Goal: Task Accomplishment & Management: Use online tool/utility

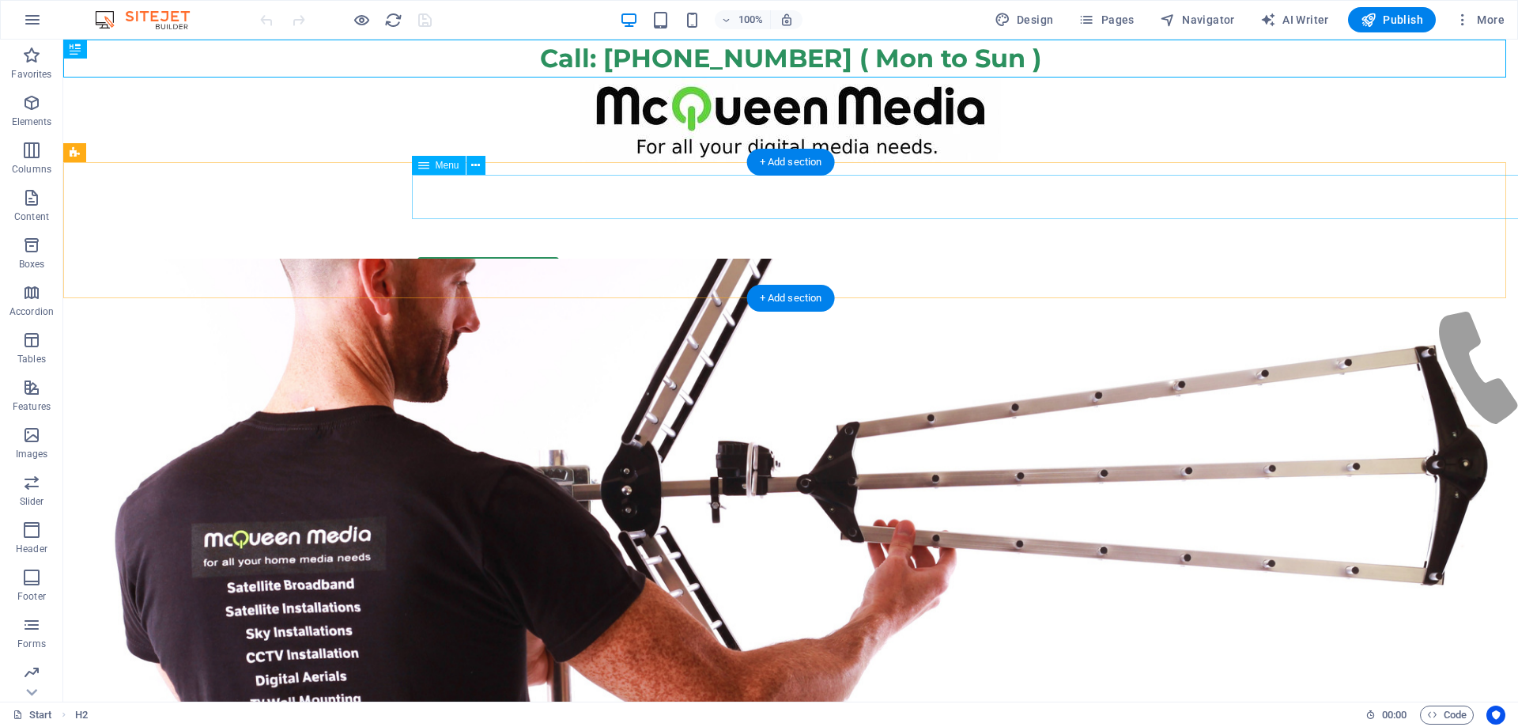
click at [830, 203] on nav "Start WiFi Network Cabling CAT 6 Starlink Installation TV Aerial Services Frees…" at bounding box center [790, 216] width 746 height 82
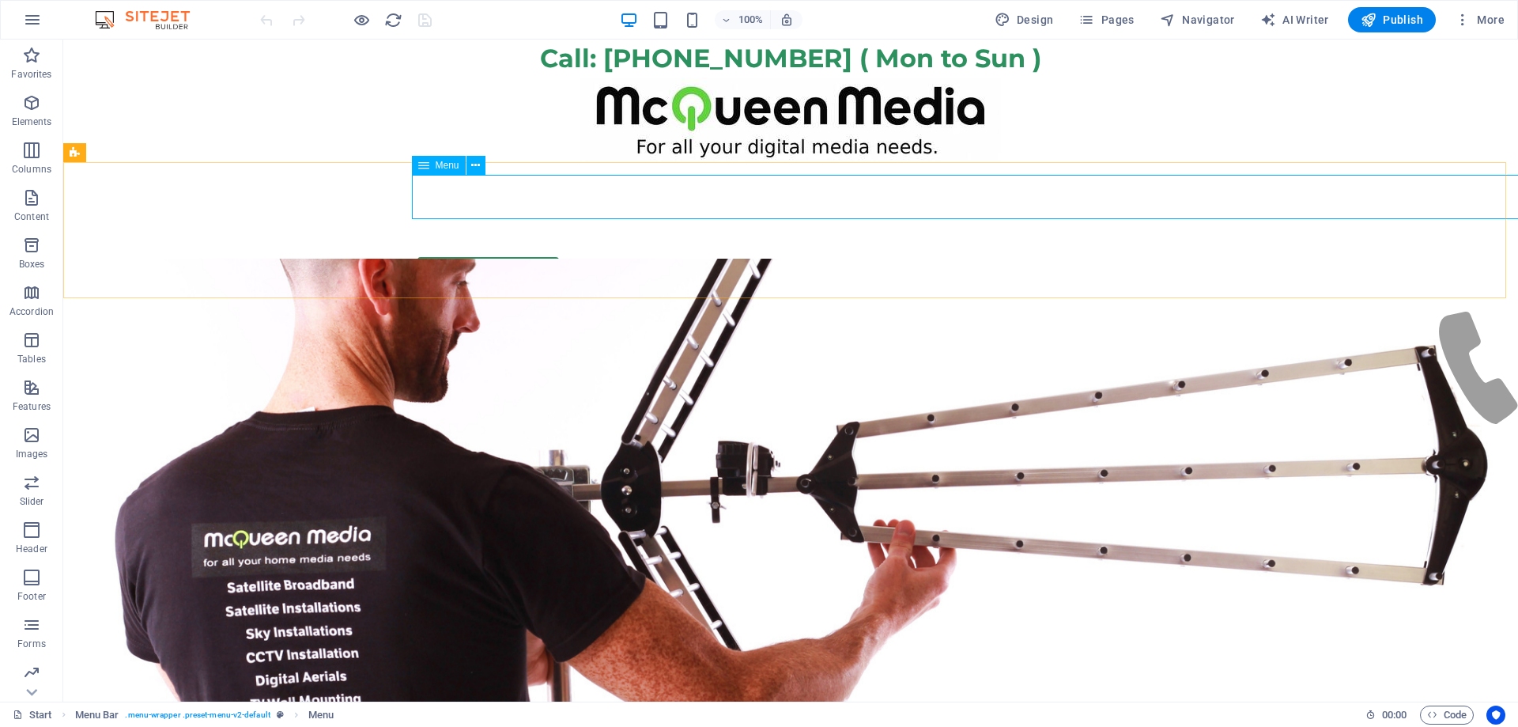
click at [441, 172] on div "Menu" at bounding box center [439, 165] width 54 height 19
select select
select select "16"
select select
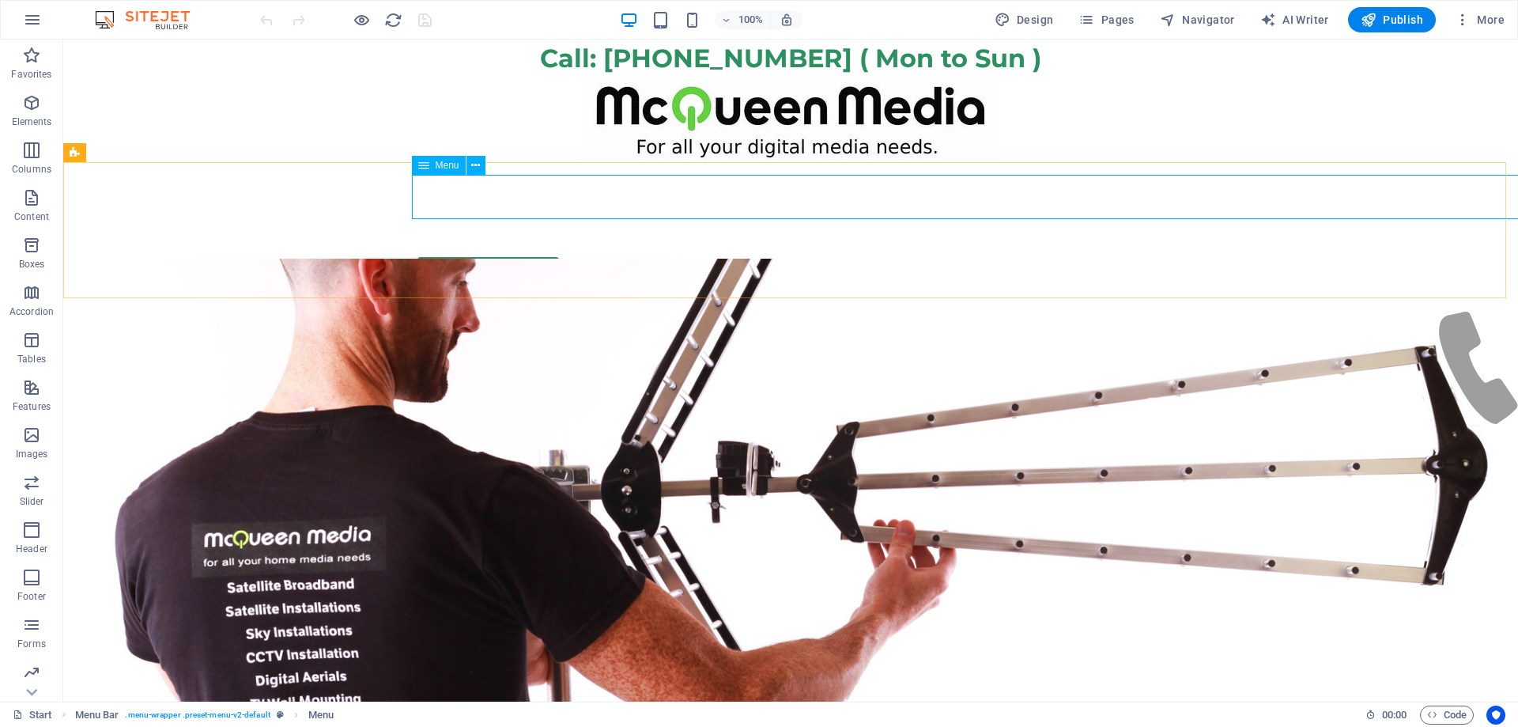
select select "28"
select select
select select "12"
select select
select select "8"
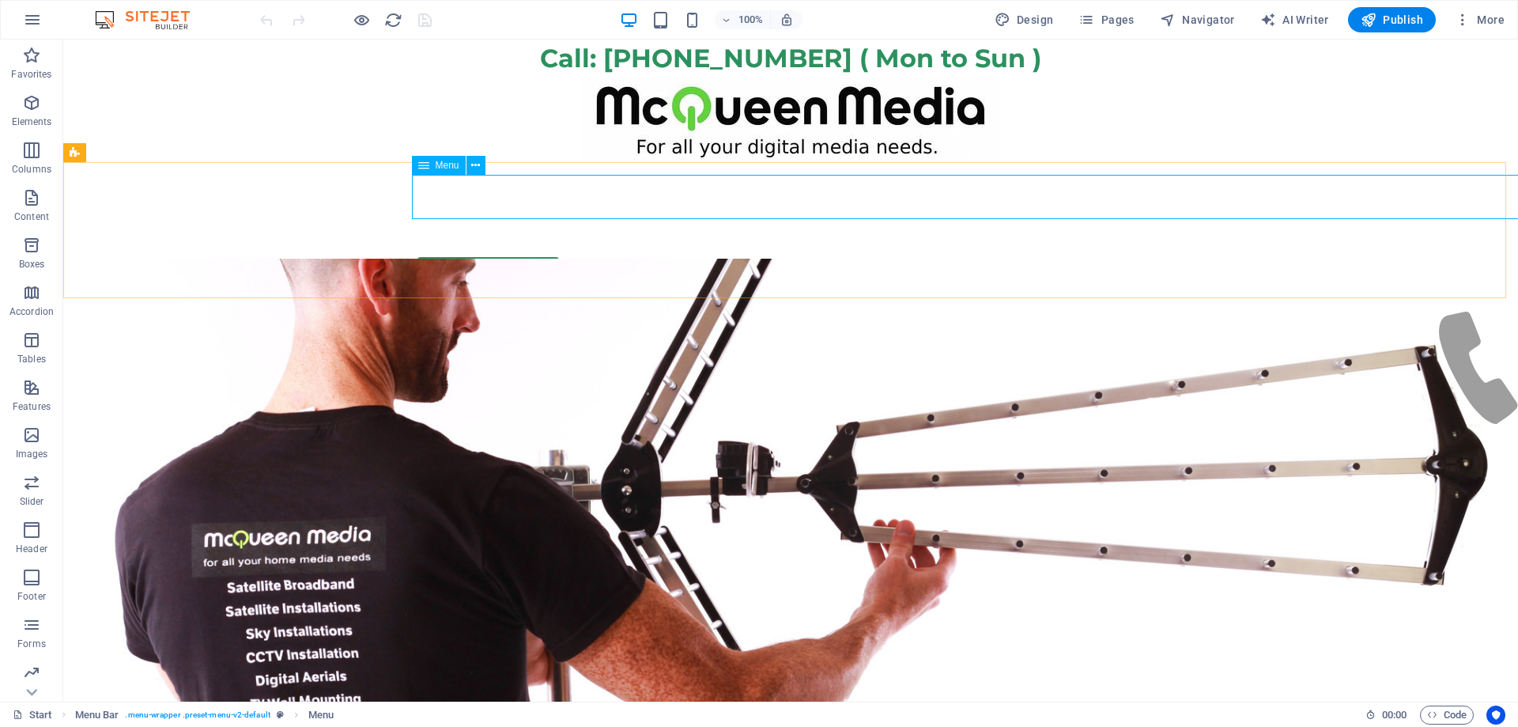
select select
select select "11"
select select
select select "9"
select select
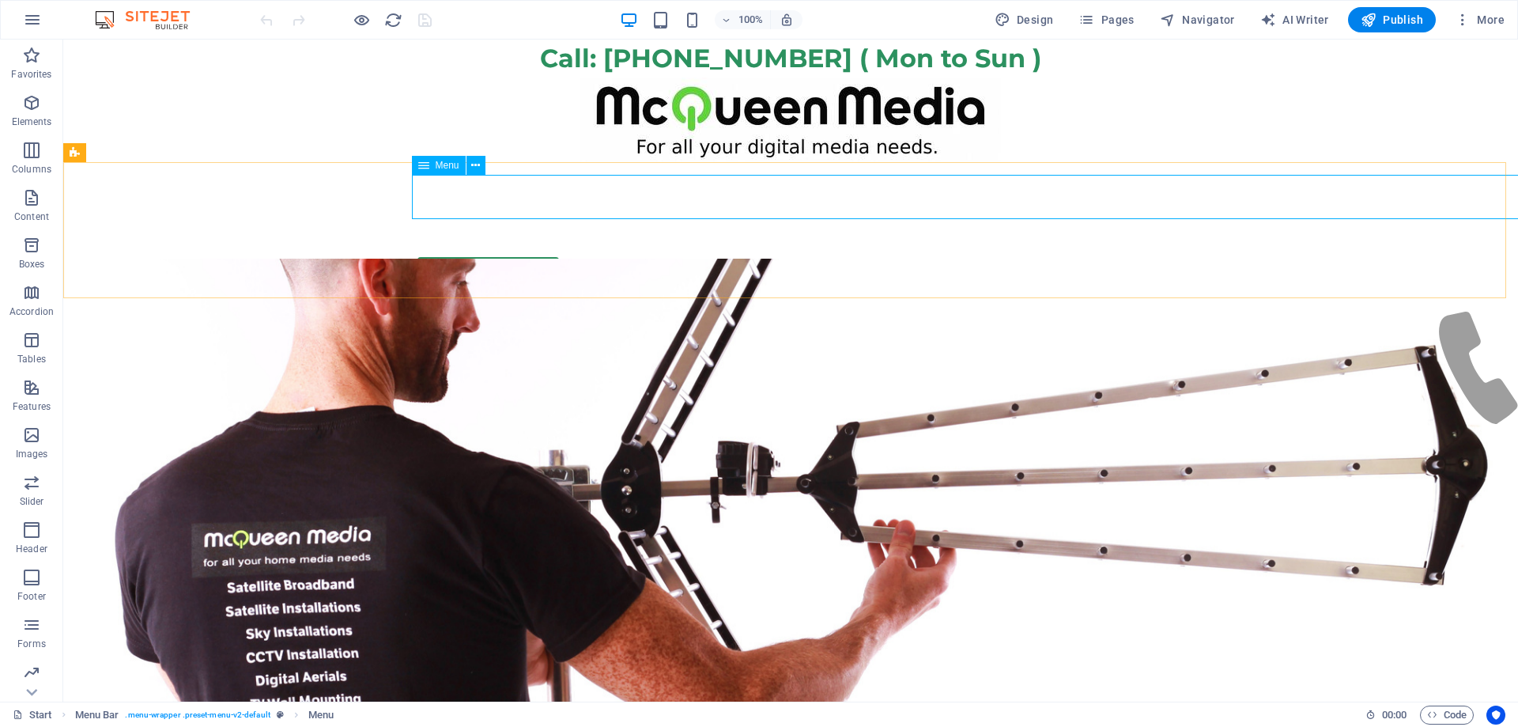
select select "23"
select select
select select "7"
select select
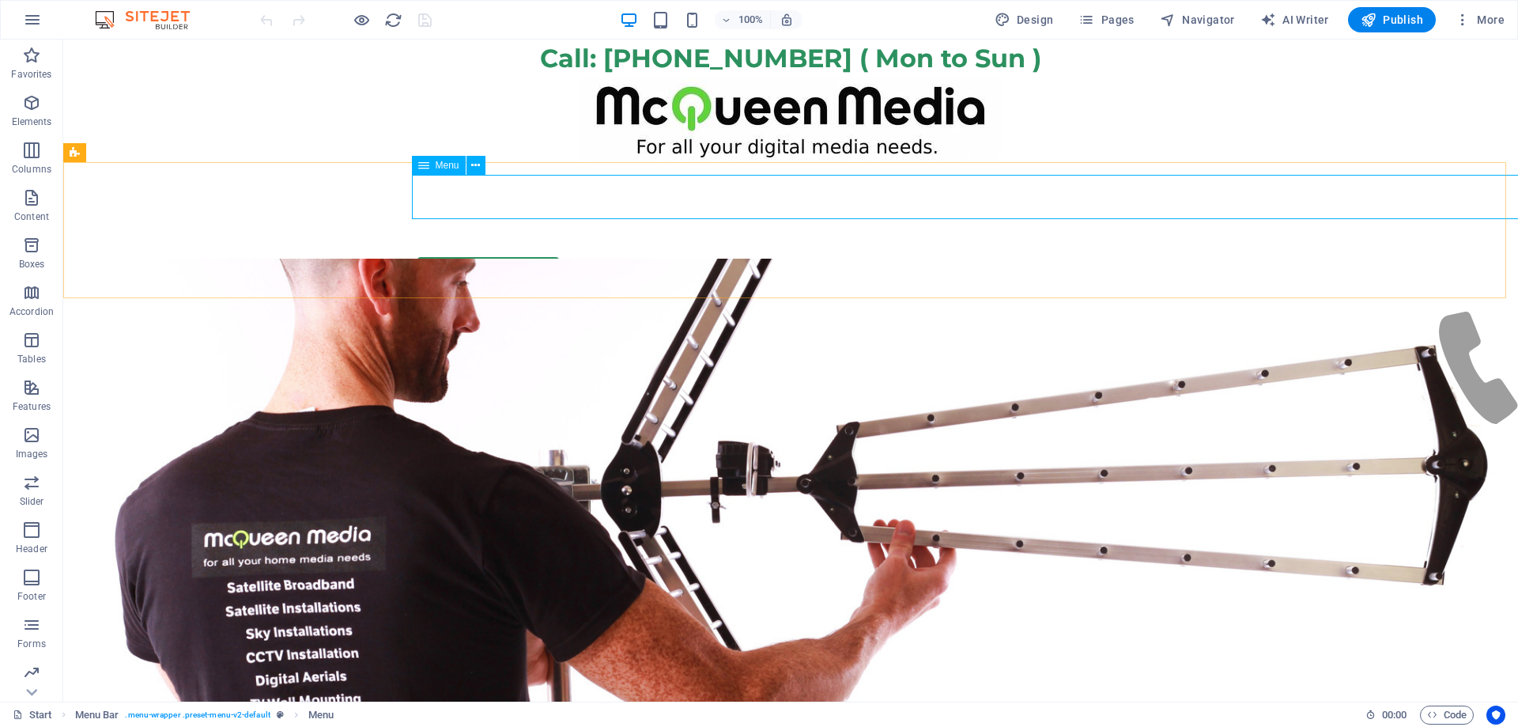
select select "24"
select select
select select "13"
select select
select select "15"
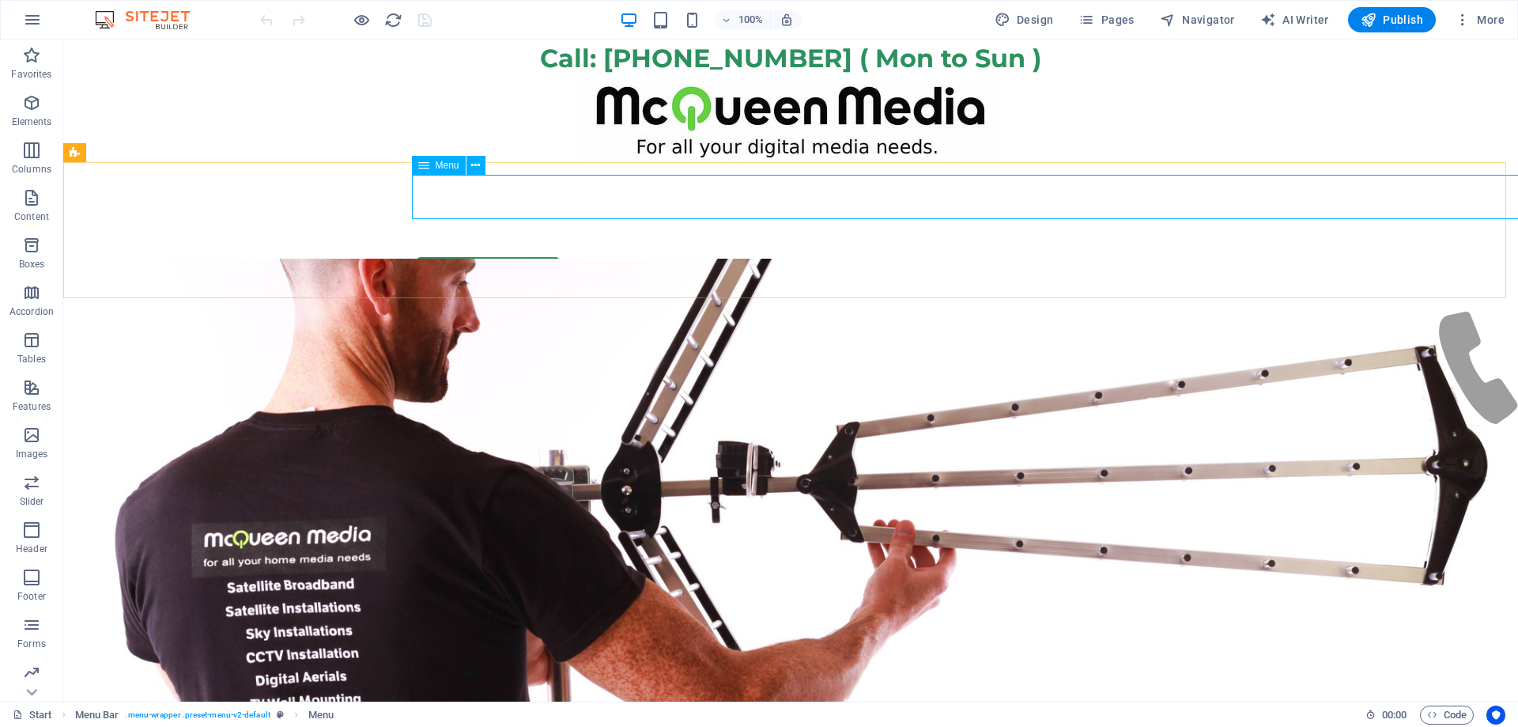
select select
select select "25"
select select
select select "24"
select select
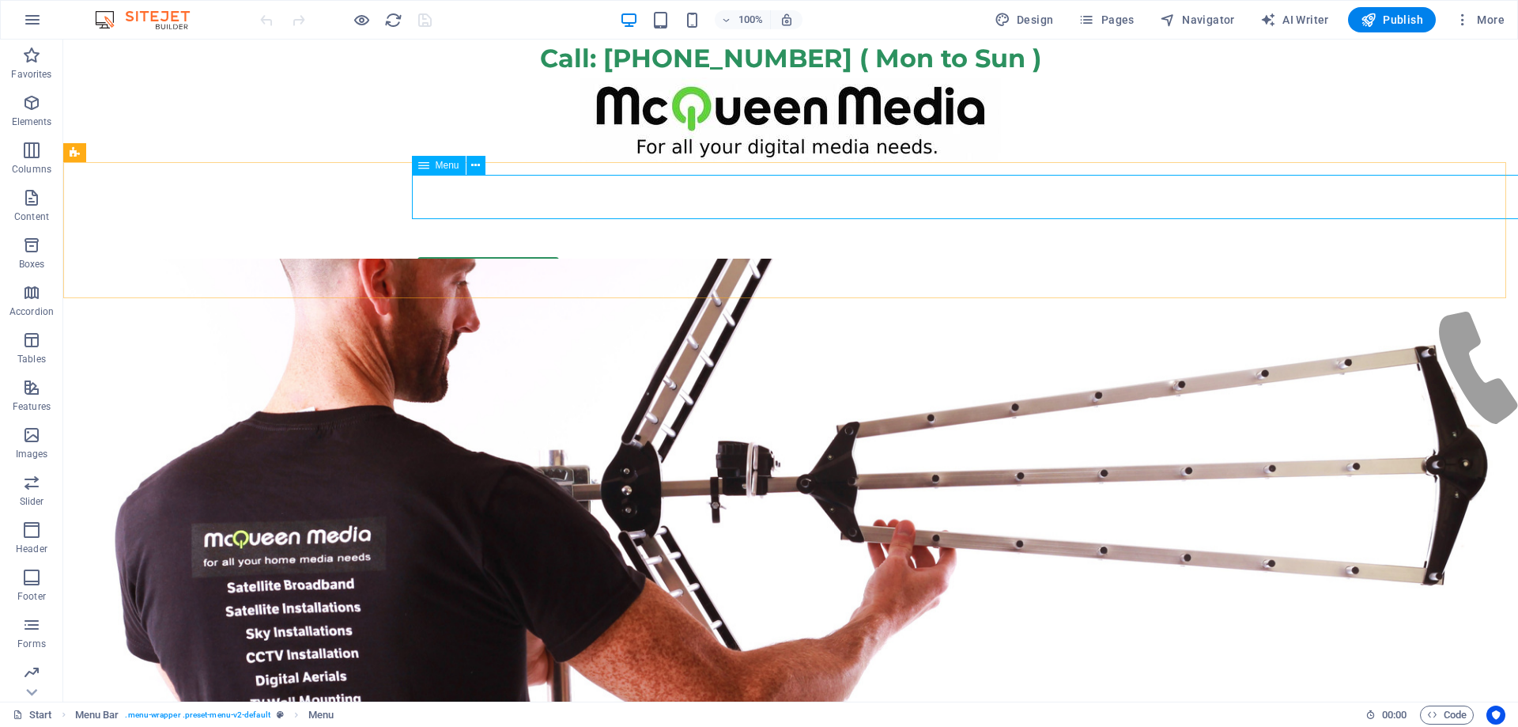
select select "10"
select select
select select "27"
select select
select select "14"
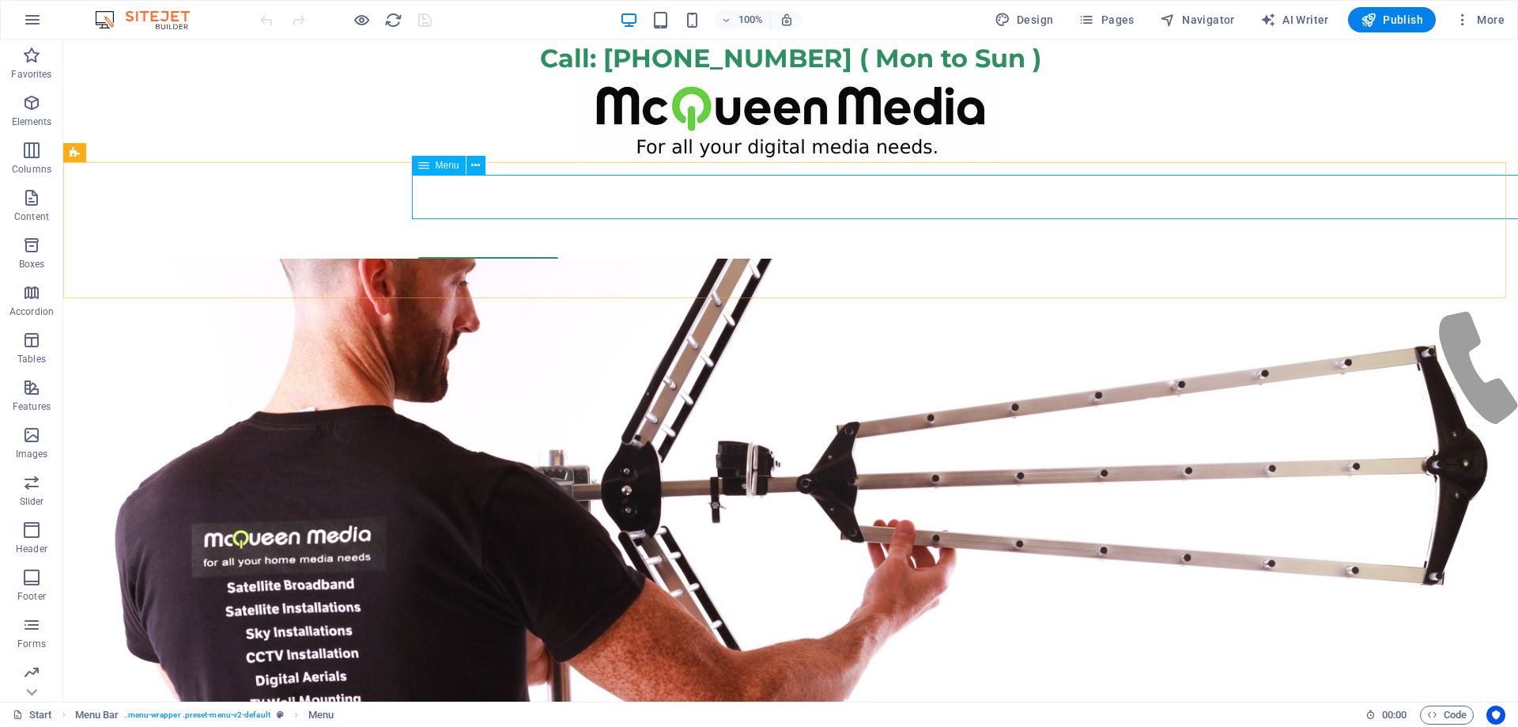
select select
select select "17"
select select
select select "18"
select select
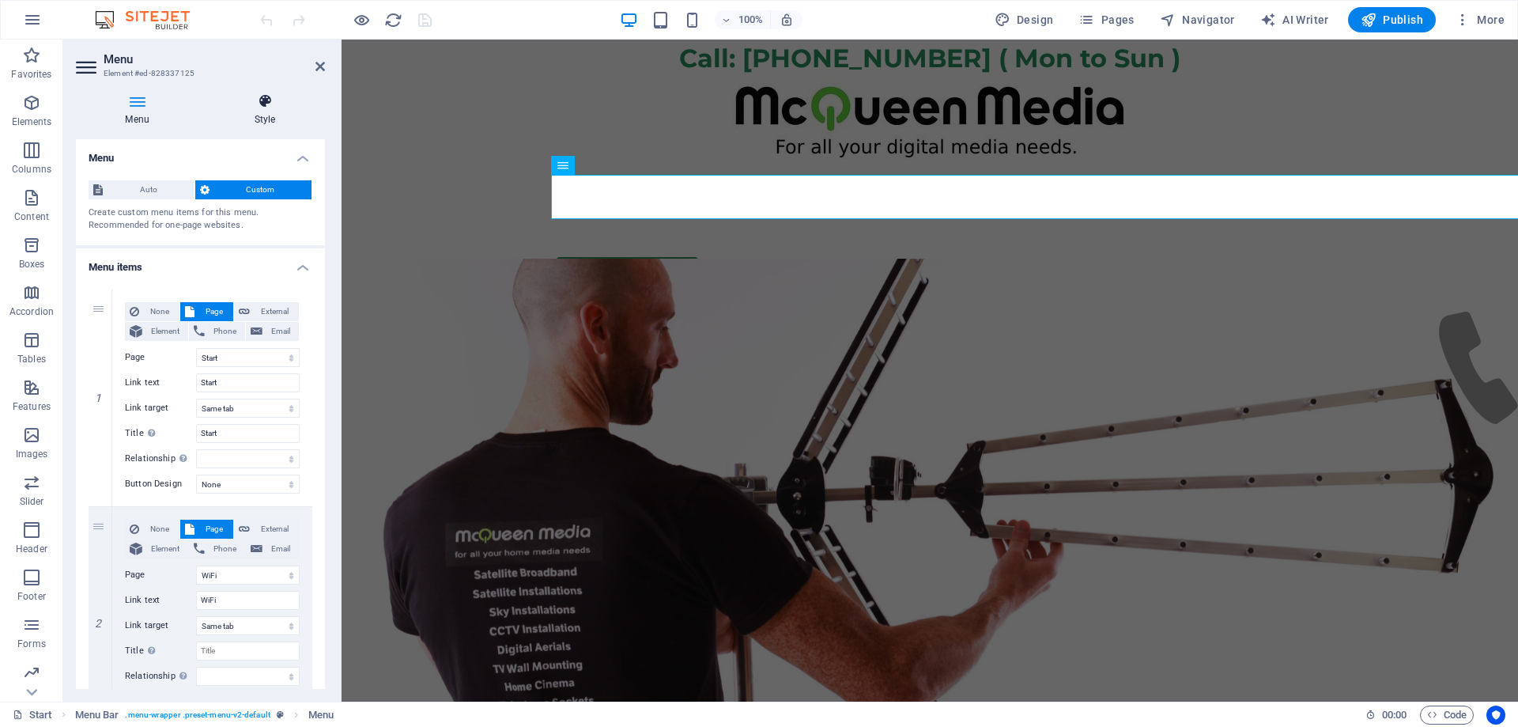
click at [264, 101] on icon at bounding box center [265, 101] width 120 height 16
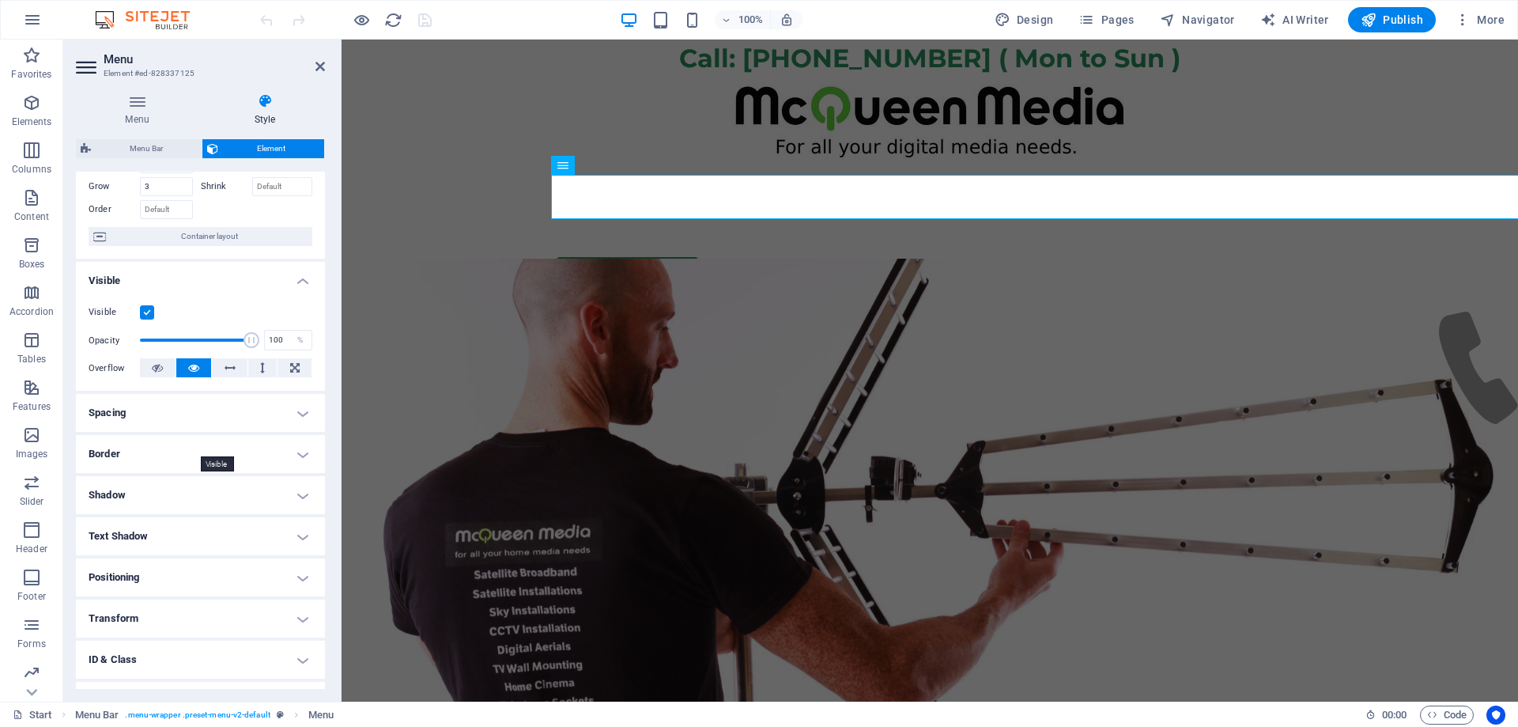
scroll to position [151, 0]
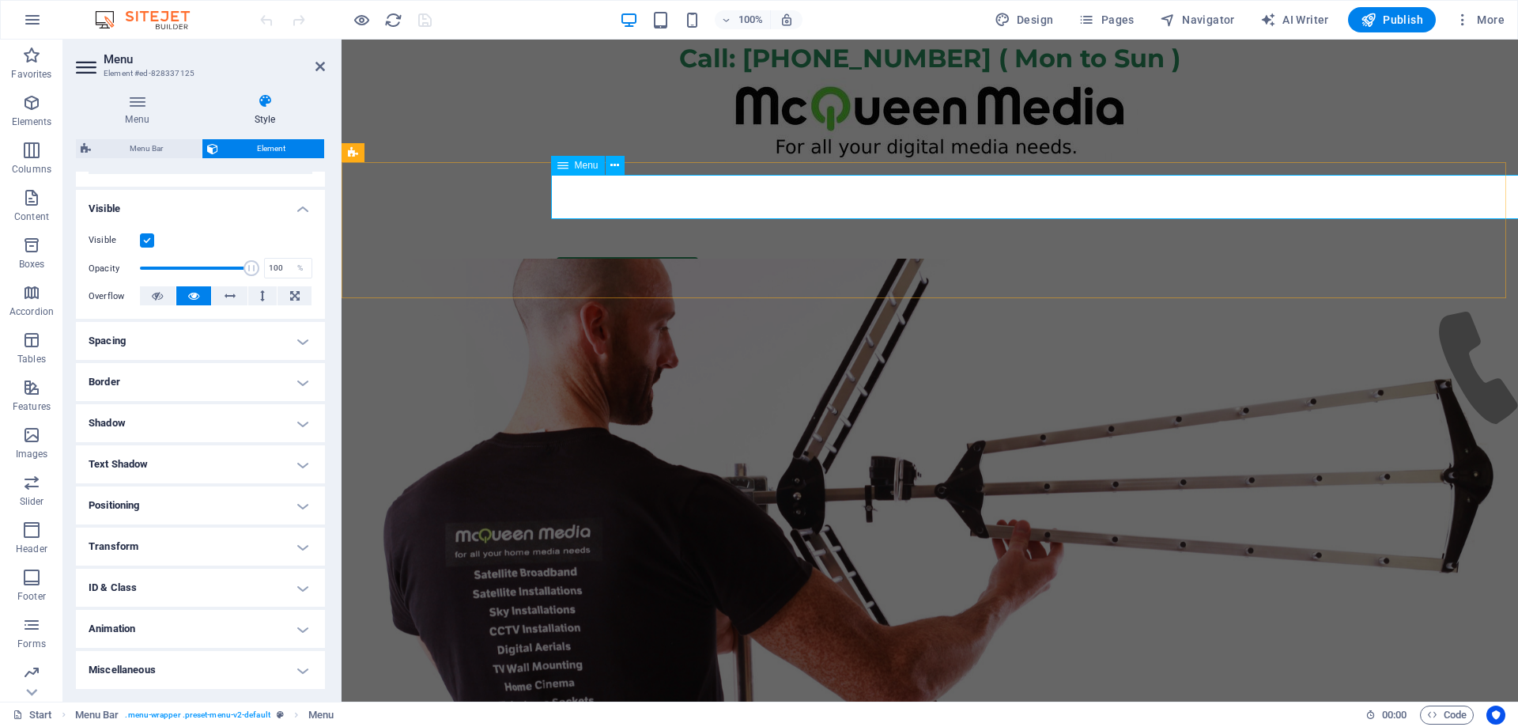
click at [723, 195] on nav "Start WiFi Network Cabling CAT 6 Starlink Installation TV Aerial Services Frees…" at bounding box center [930, 216] width 746 height 82
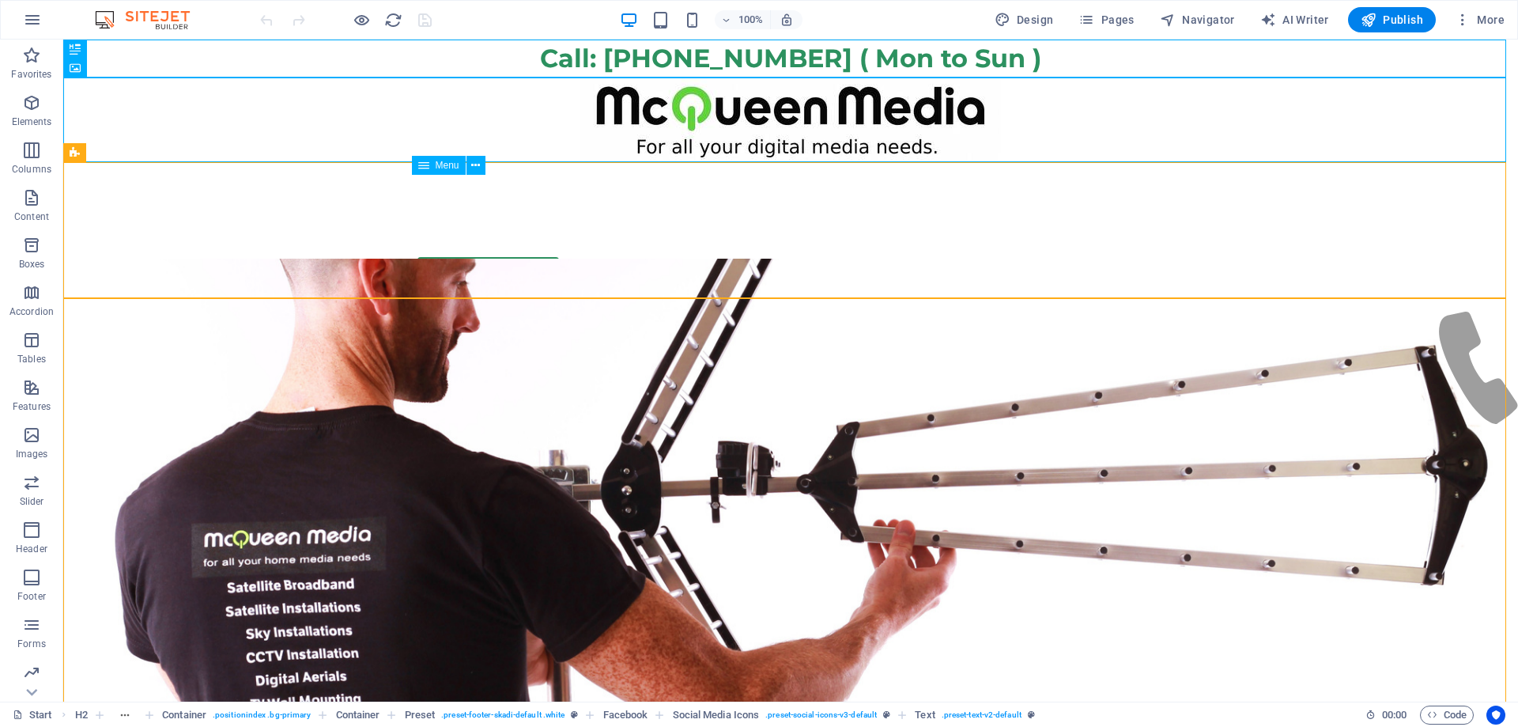
click at [738, 182] on nav "Start WiFi Network Cabling CAT 6 Starlink Installation TV Aerial Services Frees…" at bounding box center [790, 216] width 746 height 82
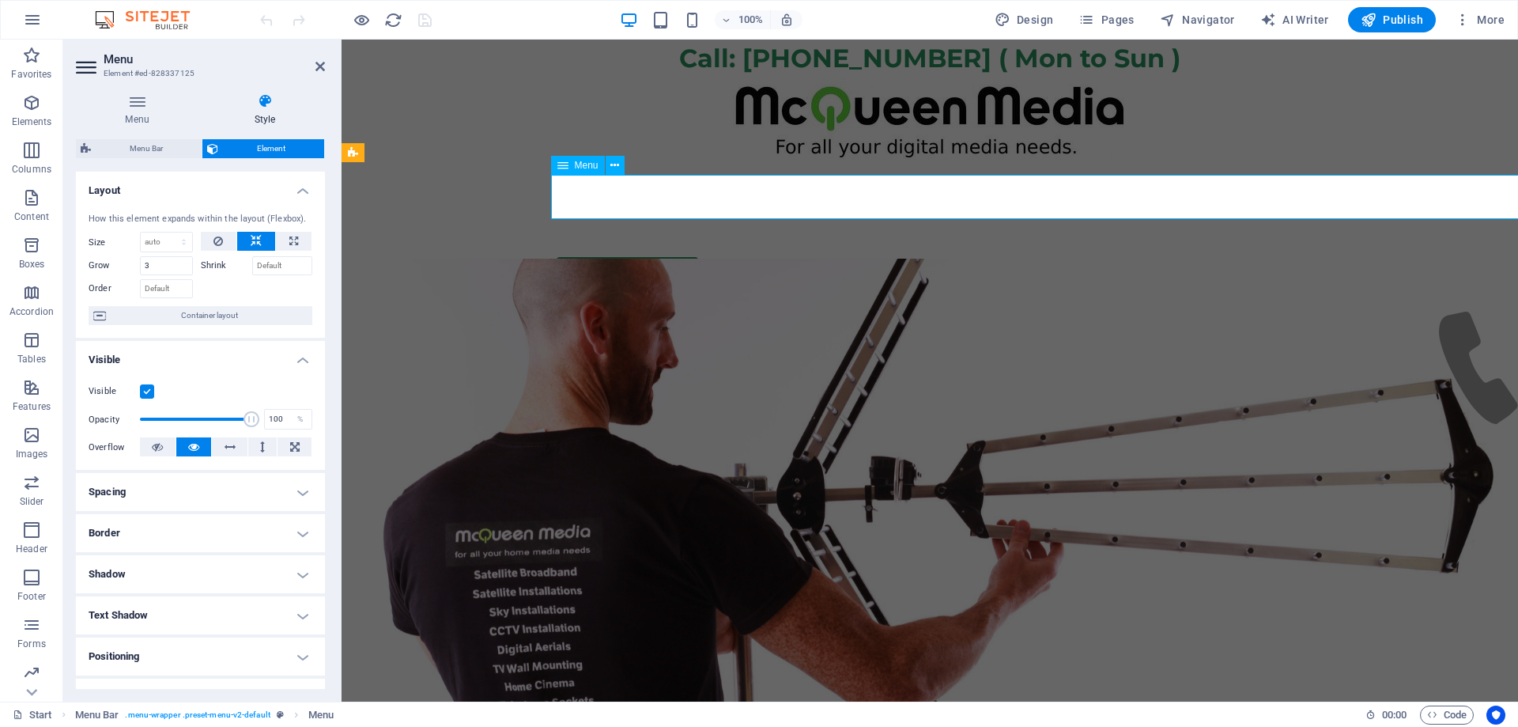
click at [737, 191] on nav "Start WiFi Network Cabling CAT 6 Starlink Installation TV Aerial Services Frees…" at bounding box center [930, 216] width 746 height 82
click at [795, 203] on nav "Start WiFi Network Cabling CAT 6 Starlink Installation TV Aerial Services Frees…" at bounding box center [930, 216] width 746 height 82
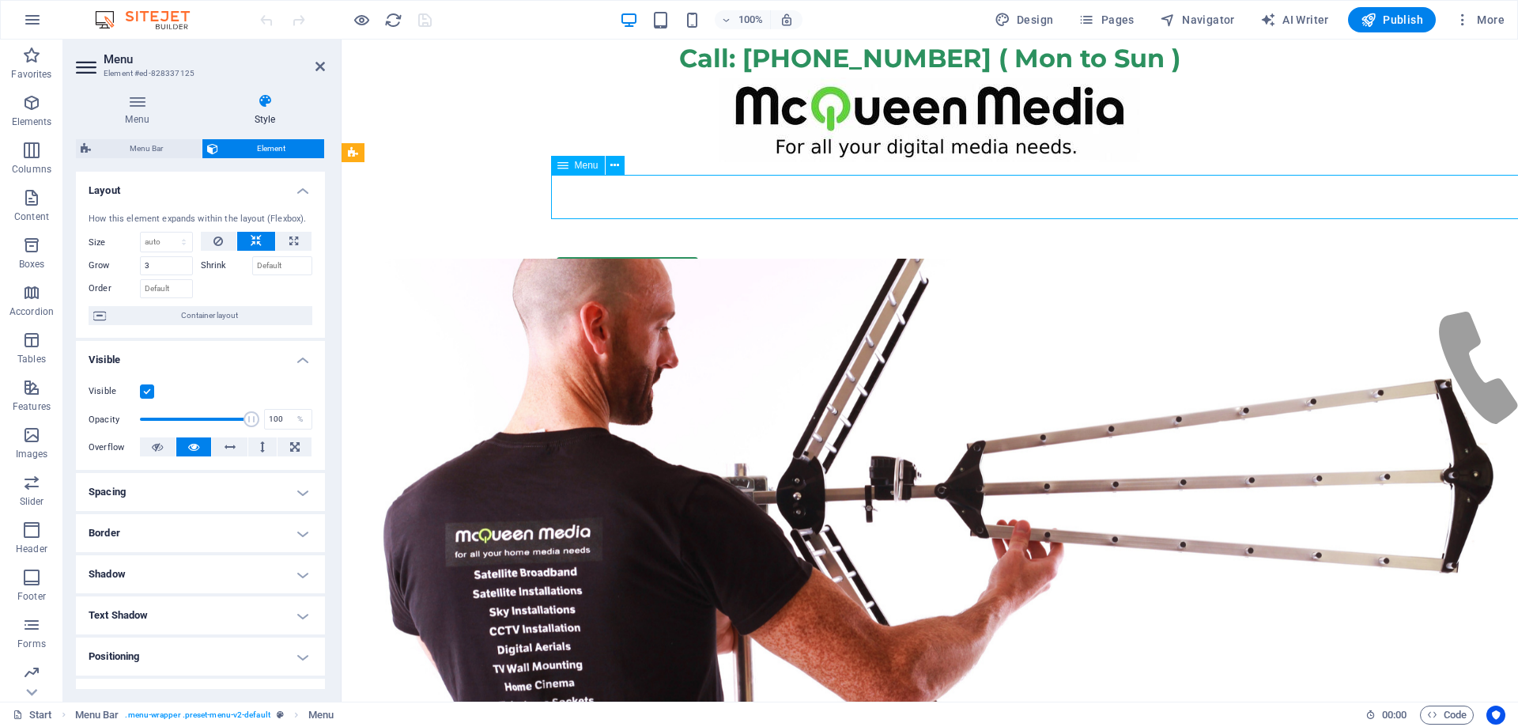
drag, startPoint x: 795, startPoint y: 203, endPoint x: 825, endPoint y: 206, distance: 30.1
click at [825, 206] on nav "Start WiFi Network Cabling CAT 6 Starlink Installation TV Aerial Services Frees…" at bounding box center [930, 216] width 746 height 82
click at [997, 209] on nav "Start WiFi Network Cabling CAT 6 Starlink Installation TV Aerial Services Frees…" at bounding box center [930, 216] width 746 height 82
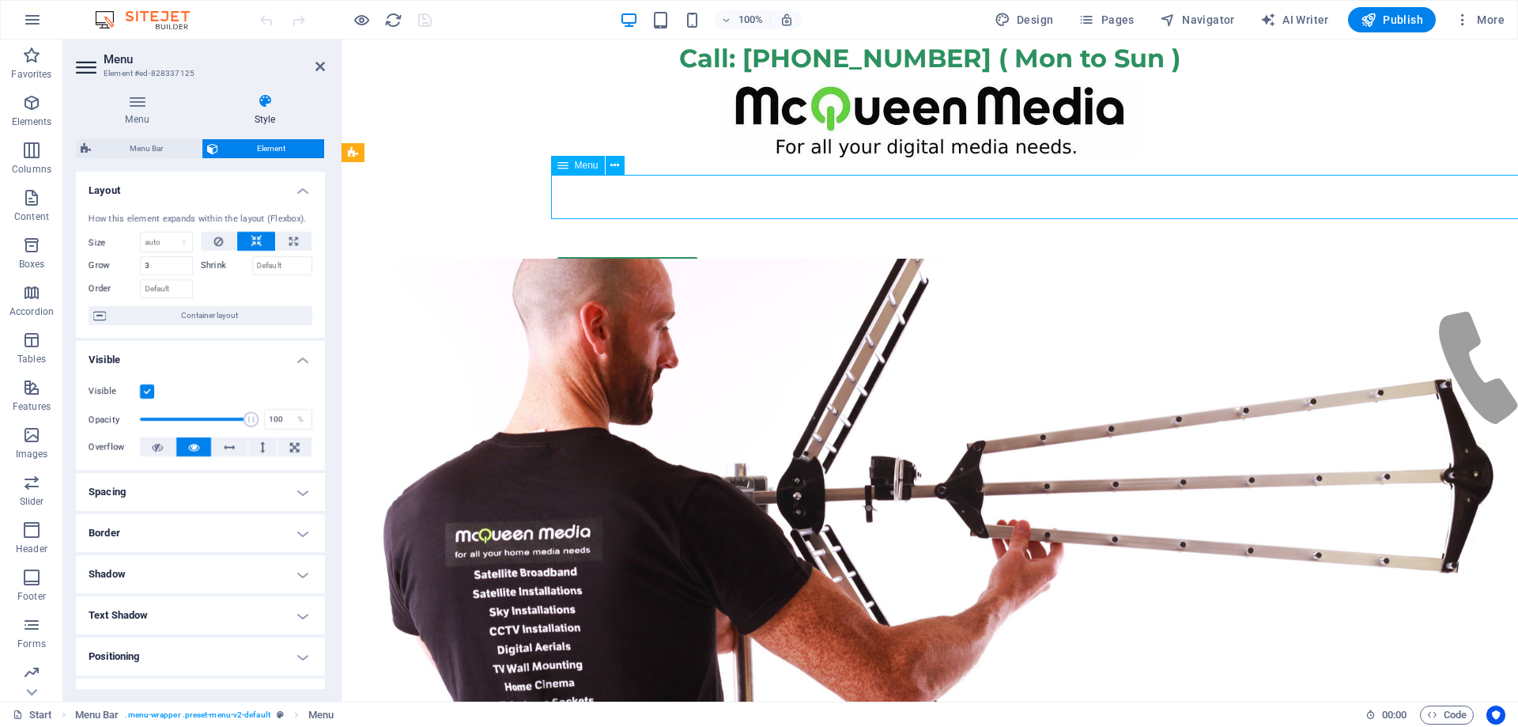
click at [997, 209] on nav "Start WiFi Network Cabling CAT 6 Starlink Installation TV Aerial Services Frees…" at bounding box center [930, 216] width 746 height 82
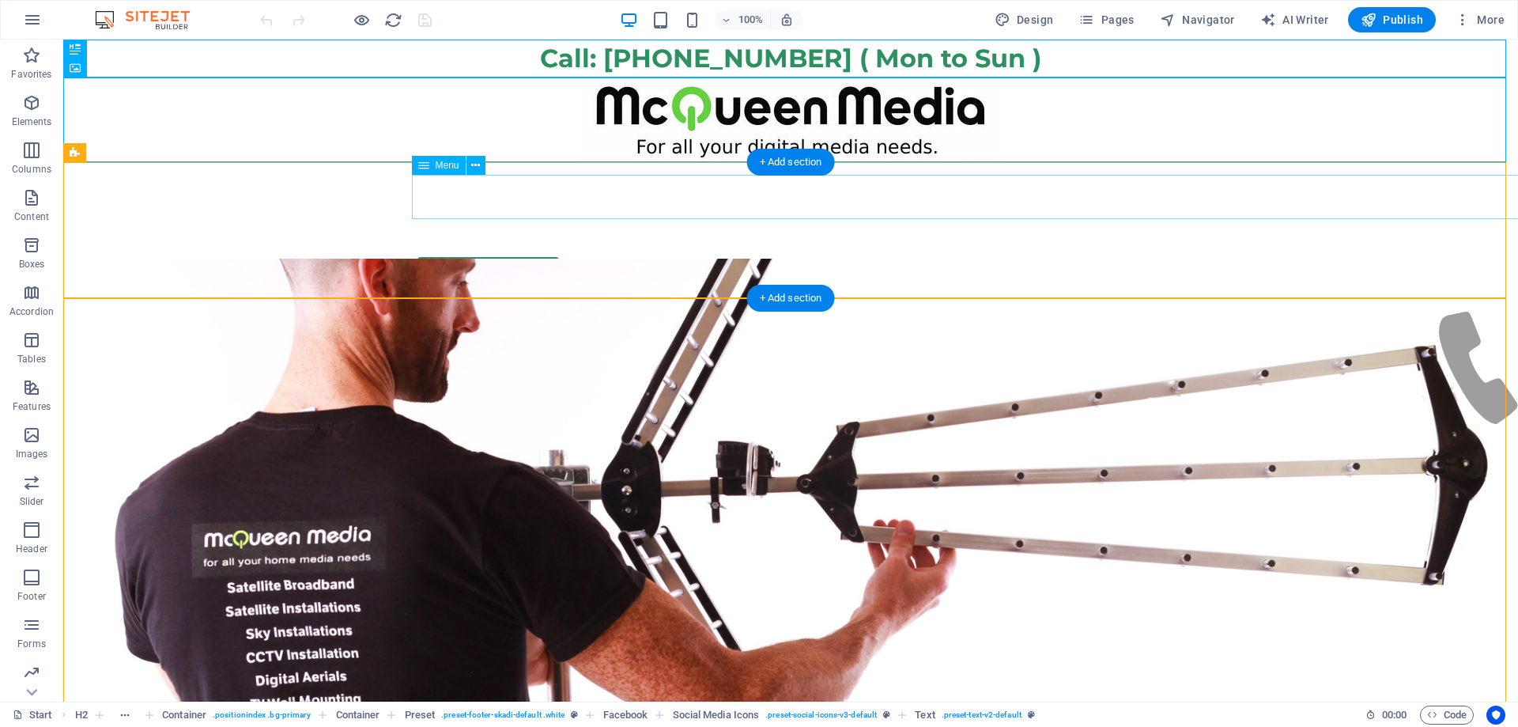
click at [825, 198] on nav "Start WiFi Network Cabling CAT 6 Starlink Installation TV Aerial Services Frees…" at bounding box center [790, 216] width 746 height 82
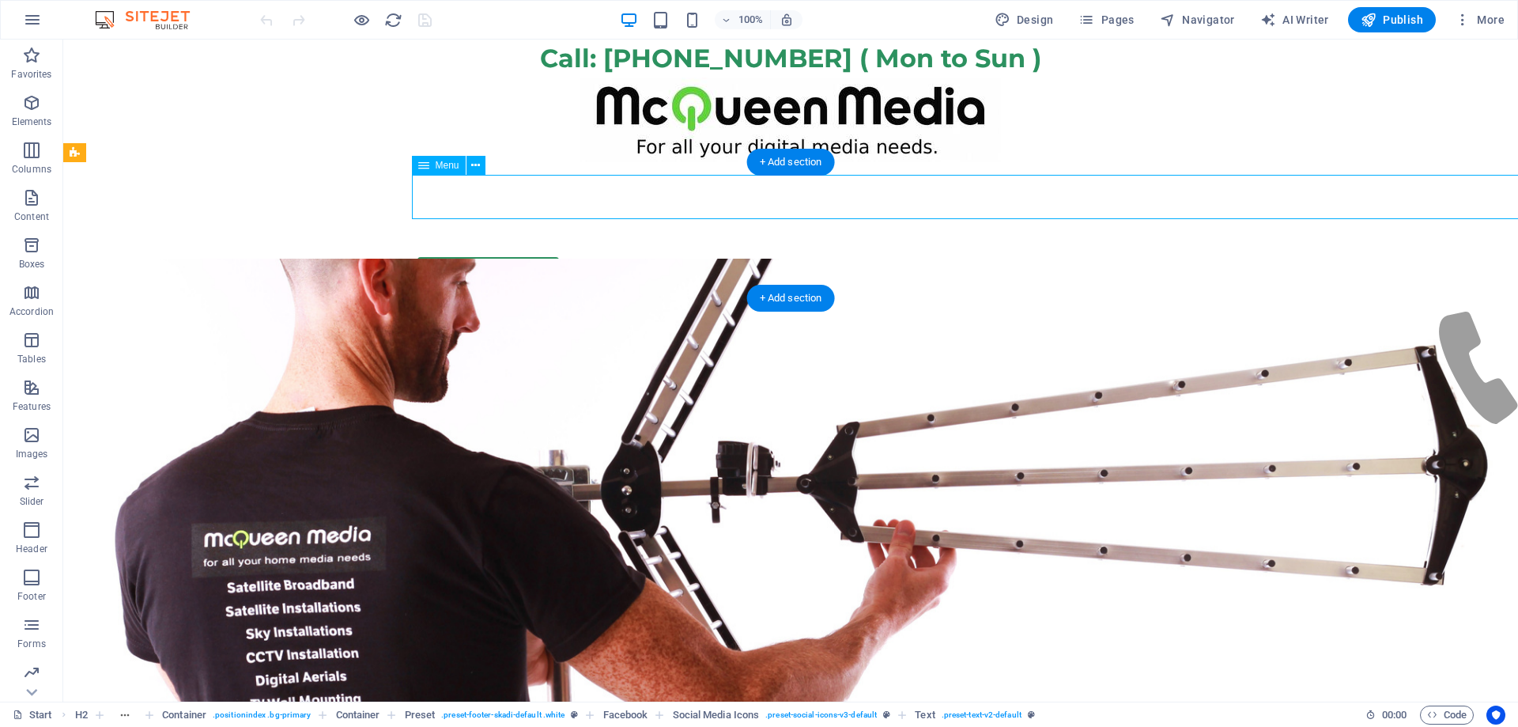
click at [825, 198] on nav "Start WiFi Network Cabling CAT 6 Starlink Installation TV Aerial Services Frees…" at bounding box center [790, 216] width 746 height 82
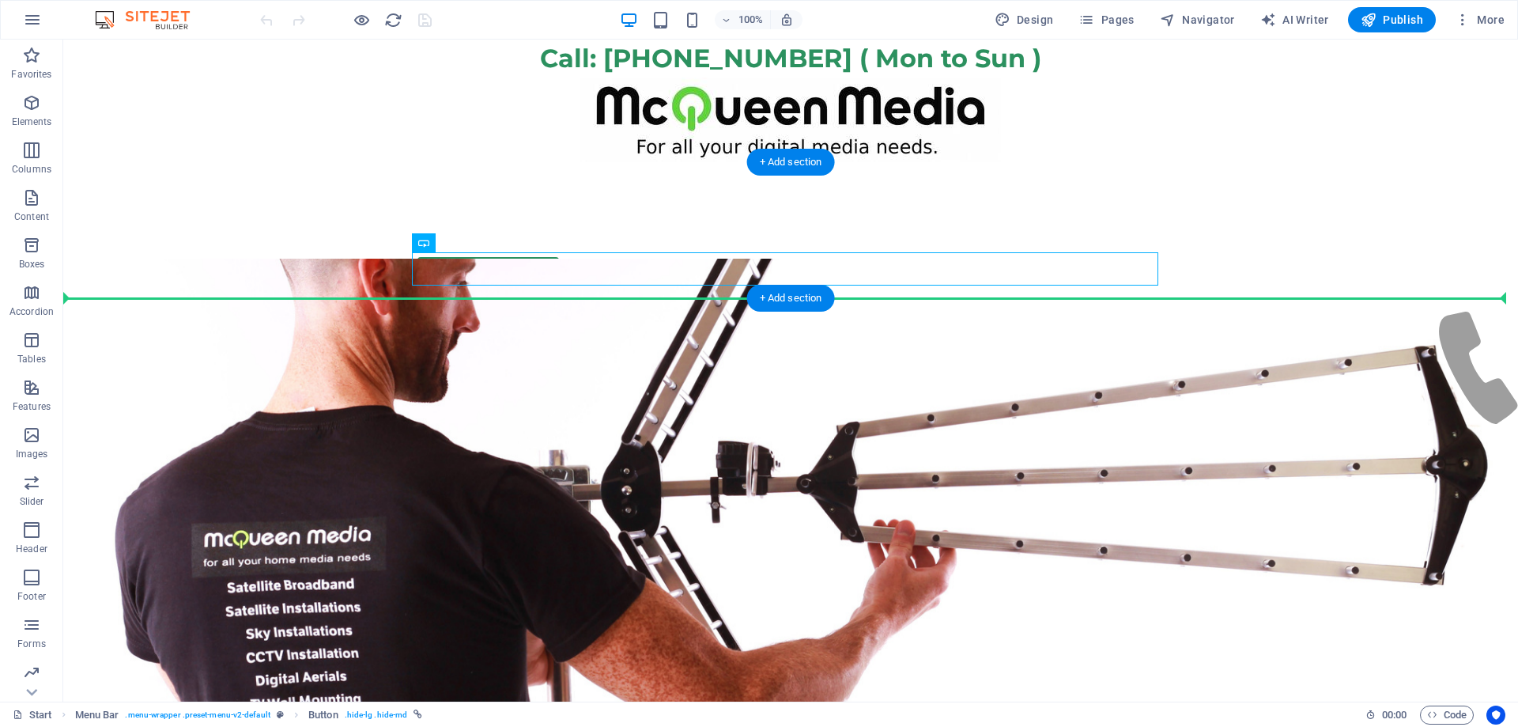
drag, startPoint x: 291, startPoint y: 266, endPoint x: 121, endPoint y: 266, distance: 170.0
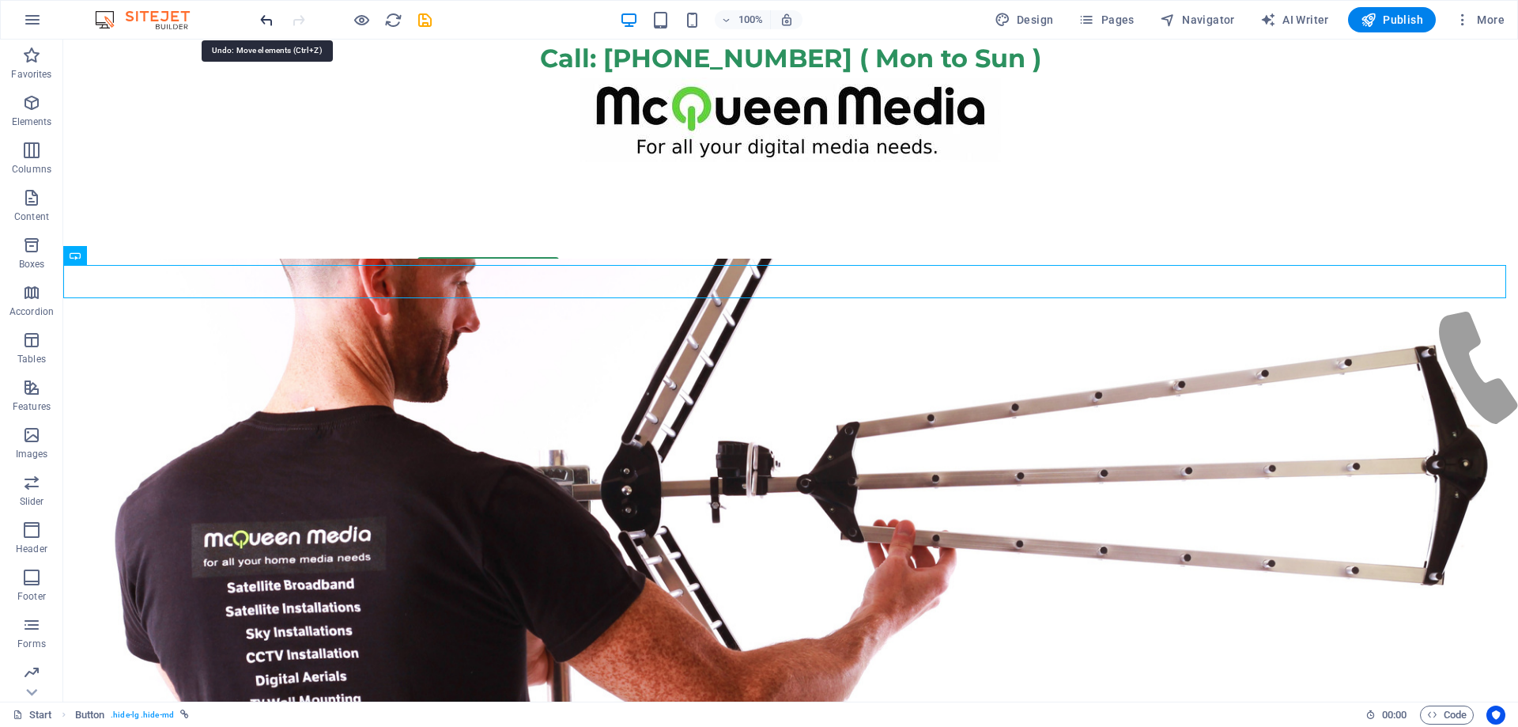
click at [271, 26] on icon "undo" at bounding box center [267, 20] width 18 height 18
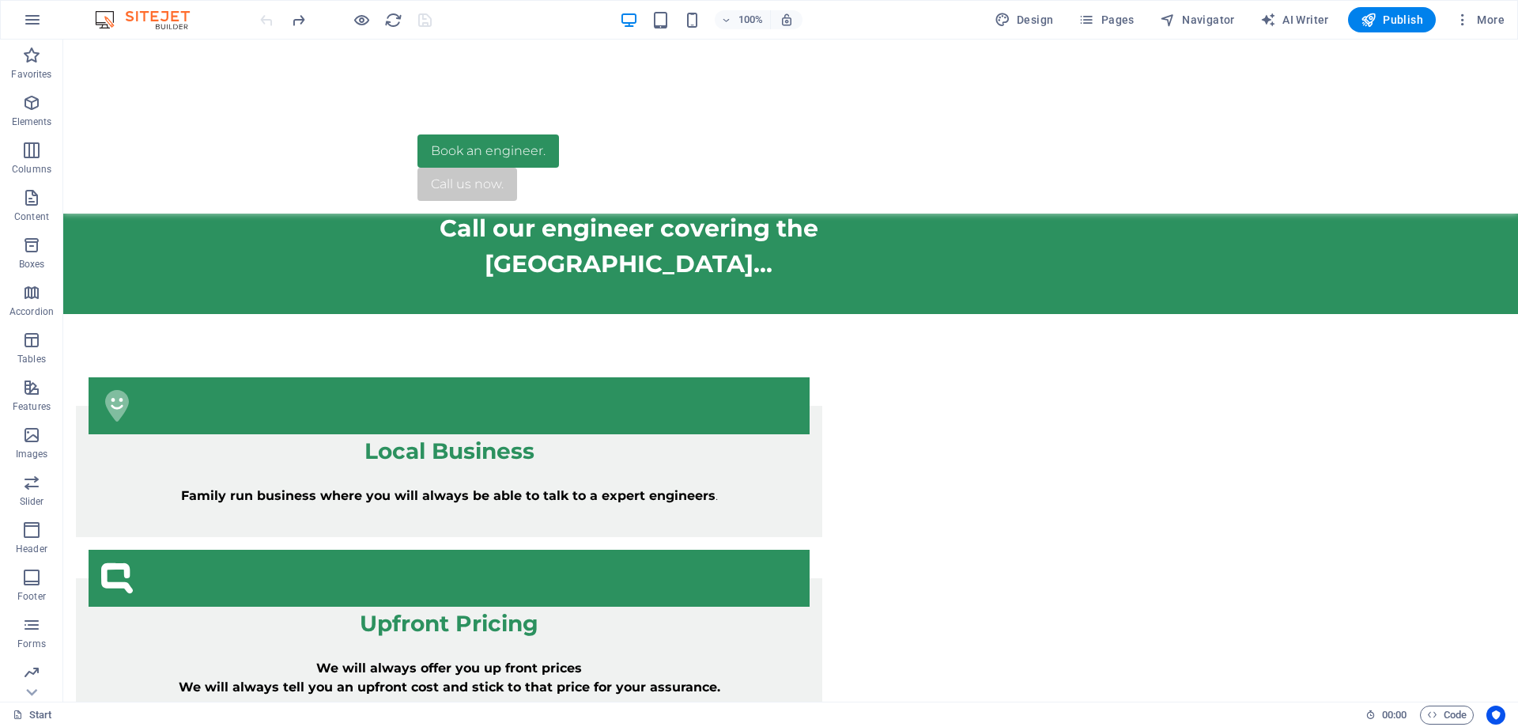
scroll to position [1186, 0]
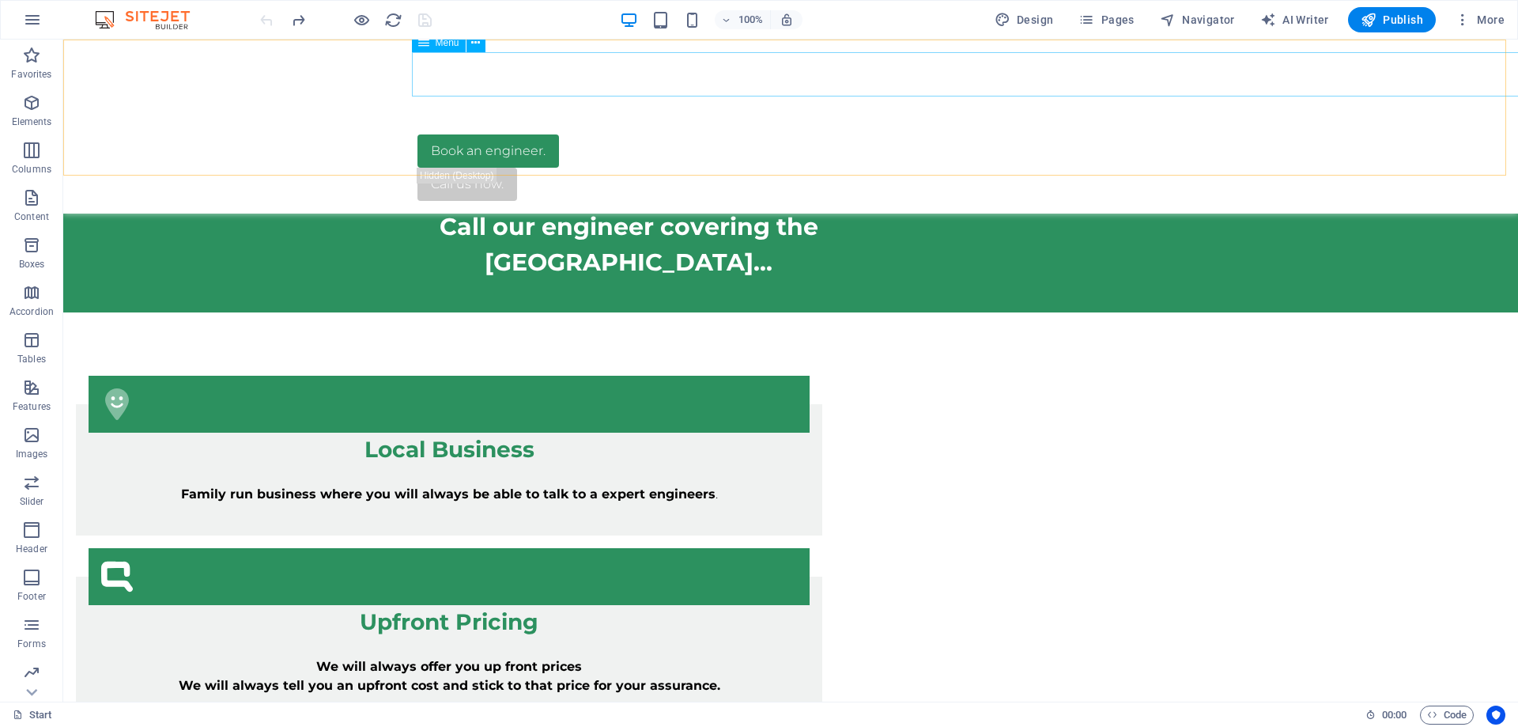
click at [678, 63] on nav "Start WiFi Network Cabling CAT 6 Starlink Installation TV Aerial Services Frees…" at bounding box center [790, 93] width 746 height 82
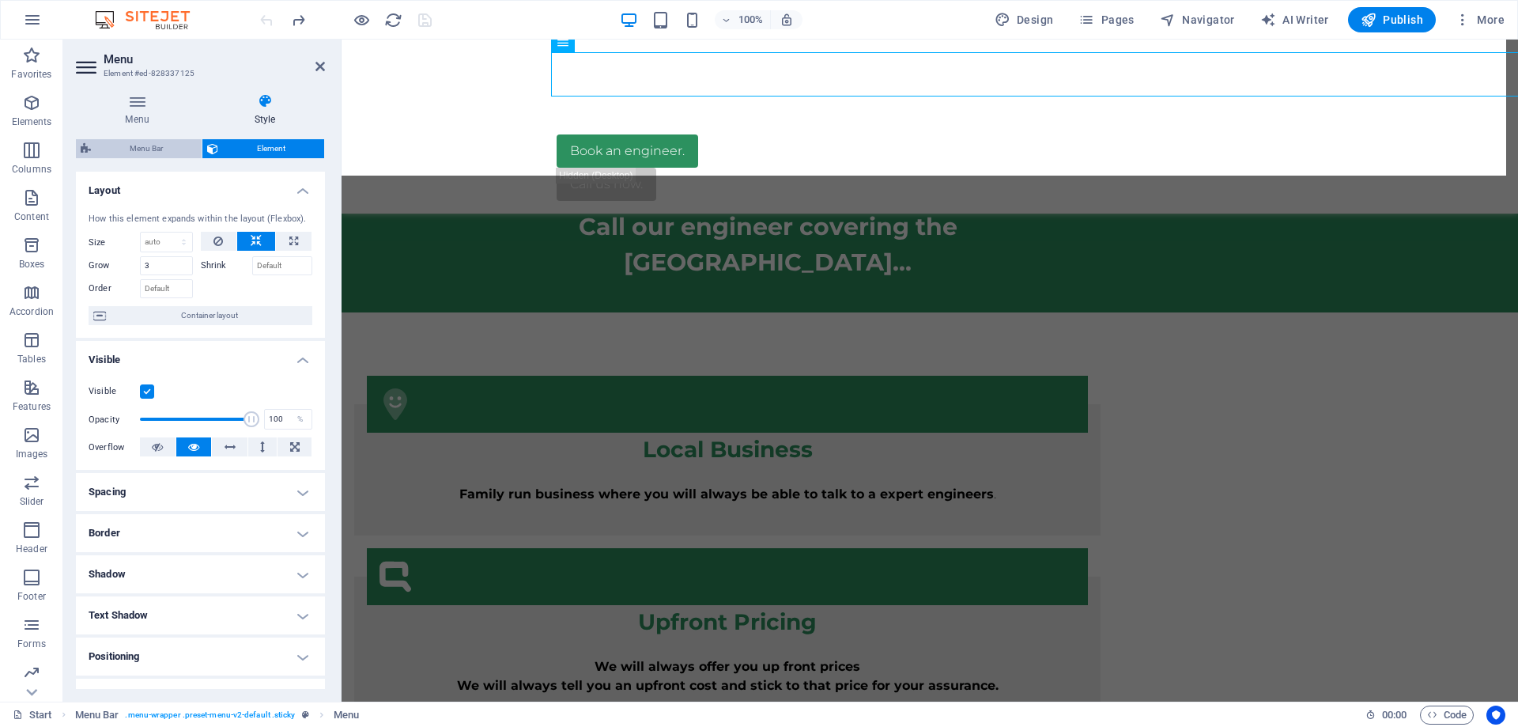
click at [129, 145] on span "Menu Bar" at bounding box center [146, 148] width 101 height 19
select select "rem"
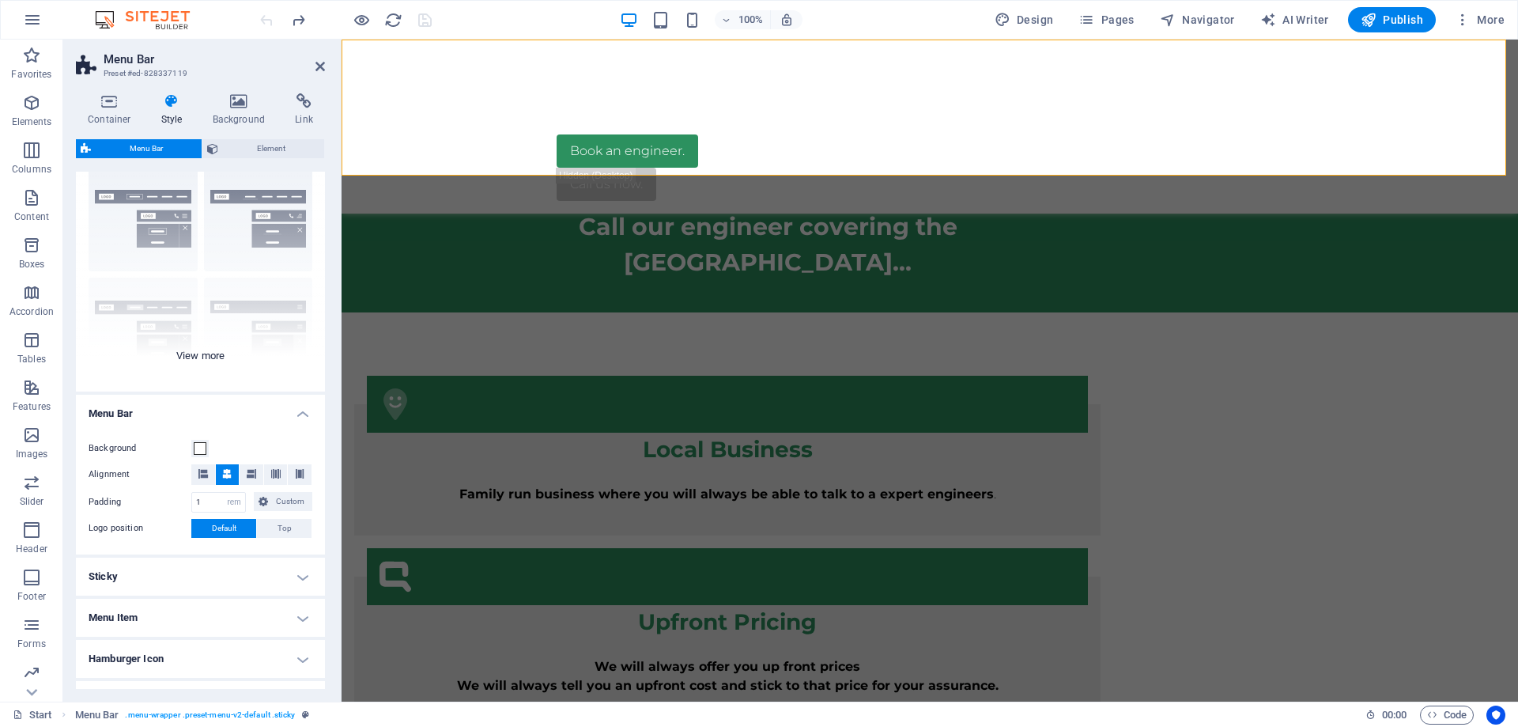
scroll to position [0, 0]
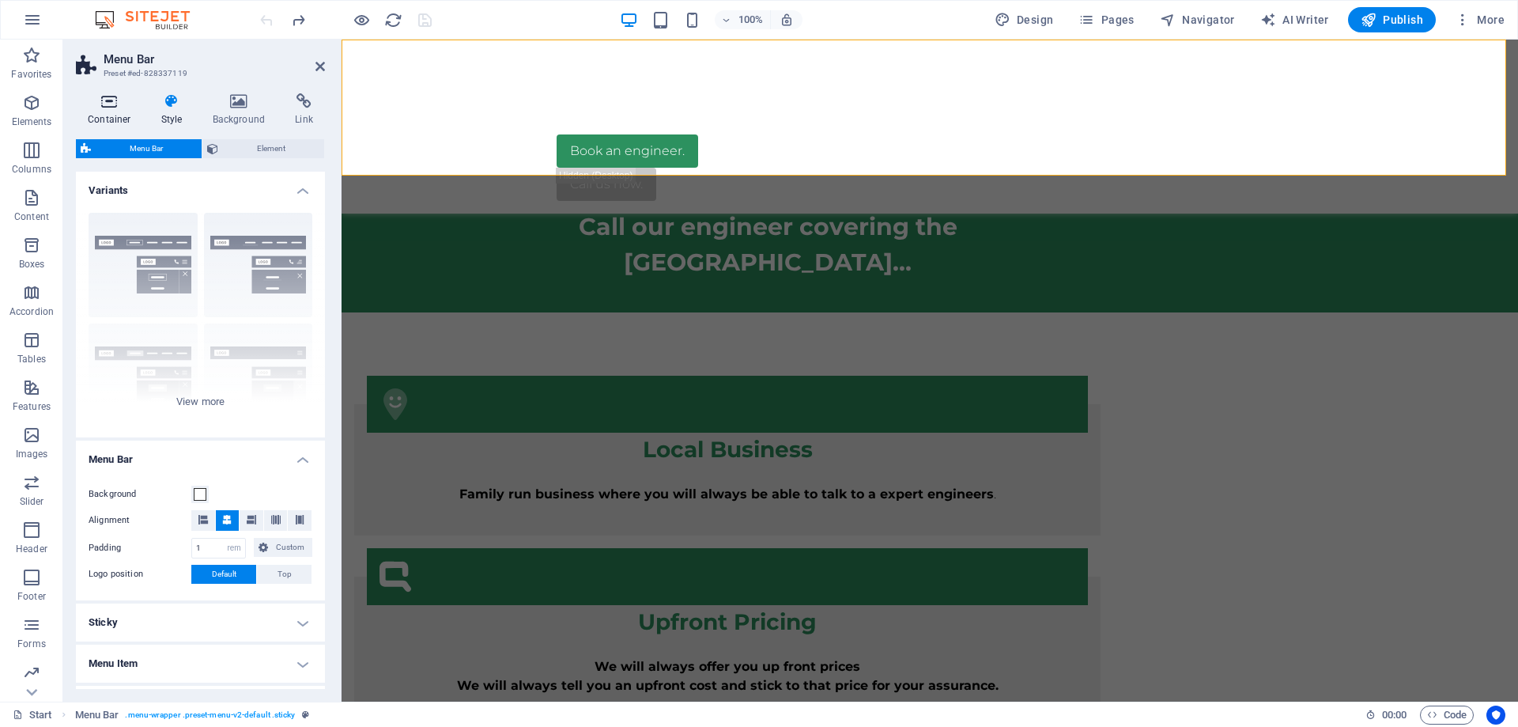
click at [105, 113] on h4 "Container" at bounding box center [113, 109] width 74 height 33
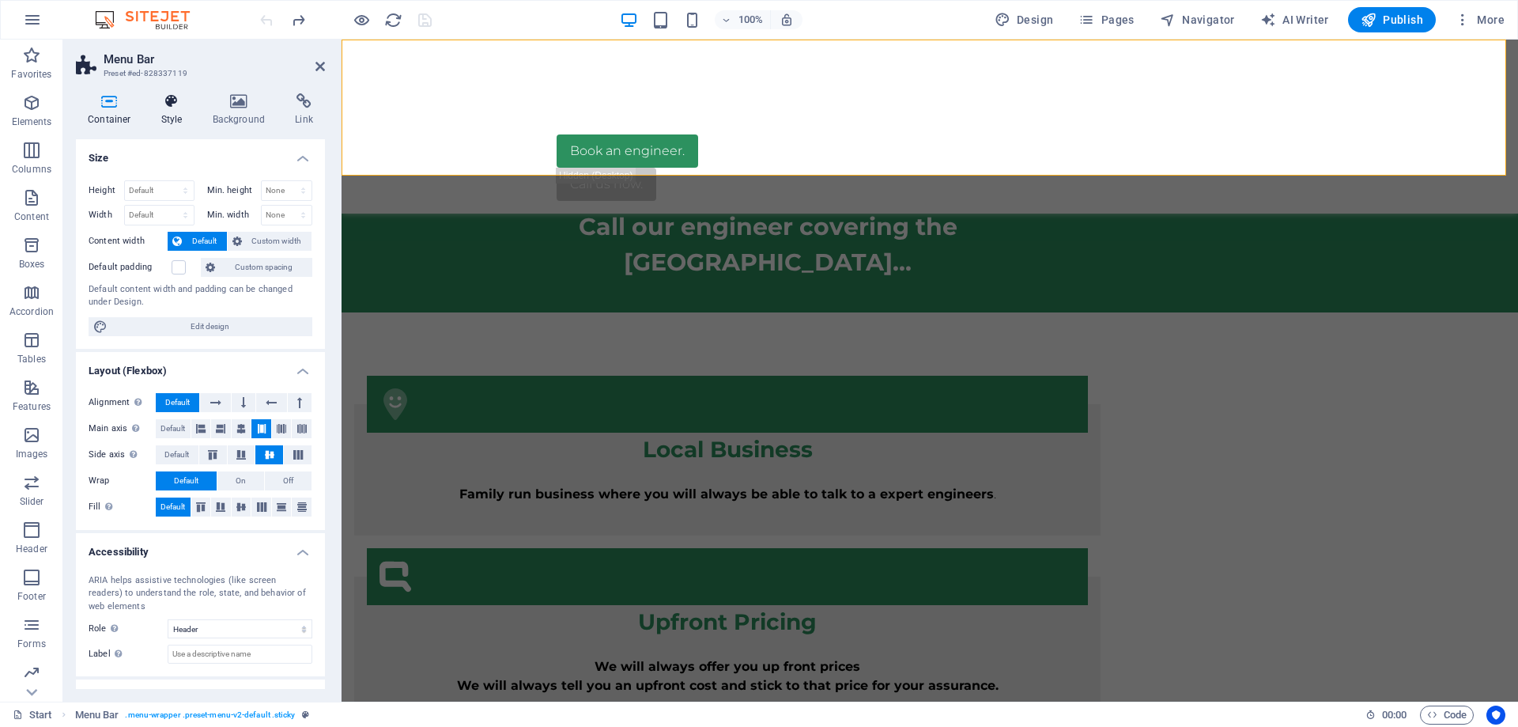
click at [167, 106] on icon at bounding box center [171, 101] width 45 height 16
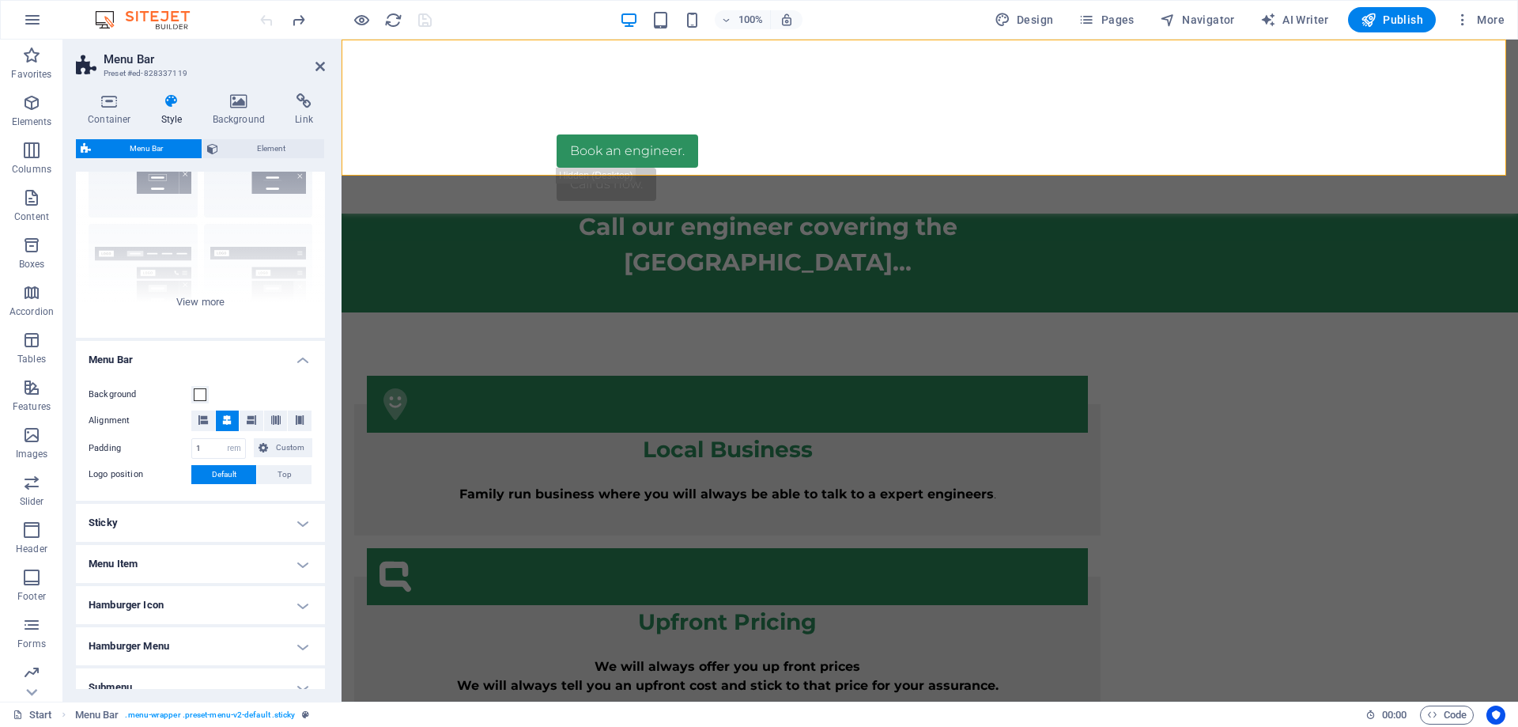
scroll to position [180, 0]
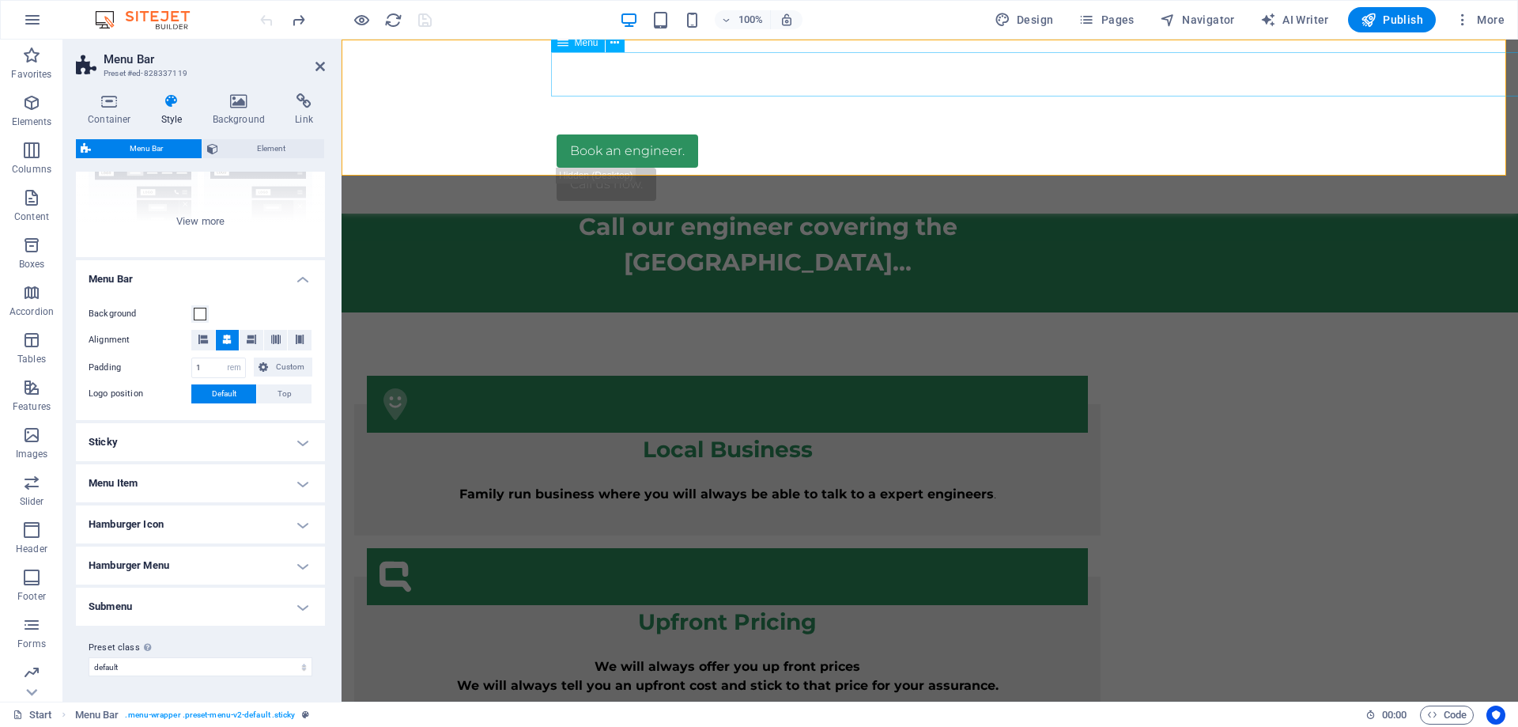
click at [979, 73] on nav "Start WiFi Network Cabling CAT 6 Starlink Installation TV Aerial Services Frees…" at bounding box center [930, 93] width 746 height 82
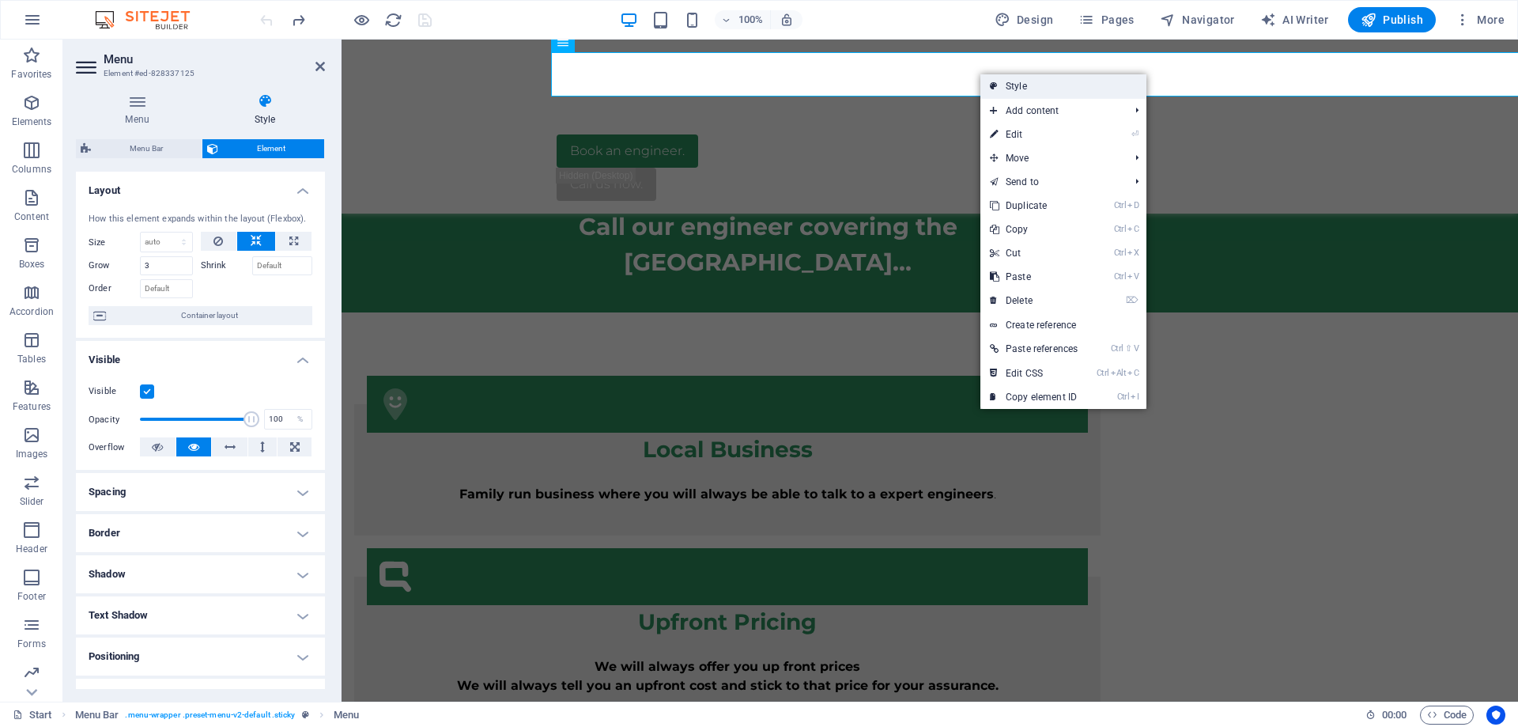
click at [999, 85] on link "Style" at bounding box center [1063, 86] width 166 height 24
select select "rem"
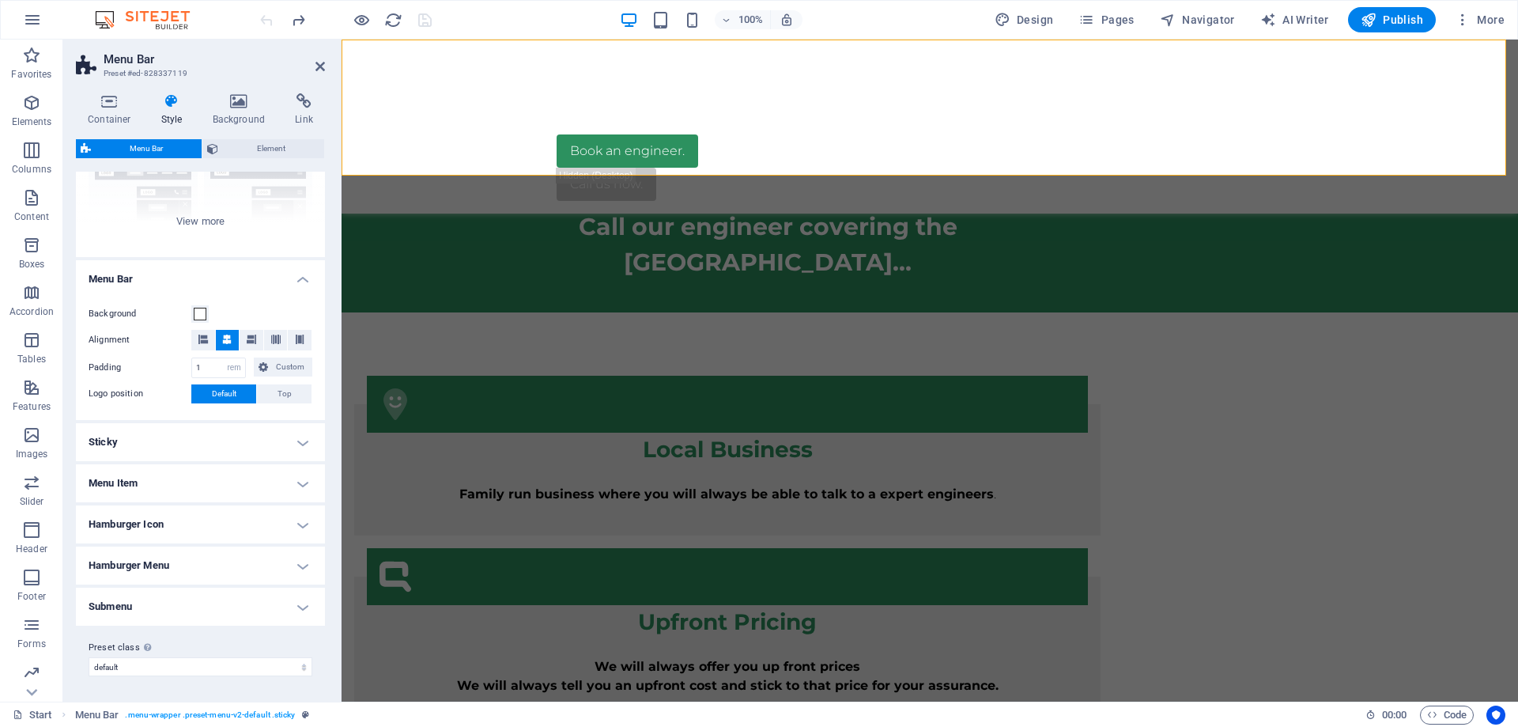
click at [183, 608] on h4 "Submenu" at bounding box center [200, 606] width 249 height 38
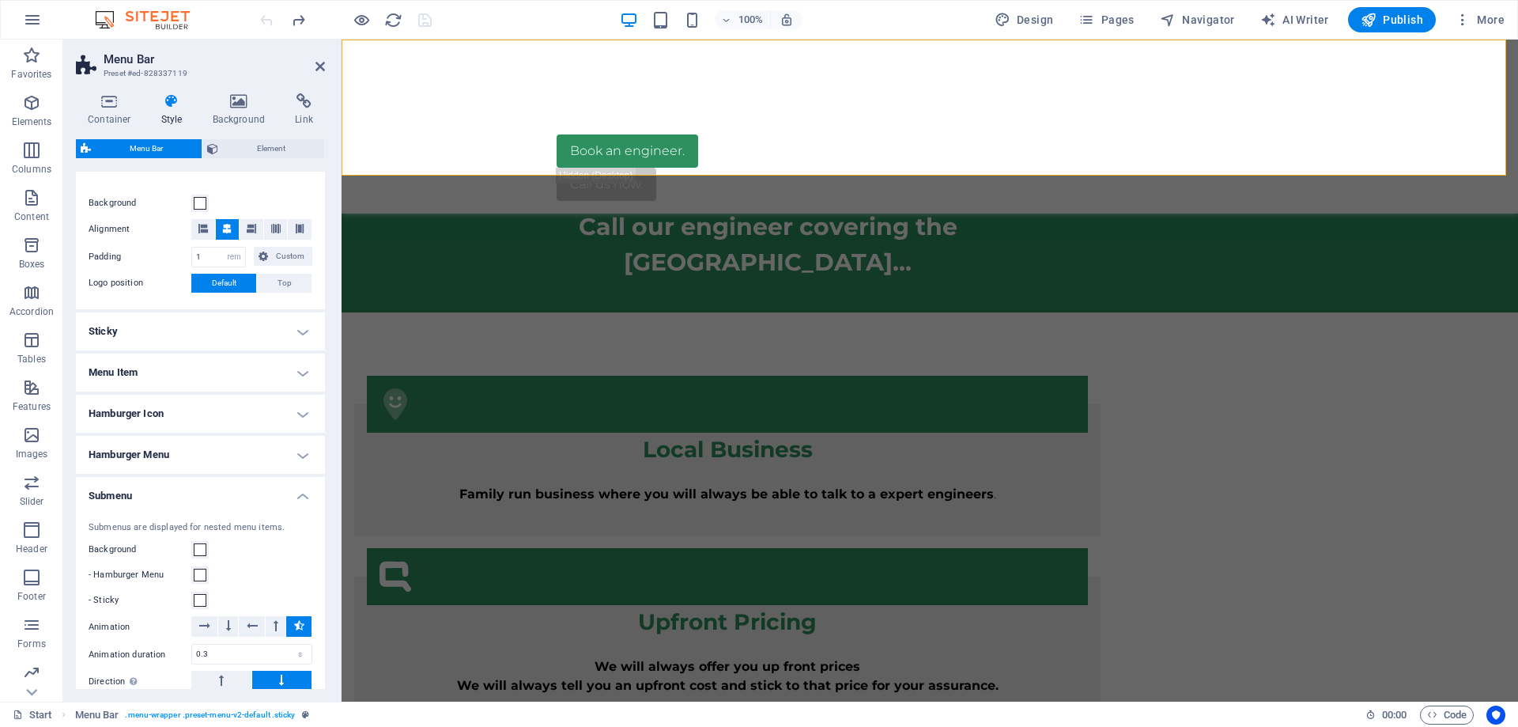
scroll to position [217, 0]
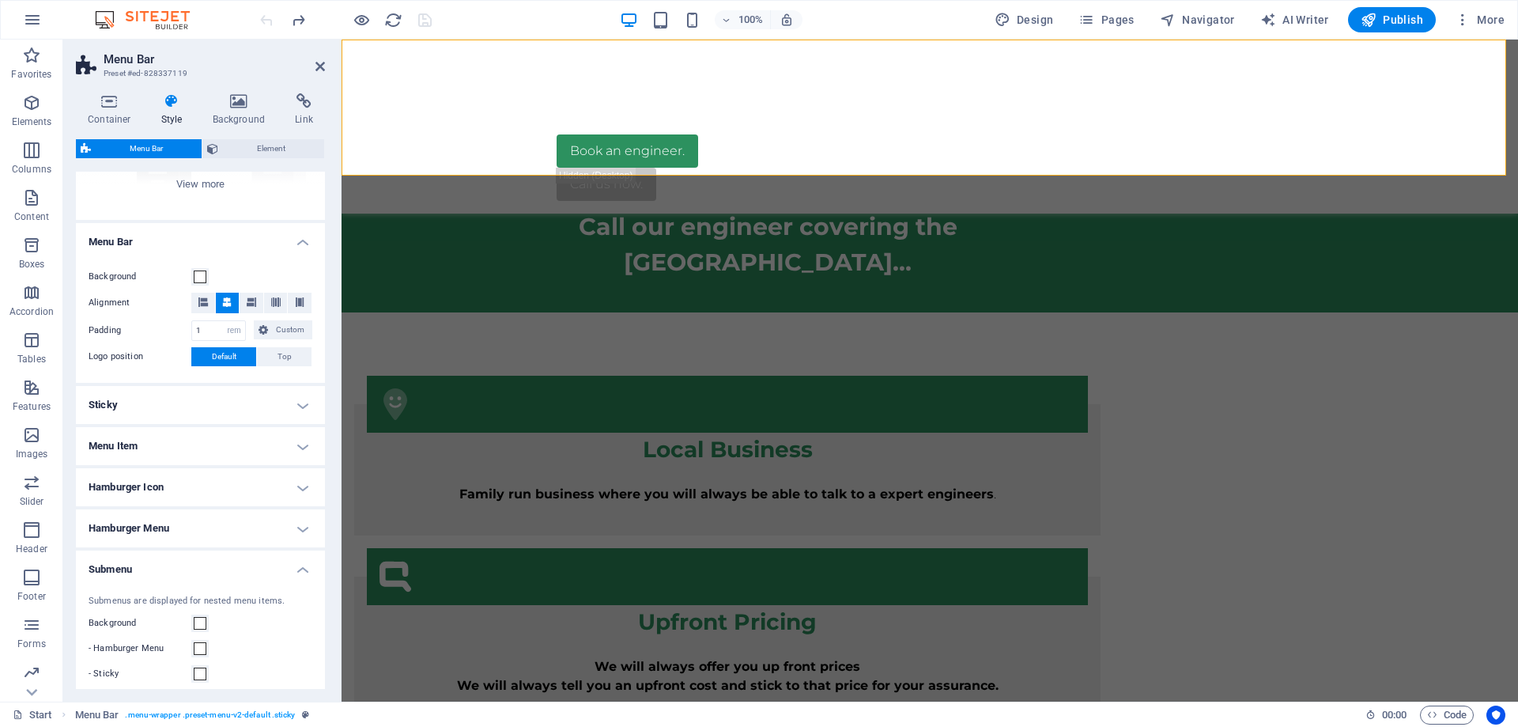
click at [168, 529] on h4 "Hamburger Menu" at bounding box center [200, 528] width 249 height 38
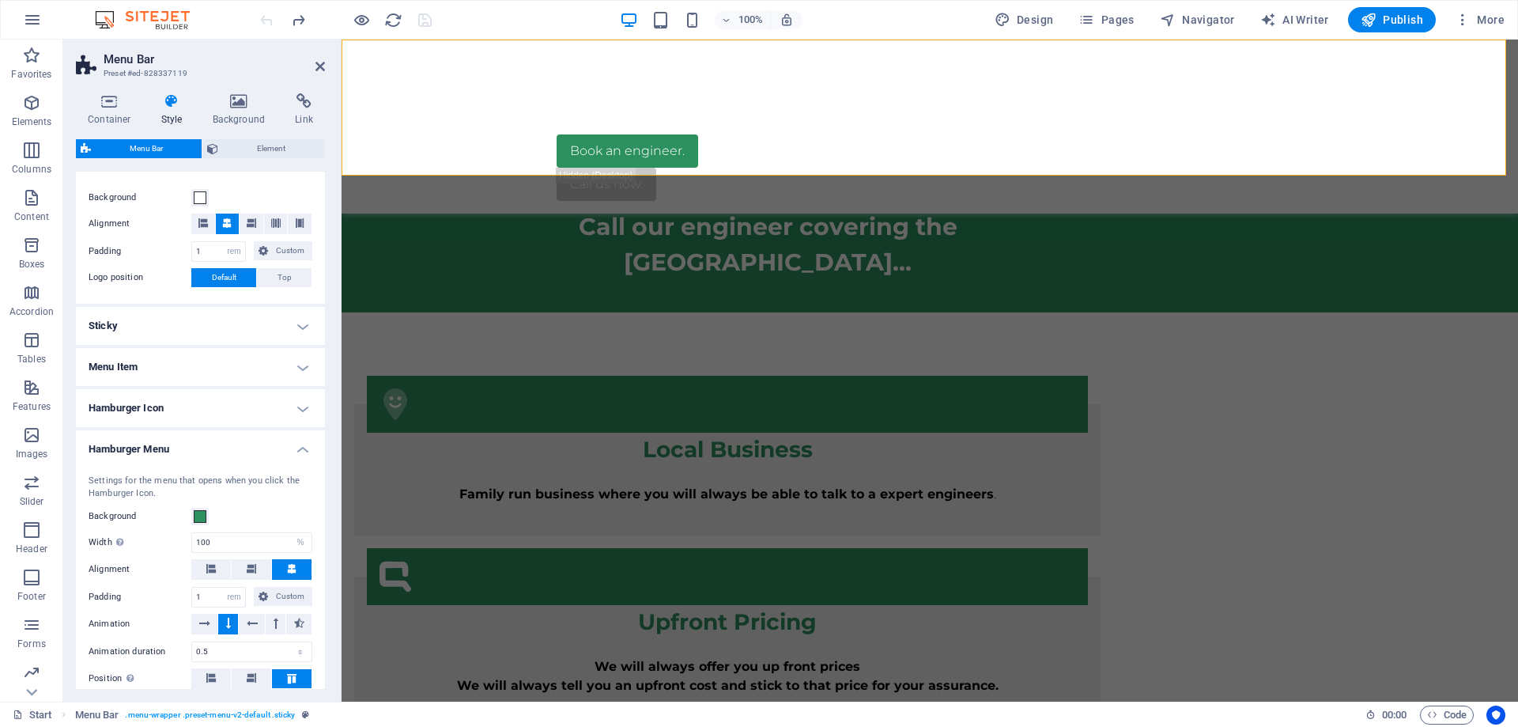
click at [191, 413] on h4 "Hamburger Icon" at bounding box center [200, 408] width 249 height 38
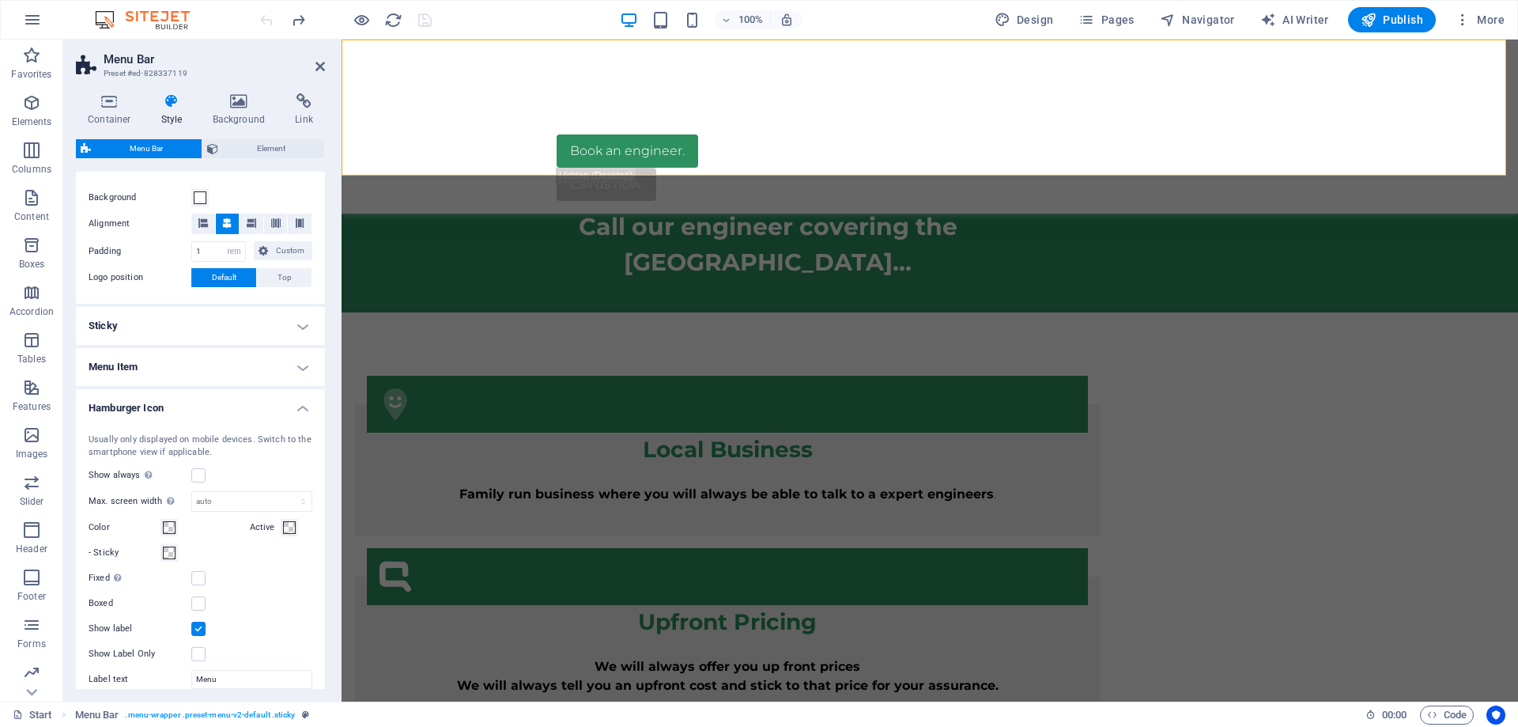
click at [198, 372] on h4 "Menu Item" at bounding box center [200, 367] width 249 height 38
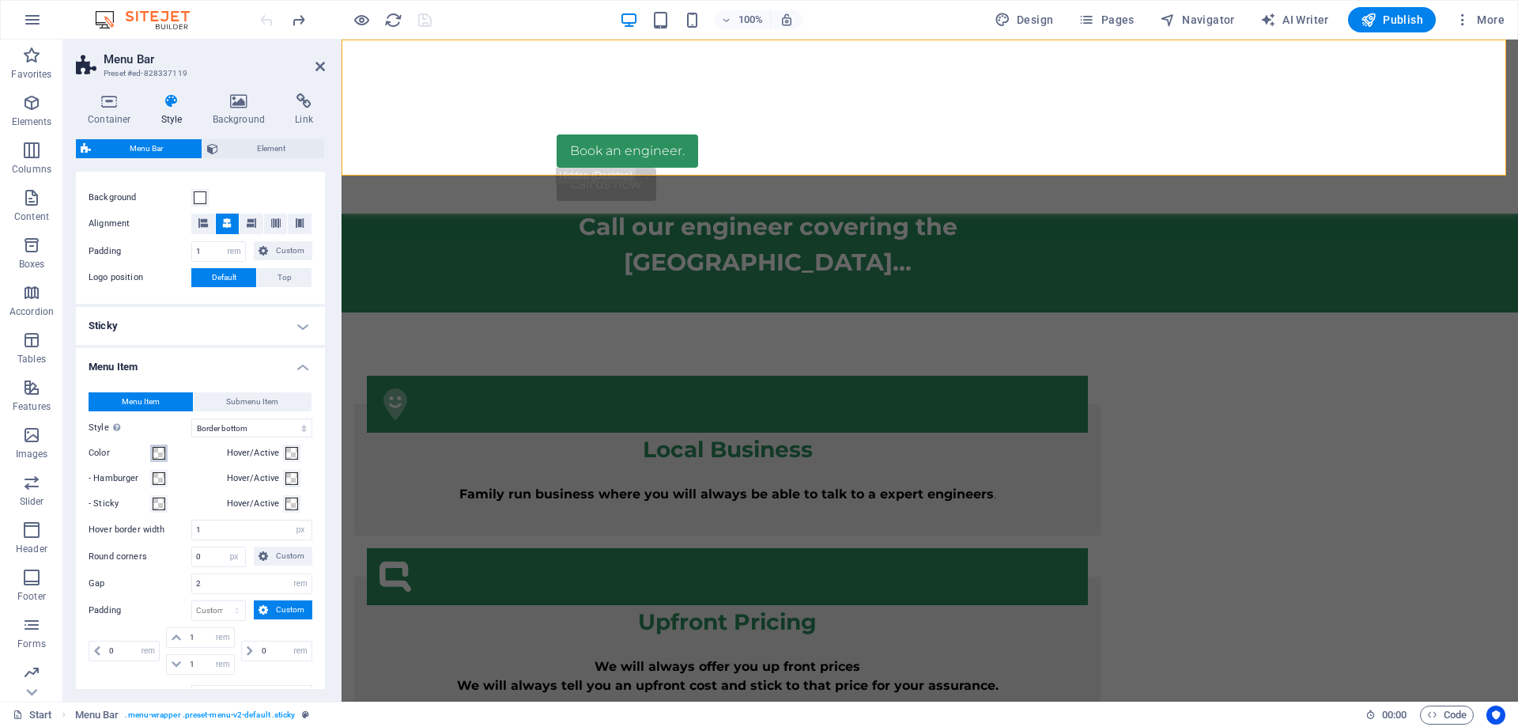
click at [159, 453] on span at bounding box center [159, 453] width 13 height 13
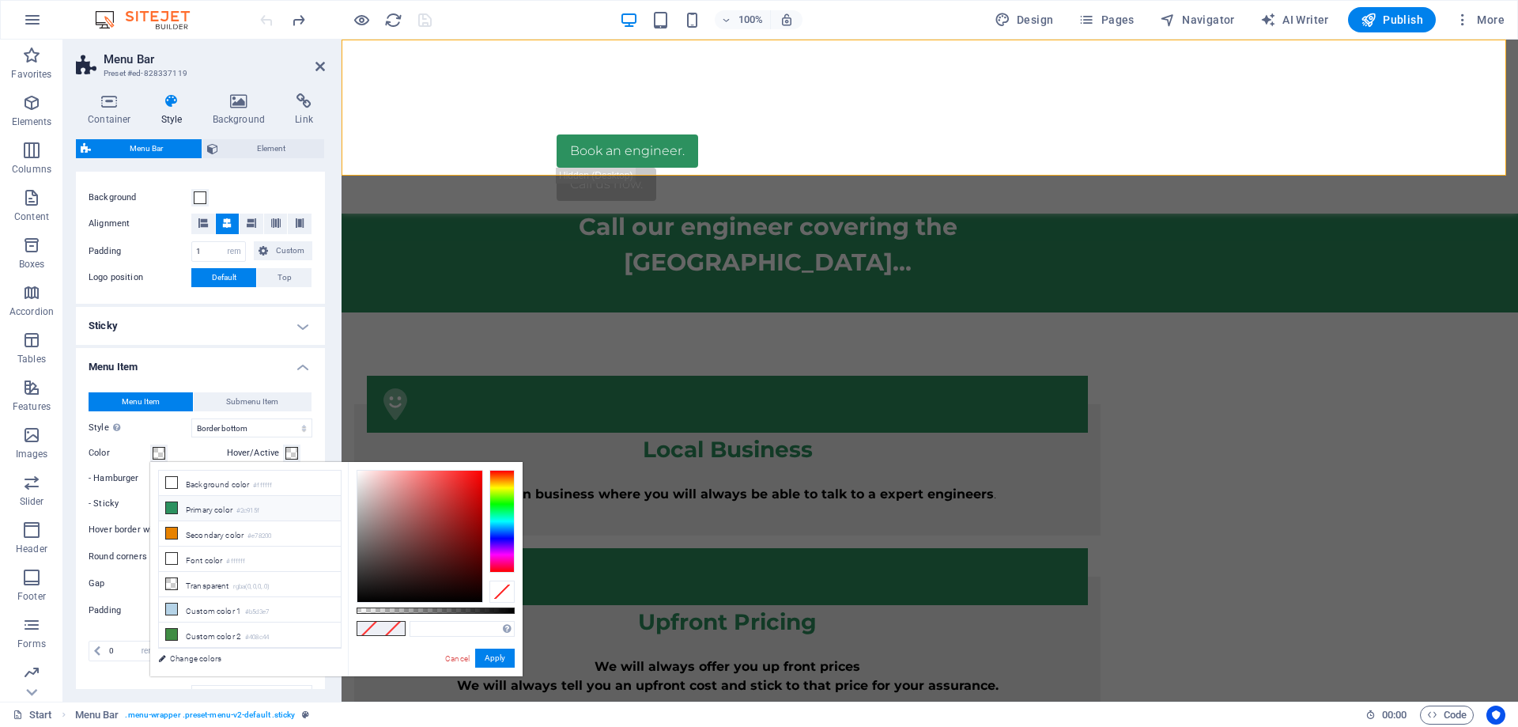
click at [172, 506] on icon at bounding box center [171, 507] width 11 height 11
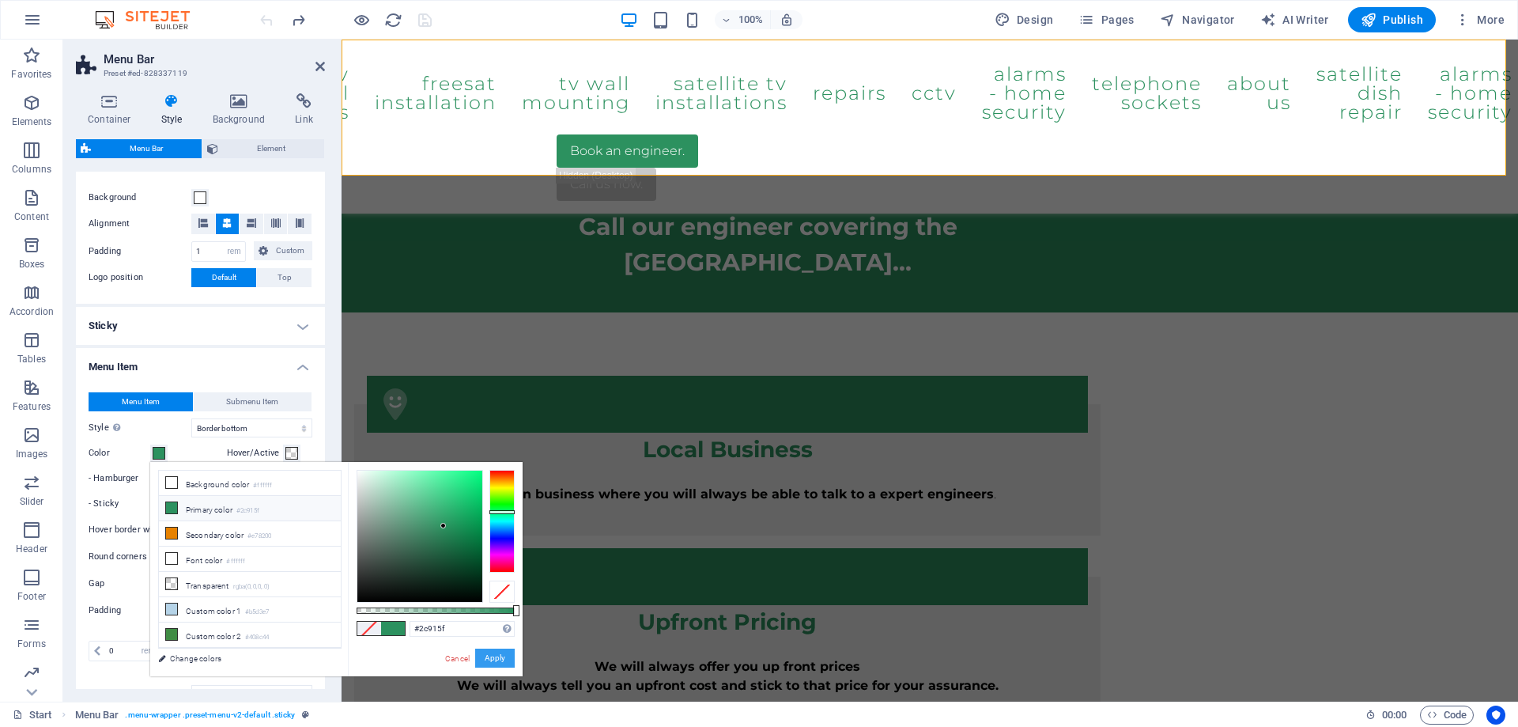
click at [505, 655] on button "Apply" at bounding box center [495, 657] width 40 height 19
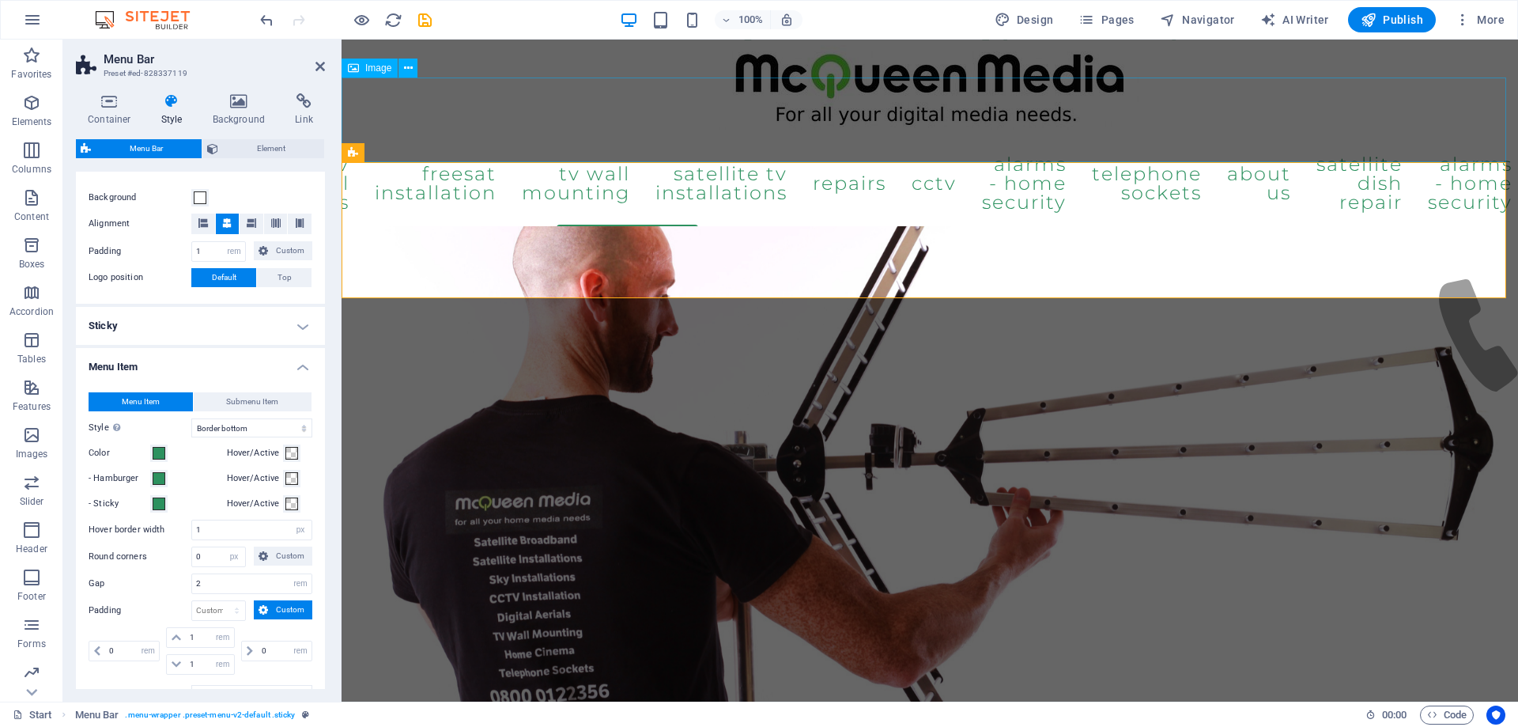
scroll to position [0, 0]
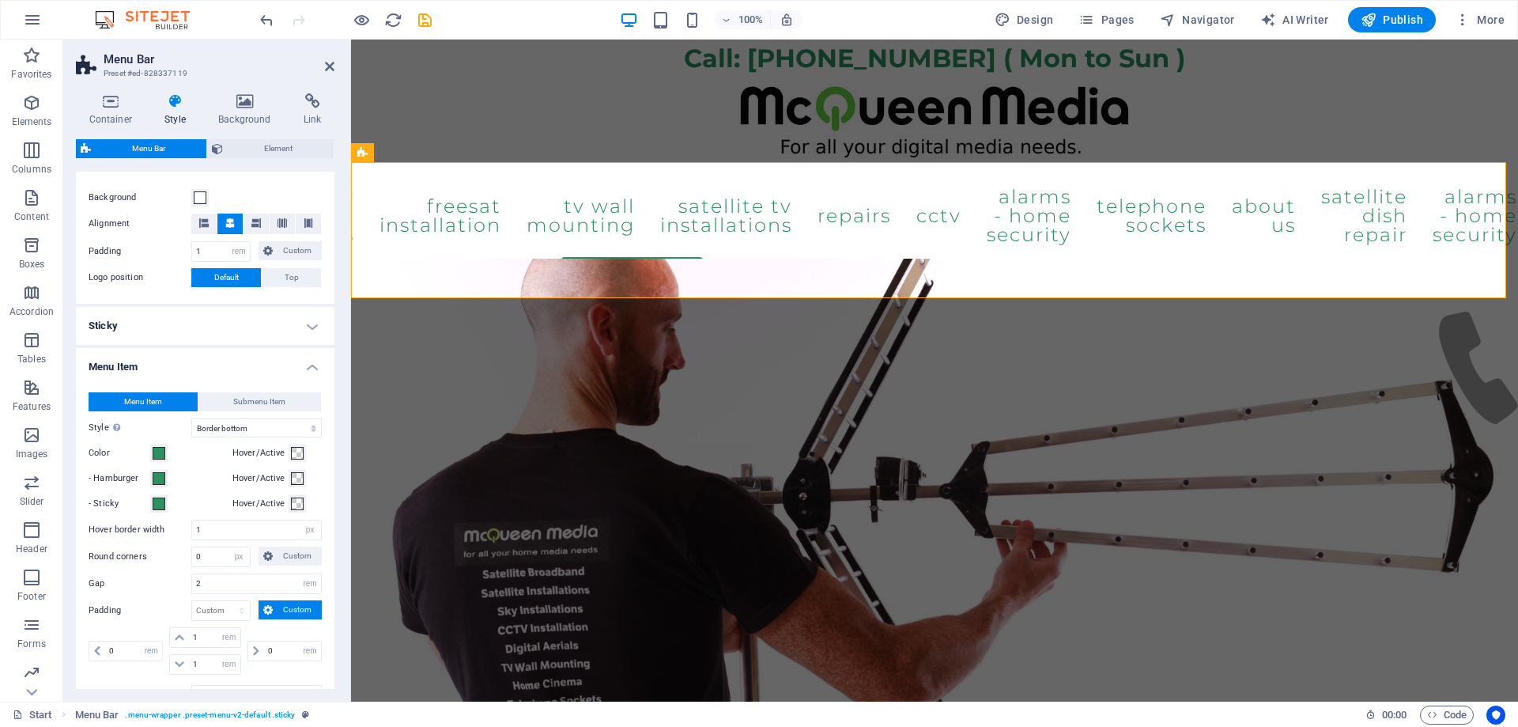
drag, startPoint x: 338, startPoint y: 417, endPoint x: 104, endPoint y: 408, distance: 235.0
click at [64, 412] on aside "Menu Bar Preset #ed-828337119 Container Style Background Link Size Height Defau…" at bounding box center [207, 371] width 288 height 662
click at [157, 455] on span at bounding box center [159, 453] width 13 height 13
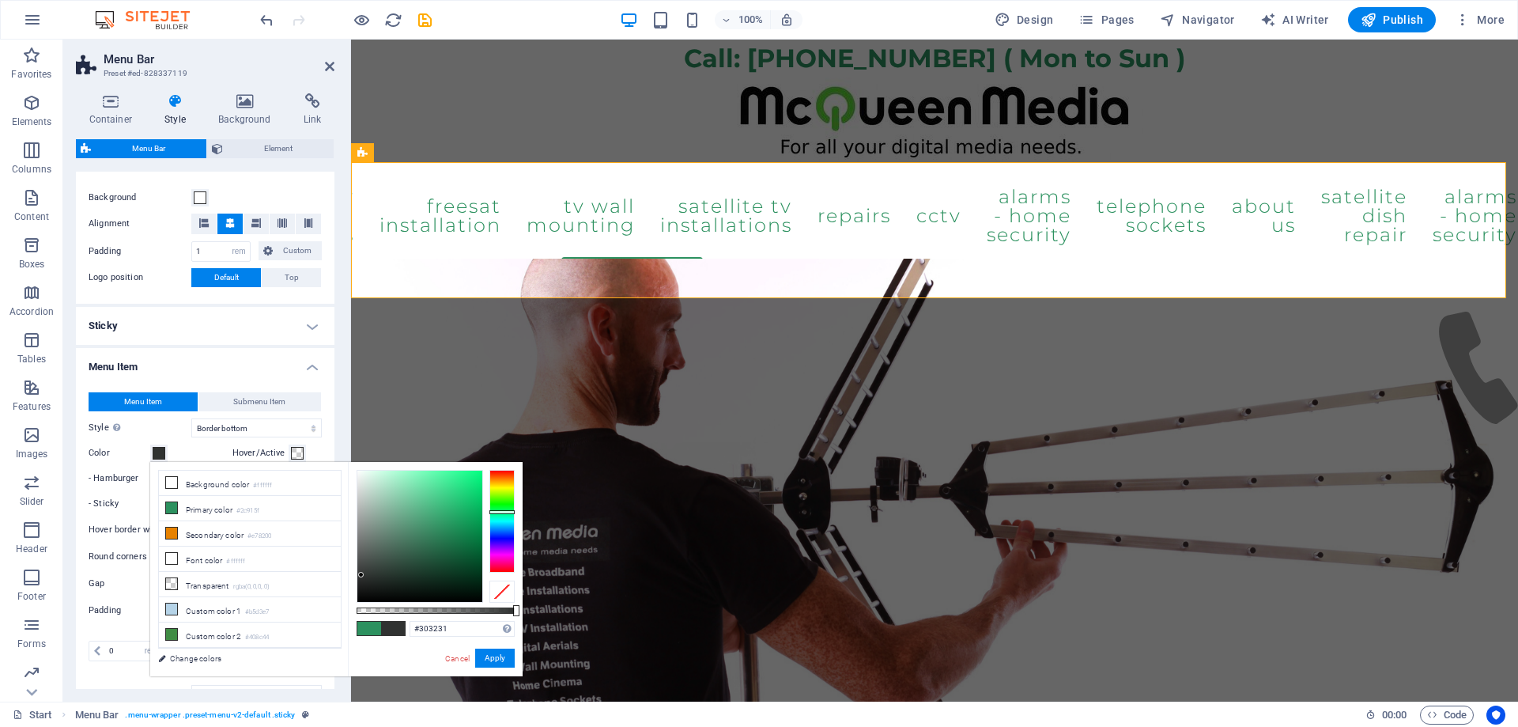
type input "#3b3b3b"
click at [357, 570] on div at bounding box center [419, 535] width 125 height 131
click at [492, 655] on button "Apply" at bounding box center [495, 657] width 40 height 19
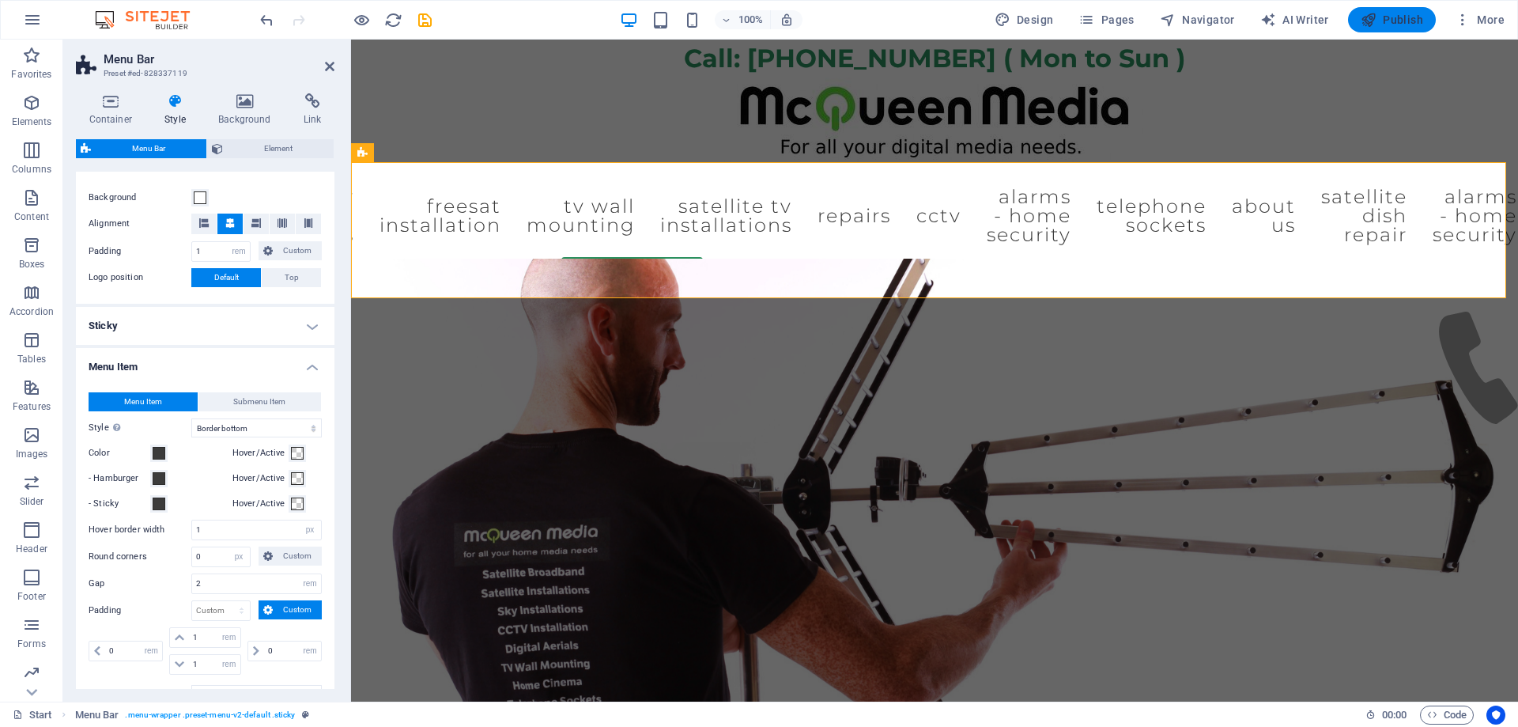
click at [1395, 19] on span "Publish" at bounding box center [1392, 20] width 62 height 16
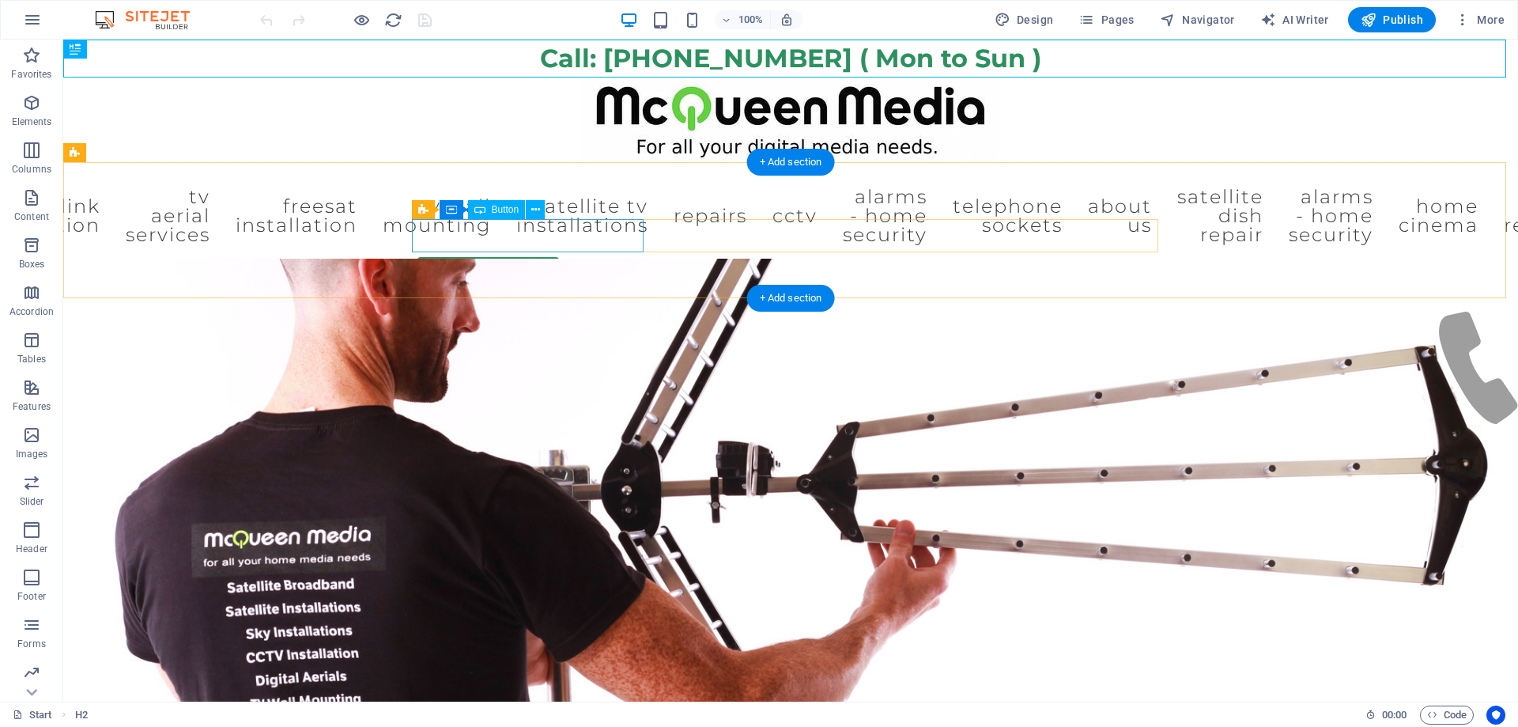
click at [424, 257] on div "Book an engineer." at bounding box center [533, 273] width 232 height 33
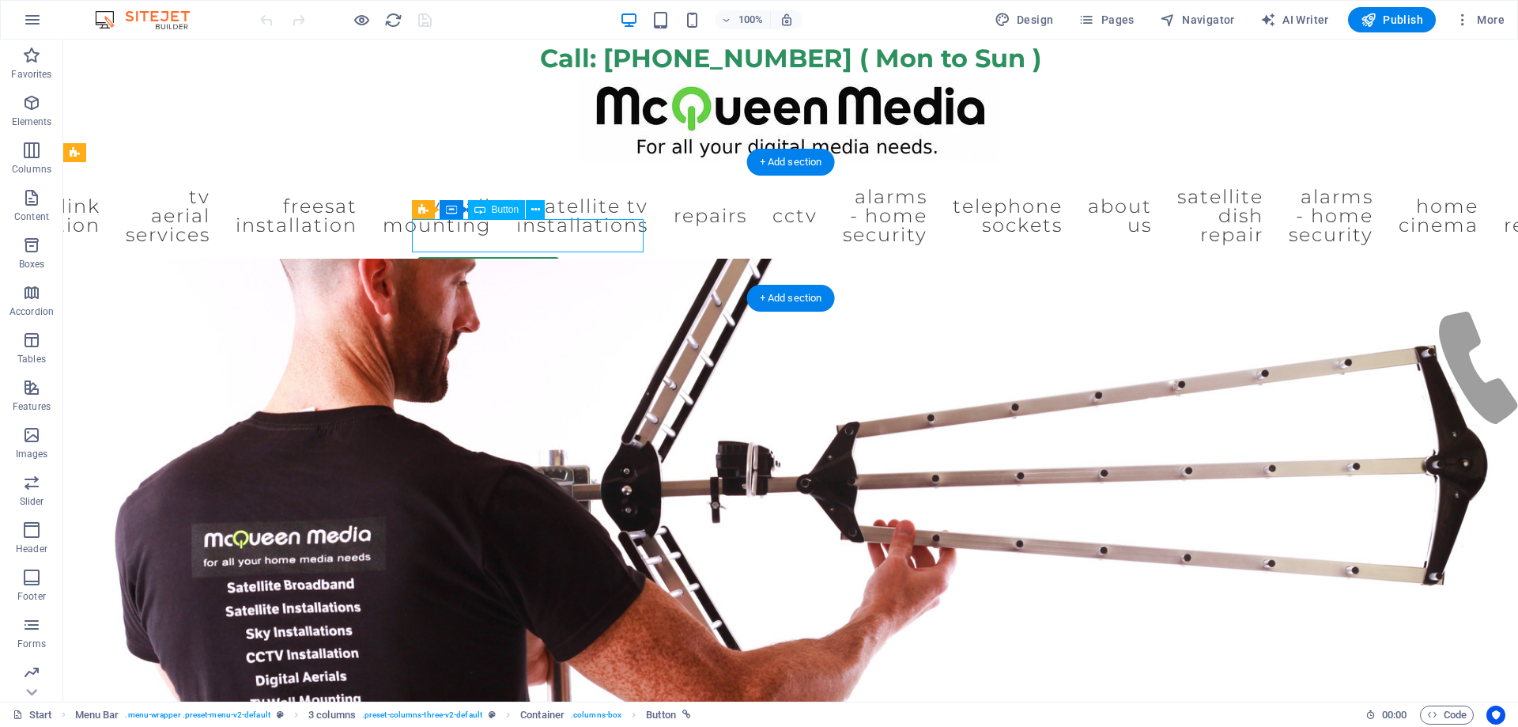
click at [597, 257] on div "Book an engineer." at bounding box center [533, 273] width 232 height 33
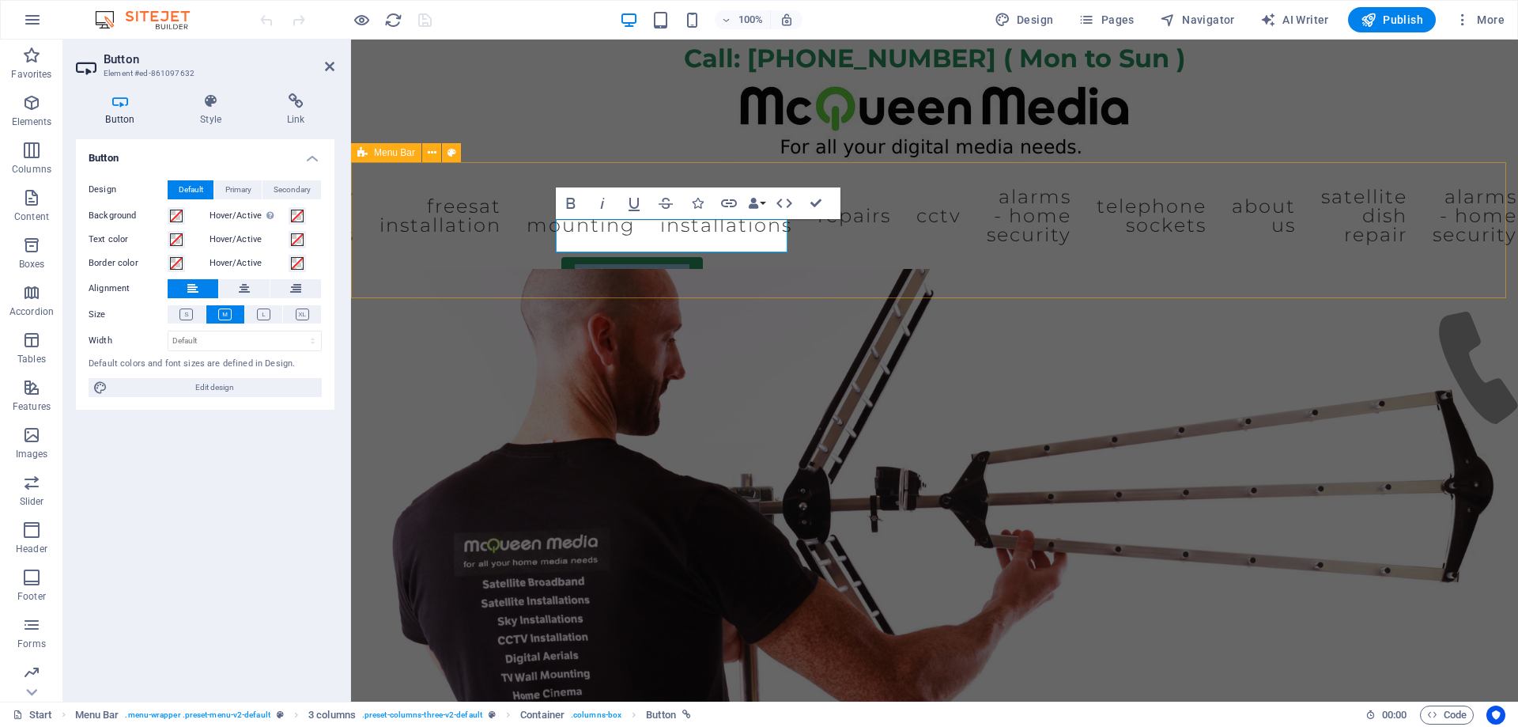
click at [399, 153] on span "Menu Bar" at bounding box center [394, 152] width 41 height 9
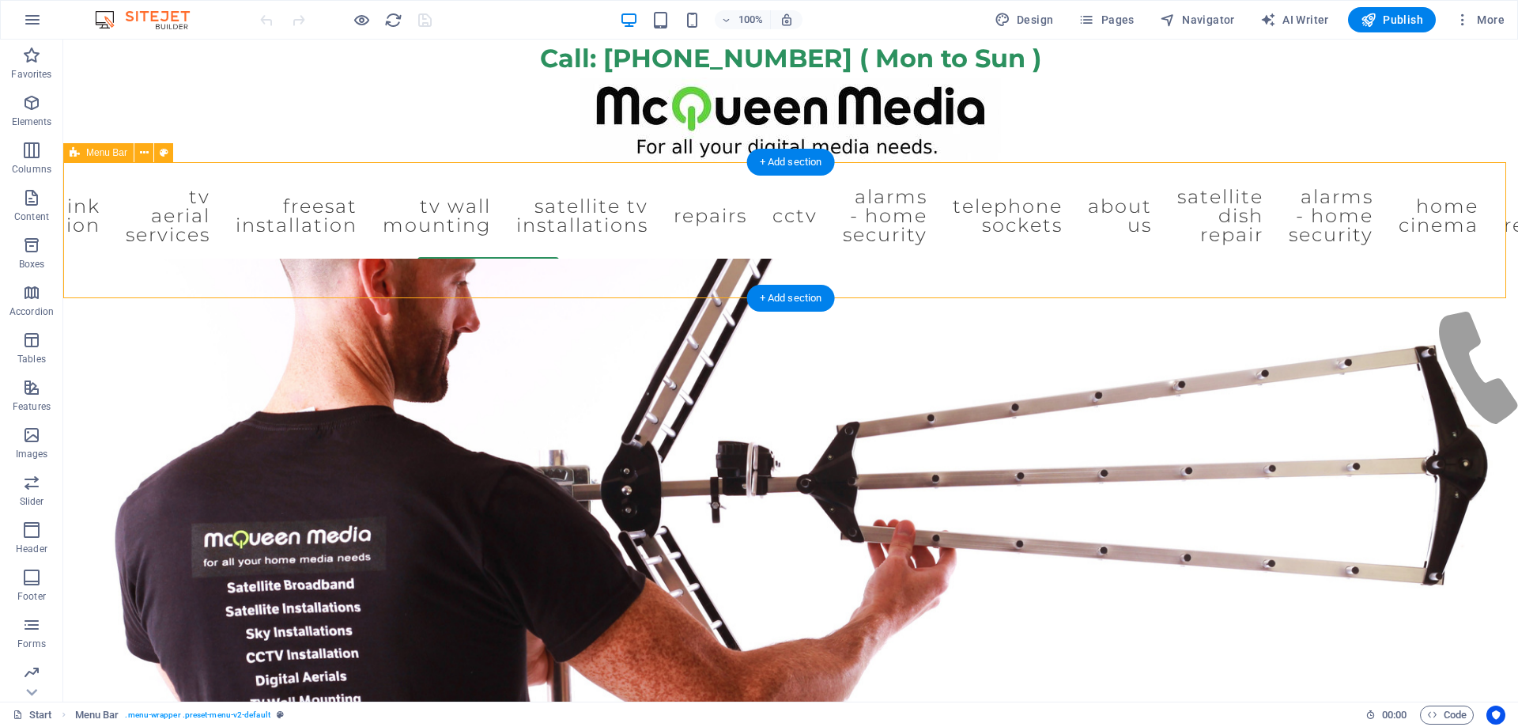
click at [124, 177] on div "Start WiFi Network Cabling CAT 6 Starlink Installation TV Aerial Services Frees…" at bounding box center [790, 249] width 1455 height 174
drag, startPoint x: 206, startPoint y: 310, endPoint x: 126, endPoint y: 177, distance: 155.0
click at [126, 177] on div "Start WiFi Network Cabling CAT 6 Starlink Installation TV Aerial Services Frees…" at bounding box center [790, 249] width 1455 height 174
select select "header"
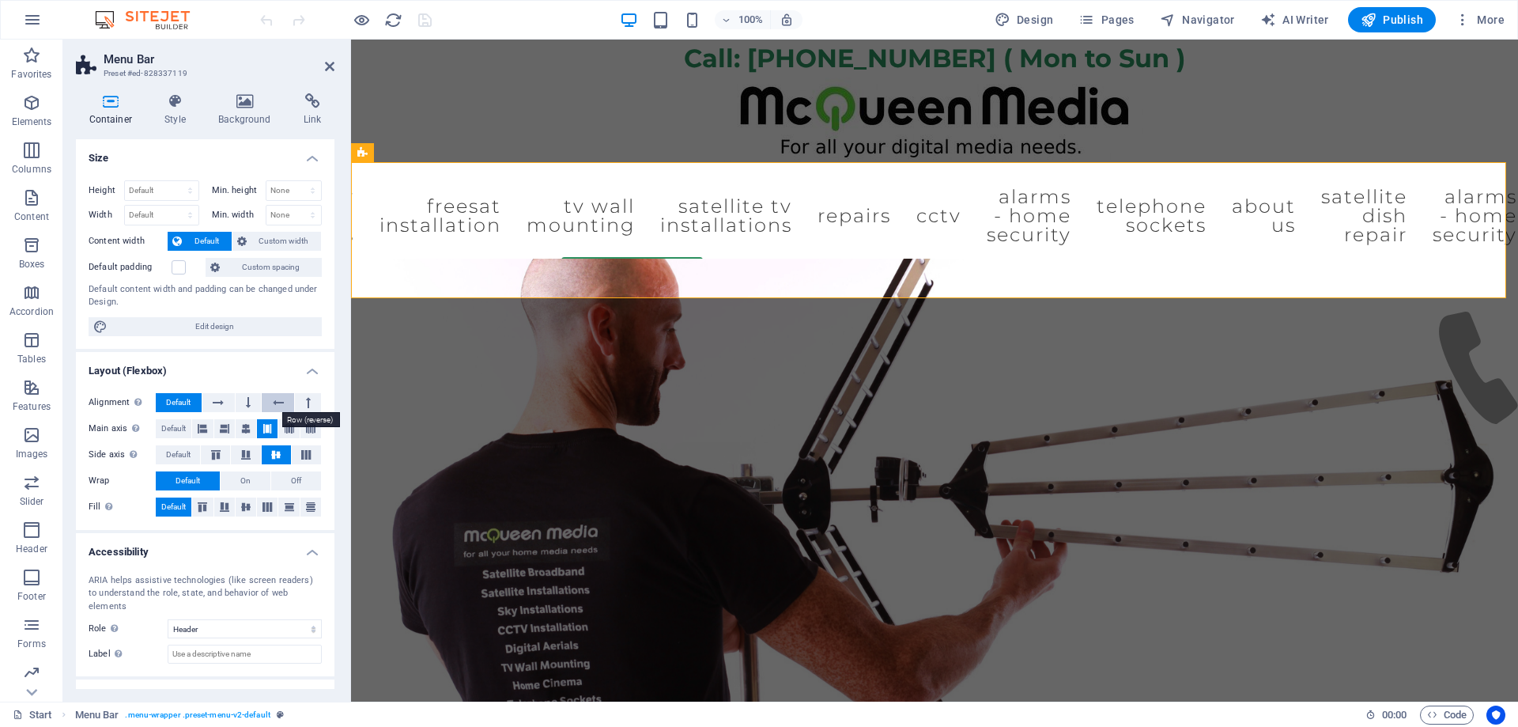
click at [273, 405] on icon at bounding box center [278, 402] width 11 height 19
click at [701, 257] on div "Book an engineer." at bounding box center [677, 273] width 232 height 33
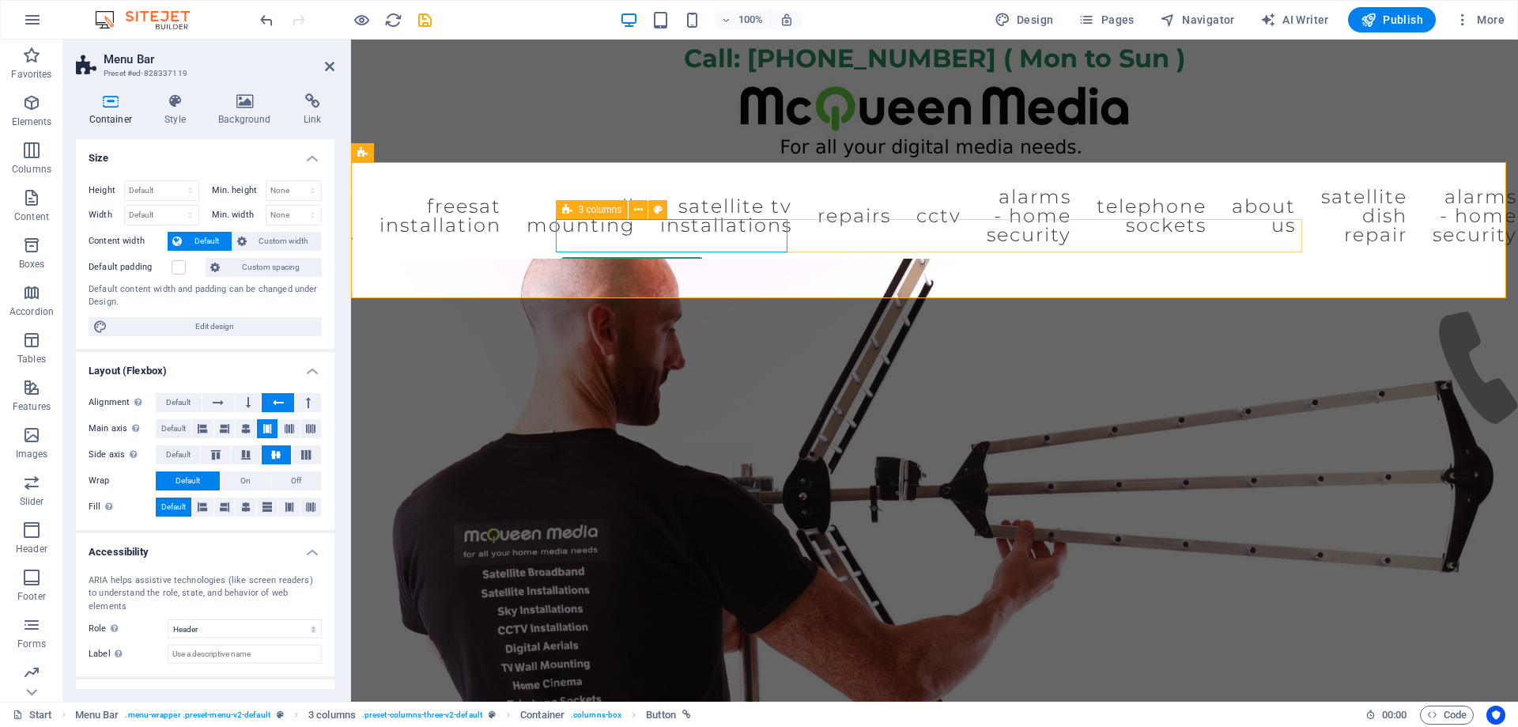
click at [844, 257] on div "Book an engineer." at bounding box center [934, 273] width 746 height 33
drag, startPoint x: 275, startPoint y: 402, endPoint x: 330, endPoint y: 385, distance: 57.3
click at [276, 402] on icon at bounding box center [278, 402] width 11 height 19
click at [689, 290] on div "Call us now." at bounding box center [934, 306] width 746 height 33
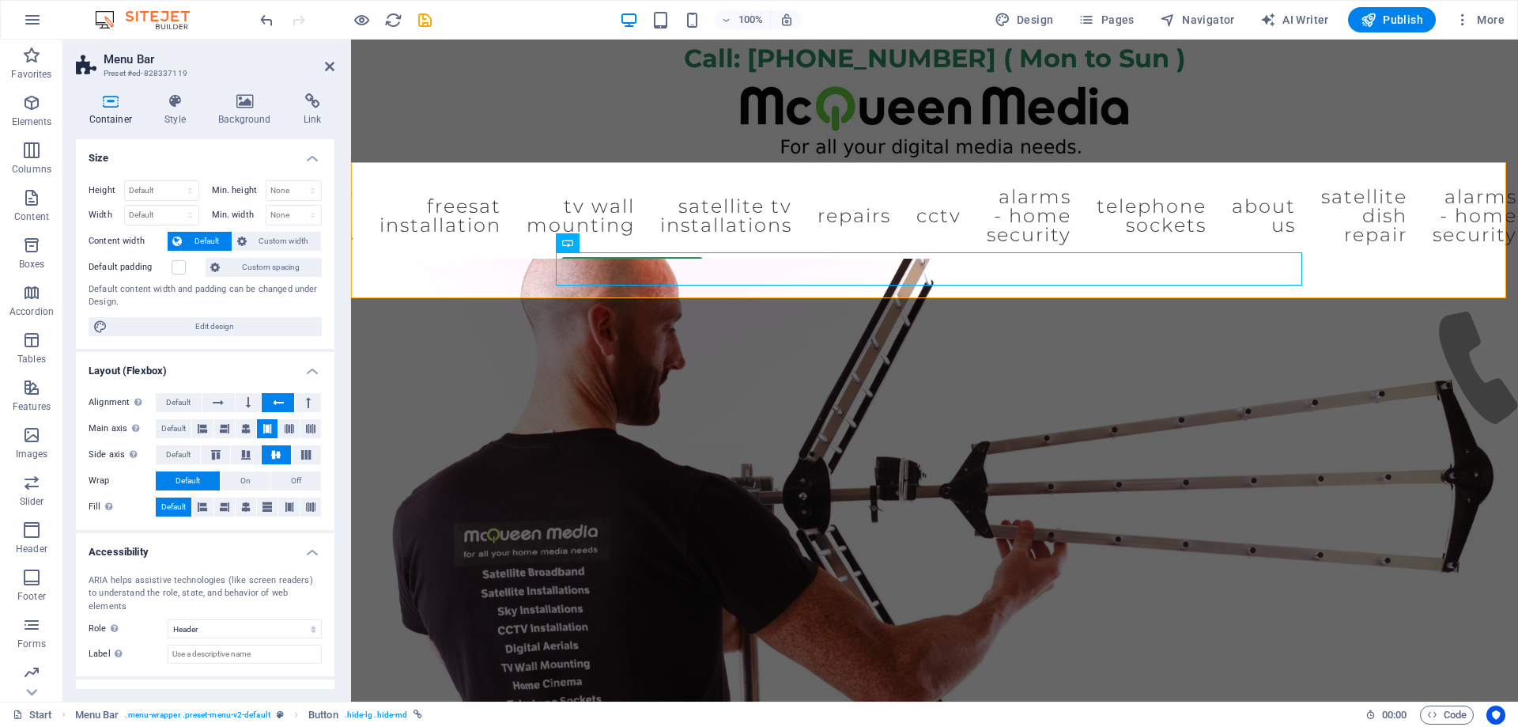
click at [278, 402] on icon at bounding box center [278, 402] width 11 height 19
click at [507, 232] on div "Start WiFi Network Cabling CAT 6 Starlink Installation TV Aerial Services Frees…" at bounding box center [934, 249] width 1167 height 174
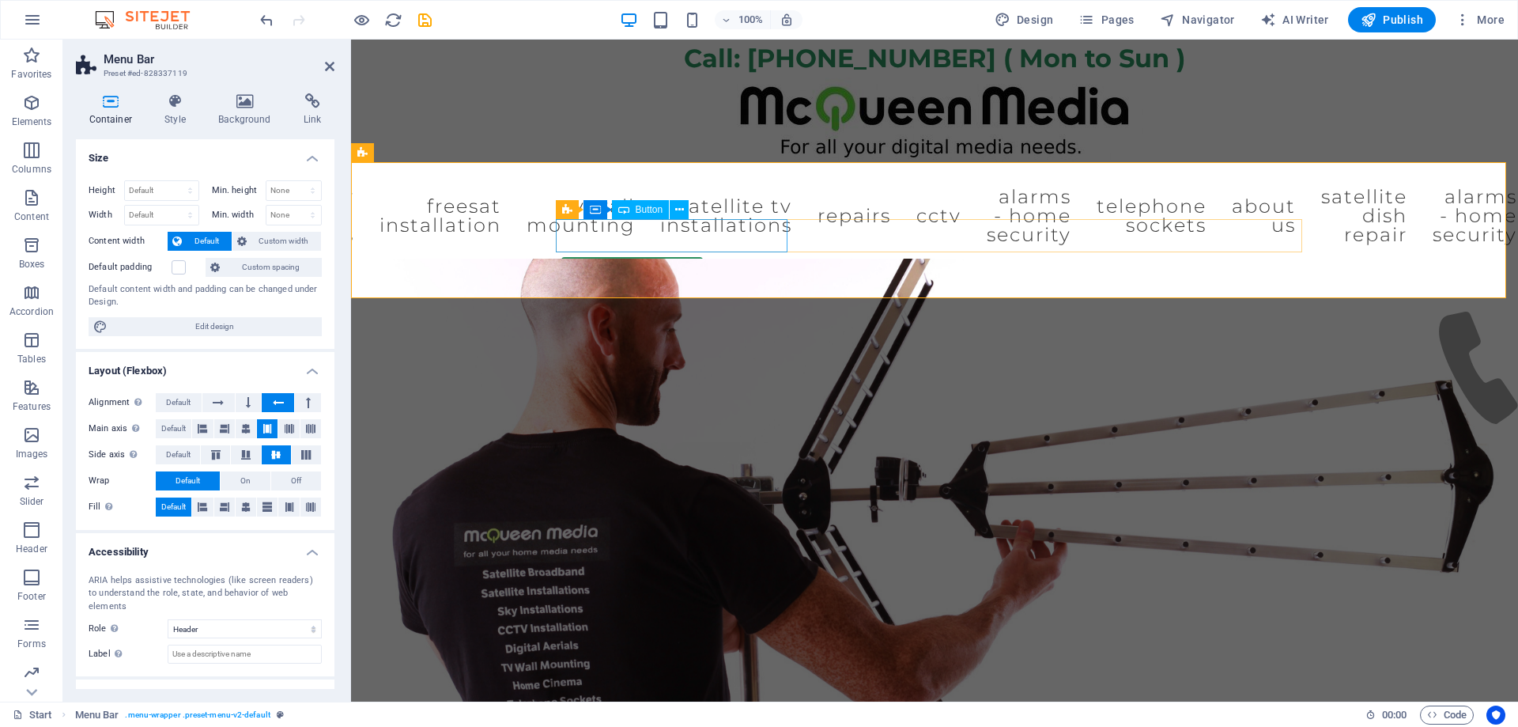
click at [715, 257] on div "Book an engineer." at bounding box center [677, 273] width 232 height 33
click at [828, 257] on div "Book an engineer." at bounding box center [934, 273] width 746 height 33
click at [217, 403] on icon at bounding box center [218, 402] width 11 height 19
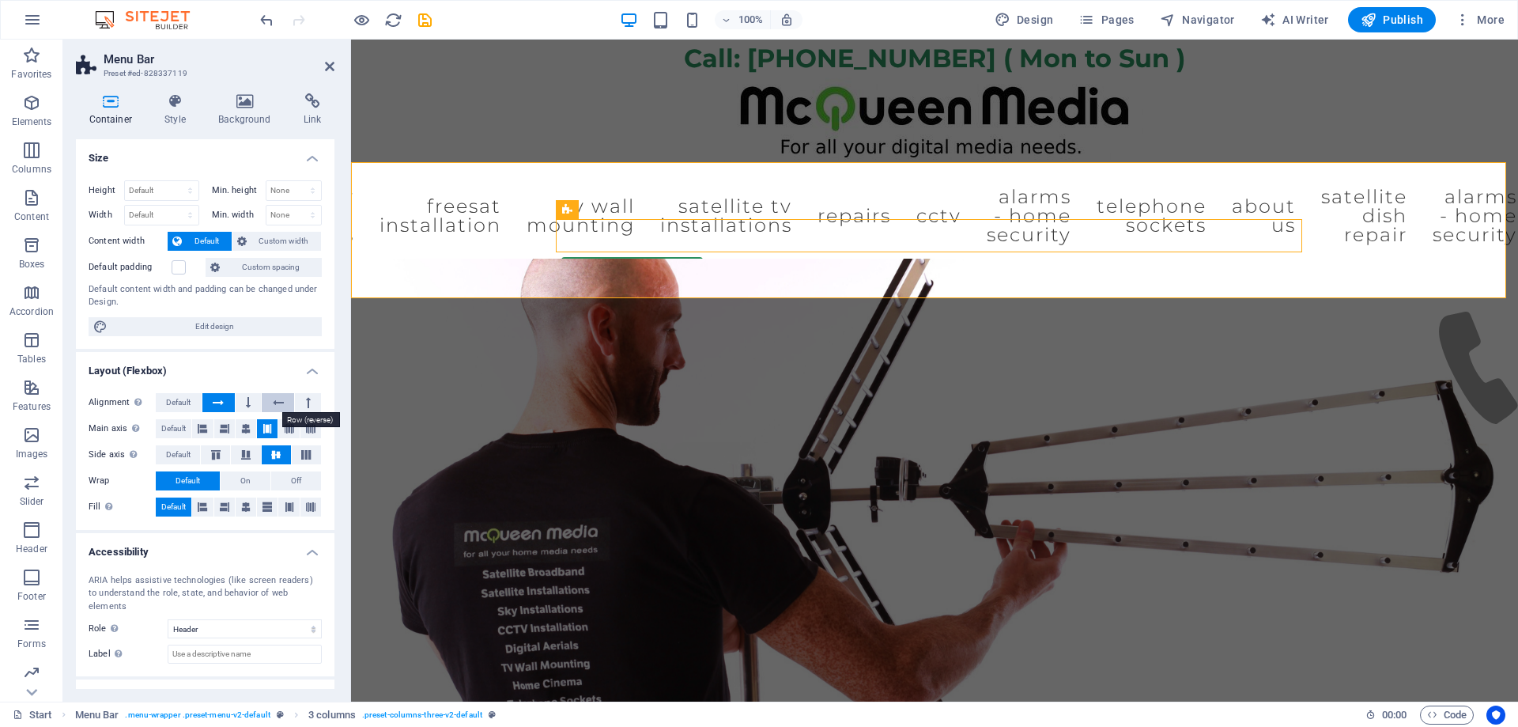
click at [279, 403] on icon at bounding box center [278, 402] width 11 height 19
drag, startPoint x: 331, startPoint y: 62, endPoint x: 265, endPoint y: 25, distance: 75.4
click at [331, 62] on icon at bounding box center [329, 66] width 9 height 13
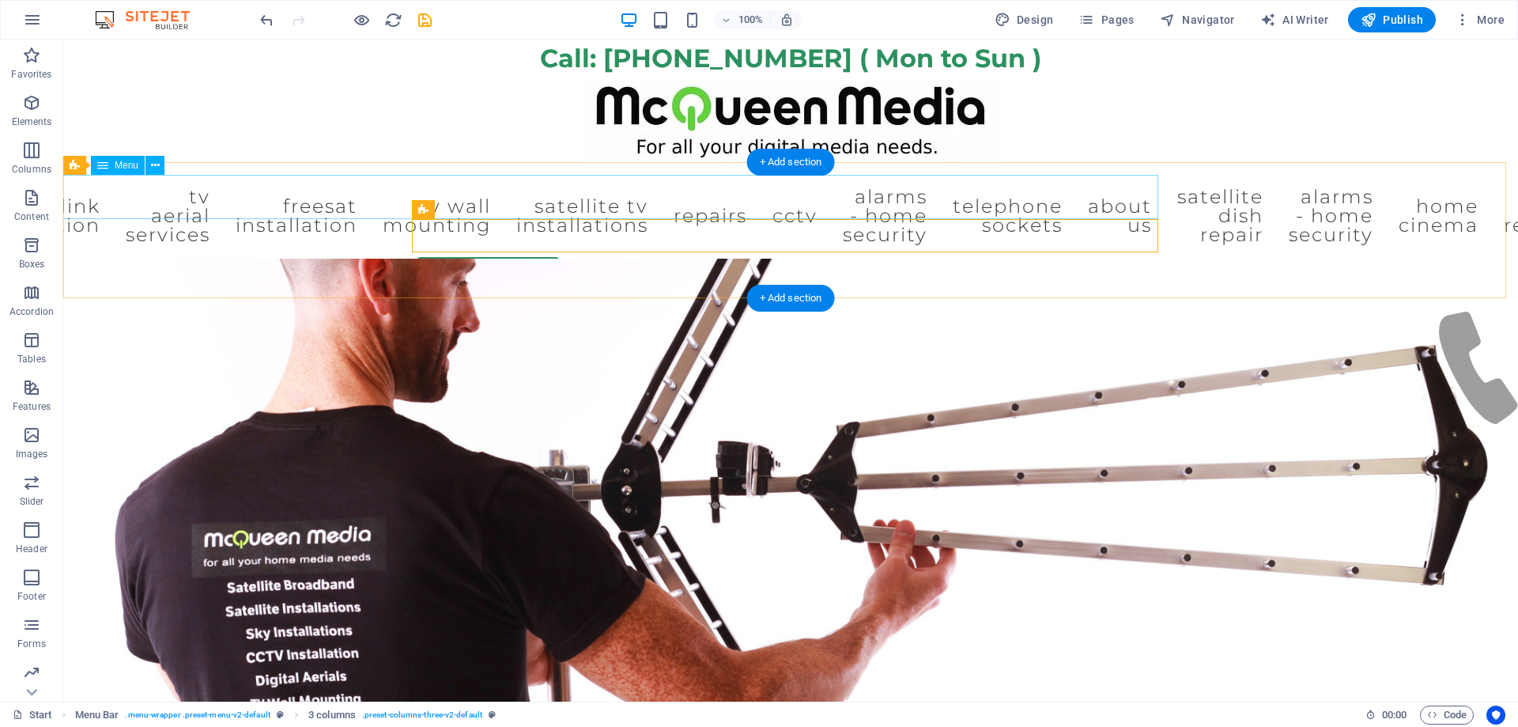
click at [417, 198] on nav "Start WiFi Network Cabling CAT 6 Starlink Installation TV Aerial Services Frees…" at bounding box center [790, 216] width 746 height 82
select select
select select "16"
select select
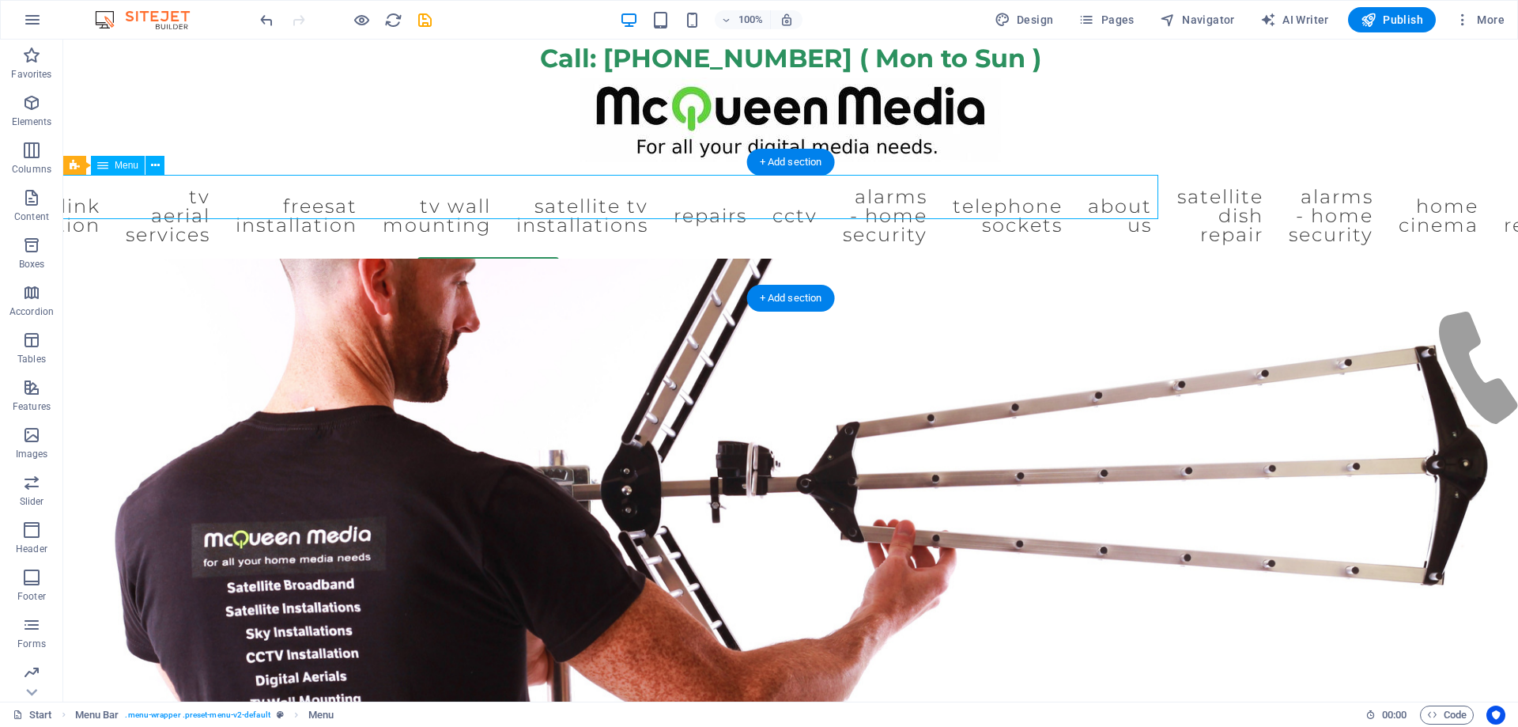
select select "28"
select select
select select "12"
select select
select select "8"
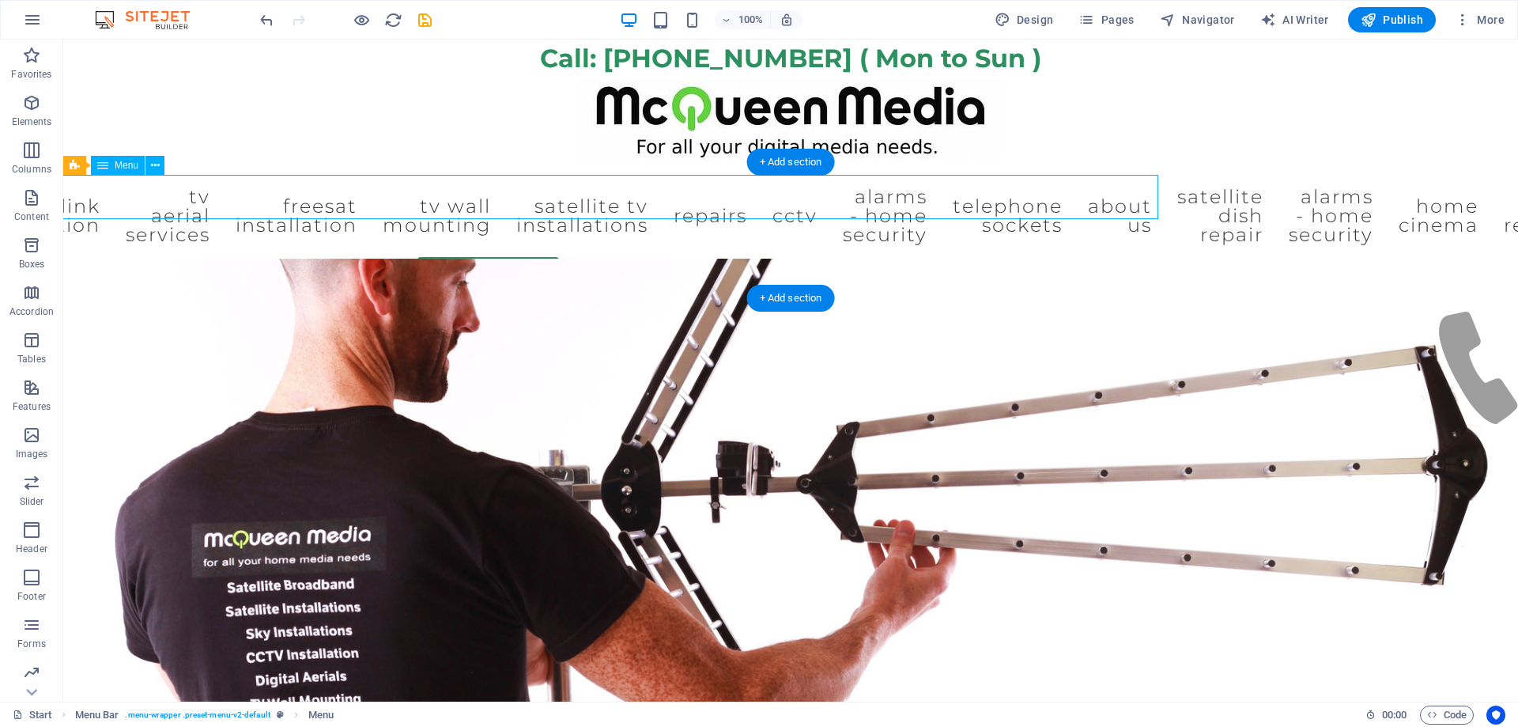
select select
select select "11"
select select
select select "9"
select select
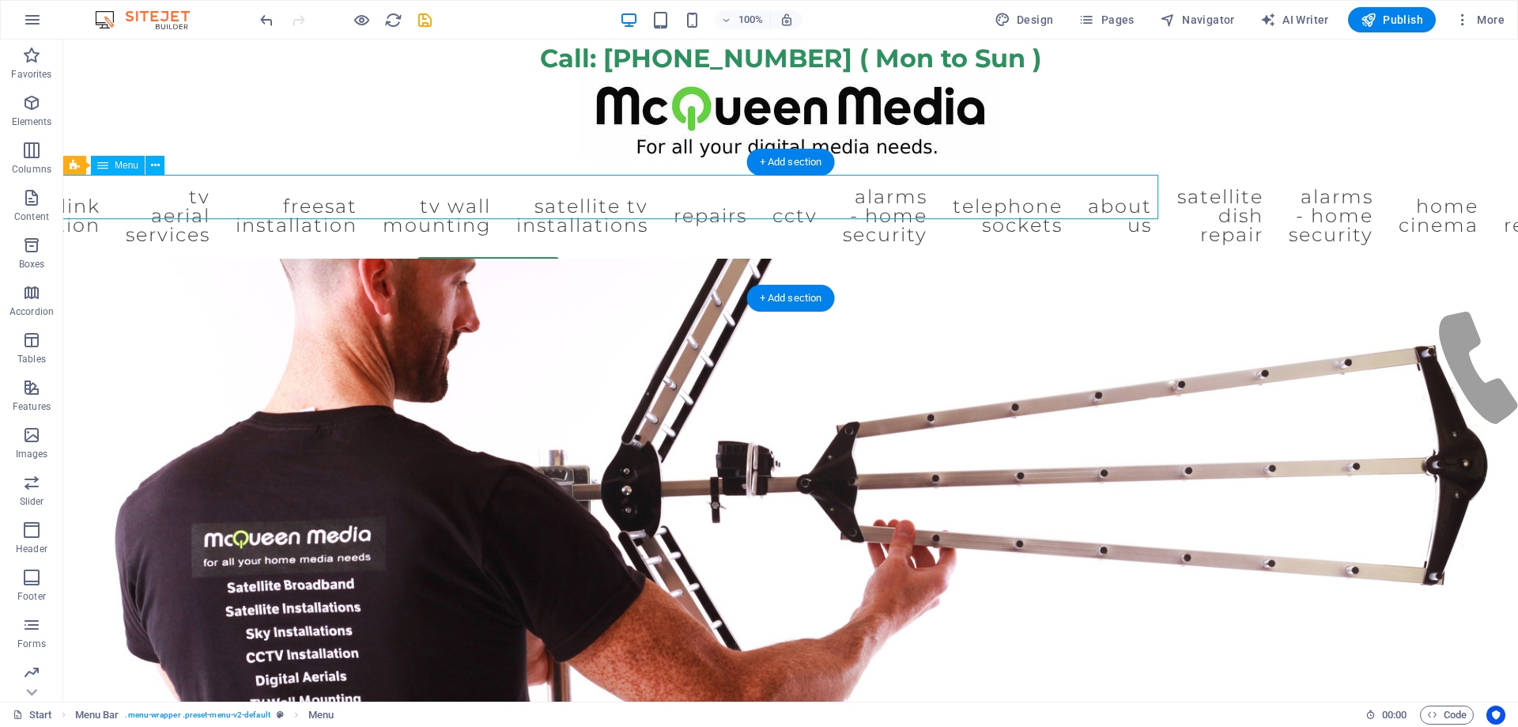
select select "23"
select select
select select "7"
select select
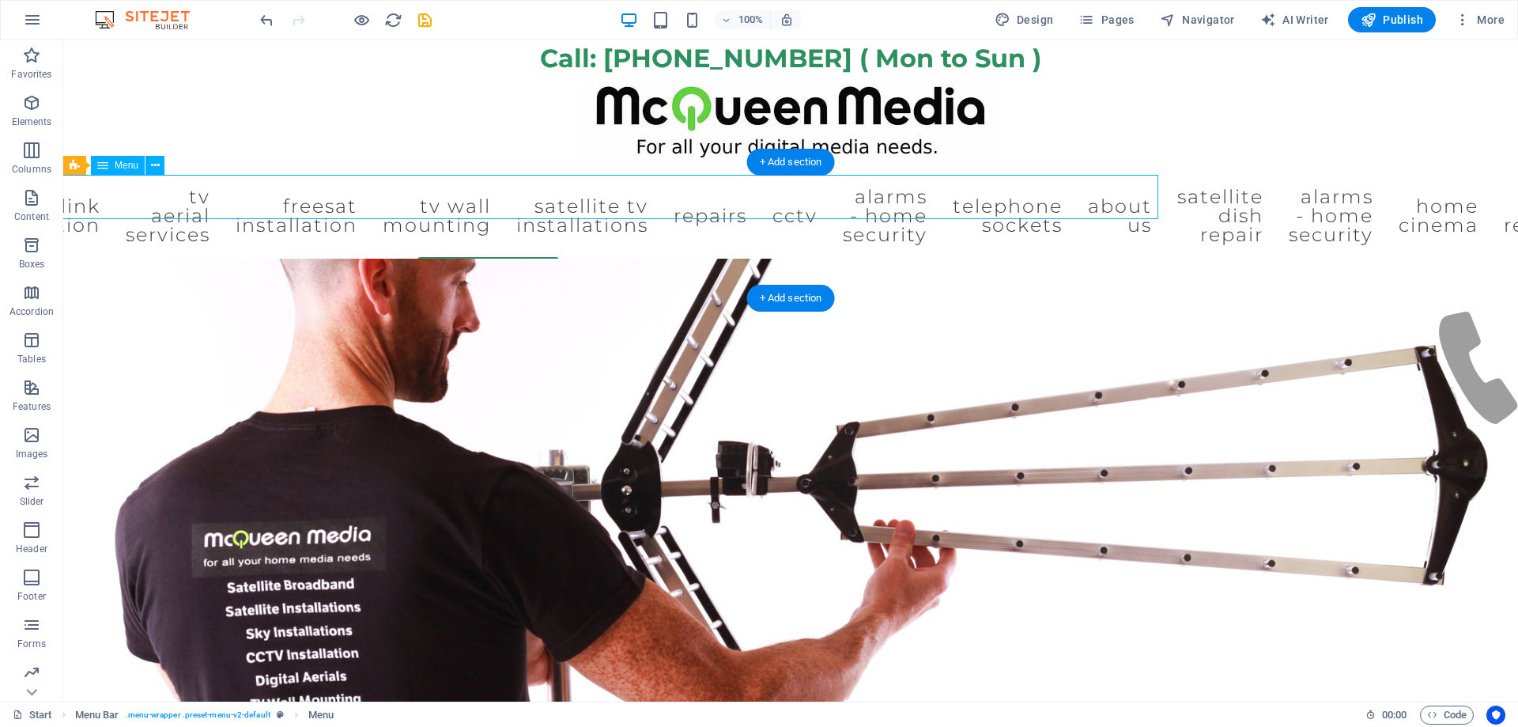
select select "24"
select select
select select "13"
select select
select select "15"
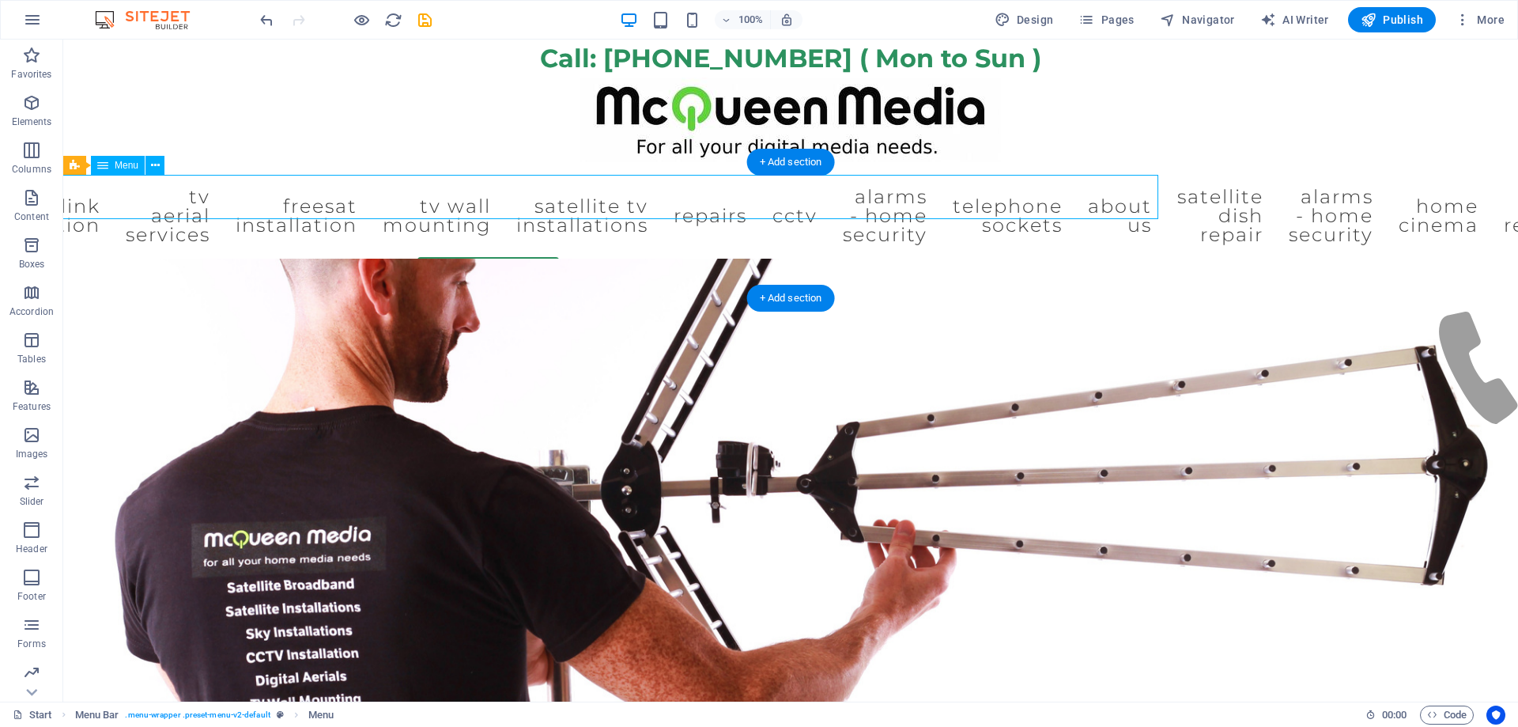
select select
select select "25"
select select
select select "24"
select select
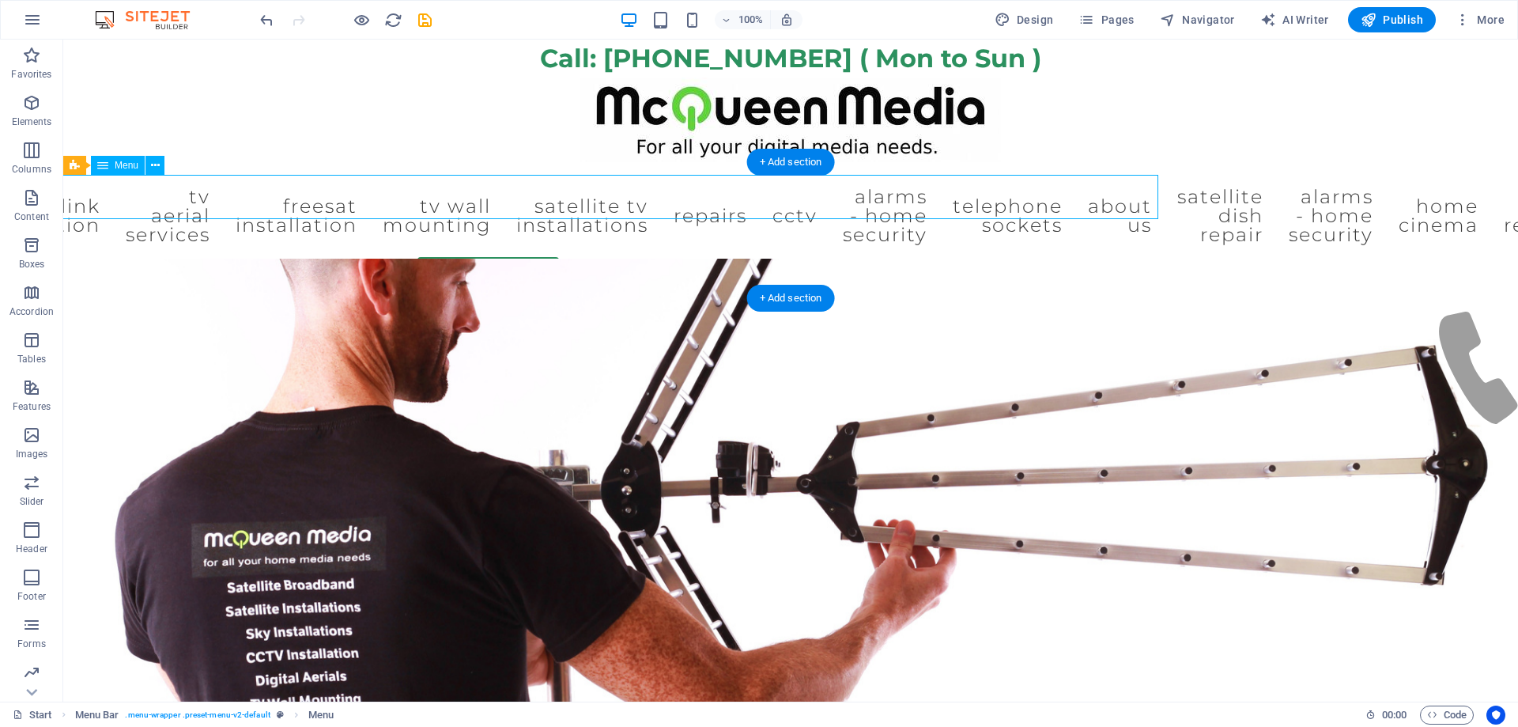
select select "10"
select select
select select "27"
select select
select select "14"
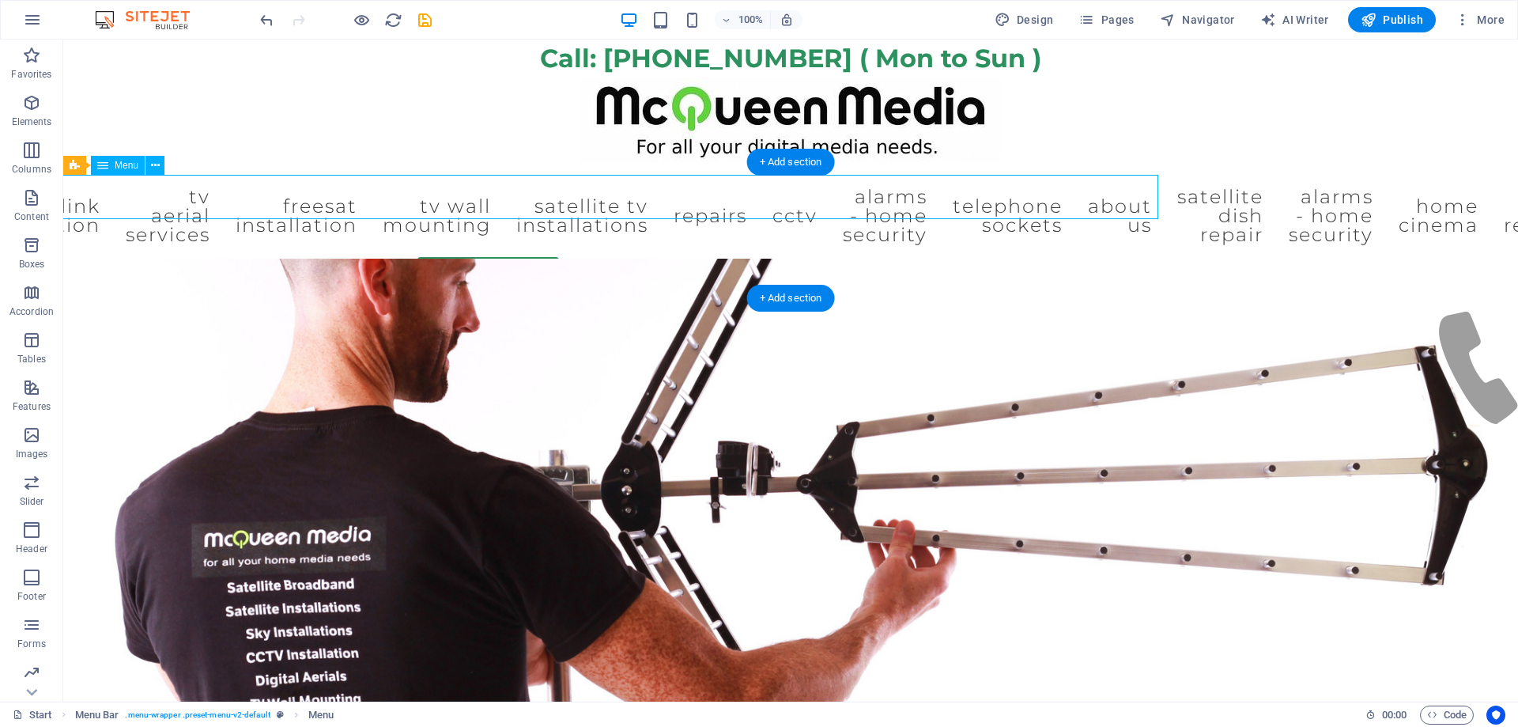
select select
select select "17"
select select
select select "18"
select select
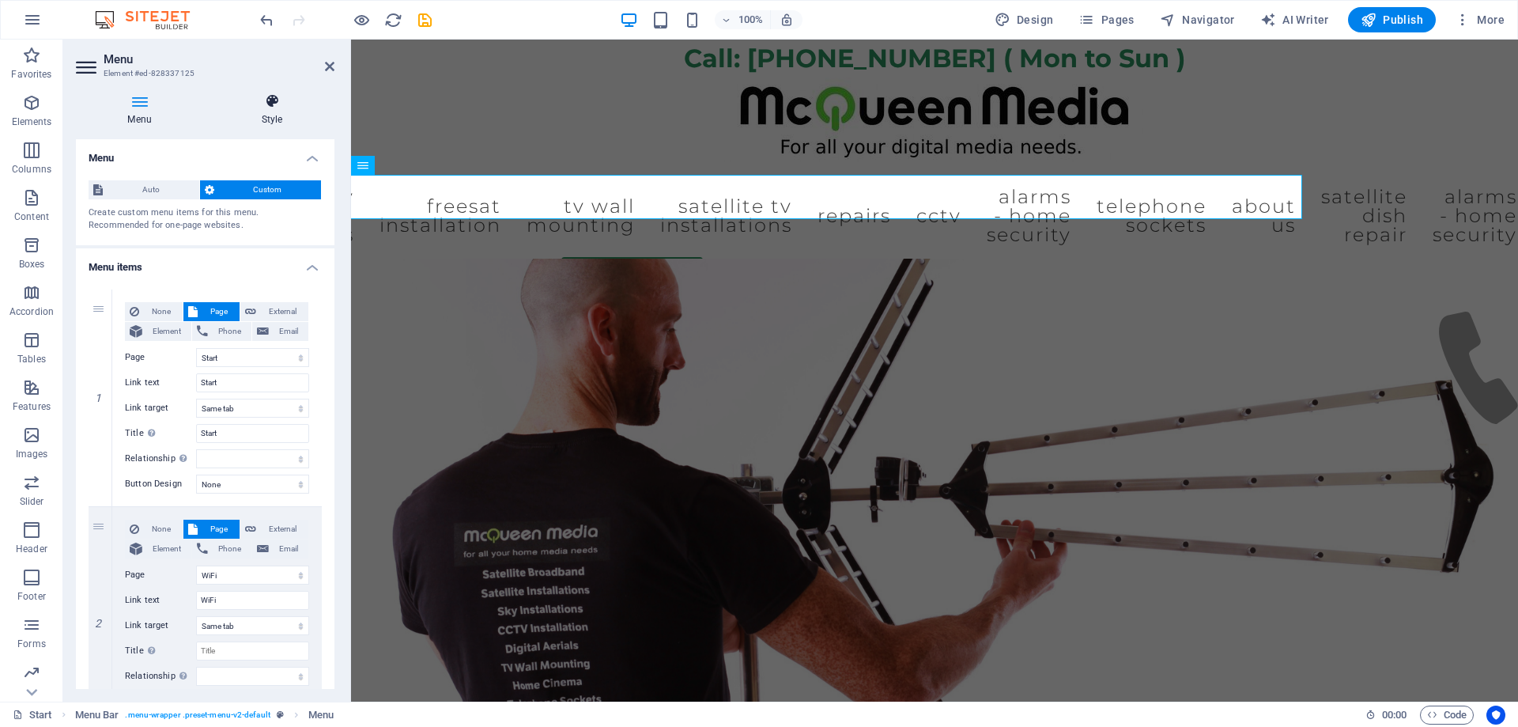
click at [261, 106] on icon at bounding box center [272, 101] width 125 height 16
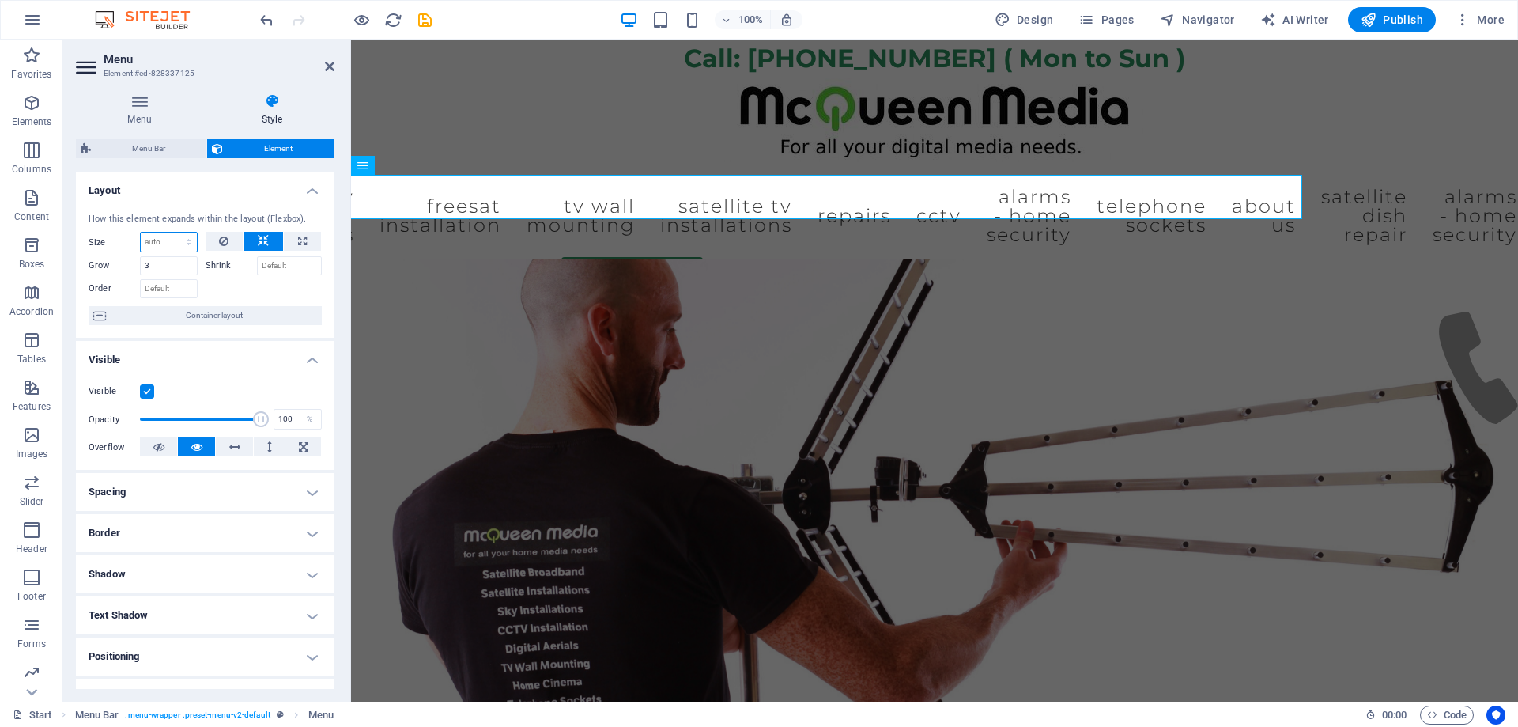
click at [172, 244] on select "Default auto px % 1/1 1/2 1/3 1/4 1/5 1/6 1/7 1/8 1/9 1/10" at bounding box center [169, 241] width 56 height 19
click at [141, 232] on select "Default auto px % 1/1 1/2 1/3 1/4 1/5 1/6 1/7 1/8 1/9 1/10" at bounding box center [169, 241] width 56 height 19
select select "DISABLED_OPTION_VALUE"
click at [271, 262] on input "Shrink" at bounding box center [290, 265] width 66 height 19
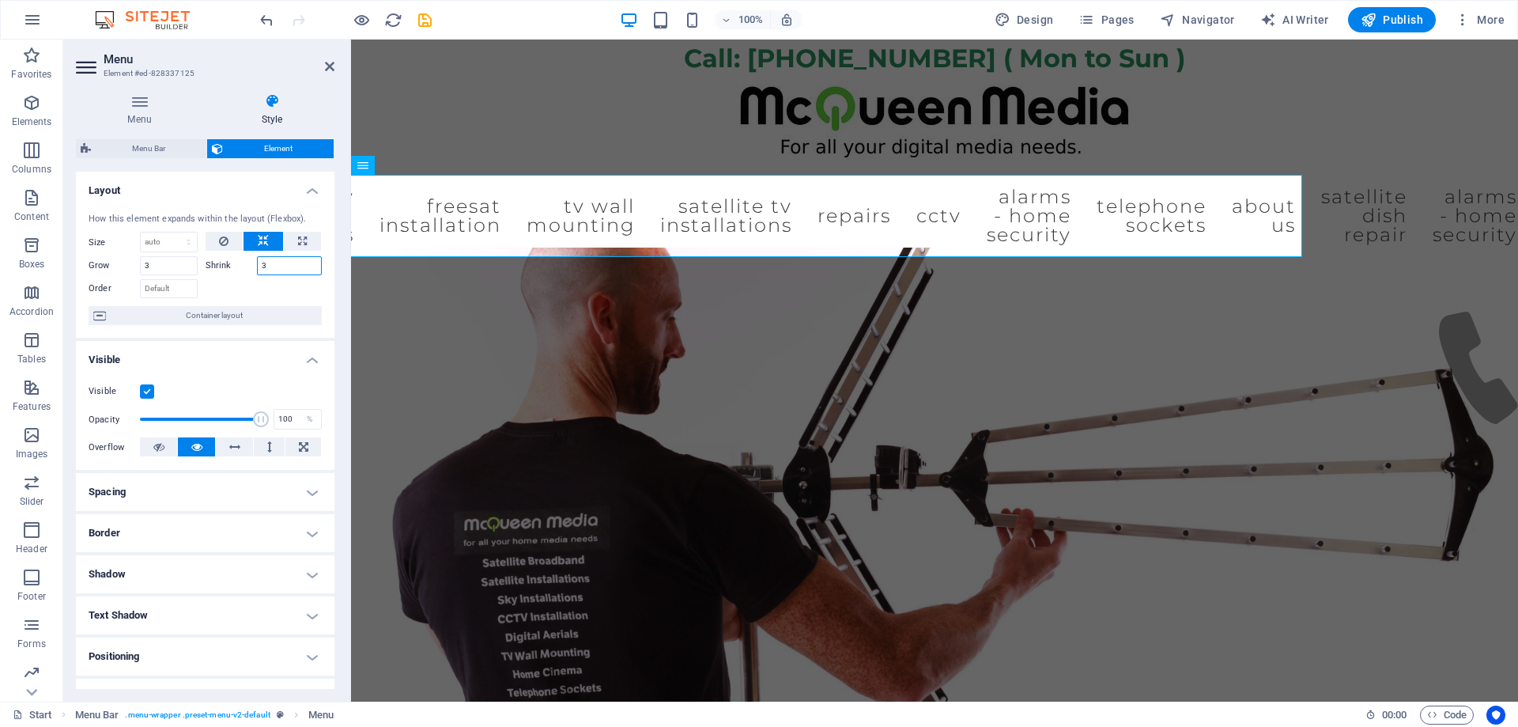
click at [259, 266] on input "3" at bounding box center [290, 265] width 66 height 19
type input "2"
click at [286, 286] on div at bounding box center [264, 286] width 117 height 23
drag, startPoint x: 178, startPoint y: 265, endPoint x: 145, endPoint y: 274, distance: 33.8
click at [102, 265] on div "Grow 3" at bounding box center [143, 265] width 109 height 19
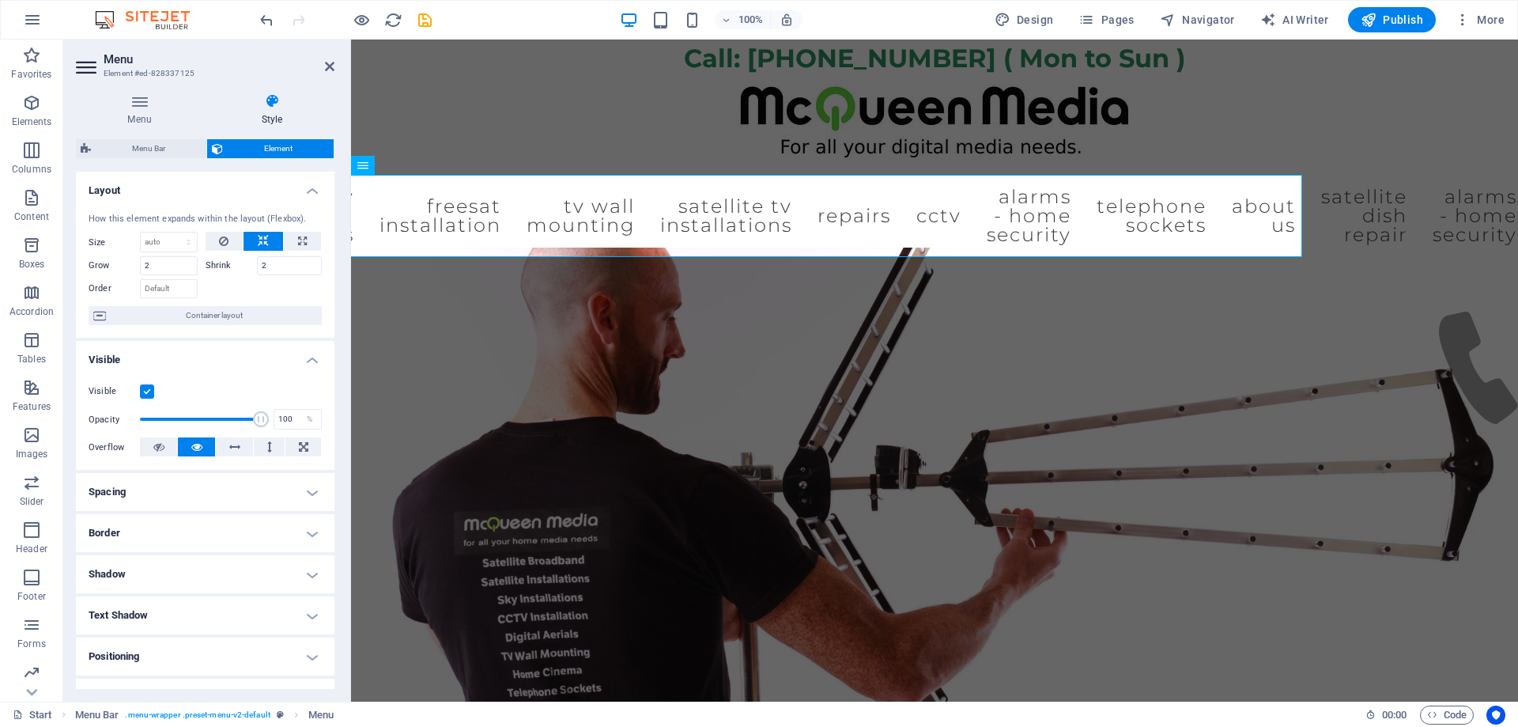
click at [244, 293] on div at bounding box center [264, 286] width 117 height 23
drag, startPoint x: 163, startPoint y: 262, endPoint x: 108, endPoint y: 258, distance: 55.5
click at [107, 258] on div "Grow 2" at bounding box center [143, 265] width 109 height 19
type input "1"
drag, startPoint x: 274, startPoint y: 266, endPoint x: 225, endPoint y: 274, distance: 50.4
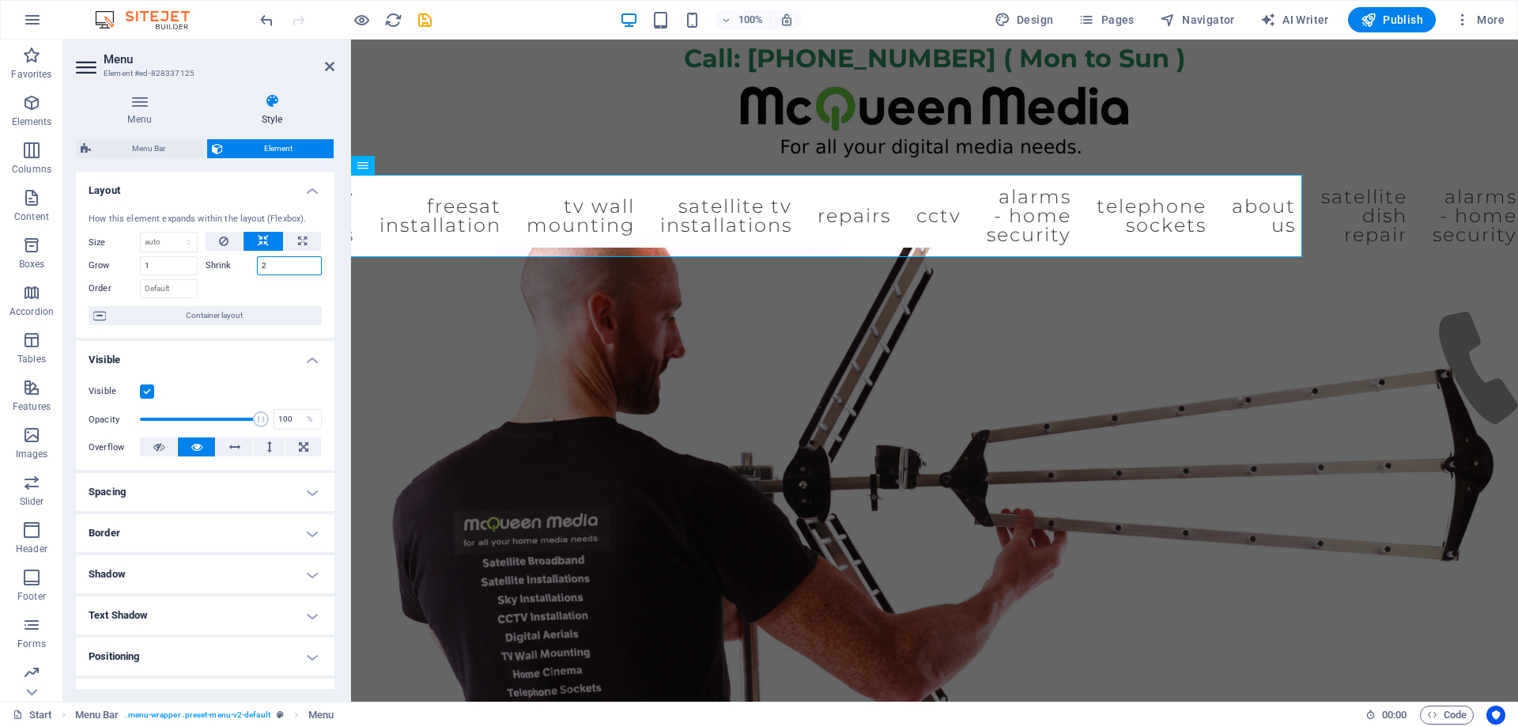
click at [221, 259] on div "Shrink 2" at bounding box center [264, 265] width 117 height 19
type input "1"
click at [307, 293] on div at bounding box center [264, 286] width 117 height 23
click at [259, 245] on icon at bounding box center [263, 241] width 11 height 19
click at [290, 240] on button at bounding box center [302, 241] width 37 height 19
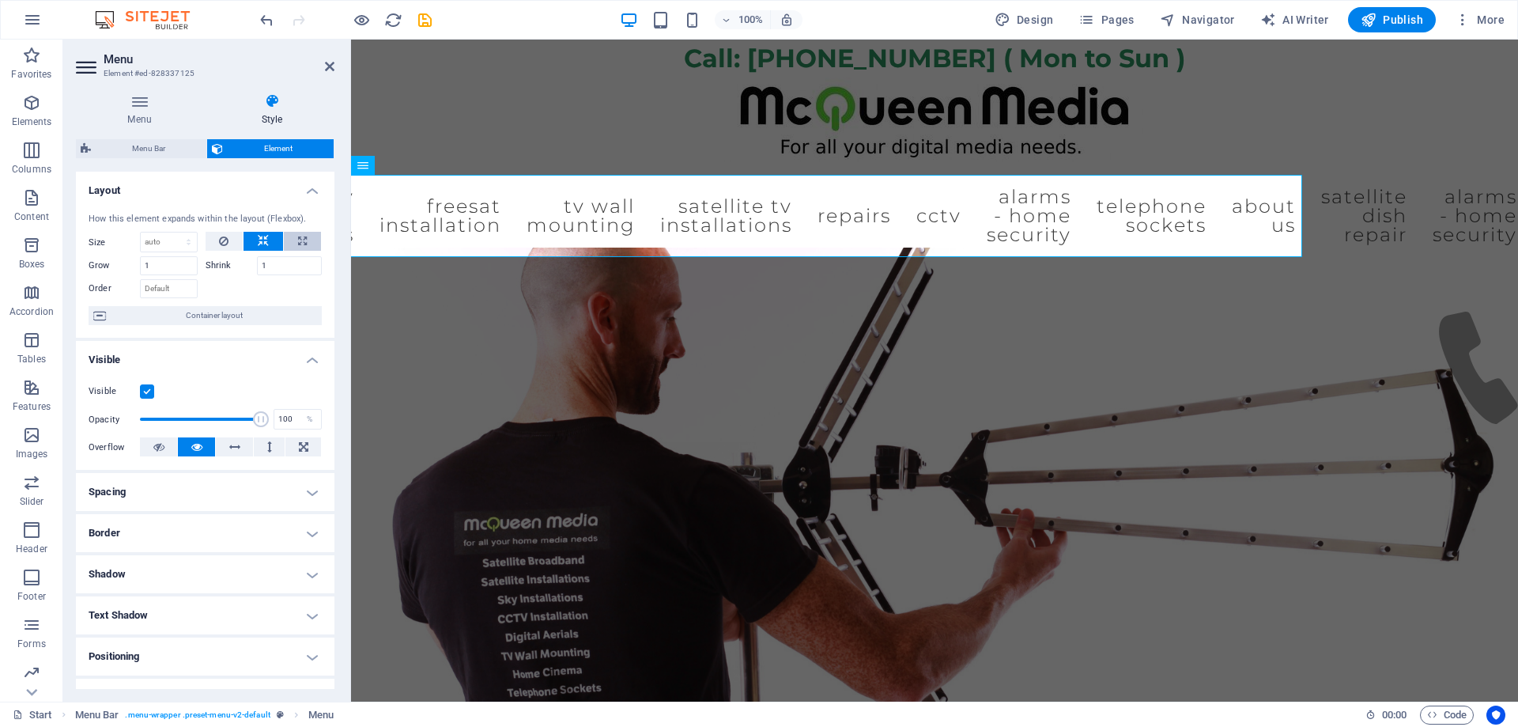
type input "100"
select select "%"
click at [267, 242] on button at bounding box center [264, 241] width 40 height 19
click at [183, 240] on select "Default auto px % 1/1 1/2 1/3 1/4 1/5 1/6 1/7 1/8 1/9 1/10" at bounding box center [169, 241] width 56 height 19
select select "px"
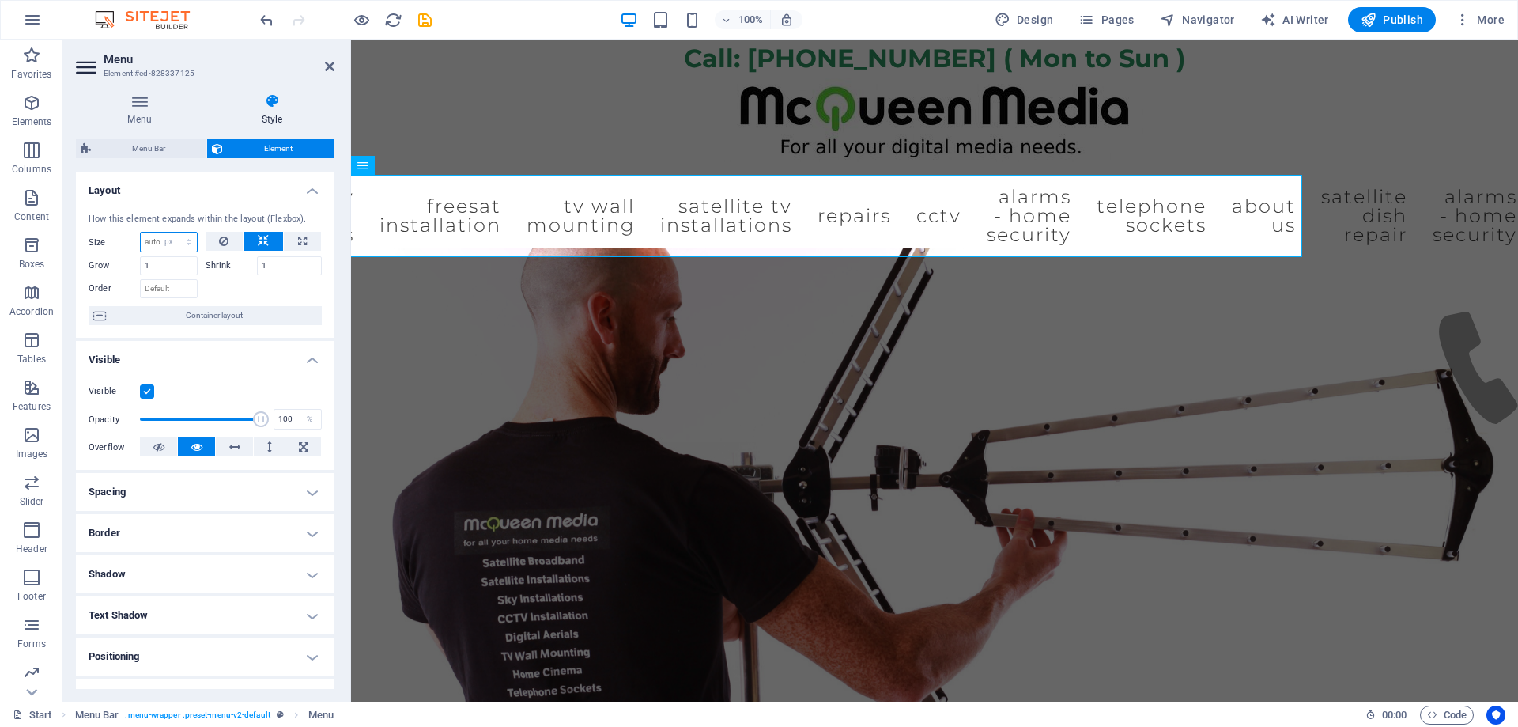
click at [172, 232] on select "Default auto px % 1/1 1/2 1/3 1/4 1/5 1/6 1/7 1/8 1/9 1/10" at bounding box center [169, 241] width 56 height 19
type input "0"
drag, startPoint x: 169, startPoint y: 265, endPoint x: 134, endPoint y: 264, distance: 35.6
click at [134, 264] on div "Grow 1" at bounding box center [143, 265] width 109 height 19
type input "10"
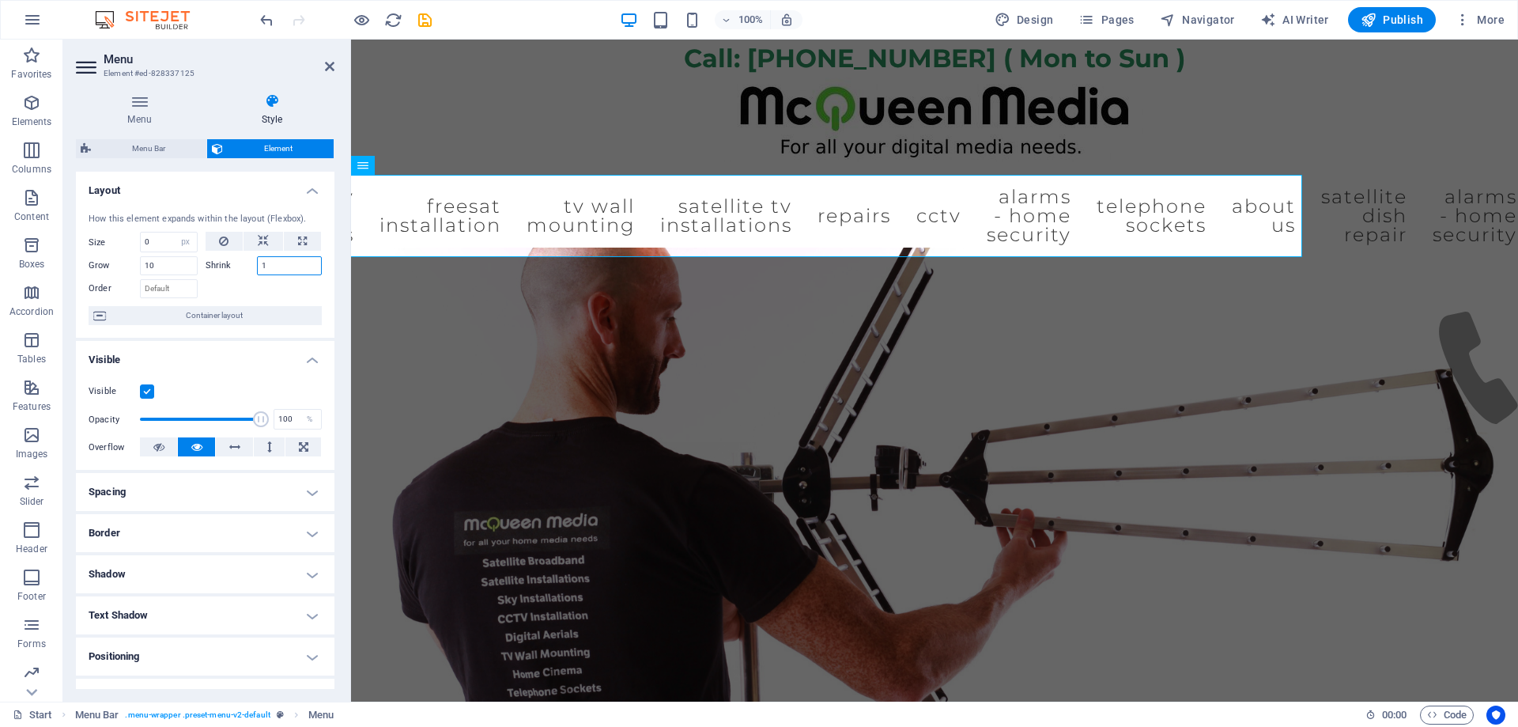
drag, startPoint x: 270, startPoint y: 259, endPoint x: 239, endPoint y: 259, distance: 30.8
click at [241, 259] on div "Shrink 1" at bounding box center [264, 265] width 117 height 19
type input "0"
type input "10"
click at [561, 247] on nav "Start WiFi Network Cabling CAT 6 Starlink Installation TV Aerial Services Frees…" at bounding box center [934, 216] width 746 height 82
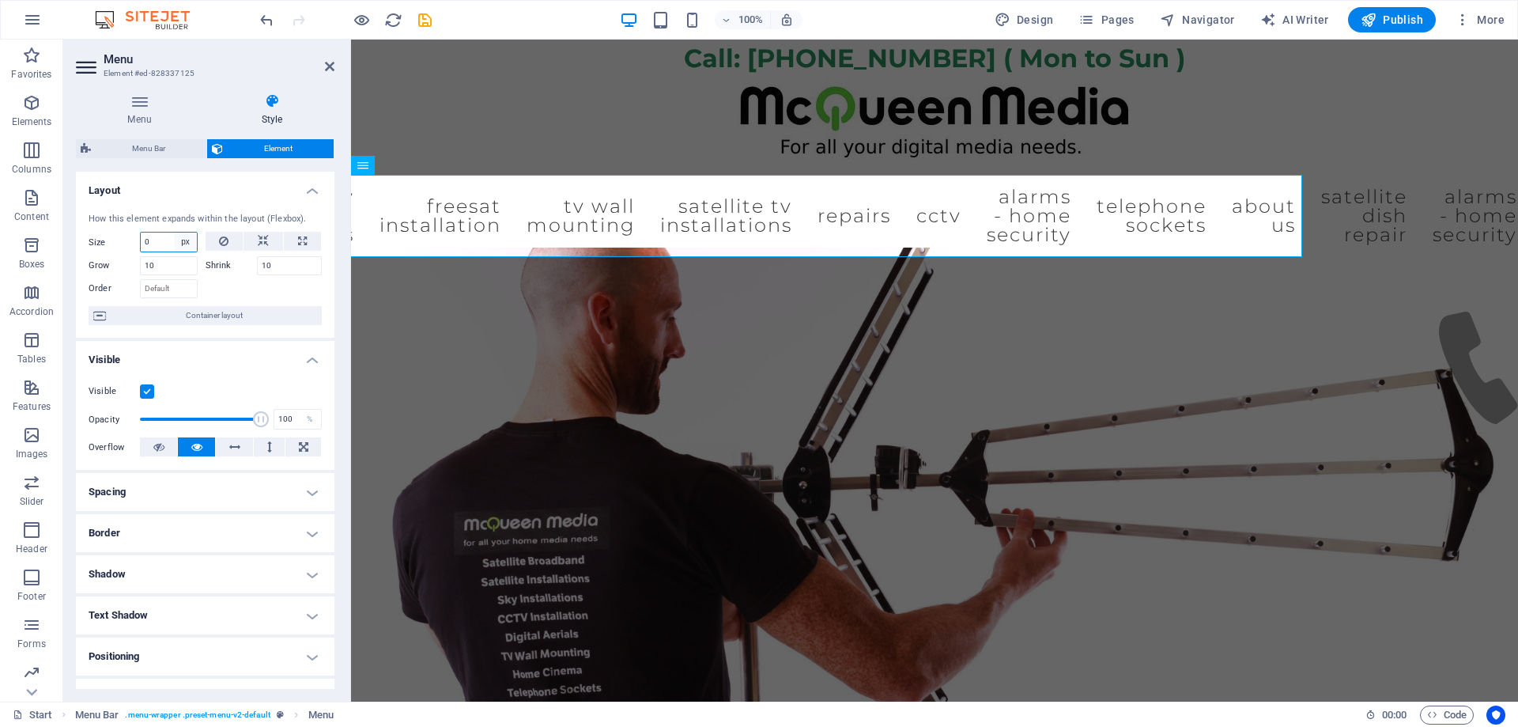
click at [184, 239] on select "Default auto px % 1/1 1/2 1/3 1/4 1/5 1/6 1/7 1/8 1/9 1/10" at bounding box center [186, 241] width 22 height 19
drag, startPoint x: 153, startPoint y: 240, endPoint x: 134, endPoint y: 242, distance: 18.3
click at [134, 242] on div "Size 0 Default auto px % 1/1 1/2 1/3 1/4 1/5 1/6 1/7 1/8 1/9 1/10" at bounding box center [143, 242] width 109 height 21
type input "10"
click at [232, 270] on label "Shrink" at bounding box center [231, 265] width 51 height 19
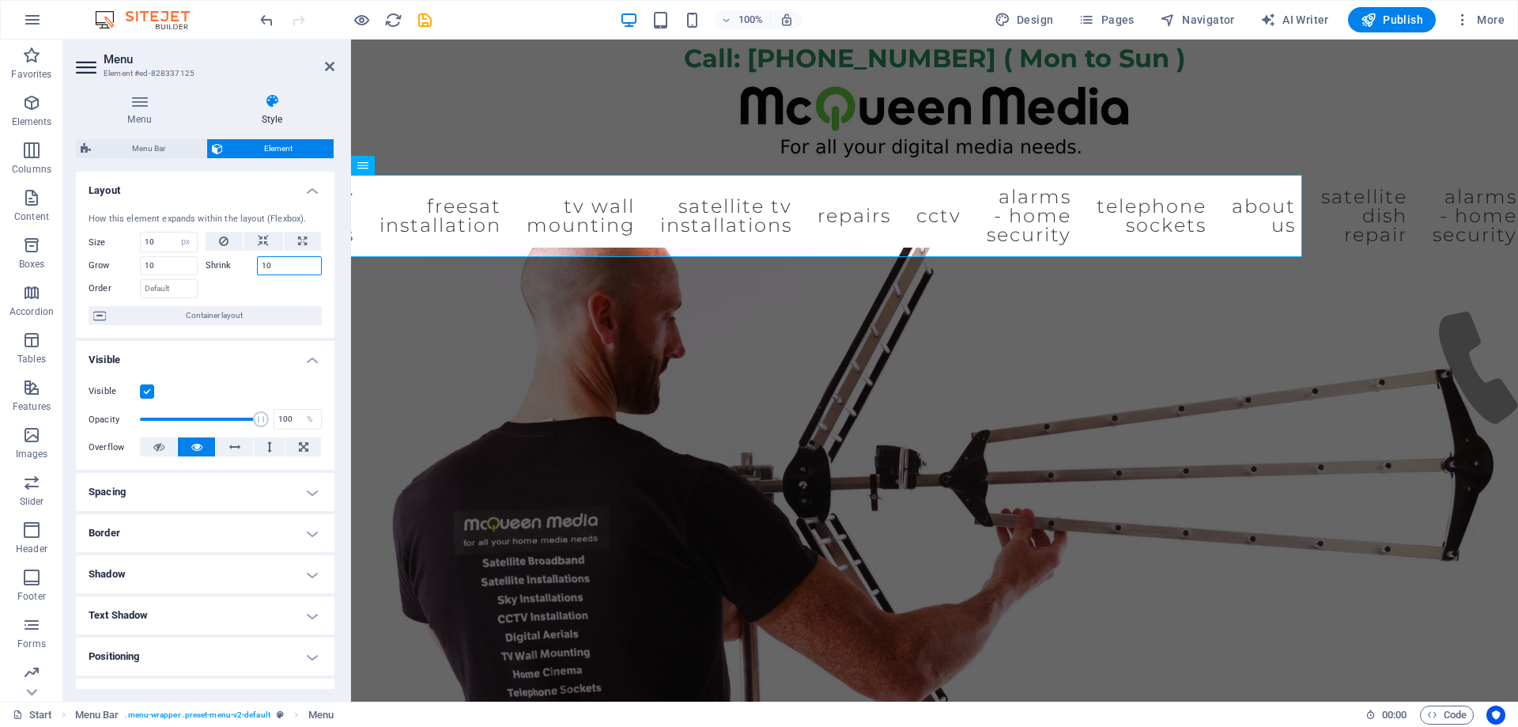
click at [257, 270] on input "10" at bounding box center [290, 265] width 66 height 19
click at [230, 240] on button at bounding box center [225, 241] width 38 height 19
select select "DISABLED_OPTION_VALUE"
click at [185, 315] on span "Container layout" at bounding box center [214, 315] width 206 height 19
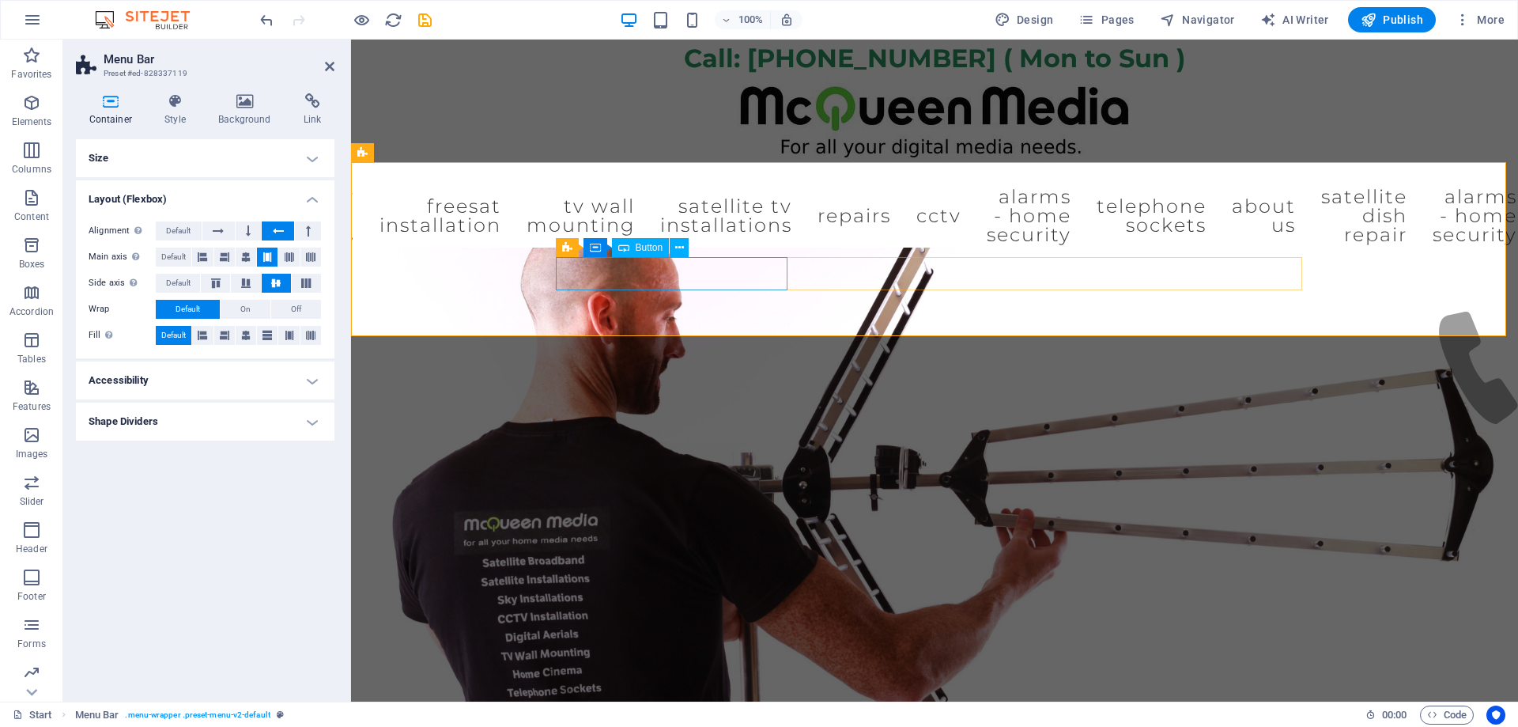
click at [706, 281] on div "Book an engineer." at bounding box center [677, 273] width 232 height 33
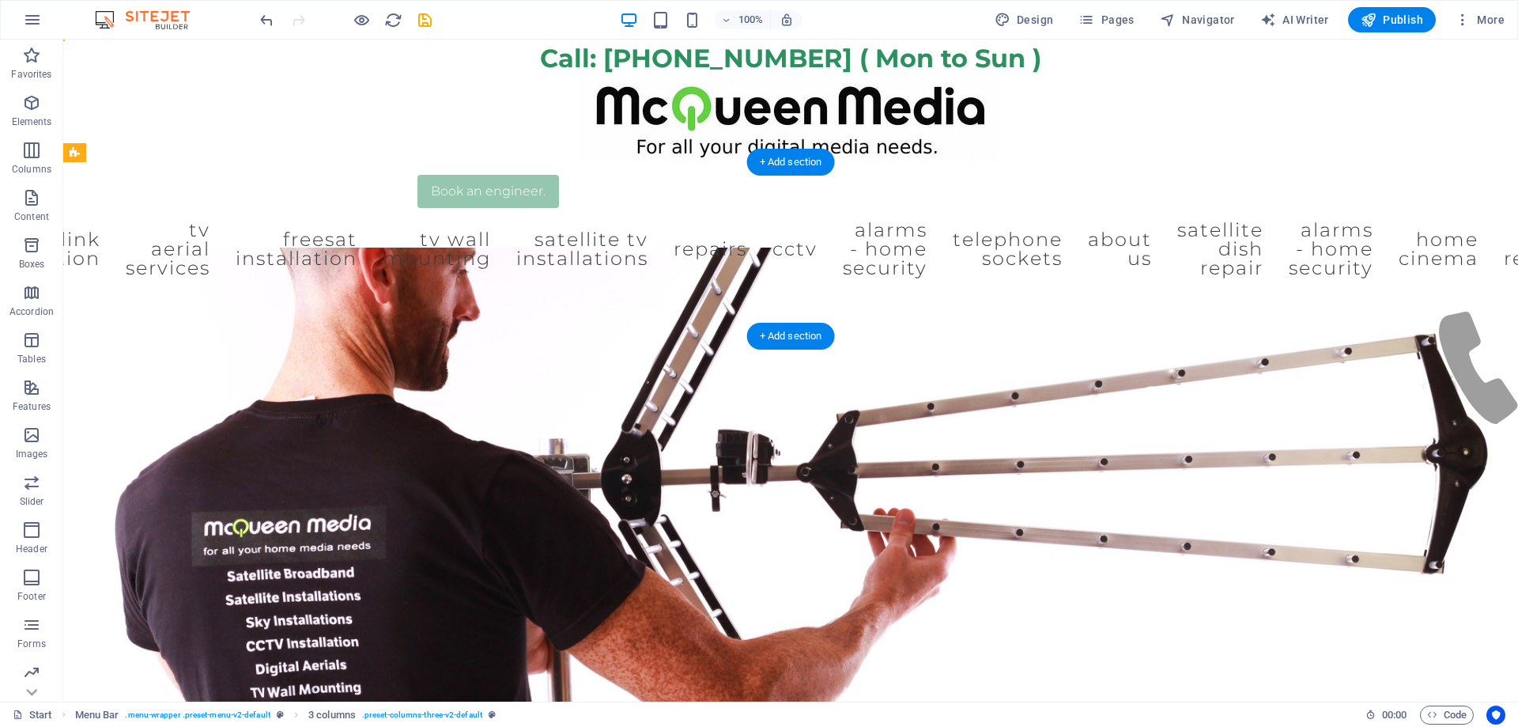
drag, startPoint x: 625, startPoint y: 286, endPoint x: 247, endPoint y: 243, distance: 379.7
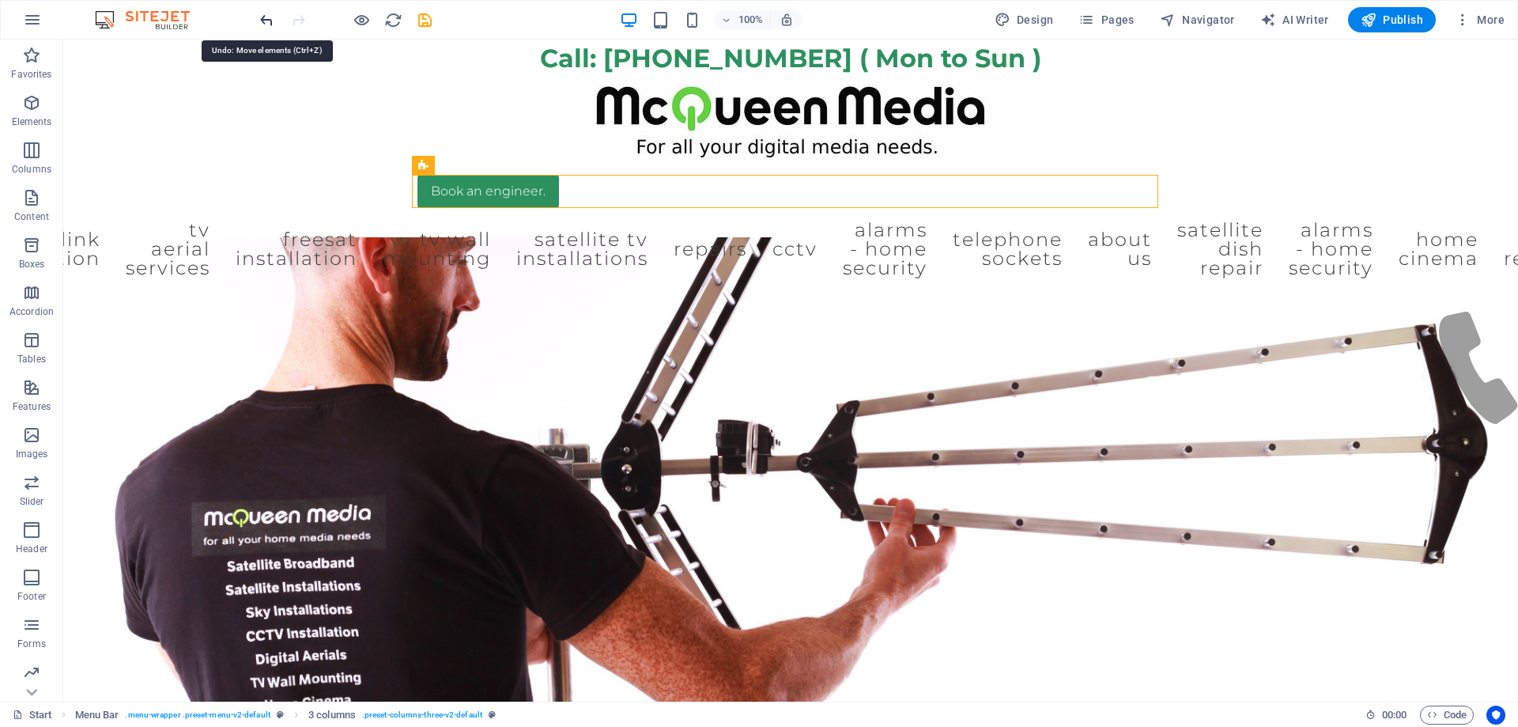
click at [268, 22] on icon "undo" at bounding box center [267, 20] width 18 height 18
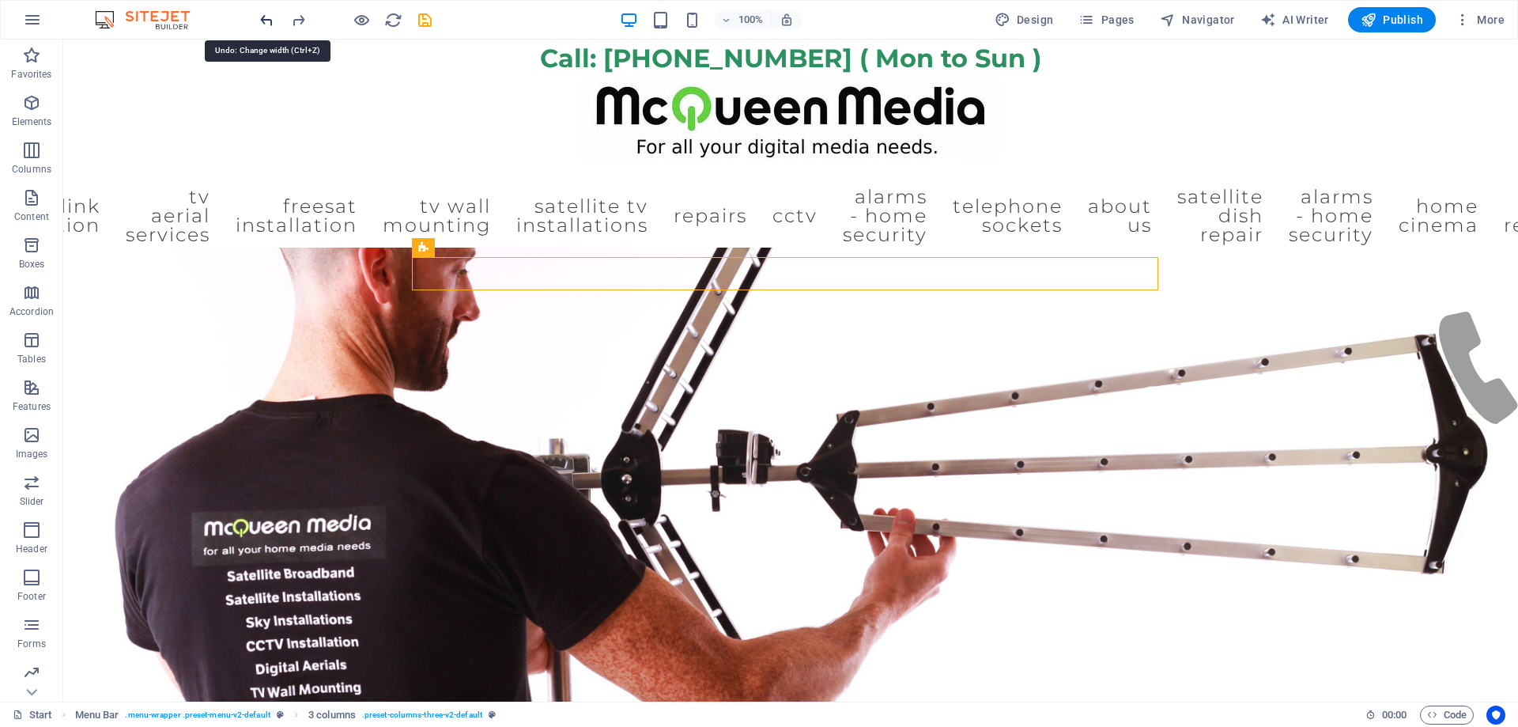
click at [268, 22] on icon "undo" at bounding box center [267, 20] width 18 height 18
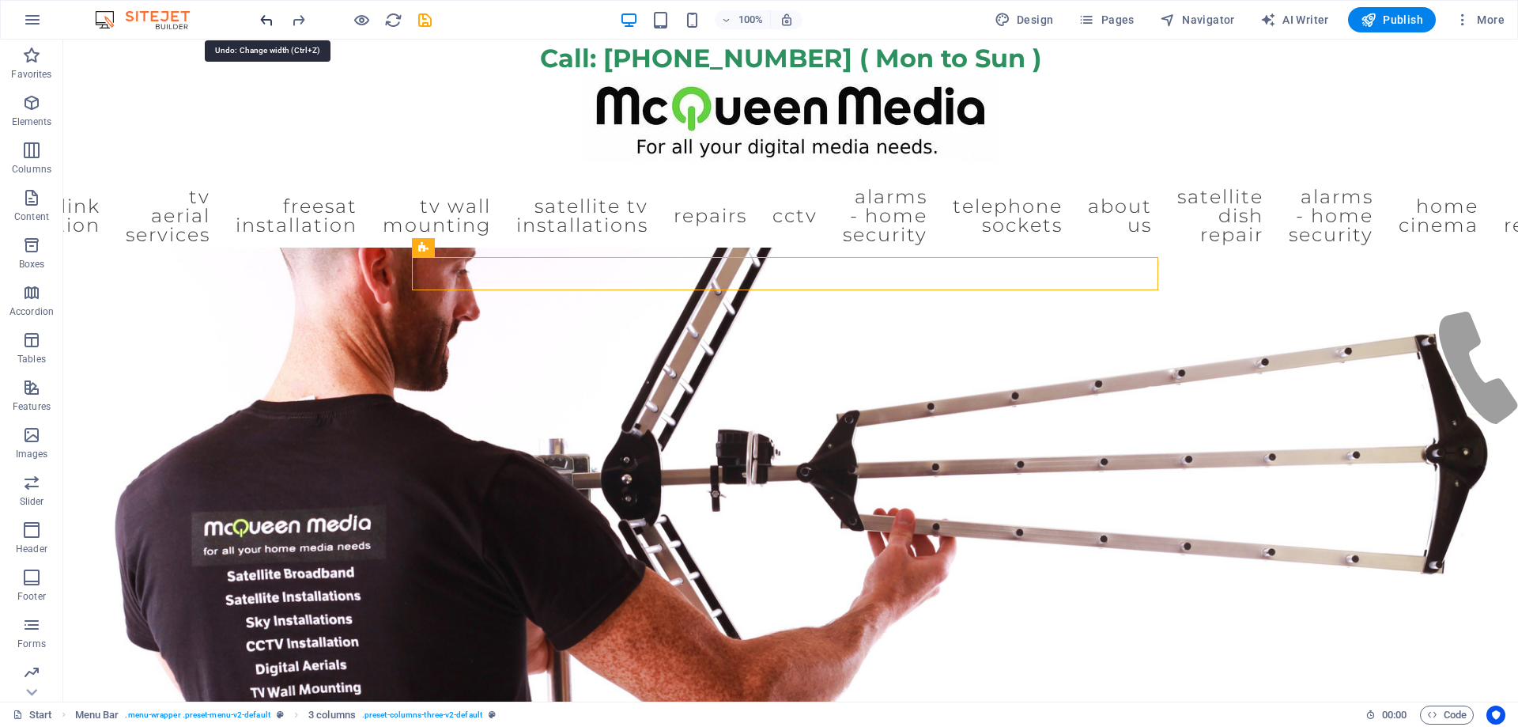
click at [268, 22] on icon "undo" at bounding box center [267, 20] width 18 height 18
click at [270, 16] on icon "undo" at bounding box center [267, 20] width 18 height 18
click at [268, 17] on icon "undo" at bounding box center [267, 20] width 18 height 18
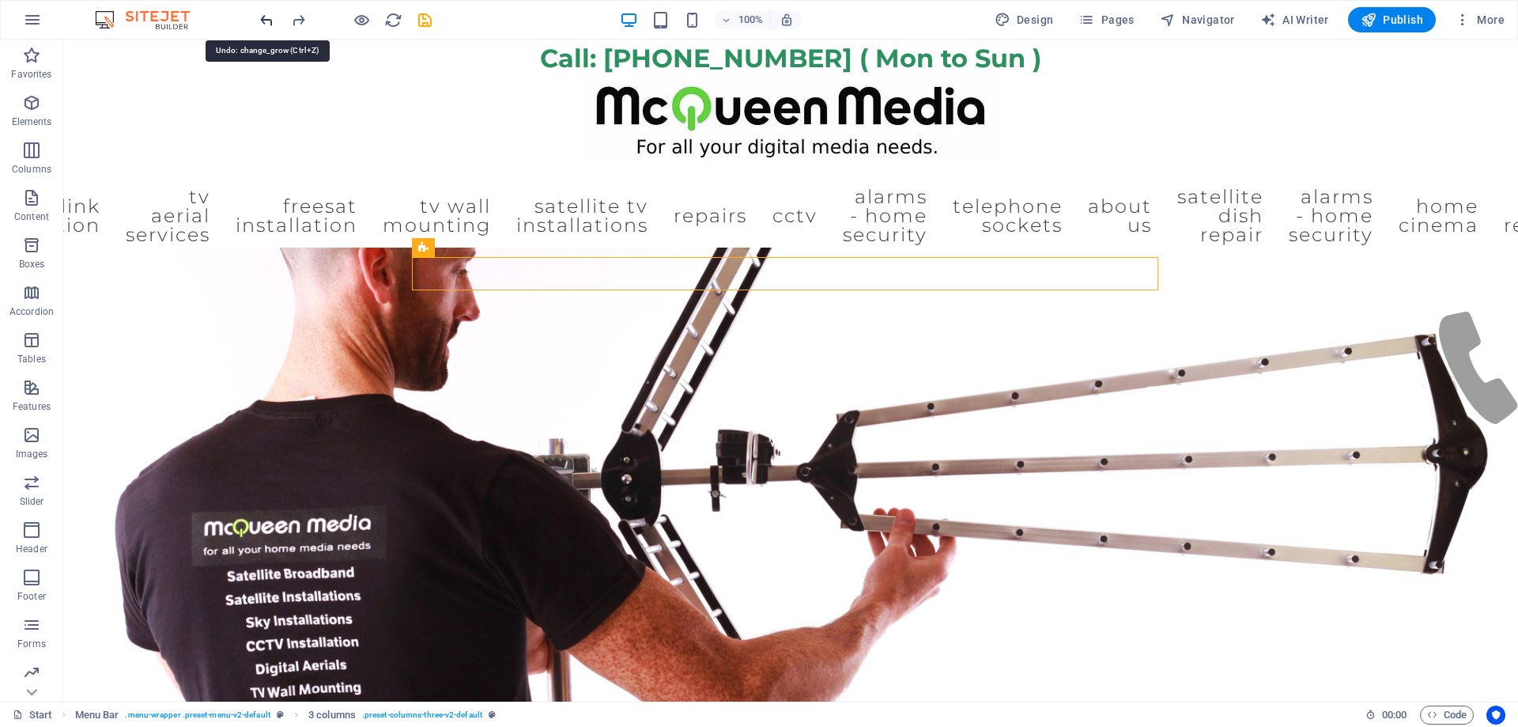
click at [268, 17] on icon "undo" at bounding box center [267, 20] width 18 height 18
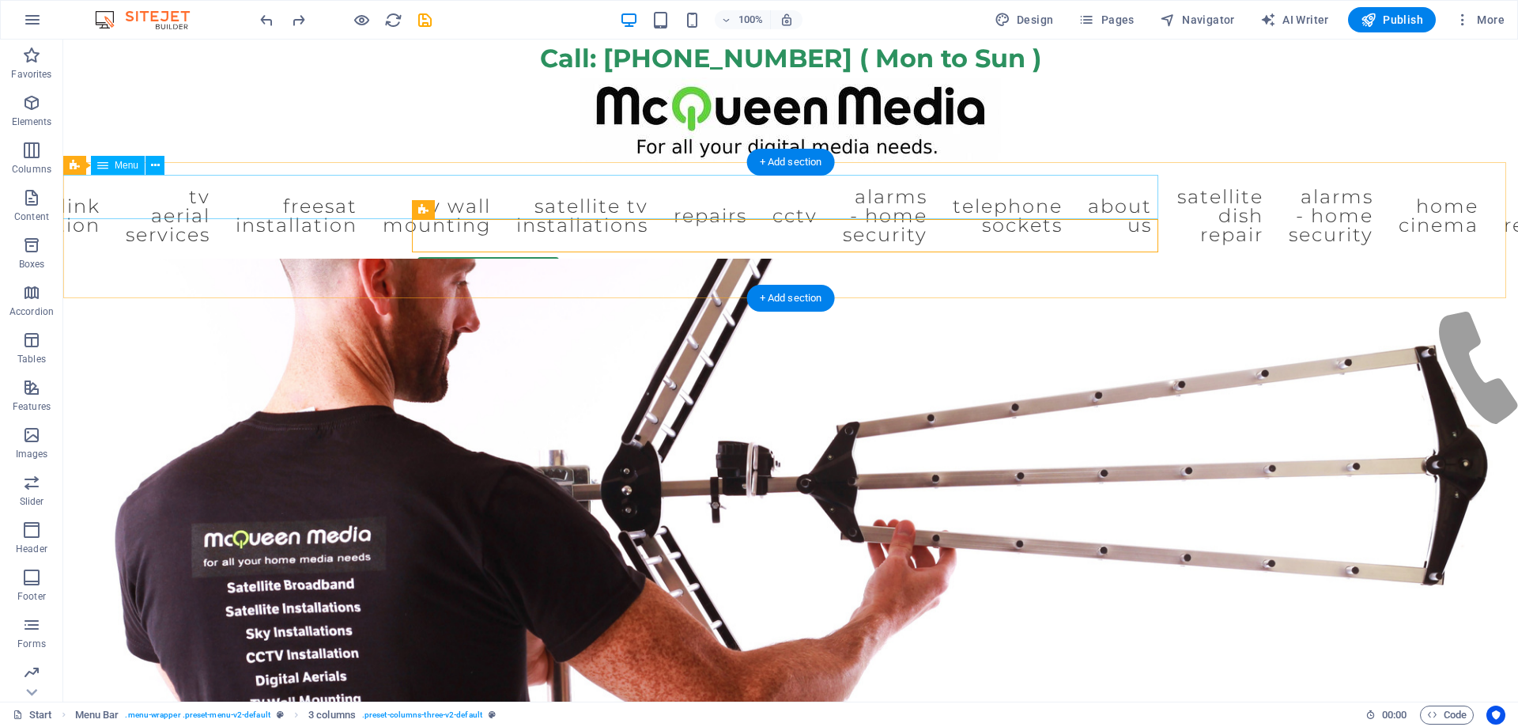
click at [417, 199] on nav "Start WiFi Network Cabling CAT 6 Starlink Installation TV Aerial Services Frees…" at bounding box center [790, 216] width 746 height 82
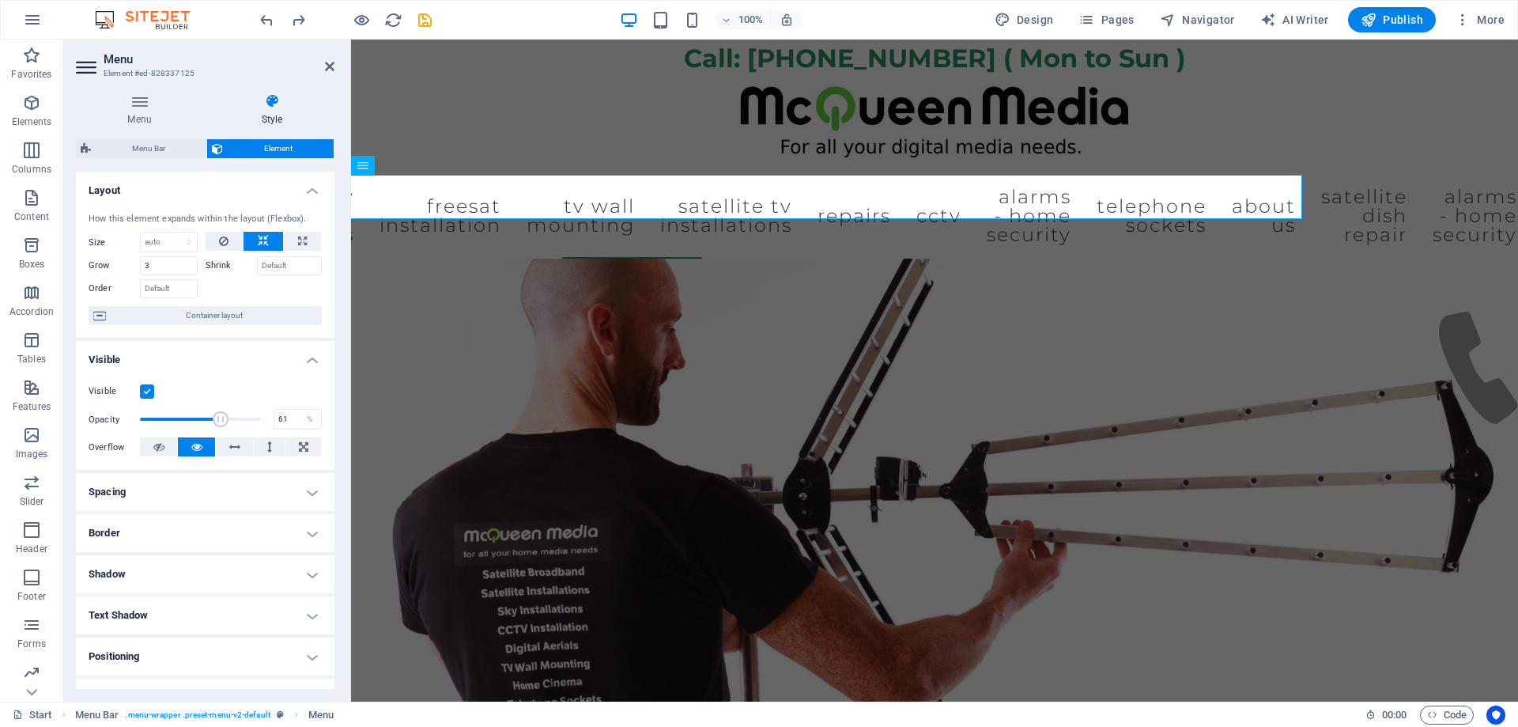
drag, startPoint x: 259, startPoint y: 417, endPoint x: 212, endPoint y: 415, distance: 46.7
click at [213, 415] on span at bounding box center [221, 419] width 16 height 16
type input "80"
drag, startPoint x: 214, startPoint y: 415, endPoint x: 234, endPoint y: 415, distance: 19.8
click at [234, 415] on span at bounding box center [233, 419] width 16 height 16
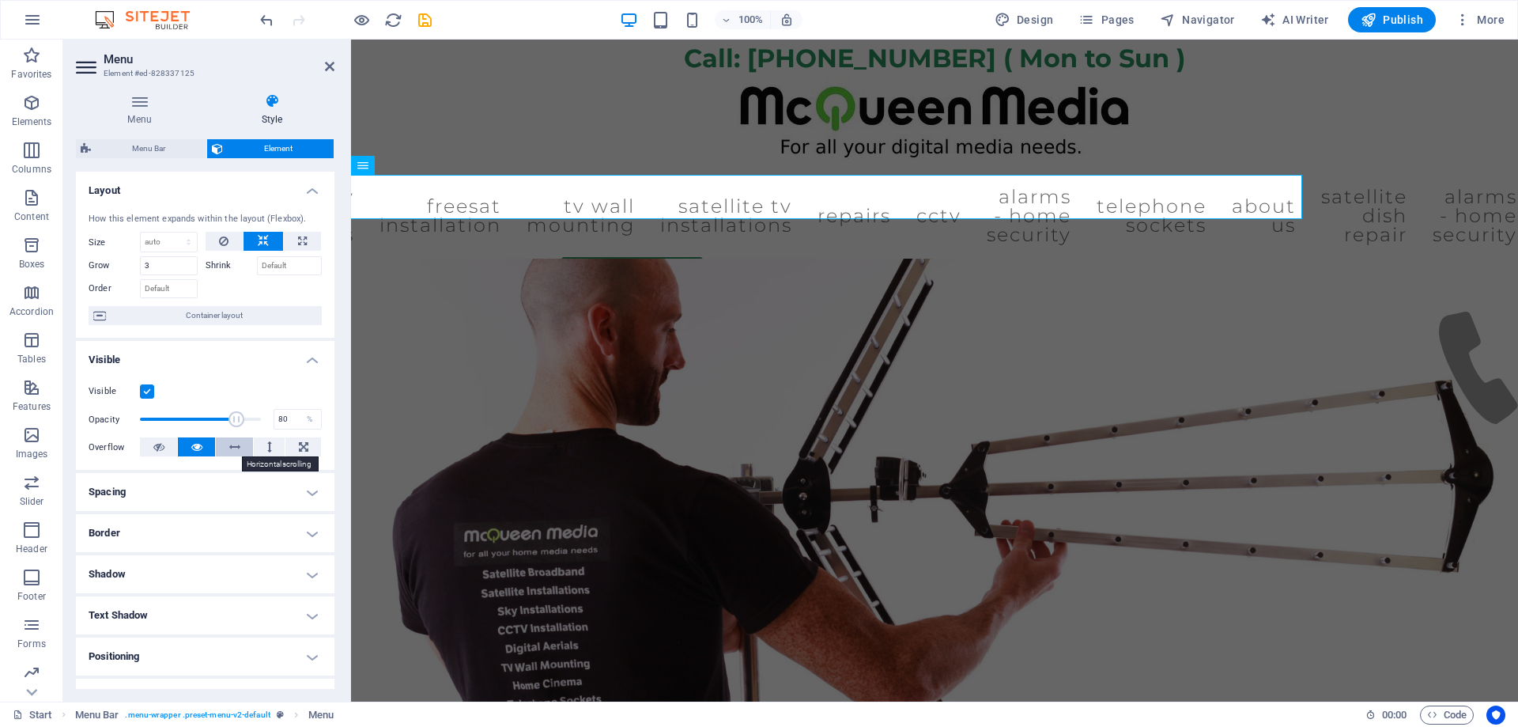
click at [232, 449] on icon at bounding box center [234, 446] width 11 height 19
click at [1384, 19] on span "Publish" at bounding box center [1392, 20] width 62 height 16
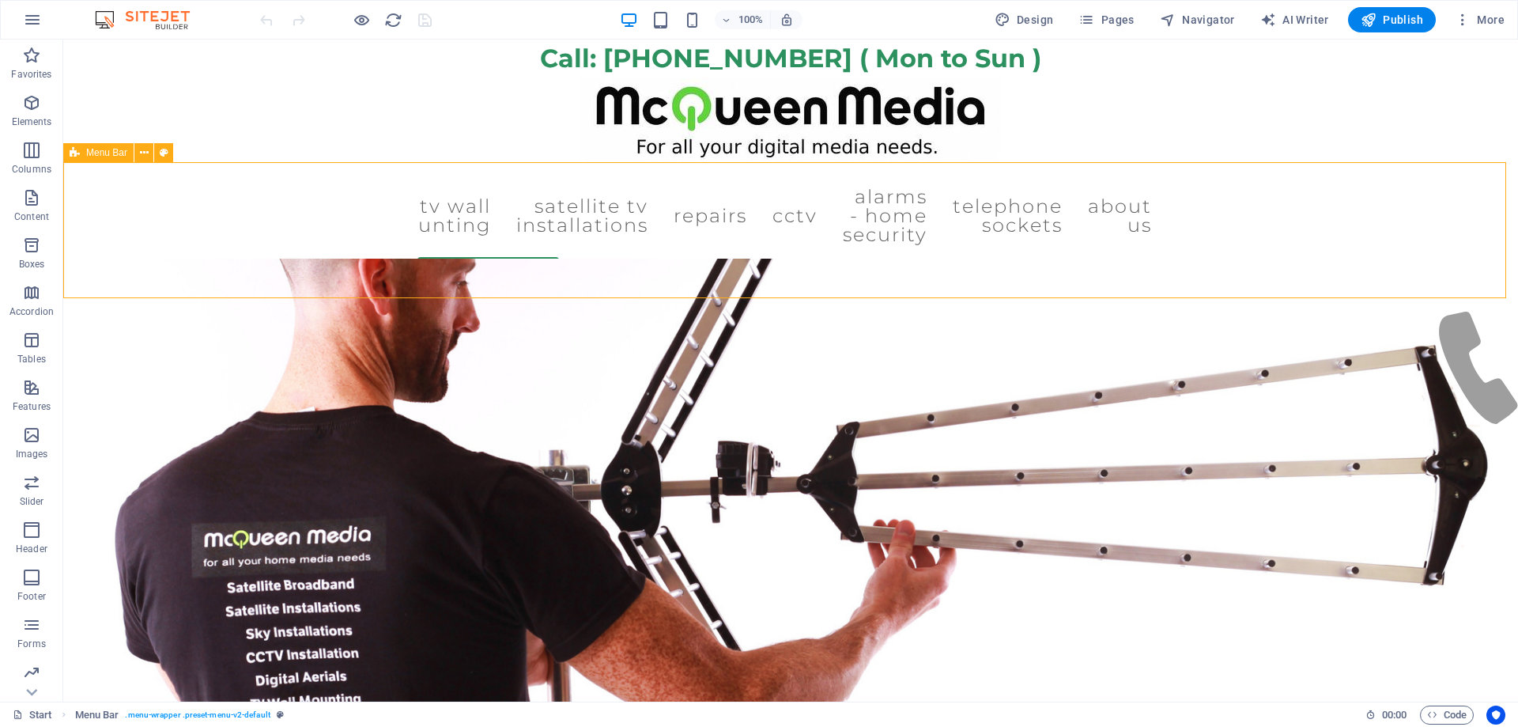
drag, startPoint x: 81, startPoint y: 151, endPoint x: 129, endPoint y: 153, distance: 47.5
click at [129, 153] on div "Menu Bar" at bounding box center [98, 152] width 70 height 19
click at [97, 153] on span "Menu Bar" at bounding box center [106, 152] width 41 height 9
select select "header"
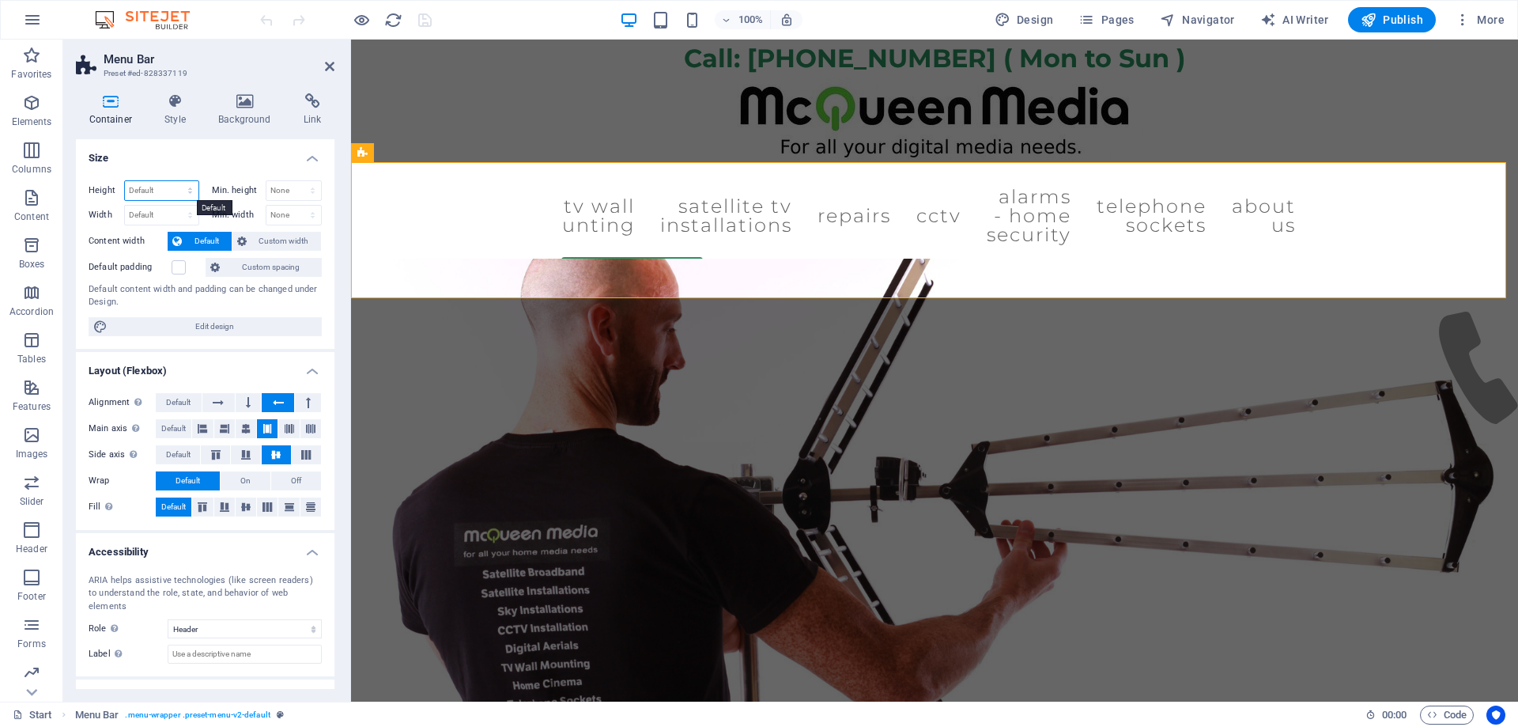
click at [140, 187] on select "Default px rem % vh vw" at bounding box center [162, 190] width 74 height 19
select select "%"
click at [174, 181] on select "Default px rem % vh vw" at bounding box center [162, 190] width 74 height 19
type input "100"
click at [166, 210] on select "Default px rem % em vh vw" at bounding box center [162, 215] width 74 height 19
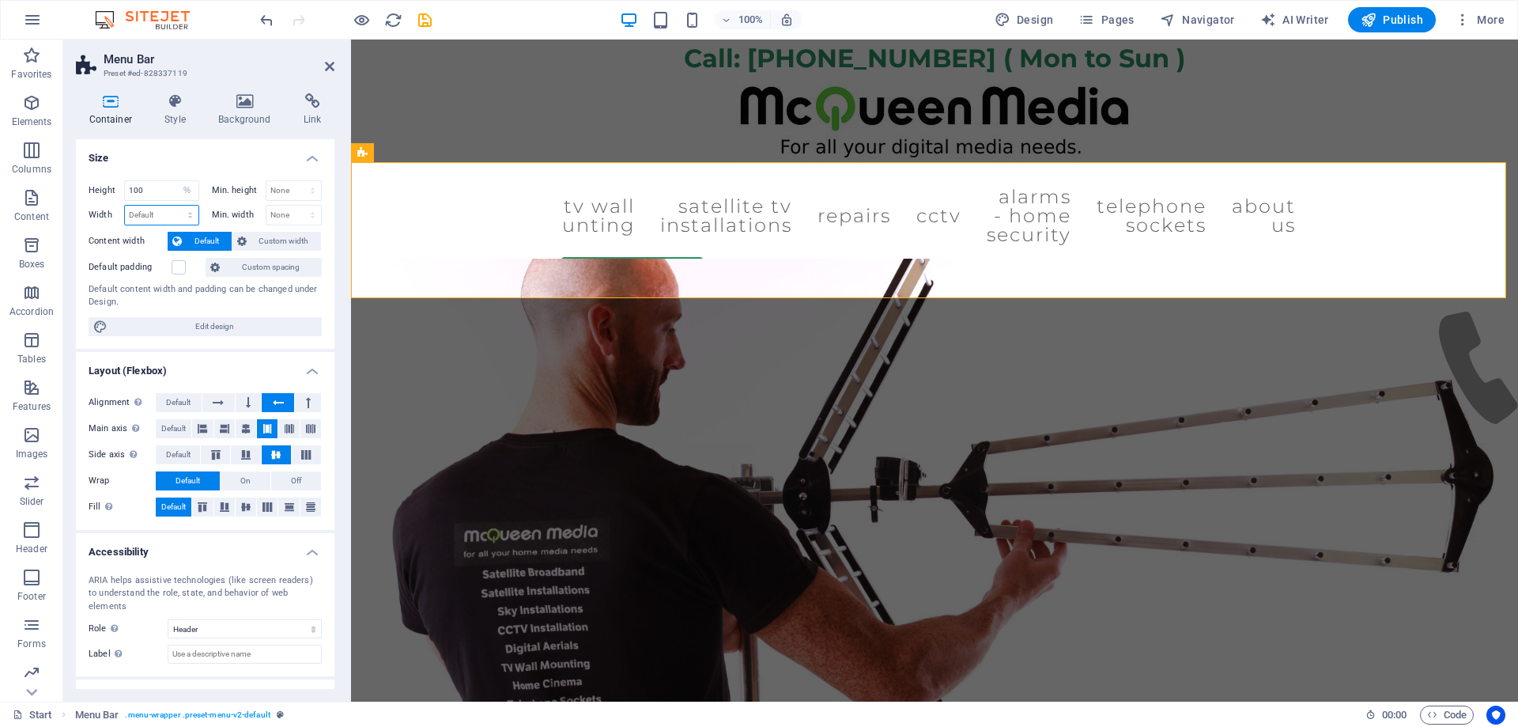
select select "%"
click at [174, 206] on select "Default px rem % em vh vw" at bounding box center [162, 215] width 74 height 19
type input "100"
click at [151, 192] on input "100" at bounding box center [162, 190] width 74 height 19
drag, startPoint x: 175, startPoint y: 190, endPoint x: 73, endPoint y: 182, distance: 102.3
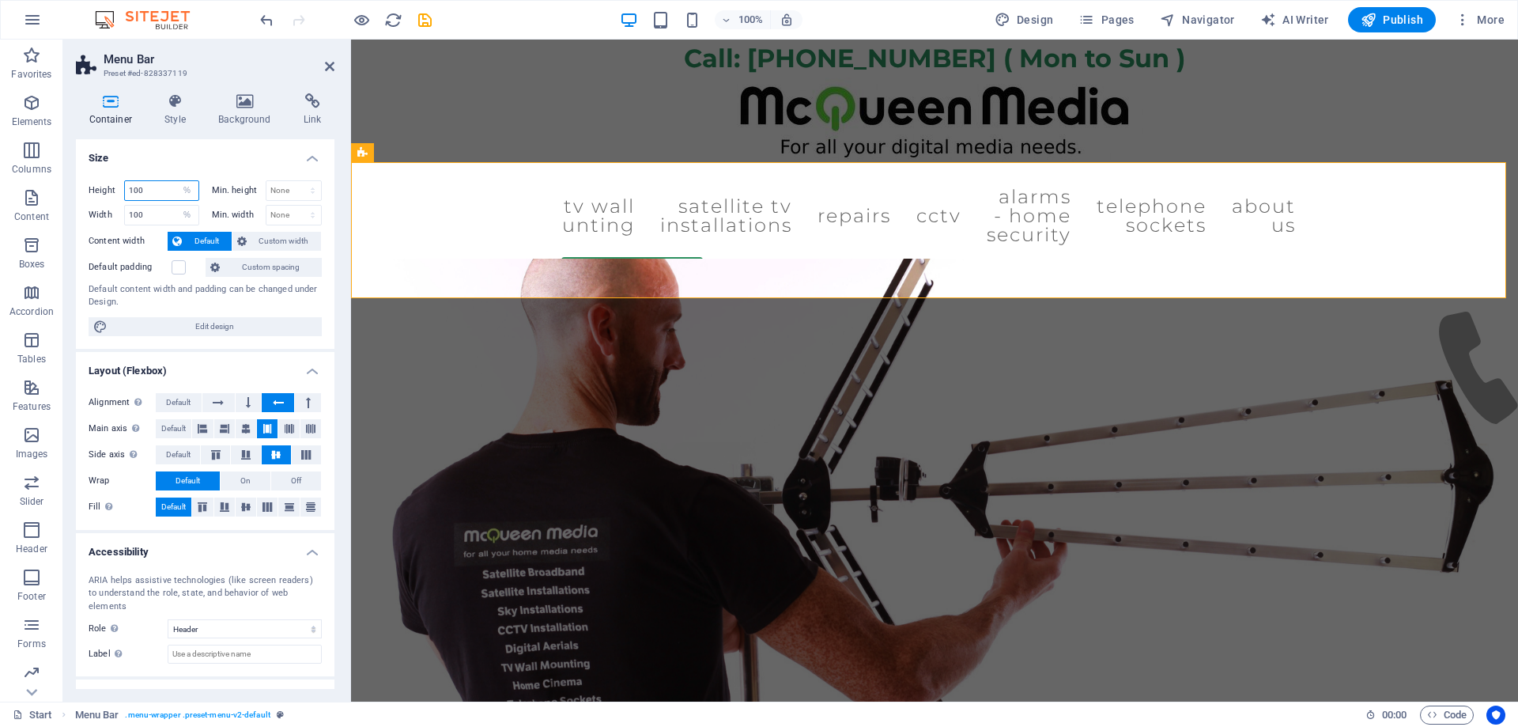
click at [73, 182] on div "Container Style Background Link Size Height 100 Default px rem % vh vw Min. hei…" at bounding box center [205, 391] width 284 height 621
drag, startPoint x: 144, startPoint y: 186, endPoint x: 129, endPoint y: 184, distance: 15.1
click at [129, 184] on input "100" at bounding box center [162, 190] width 74 height 19
type input "10"
click at [190, 187] on select "Default px rem % vh vw" at bounding box center [187, 190] width 22 height 19
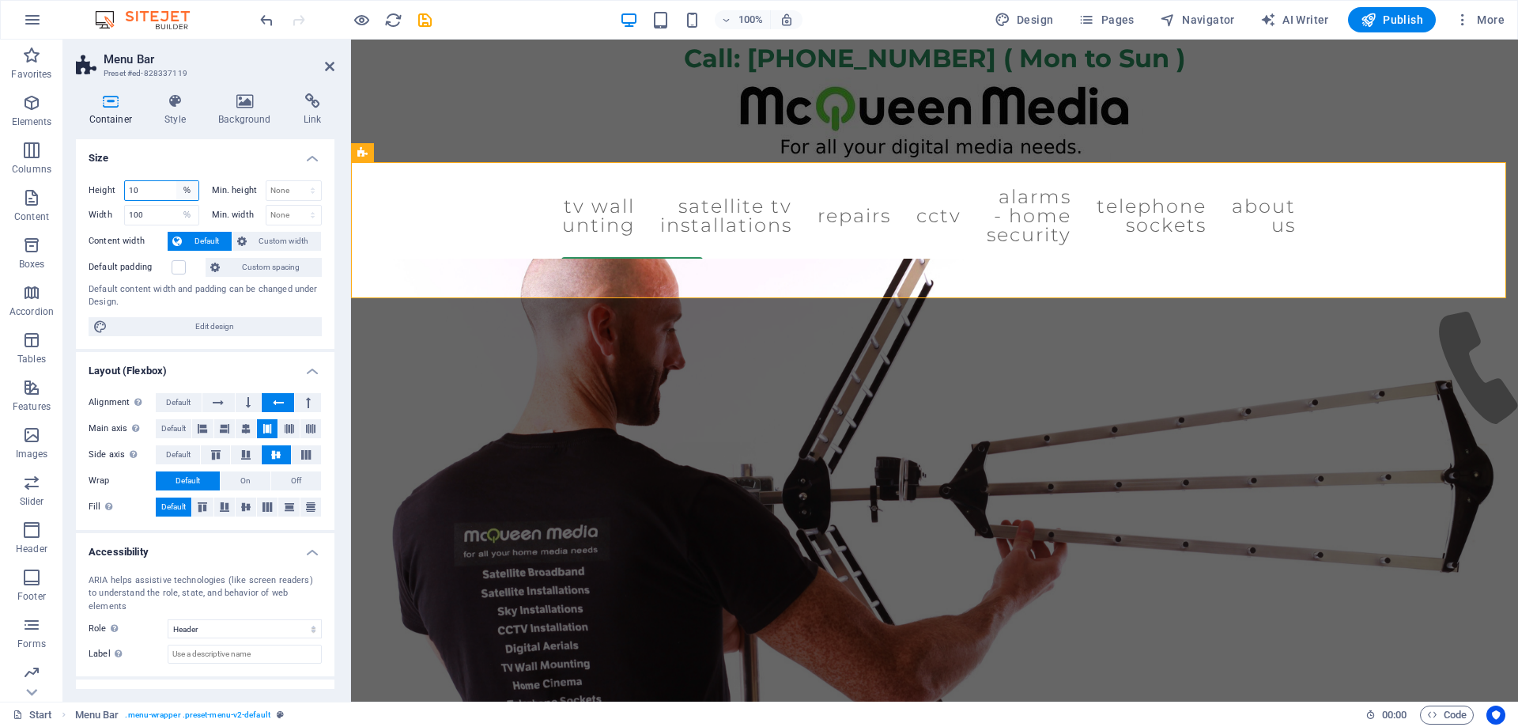
select select "px"
click at [176, 181] on select "Default px rem % vh vw" at bounding box center [187, 190] width 22 height 19
type input "172"
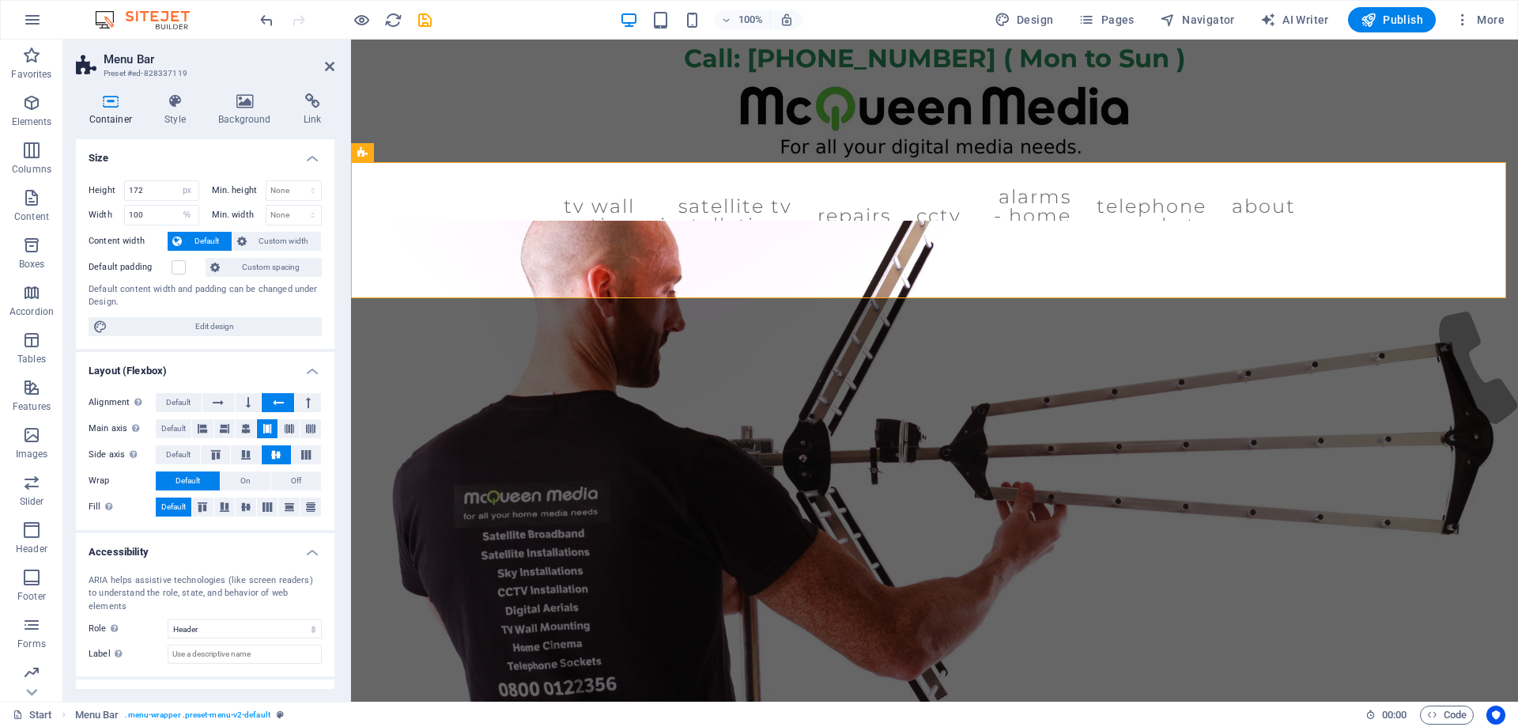
click at [229, 168] on div "Height 172 Default px rem % vh vw Min. height None px rem % vh vw Width 100 Def…" at bounding box center [205, 258] width 259 height 181
click at [177, 266] on label at bounding box center [179, 267] width 14 height 14
click at [0, 0] on input "Default padding" at bounding box center [0, 0] width 0 height 0
click at [177, 266] on label at bounding box center [179, 267] width 14 height 14
click at [0, 0] on input "Default padding" at bounding box center [0, 0] width 0 height 0
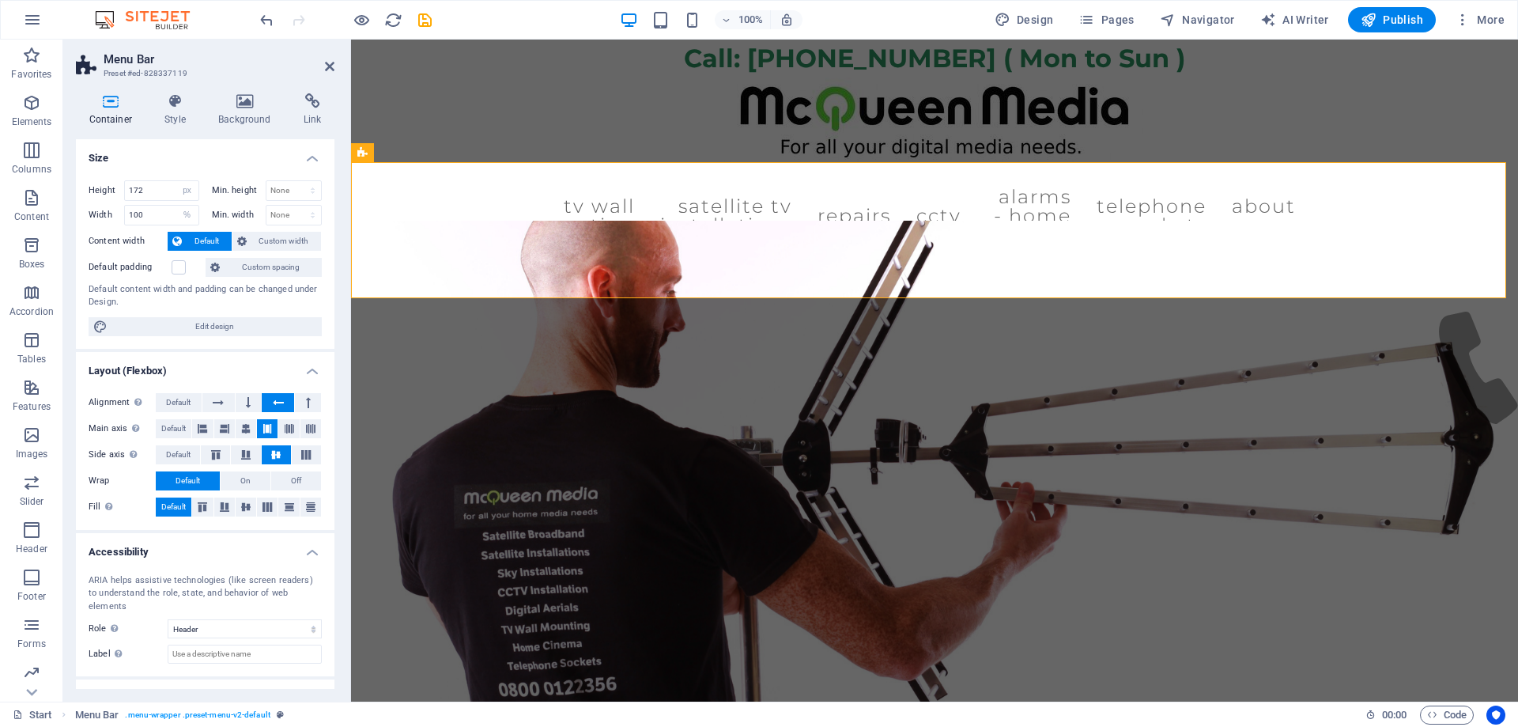
click at [210, 237] on span "Default" at bounding box center [207, 241] width 40 height 19
click at [246, 237] on button "Custom width" at bounding box center [276, 241] width 89 height 19
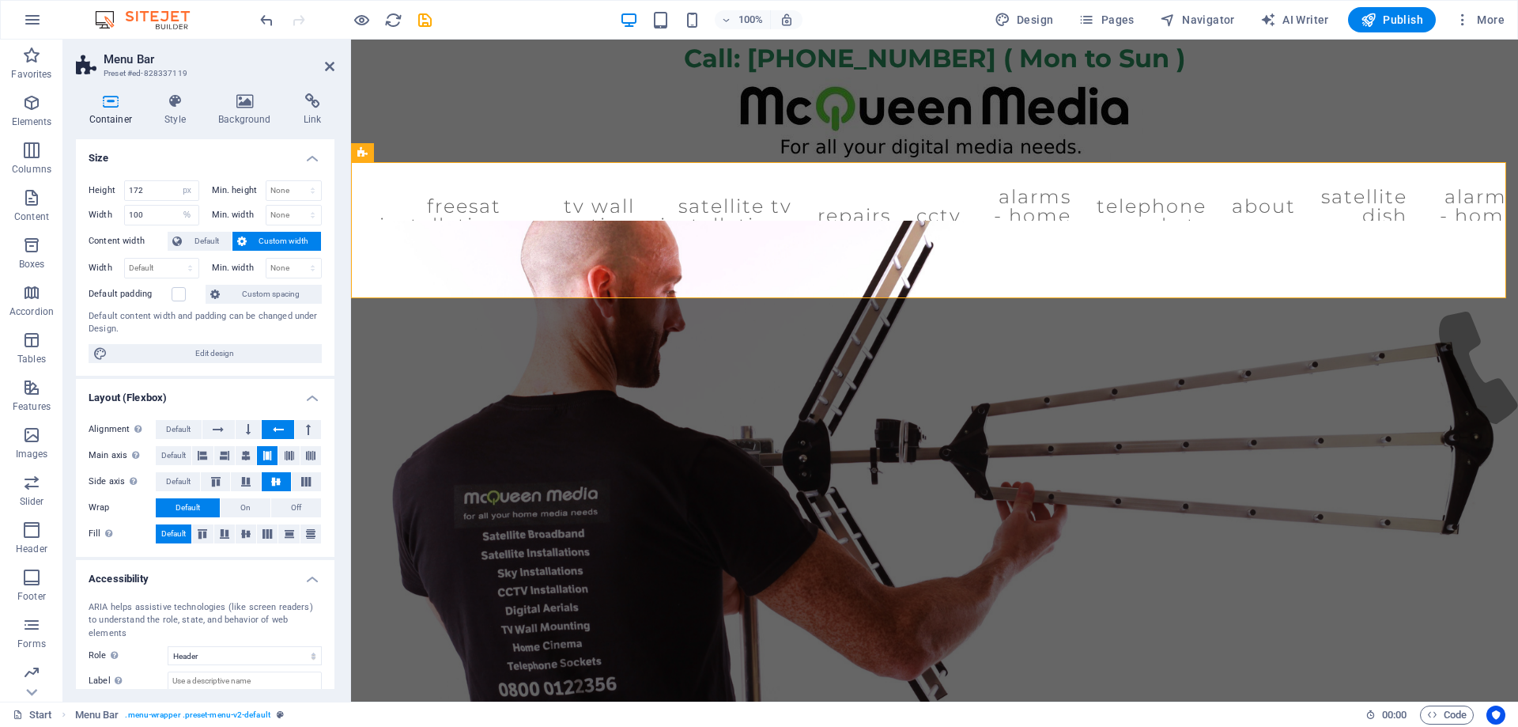
click at [246, 237] on button "Custom width" at bounding box center [276, 241] width 89 height 19
click at [183, 267] on select "Default px rem % em vh vw" at bounding box center [162, 268] width 74 height 19
select select "px"
click at [174, 259] on select "Default px rem % em vh vw" at bounding box center [162, 268] width 74 height 19
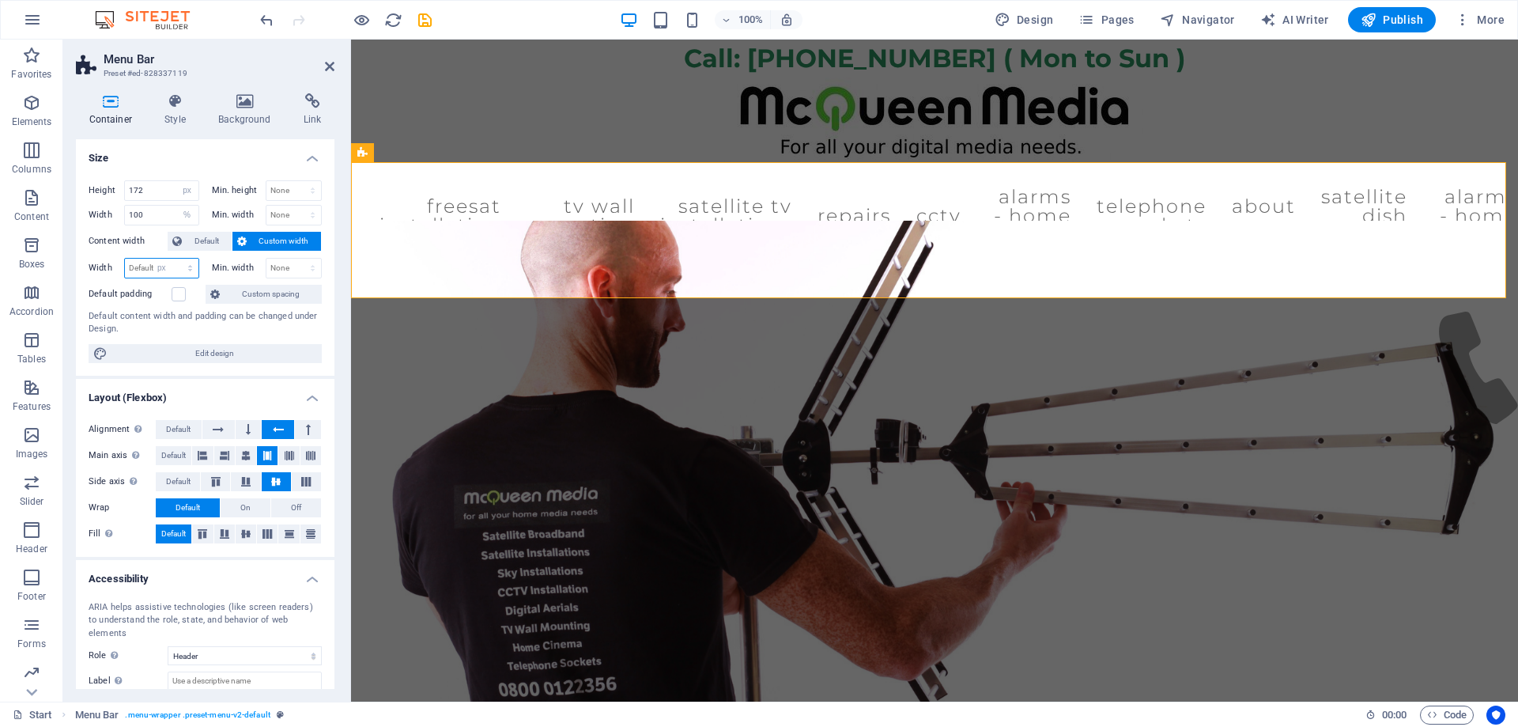
type input "1461"
click at [189, 270] on select "Default px rem % em vh vw" at bounding box center [187, 268] width 22 height 19
select select "%"
click at [176, 259] on select "Default px rem % em vh vw" at bounding box center [187, 268] width 22 height 19
type input "100"
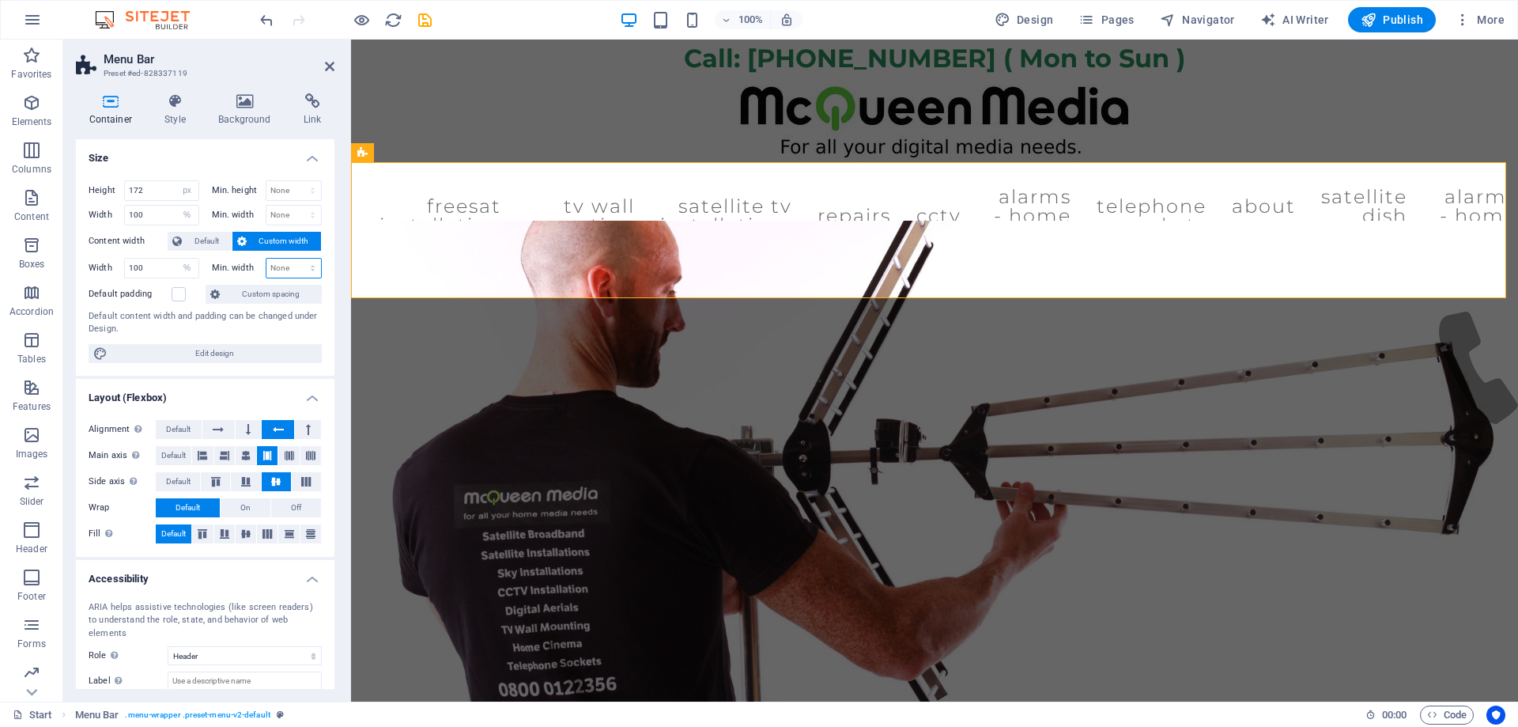
click at [308, 268] on select "None px rem % vh vw" at bounding box center [293, 268] width 55 height 19
select select "%"
click at [296, 259] on select "None px rem % vh vw" at bounding box center [293, 268] width 55 height 19
type input "100"
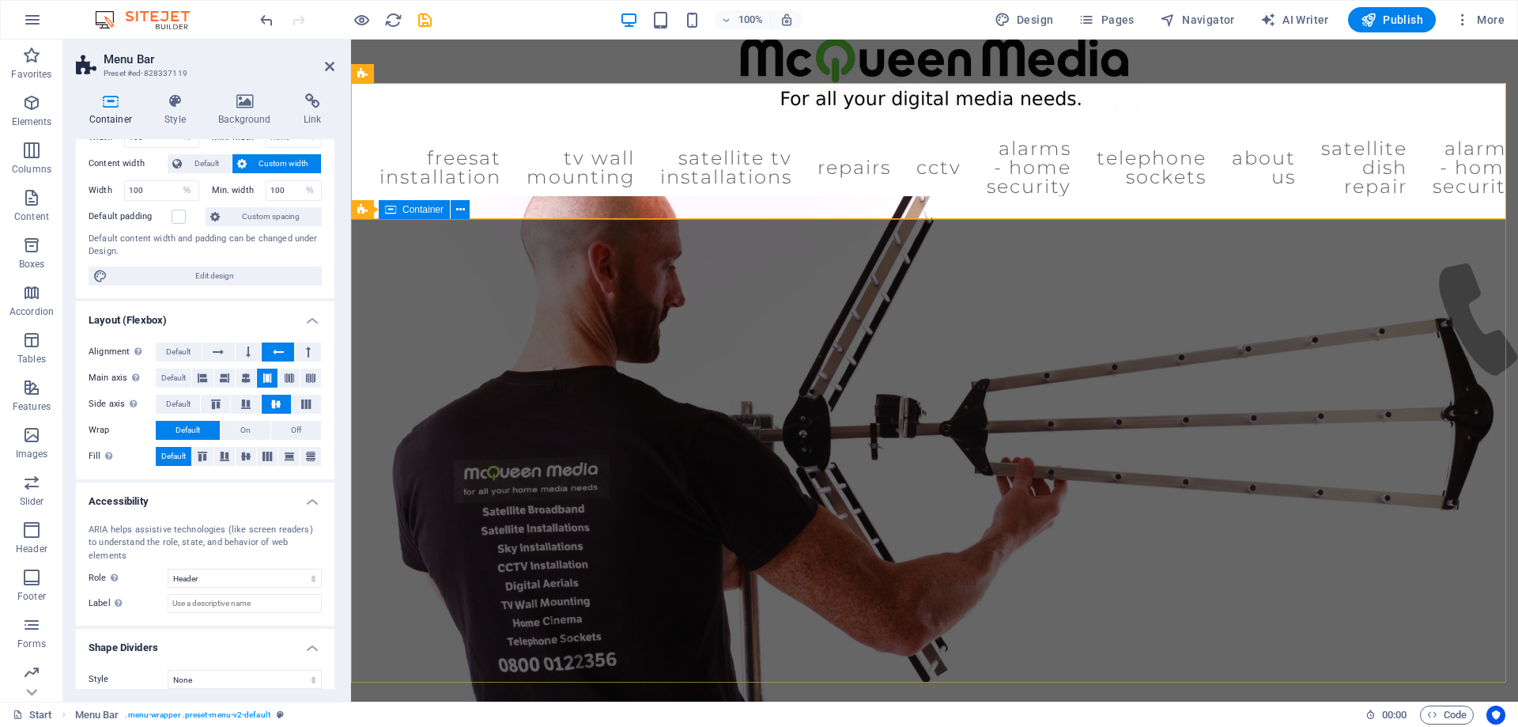
scroll to position [79, 0]
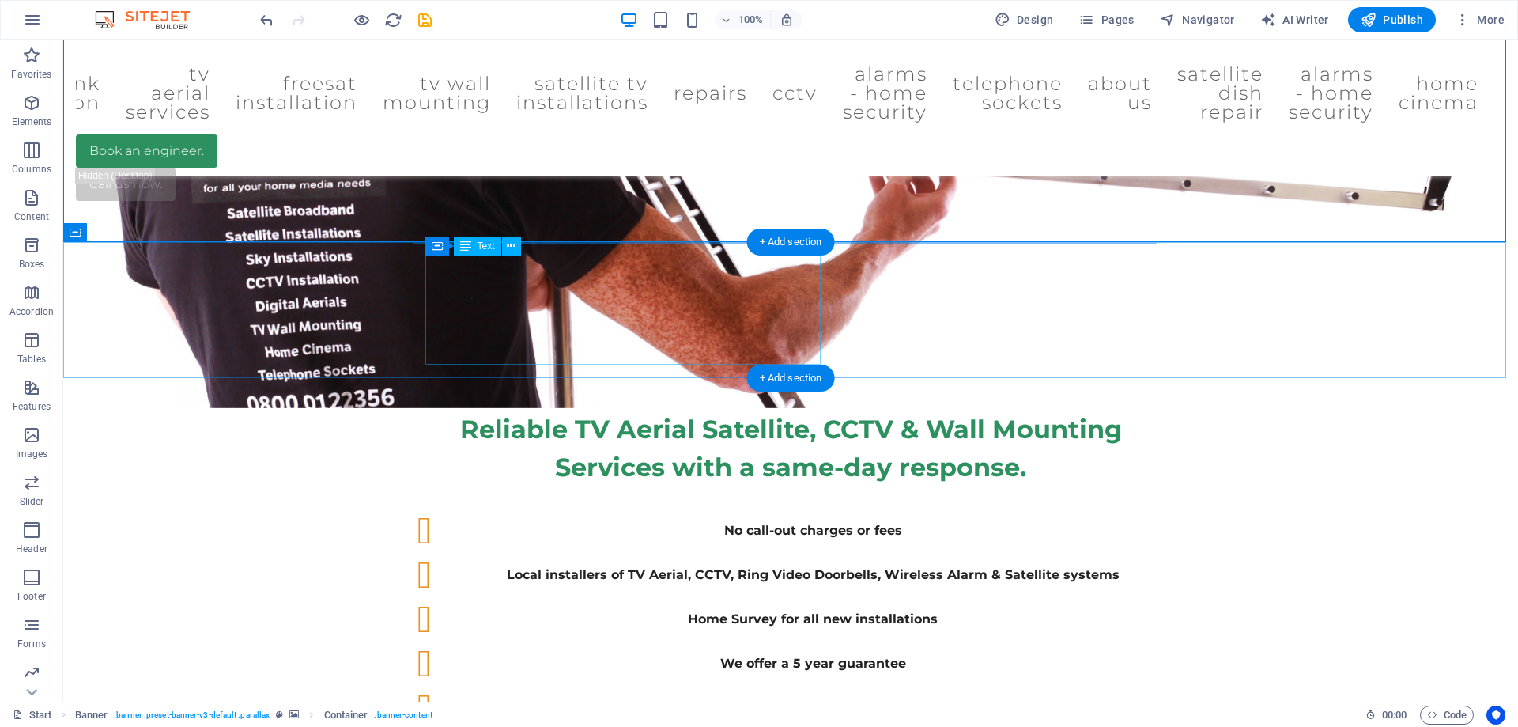
scroll to position [0, 0]
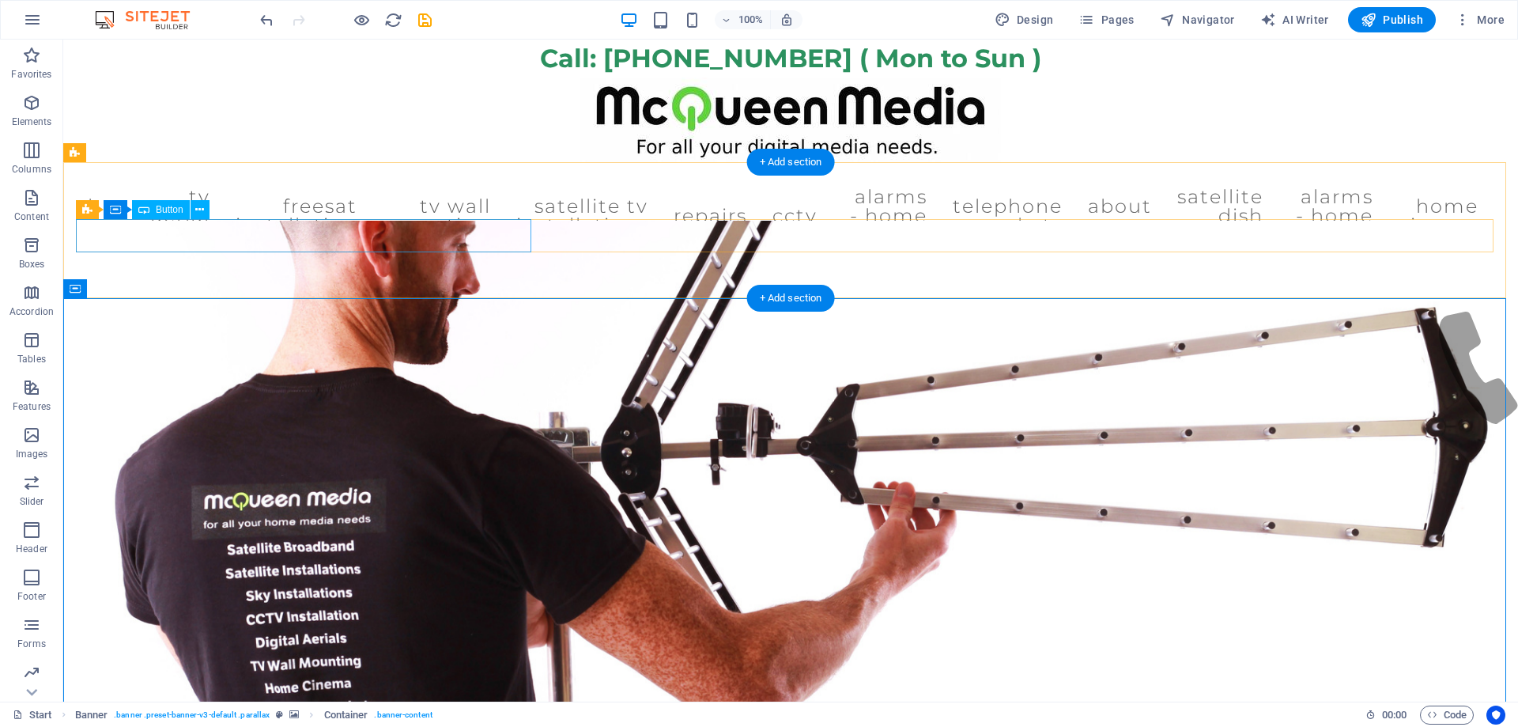
click at [257, 257] on div "Book an engineer." at bounding box center [305, 273] width 459 height 33
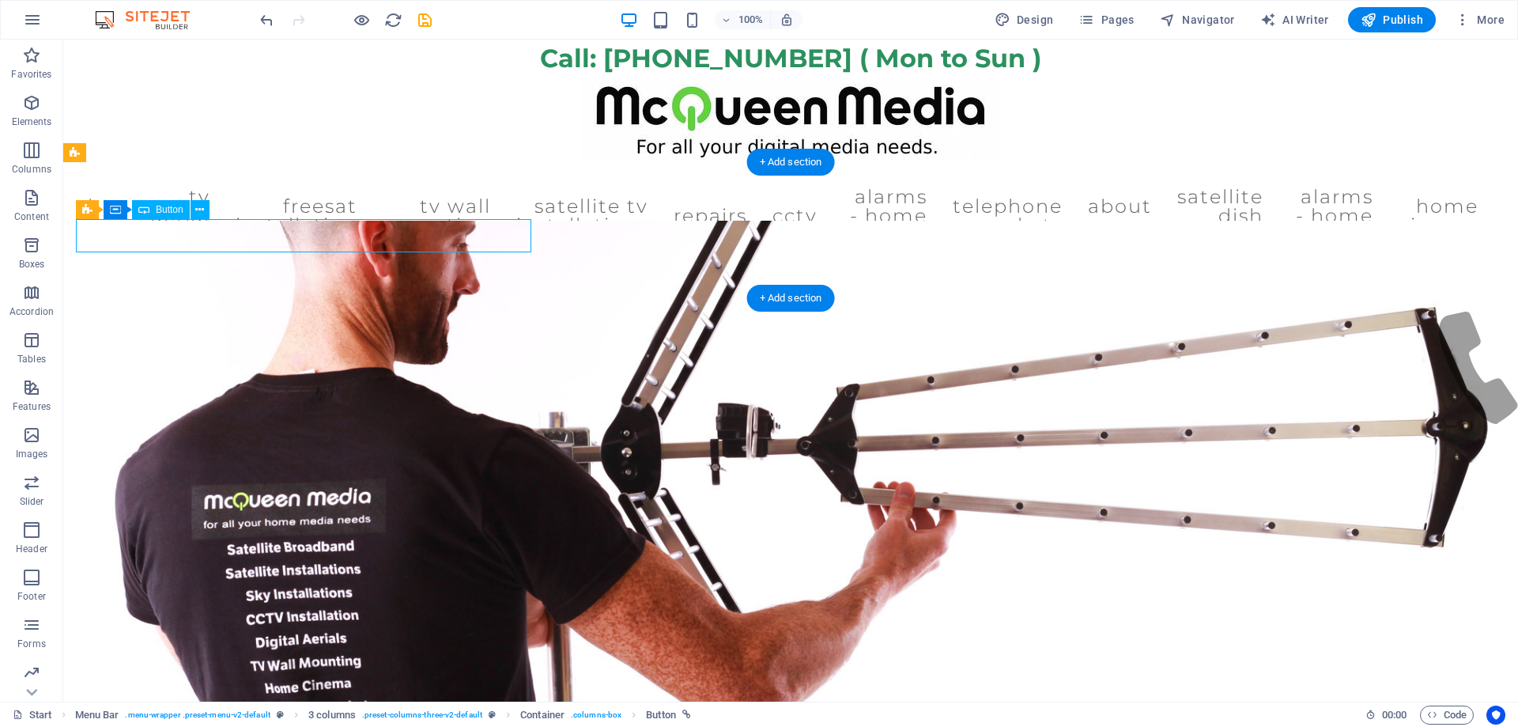
click at [230, 257] on div "Book an engineer." at bounding box center [305, 273] width 459 height 33
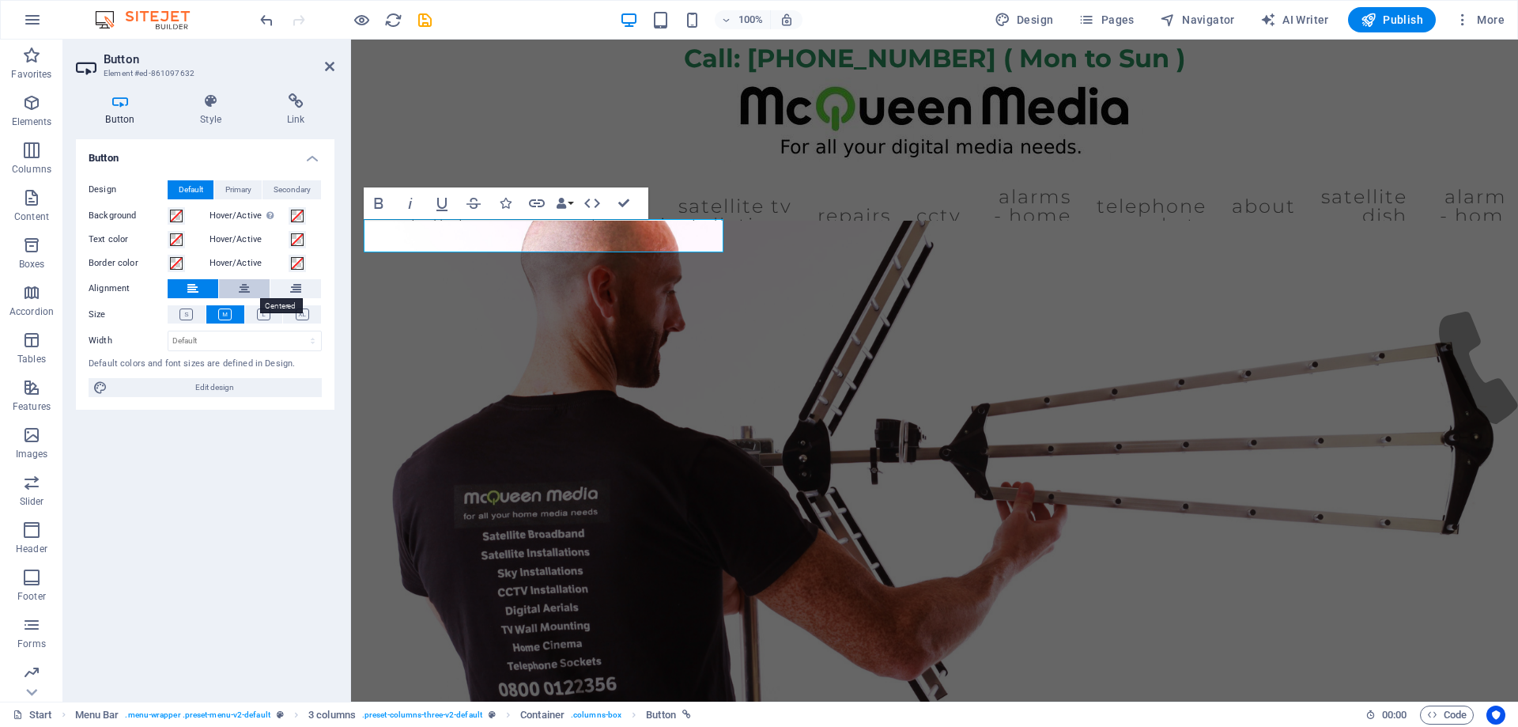
click at [236, 285] on button at bounding box center [244, 288] width 51 height 19
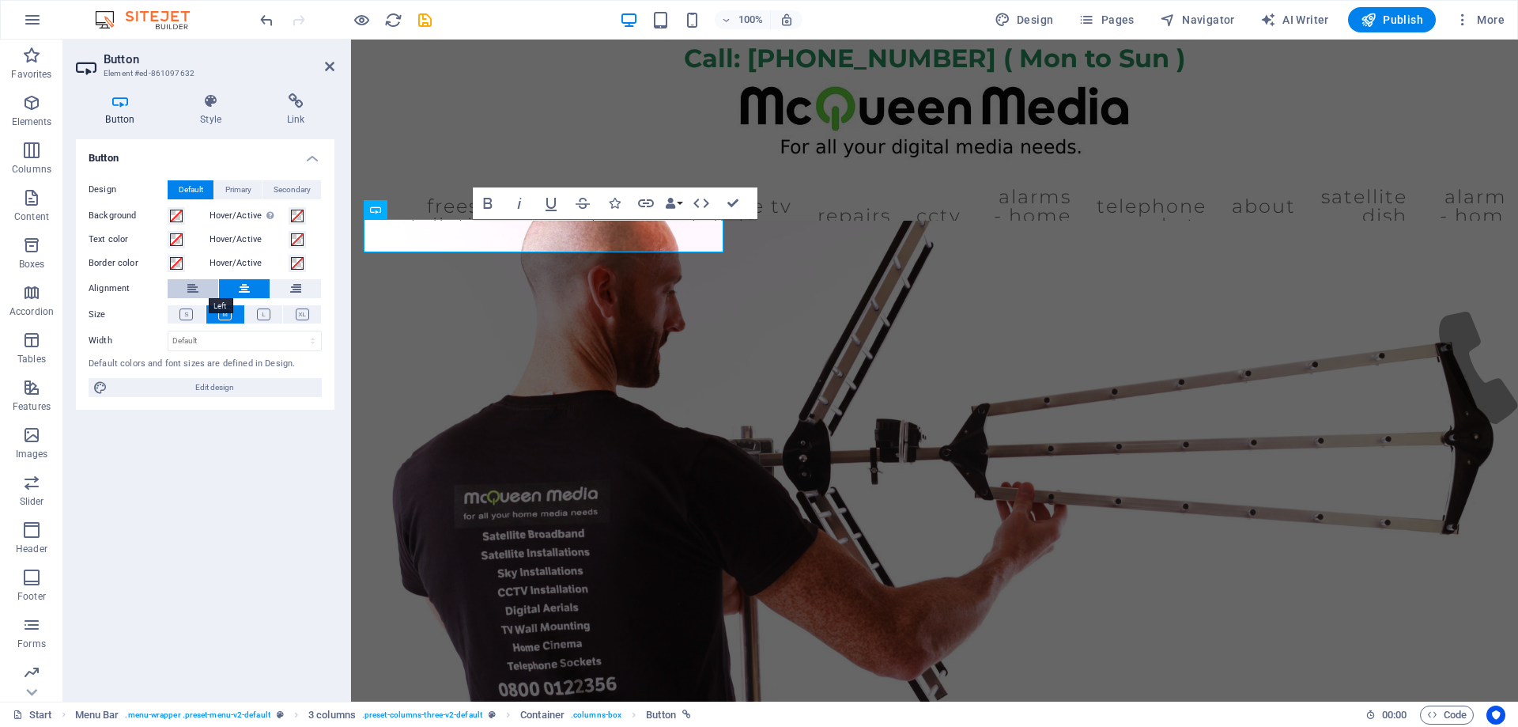
click at [184, 284] on button at bounding box center [193, 288] width 51 height 19
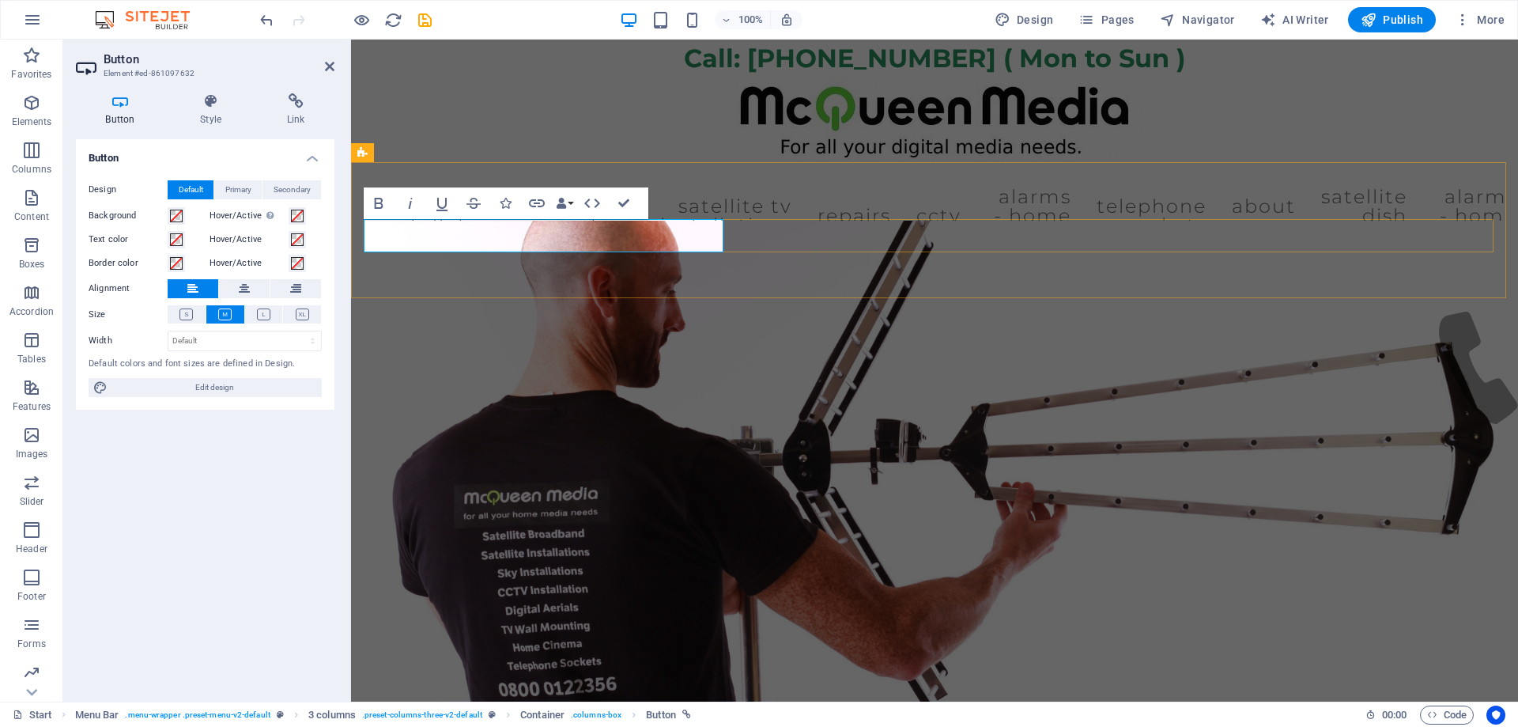
click at [856, 257] on div "Book an engineer." at bounding box center [935, 273] width 1142 height 33
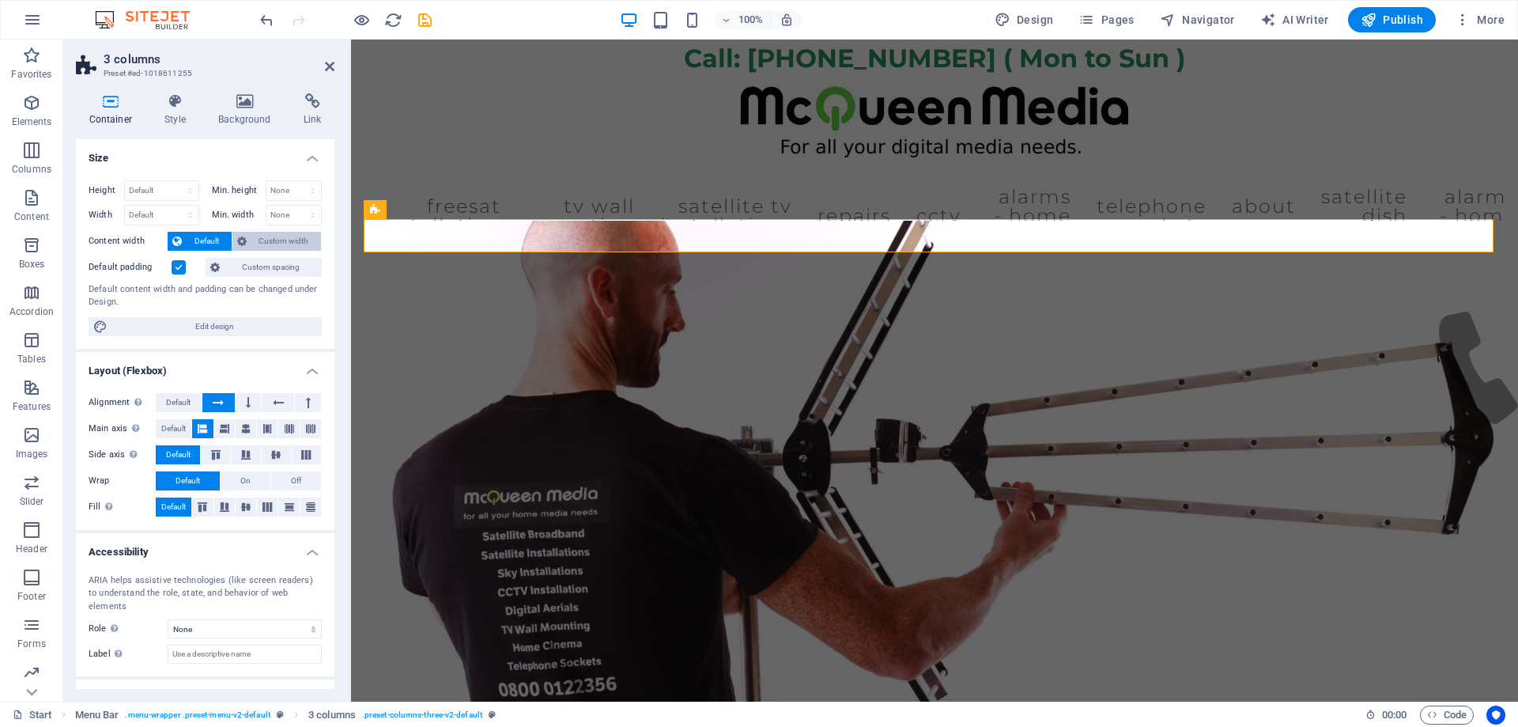
click at [255, 240] on span "Custom width" at bounding box center [284, 241] width 66 height 19
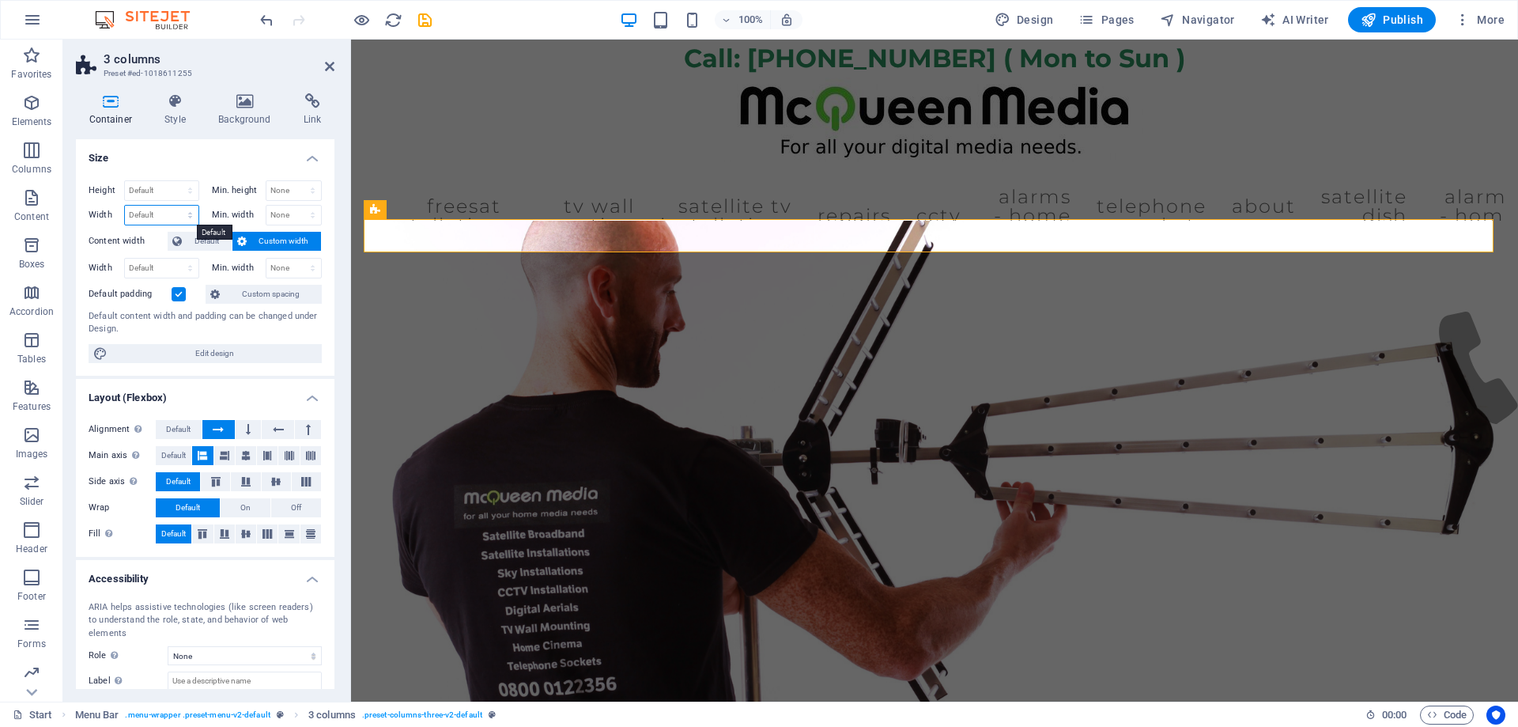
click at [162, 210] on select "Default px rem % em vh vw" at bounding box center [162, 215] width 74 height 19
select select "%"
click at [174, 206] on select "Default px rem % em vh vw" at bounding box center [162, 215] width 74 height 19
type input "100"
click at [281, 212] on select "None px rem % vh vw" at bounding box center [293, 215] width 55 height 19
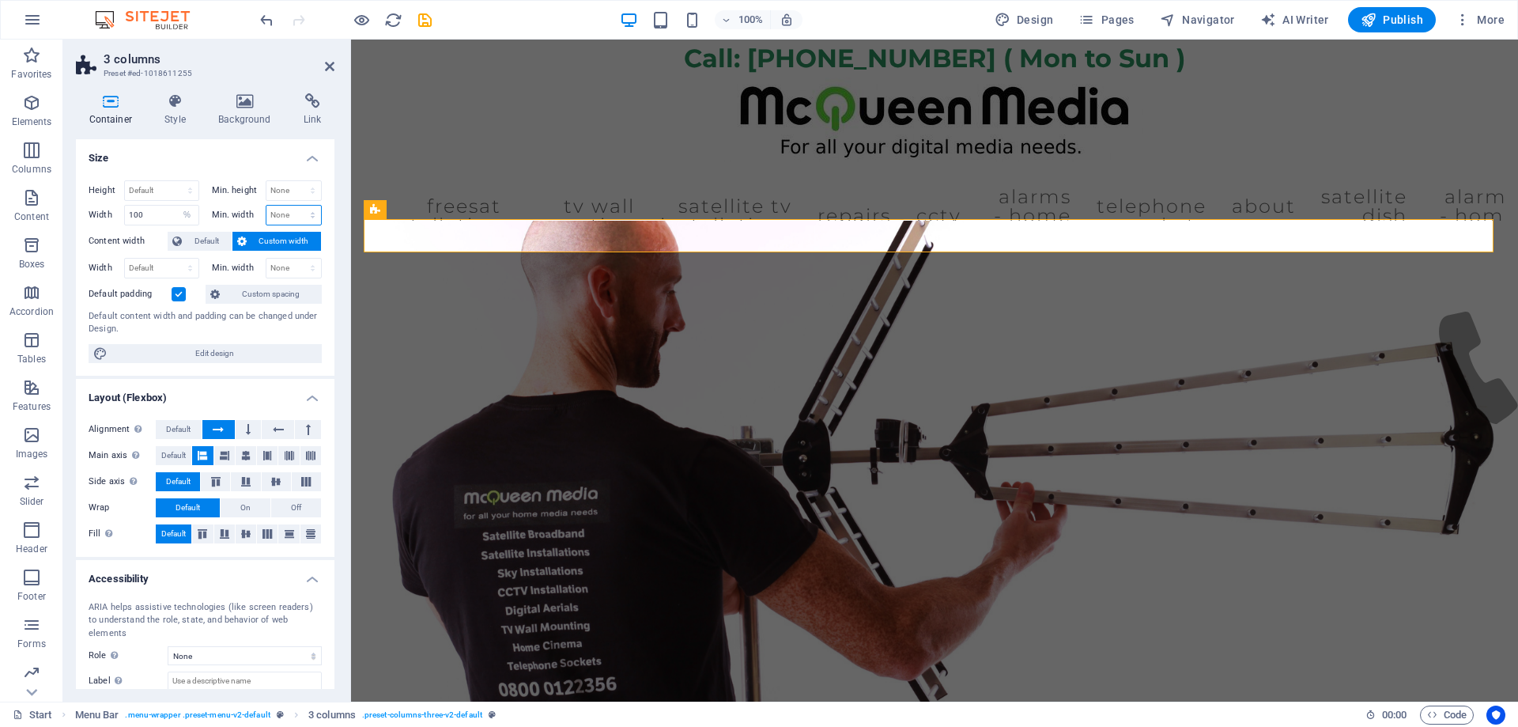
select select "%"
click at [296, 206] on select "None px rem % vh vw" at bounding box center [293, 215] width 55 height 19
type input "100"
click at [174, 291] on label at bounding box center [179, 294] width 14 height 14
click at [0, 0] on input "Default padding" at bounding box center [0, 0] width 0 height 0
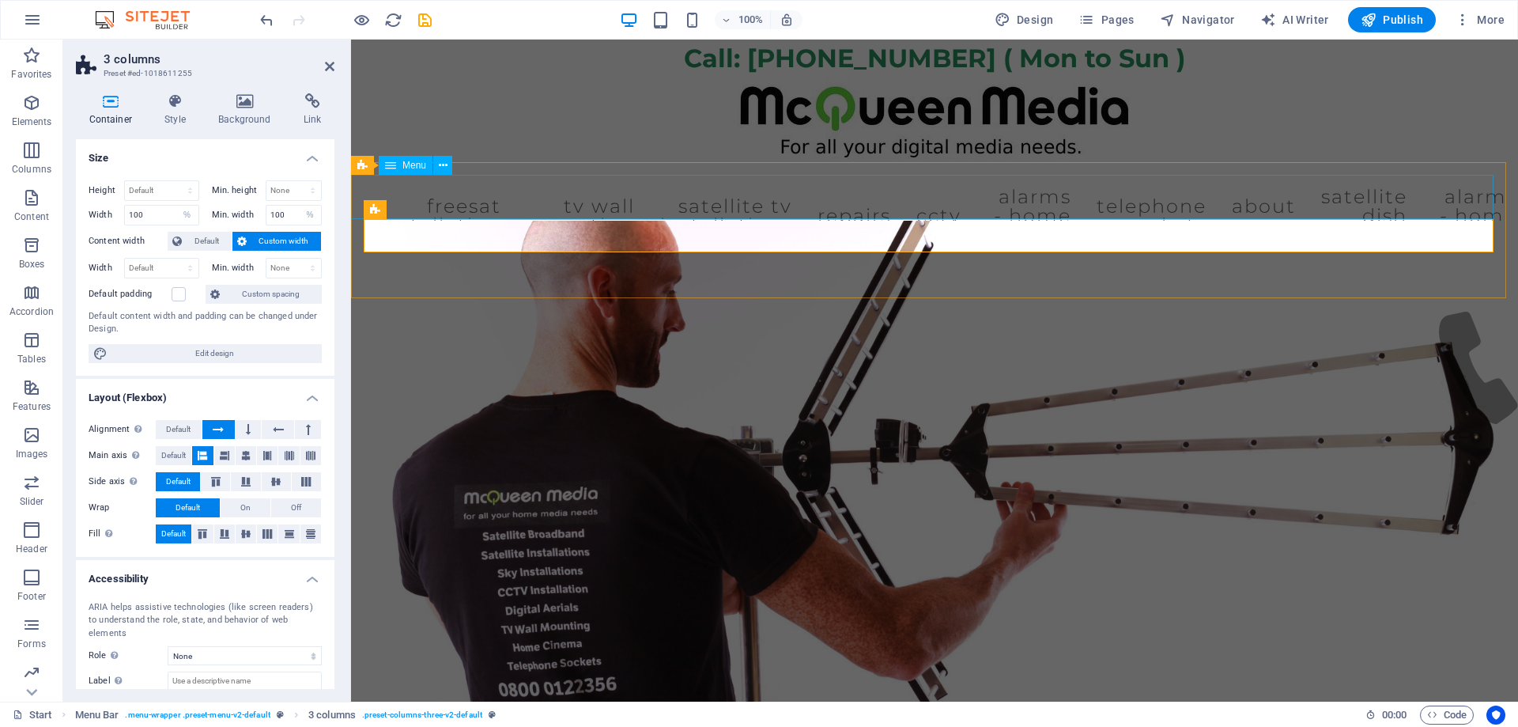
click at [570, 200] on nav "Start WiFi Network Cabling CAT 6 Starlink Installation TV Aerial Services Frees…" at bounding box center [935, 216] width 1142 height 82
select select
select select "16"
select select
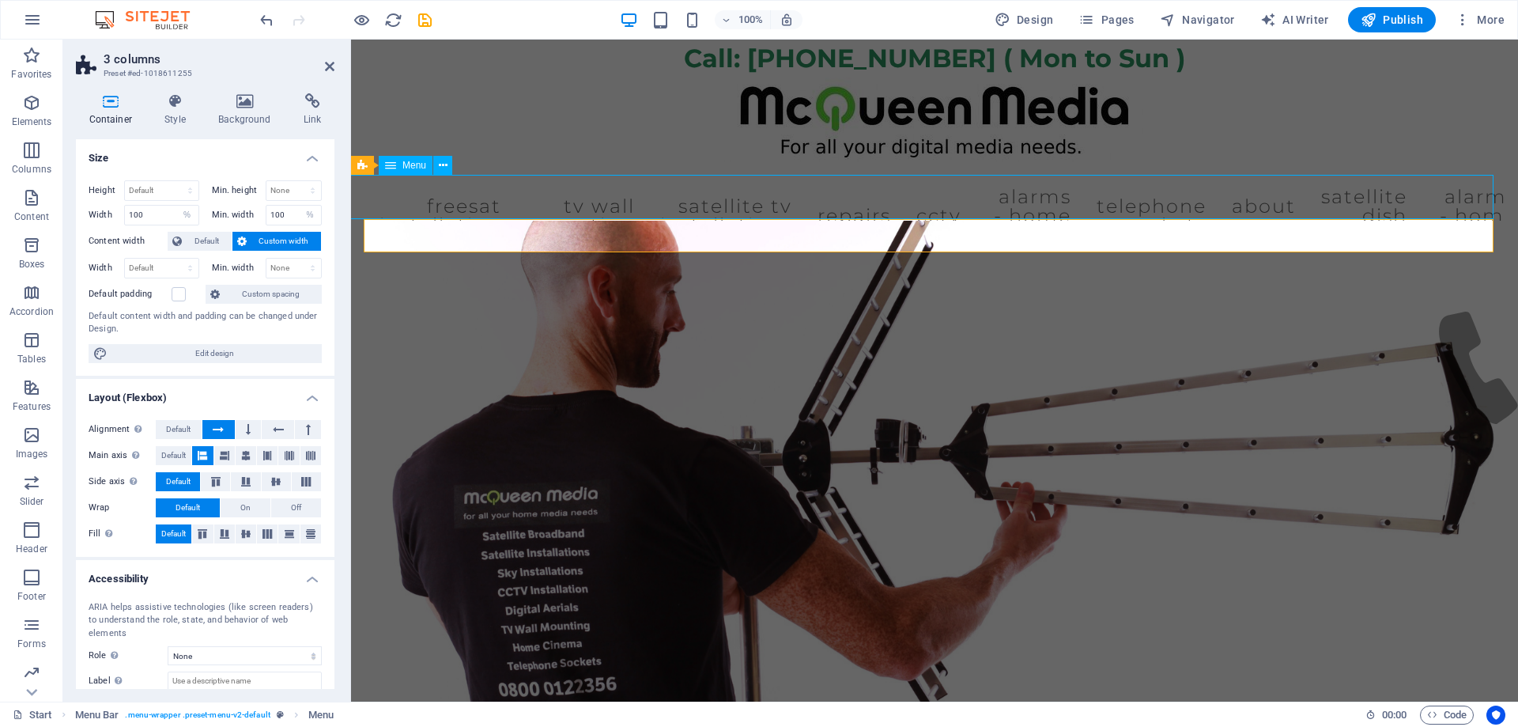
select select "28"
select select
select select "12"
select select
select select "8"
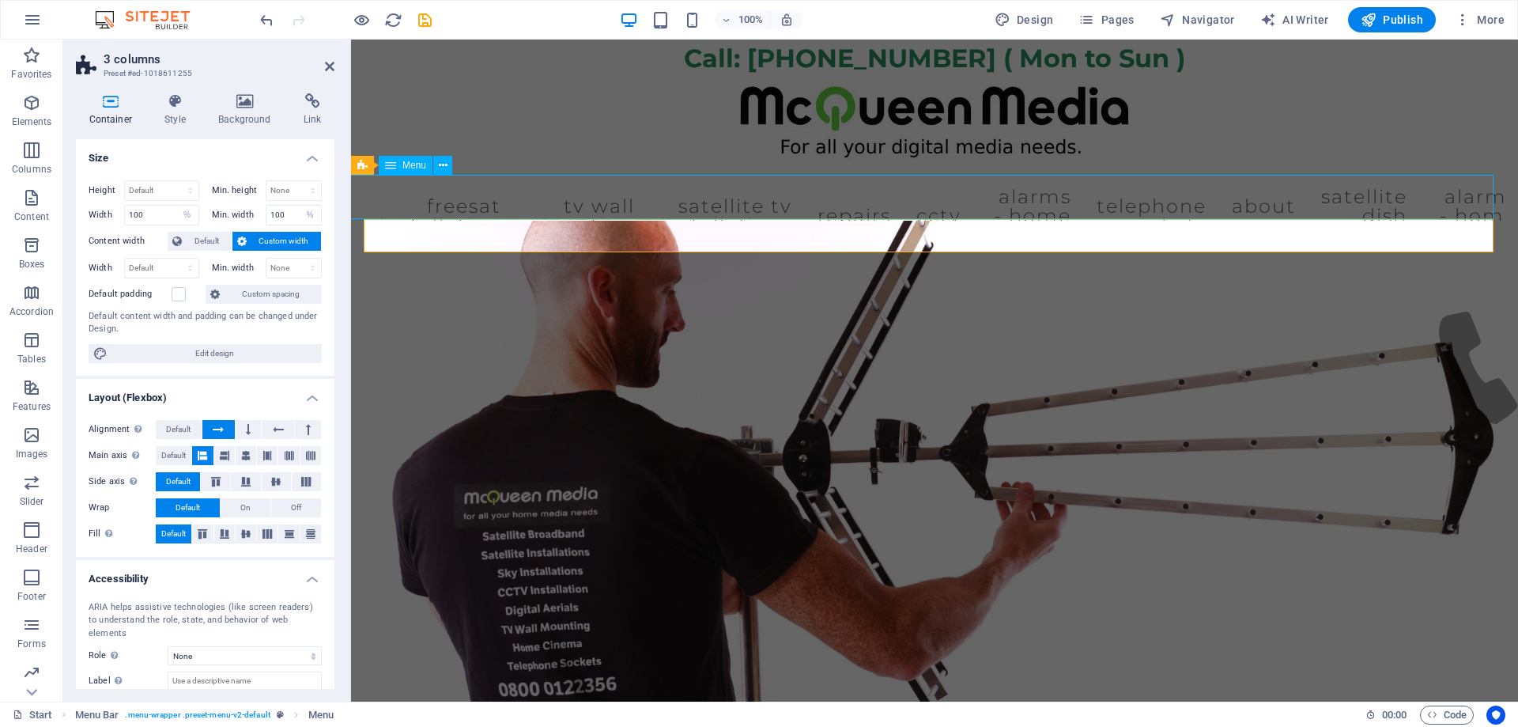
select select
select select "11"
select select
select select "9"
select select
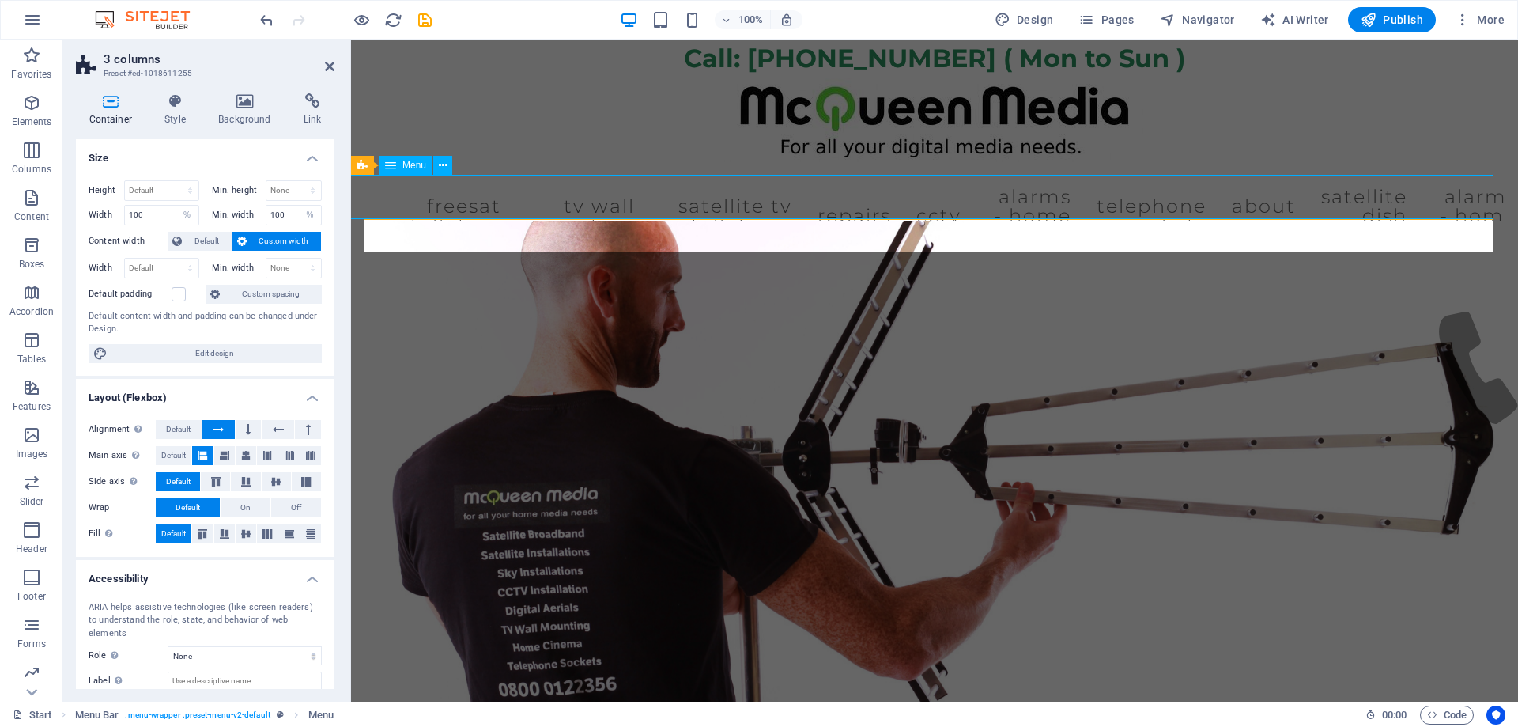
select select "23"
select select
select select "7"
select select
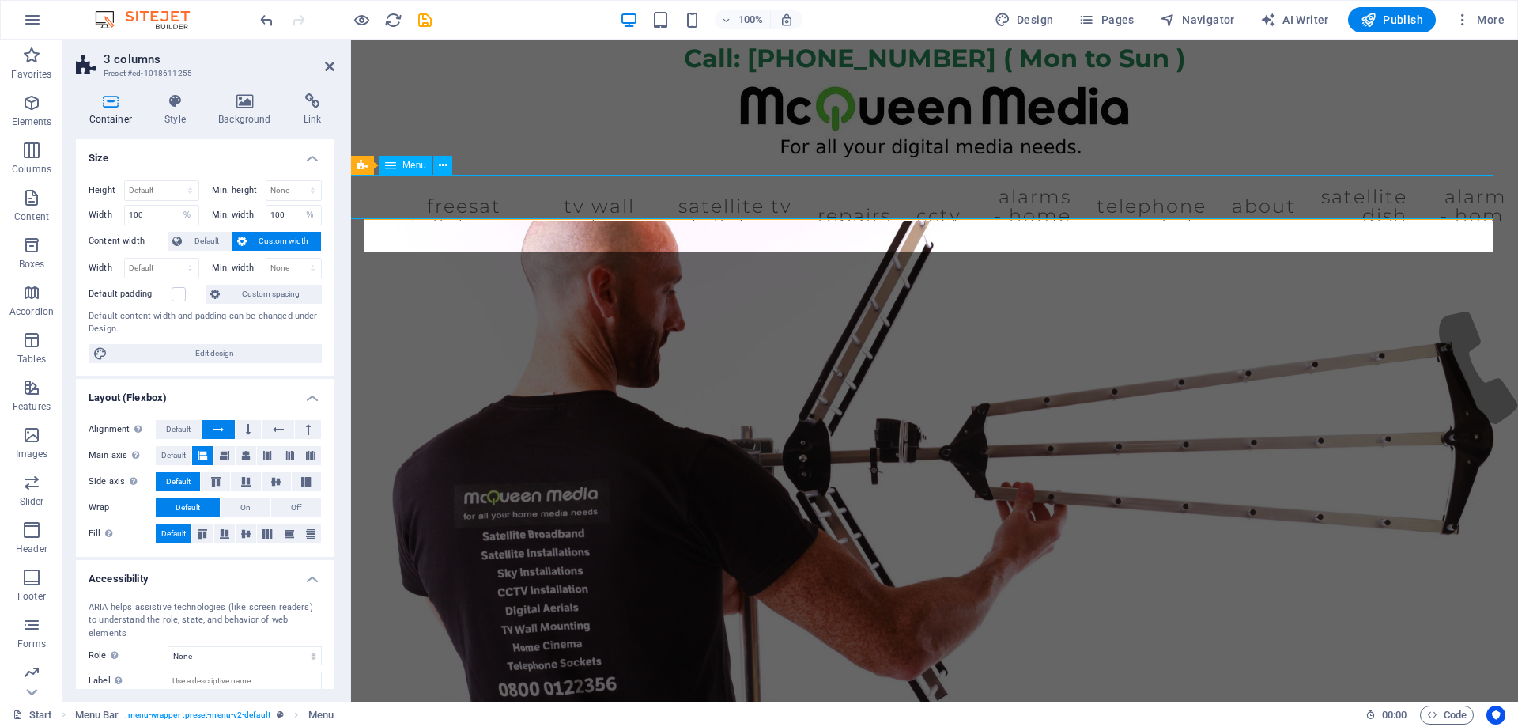
select select "24"
select select
select select "13"
select select
select select "15"
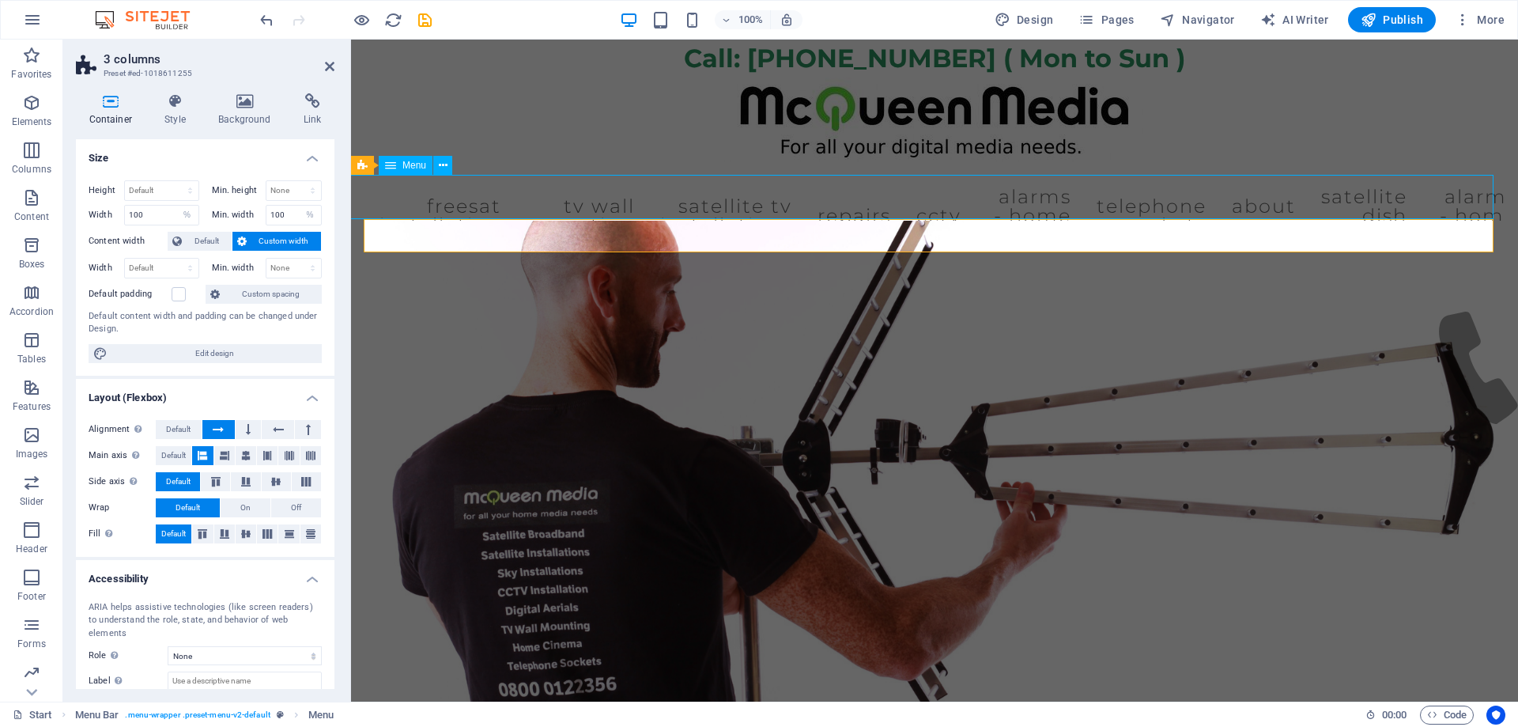
select select
select select "25"
select select
select select "24"
select select
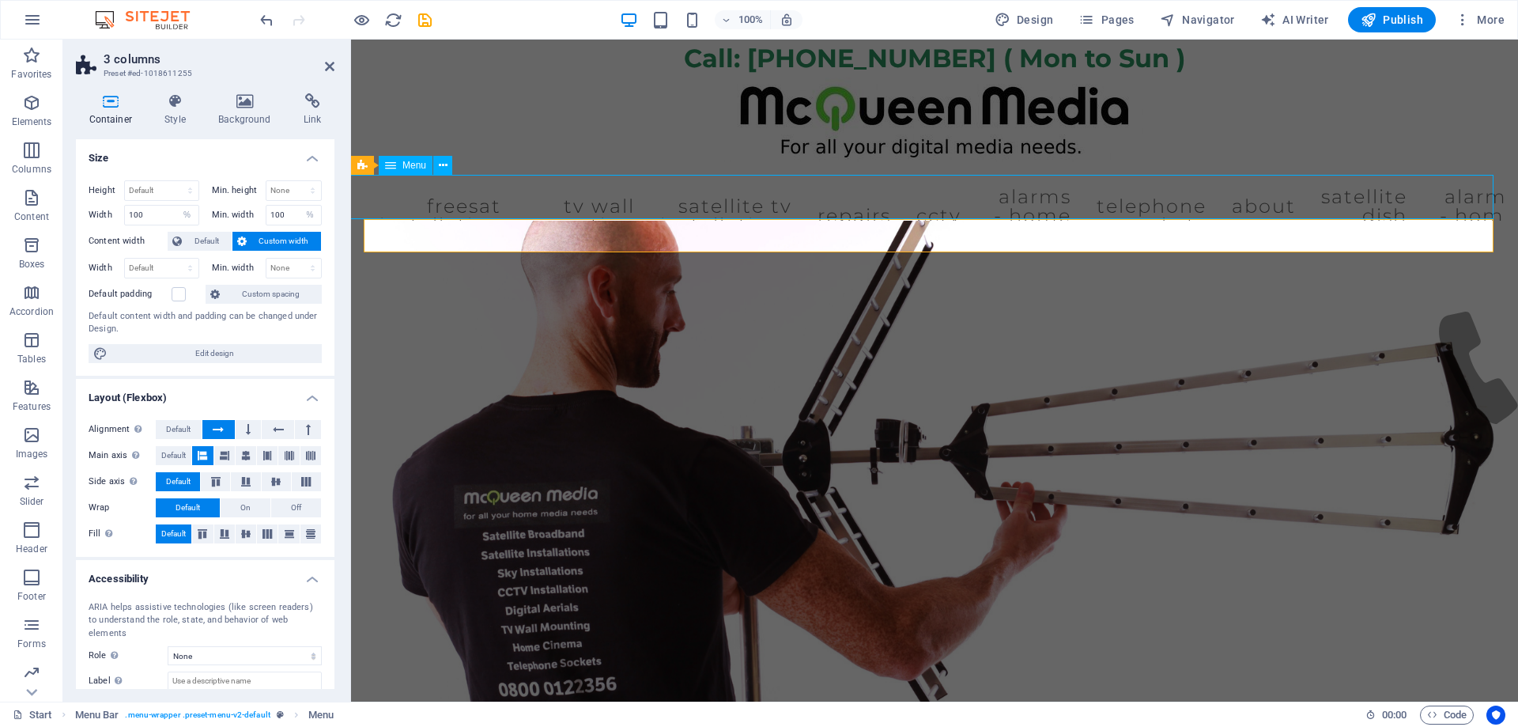
select select "10"
select select
select select "27"
select select
select select "14"
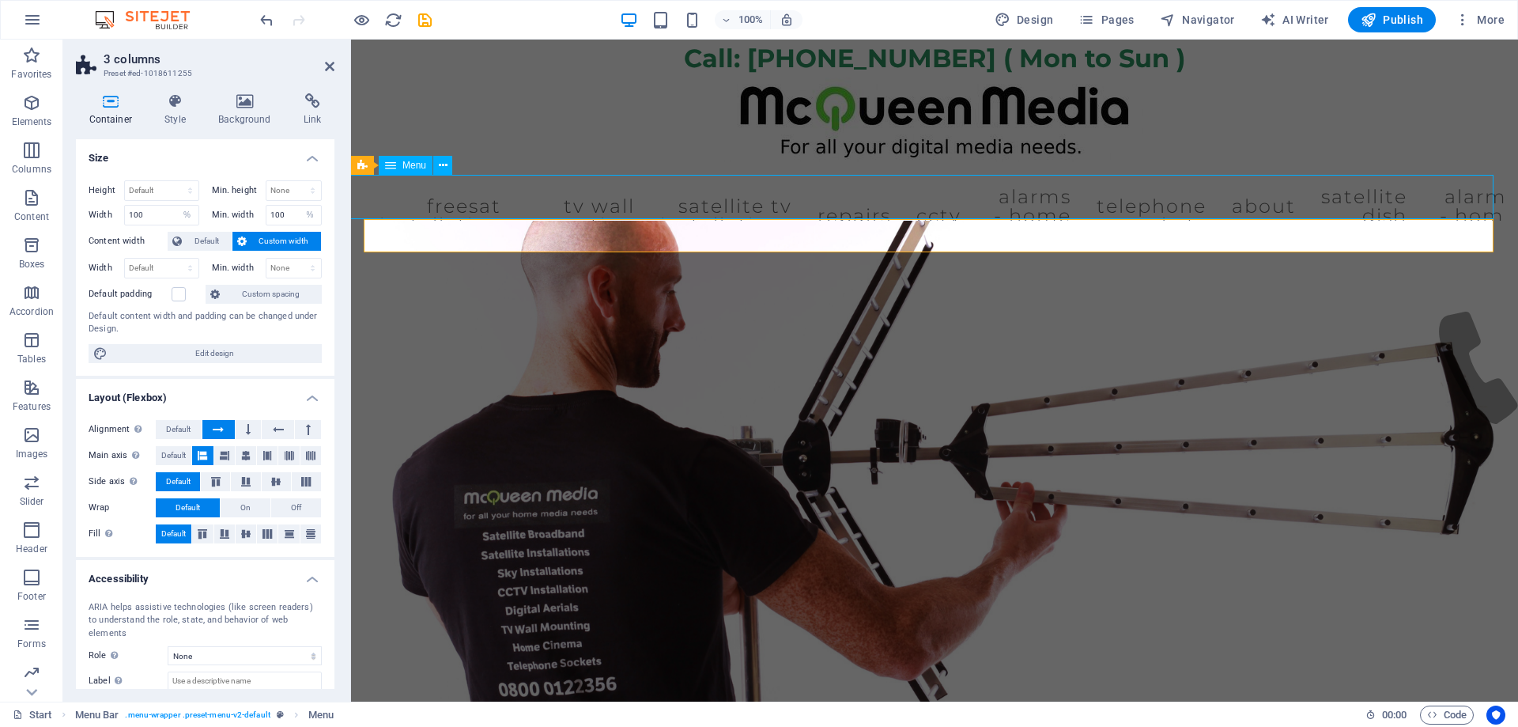
select select
select select "17"
select select
select select "18"
select select
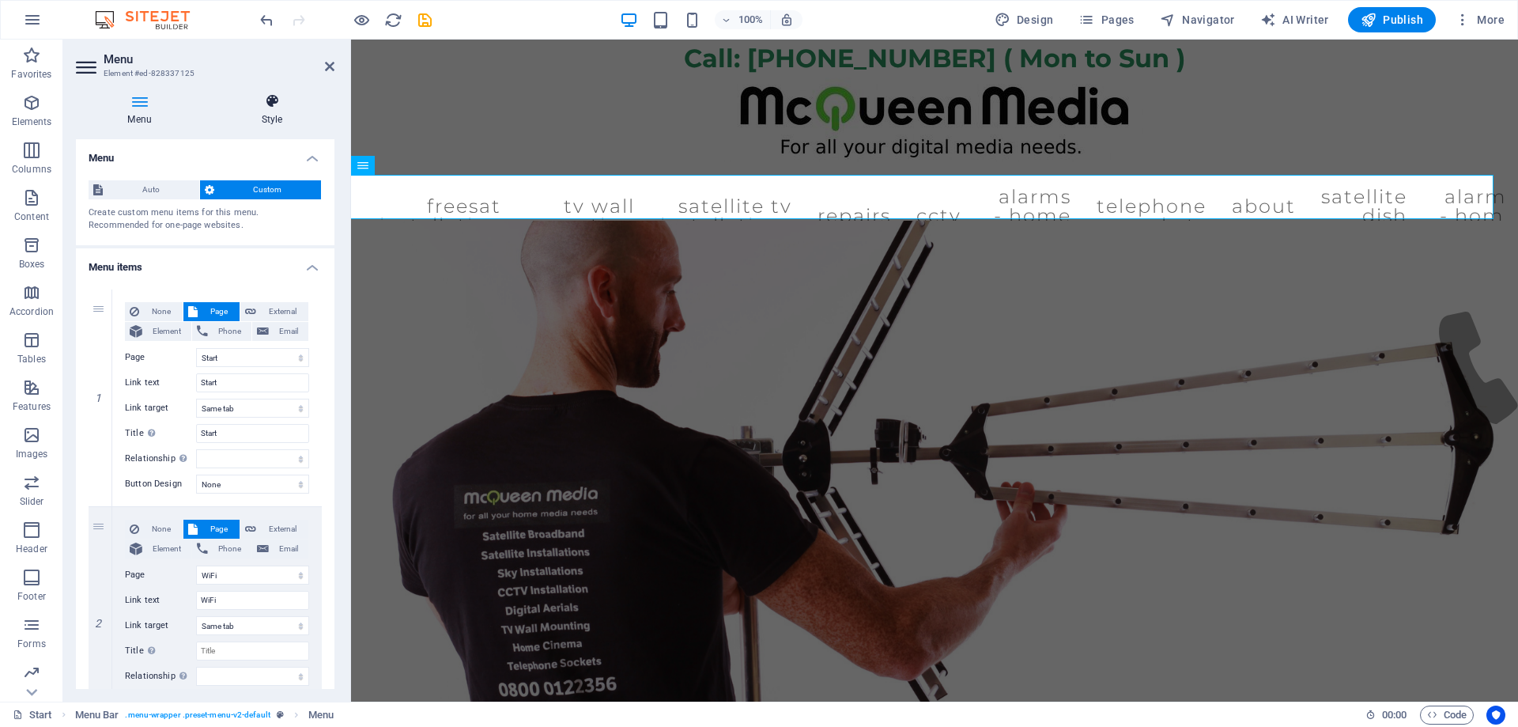
click at [266, 100] on icon at bounding box center [272, 101] width 125 height 16
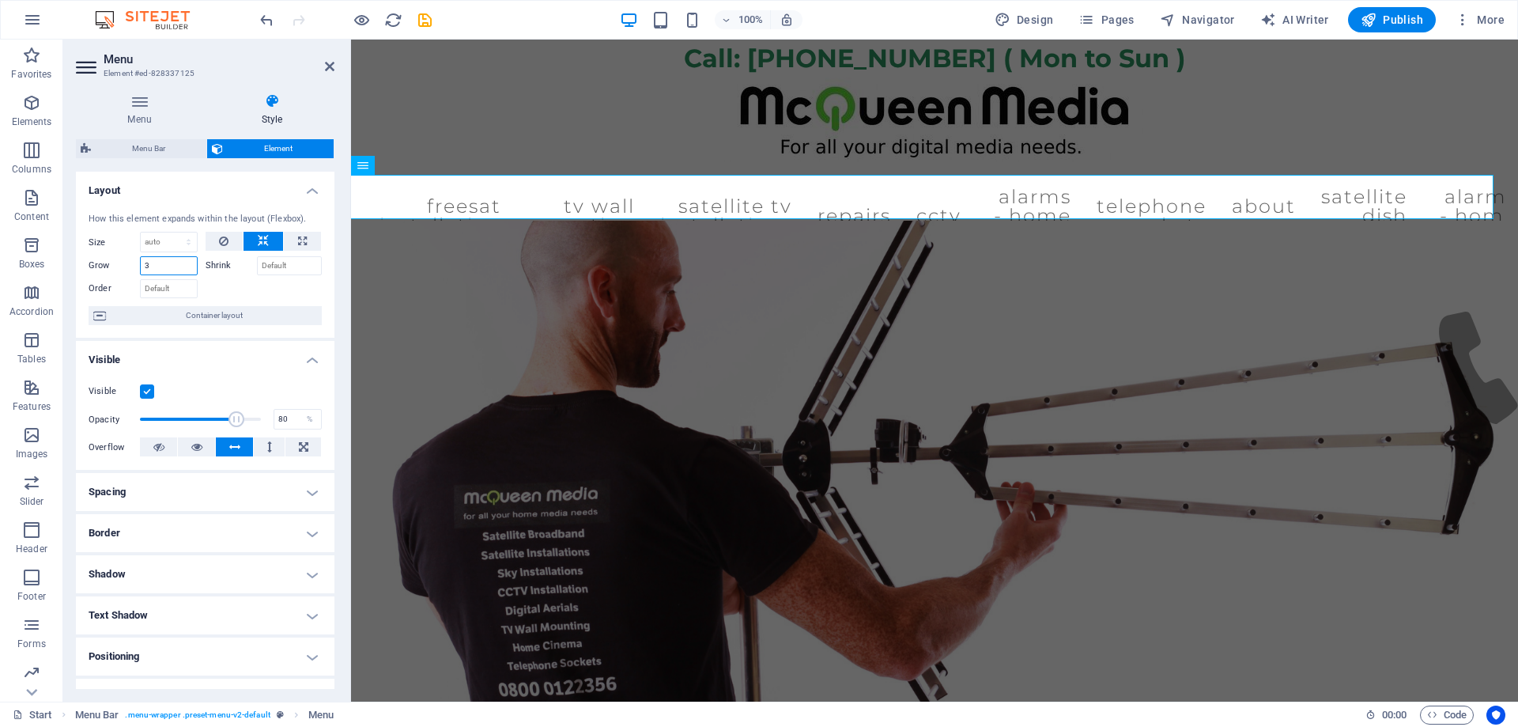
drag, startPoint x: 170, startPoint y: 266, endPoint x: 90, endPoint y: 261, distance: 80.0
click at [89, 259] on div "Grow 3" at bounding box center [143, 265] width 109 height 19
type input "0"
click at [254, 291] on div at bounding box center [264, 286] width 117 height 23
click at [227, 243] on icon at bounding box center [223, 241] width 9 height 19
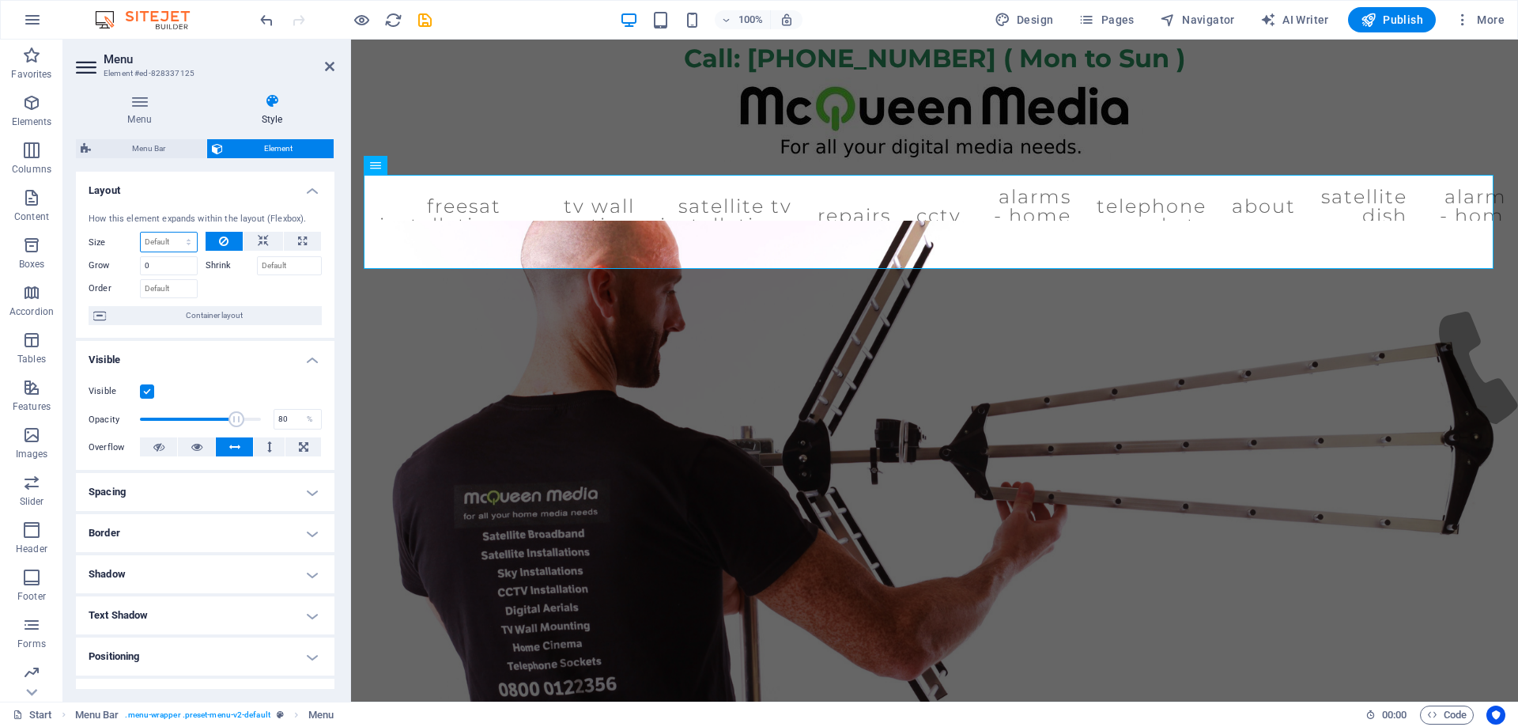
click at [171, 236] on select "Default auto px % 1/1 1/2 1/3 1/4 1/5 1/6 1/7 1/8 1/9 1/10" at bounding box center [169, 241] width 56 height 19
select select "%"
click at [172, 232] on select "Default auto px % 1/1 1/2 1/3 1/4 1/5 1/6 1/7 1/8 1/9 1/10" at bounding box center [169, 241] width 56 height 19
type input "100"
click at [238, 282] on div at bounding box center [264, 286] width 117 height 23
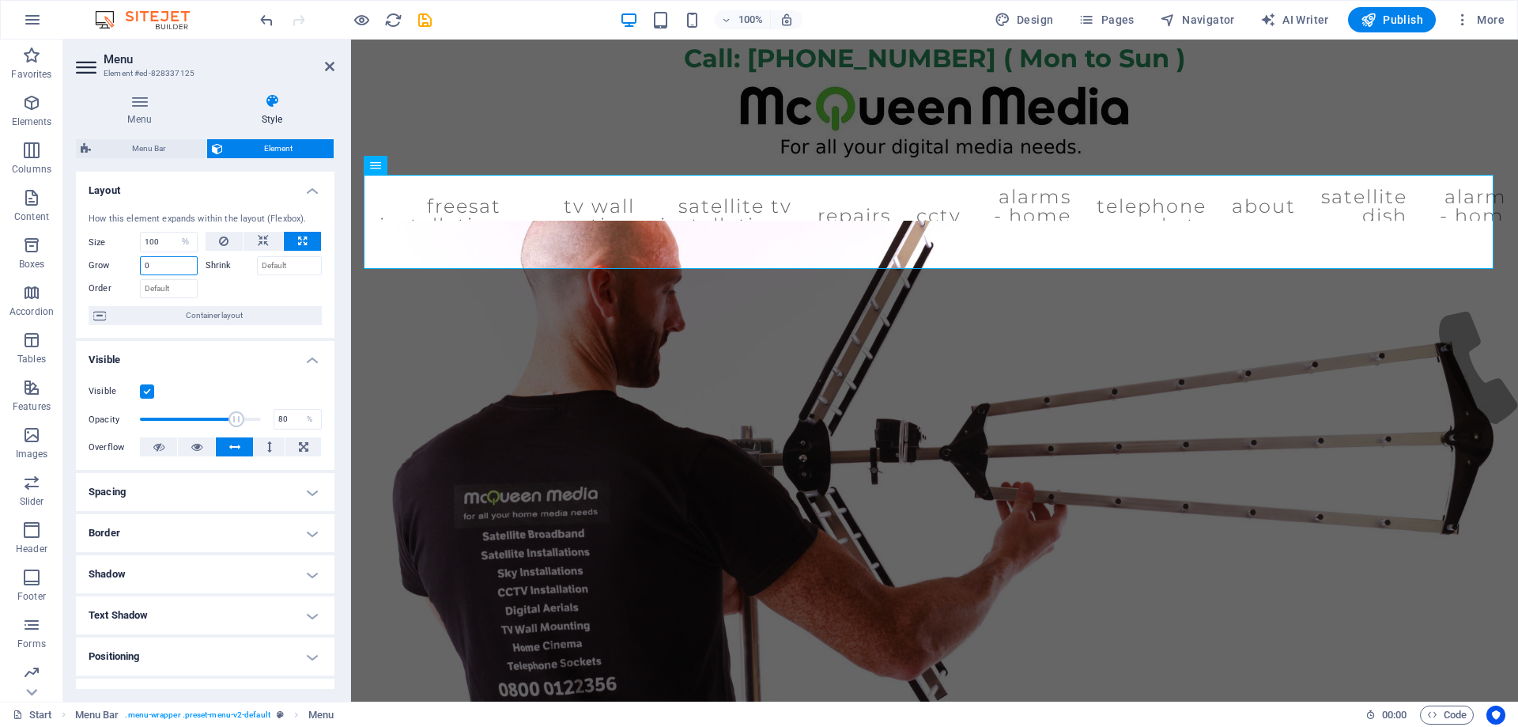
drag, startPoint x: 186, startPoint y: 266, endPoint x: 128, endPoint y: 266, distance: 57.7
click at [128, 266] on div "Grow 0" at bounding box center [143, 265] width 109 height 19
type input "4"
click at [215, 288] on div at bounding box center [264, 286] width 117 height 23
click at [287, 266] on input "Shrink" at bounding box center [290, 265] width 66 height 19
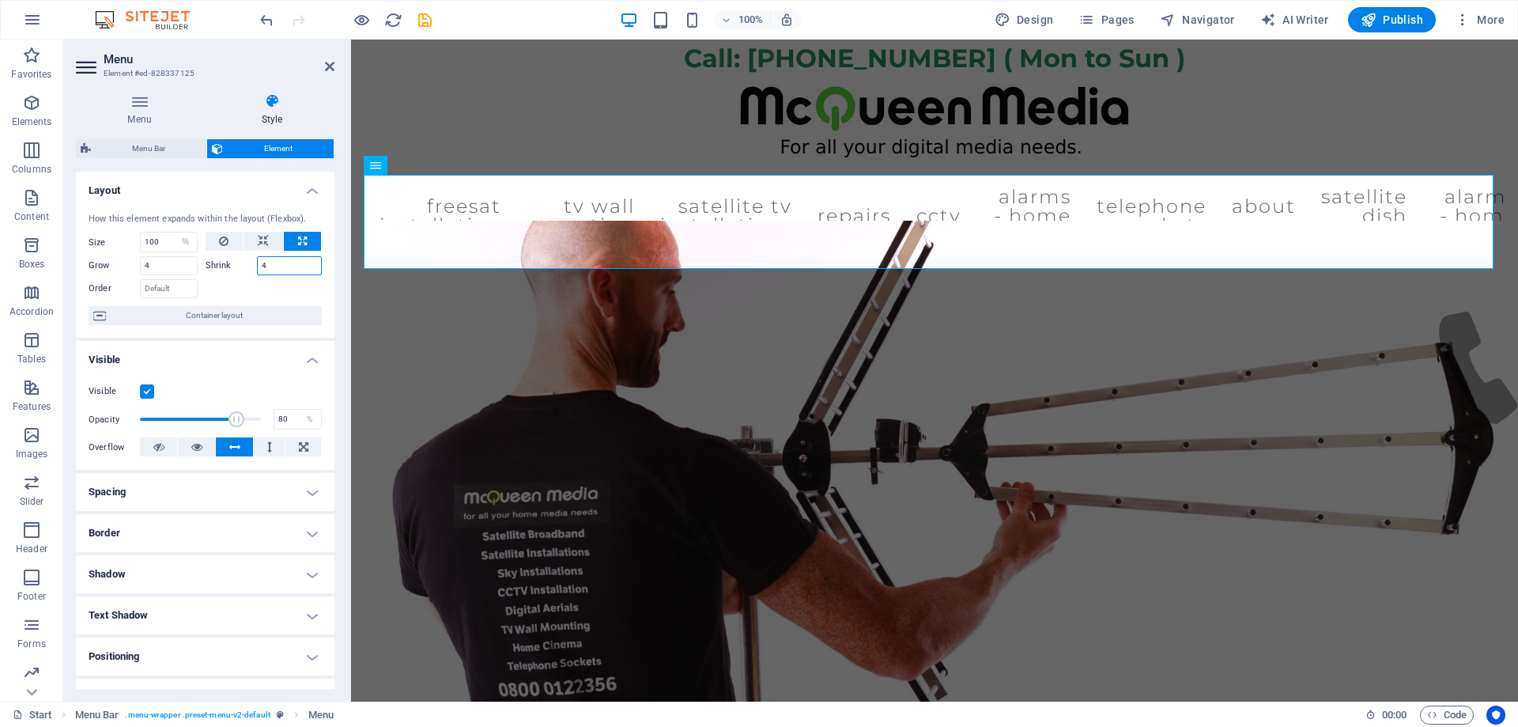
type input "4"
click at [278, 297] on div at bounding box center [264, 286] width 117 height 23
click at [194, 290] on input "Order" at bounding box center [169, 288] width 58 height 19
click at [270, 285] on div at bounding box center [264, 286] width 117 height 23
drag, startPoint x: 1377, startPoint y: 22, endPoint x: 1258, endPoint y: 3, distance: 120.9
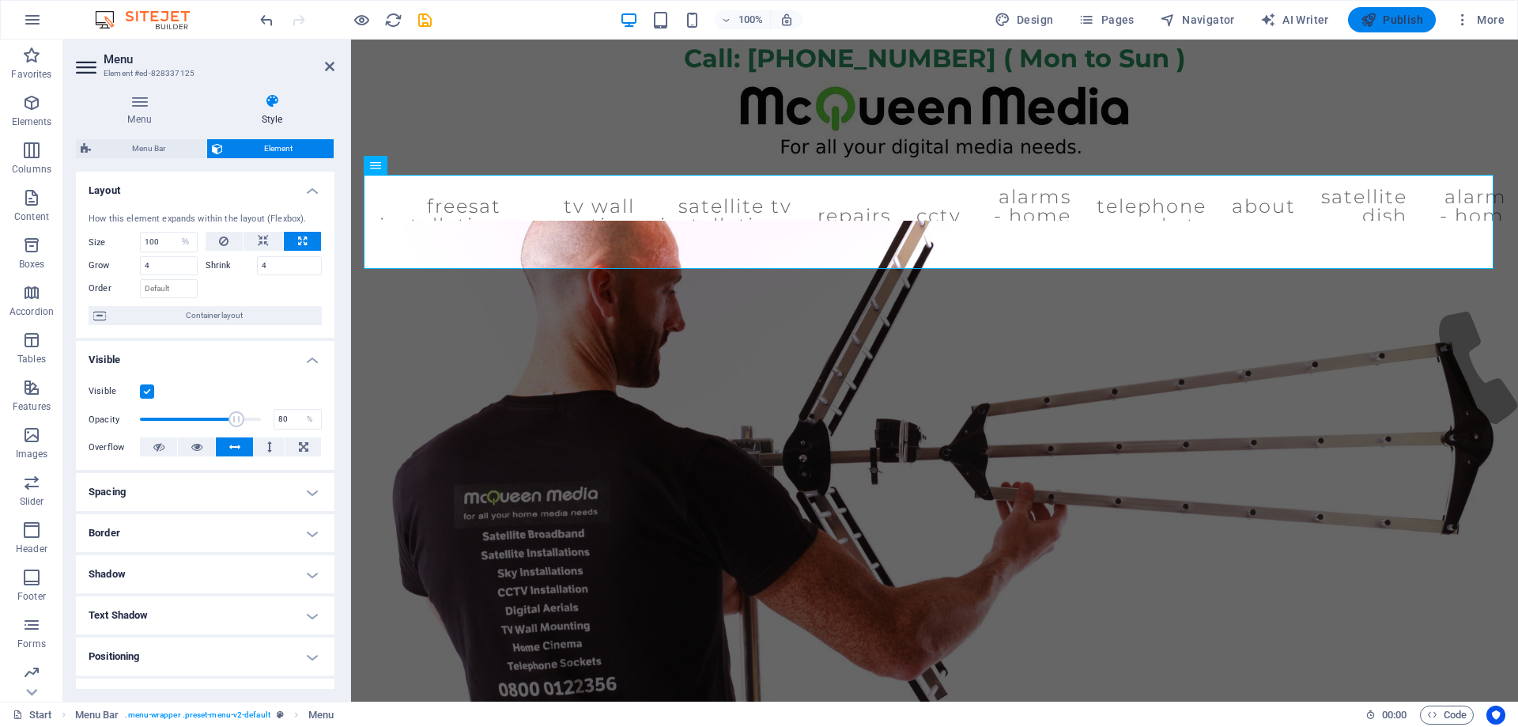
click at [1377, 22] on icon "button" at bounding box center [1369, 20] width 16 height 16
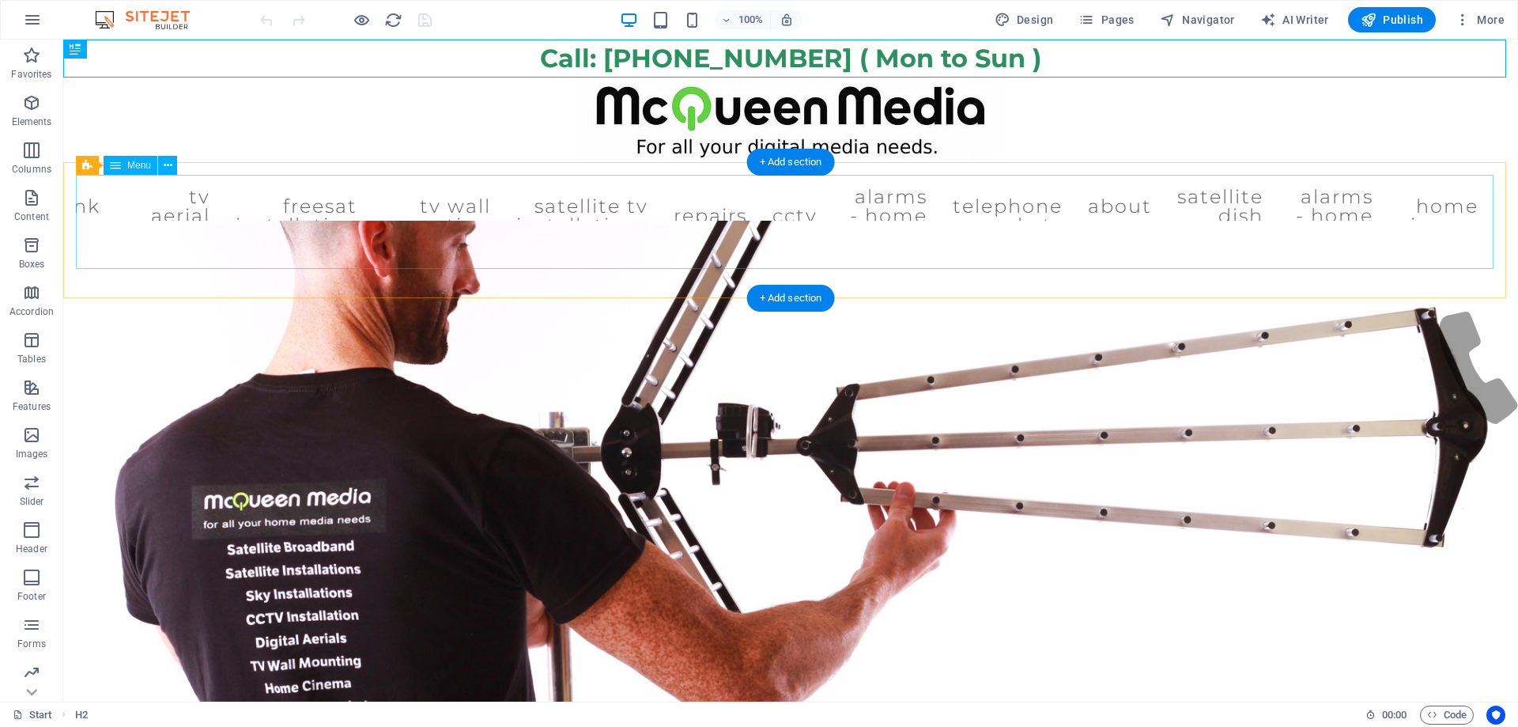
click at [260, 199] on nav "Start WiFi Network Cabling CAT 6 Starlink Installation TV Aerial Services Frees…" at bounding box center [791, 216] width 1430 height 82
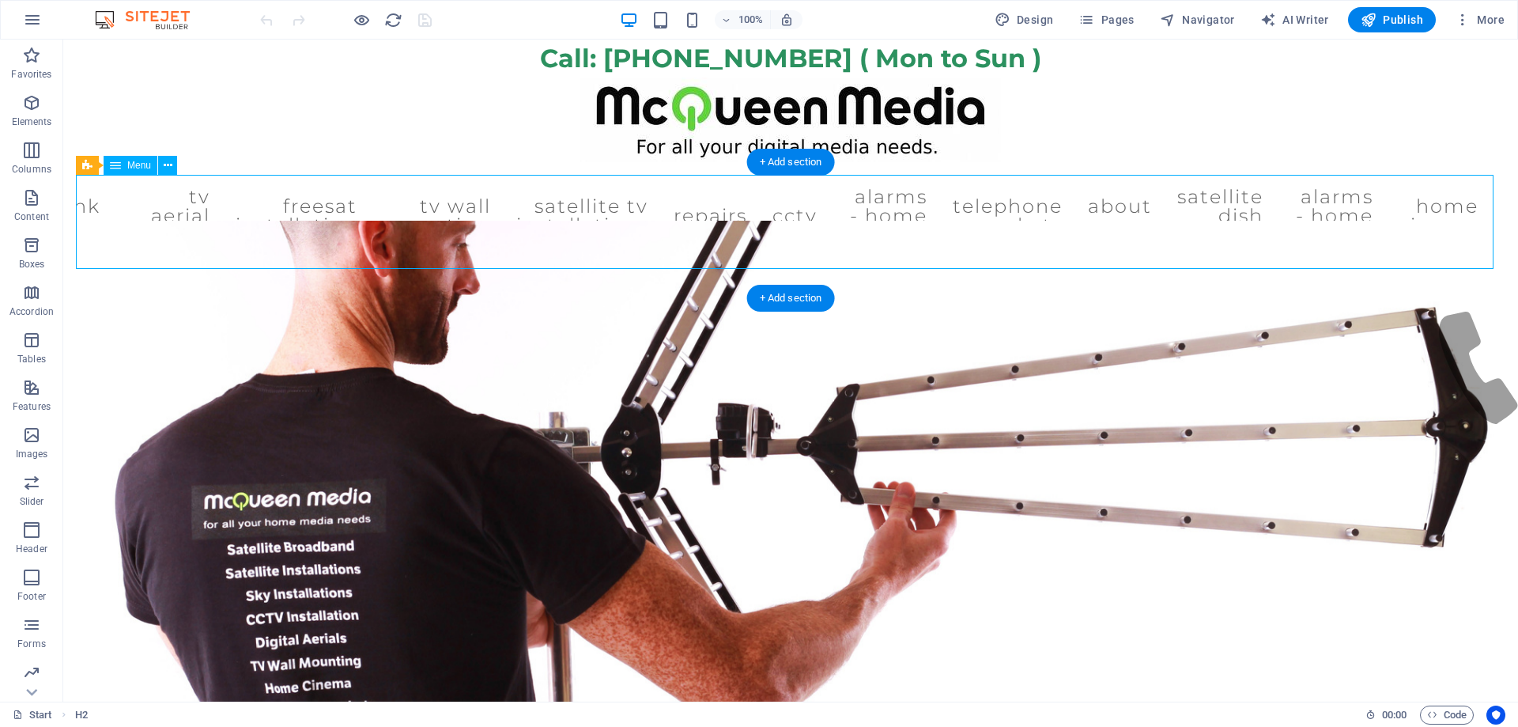
click at [260, 199] on nav "Start WiFi Network Cabling CAT 6 Starlink Installation TV Aerial Services Frees…" at bounding box center [791, 216] width 1430 height 82
select select
select select "16"
select select
select select "28"
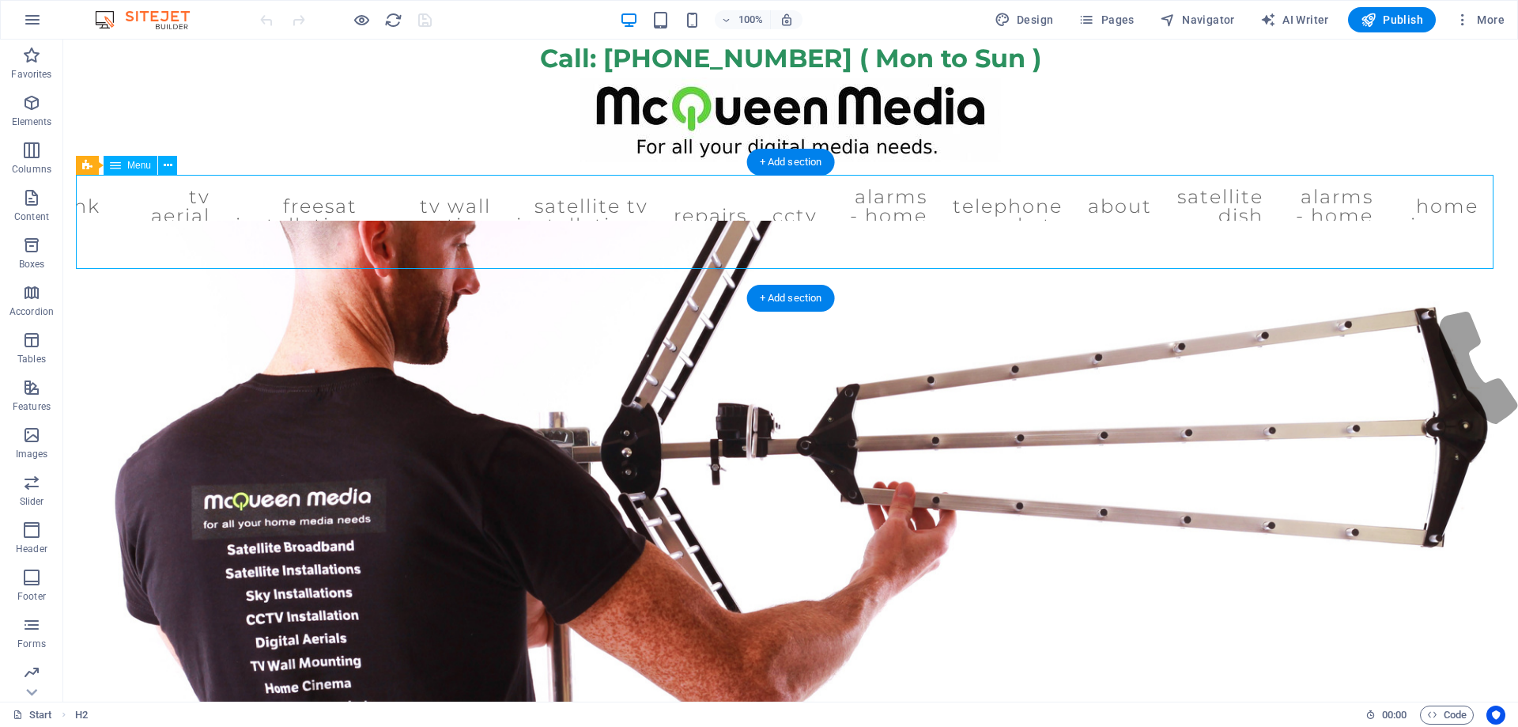
select select
select select "12"
select select
select select "8"
select select
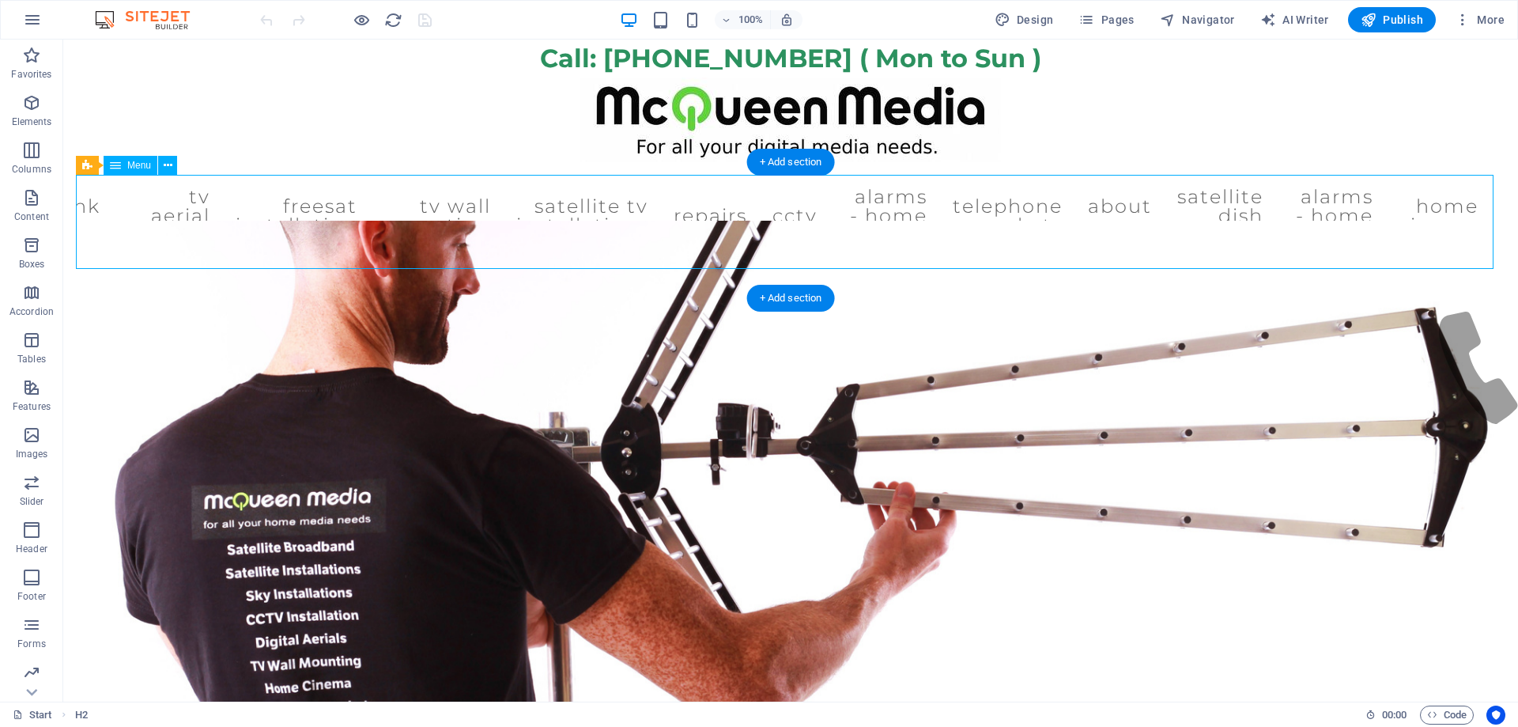
select select "11"
select select
select select "9"
select select
select select "23"
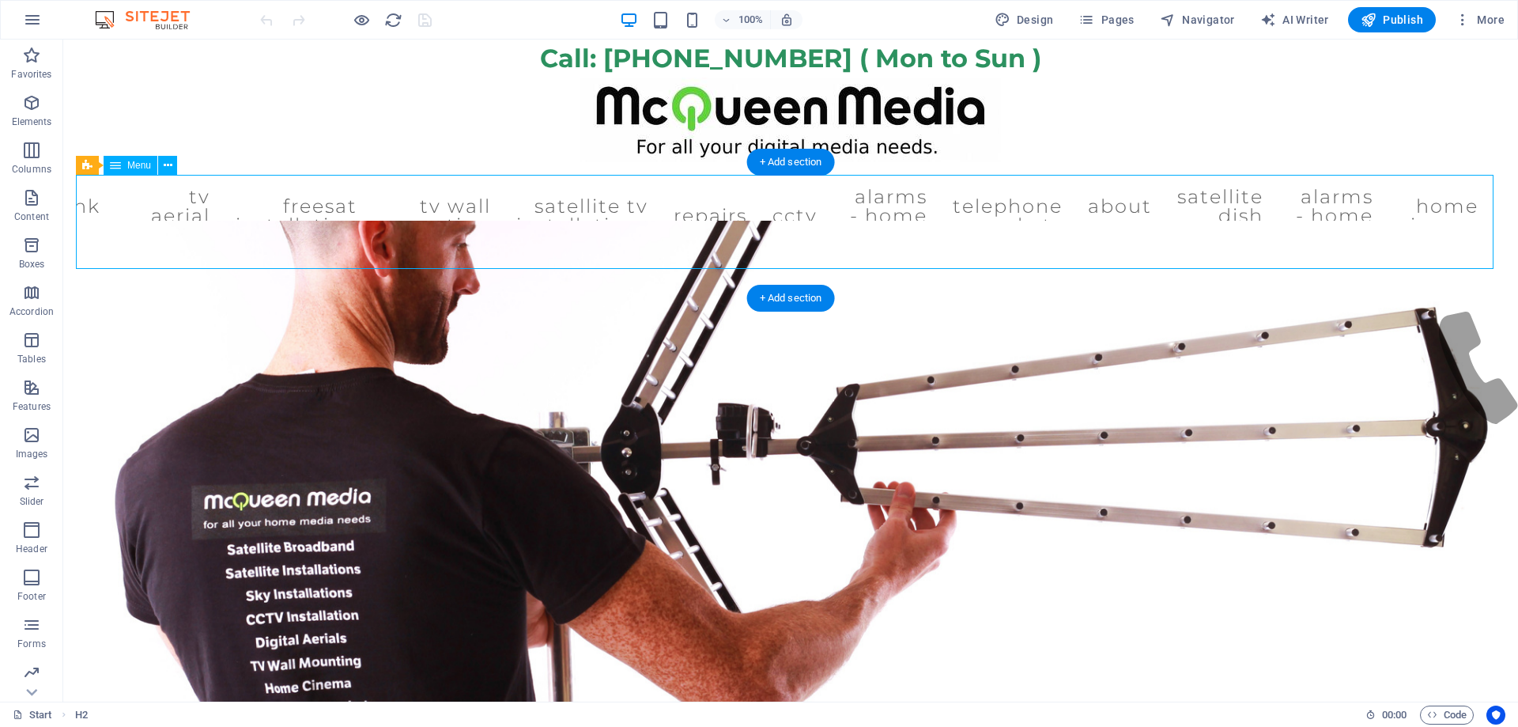
select select
select select "7"
select select
select select "24"
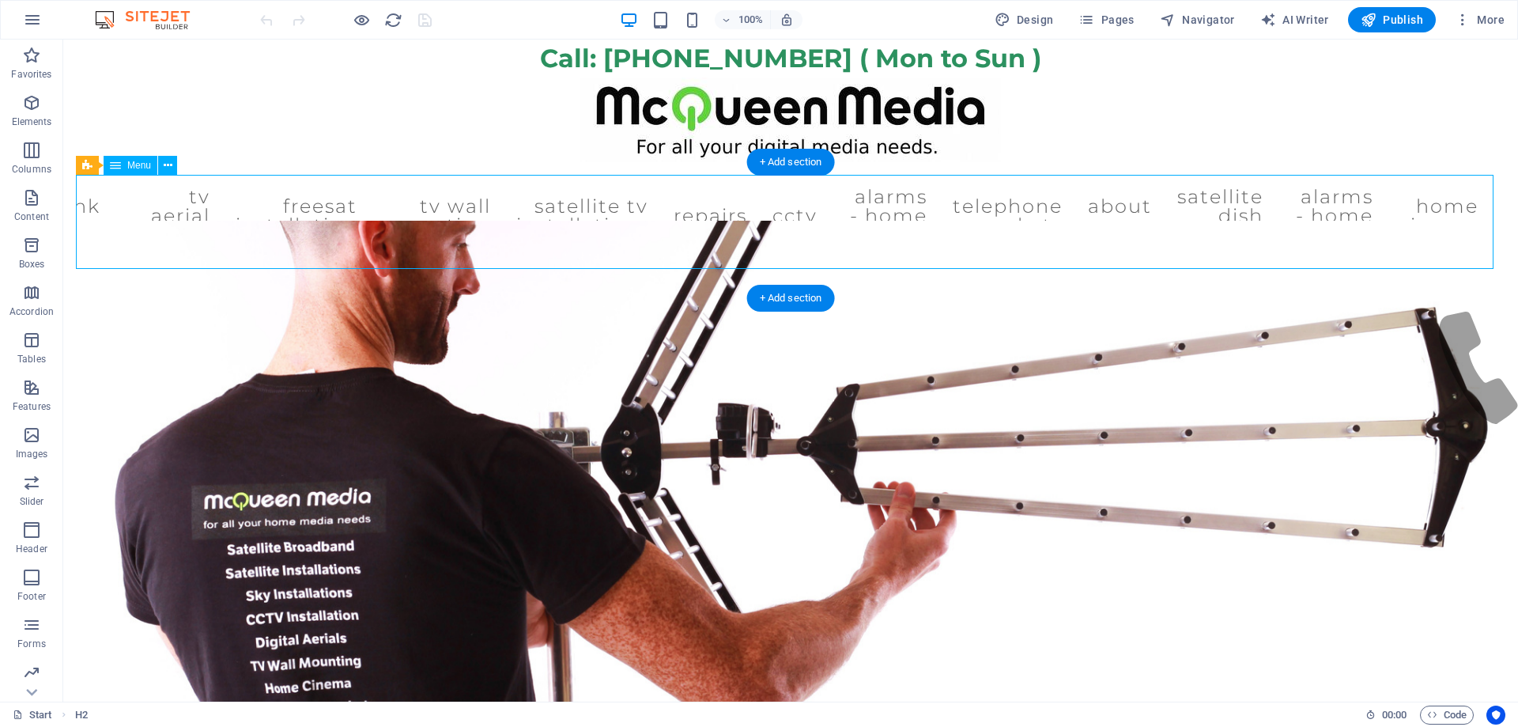
select select
select select "13"
select select
select select "15"
select select
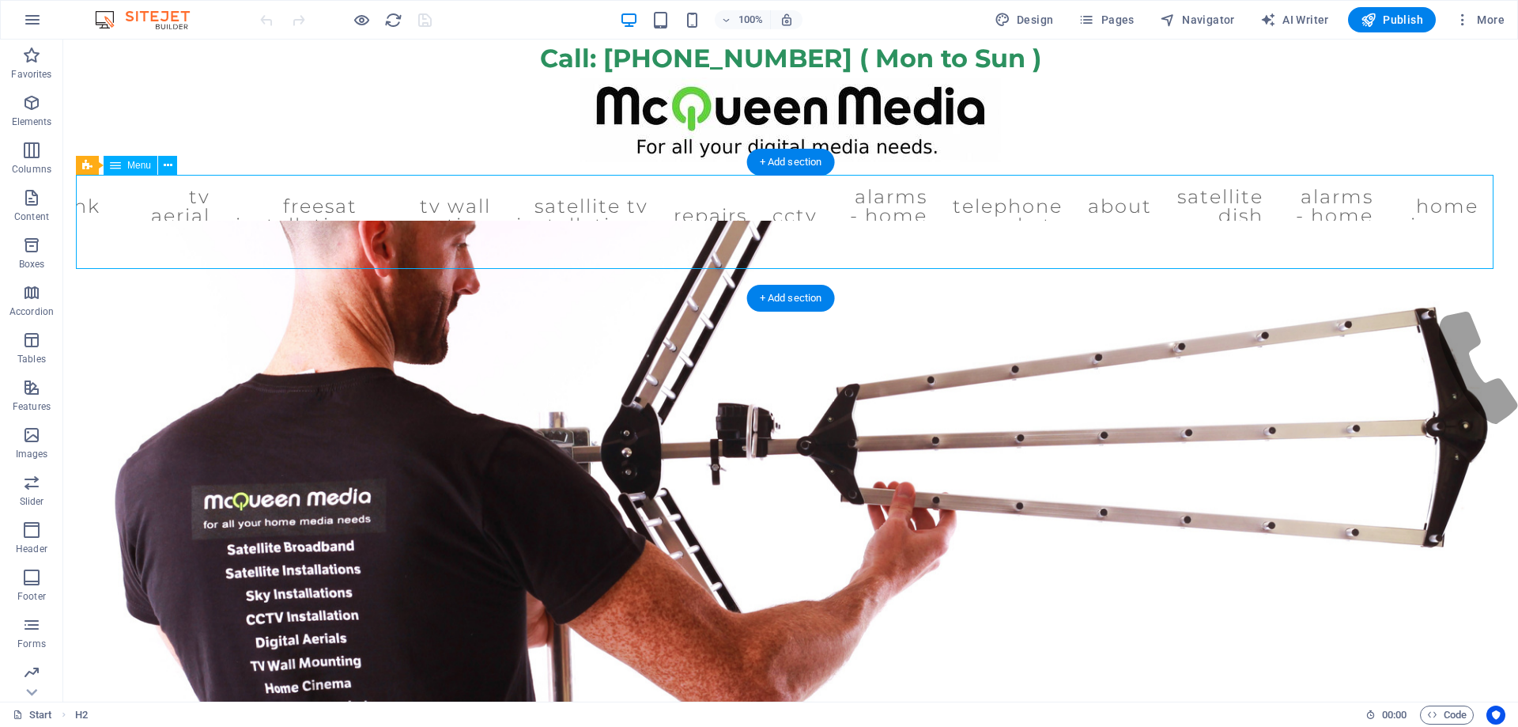
select select "25"
select select
select select "24"
select select
select select "10"
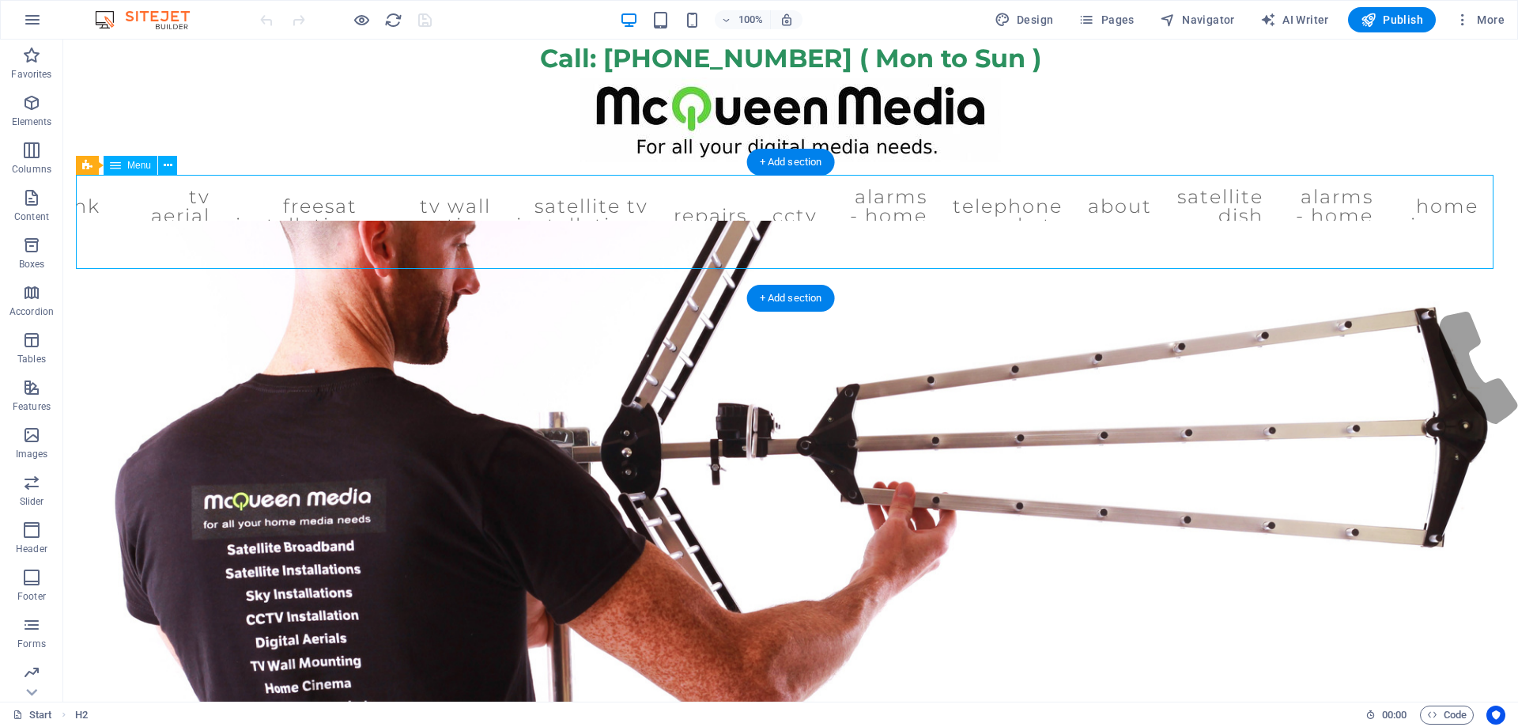
select select
select select "27"
select select
select select "14"
select select
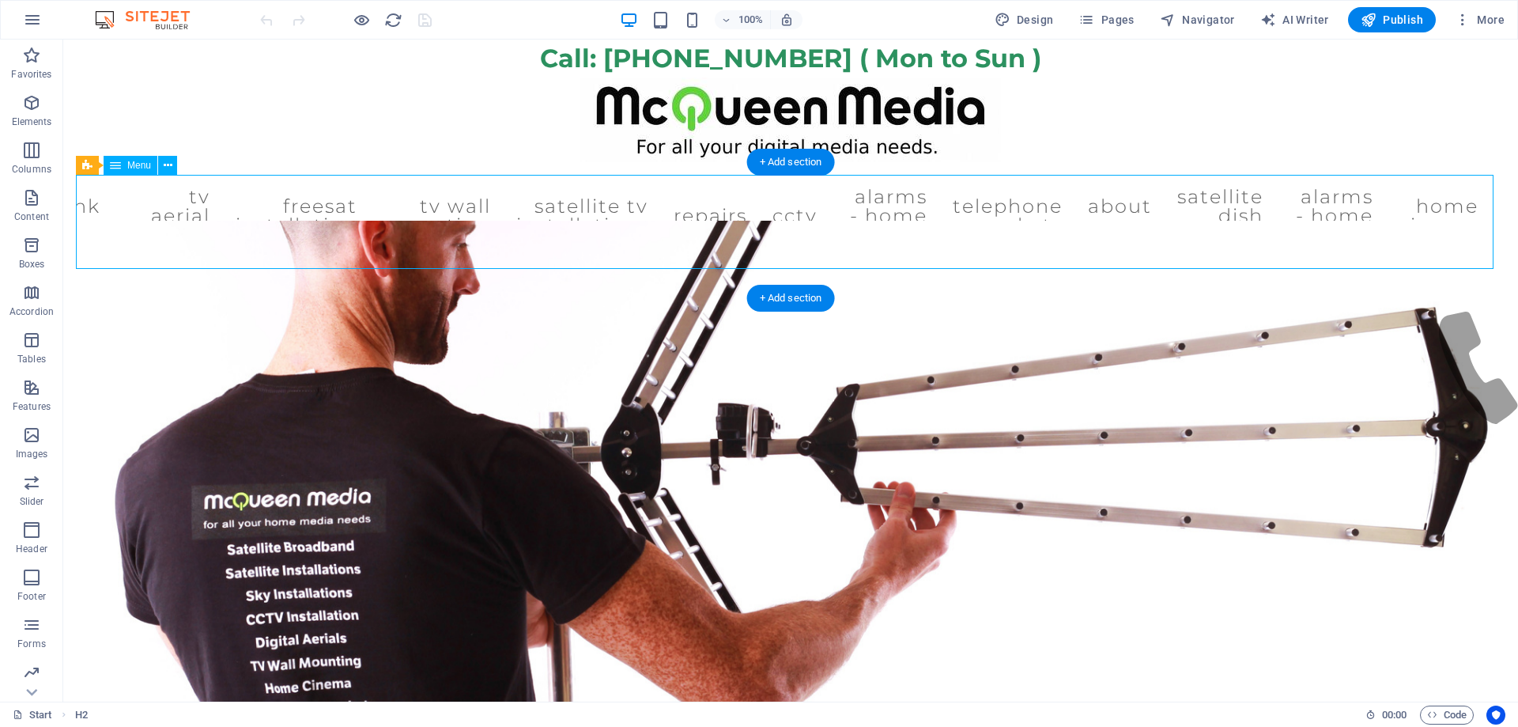
select select "17"
select select
select select "18"
select select
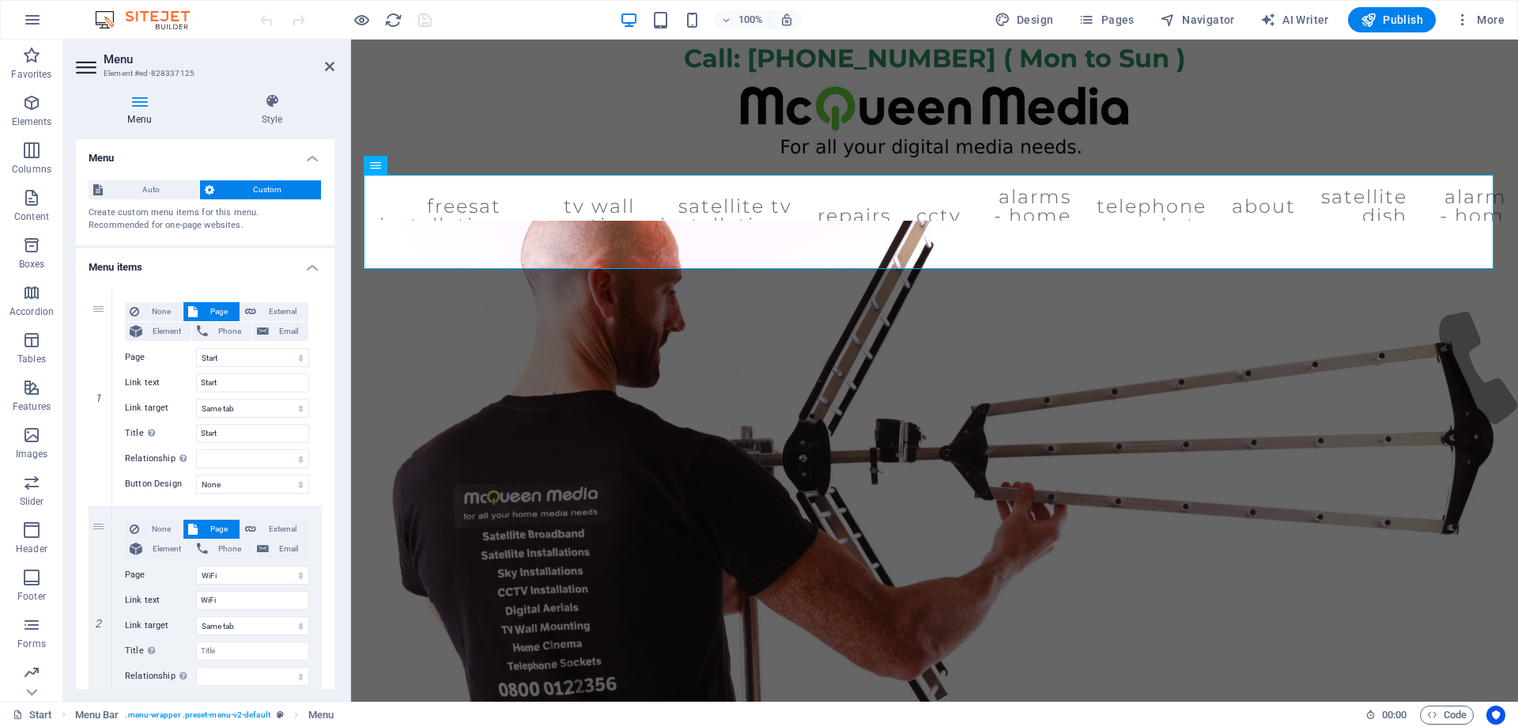
click at [130, 103] on icon at bounding box center [139, 101] width 127 height 16
click at [274, 99] on icon at bounding box center [272, 101] width 125 height 16
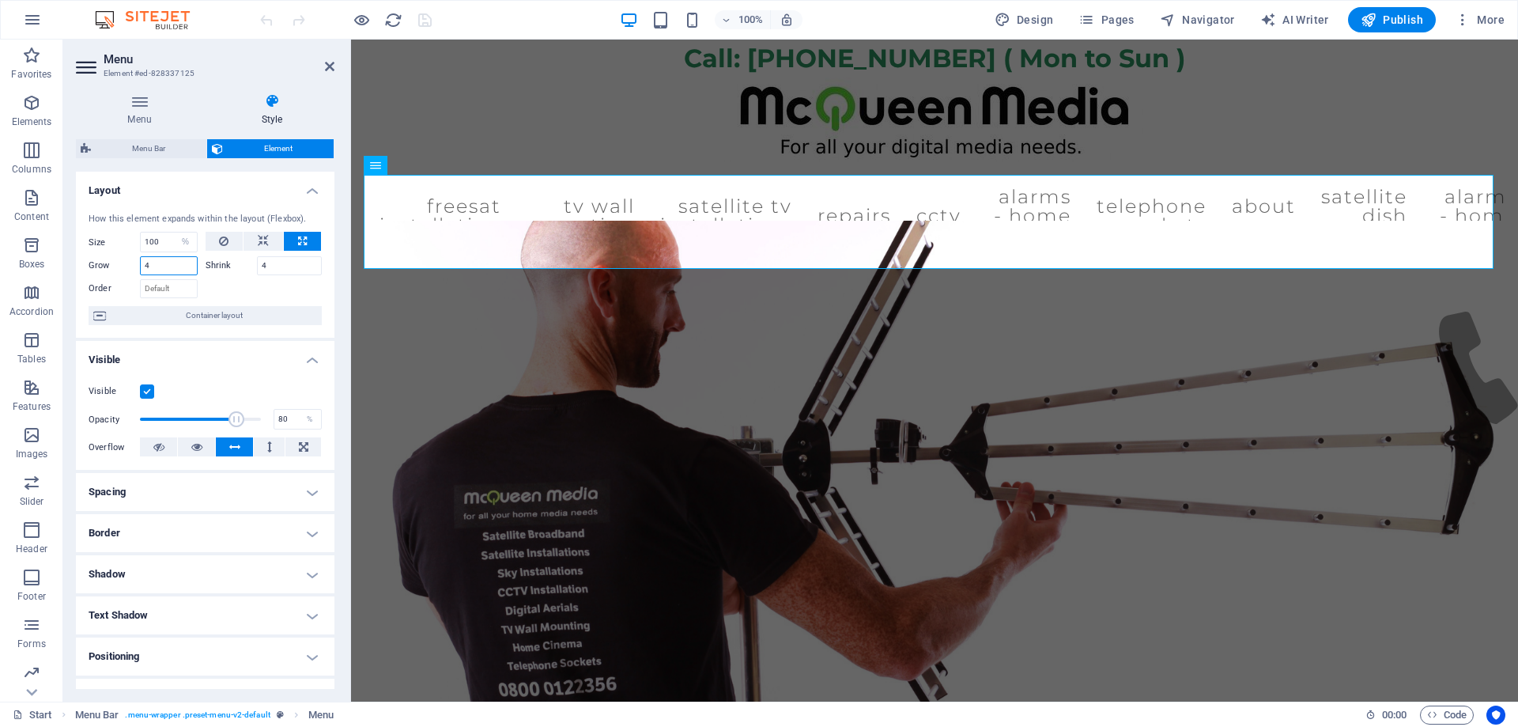
drag, startPoint x: 164, startPoint y: 266, endPoint x: 134, endPoint y: 270, distance: 30.2
click at [134, 270] on div "Grow 4" at bounding box center [143, 265] width 109 height 19
click at [280, 263] on input "4" at bounding box center [290, 265] width 66 height 19
click at [285, 290] on div at bounding box center [264, 286] width 117 height 23
click at [179, 289] on input "Order" at bounding box center [169, 288] width 58 height 19
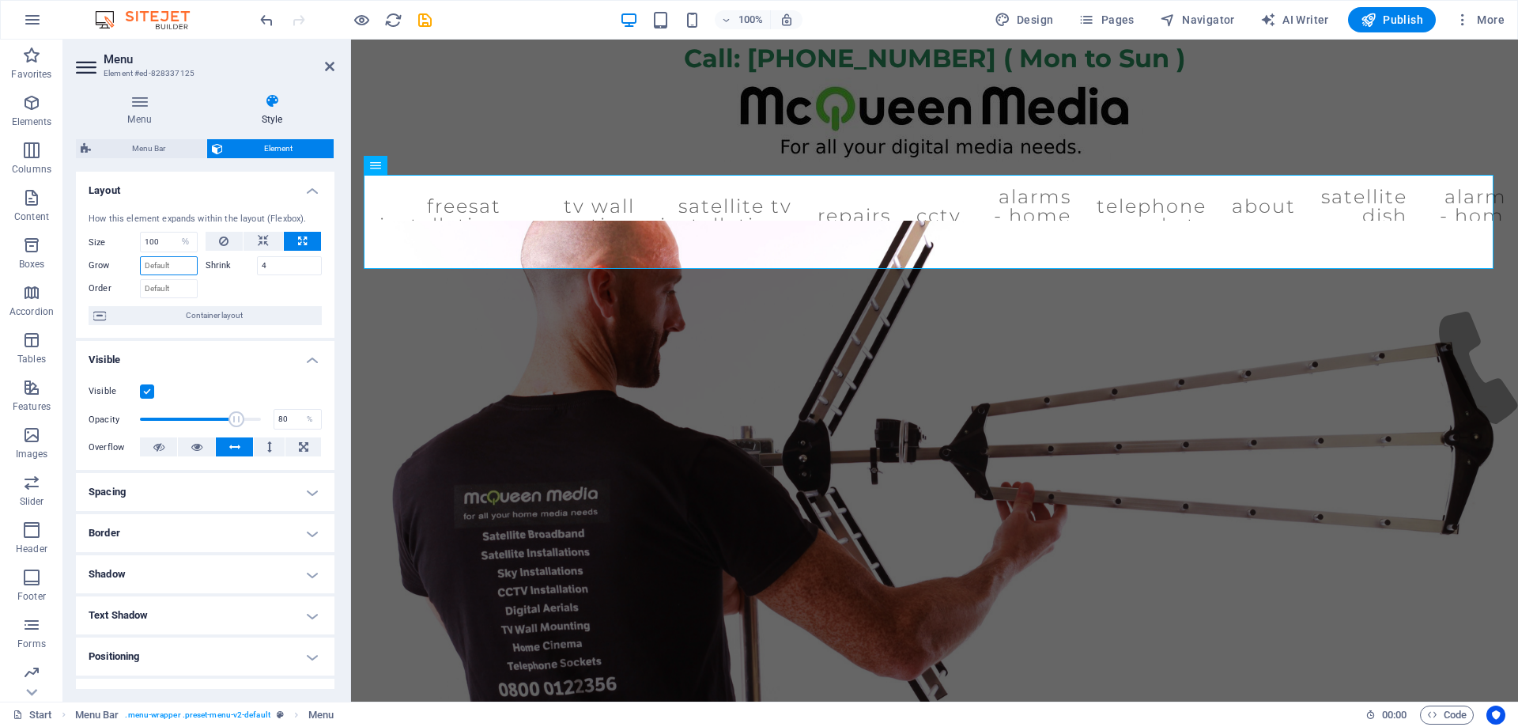
click at [172, 265] on input "Grow" at bounding box center [169, 265] width 58 height 19
drag, startPoint x: 273, startPoint y: 266, endPoint x: 263, endPoint y: 266, distance: 10.3
click at [263, 266] on input "4" at bounding box center [290, 265] width 66 height 19
type input "2"
click at [168, 264] on input "Grow" at bounding box center [169, 265] width 58 height 19
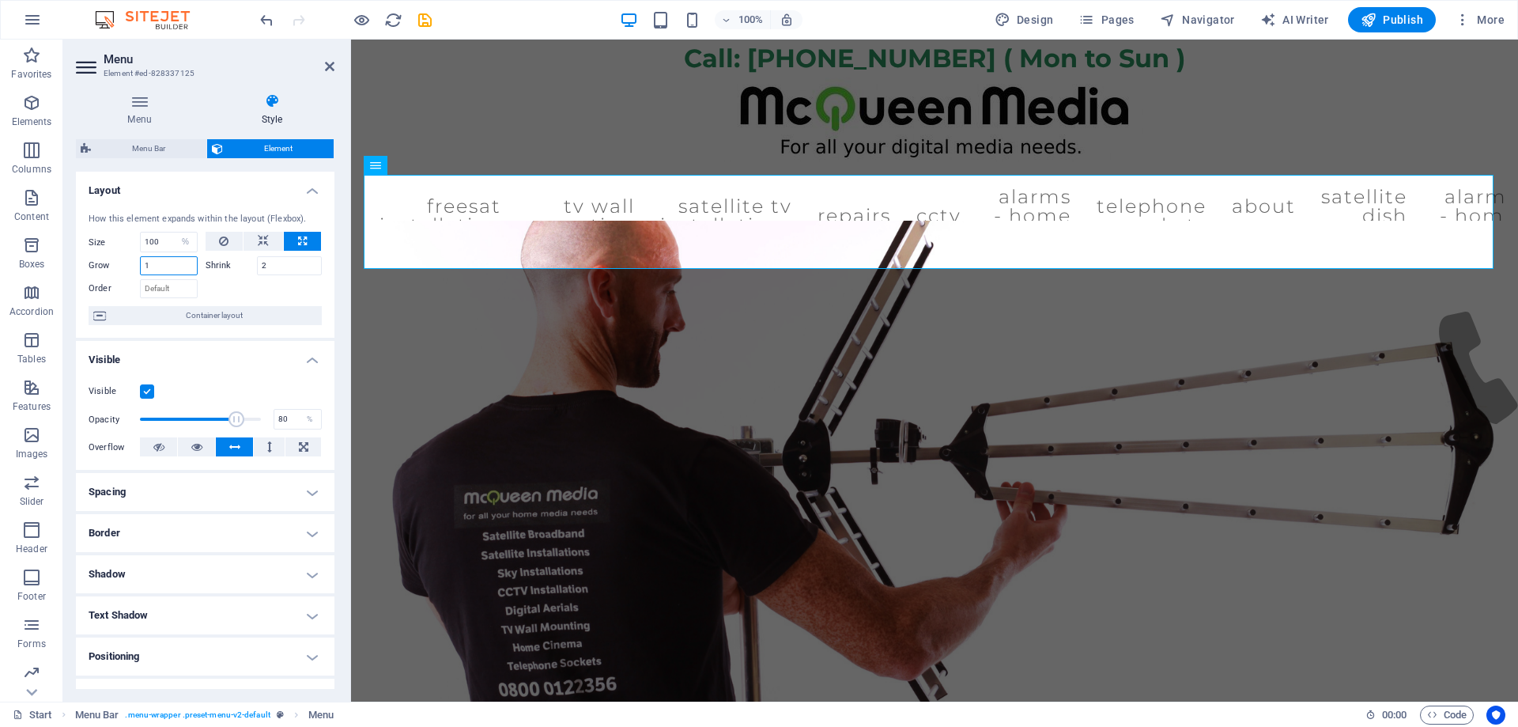
type input "1"
click at [219, 291] on div at bounding box center [264, 286] width 117 height 23
click at [213, 319] on span "Container layout" at bounding box center [214, 315] width 206 height 19
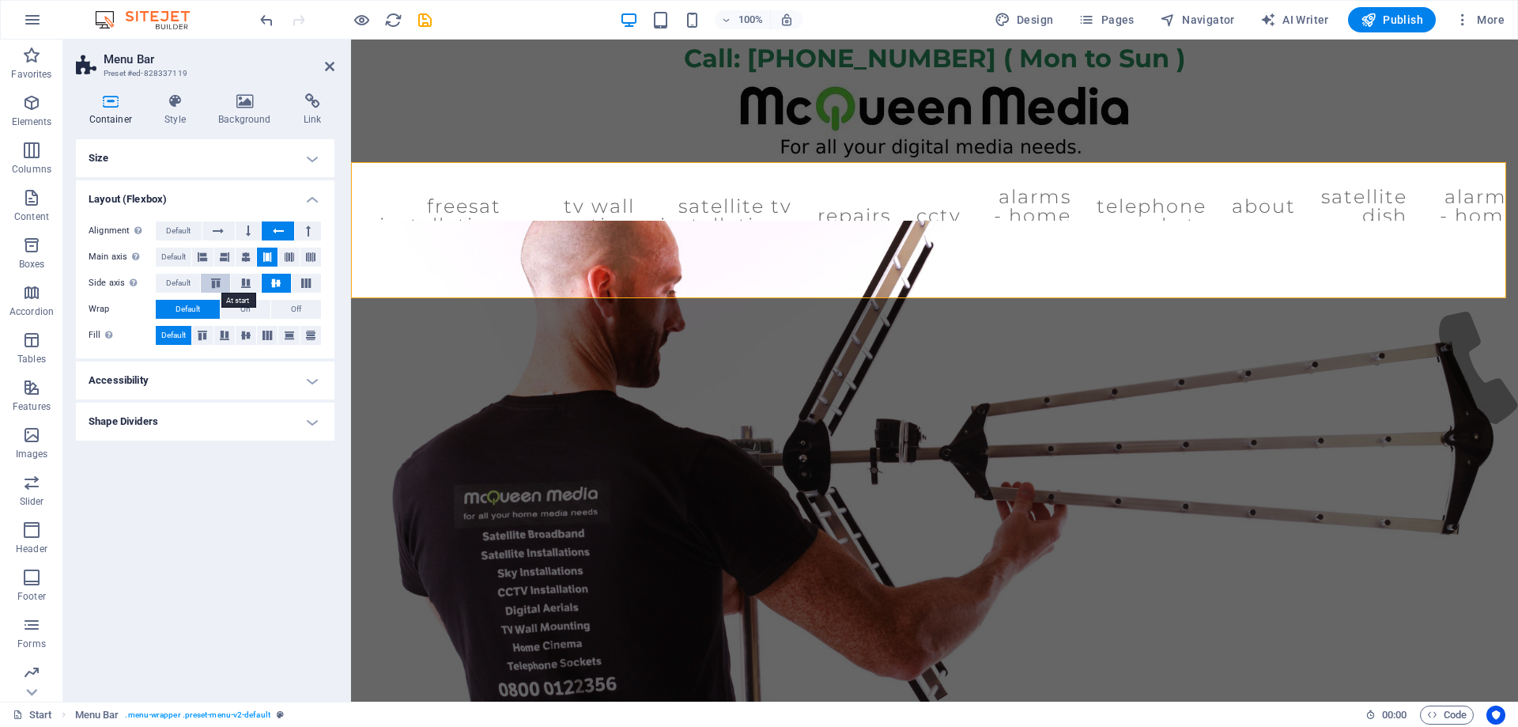
click at [217, 278] on button at bounding box center [215, 283] width 29 height 19
click at [261, 308] on button "On" at bounding box center [246, 309] width 50 height 19
click at [308, 334] on icon at bounding box center [310, 335] width 19 height 9
click at [164, 107] on icon at bounding box center [175, 101] width 47 height 16
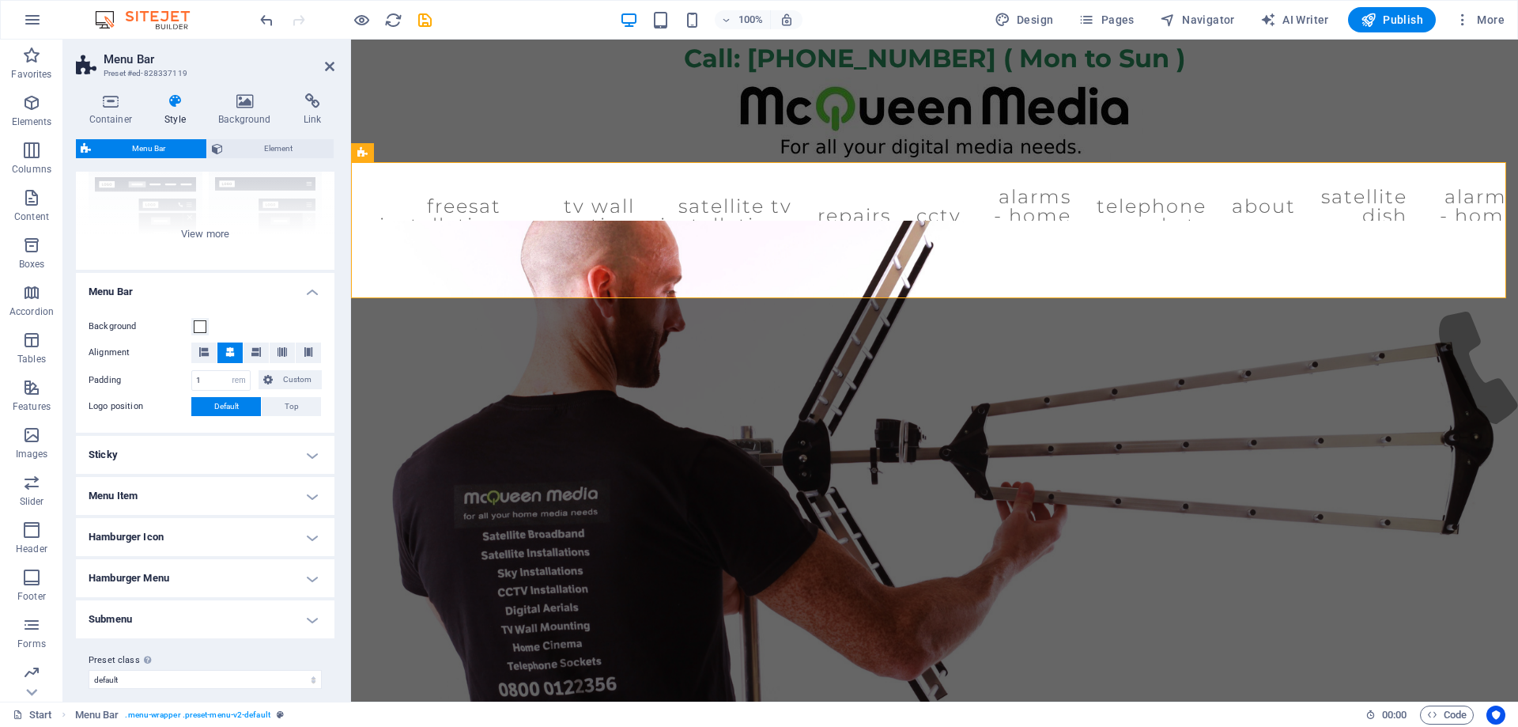
scroll to position [180, 0]
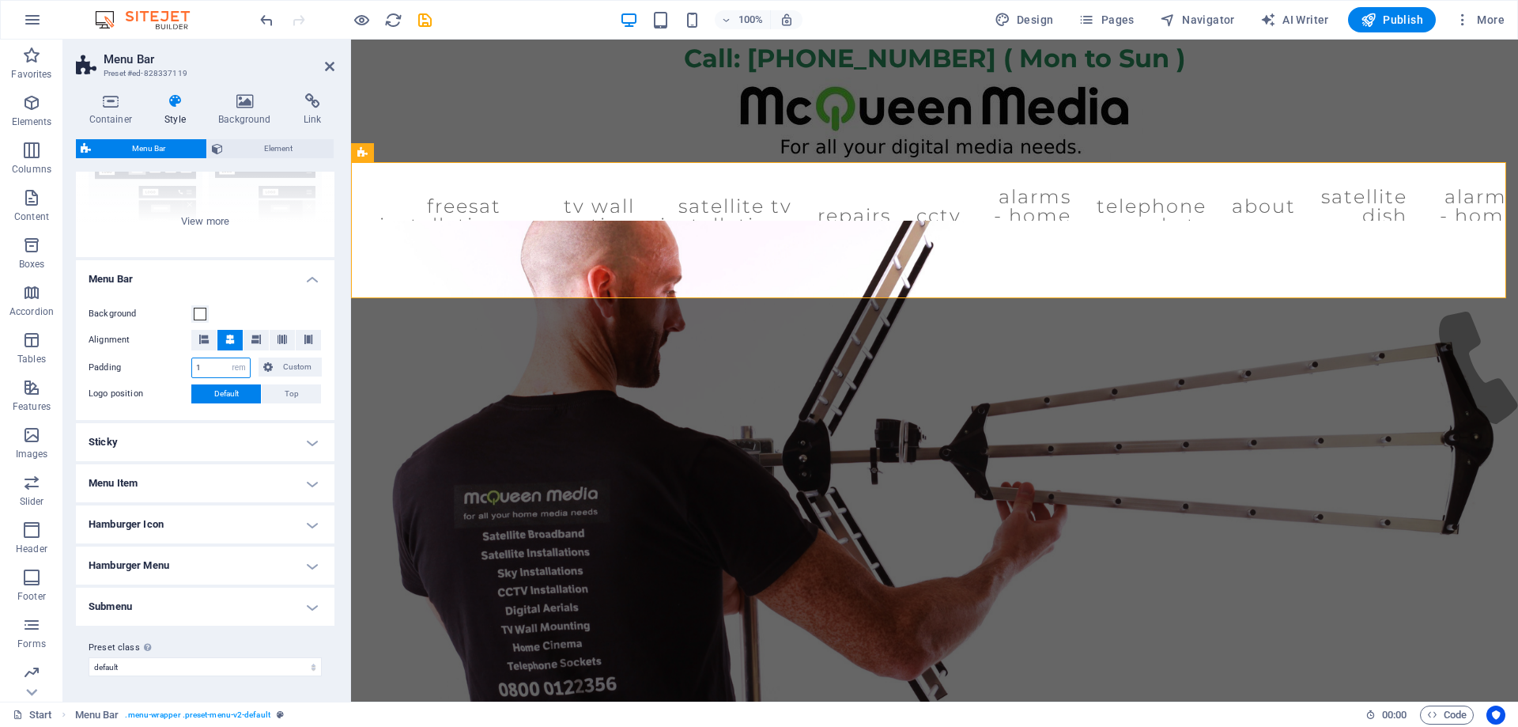
drag, startPoint x: 210, startPoint y: 370, endPoint x: 168, endPoint y: 366, distance: 42.1
click at [168, 366] on div "Padding 1 px rem % vh vw Custom Custom" at bounding box center [205, 367] width 233 height 21
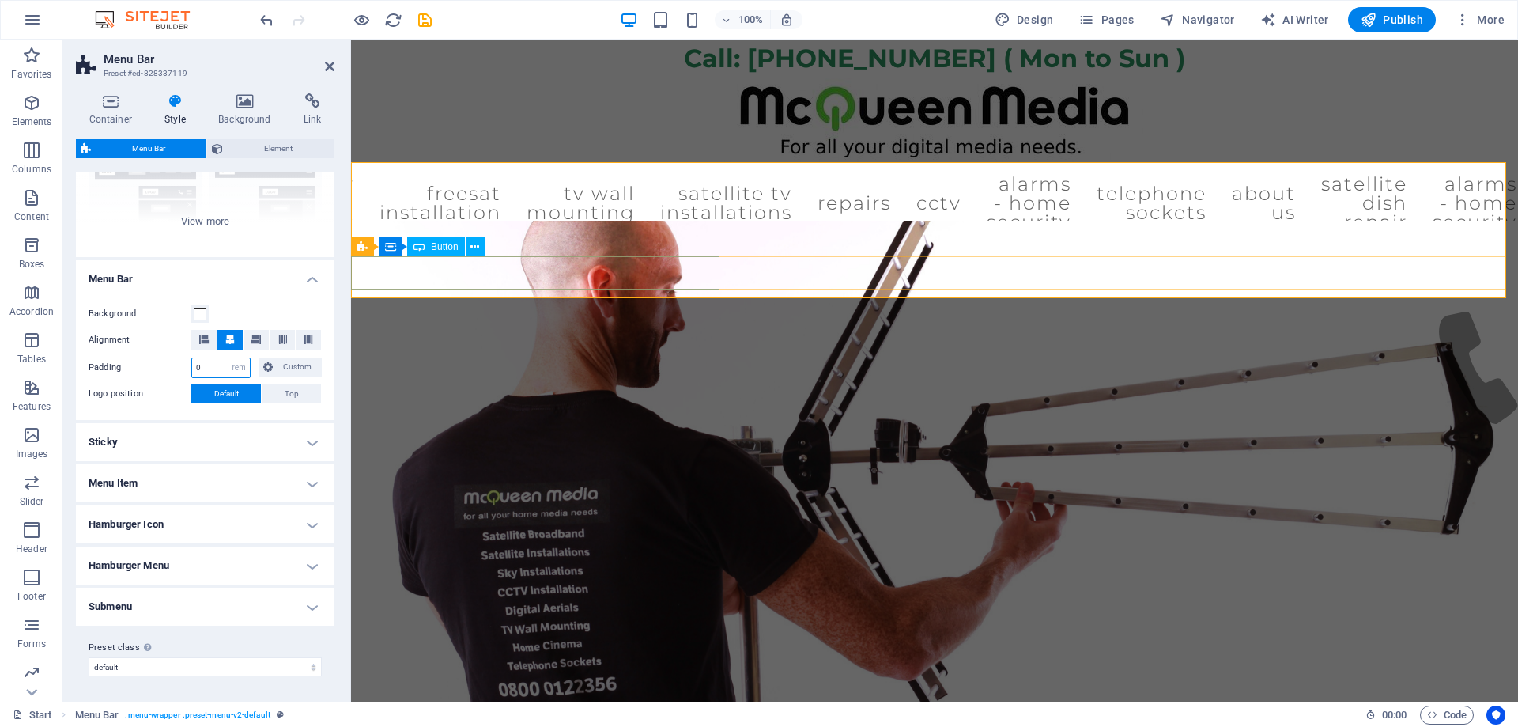
type input "0"
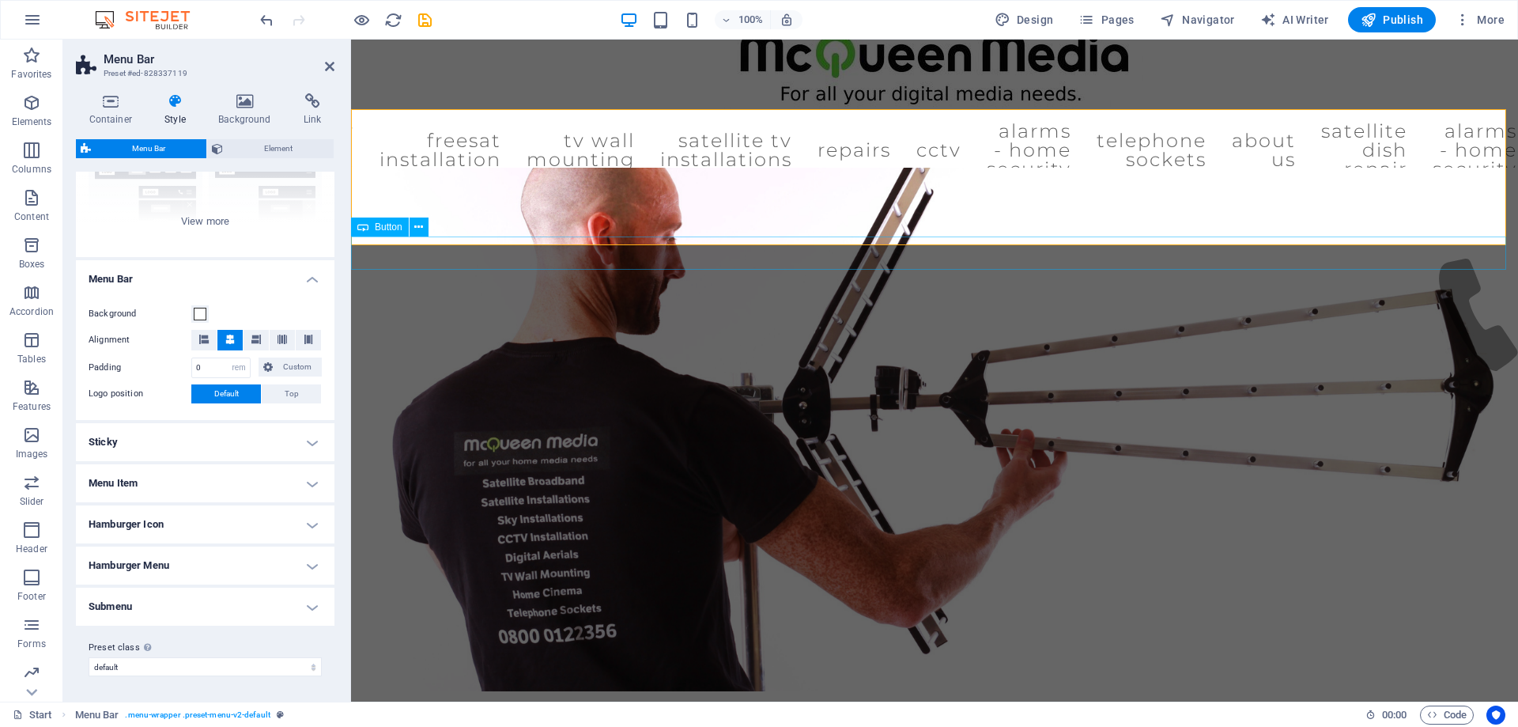
scroll to position [0, 0]
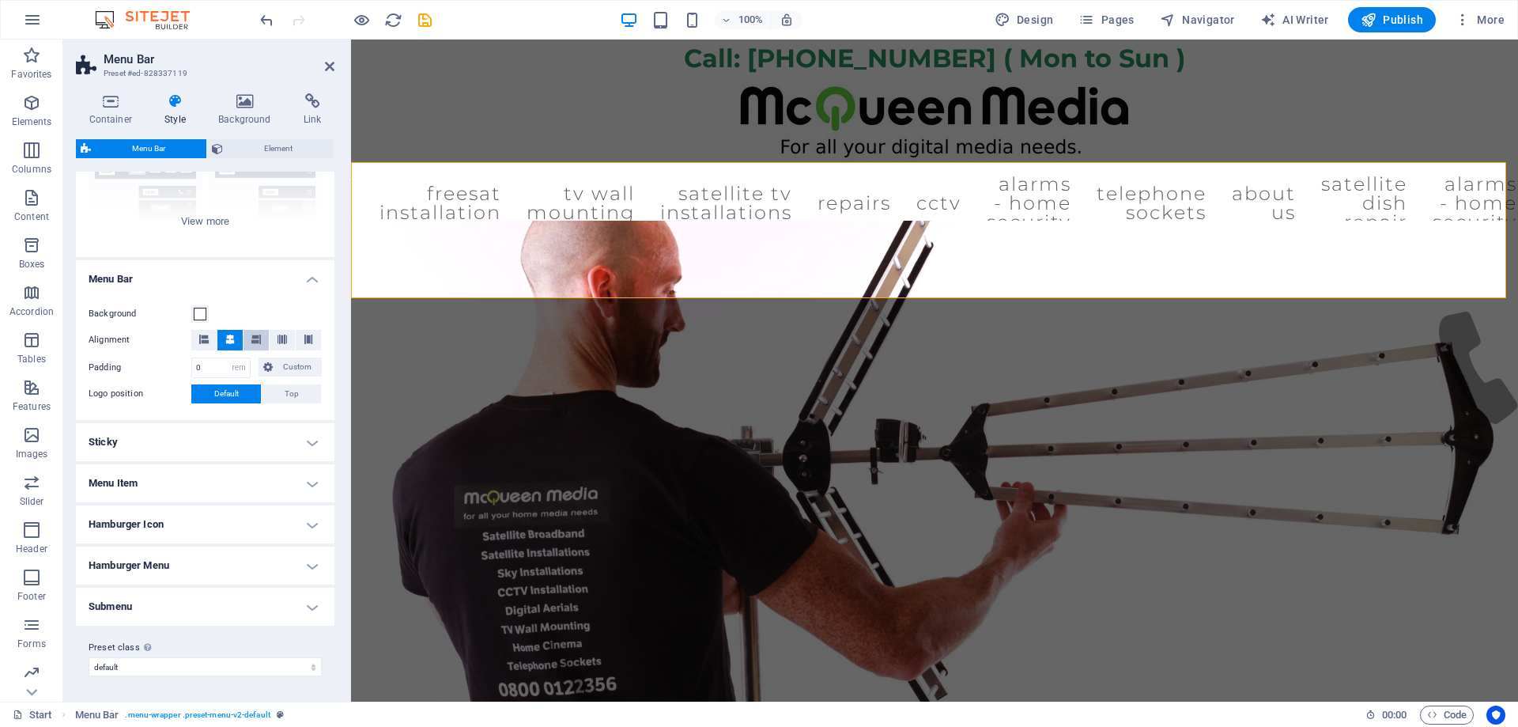
click at [251, 338] on icon at bounding box center [255, 338] width 9 height 9
click at [283, 338] on icon at bounding box center [282, 338] width 9 height 9
click at [306, 338] on icon at bounding box center [308, 338] width 9 height 9
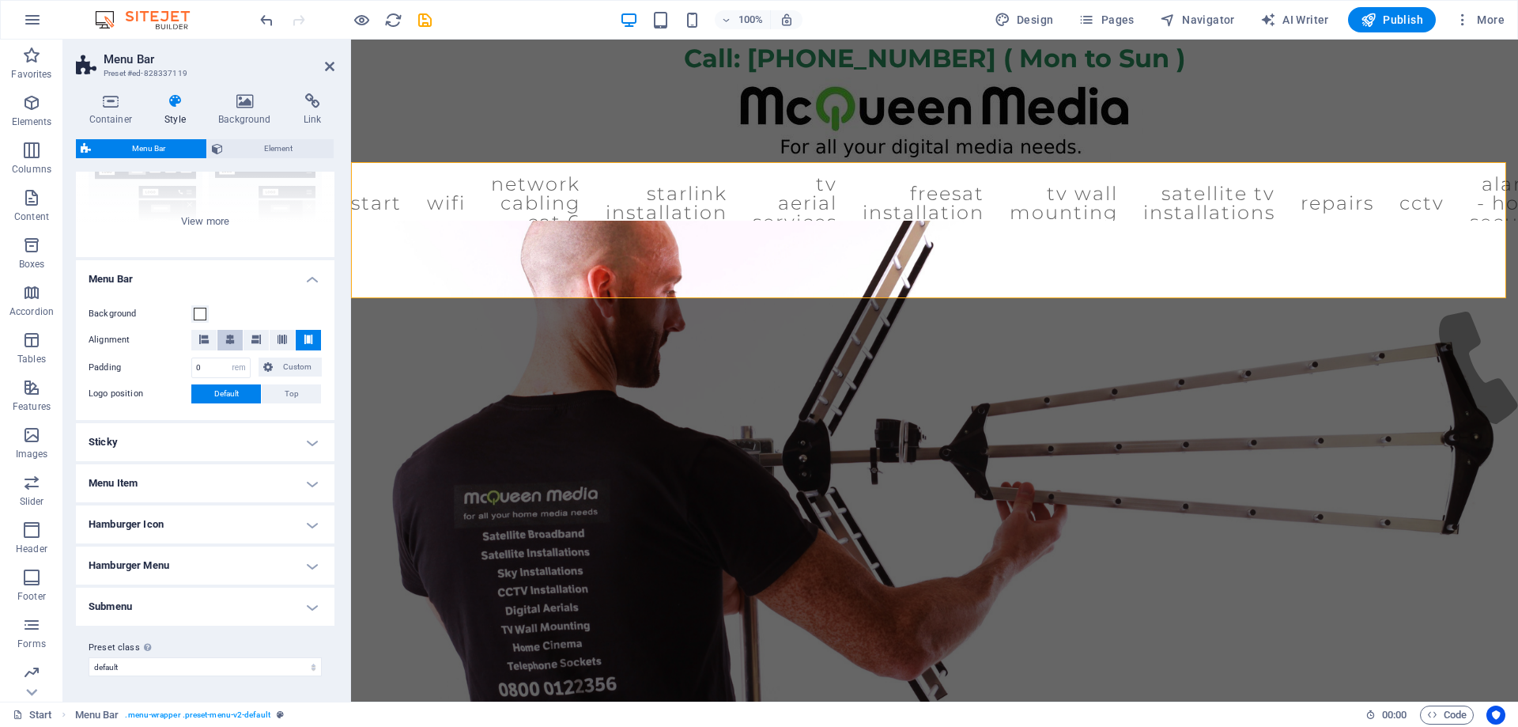
click at [222, 334] on button at bounding box center [229, 340] width 25 height 21
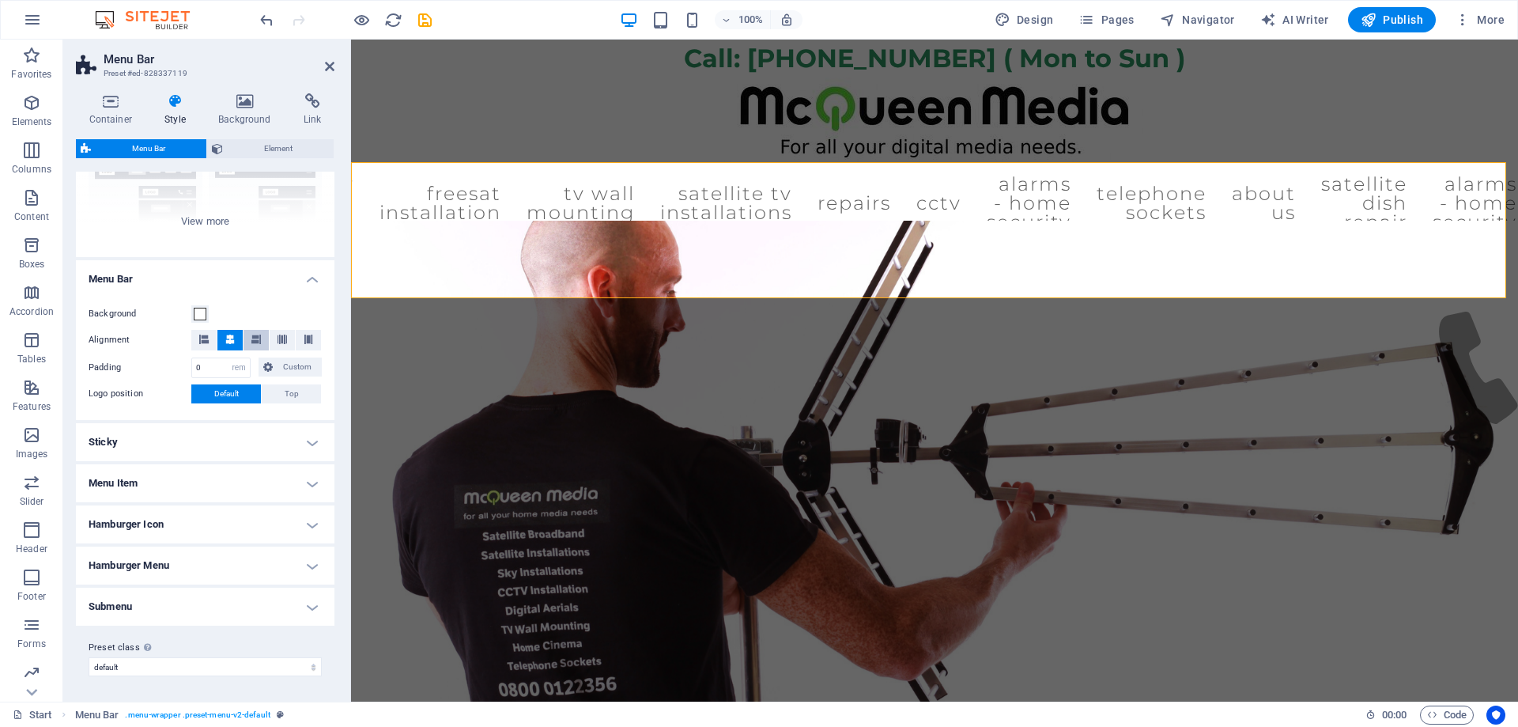
click at [248, 338] on button at bounding box center [256, 340] width 25 height 21
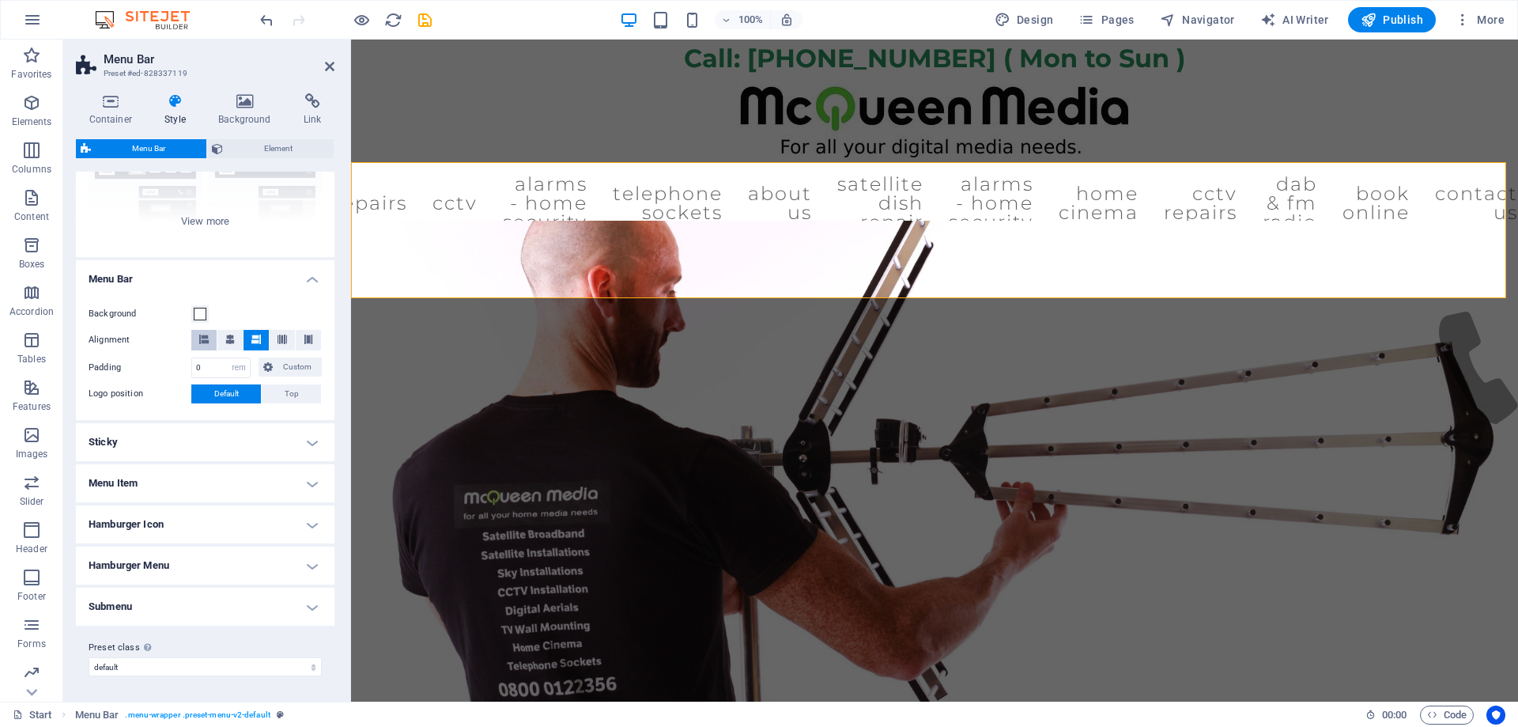
click at [200, 337] on icon at bounding box center [203, 338] width 9 height 9
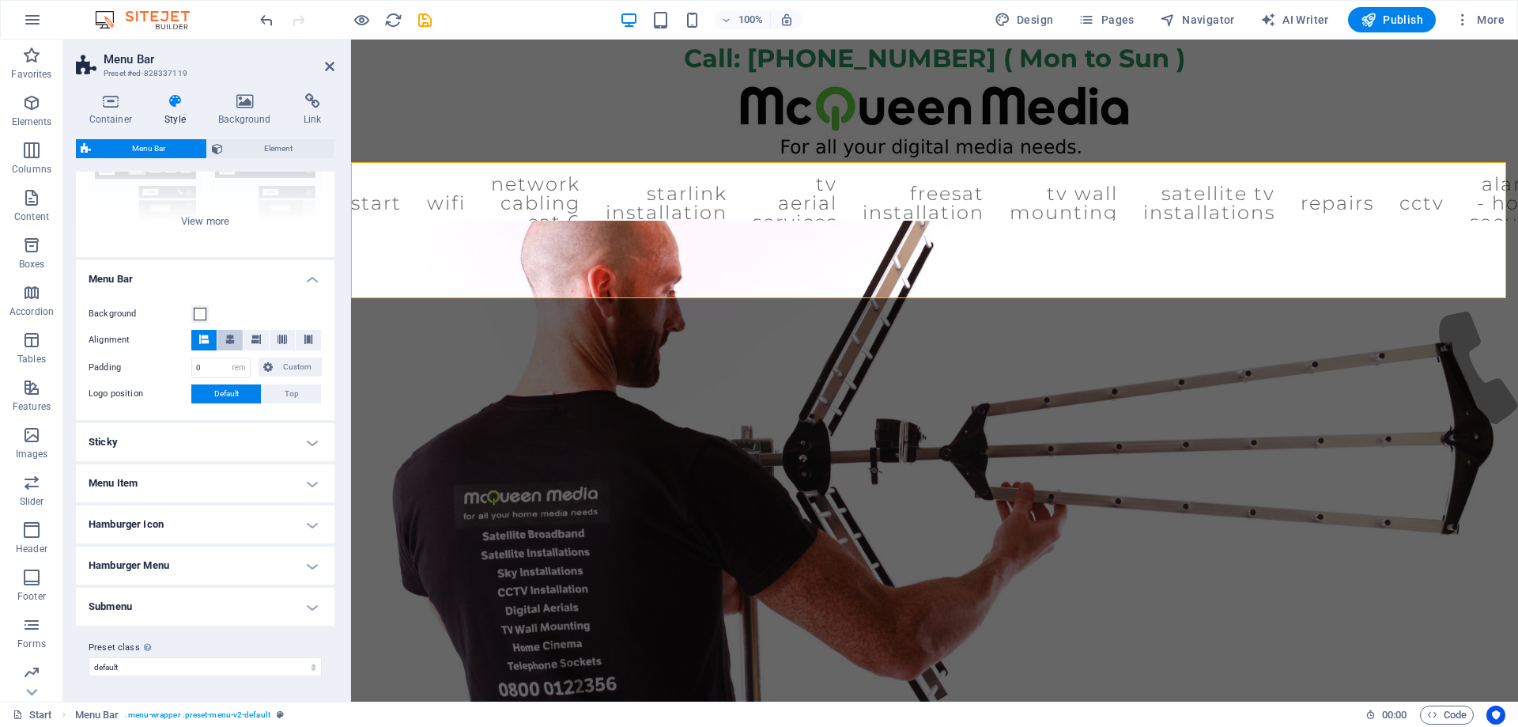
click at [223, 343] on button at bounding box center [229, 340] width 25 height 21
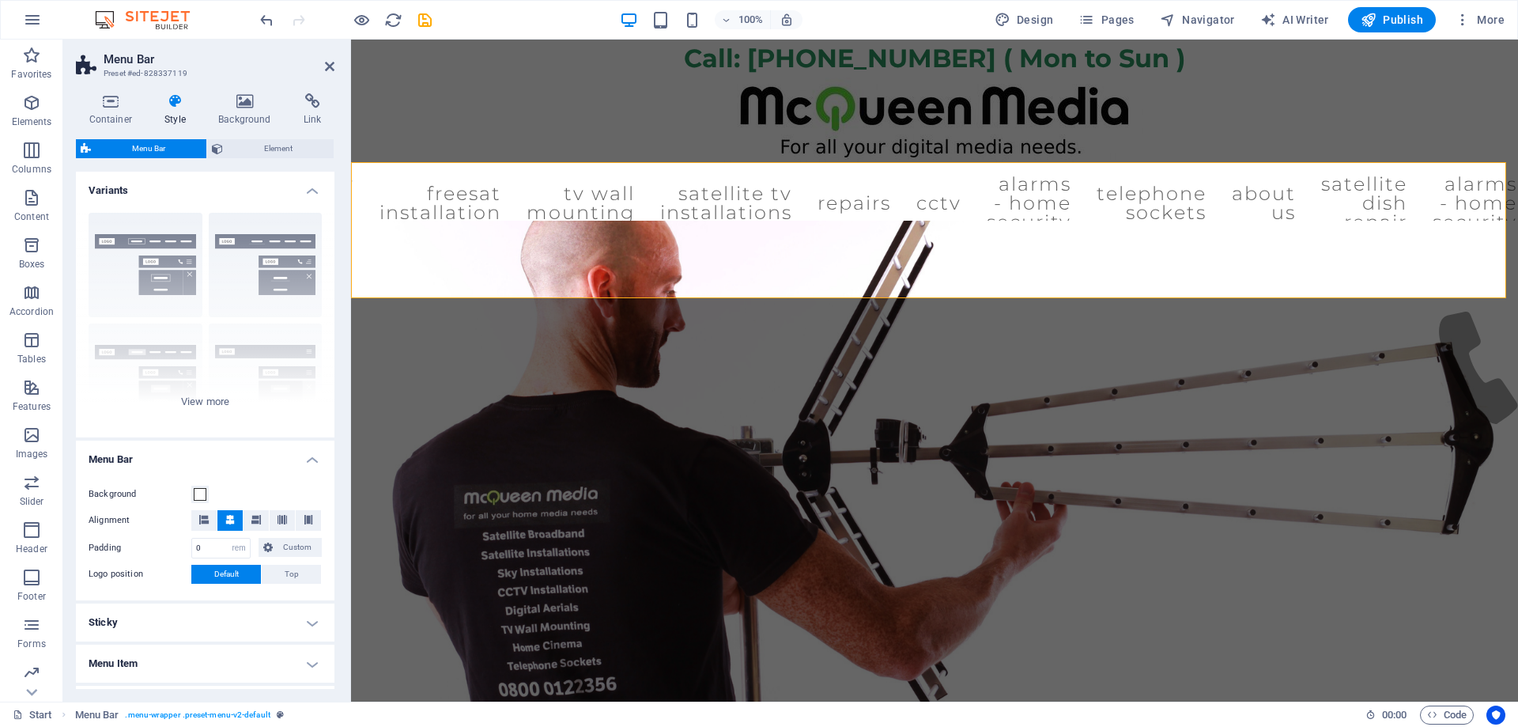
click at [172, 104] on icon at bounding box center [175, 101] width 47 height 16
click at [236, 149] on span "Element" at bounding box center [278, 148] width 101 height 19
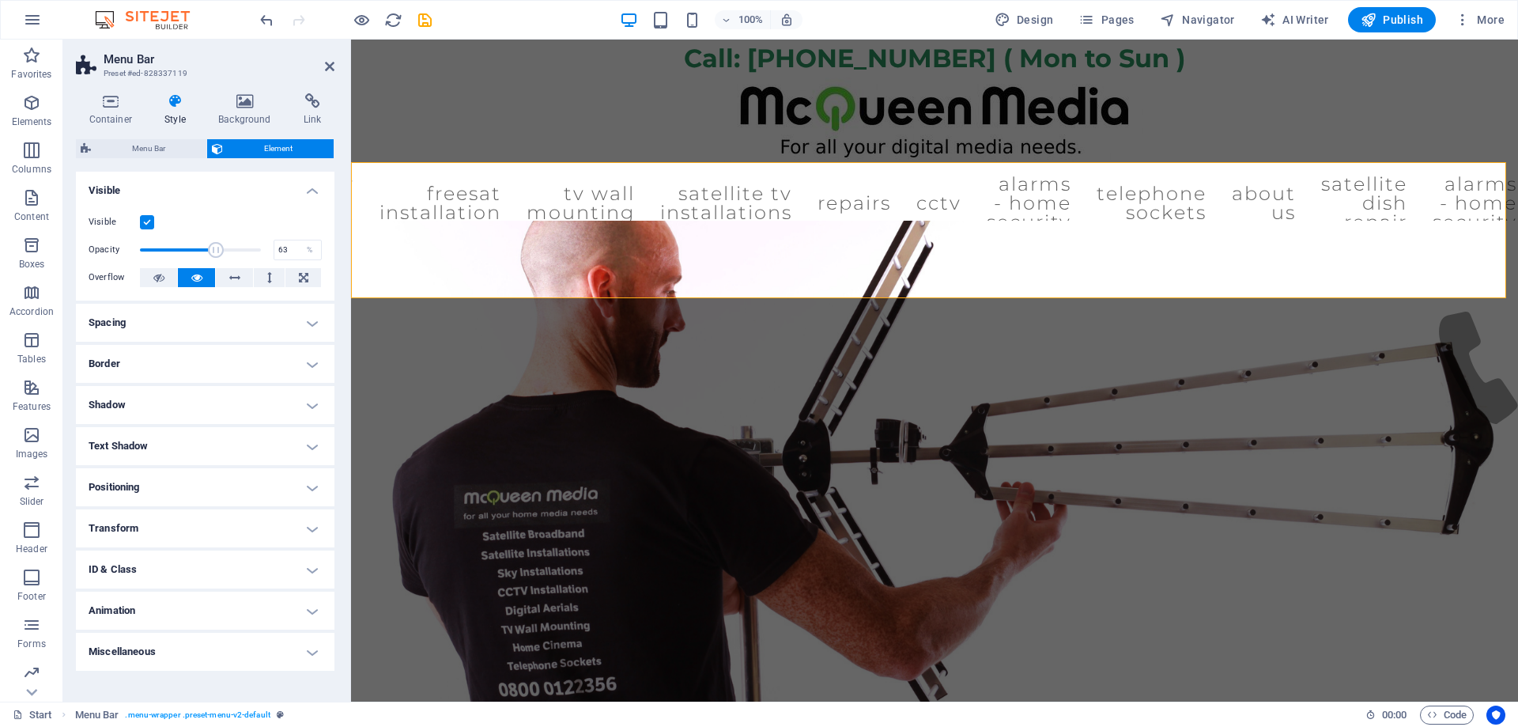
drag, startPoint x: 256, startPoint y: 253, endPoint x: 216, endPoint y: 249, distance: 40.5
click at [216, 249] on span at bounding box center [216, 250] width 16 height 16
type input "100"
drag, startPoint x: 216, startPoint y: 249, endPoint x: 286, endPoint y: 239, distance: 71.1
click at [286, 239] on div "Opacity 100 %" at bounding box center [205, 250] width 233 height 24
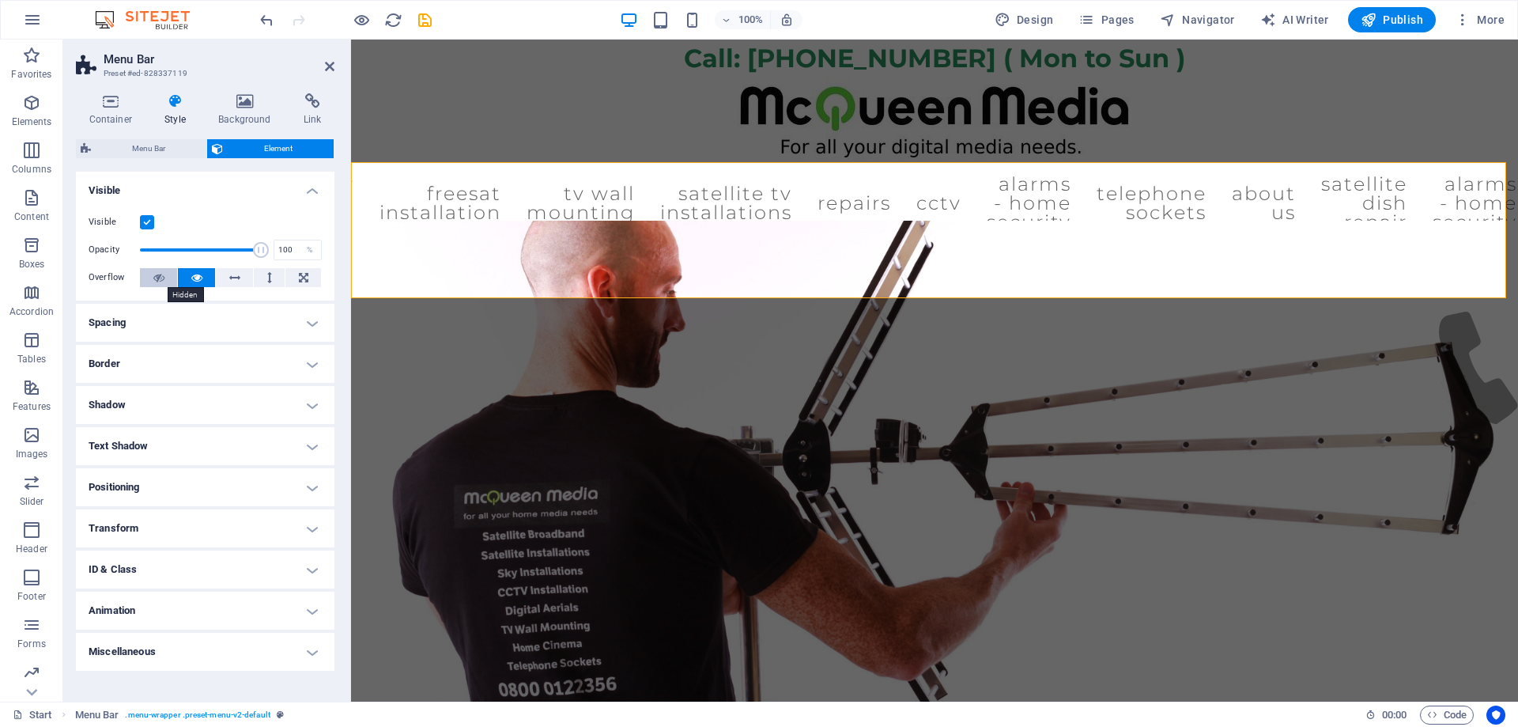
click at [161, 278] on icon at bounding box center [158, 277] width 11 height 19
click at [198, 278] on icon at bounding box center [196, 277] width 11 height 19
click at [160, 323] on h4 "Spacing" at bounding box center [205, 323] width 259 height 38
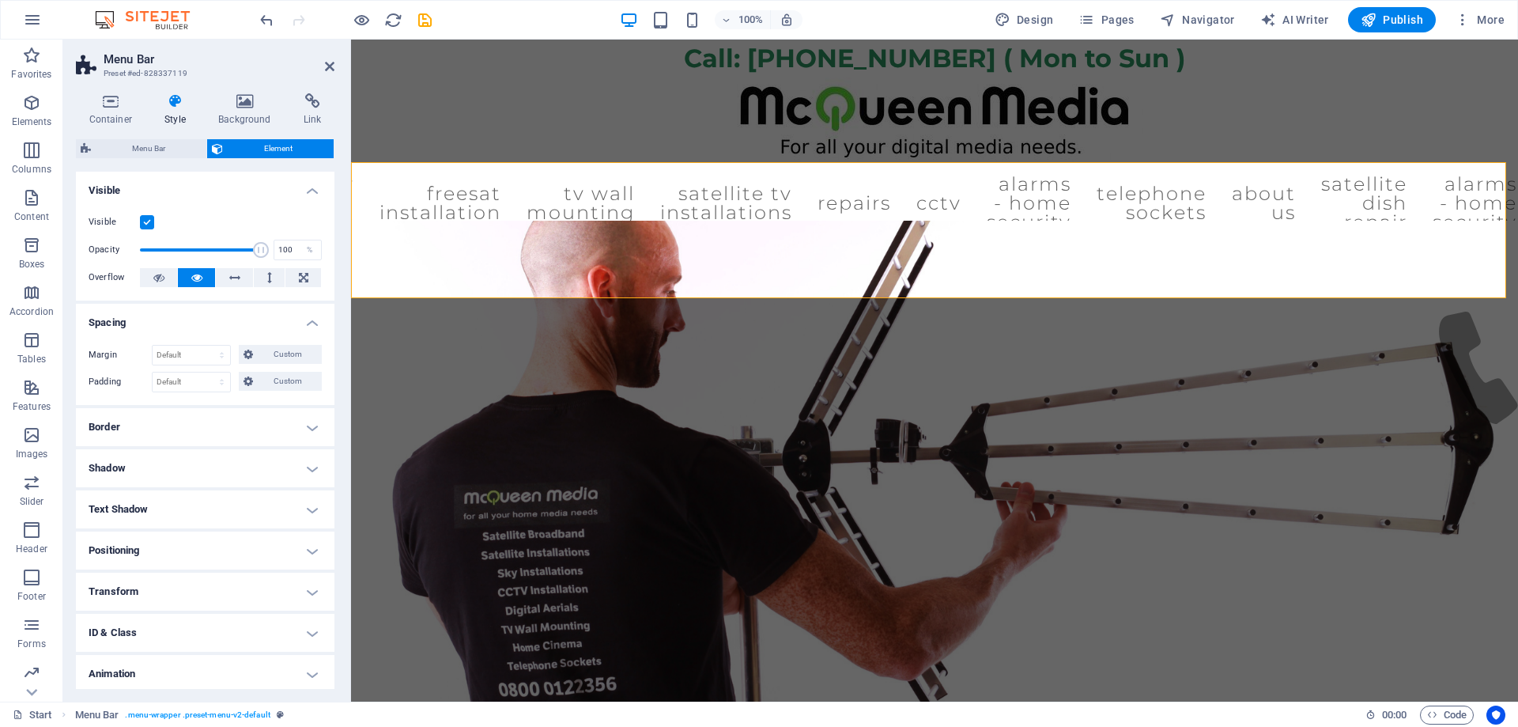
click at [166, 425] on h4 "Border" at bounding box center [205, 427] width 259 height 38
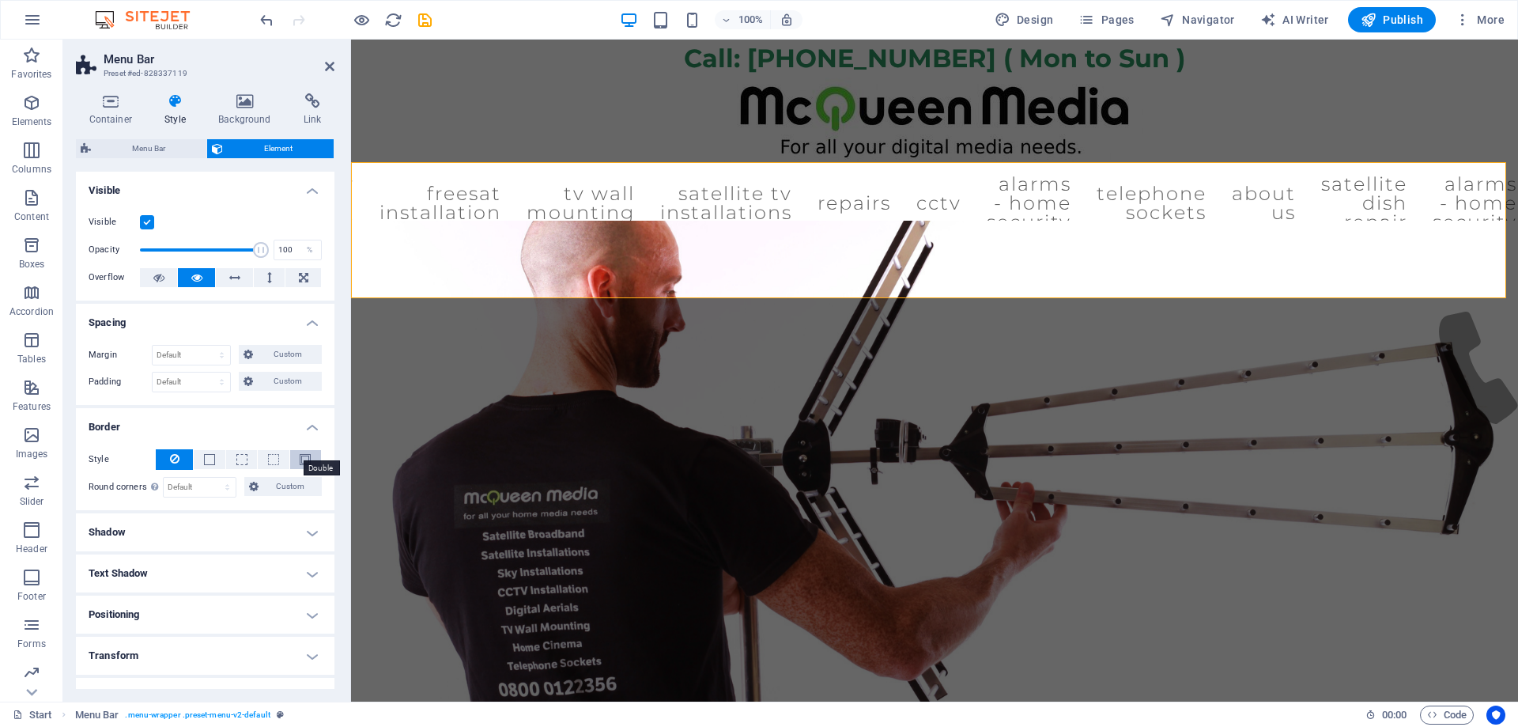
click at [301, 460] on span at bounding box center [305, 459] width 11 height 11
click at [179, 463] on button at bounding box center [174, 459] width 37 height 21
click at [170, 141] on span "Menu Bar" at bounding box center [149, 148] width 106 height 19
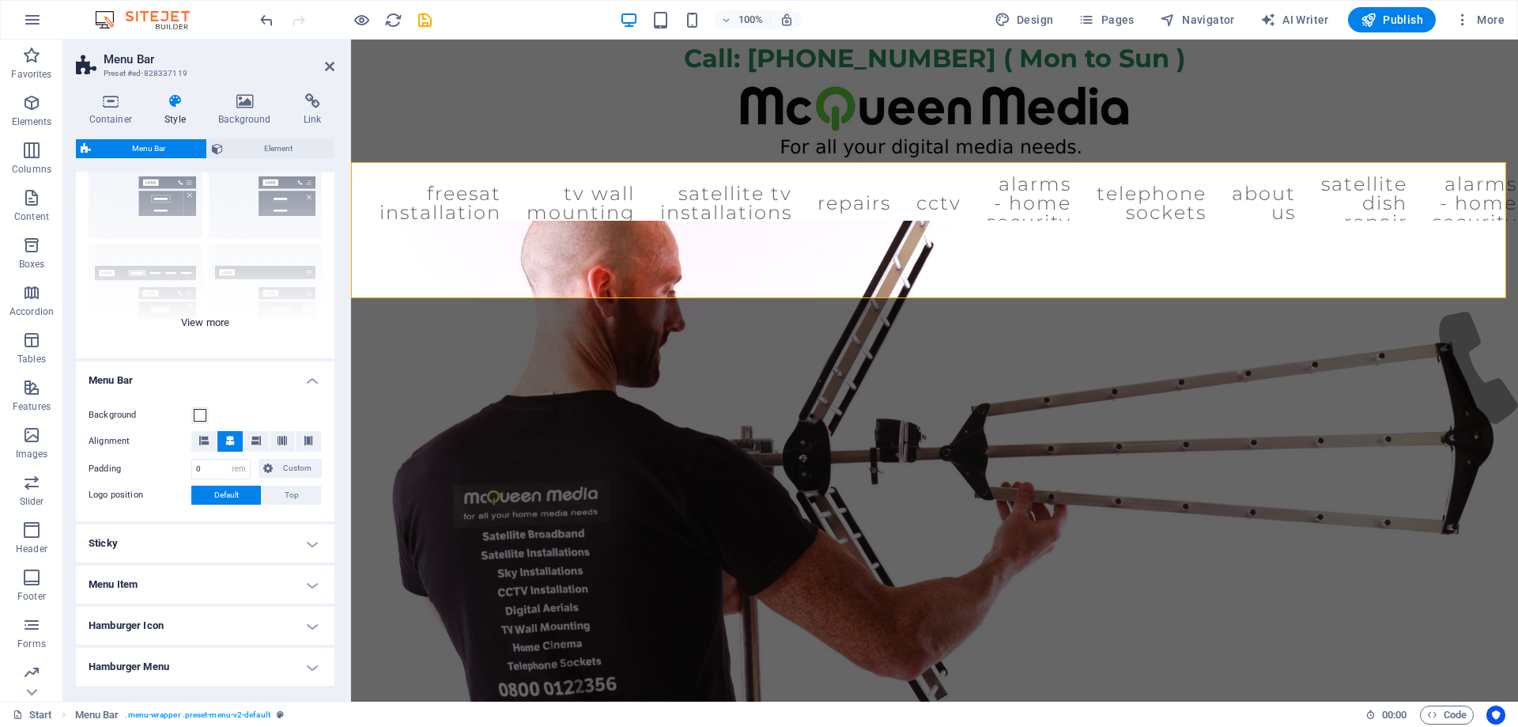
scroll to position [180, 0]
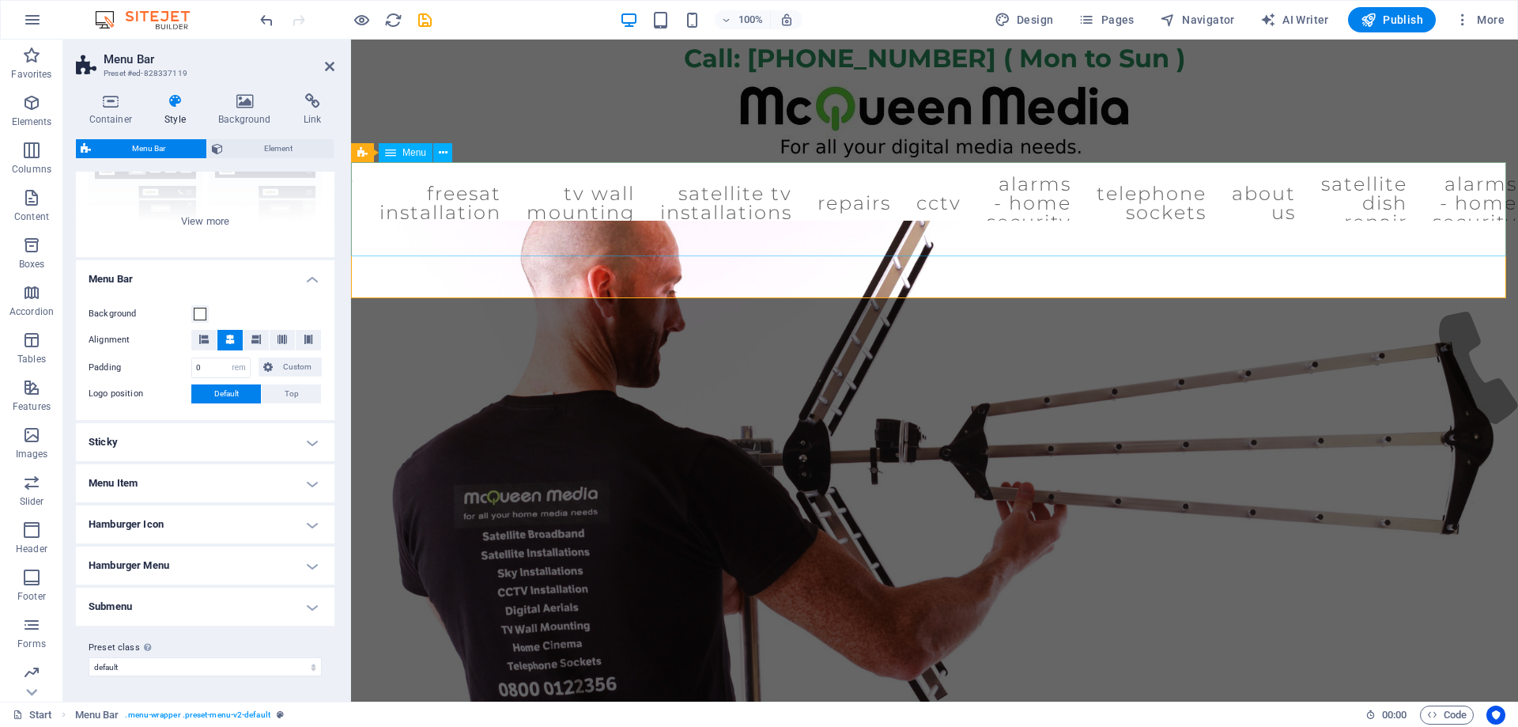
click at [577, 208] on nav "Start WiFi Network Cabling CAT 6 Starlink Installation TV Aerial Services Frees…" at bounding box center [934, 203] width 1167 height 82
select select "%"
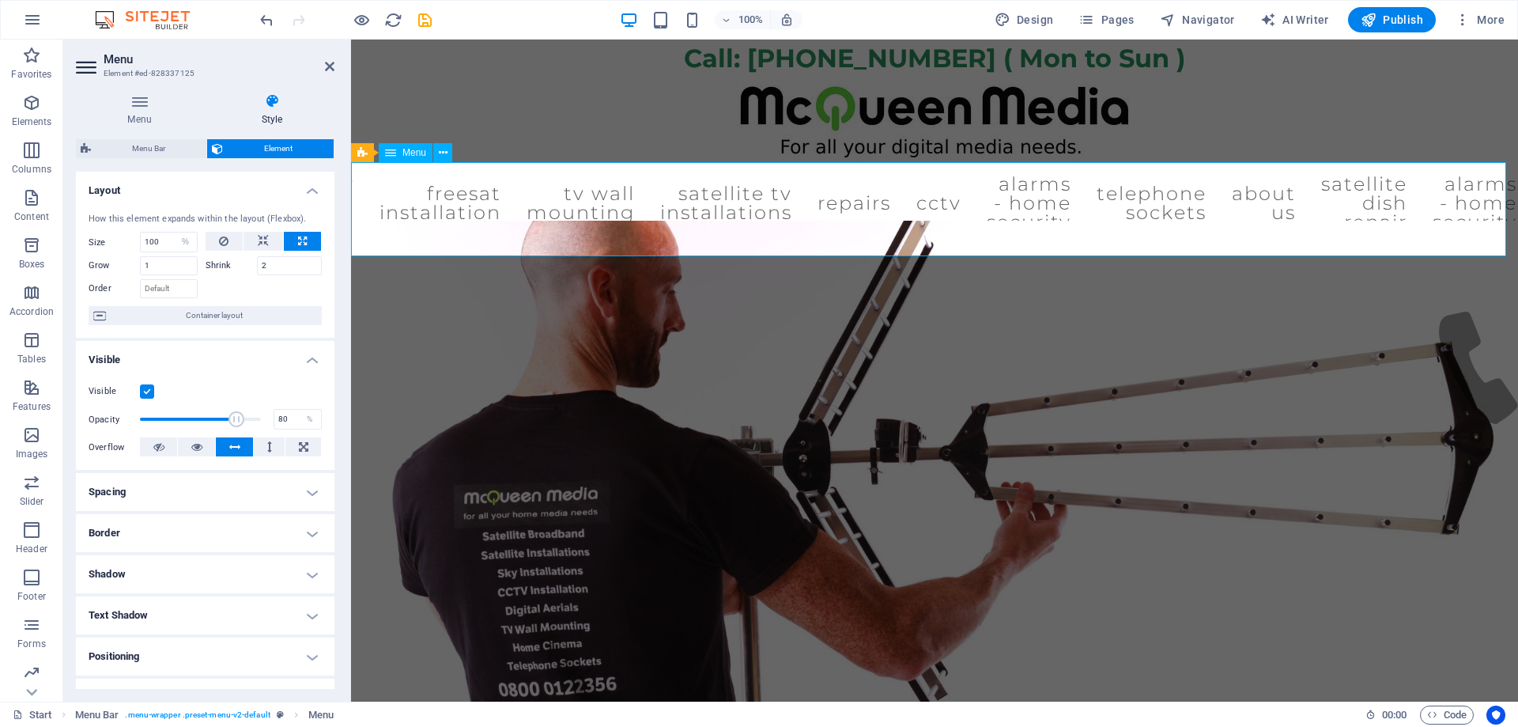
click at [577, 208] on nav "Start WiFi Network Cabling CAT 6 Starlink Installation TV Aerial Services Frees…" at bounding box center [934, 203] width 1167 height 82
click at [171, 241] on div "100 Default auto px % 1/1 1/2 1/3 1/4 1/5 1/6 1/7 1/8 1/9 1/10" at bounding box center [169, 242] width 58 height 21
click at [170, 241] on input "100" at bounding box center [169, 241] width 56 height 19
click at [225, 285] on div at bounding box center [264, 286] width 117 height 23
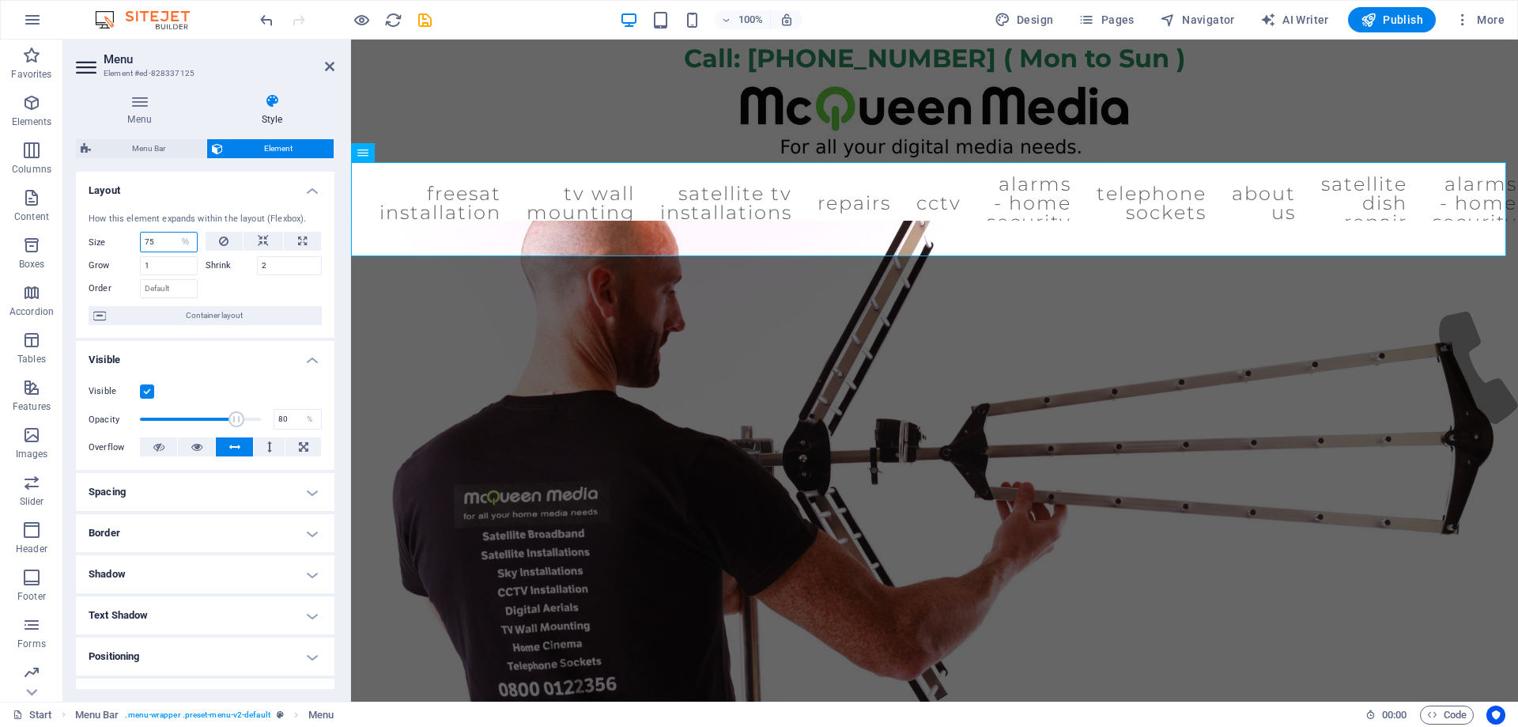
drag, startPoint x: 164, startPoint y: 243, endPoint x: 125, endPoint y: 240, distance: 38.9
click at [125, 240] on div "Size 75 Default auto px % 1/1 1/2 1/3 1/4 1/5 1/6 1/7 1/8 1/9 1/10" at bounding box center [143, 242] width 109 height 21
type input "90"
click at [263, 240] on icon at bounding box center [263, 241] width 11 height 19
click at [168, 240] on select "Default auto px % 1/1 1/2 1/3 1/4 1/5 1/6 1/7 1/8 1/9 1/10" at bounding box center [169, 241] width 56 height 19
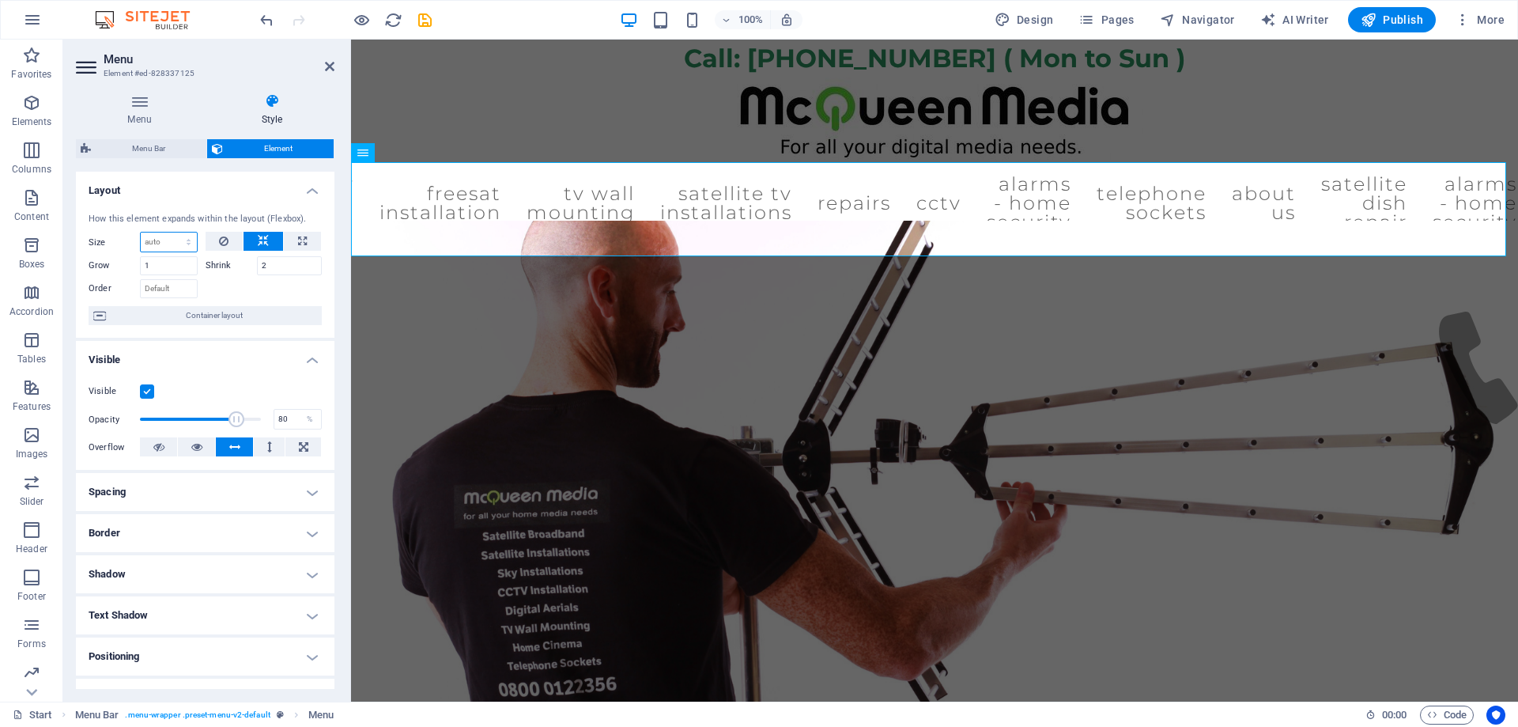
select select "%"
click at [172, 232] on select "Default auto px % 1/1 1/2 1/3 1/4 1/5 1/6 1/7 1/8 1/9 1/10" at bounding box center [169, 241] width 56 height 19
type input "100"
click at [268, 266] on input "2" at bounding box center [290, 265] width 66 height 19
drag, startPoint x: 268, startPoint y: 266, endPoint x: 255, endPoint y: 266, distance: 13.4
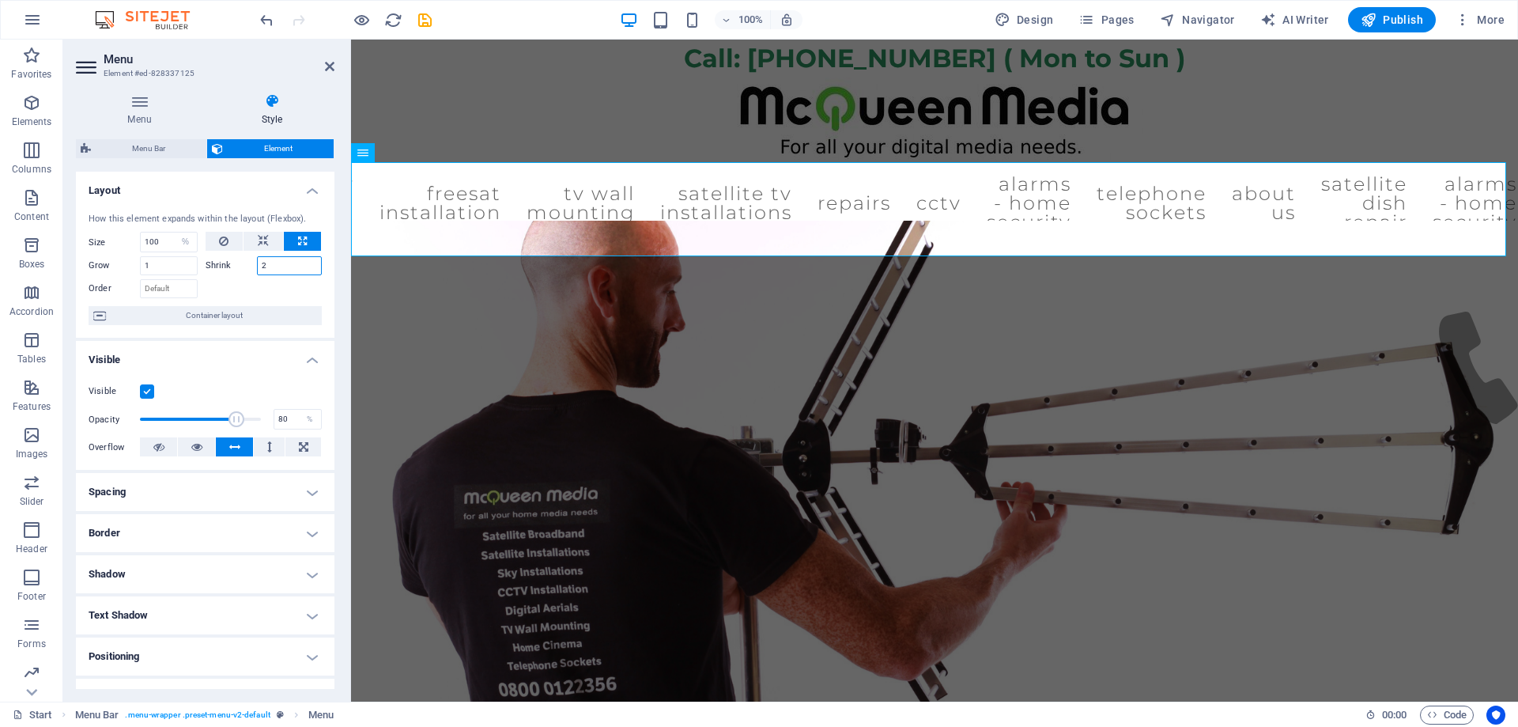
click at [257, 266] on input "2" at bounding box center [290, 265] width 66 height 19
type input "5"
click at [244, 285] on div at bounding box center [264, 286] width 117 height 23
drag, startPoint x: 165, startPoint y: 270, endPoint x: 138, endPoint y: 270, distance: 26.9
click at [138, 270] on div "Grow 1" at bounding box center [143, 265] width 109 height 19
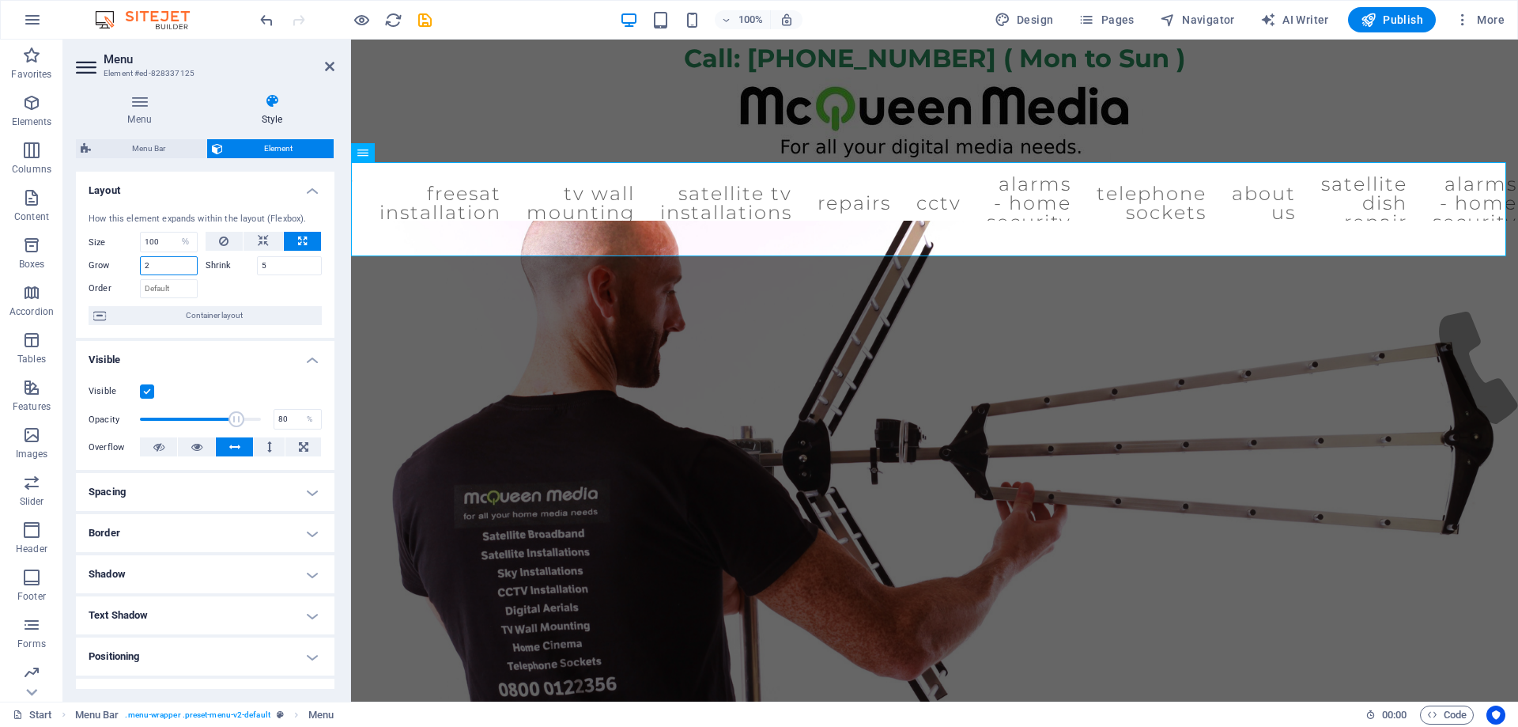
type input "2"
click at [229, 293] on div at bounding box center [264, 286] width 117 height 23
click at [232, 319] on span "Container layout" at bounding box center [214, 315] width 206 height 19
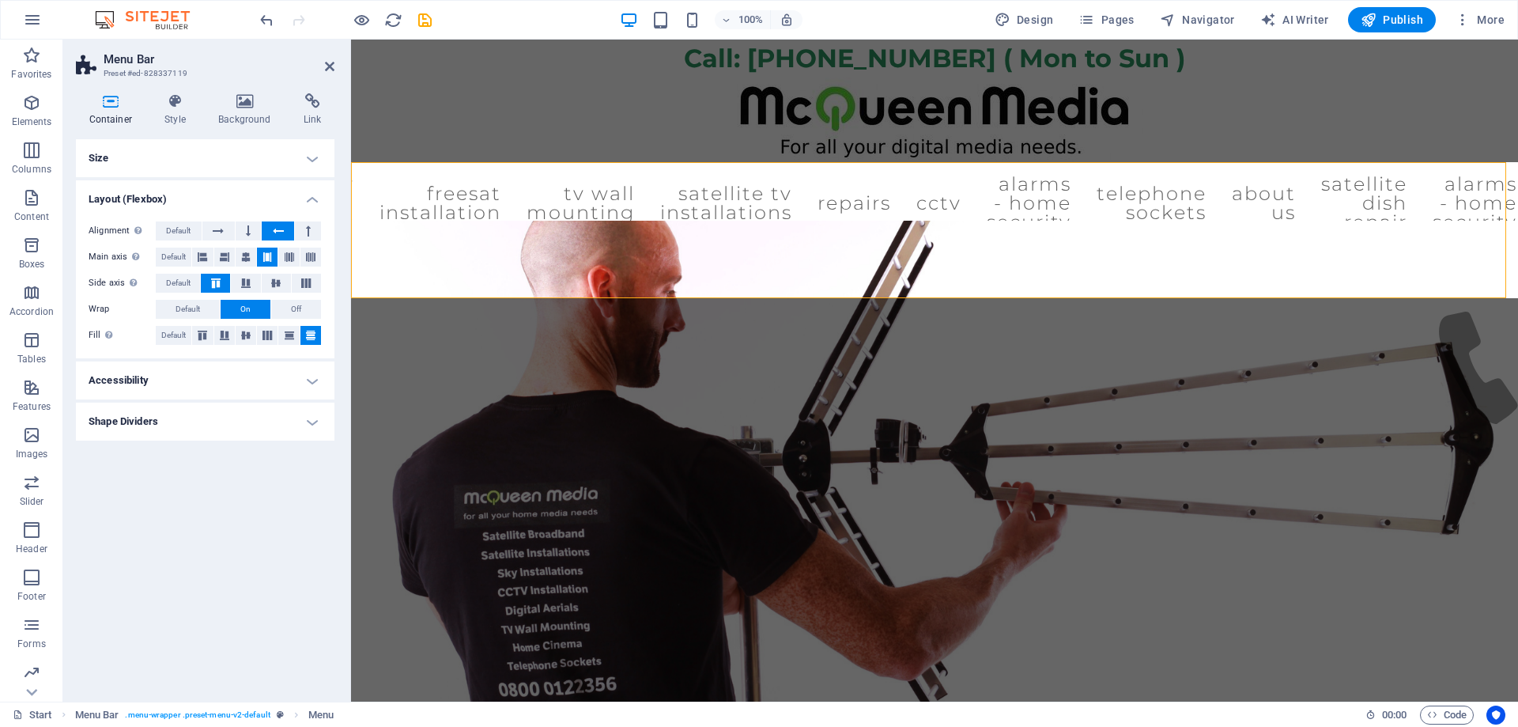
click at [232, 319] on div "Wrap Default On Off" at bounding box center [205, 310] width 233 height 20
click at [221, 377] on h4 "Accessibility" at bounding box center [205, 380] width 259 height 38
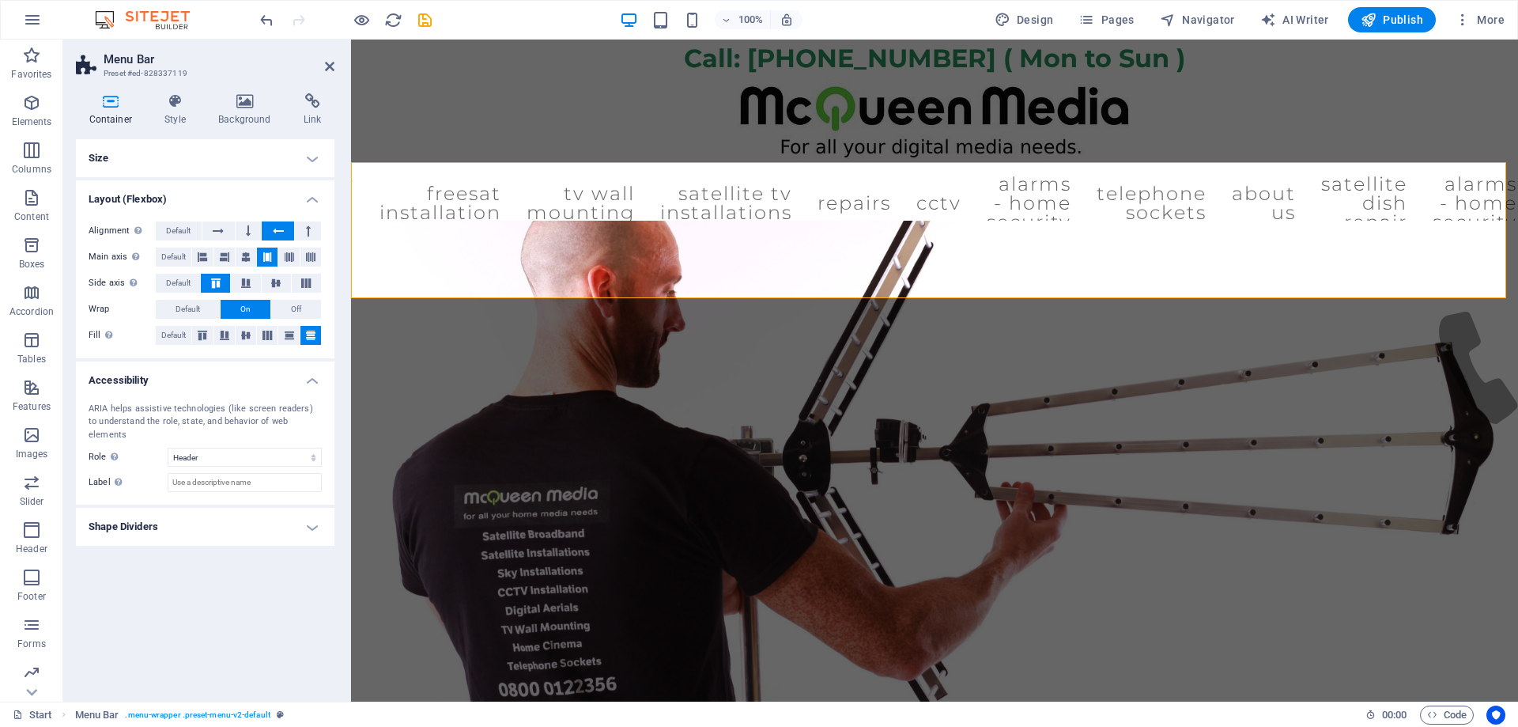
click at [221, 377] on h4 "Accessibility" at bounding box center [205, 375] width 259 height 28
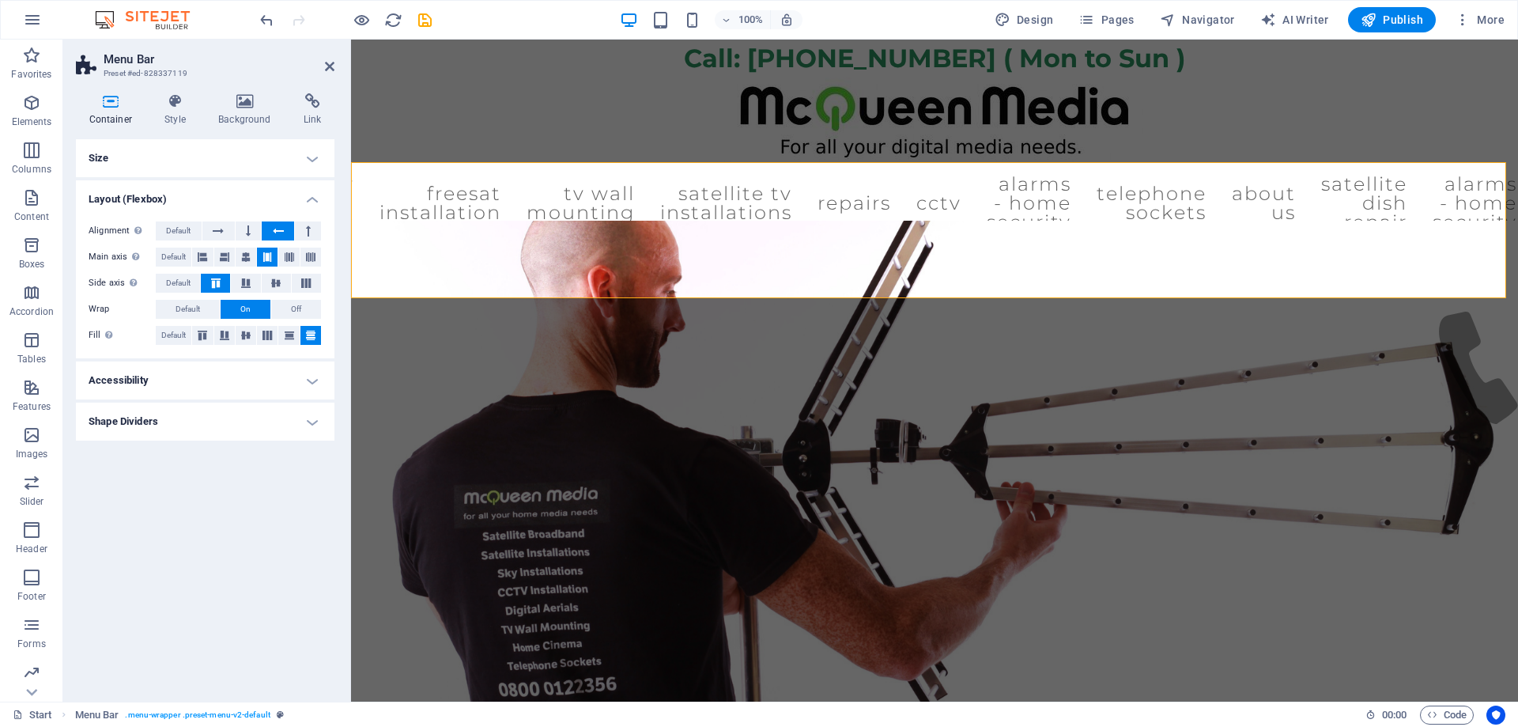
click at [217, 379] on h4 "Accessibility" at bounding box center [205, 380] width 259 height 38
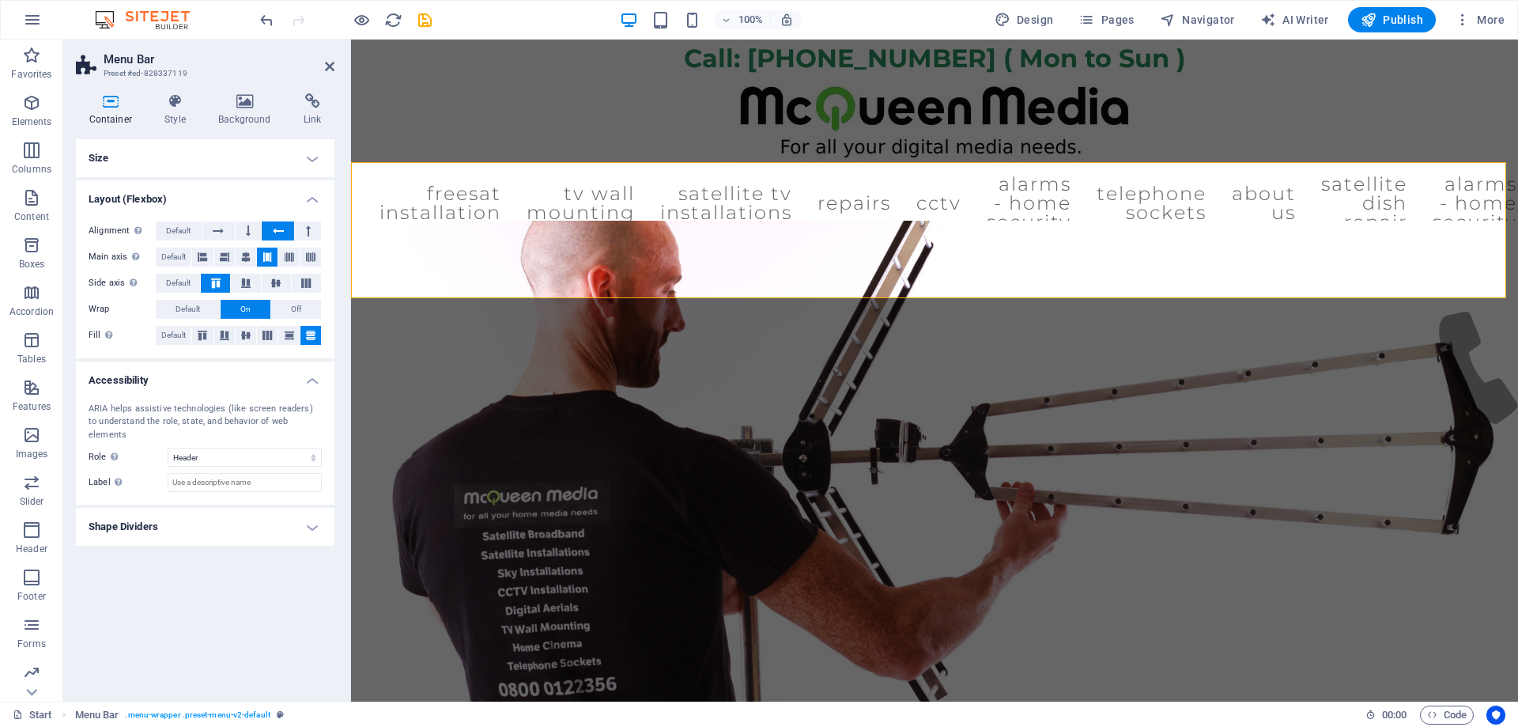
click at [151, 521] on h4 "Shape Dividers" at bounding box center [205, 527] width 259 height 38
click at [195, 549] on select "None Triangle Square Diagonal Polygon 1 Polygon 2 Zigzag Multiple Zigzags Waves…" at bounding box center [245, 558] width 154 height 19
select select "circle"
click at [168, 549] on select "None Triangle Square Diagonal Polygon 1 Polygon 2 Zigzag Multiple Zigzags Waves…" at bounding box center [245, 558] width 154 height 19
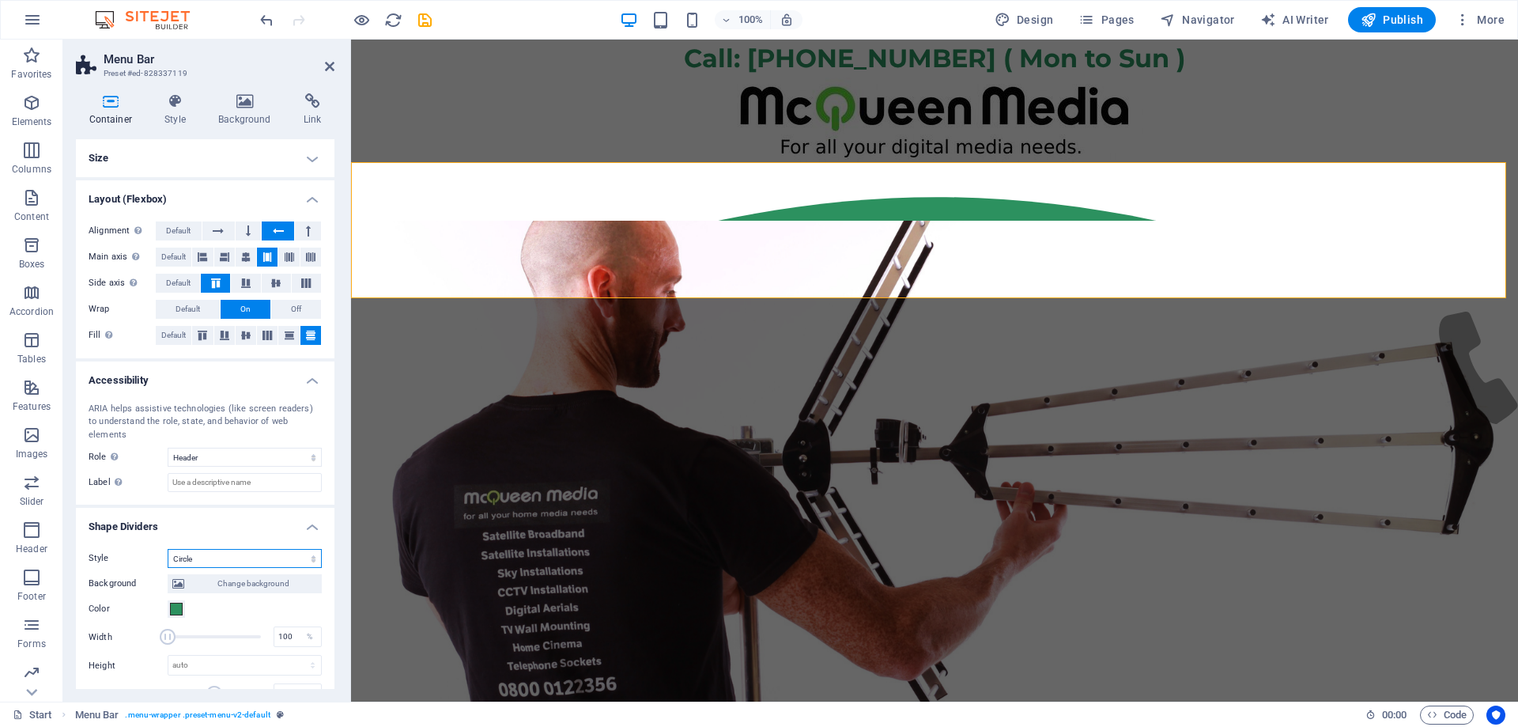
click at [202, 549] on select "None Triangle Square Diagonal Polygon 1 Polygon 2 Zigzag Multiple Zigzags Waves…" at bounding box center [245, 558] width 154 height 19
drag, startPoint x: 176, startPoint y: 626, endPoint x: 231, endPoint y: 617, distance: 56.2
click at [231, 629] on span at bounding box center [231, 637] width 16 height 16
drag, startPoint x: 230, startPoint y: 616, endPoint x: 212, endPoint y: 610, distance: 19.0
click at [212, 610] on div "Background Change background Color 2nd Color 3rd Color Width 247 % Height auto …" at bounding box center [205, 663] width 233 height 190
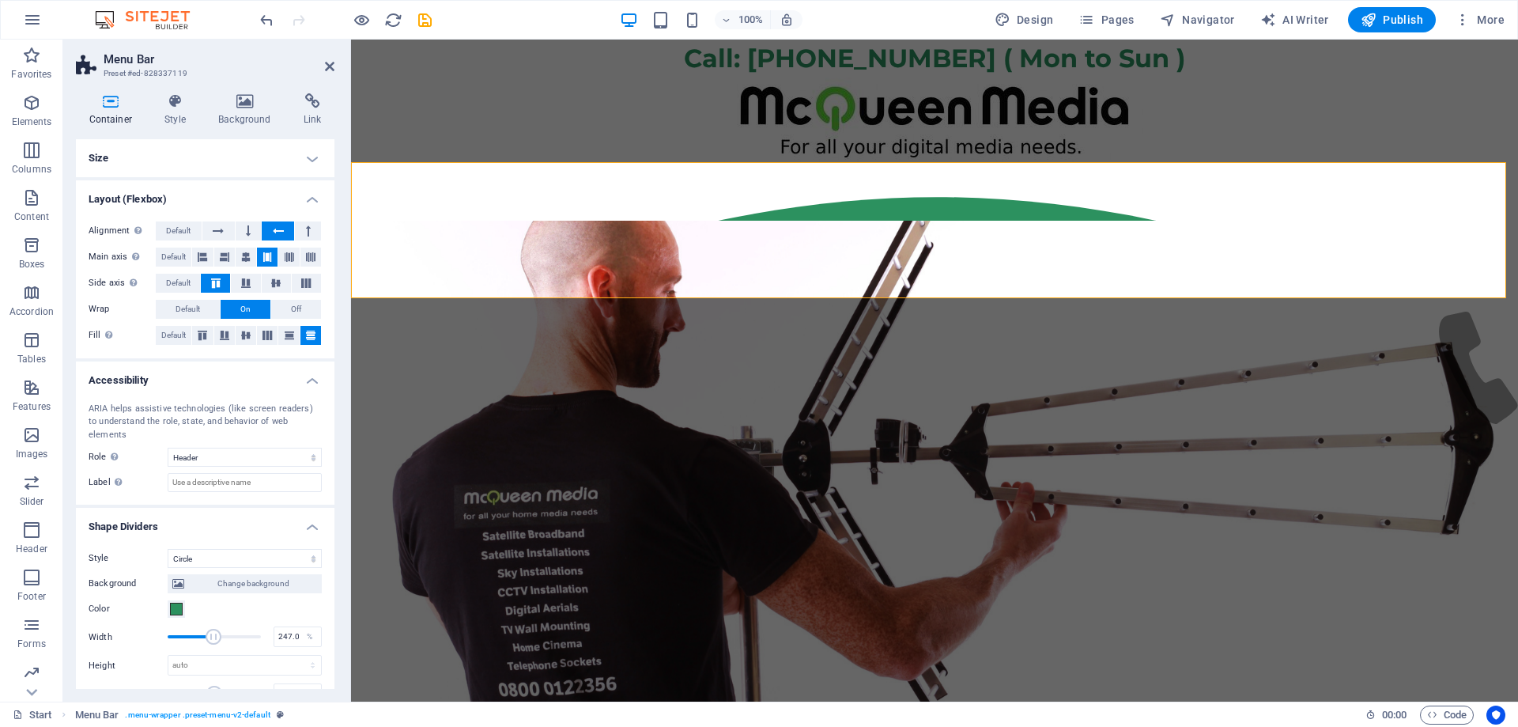
drag, startPoint x: 212, startPoint y: 610, endPoint x: 244, endPoint y: 620, distance: 33.8
click at [244, 620] on div "Background Change background Color 2nd Color 3rd Color Width 247.00 % Height au…" at bounding box center [205, 663] width 233 height 190
type input "355"
click at [244, 625] on span at bounding box center [214, 637] width 93 height 24
click at [217, 549] on select "None Triangle Square Diagonal Polygon 1 Polygon 2 Zigzag Multiple Zigzags Waves…" at bounding box center [245, 558] width 154 height 19
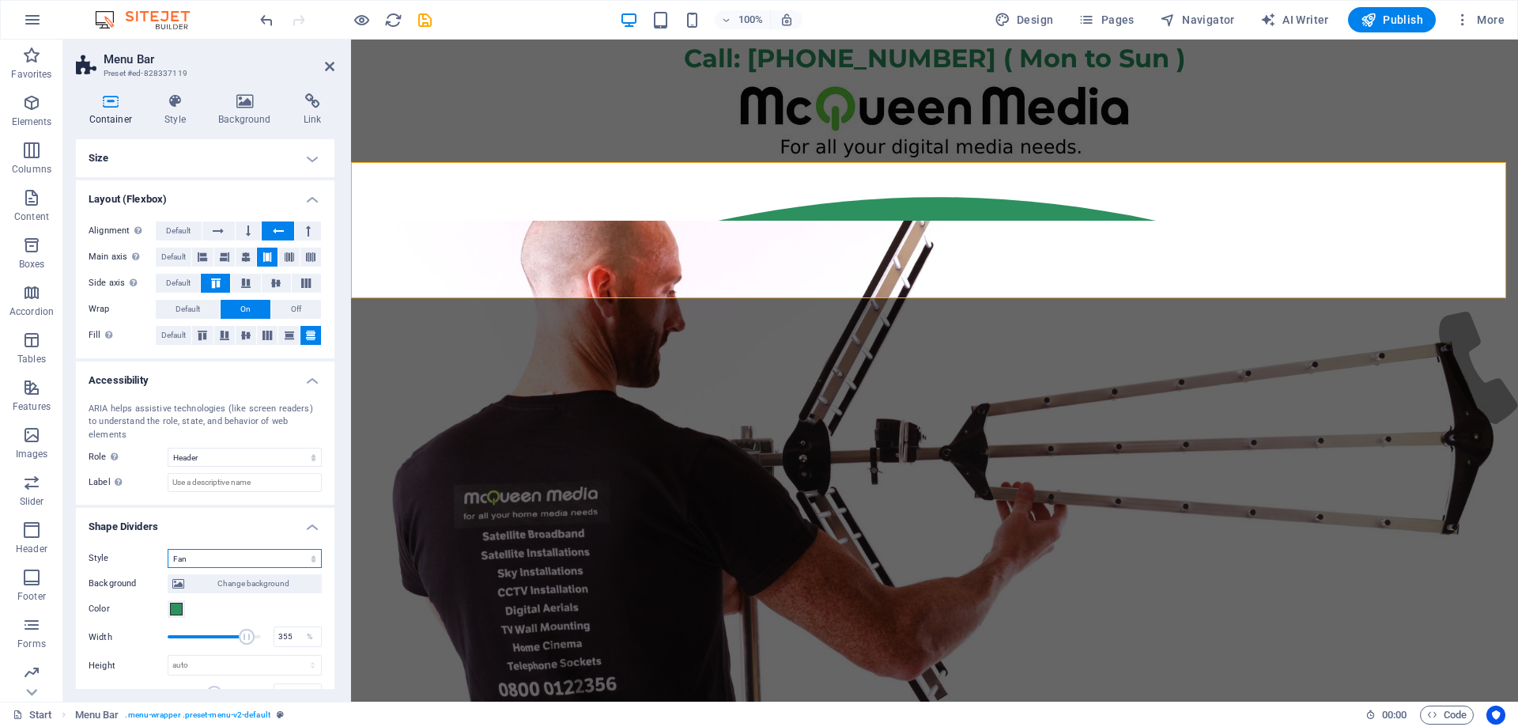
click at [168, 549] on select "None Triangle Square Diagonal Polygon 1 Polygon 2 Zigzag Multiple Zigzags Waves…" at bounding box center [245, 558] width 154 height 19
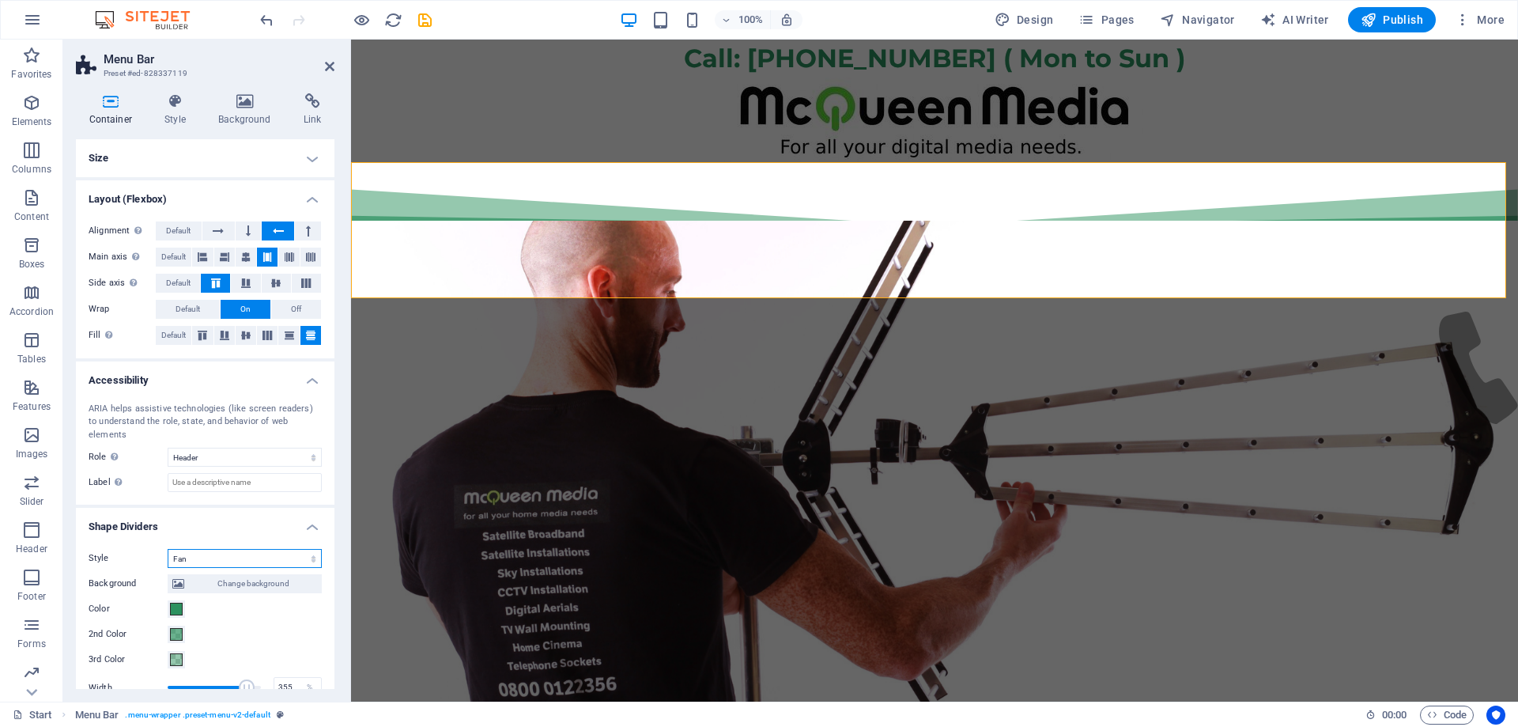
click at [200, 549] on select "None Triangle Square Diagonal Polygon 1 Polygon 2 Zigzag Multiple Zigzags Waves…" at bounding box center [245, 558] width 154 height 19
click at [168, 549] on select "None Triangle Square Diagonal Polygon 1 Polygon 2 Zigzag Multiple Zigzags Waves…" at bounding box center [245, 558] width 154 height 19
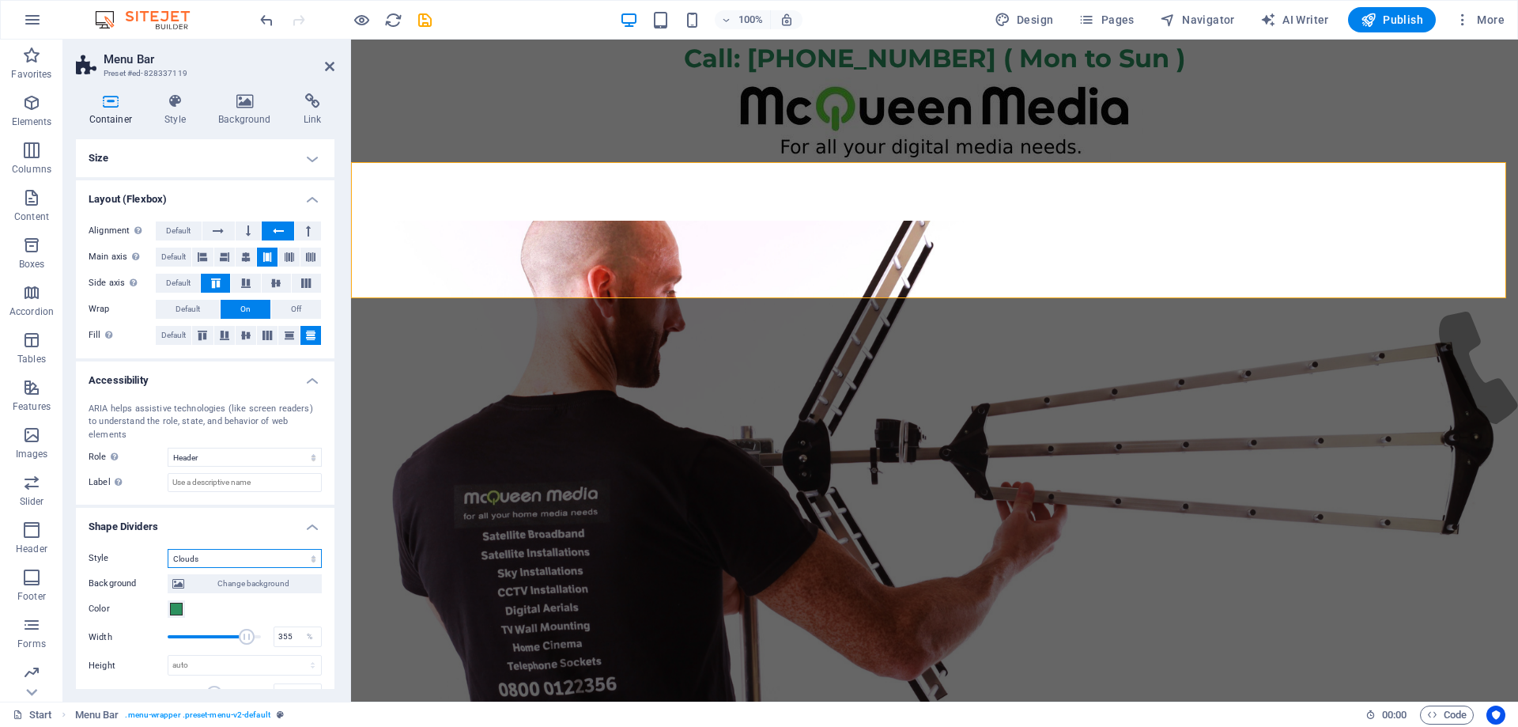
click at [221, 549] on select "None Triangle Square Diagonal Polygon 1 Polygon 2 Zigzag Multiple Zigzags Waves…" at bounding box center [245, 558] width 154 height 19
click at [168, 549] on select "None Triangle Square Diagonal Polygon 1 Polygon 2 Zigzag Multiple Zigzags Waves…" at bounding box center [245, 558] width 154 height 19
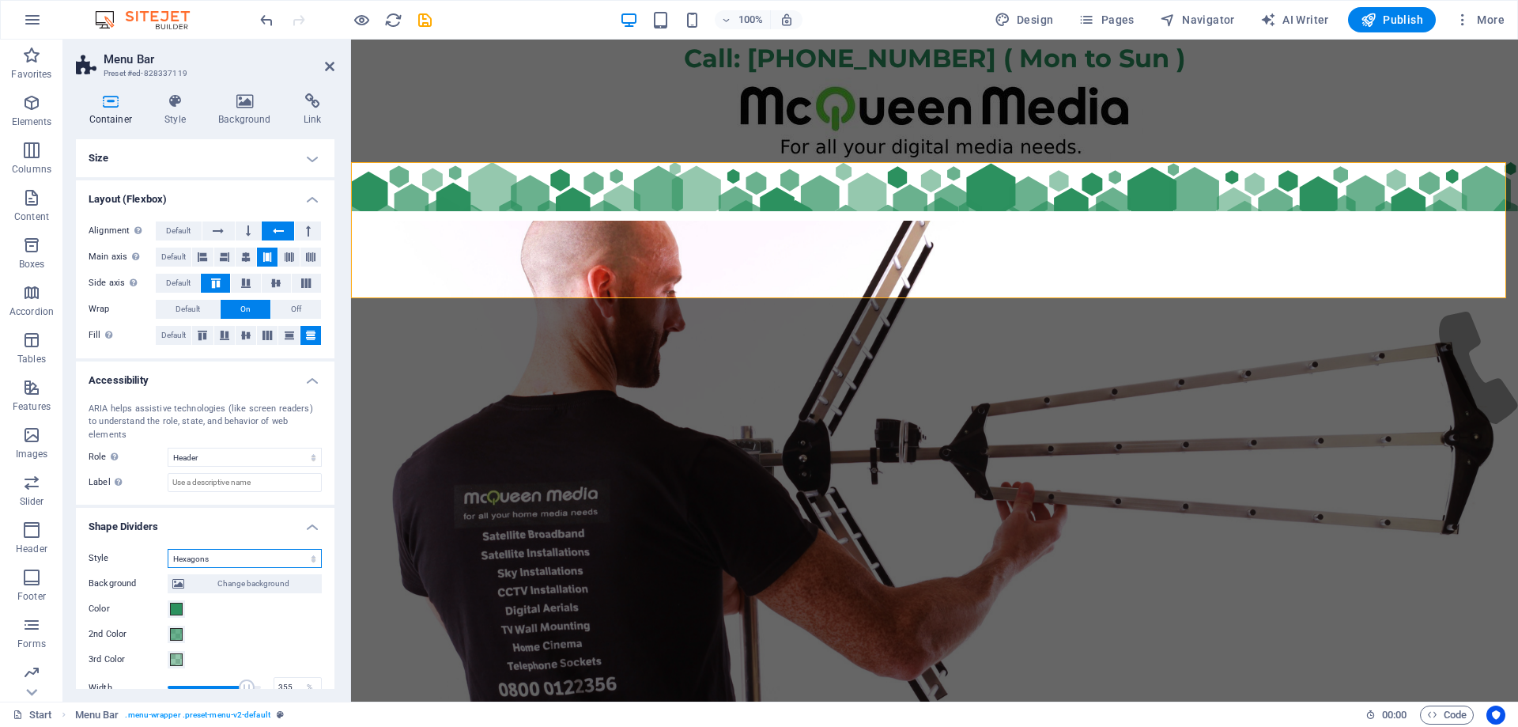
click at [223, 549] on select "None Triangle Square Diagonal Polygon 1 Polygon 2 Zigzag Multiple Zigzags Waves…" at bounding box center [245, 558] width 154 height 19
click at [168, 549] on select "None Triangle Square Diagonal Polygon 1 Polygon 2 Zigzag Multiple Zigzags Waves…" at bounding box center [245, 558] width 154 height 19
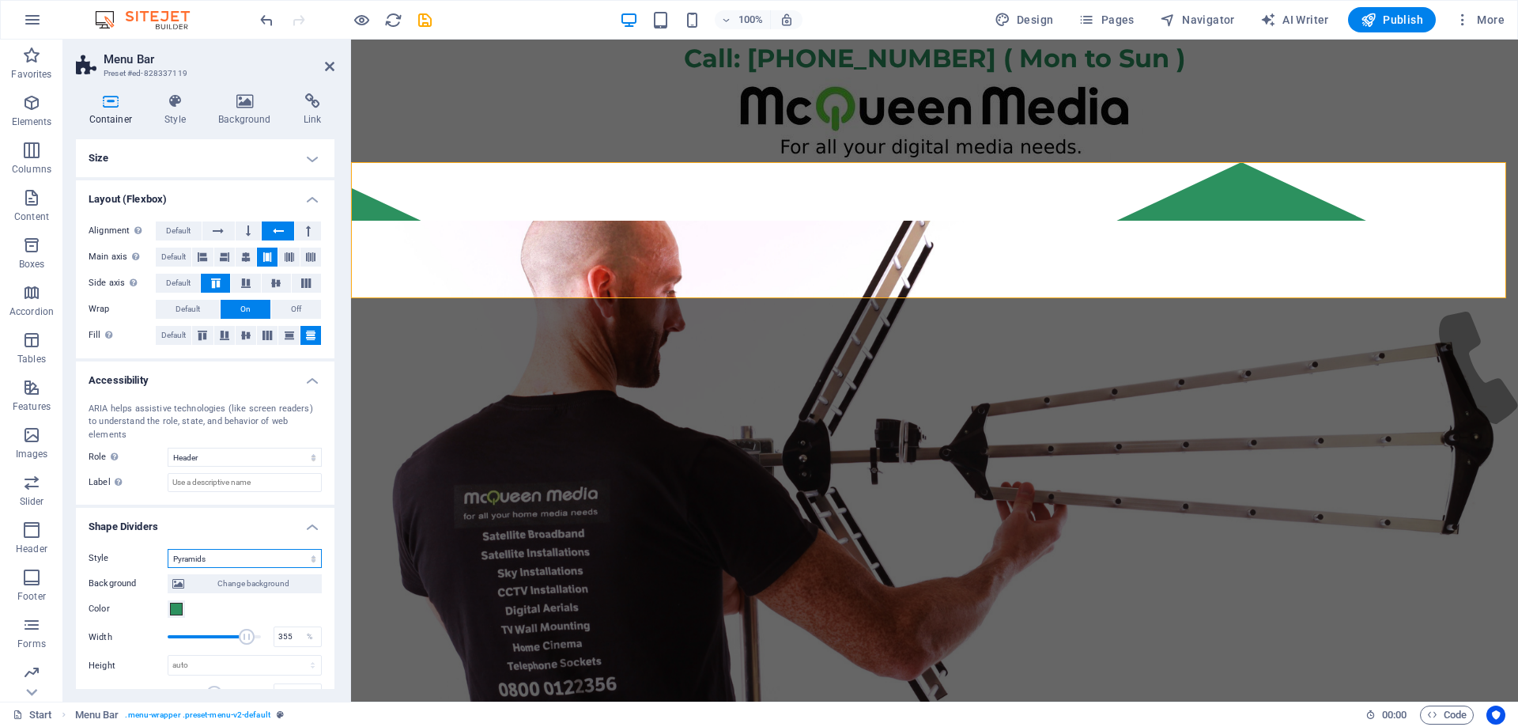
click at [232, 549] on select "None Triangle Square Diagonal Polygon 1 Polygon 2 Zigzag Multiple Zigzags Waves…" at bounding box center [245, 558] width 154 height 19
select select "fan"
click at [168, 549] on select "None Triangle Square Diagonal Polygon 1 Polygon 2 Zigzag Multiple Zigzags Waves…" at bounding box center [245, 558] width 154 height 19
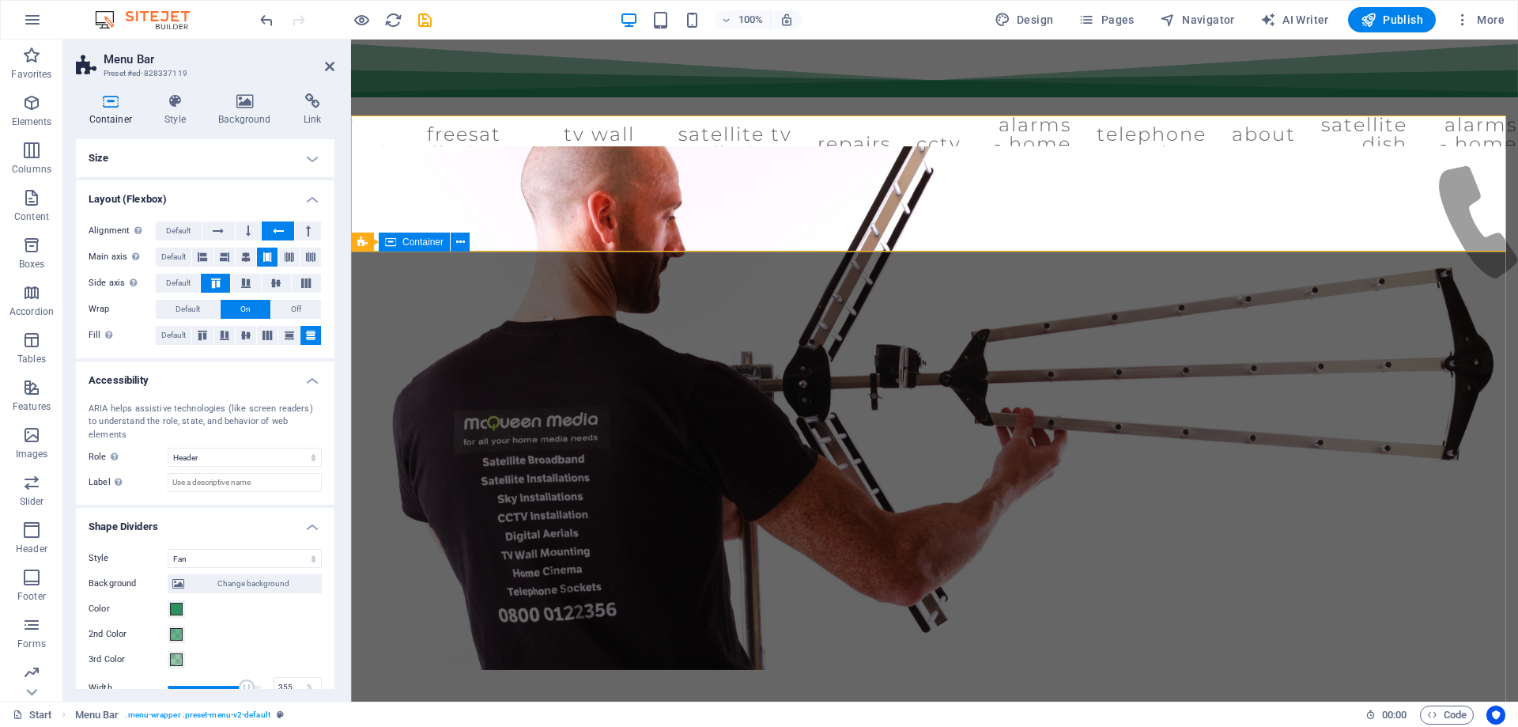
scroll to position [0, 0]
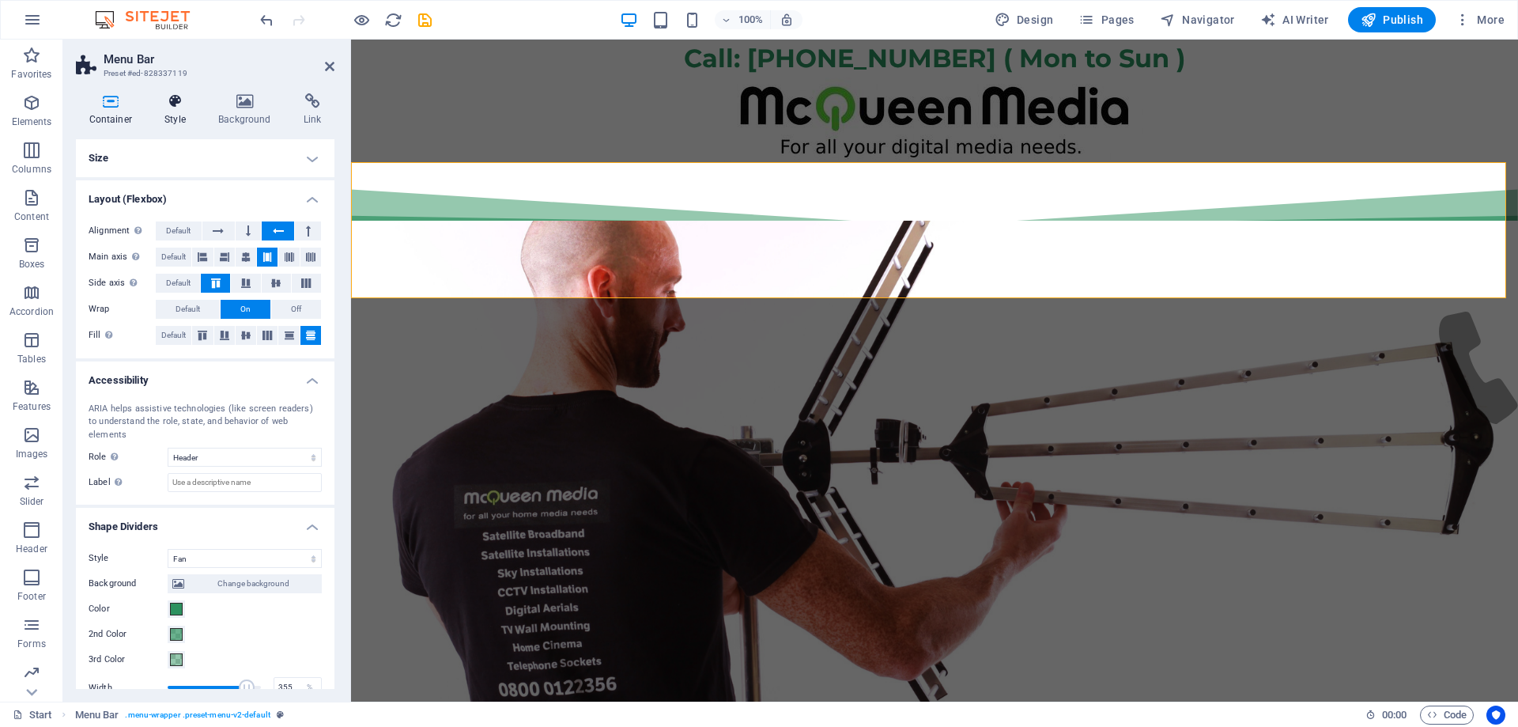
click at [173, 110] on h4 "Style" at bounding box center [179, 109] width 54 height 33
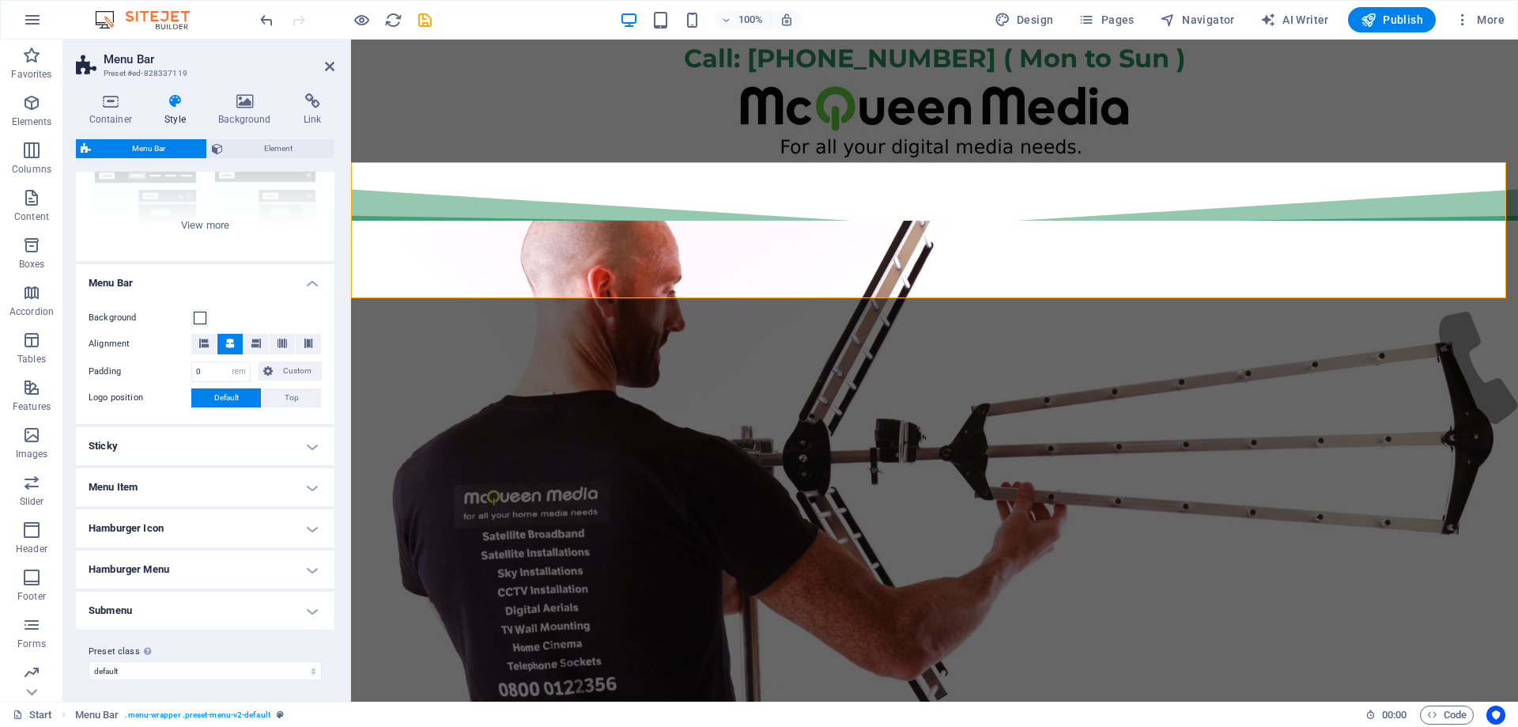
scroll to position [180, 0]
click at [157, 480] on h4 "Menu Item" at bounding box center [205, 483] width 259 height 38
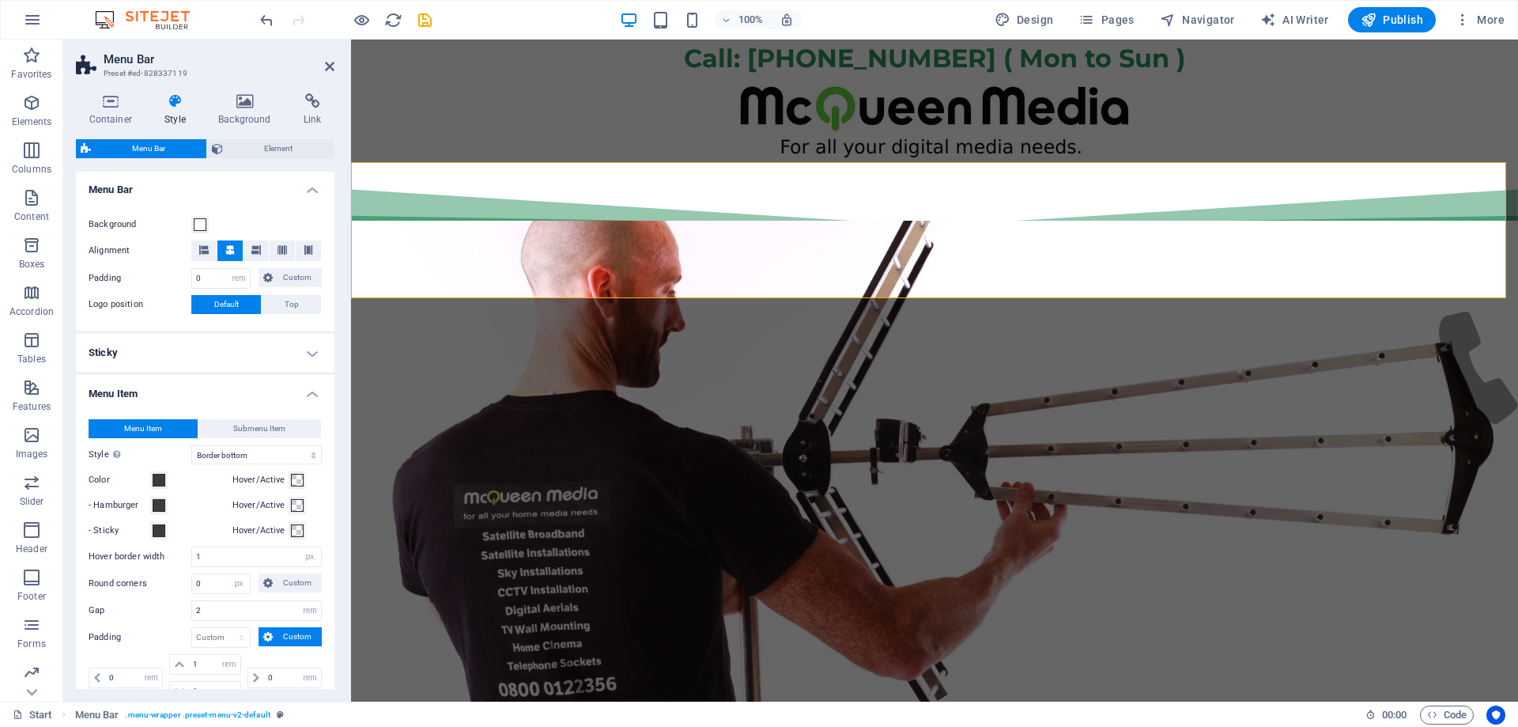
scroll to position [417, 0]
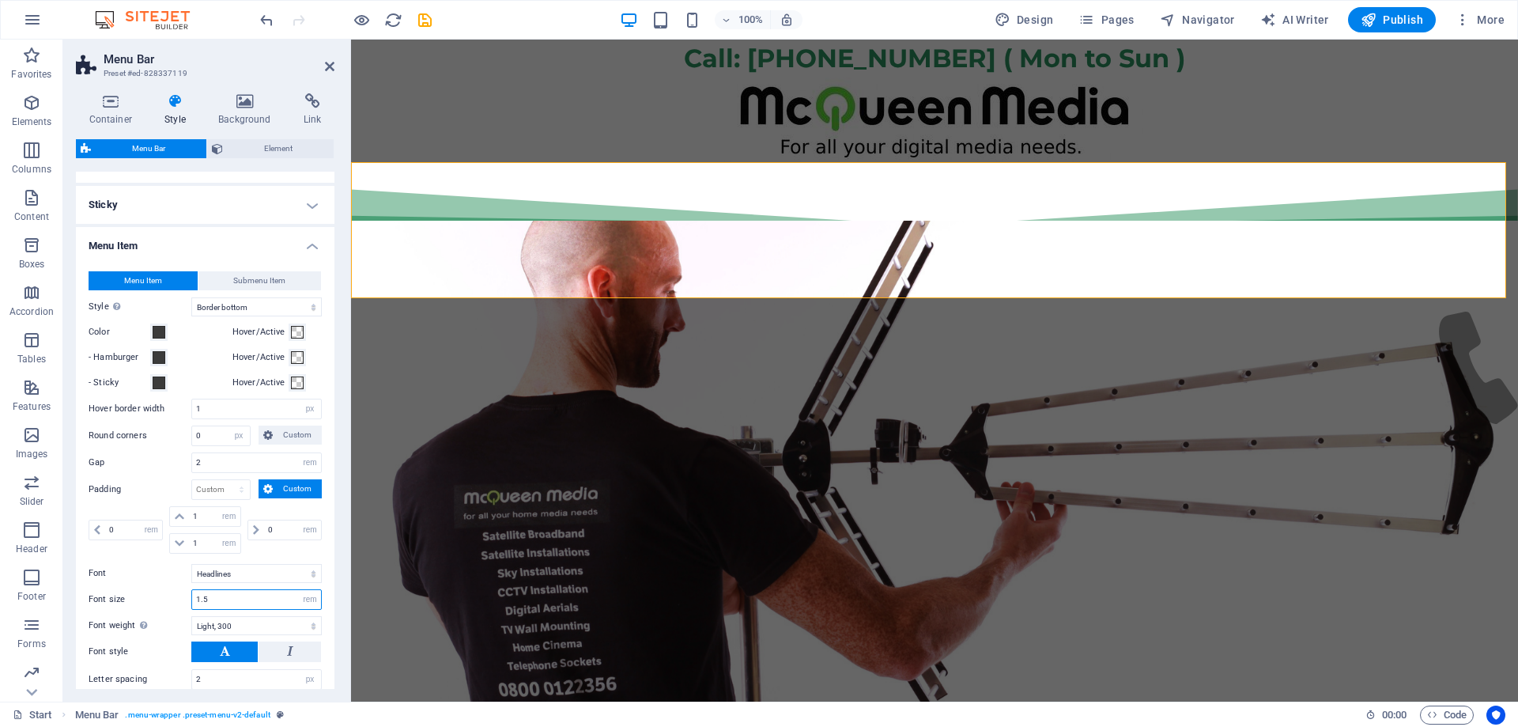
drag, startPoint x: 212, startPoint y: 597, endPoint x: 183, endPoint y: 597, distance: 28.5
click at [183, 597] on div "Font size 1.5 px rem % vh vw" at bounding box center [205, 599] width 233 height 21
type input "1.0"
click at [154, 589] on div "Font size 1.0 px rem % vh vw" at bounding box center [205, 599] width 233 height 21
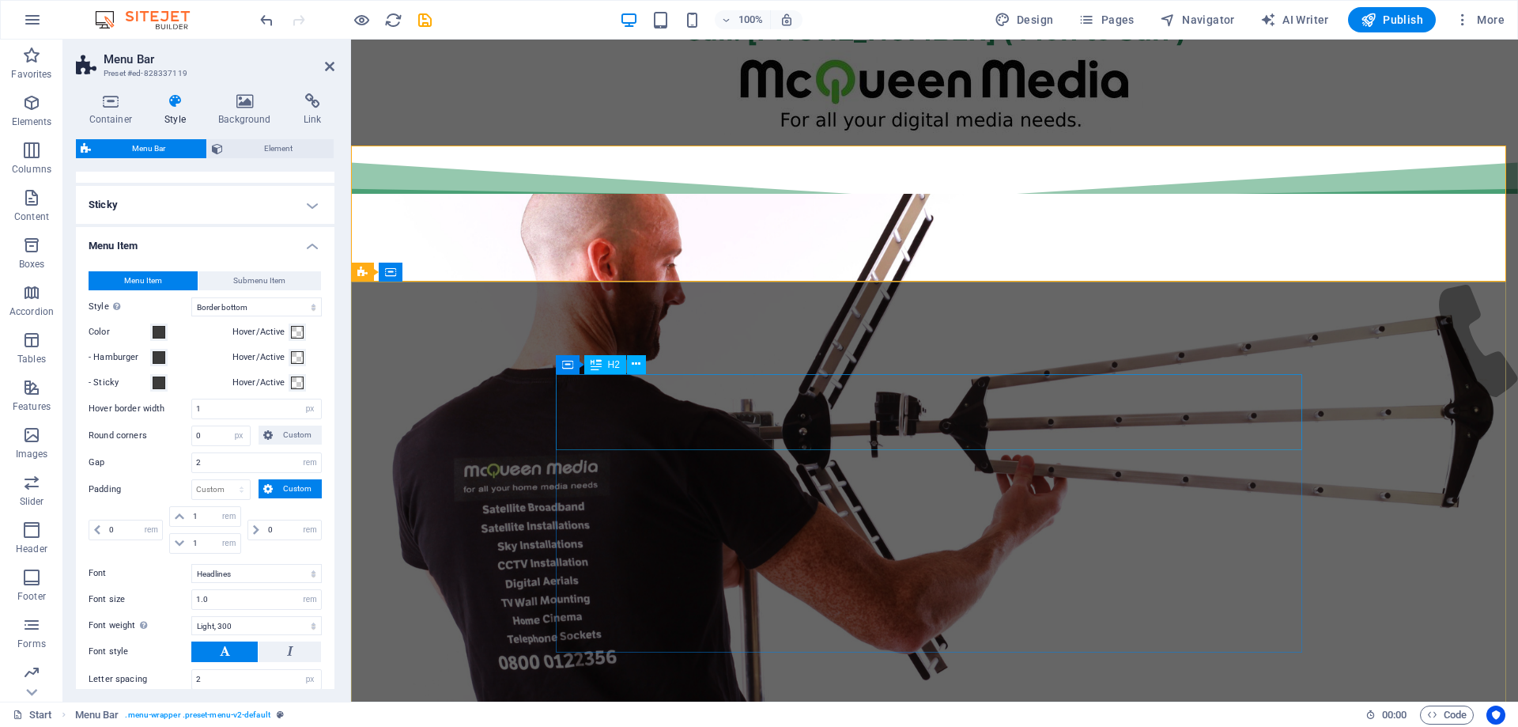
scroll to position [0, 0]
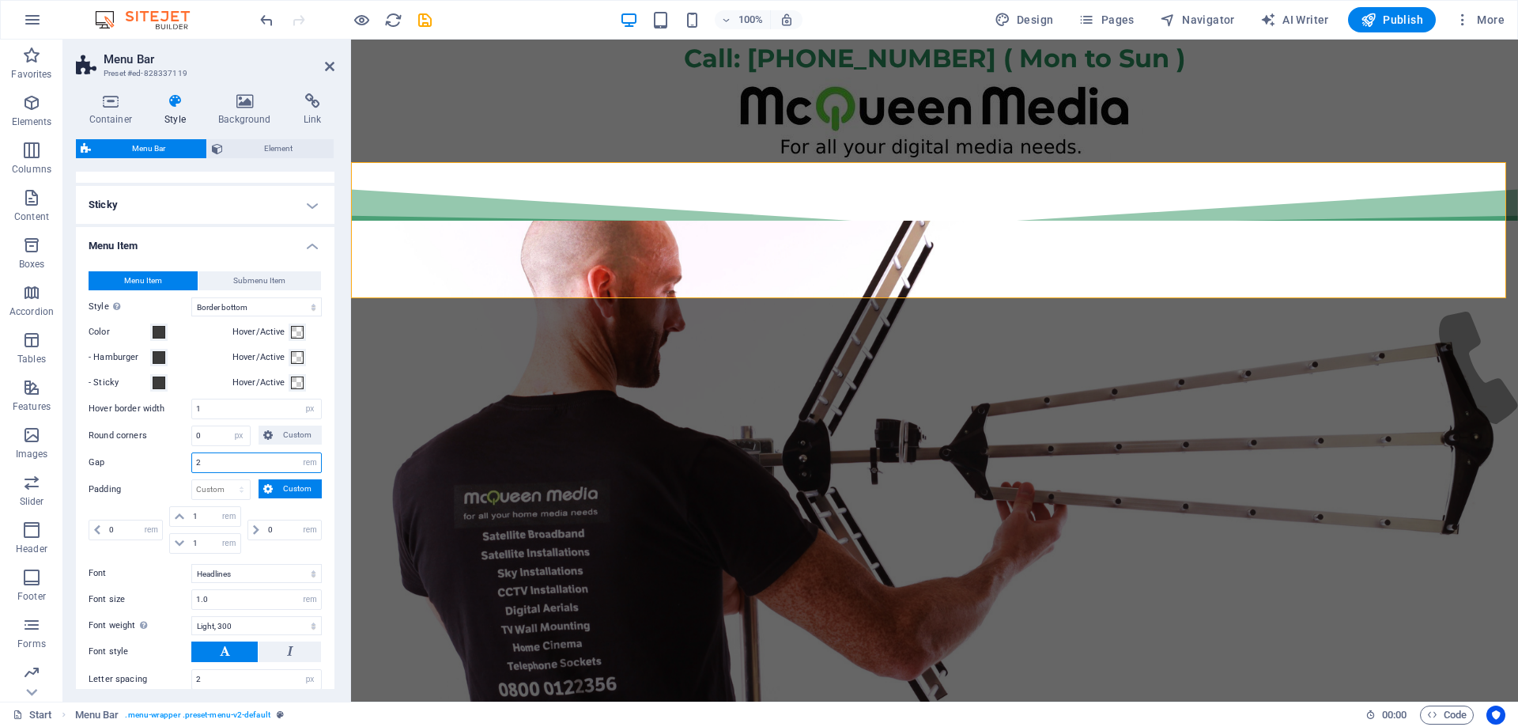
drag, startPoint x: 218, startPoint y: 464, endPoint x: 182, endPoint y: 470, distance: 36.8
click at [182, 470] on div "Gap 2 px rem % vh vw" at bounding box center [205, 462] width 233 height 21
type input "1"
click at [255, 512] on div "0 px rem % vh vw" at bounding box center [282, 529] width 77 height 47
click at [172, 404] on div "Hover border width 1 px rem vh vw" at bounding box center [205, 409] width 233 height 21
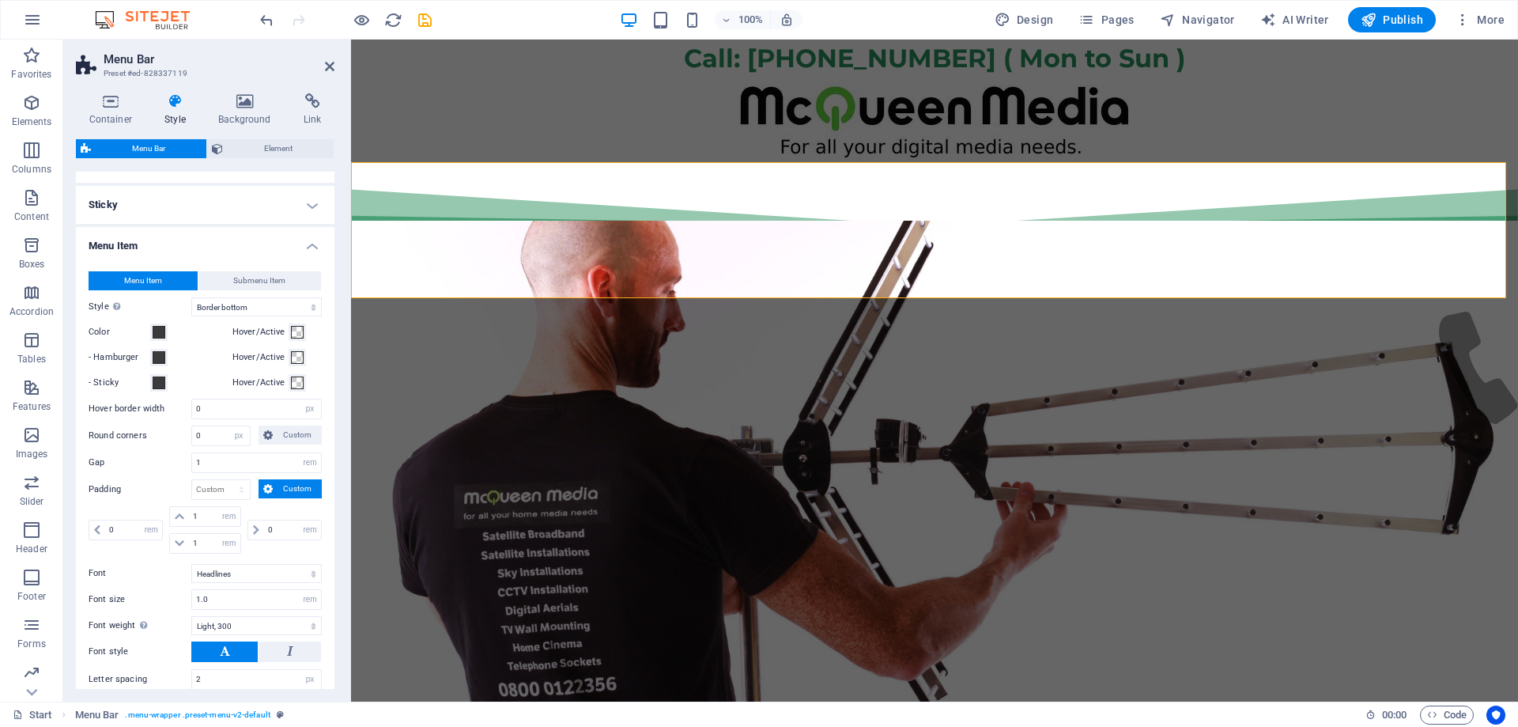
click at [287, 511] on div "0 px rem % vh vw" at bounding box center [282, 529] width 77 height 47
drag, startPoint x: 226, startPoint y: 412, endPoint x: 172, endPoint y: 411, distance: 53.8
click at [172, 411] on div "Hover border width 0 px rem vh vw" at bounding box center [205, 409] width 233 height 21
type input "1"
drag, startPoint x: 220, startPoint y: 437, endPoint x: 187, endPoint y: 437, distance: 32.4
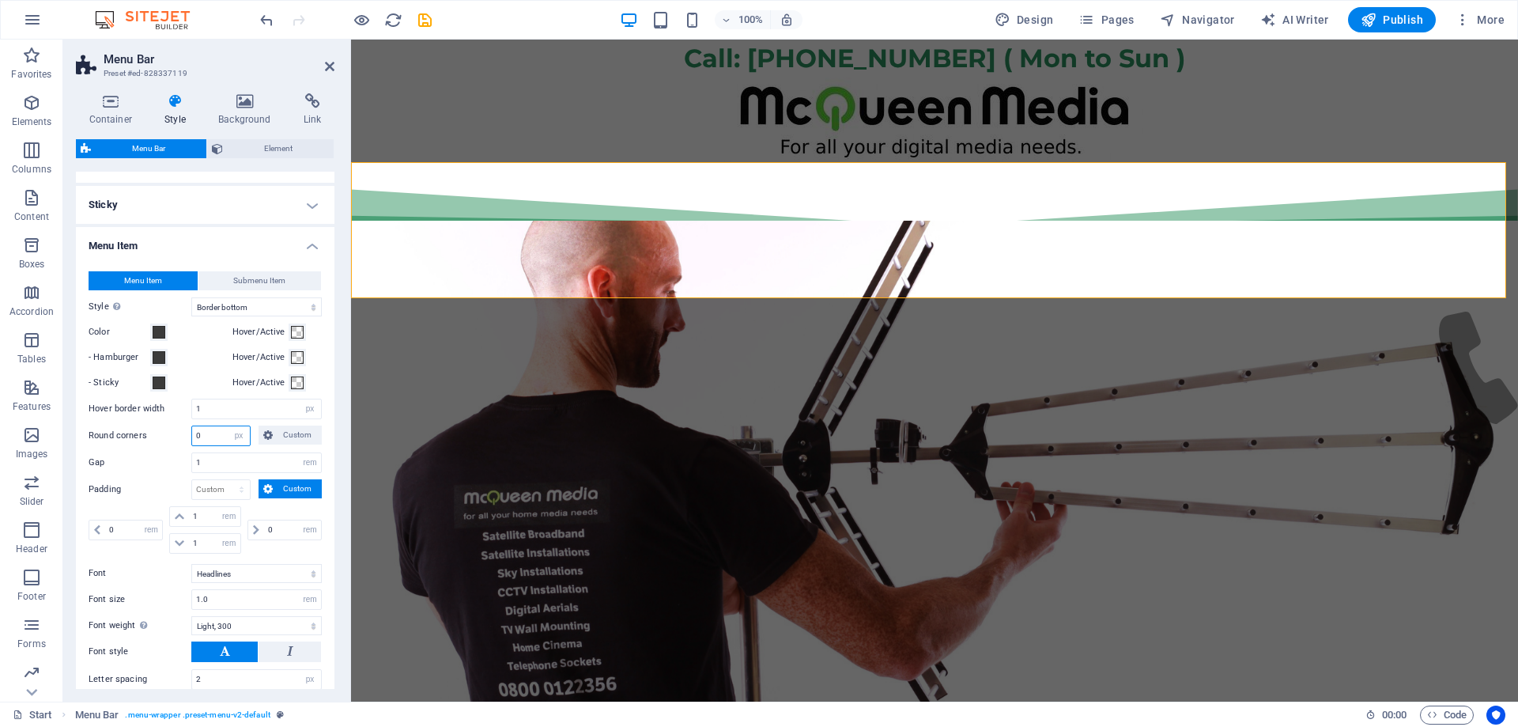
click at [189, 437] on div "Round corners 0 px rem % vh vw Custom Custom" at bounding box center [205, 435] width 233 height 21
type input "3"
click at [236, 455] on input "1" at bounding box center [256, 462] width 129 height 19
click at [231, 493] on select "px rem % vh vw Custom" at bounding box center [221, 489] width 58 height 19
click at [230, 493] on select "px rem % vh vw Custom" at bounding box center [221, 489] width 58 height 19
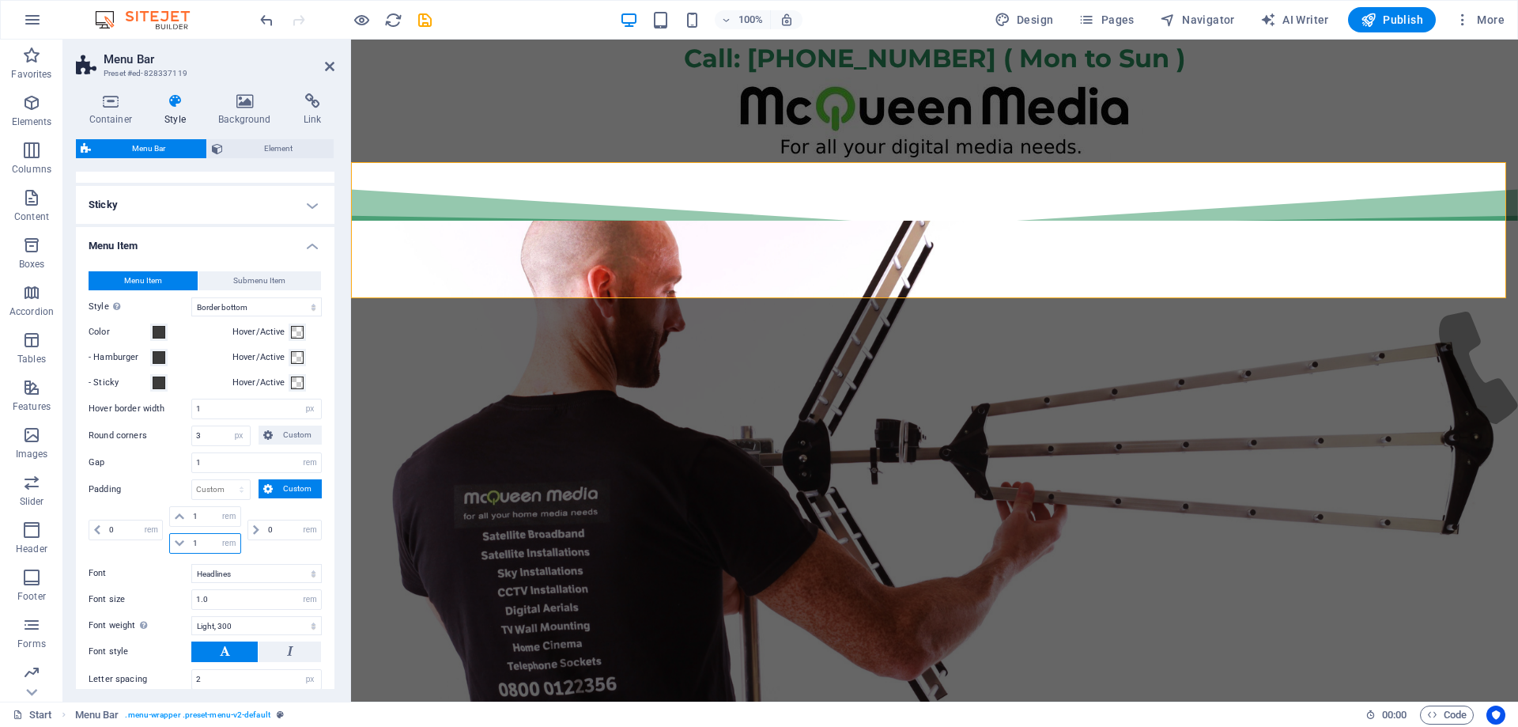
drag, startPoint x: 203, startPoint y: 540, endPoint x: 183, endPoint y: 538, distance: 19.9
click at [183, 538] on div "1 px rem % vh vw" at bounding box center [204, 543] width 71 height 21
type input "0"
click at [270, 546] on div "0 px rem % vh vw" at bounding box center [282, 529] width 77 height 47
drag, startPoint x: 271, startPoint y: 527, endPoint x: 253, endPoint y: 523, distance: 18.8
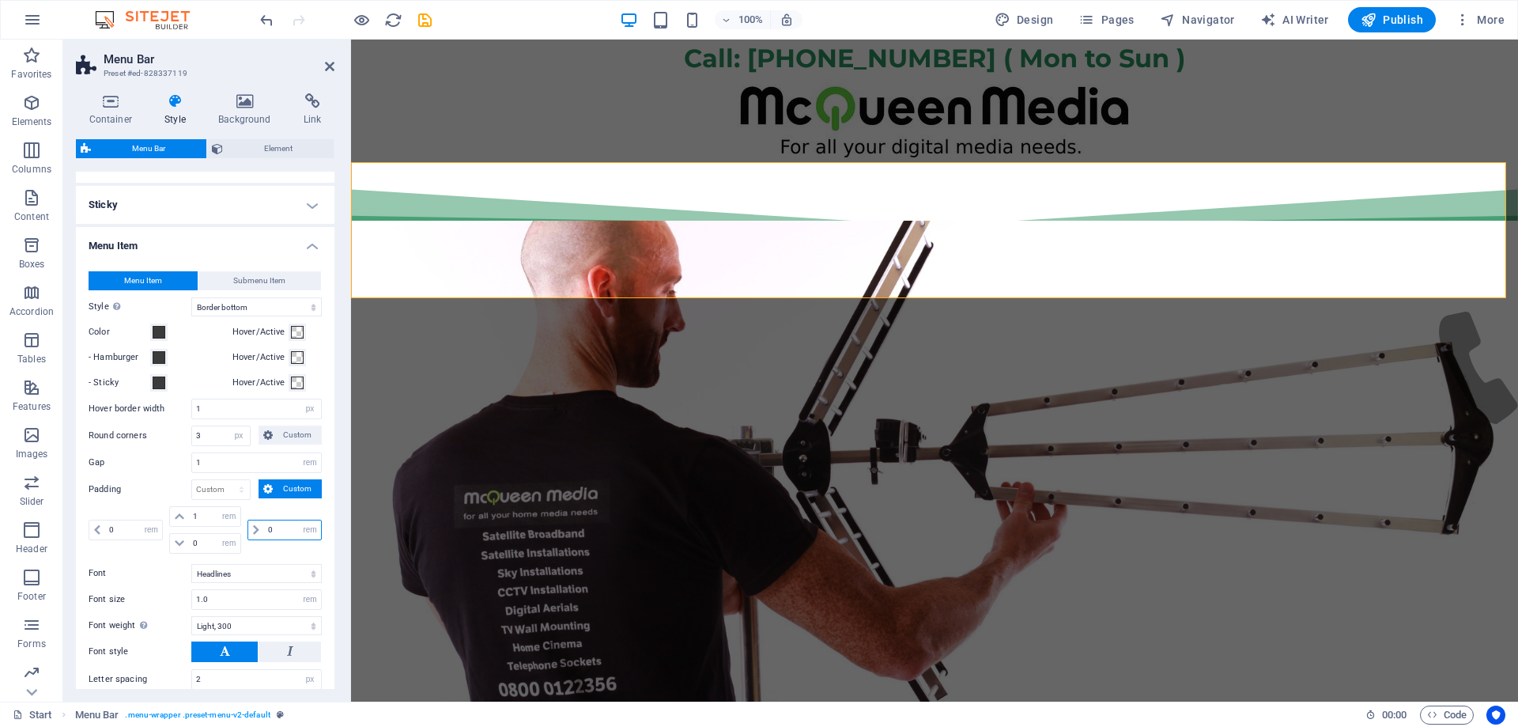
click at [253, 523] on div "0 px rem % vh vw" at bounding box center [284, 529] width 74 height 21
type input "1"
drag, startPoint x: 125, startPoint y: 525, endPoint x: 96, endPoint y: 524, distance: 29.3
click at [96, 524] on div "0 px rem % vh vw" at bounding box center [126, 529] width 74 height 21
click at [287, 549] on div "1 px rem % vh vw" at bounding box center [282, 529] width 77 height 47
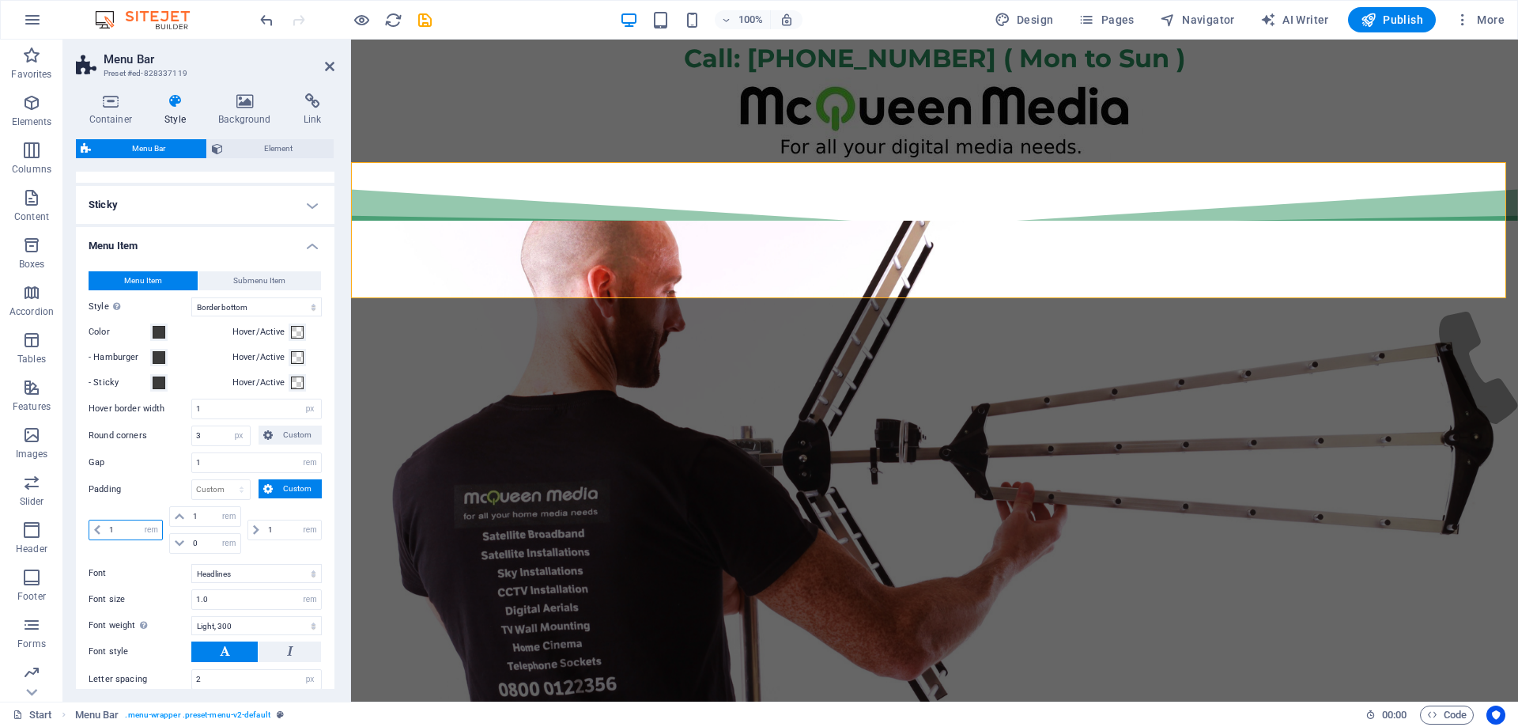
drag, startPoint x: 129, startPoint y: 529, endPoint x: 101, endPoint y: 531, distance: 27.8
click at [101, 531] on div "1 px rem % vh vw" at bounding box center [126, 529] width 74 height 21
type input "0"
drag, startPoint x: 274, startPoint y: 528, endPoint x: 266, endPoint y: 528, distance: 8.7
click at [266, 528] on input "1" at bounding box center [292, 529] width 57 height 19
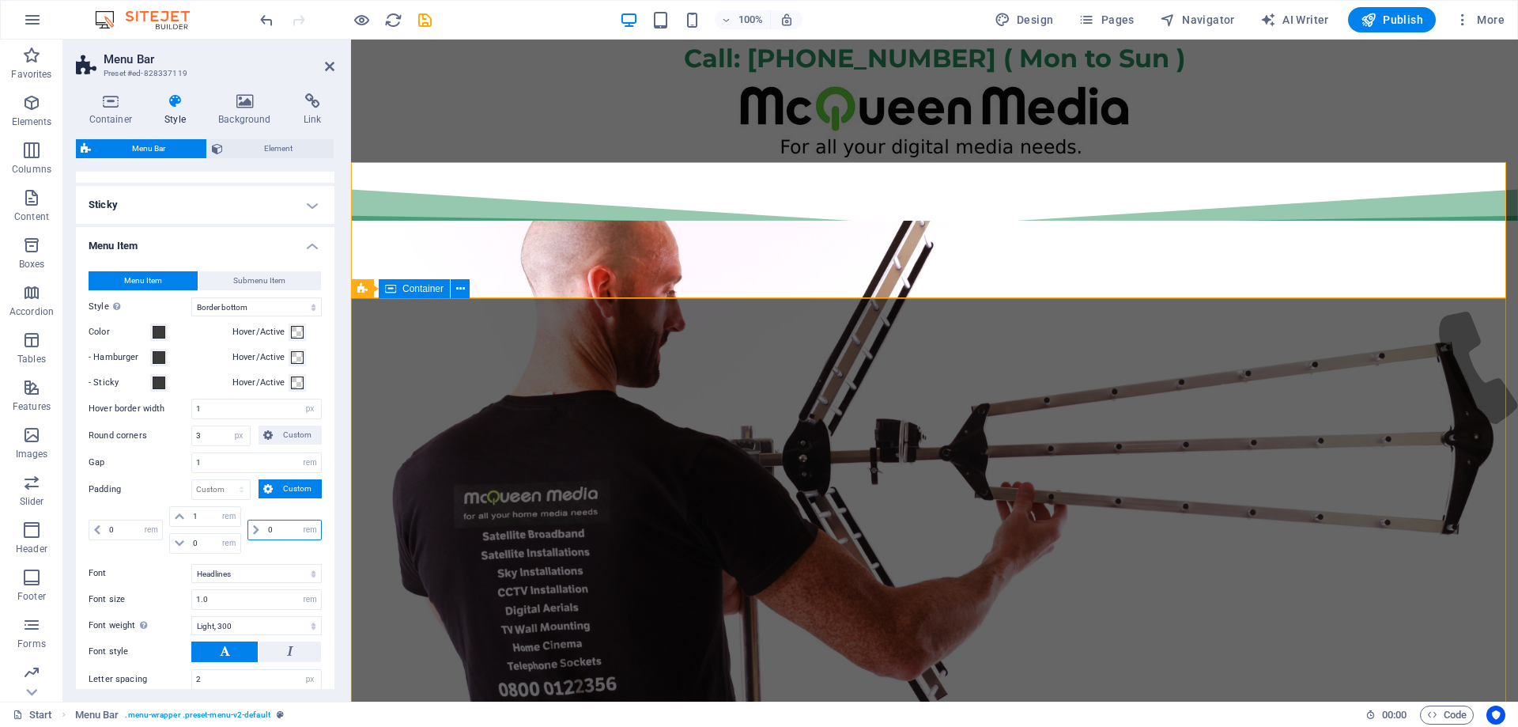
type input "0"
click at [1392, 21] on span "Publish" at bounding box center [1392, 20] width 62 height 16
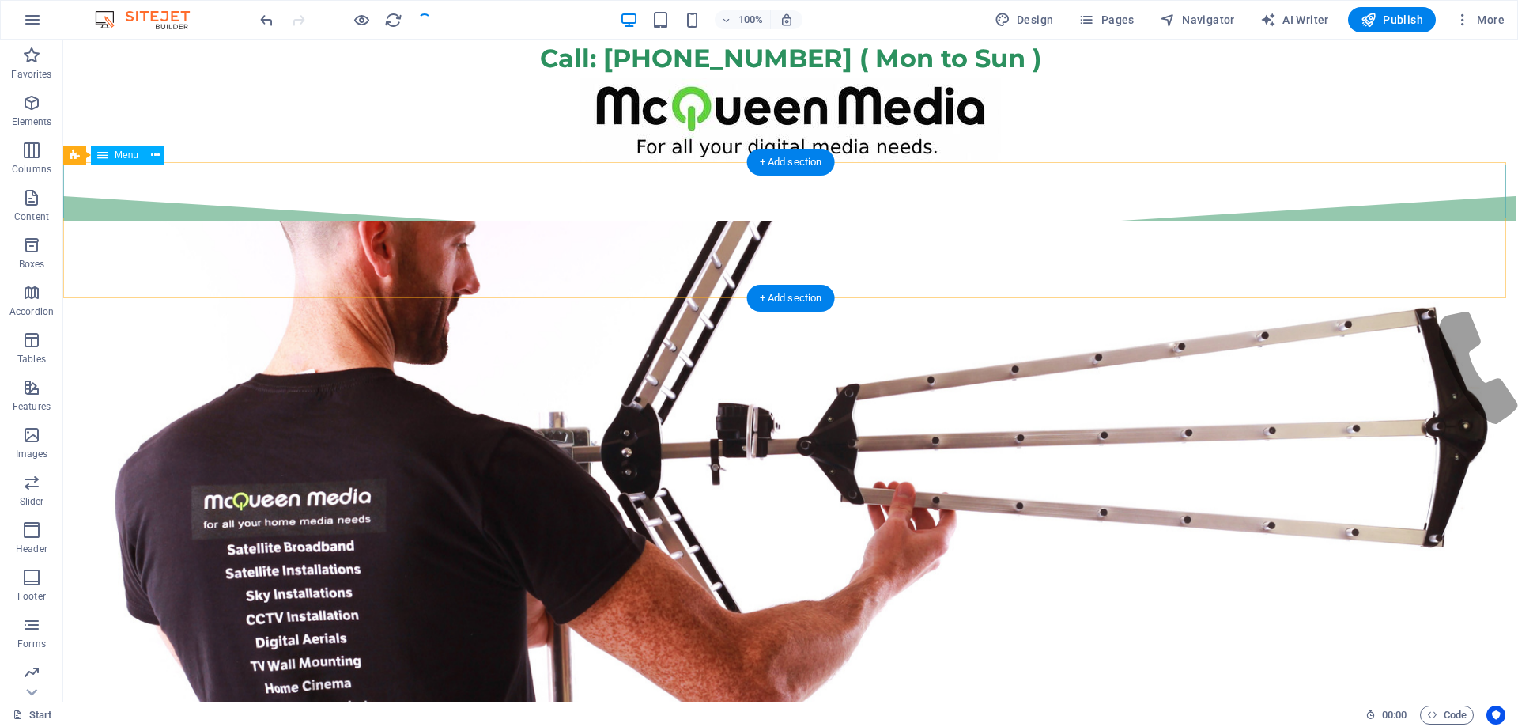
click at [399, 268] on nav "Start WiFi Network Cabling CAT 6 Starlink Installation TV Aerial Services Frees…" at bounding box center [790, 295] width 1455 height 54
select select "%"
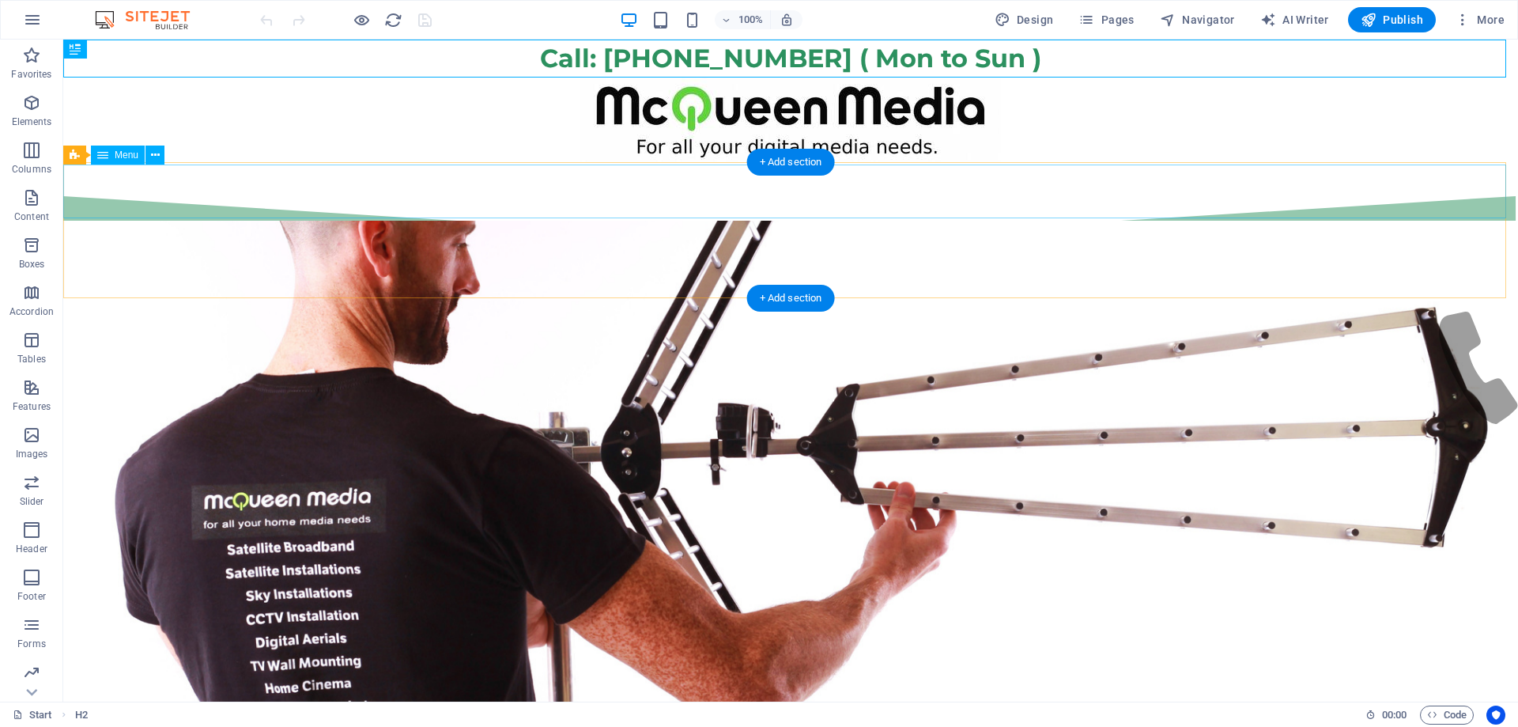
click at [507, 268] on nav "Start WiFi Network Cabling CAT 6 Starlink Installation TV Aerial Services Frees…" at bounding box center [790, 295] width 1455 height 54
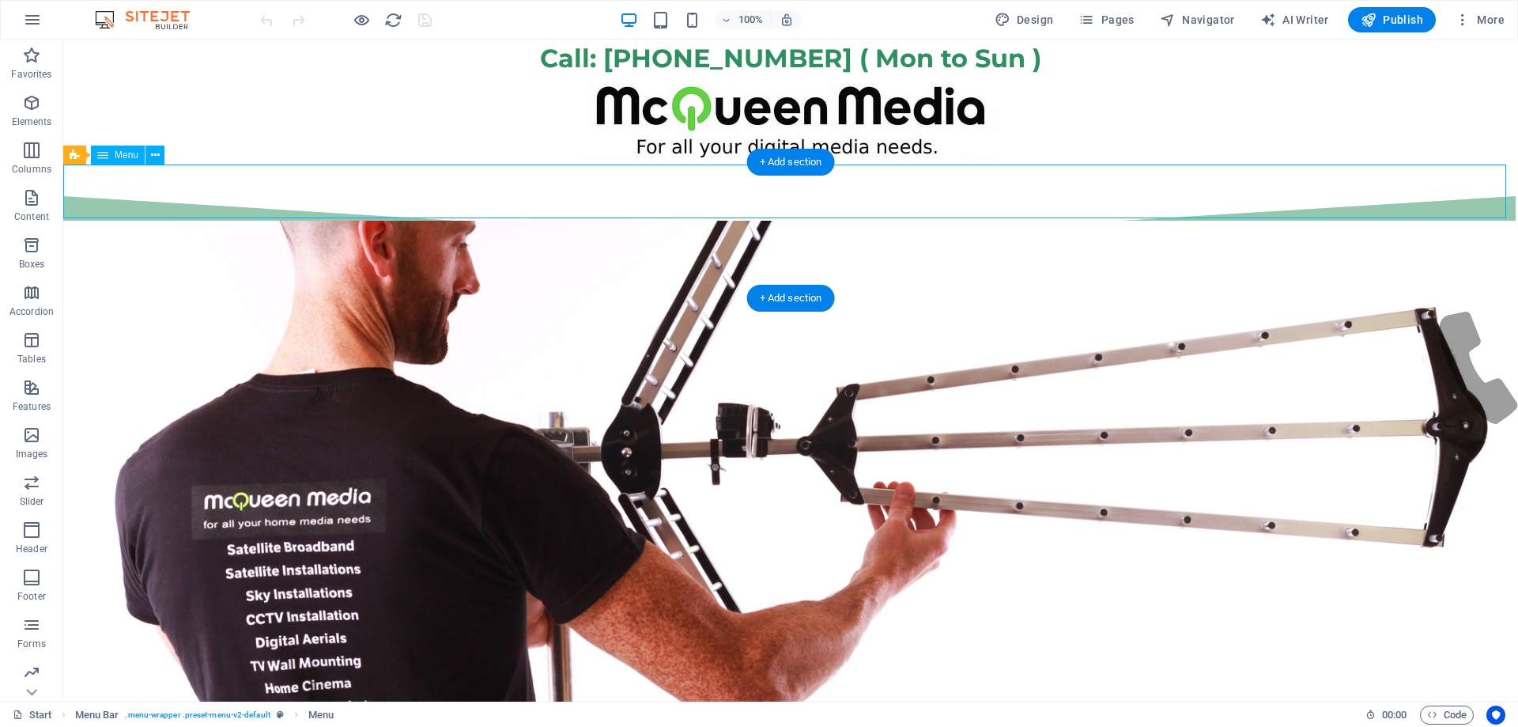
click at [507, 268] on nav "Start WiFi Network Cabling CAT 6 Starlink Installation TV Aerial Services Frees…" at bounding box center [790, 295] width 1455 height 54
select select
select select "16"
select select
select select "28"
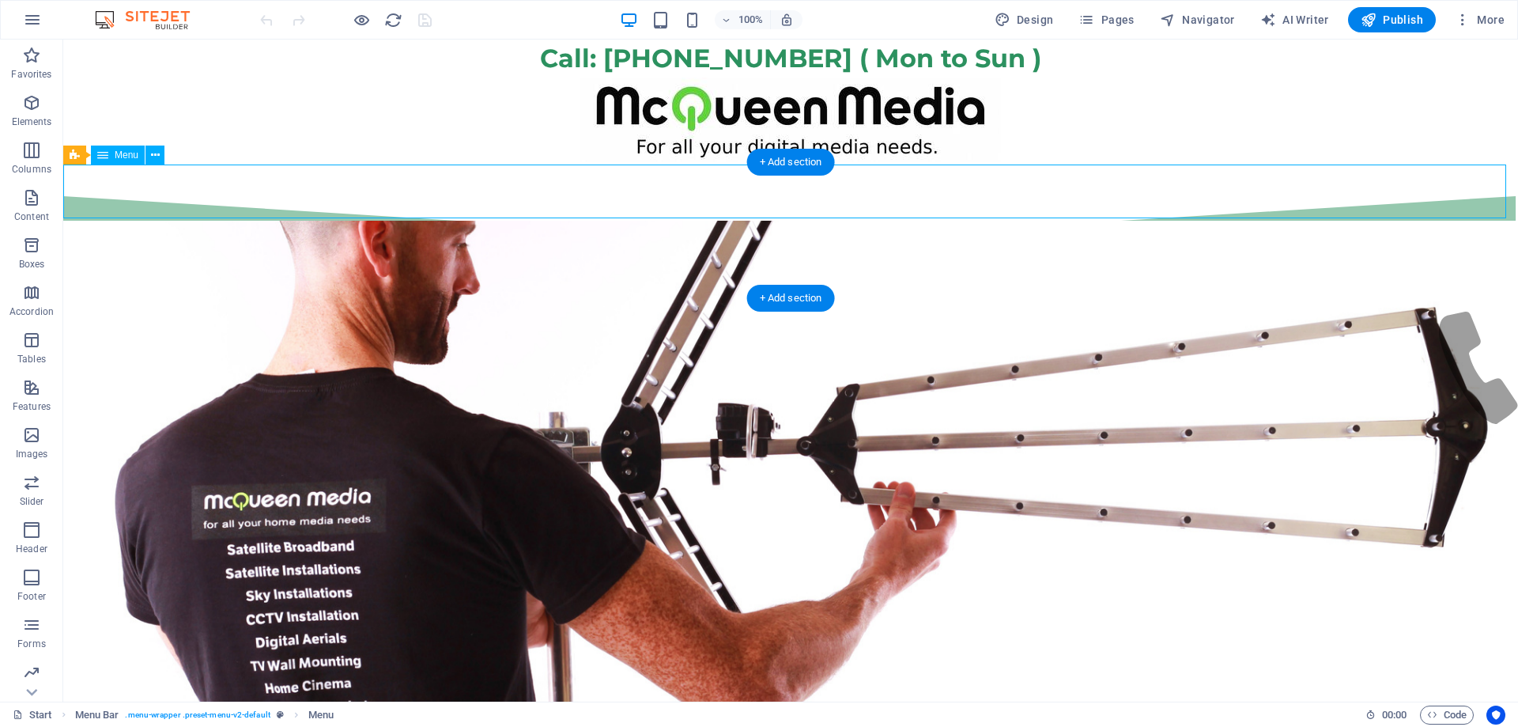
select select
select select "12"
select select
select select "8"
select select
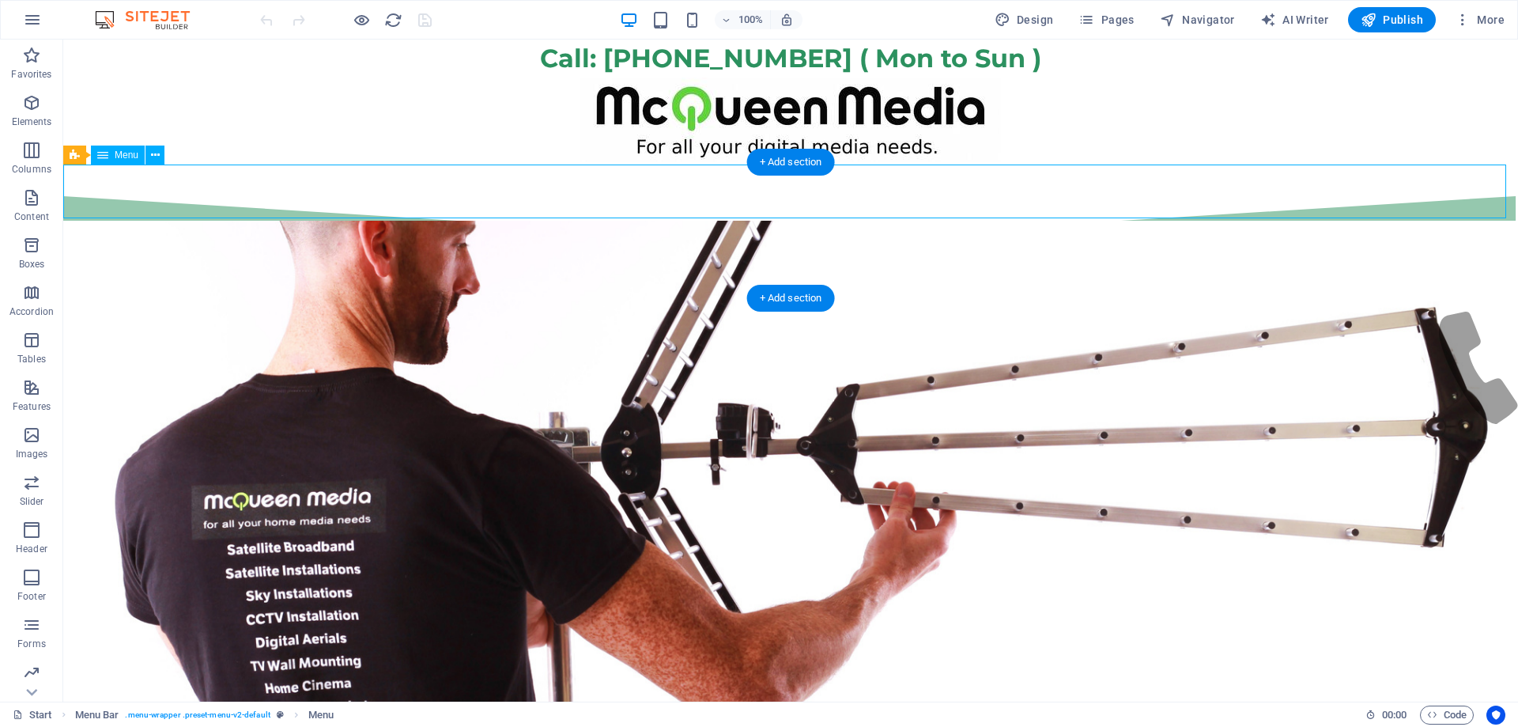
select select "11"
select select
select select "9"
select select
select select "23"
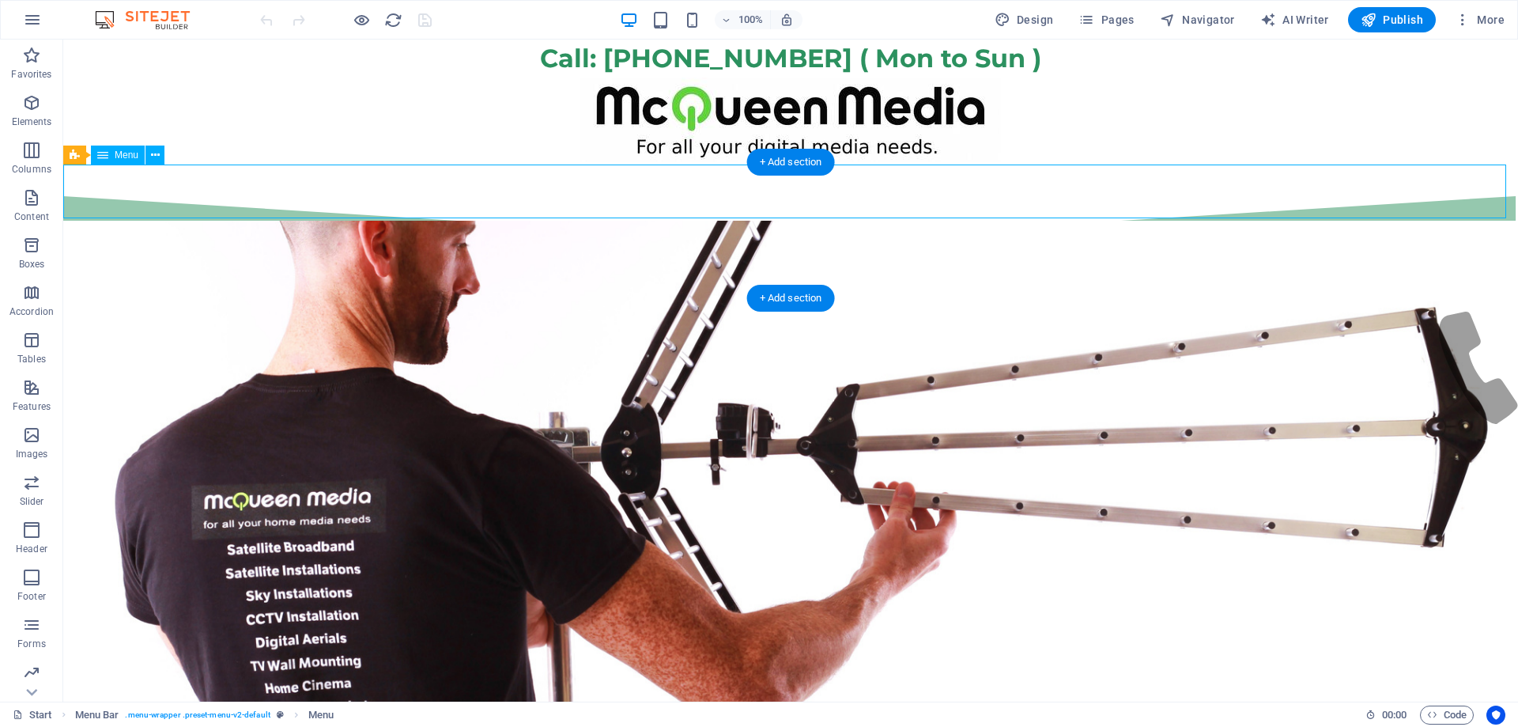
select select
select select "7"
select select
select select "24"
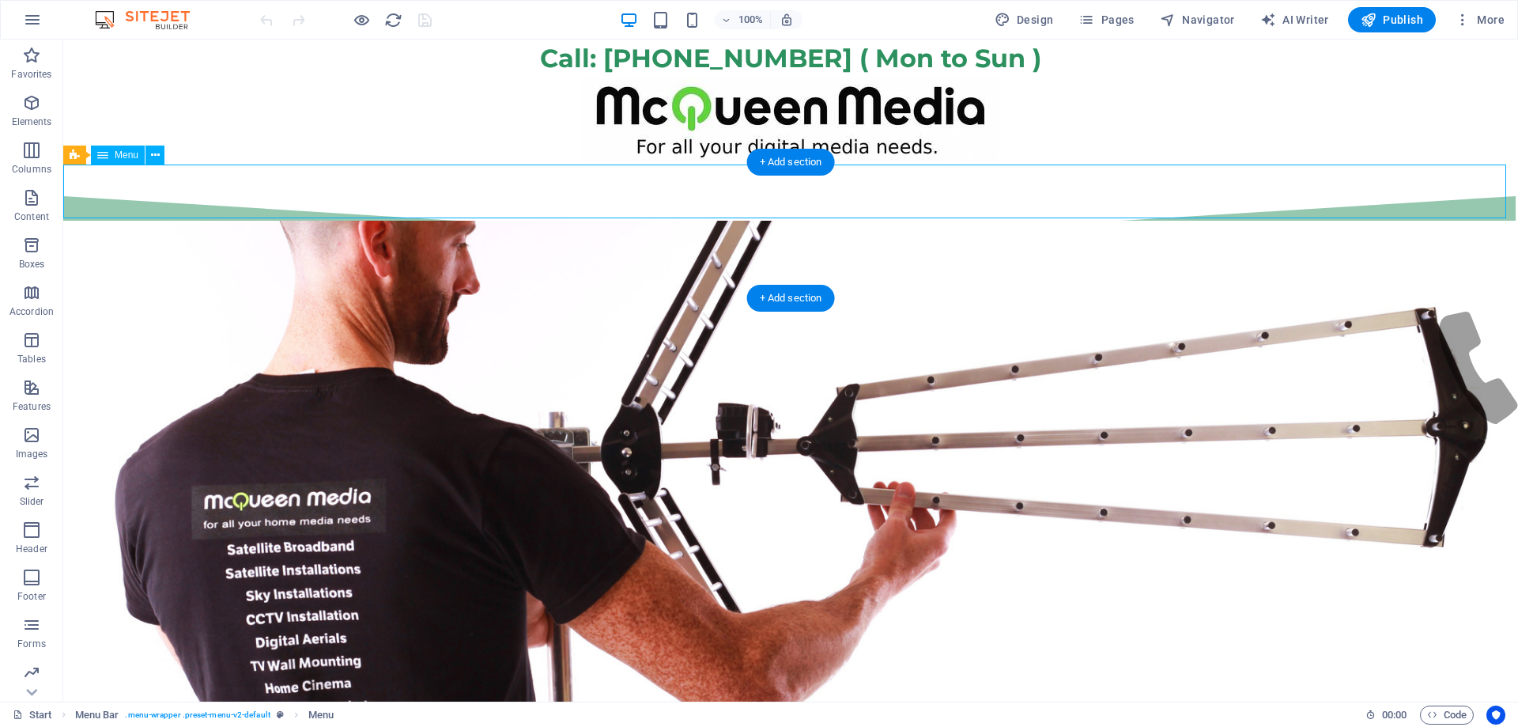
select select
select select "13"
select select
select select "15"
select select
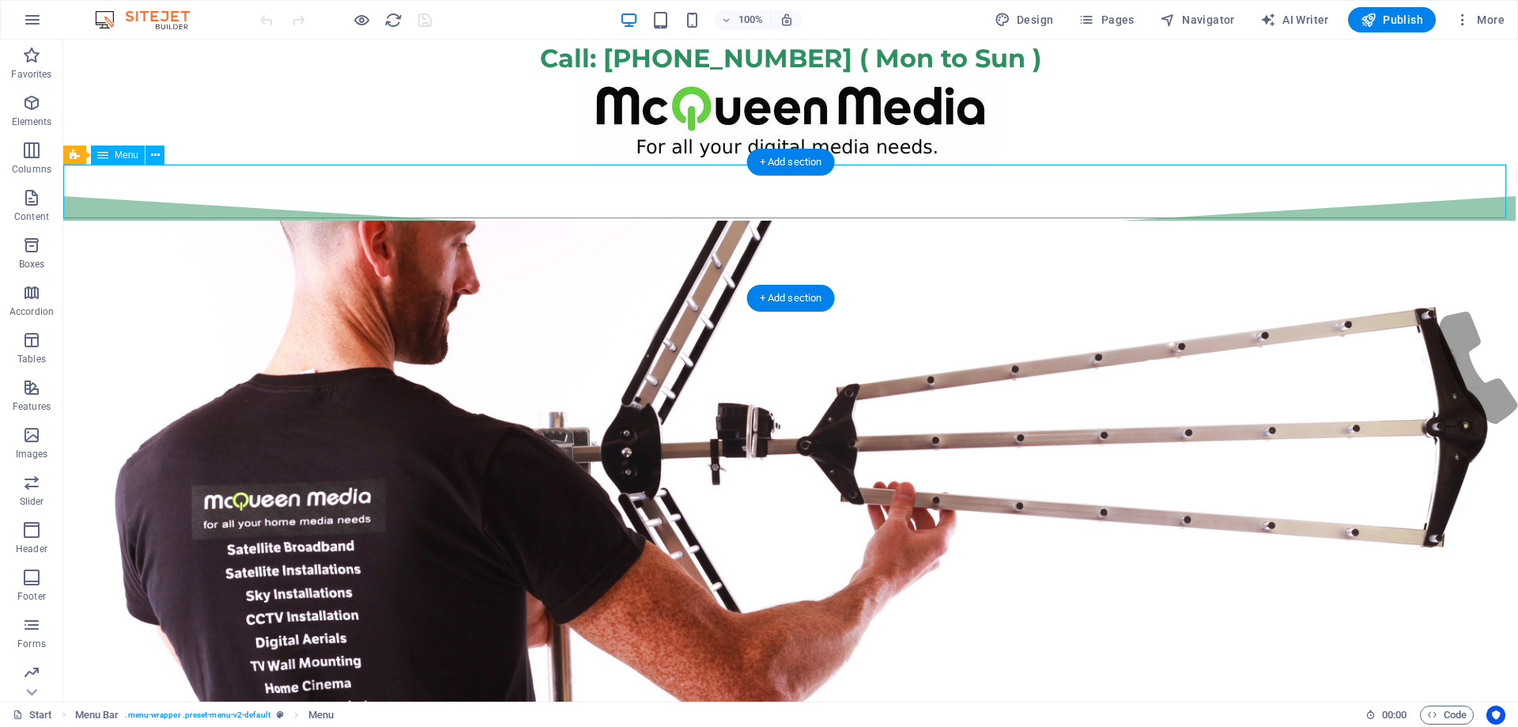
select select "25"
select select
select select "24"
select select
select select "10"
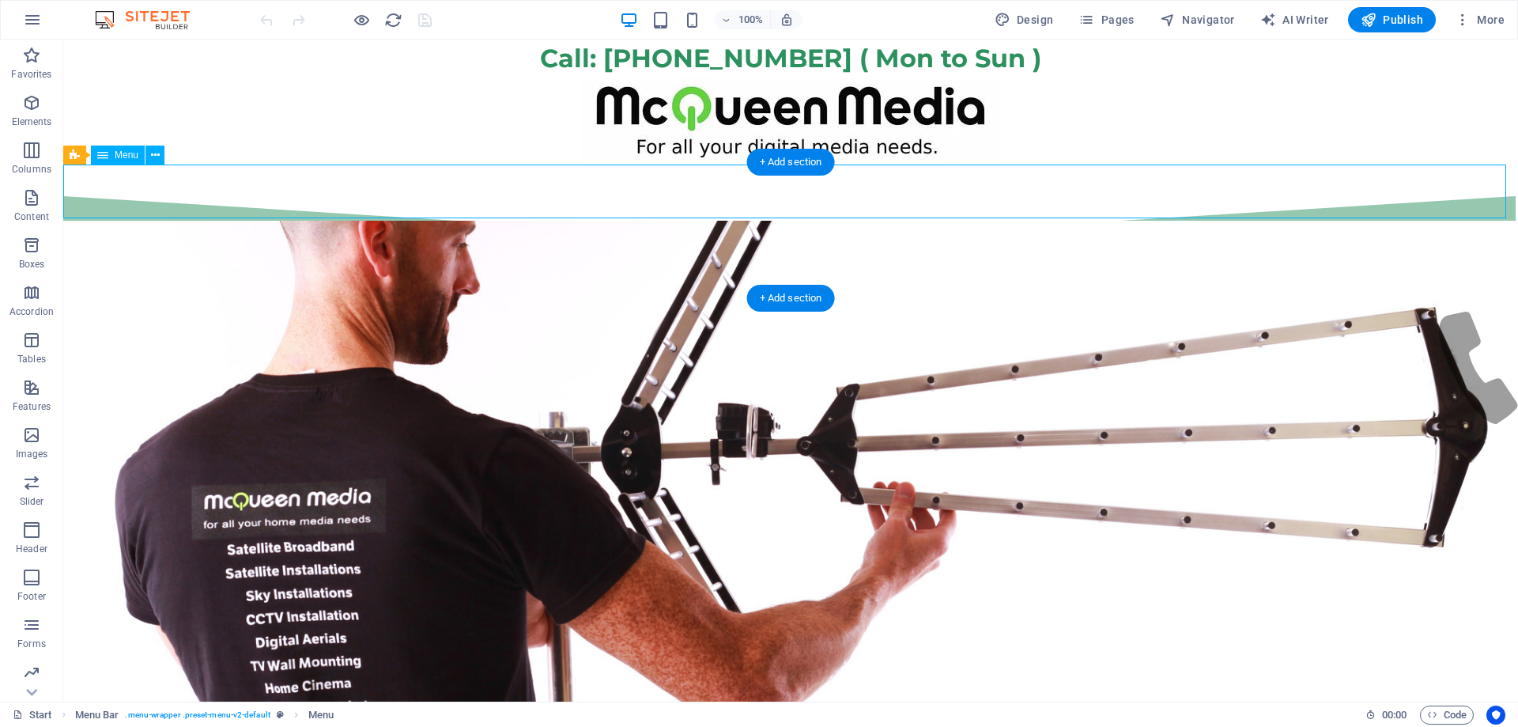
select select
select select "27"
select select
select select "14"
select select
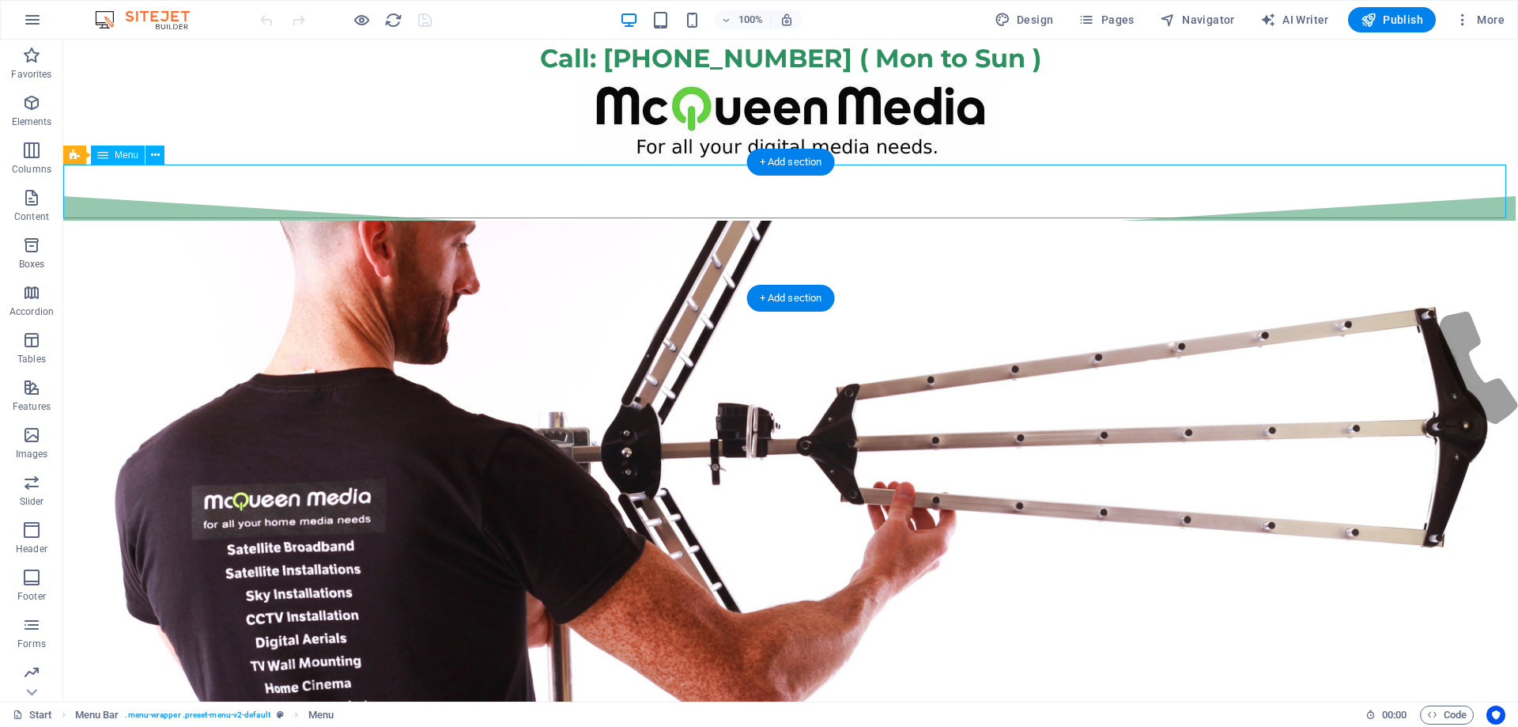
select select "17"
select select
select select "18"
select select
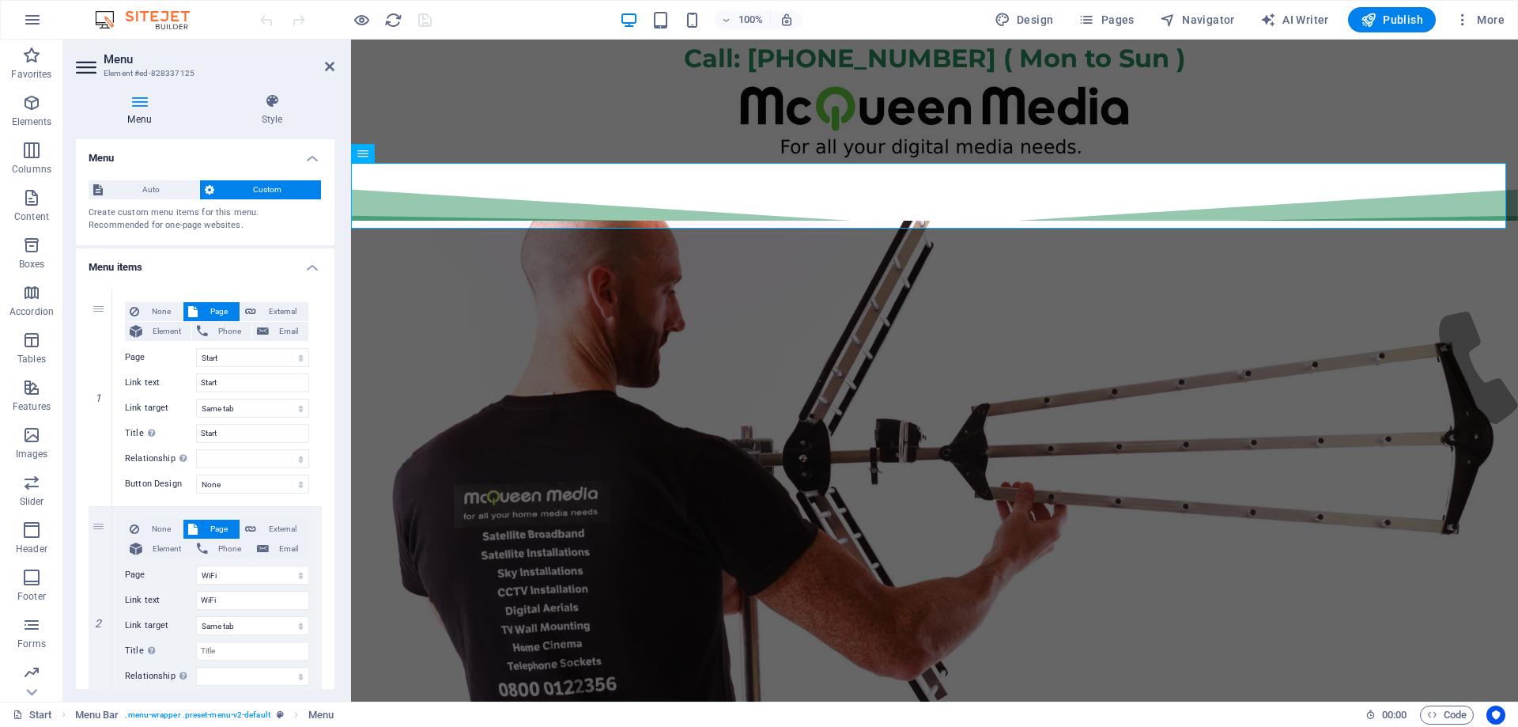
click at [243, 188] on span "Custom" at bounding box center [268, 189] width 98 height 19
click at [266, 185] on span "Custom" at bounding box center [268, 189] width 98 height 19
click at [276, 108] on icon at bounding box center [272, 101] width 125 height 16
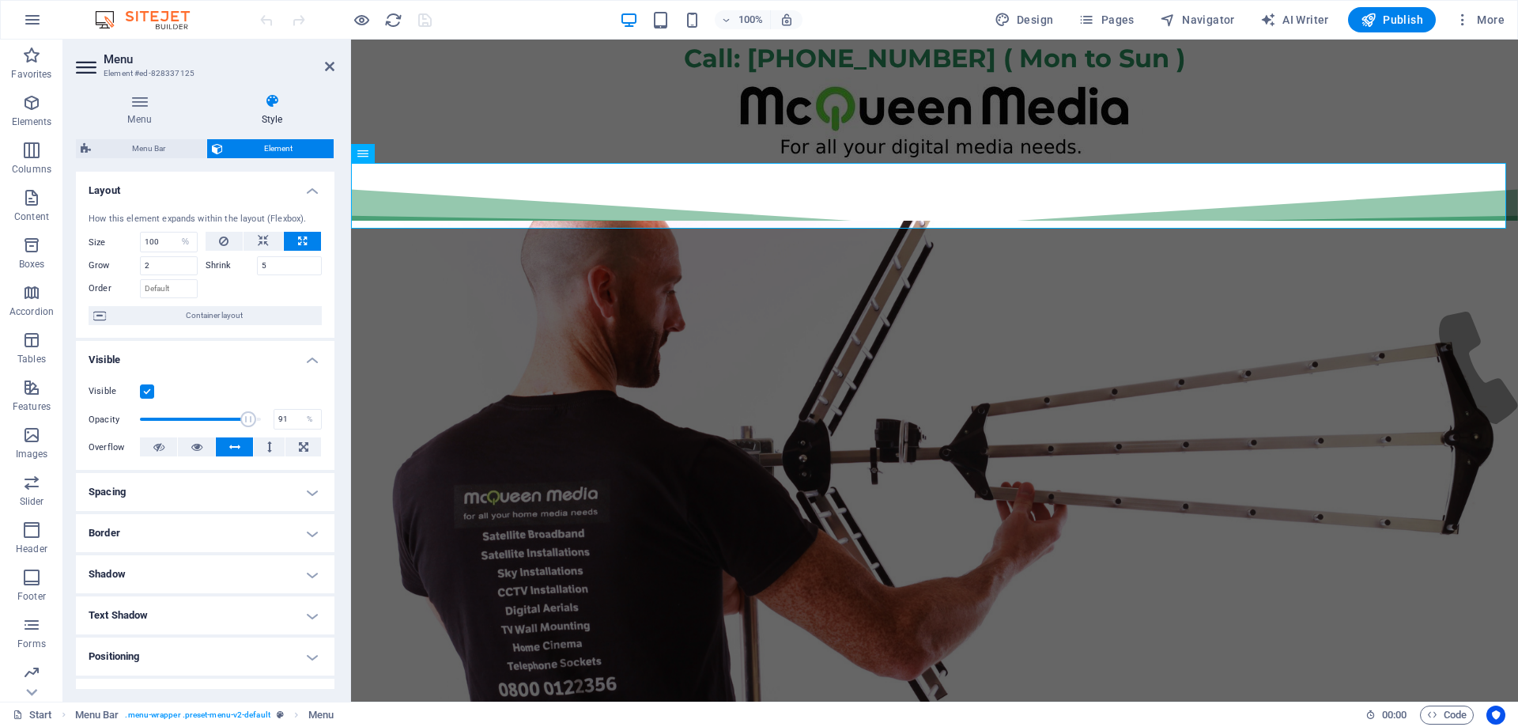
type input "92"
drag, startPoint x: 236, startPoint y: 421, endPoint x: 248, endPoint y: 421, distance: 11.9
click at [248, 421] on span at bounding box center [252, 419] width 16 height 16
drag, startPoint x: 267, startPoint y: 263, endPoint x: 244, endPoint y: 268, distance: 23.6
click at [250, 263] on div "Shrink 5" at bounding box center [264, 265] width 117 height 19
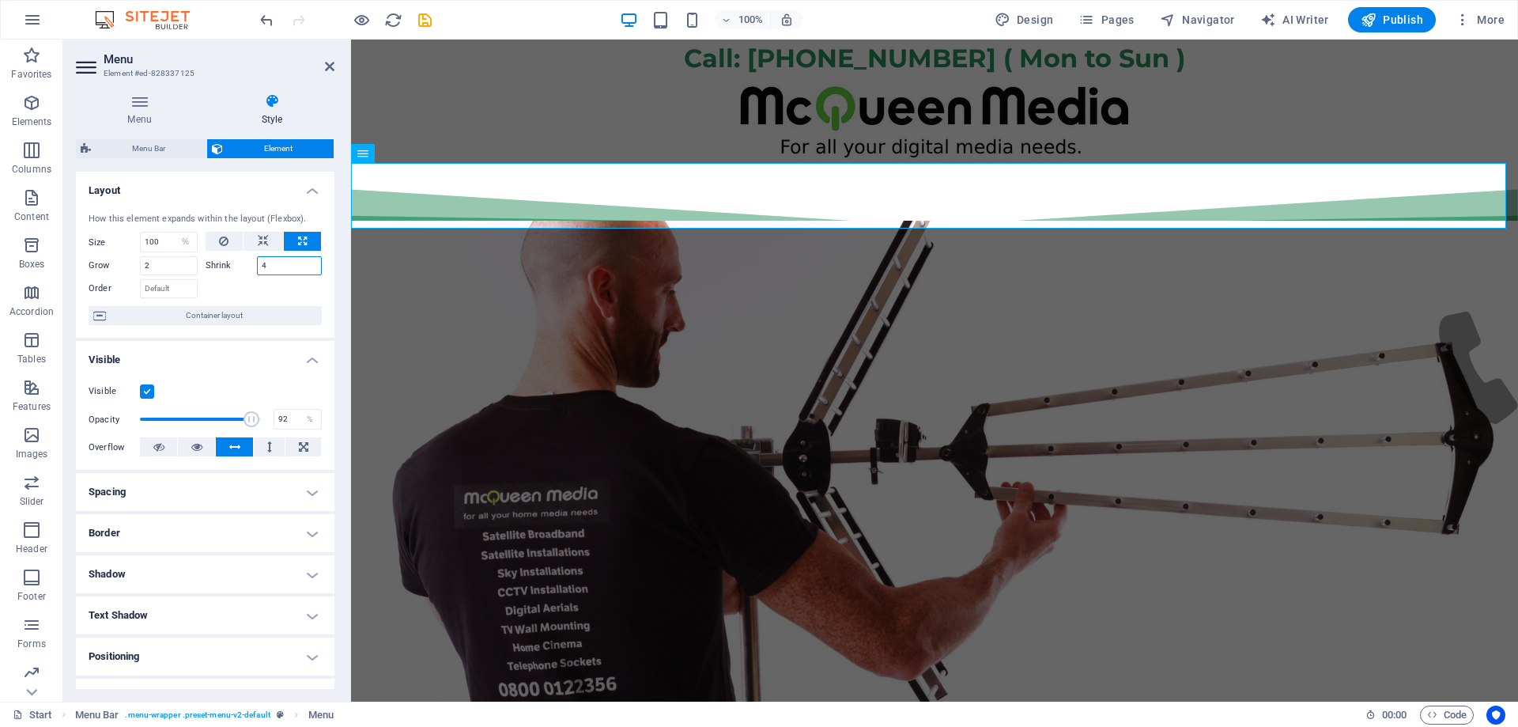
type input "4"
click at [274, 285] on div at bounding box center [264, 286] width 117 height 23
drag, startPoint x: 163, startPoint y: 267, endPoint x: 122, endPoint y: 260, distance: 41.7
click at [122, 260] on div "Grow 2" at bounding box center [143, 265] width 109 height 19
type input "1"
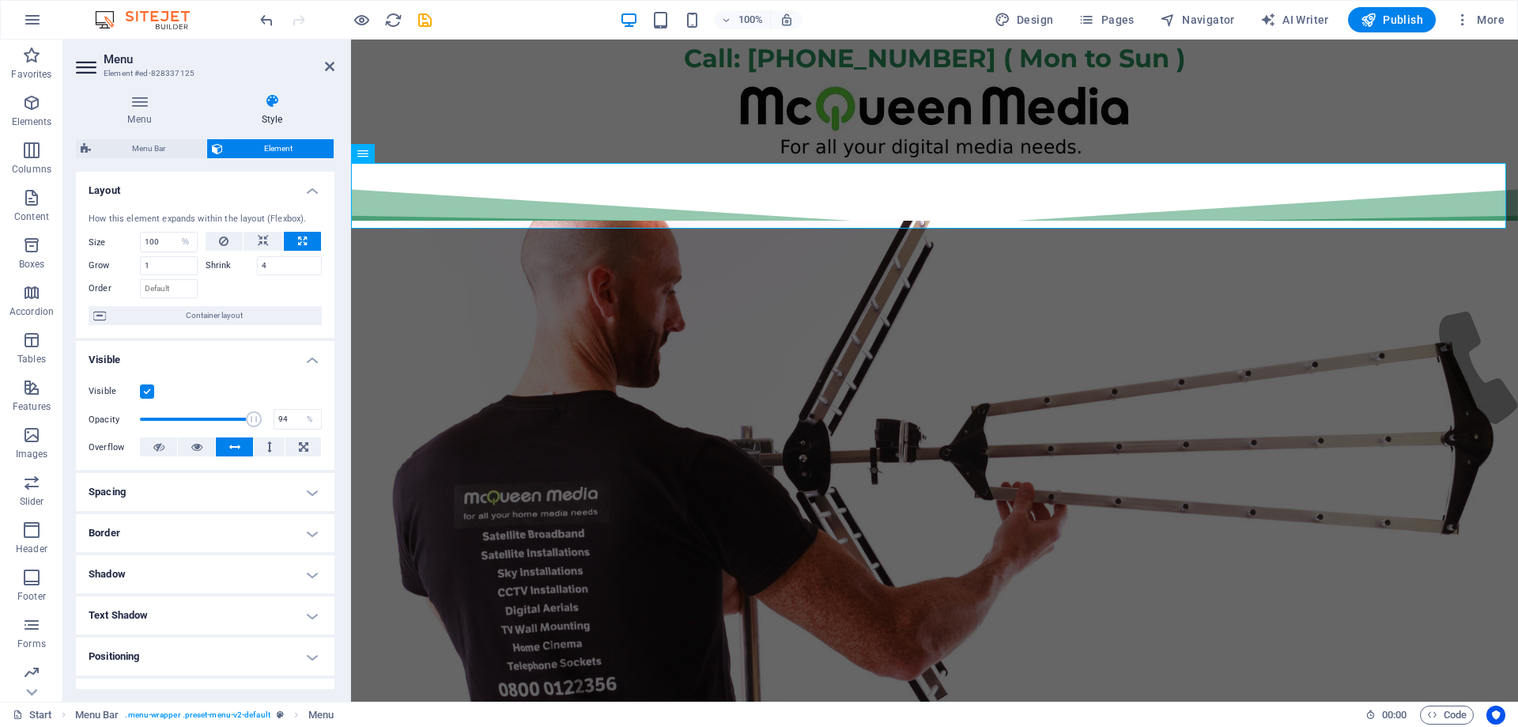
type input "95"
click at [252, 420] on span at bounding box center [255, 419] width 16 height 16
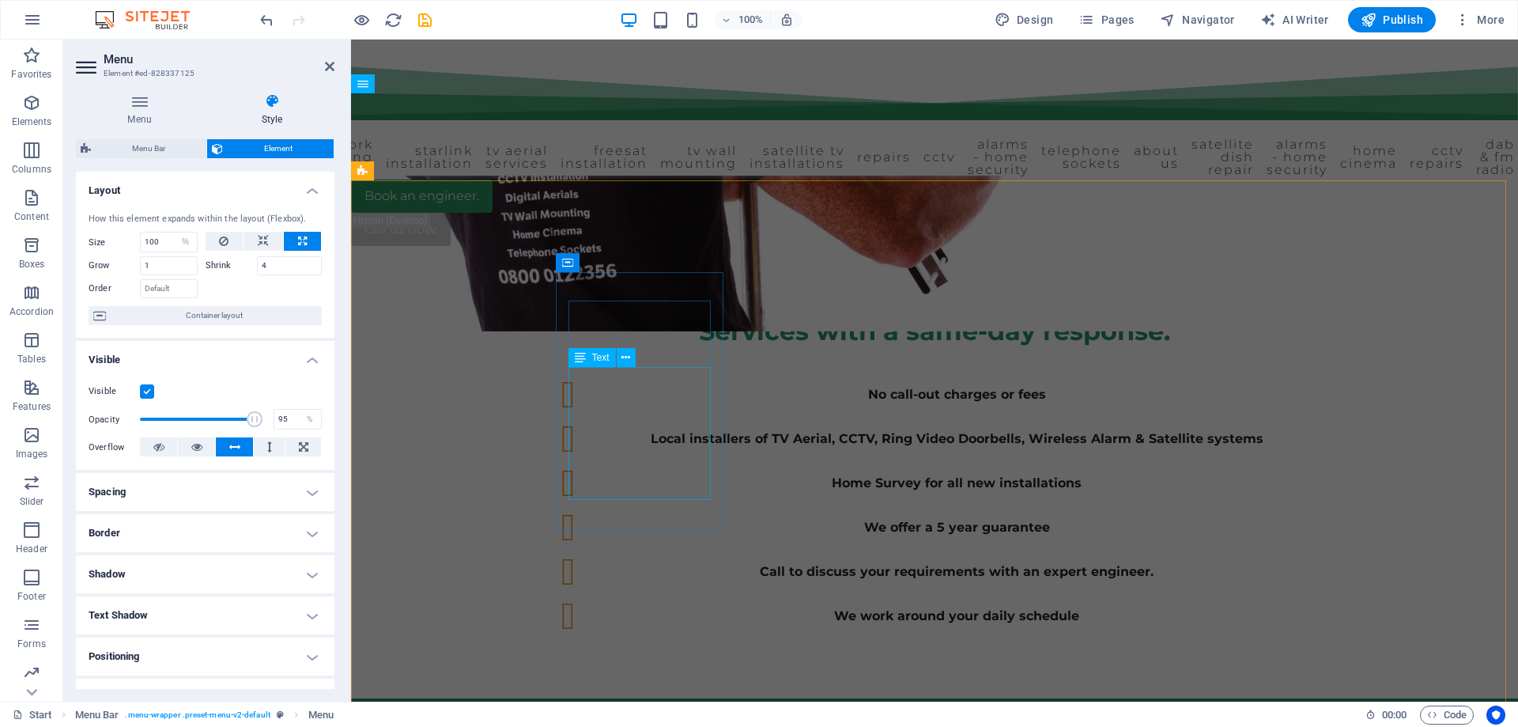
scroll to position [553, 0]
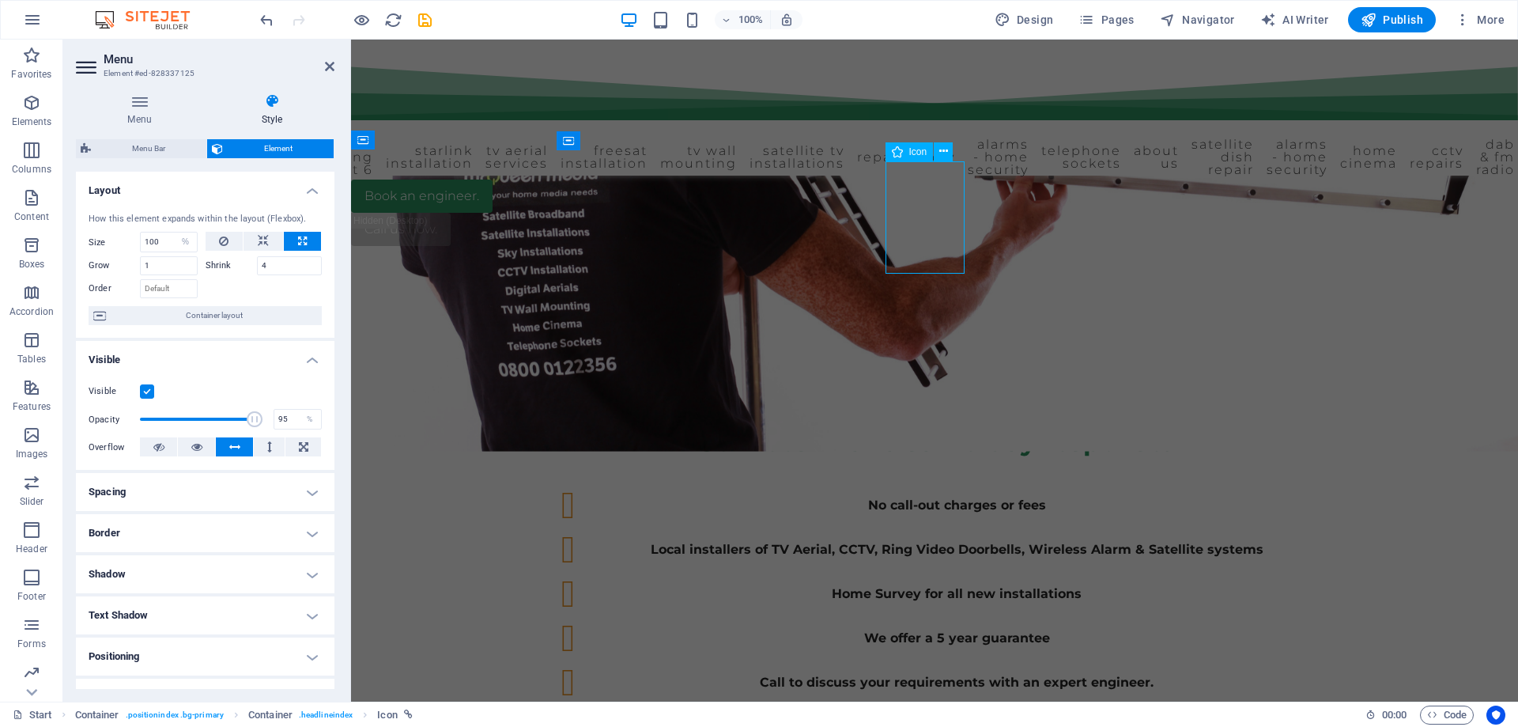
select select "xMidYMid"
select select "px"
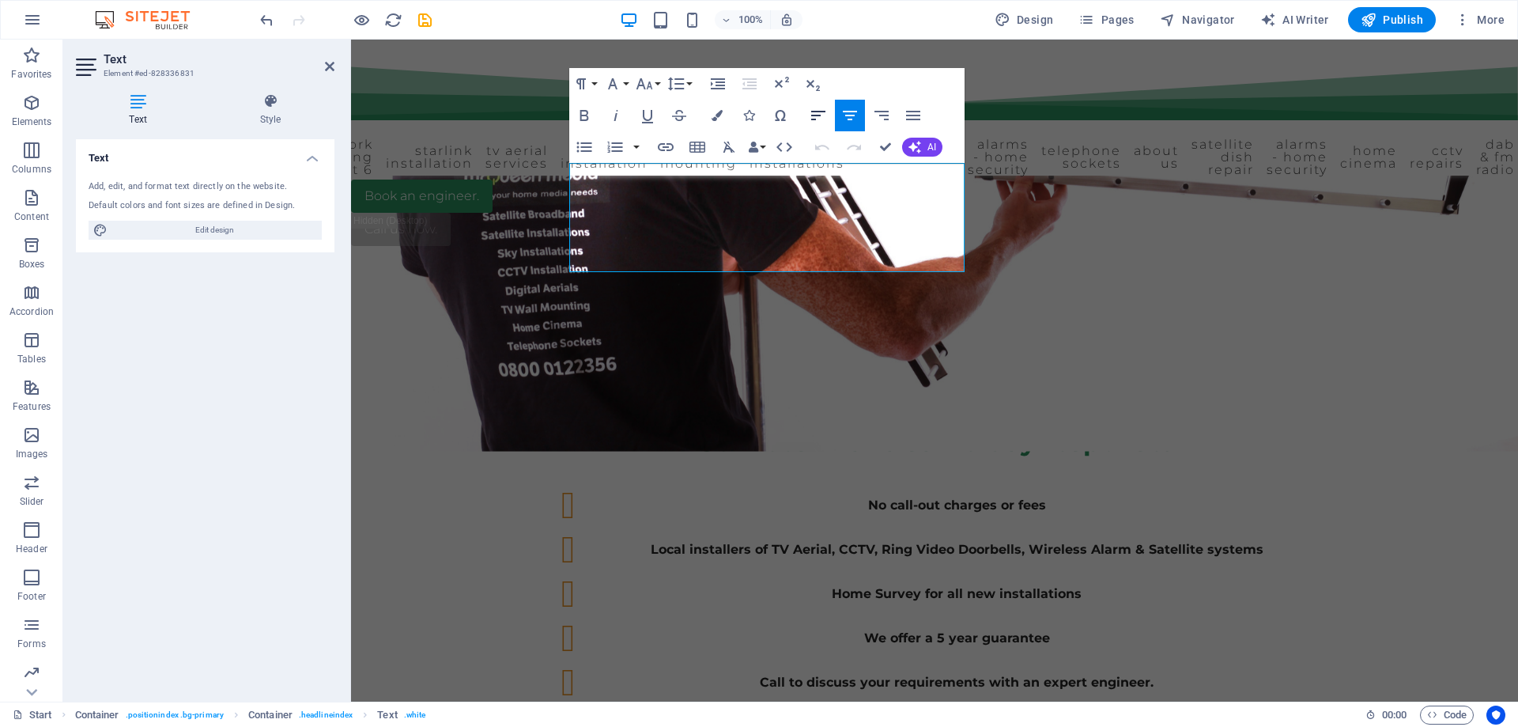
click at [822, 114] on icon "button" at bounding box center [818, 115] width 19 height 19
drag, startPoint x: 846, startPoint y: 234, endPoint x: 615, endPoint y: 167, distance: 240.5
click at [811, 119] on icon "button" at bounding box center [818, 115] width 14 height 9
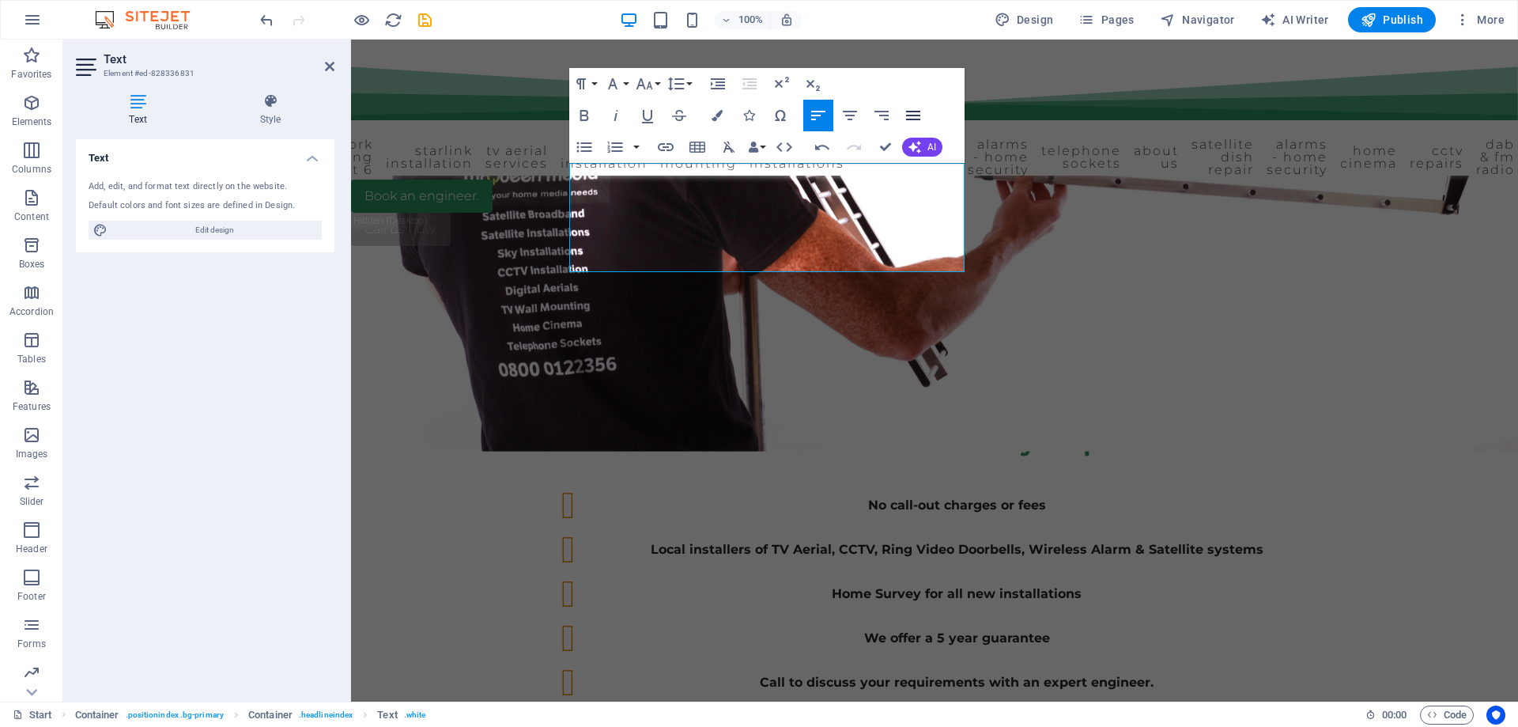
click at [910, 113] on icon "button" at bounding box center [913, 115] width 19 height 19
click at [886, 117] on icon "button" at bounding box center [881, 115] width 19 height 19
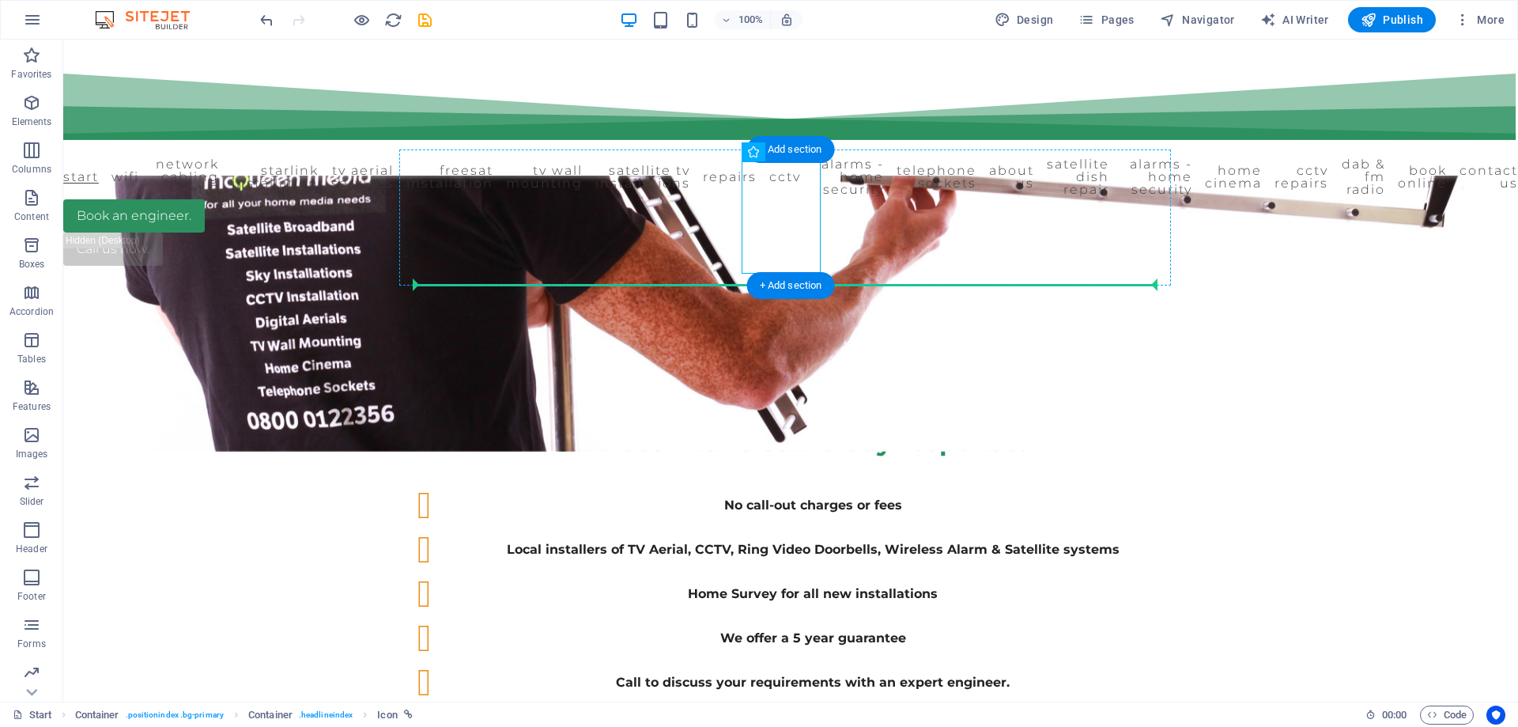
drag, startPoint x: 598, startPoint y: 222, endPoint x: 966, endPoint y: 226, distance: 368.5
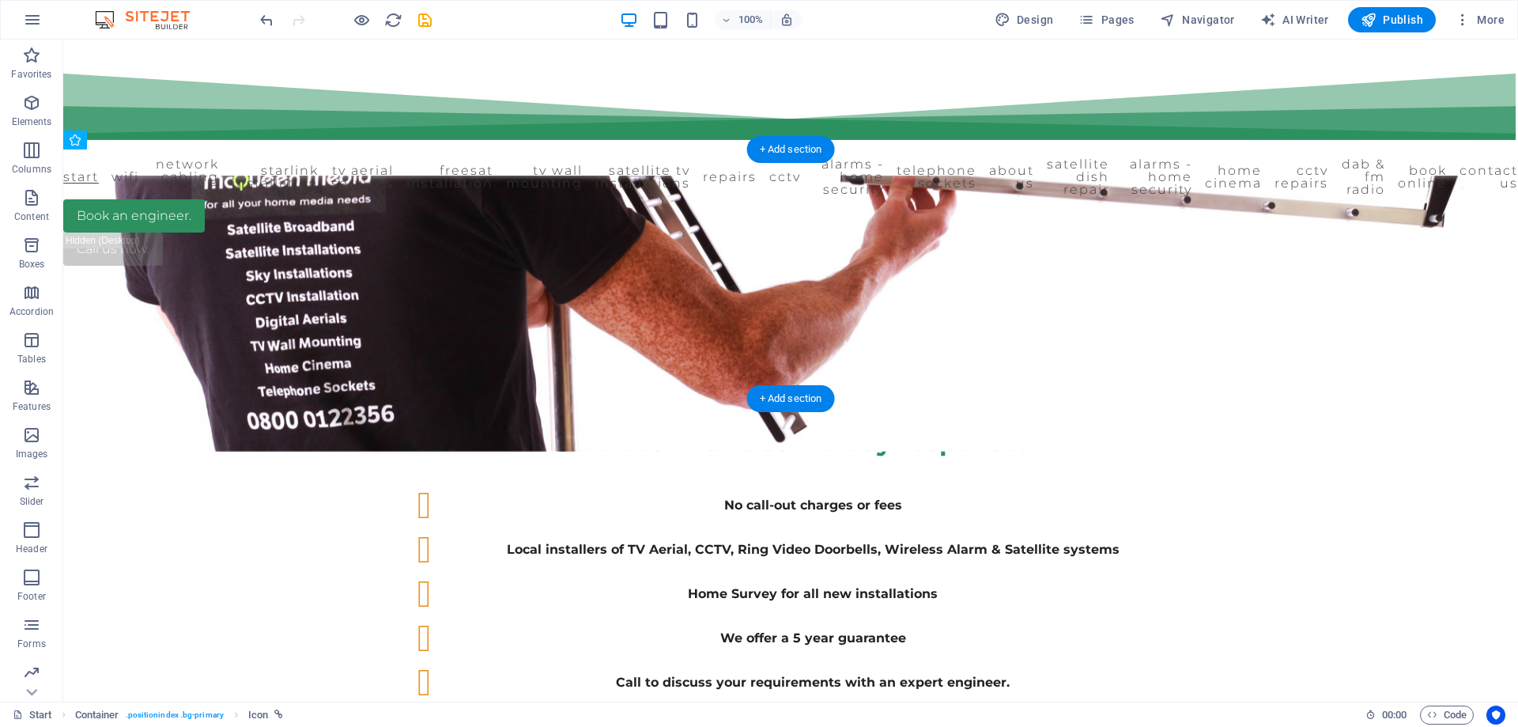
drag, startPoint x: 761, startPoint y: 327, endPoint x: 863, endPoint y: 300, distance: 106.2
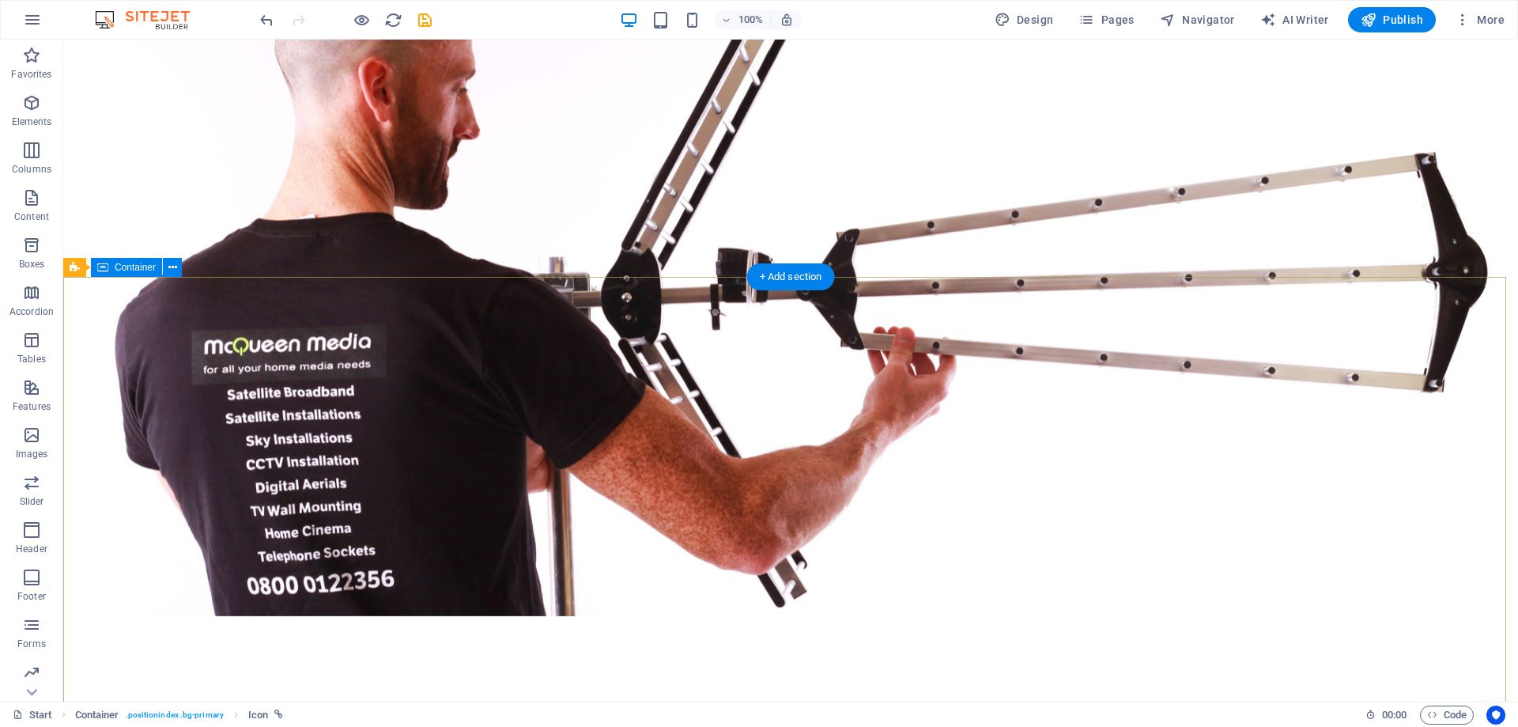
scroll to position [0, 0]
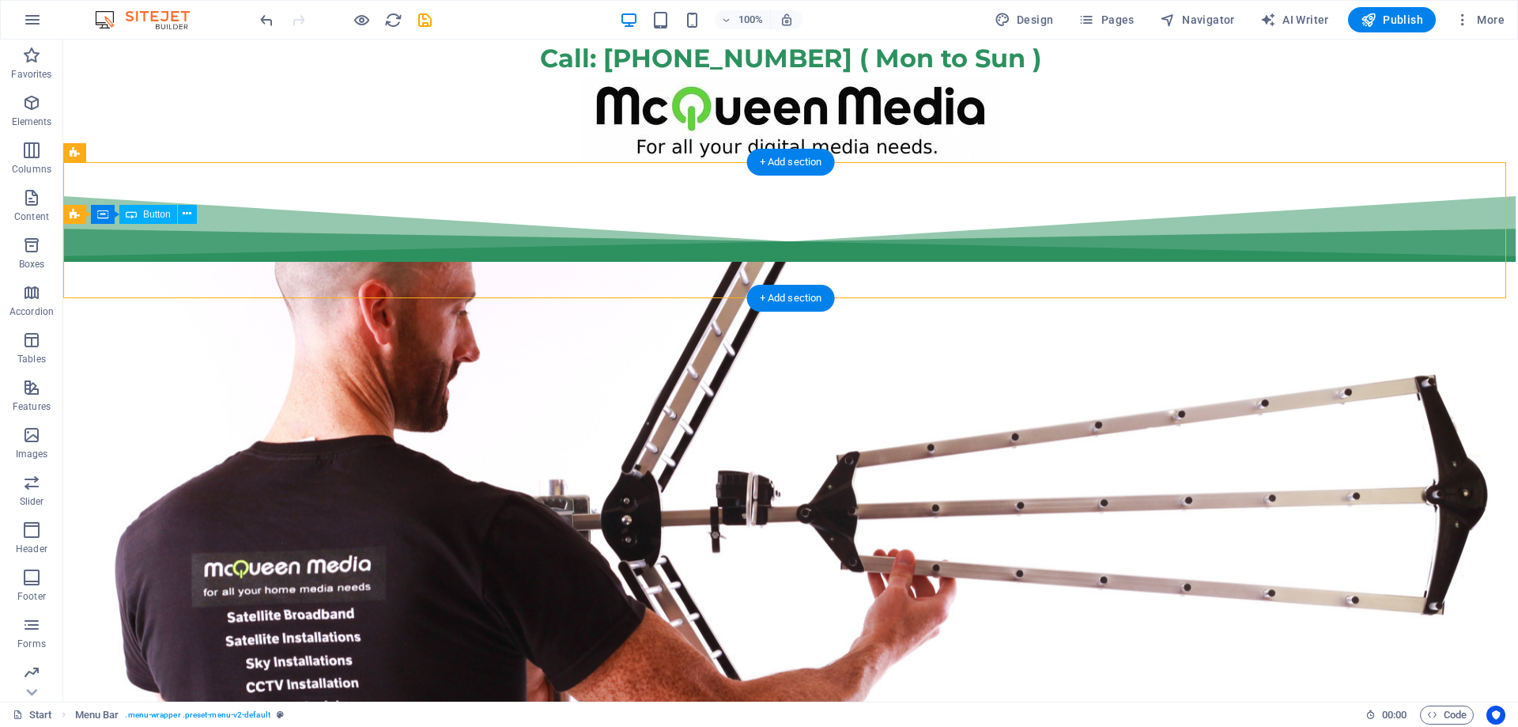
drag, startPoint x: 251, startPoint y: 240, endPoint x: 260, endPoint y: 239, distance: 9.6
click at [260, 322] on div "Book an engineer." at bounding box center [297, 338] width 468 height 33
click at [189, 322] on div "Book an engineer." at bounding box center [297, 338] width 468 height 33
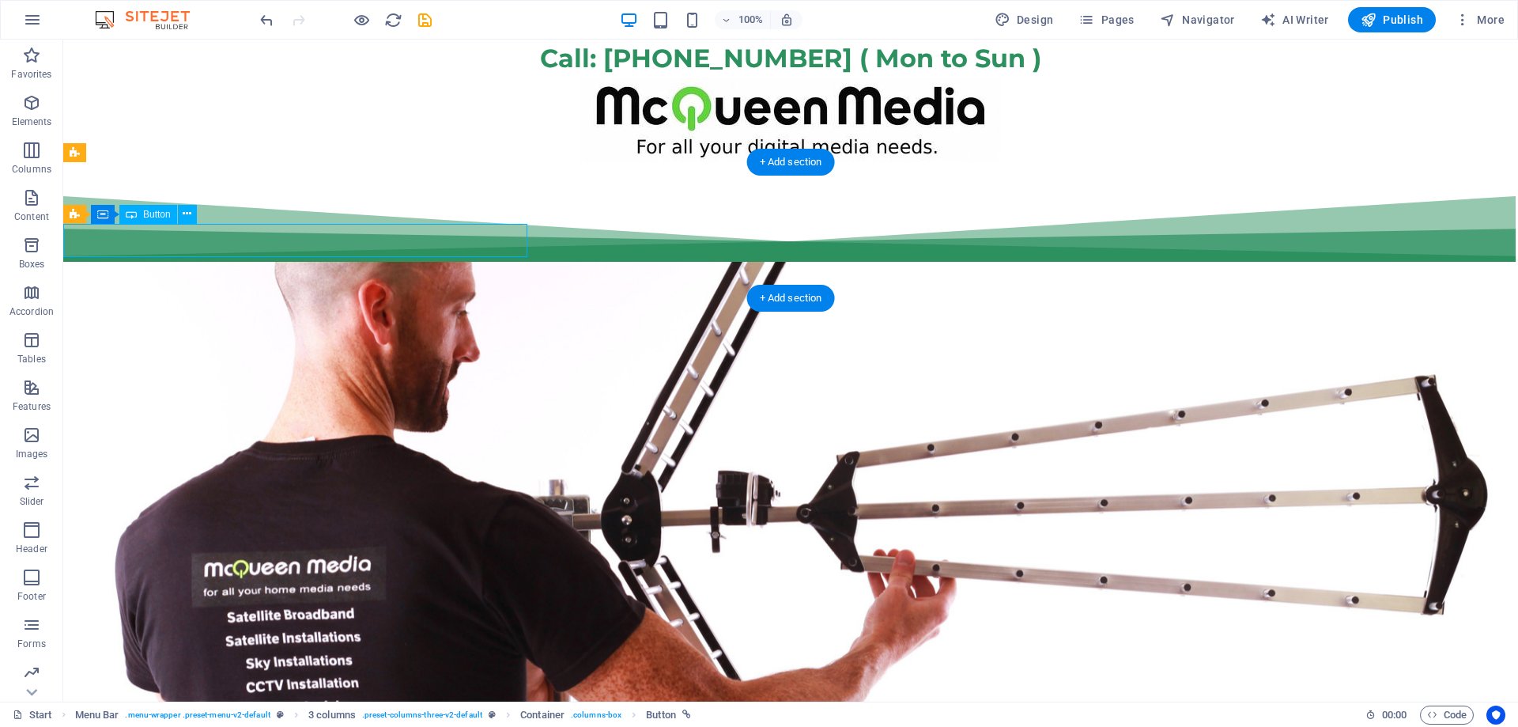
click at [208, 322] on div "Book an engineer." at bounding box center [297, 338] width 468 height 33
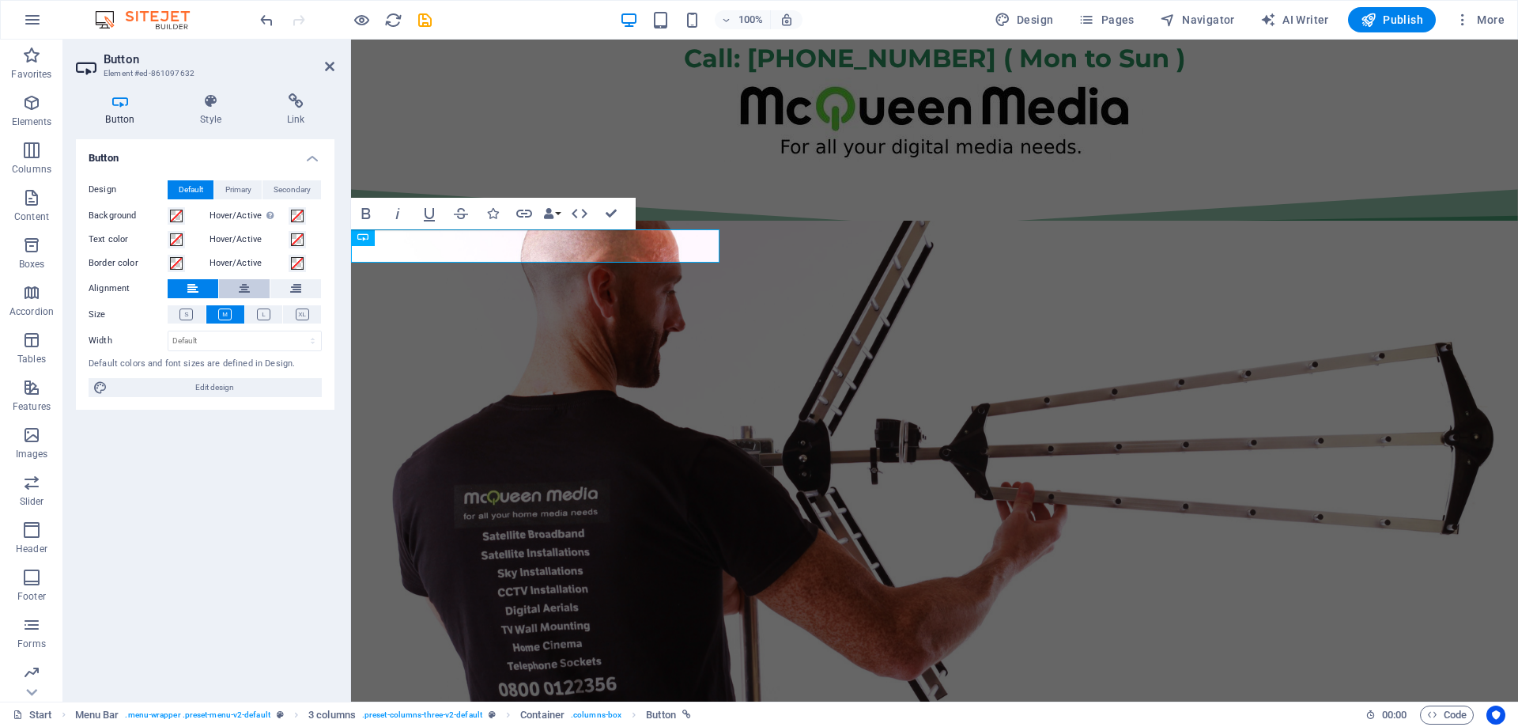
click at [242, 288] on icon at bounding box center [244, 288] width 11 height 19
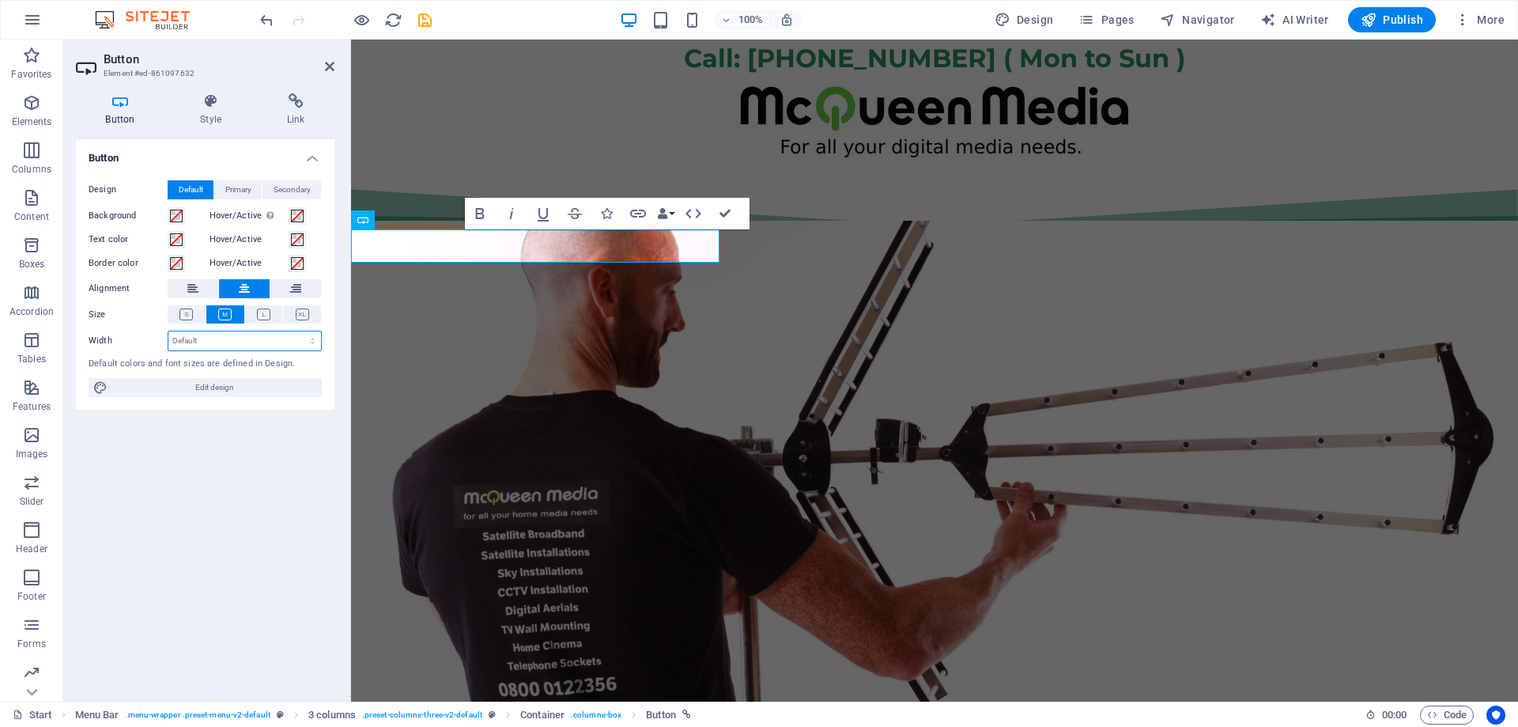
click at [242, 338] on select "Default px rem % em vh vw" at bounding box center [244, 340] width 153 height 19
select select "%"
click at [299, 331] on select "Default px rem % em vh vw" at bounding box center [244, 340] width 153 height 19
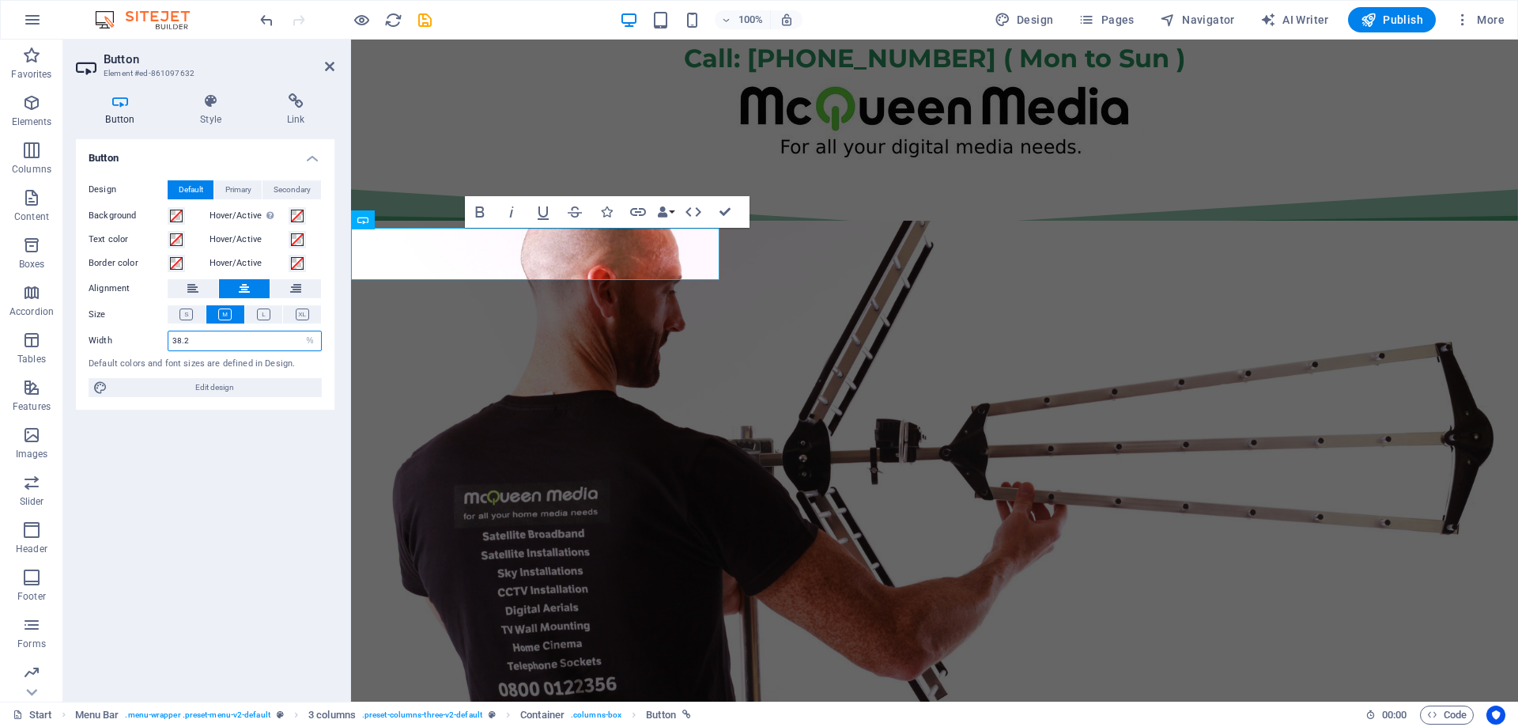
click at [198, 341] on input "38.2" at bounding box center [244, 340] width 153 height 19
drag, startPoint x: 198, startPoint y: 341, endPoint x: 148, endPoint y: 348, distance: 51.1
click at [148, 348] on div "Width 38.2 Default px rem % em vh vw" at bounding box center [205, 341] width 233 height 21
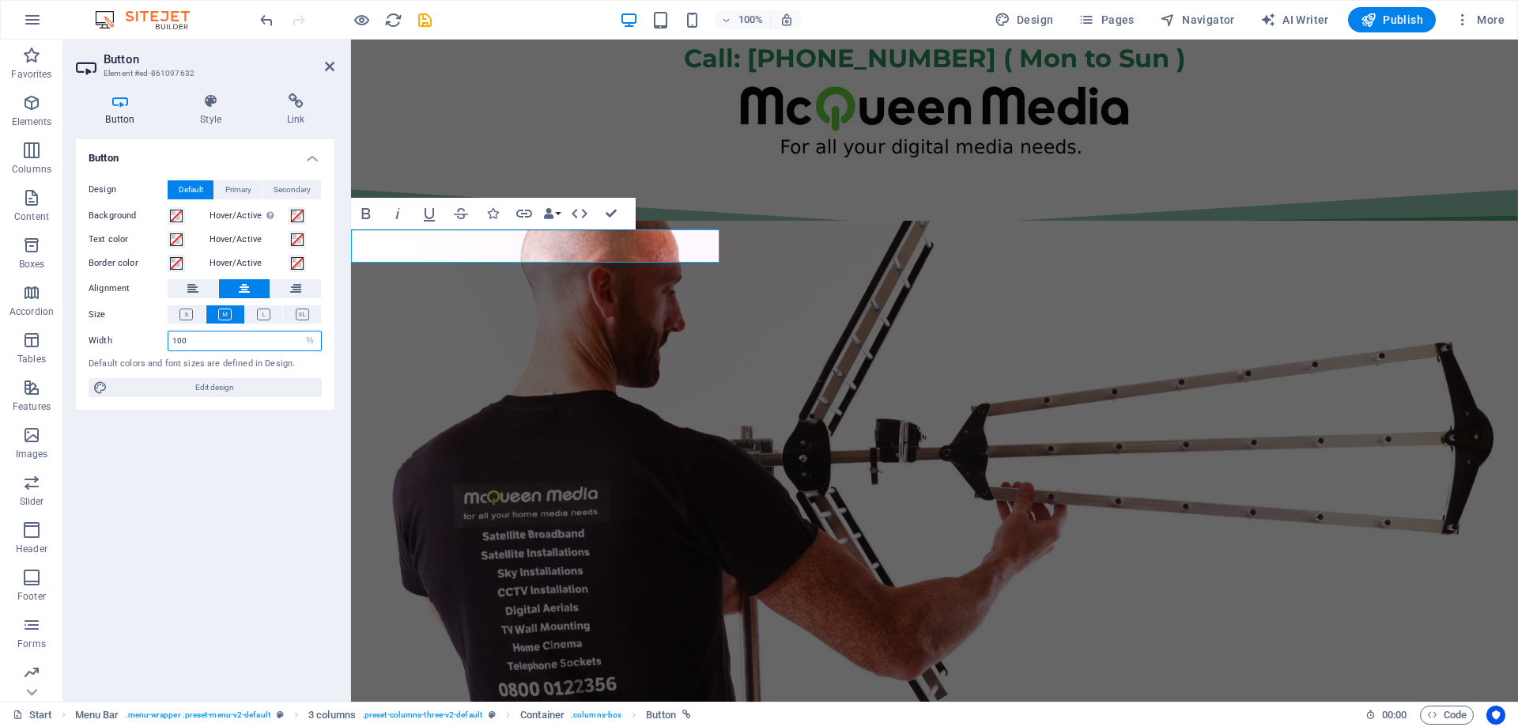
type input "100"
click at [308, 445] on div "Button Design Default Primary Secondary Background Hover/Active Switch to previ…" at bounding box center [205, 414] width 259 height 550
click at [264, 316] on icon at bounding box center [263, 314] width 13 height 12
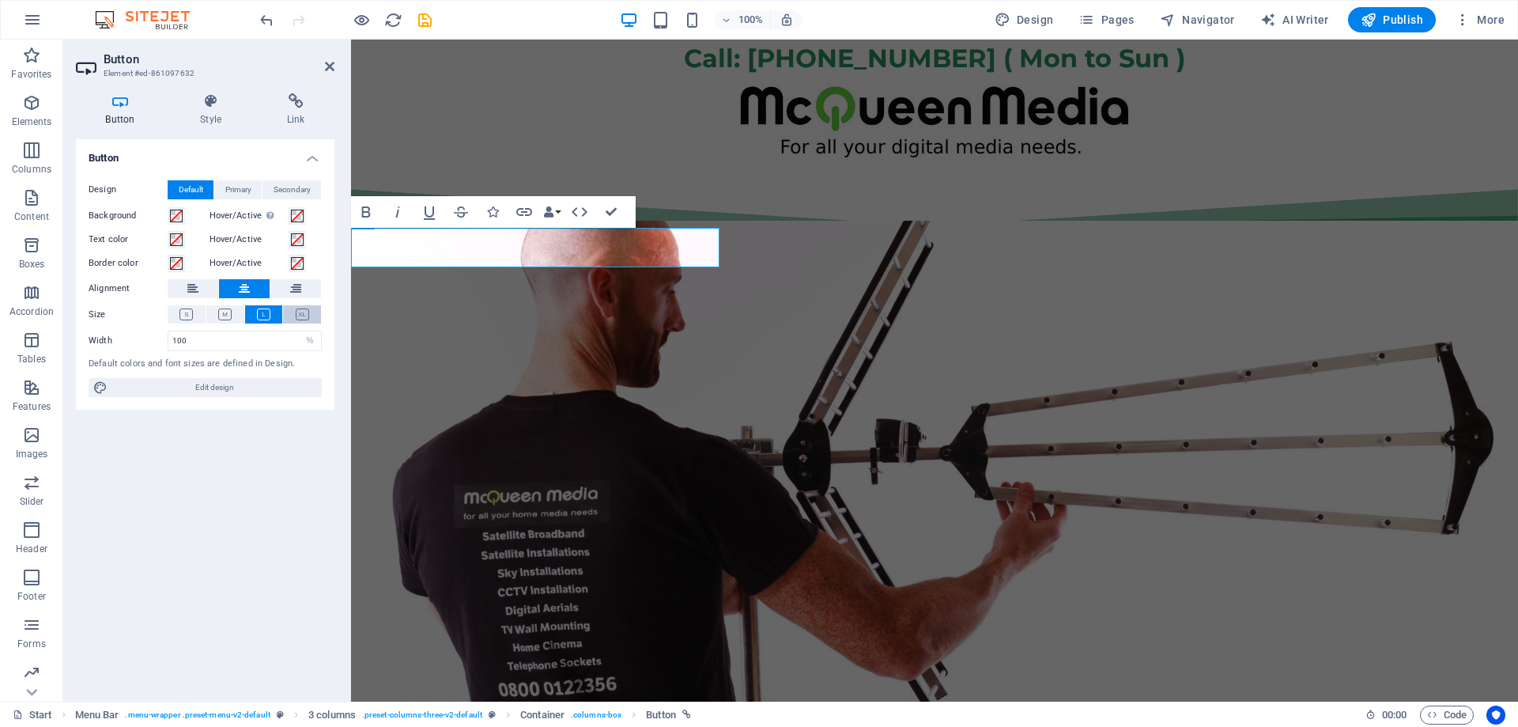
click at [292, 316] on button at bounding box center [302, 314] width 38 height 18
click at [178, 319] on button at bounding box center [187, 314] width 38 height 18
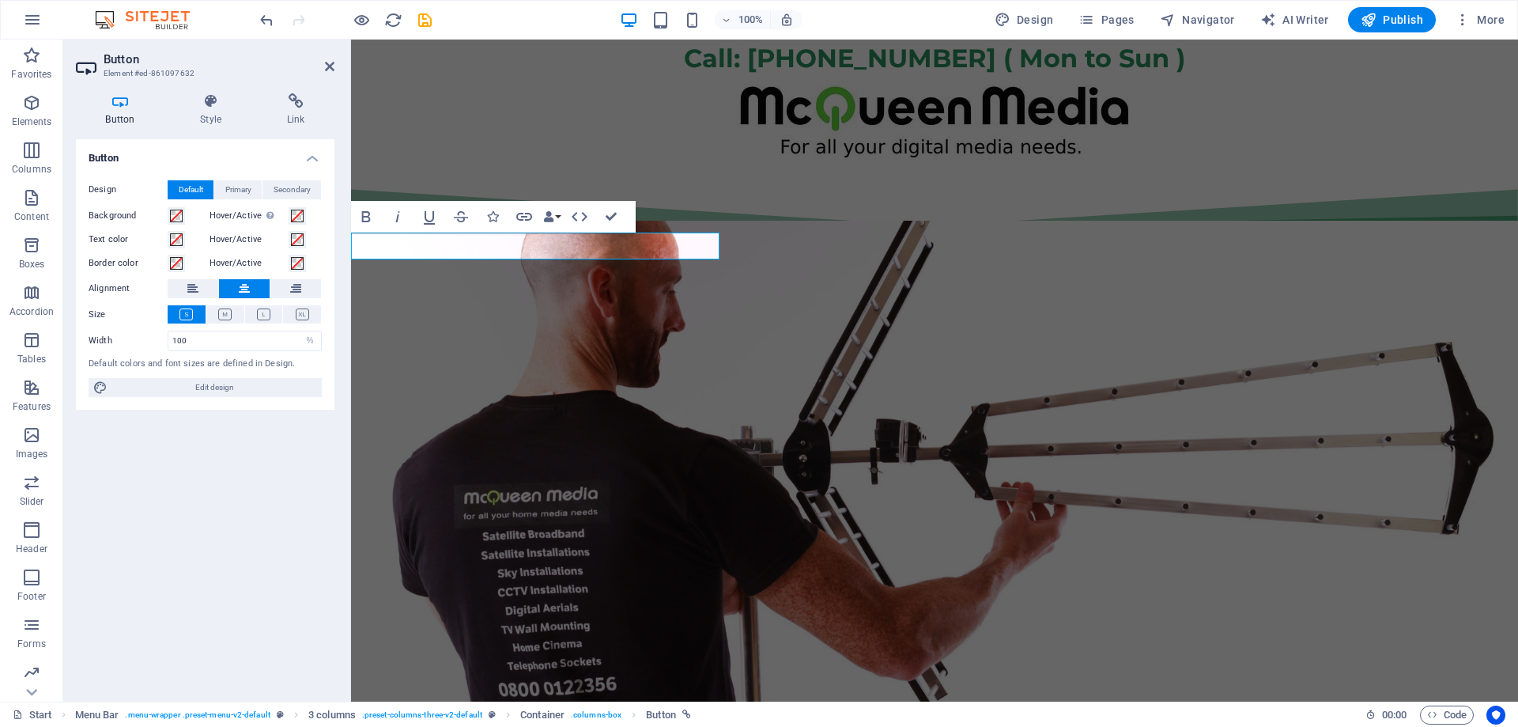
click at [202, 317] on button at bounding box center [187, 314] width 38 height 18
click at [217, 456] on div "Button Design Default Primary Secondary Background Hover/Active Switch to previ…" at bounding box center [205, 414] width 259 height 550
click at [761, 302] on div "Book an engineer." at bounding box center [934, 315] width 1167 height 27
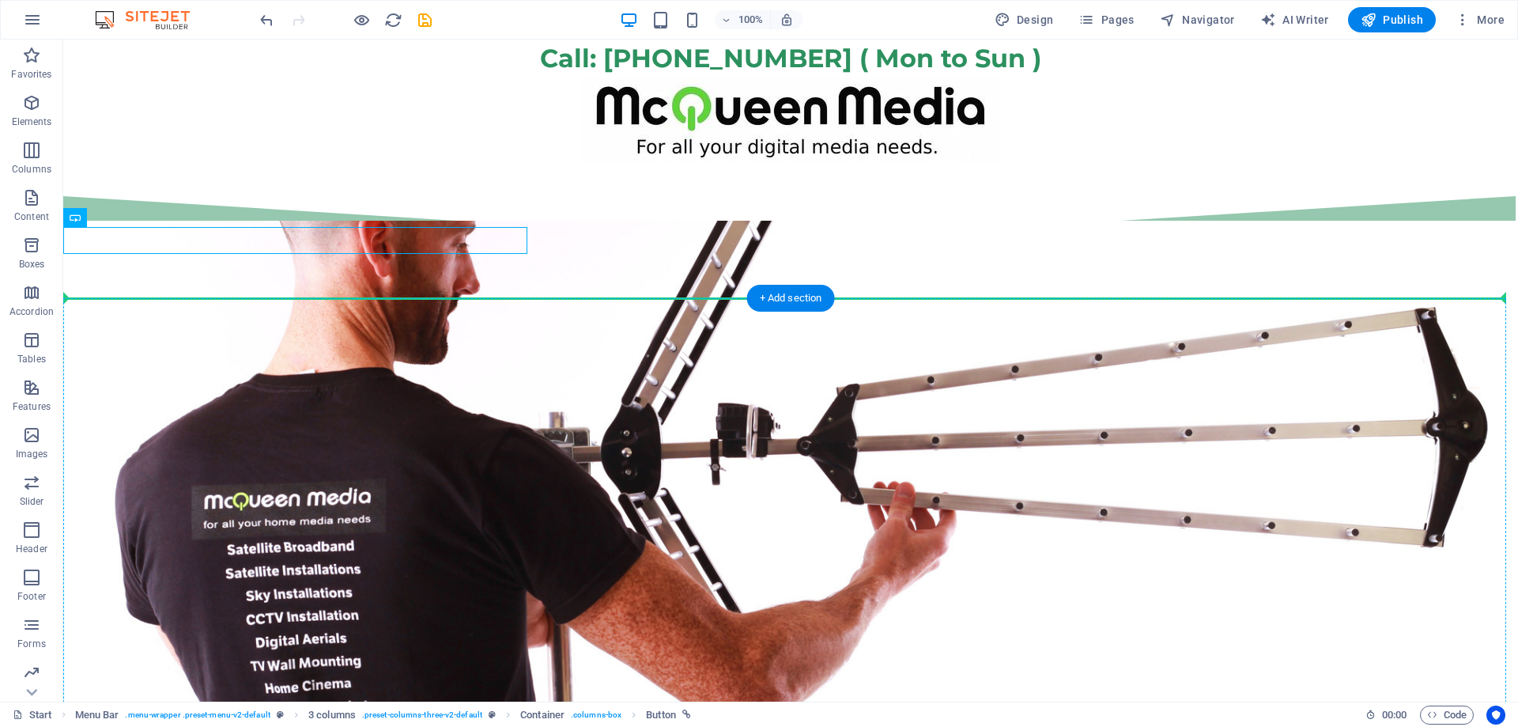
drag, startPoint x: 500, startPoint y: 241, endPoint x: 491, endPoint y: 299, distance: 58.4
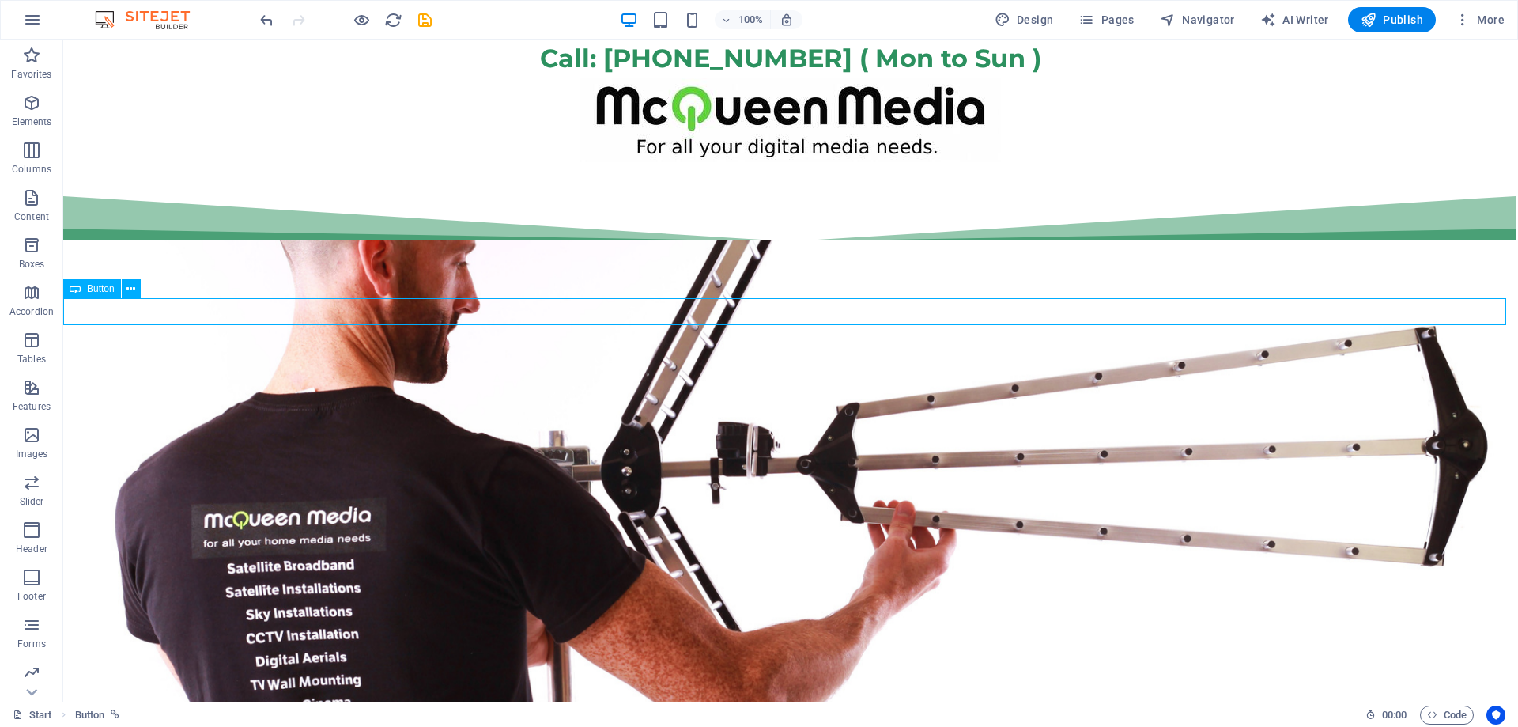
click at [549, 308] on div "Book an engineer." at bounding box center [790, 311] width 1455 height 27
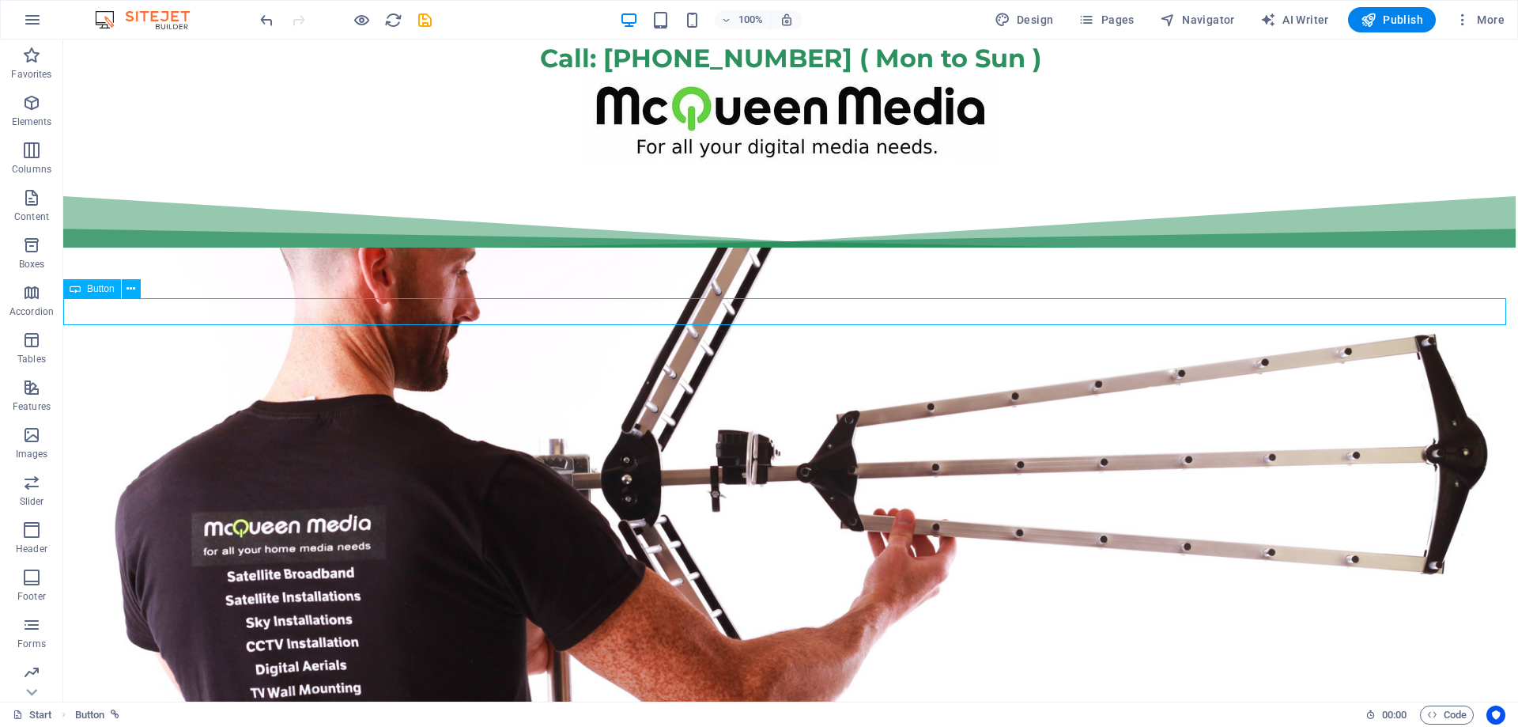
select select "%"
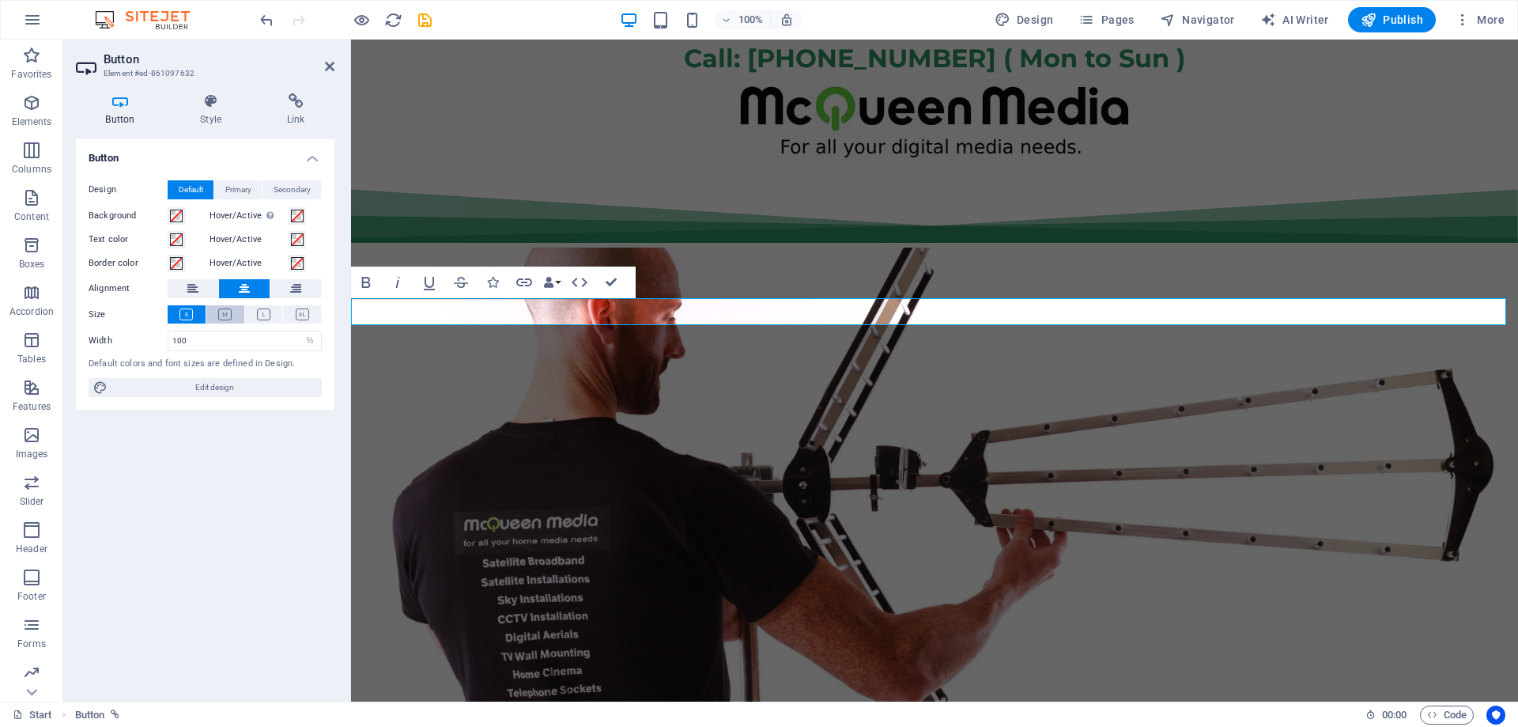
click at [229, 317] on icon at bounding box center [224, 314] width 13 height 12
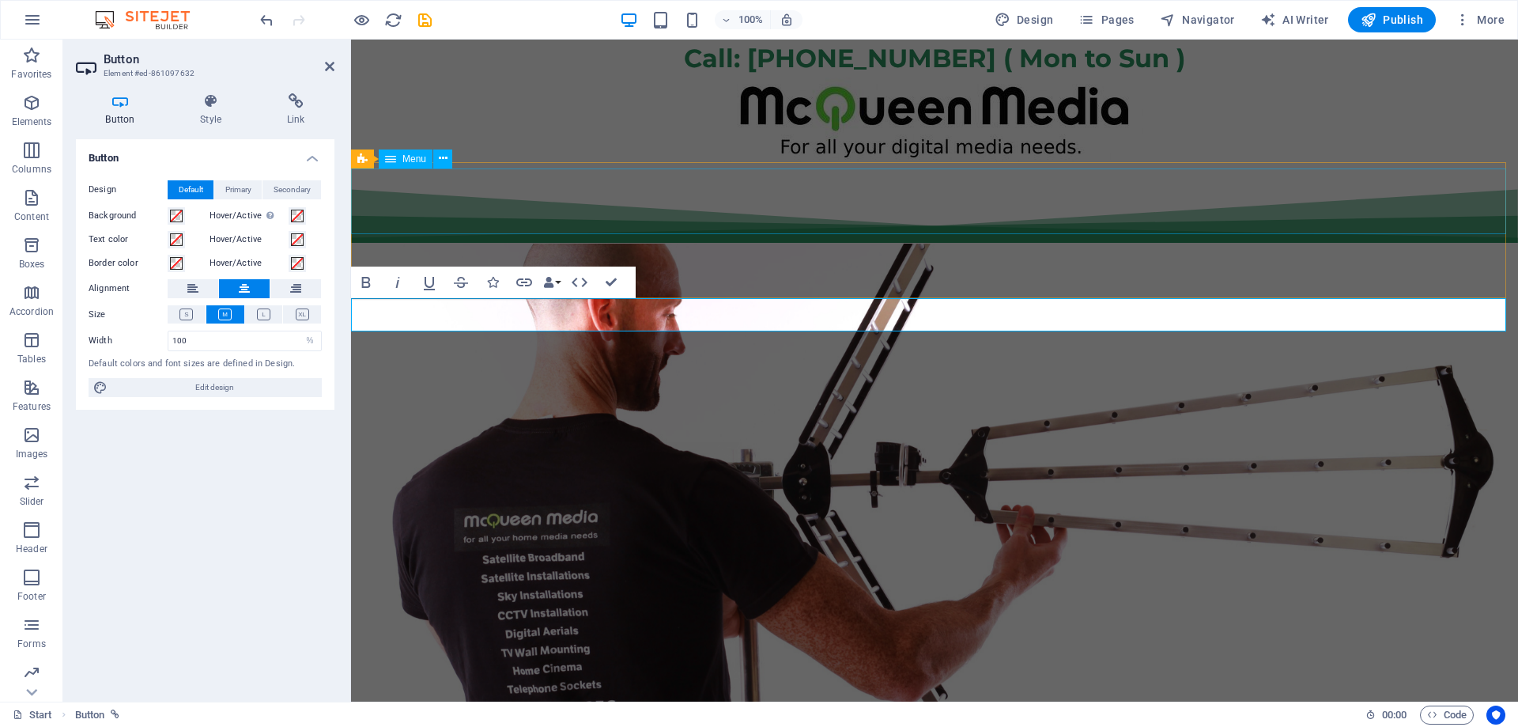
click at [623, 248] on nav "Start WiFi Network Cabling CAT 6 Starlink Installation TV Aerial Services Frees…" at bounding box center [934, 275] width 1167 height 54
select select "%"
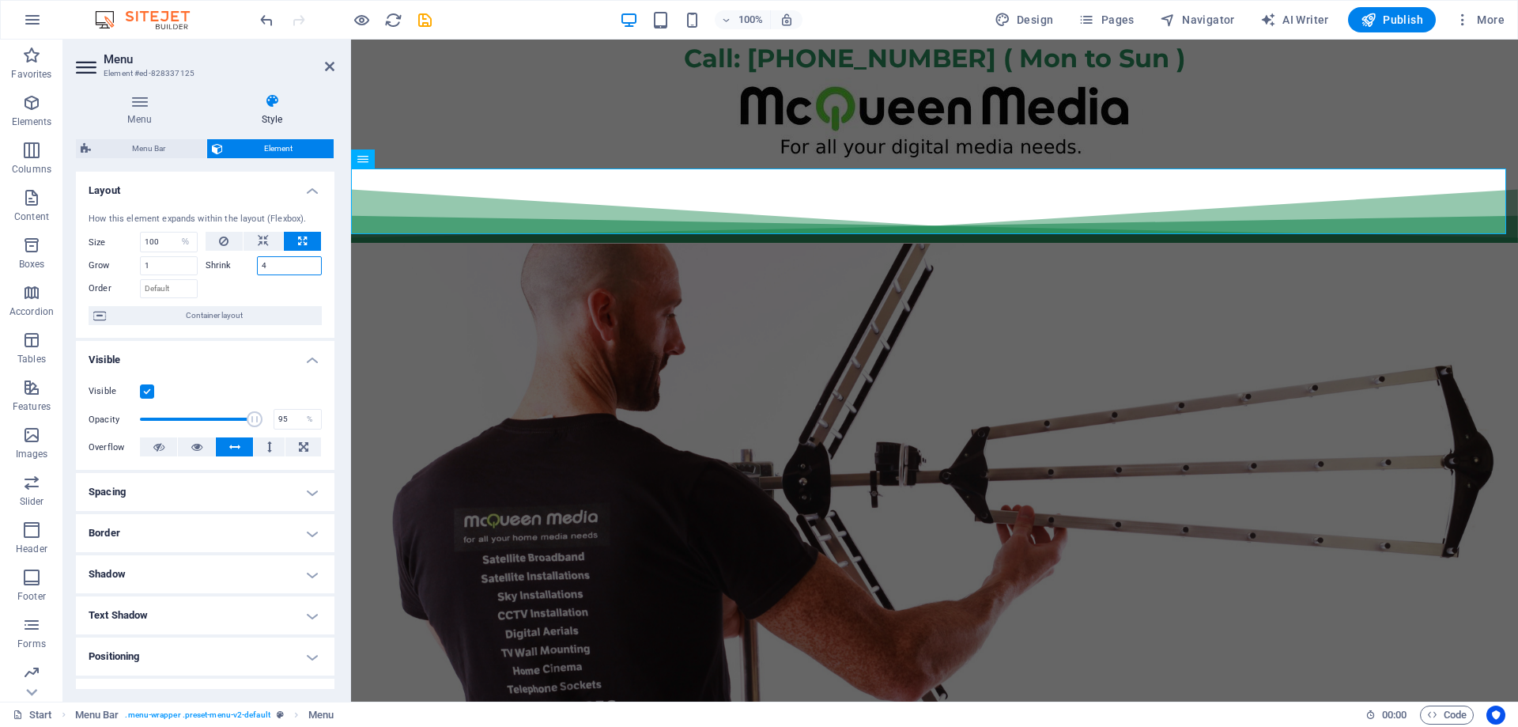
drag, startPoint x: 288, startPoint y: 264, endPoint x: 256, endPoint y: 263, distance: 31.6
click at [257, 263] on input "4" at bounding box center [290, 265] width 66 height 19
type input "2"
click at [308, 281] on div at bounding box center [264, 286] width 117 height 23
click at [266, 240] on icon at bounding box center [263, 241] width 11 height 19
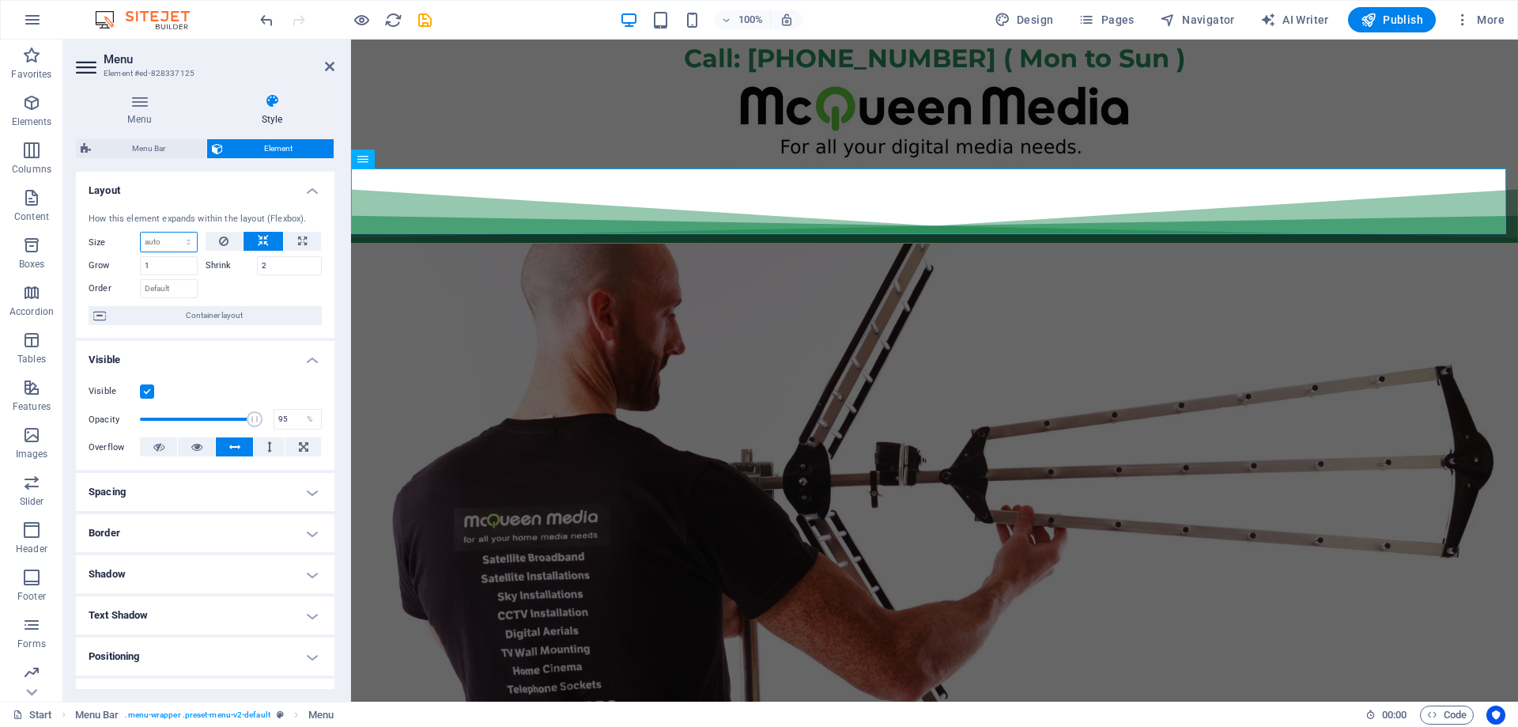
click at [168, 243] on select "Default auto px % 1/1 1/2 1/3 1/4 1/5 1/6 1/7 1/8 1/9 1/10" at bounding box center [169, 241] width 56 height 19
select select "%"
click at [172, 232] on select "Default auto px % 1/1 1/2 1/3 1/4 1/5 1/6 1/7 1/8 1/9 1/10" at bounding box center [169, 241] width 56 height 19
type input "100"
click at [1372, 22] on icon "button" at bounding box center [1369, 20] width 16 height 16
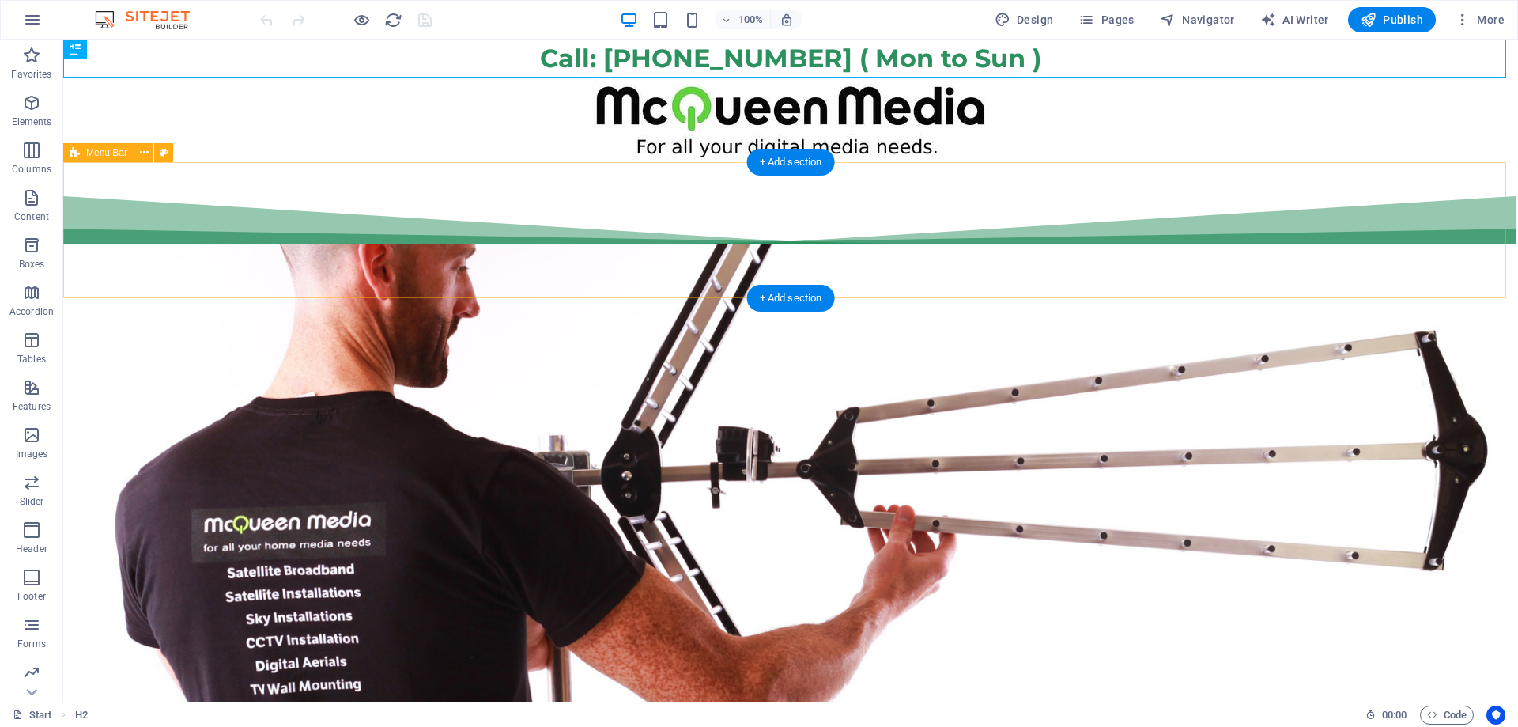
click at [678, 238] on div "Start WiFi Network Cabling CAT 6 Starlink Installation TV Aerial Services Frees…" at bounding box center [790, 230] width 1455 height 136
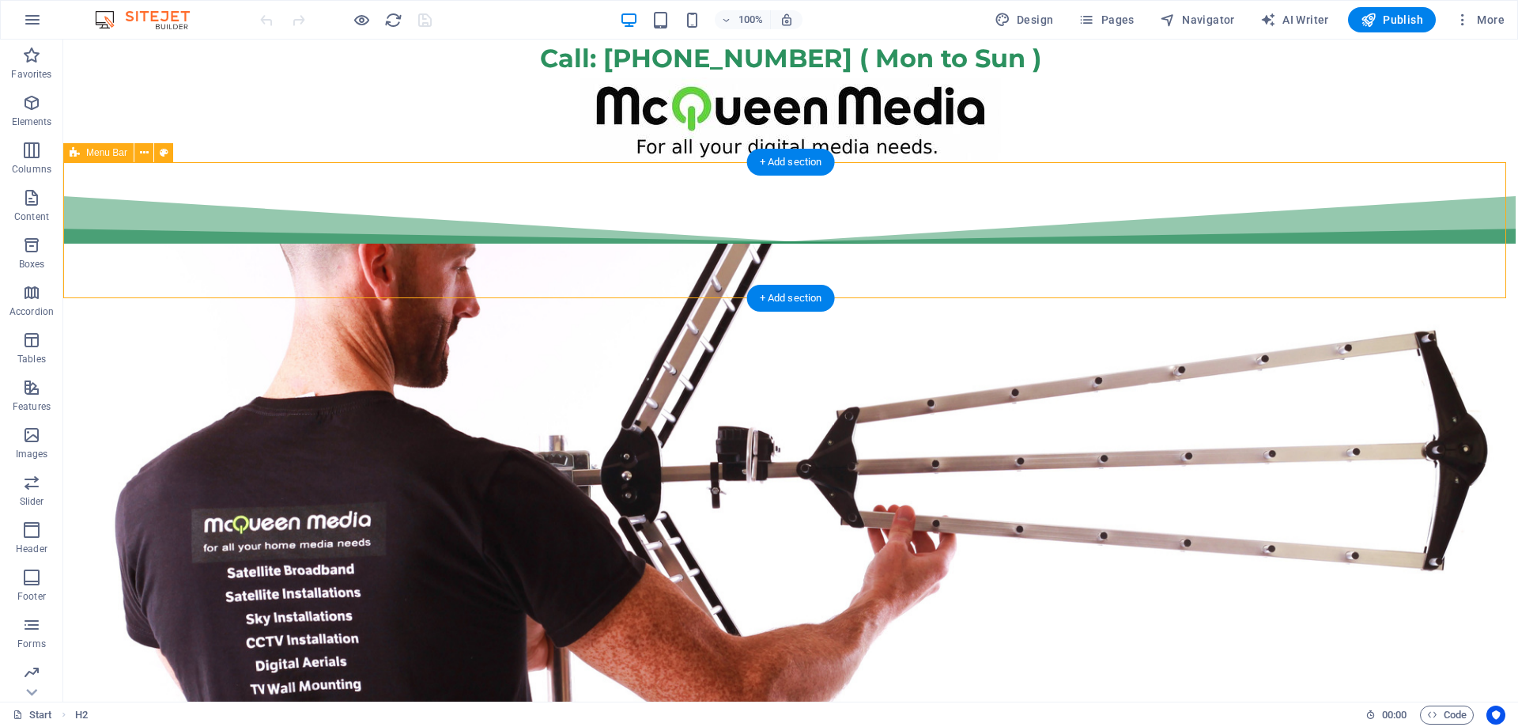
click at [678, 238] on div "Start WiFi Network Cabling CAT 6 Starlink Installation TV Aerial Services Frees…" at bounding box center [790, 230] width 1455 height 136
select select "px"
select select "%"
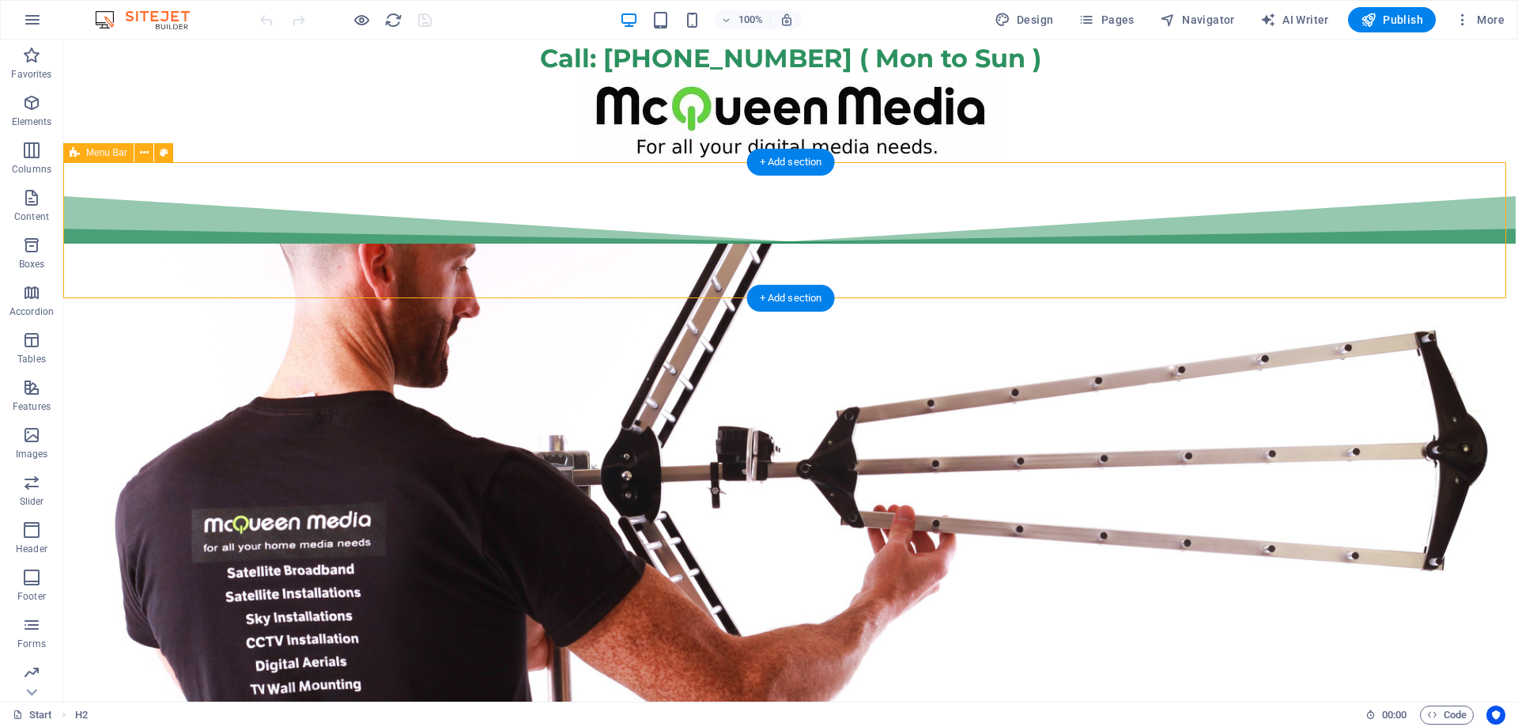
select select "header"
select select "fan"
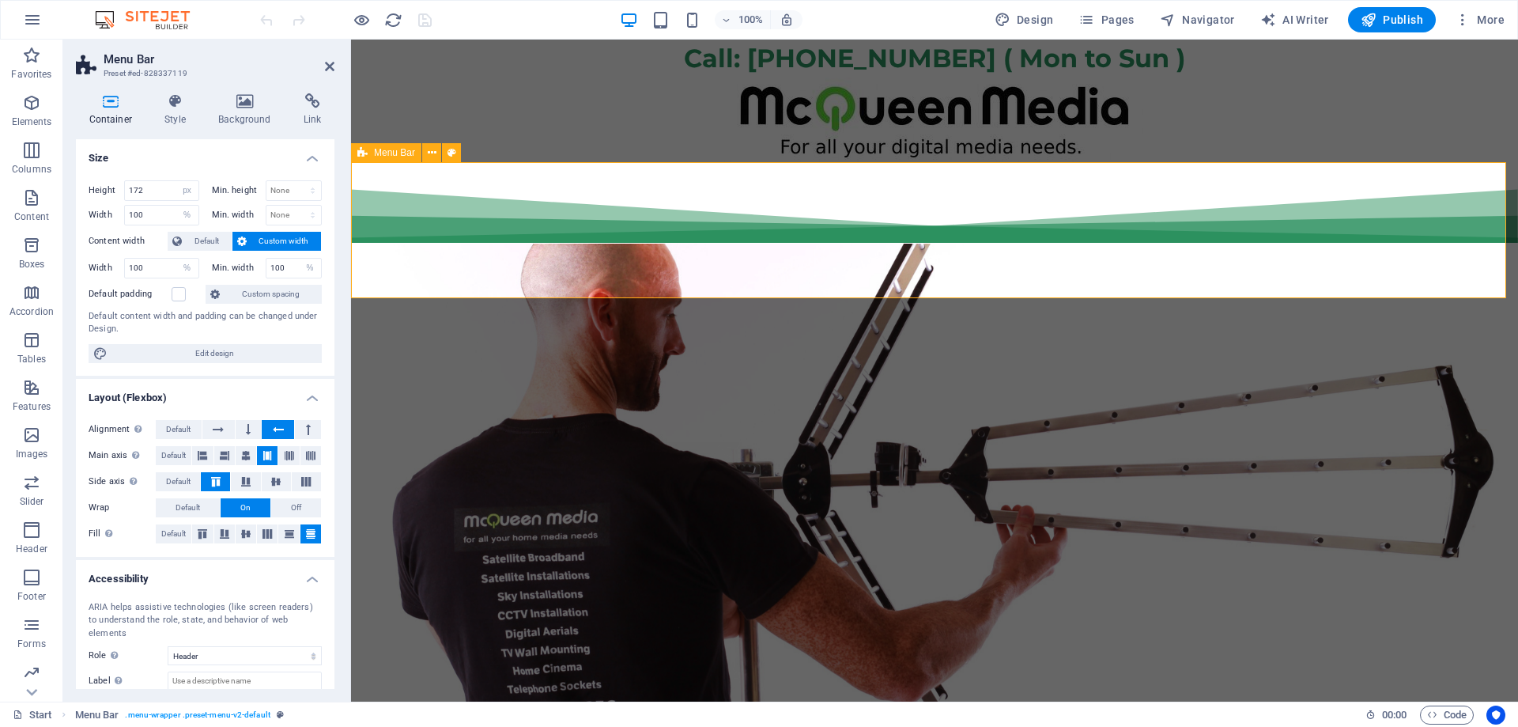
click at [462, 243] on div "Start WiFi Network Cabling CAT 6 Starlink Installation TV Aerial Services Frees…" at bounding box center [934, 230] width 1167 height 136
click at [463, 302] on div "Call us now." at bounding box center [934, 318] width 1167 height 33
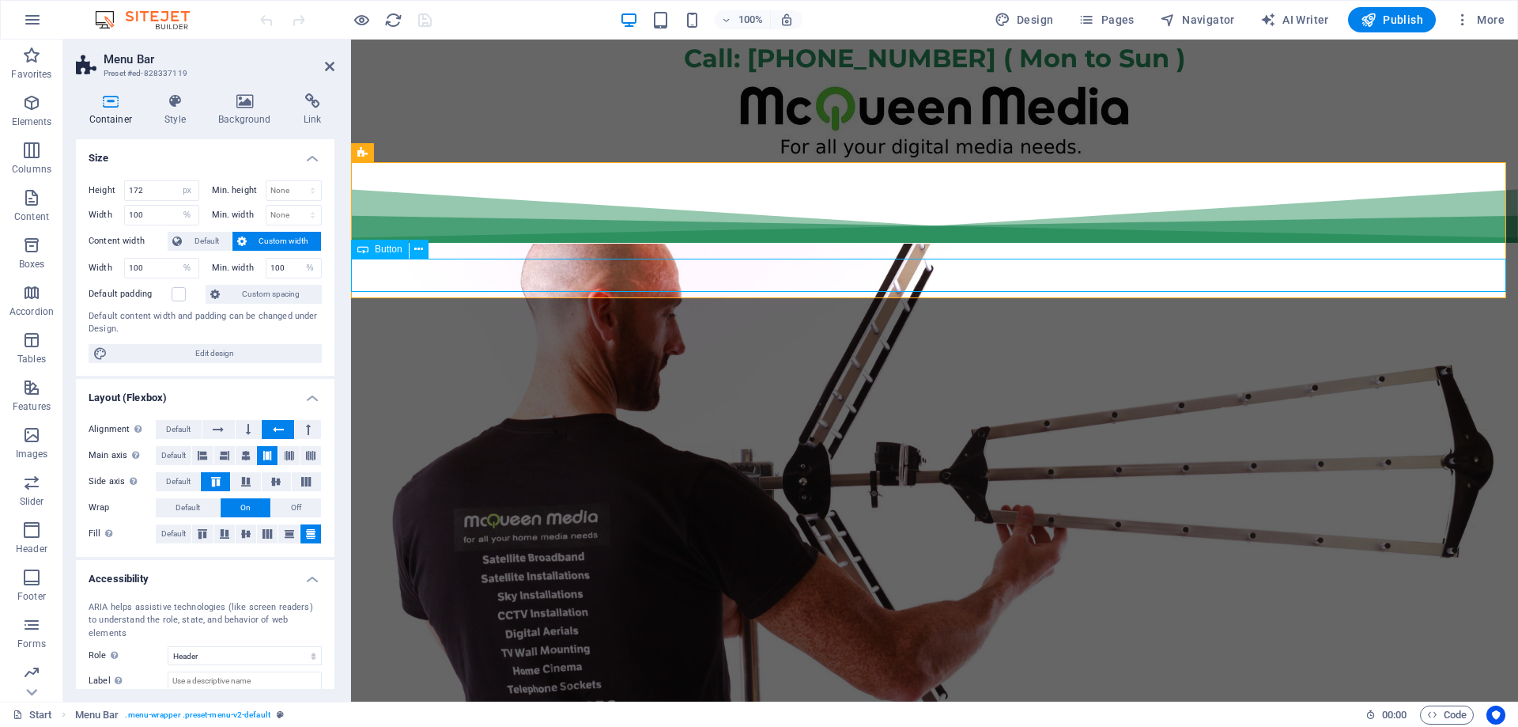
click at [463, 302] on div "Call us now." at bounding box center [934, 318] width 1167 height 33
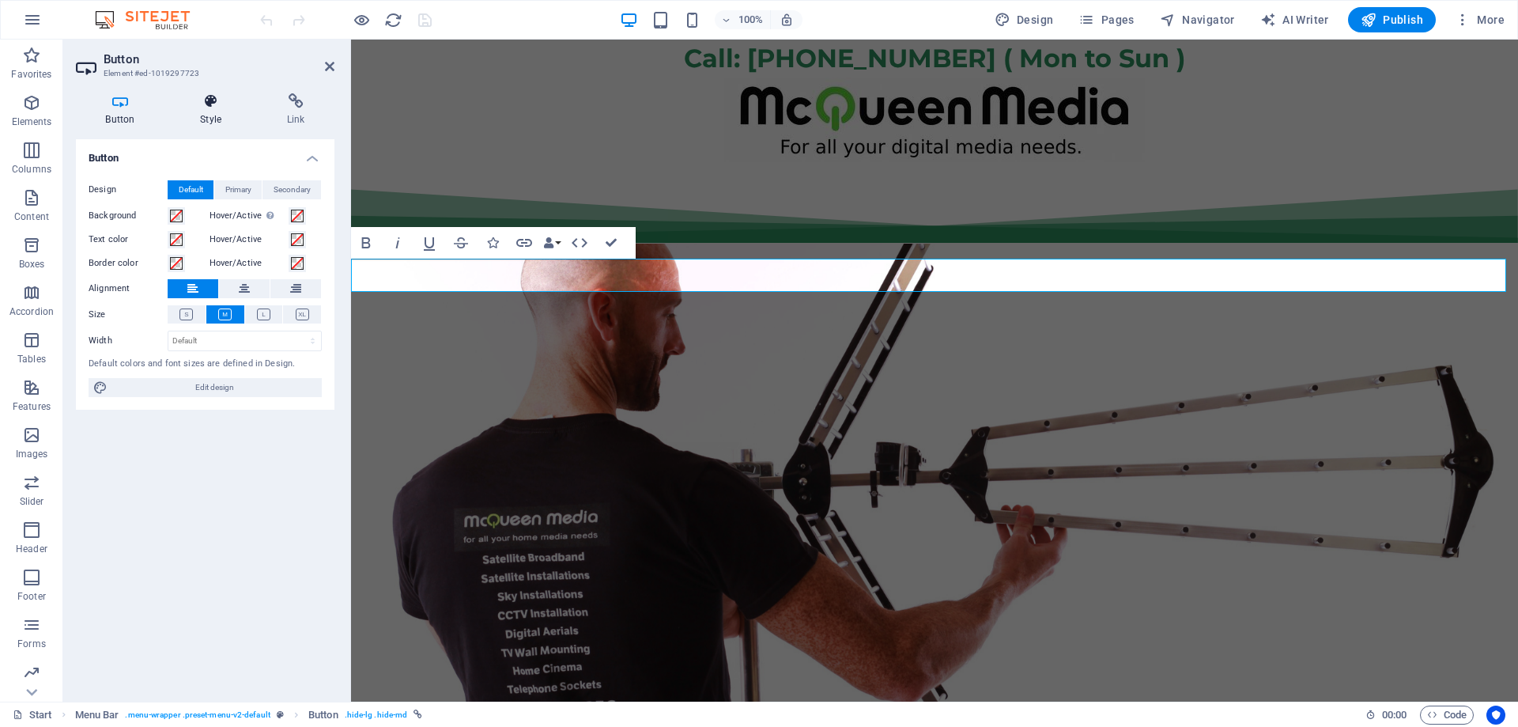
click at [221, 104] on icon at bounding box center [211, 101] width 81 height 16
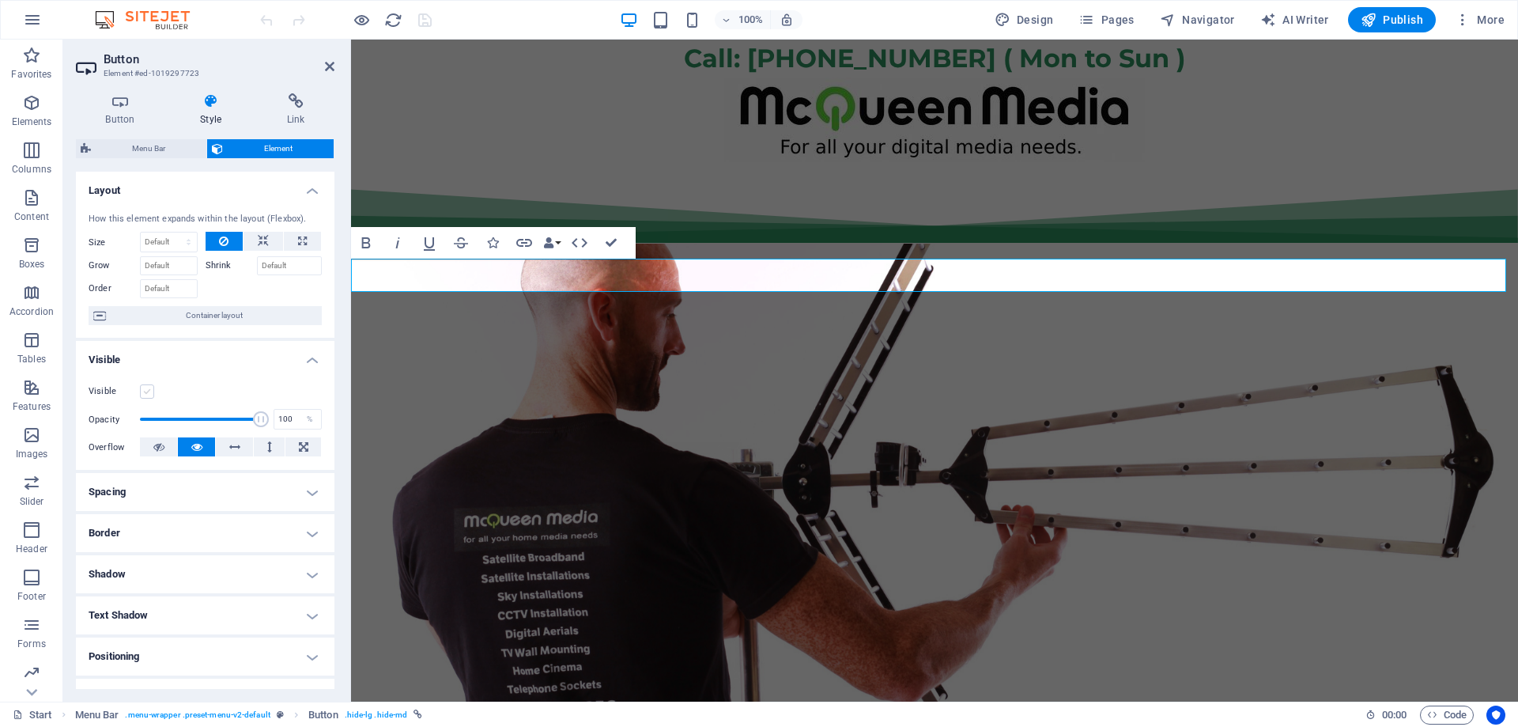
click at [147, 392] on label at bounding box center [147, 391] width 14 height 14
click at [0, 0] on input "Visible" at bounding box center [0, 0] width 0 height 0
click at [147, 392] on label at bounding box center [147, 391] width 14 height 14
click at [0, 0] on input "Visible" at bounding box center [0, 0] width 0 height 0
click at [147, 392] on label at bounding box center [147, 391] width 14 height 14
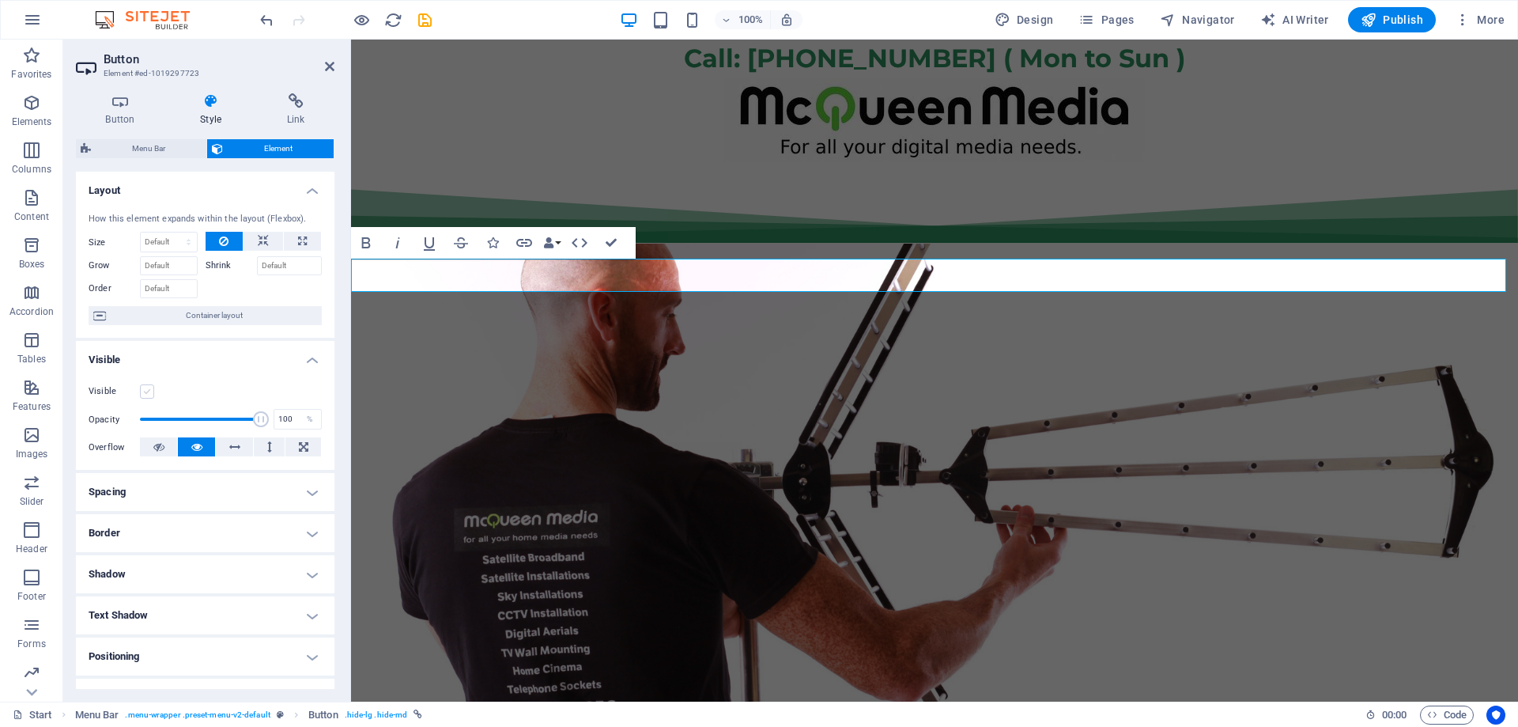
click at [0, 0] on input "Visible" at bounding box center [0, 0] width 0 height 0
click at [147, 392] on label at bounding box center [147, 391] width 14 height 14
click at [0, 0] on input "Visible" at bounding box center [0, 0] width 0 height 0
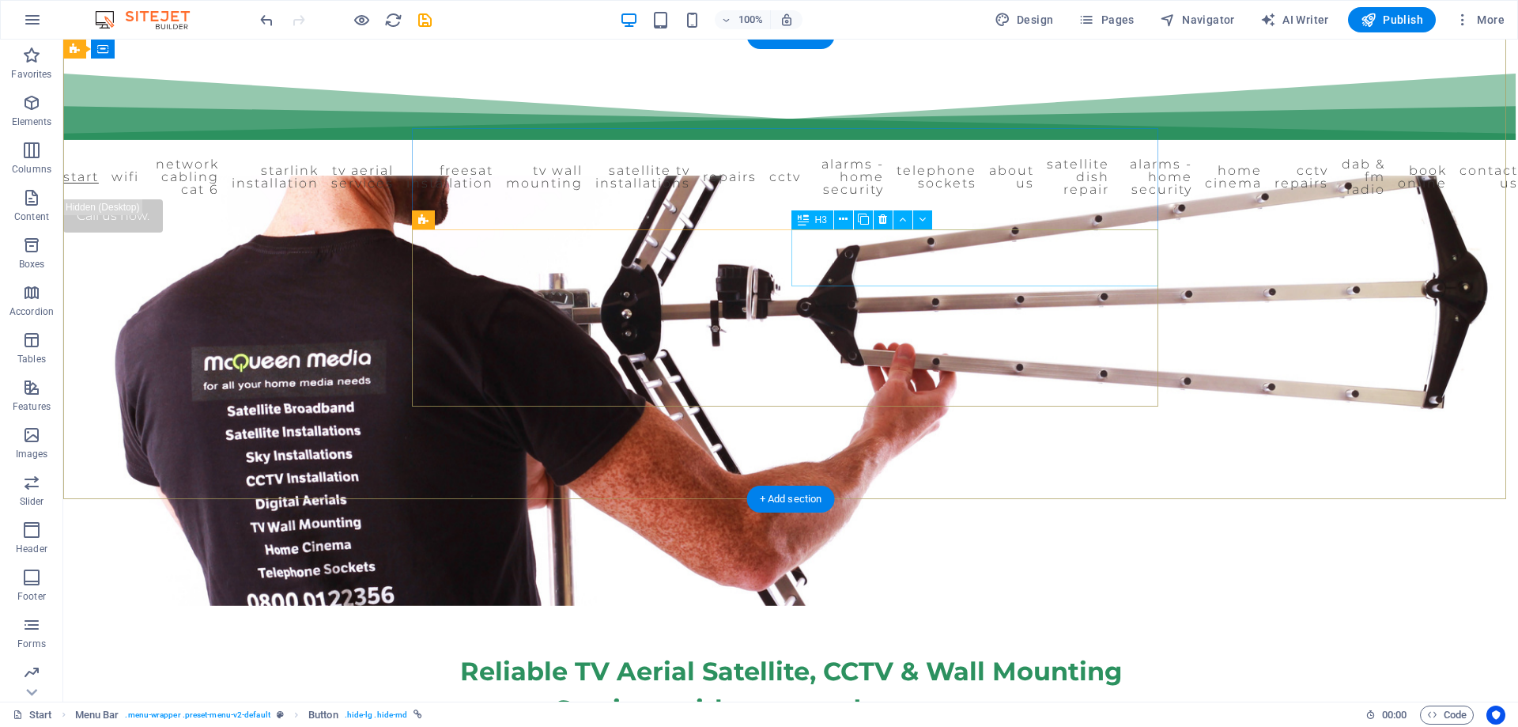
scroll to position [474, 0]
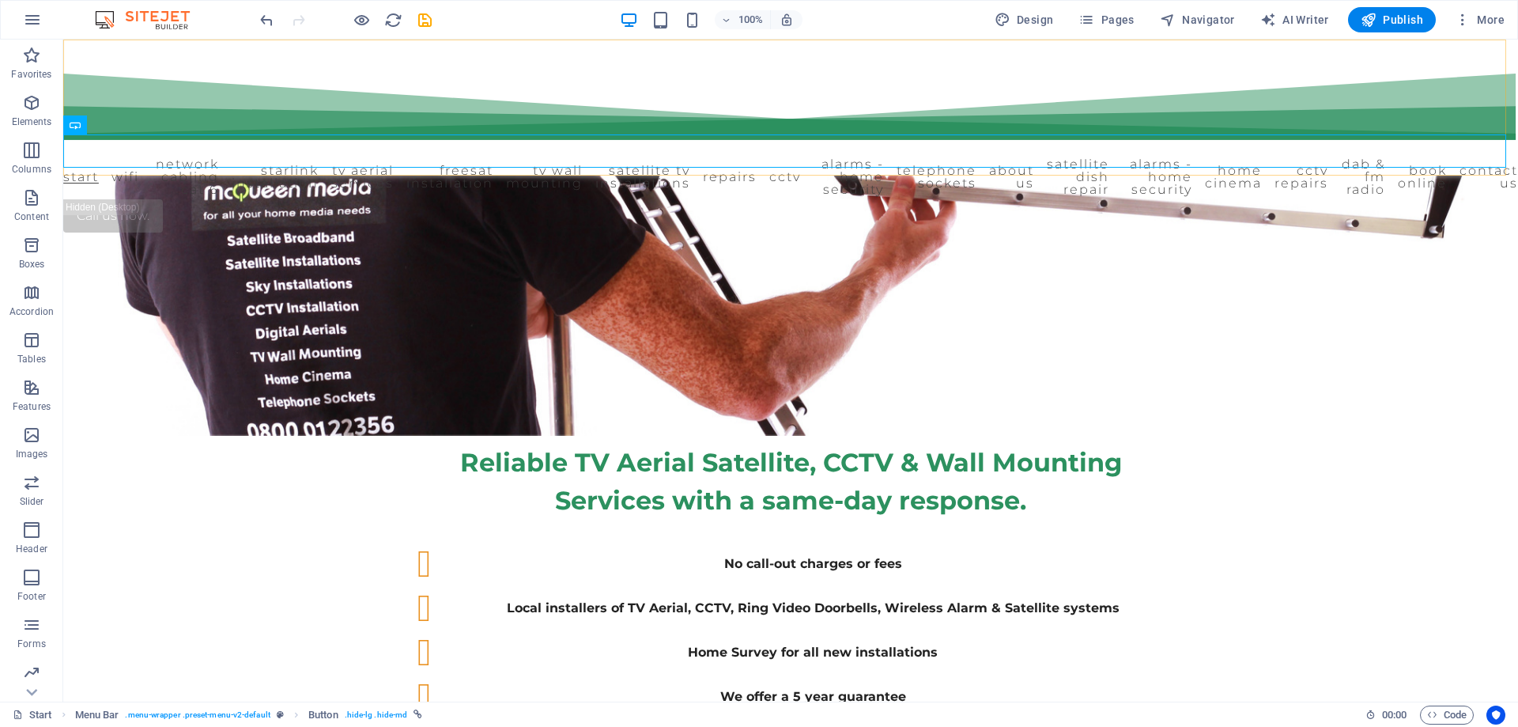
click at [104, 116] on div "Start WiFi Network Cabling CAT 6 Starlink Installation TV Aerial Services Frees…" at bounding box center [790, 108] width 1455 height 136
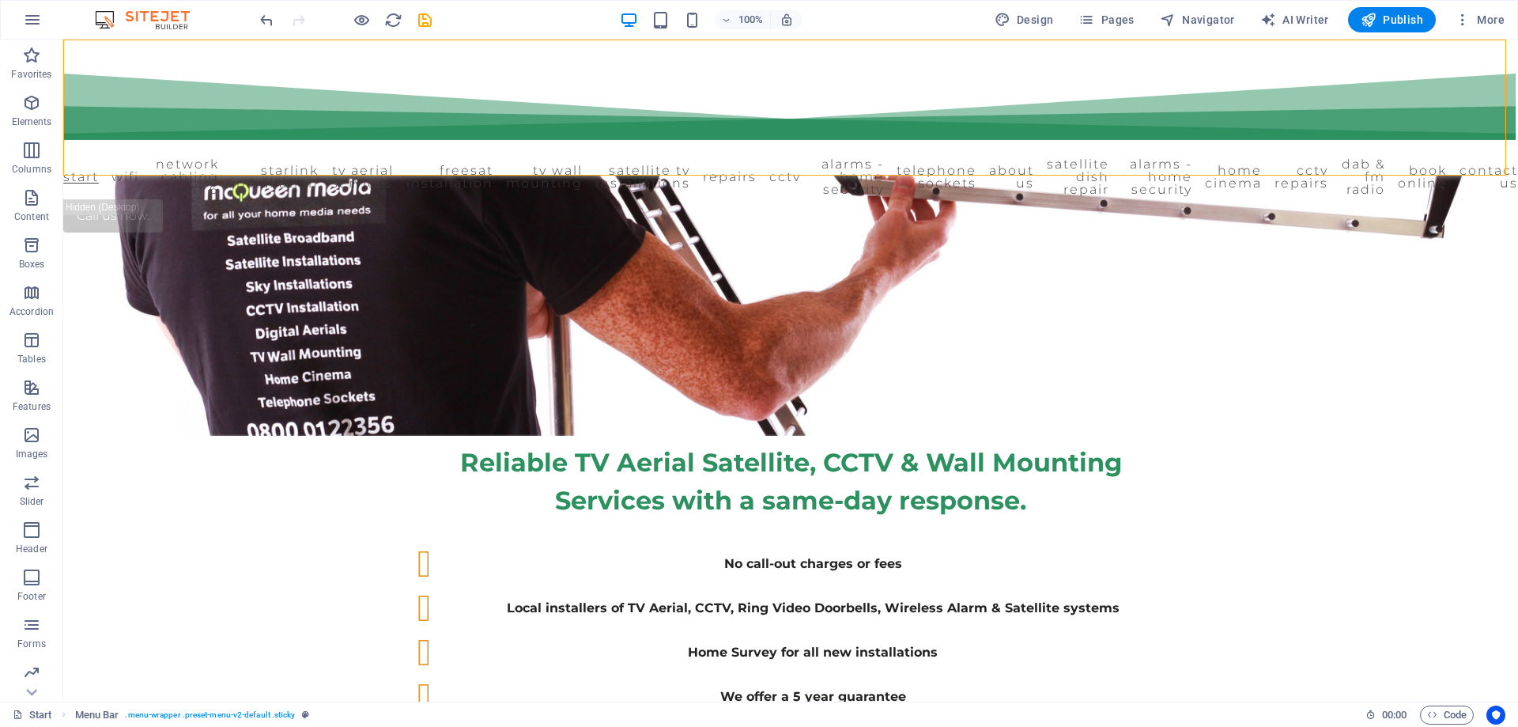
click at [104, 116] on div "Start WiFi Network Cabling CAT 6 Starlink Installation TV Aerial Services Frees…" at bounding box center [790, 108] width 1455 height 136
select select "px"
select select "%"
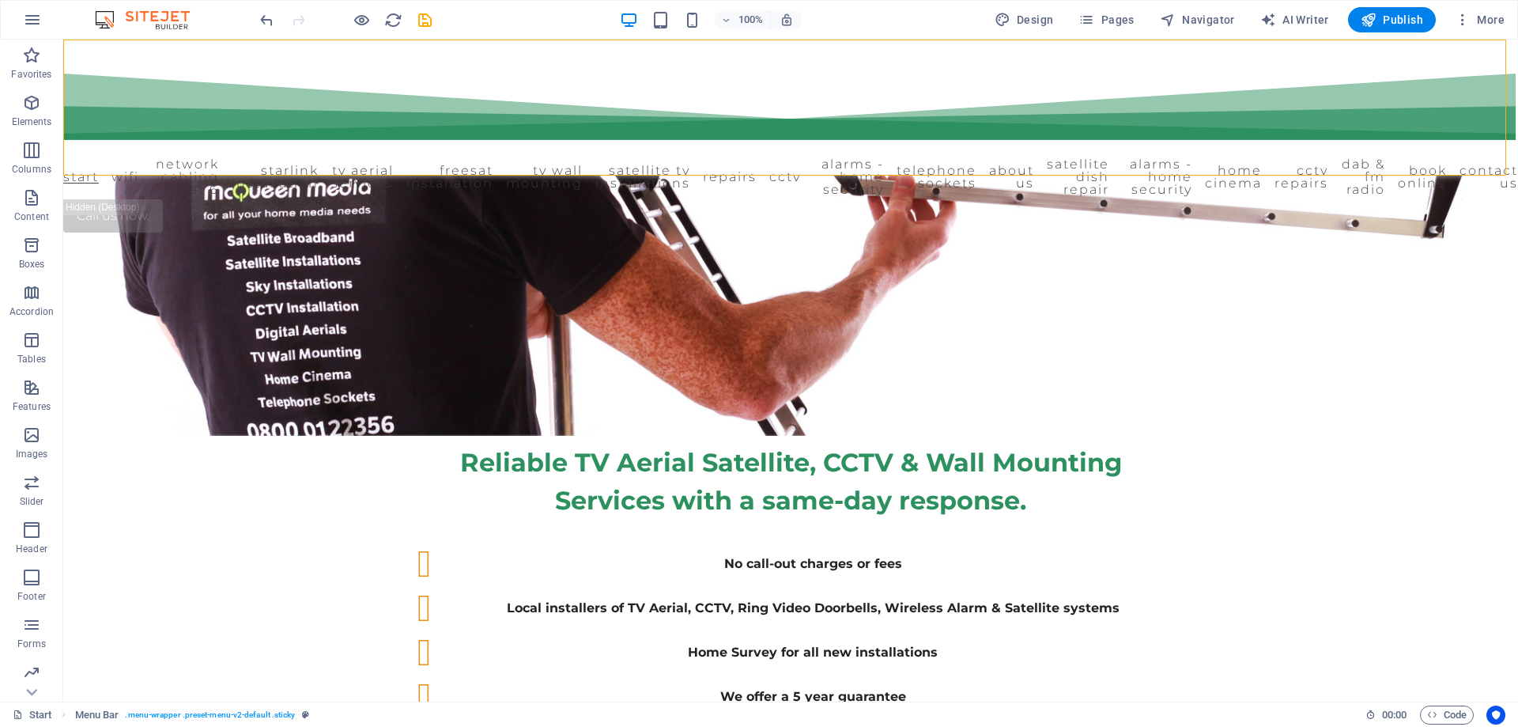
select select "header"
select select "fan"
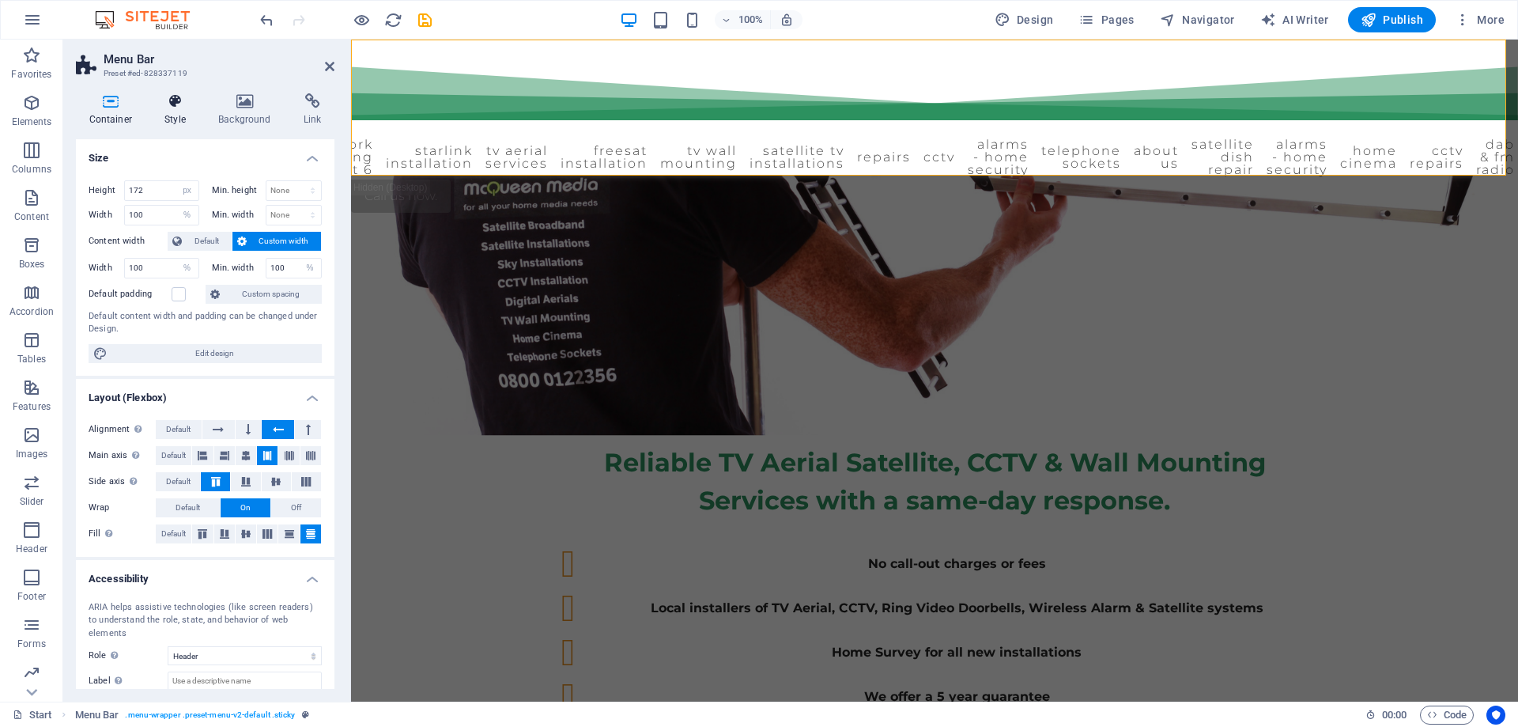
click at [169, 103] on icon at bounding box center [175, 101] width 47 height 16
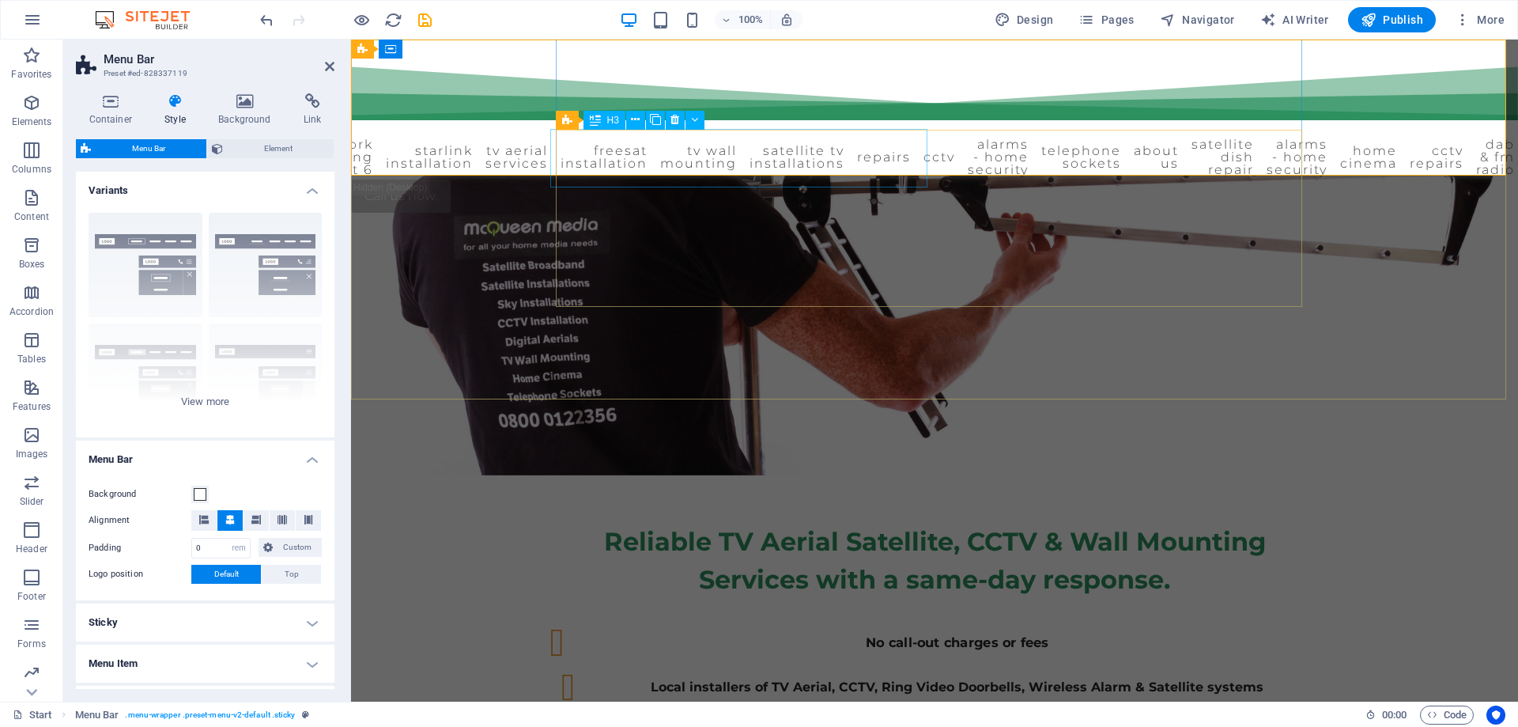
scroll to position [0, 0]
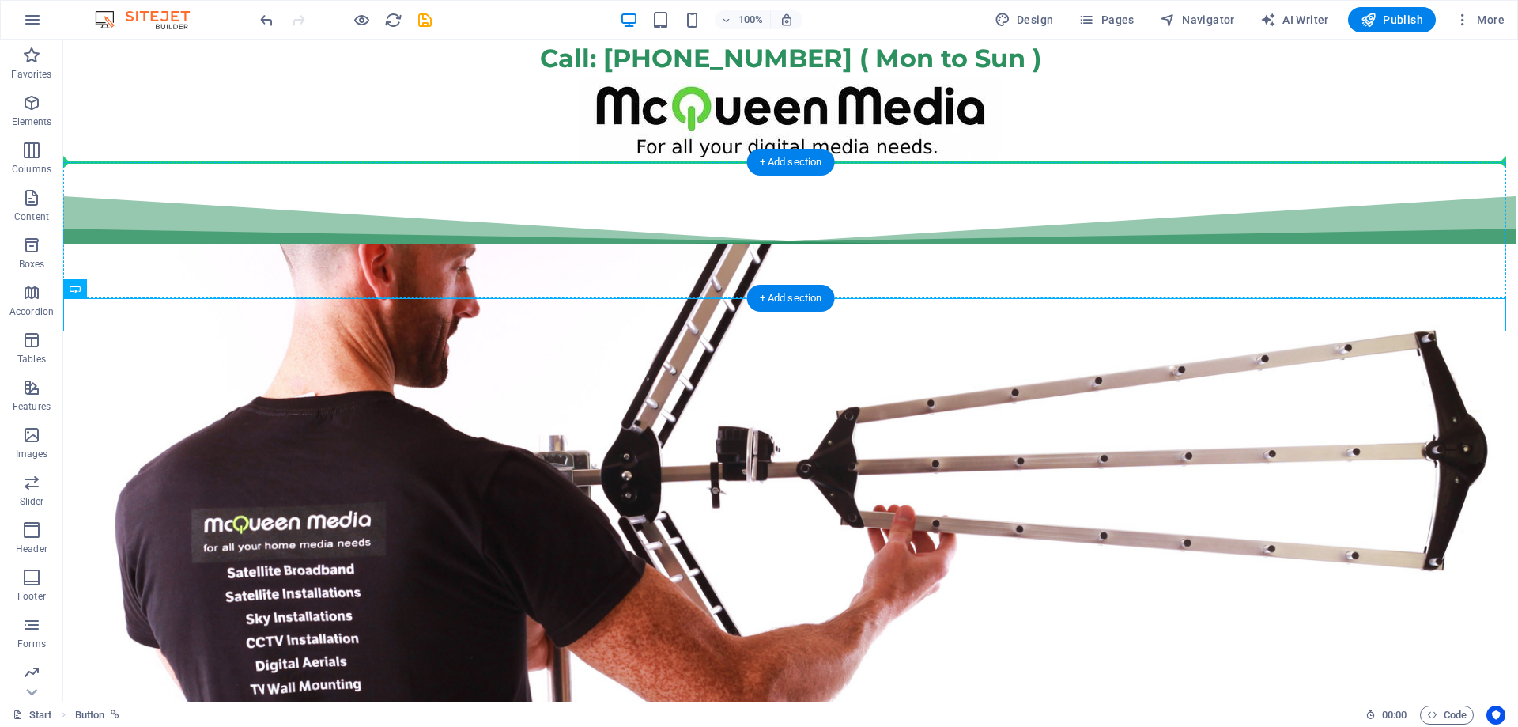
drag, startPoint x: 234, startPoint y: 309, endPoint x: 531, endPoint y: 201, distance: 315.7
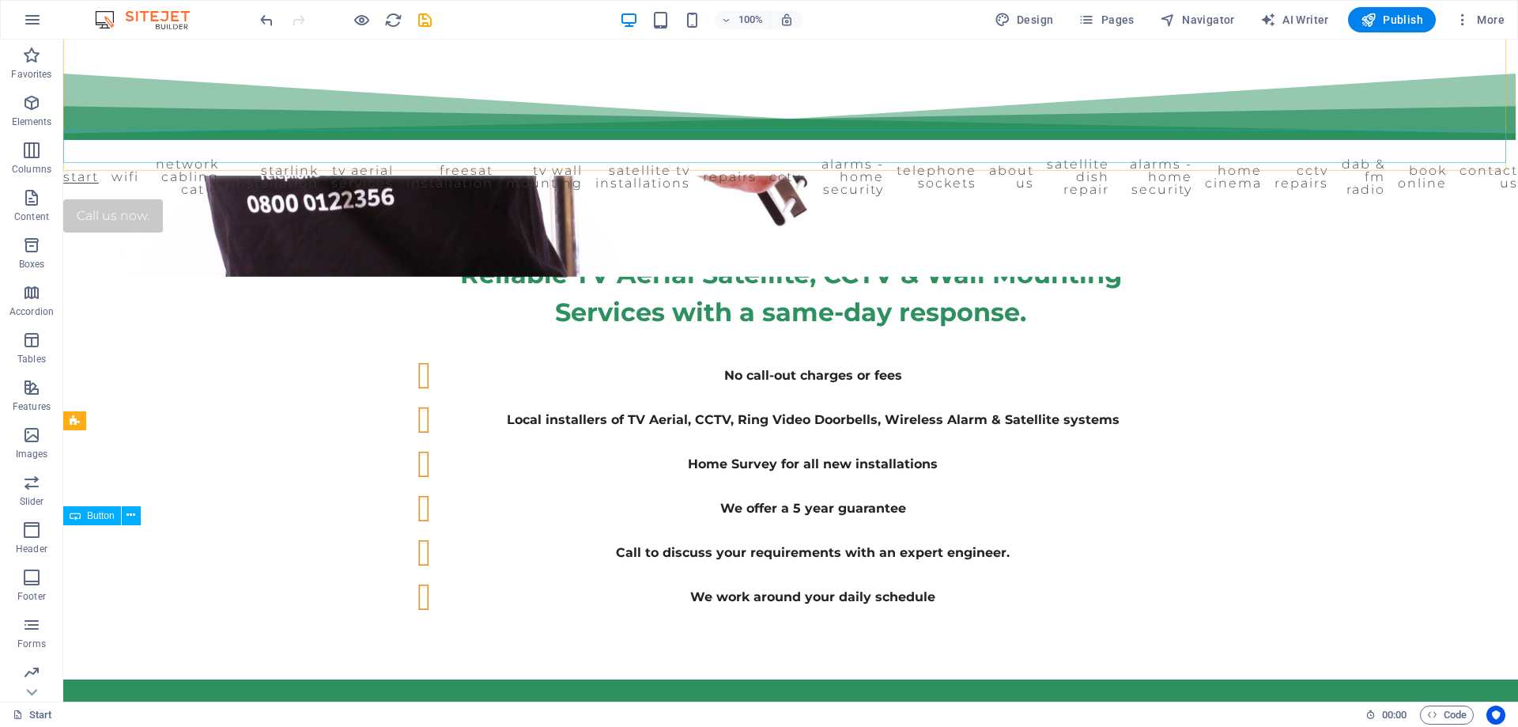
scroll to position [712, 0]
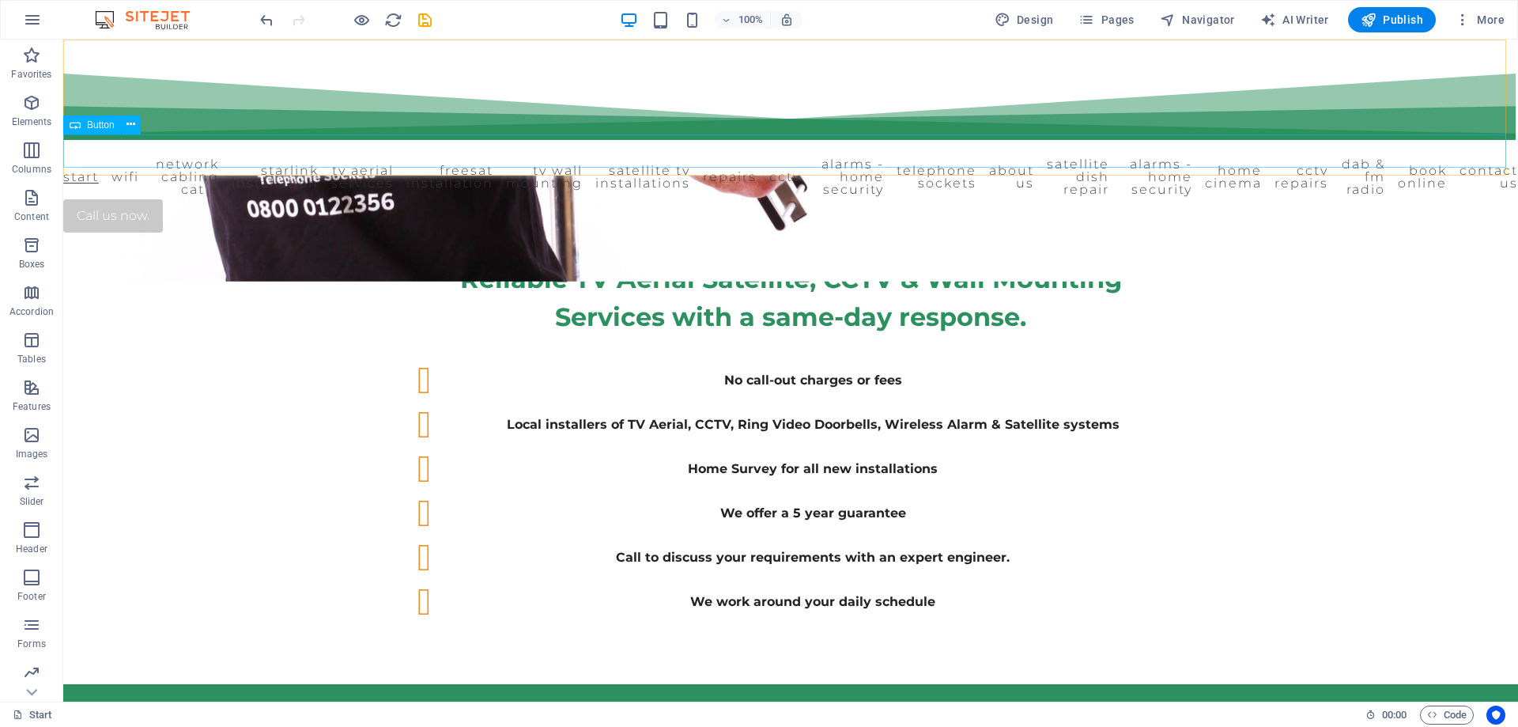
click at [179, 199] on div "Call us now." at bounding box center [790, 215] width 1455 height 33
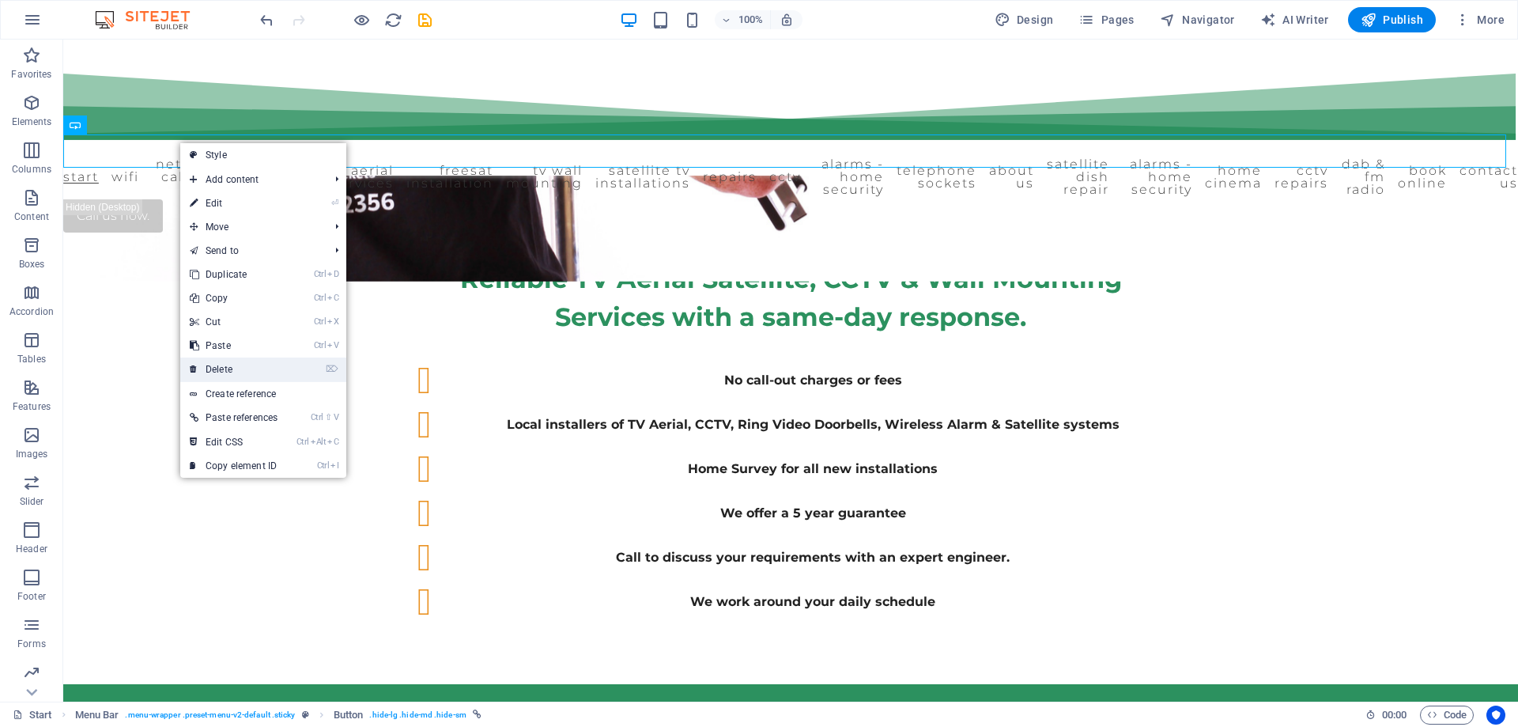
click at [227, 372] on link "⌦ Delete" at bounding box center [233, 369] width 107 height 24
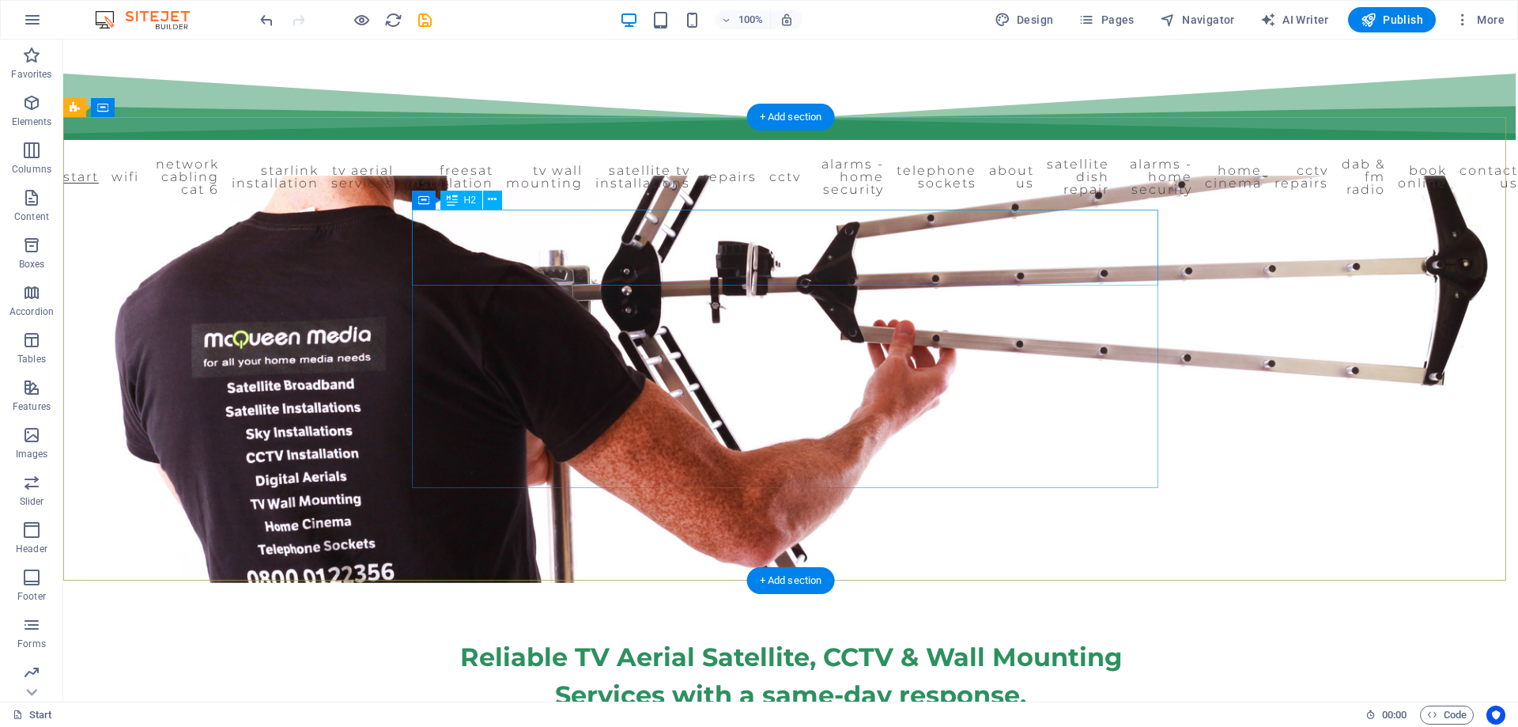
scroll to position [395, 0]
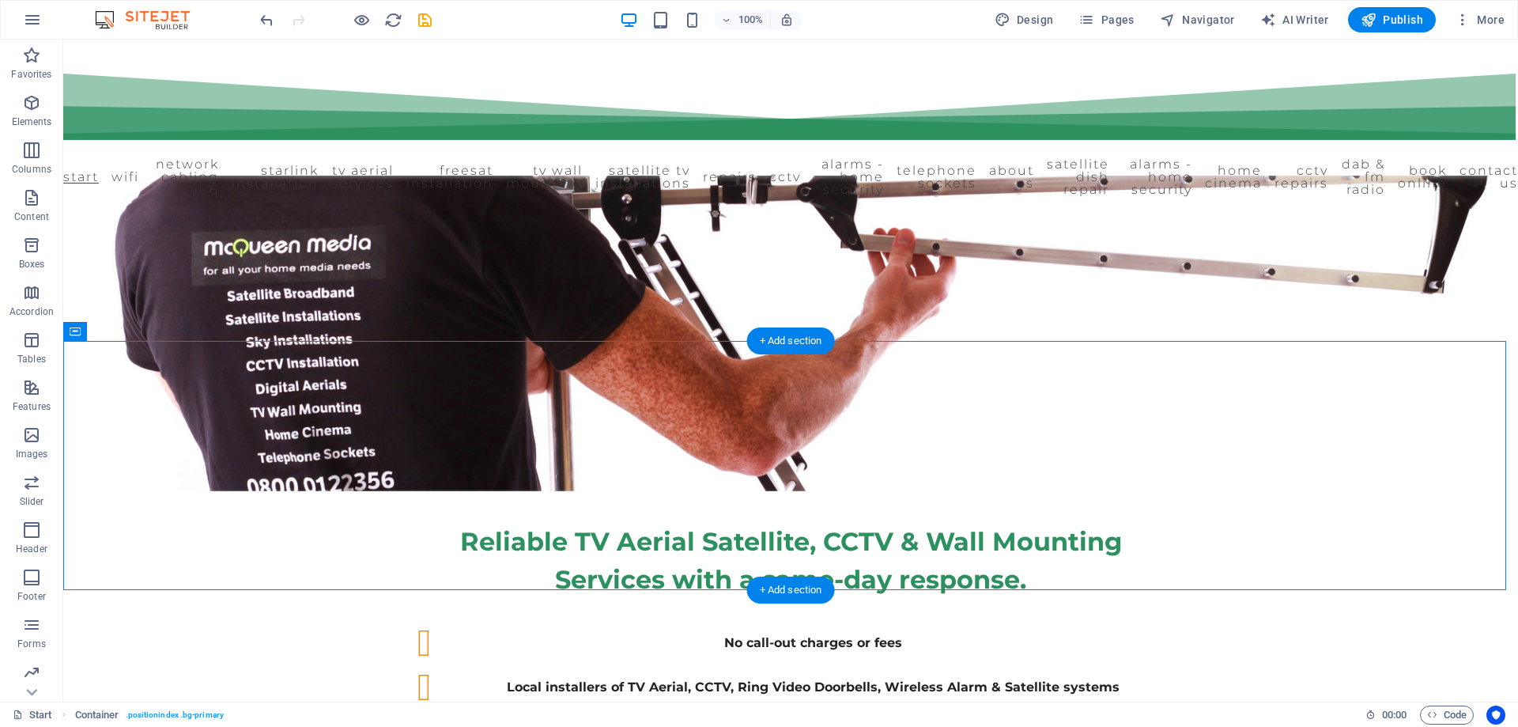
drag, startPoint x: 769, startPoint y: 516, endPoint x: 780, endPoint y: 461, distance: 56.4
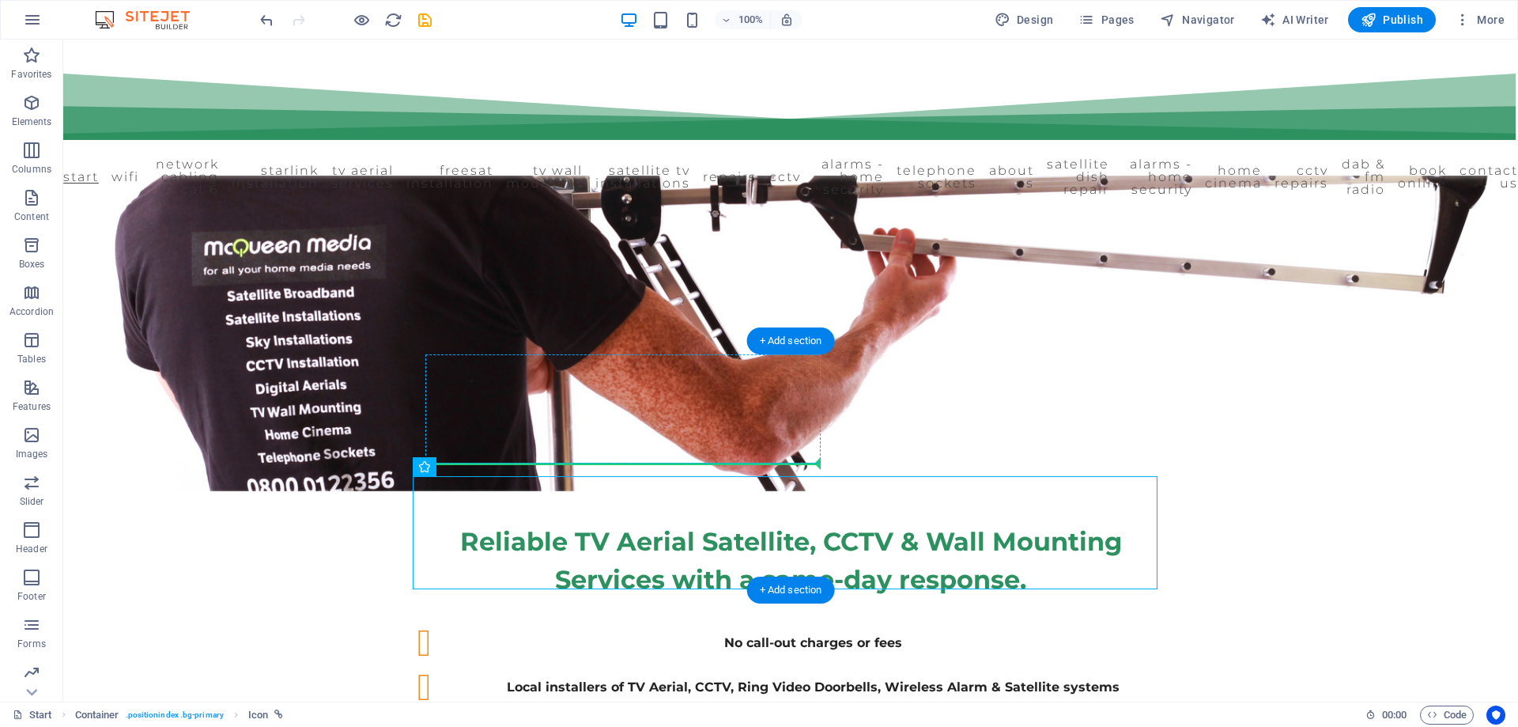
drag, startPoint x: 769, startPoint y: 486, endPoint x: 729, endPoint y: 415, distance: 81.8
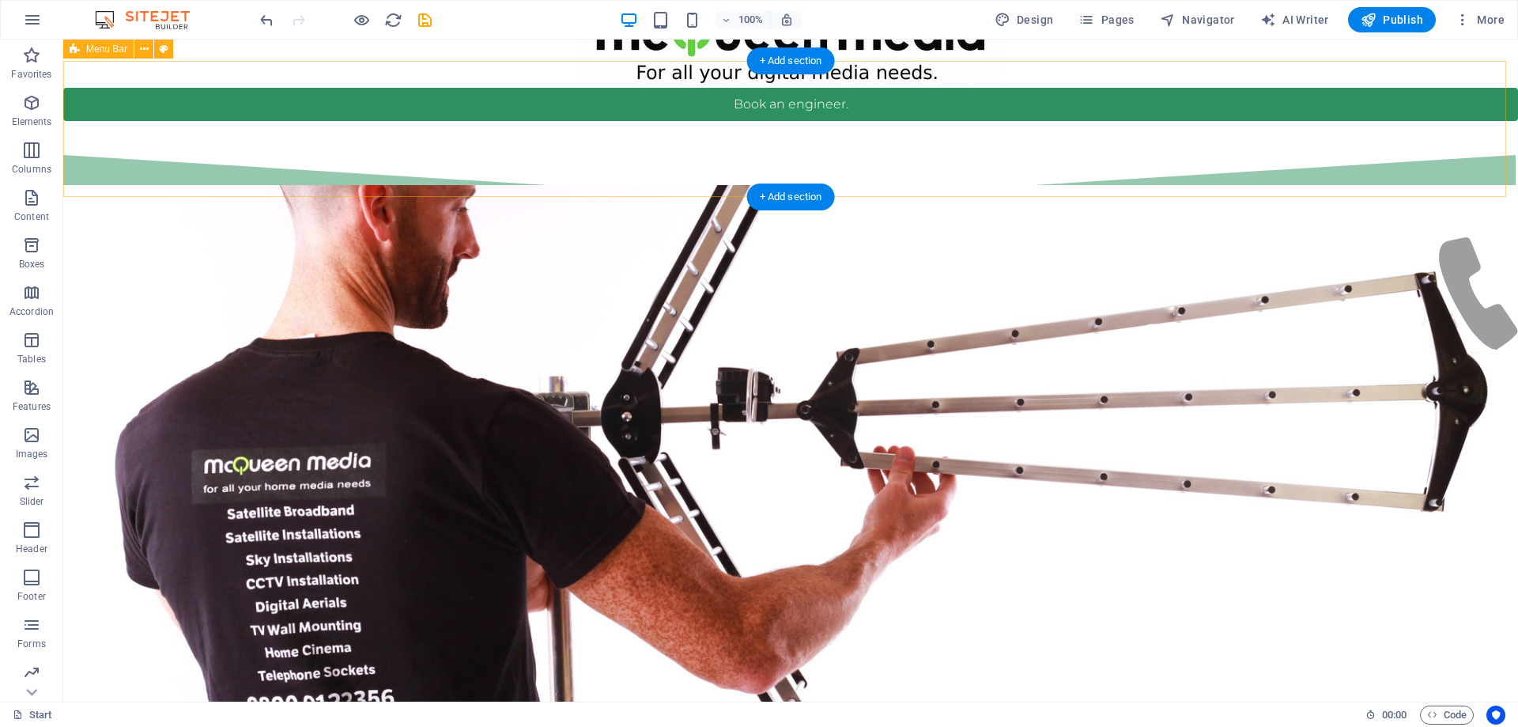
scroll to position [0, 0]
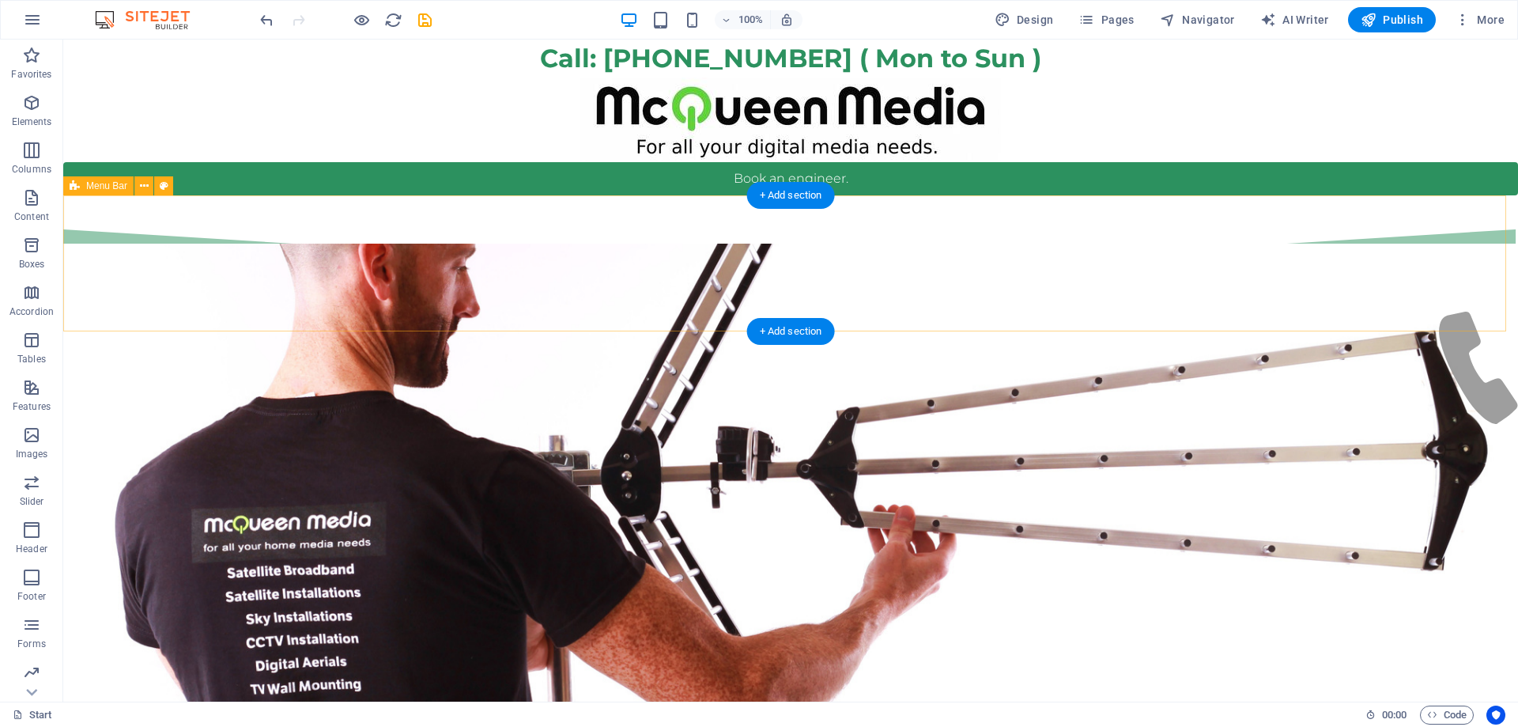
click at [649, 289] on div "Start WiFi Network Cabling CAT 6 Starlink Installation TV Aerial Services Frees…" at bounding box center [790, 263] width 1455 height 136
select select "rem"
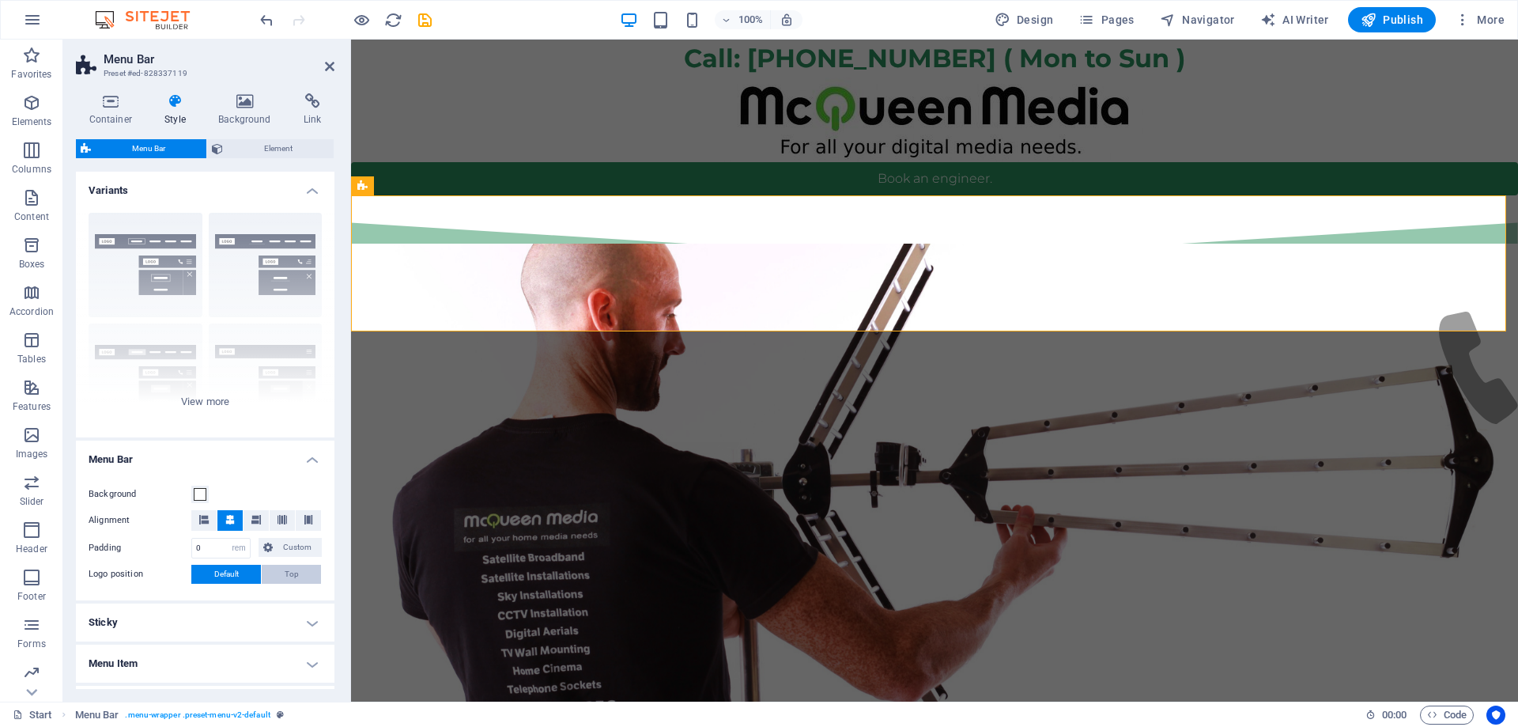
click at [275, 569] on button "Top" at bounding box center [291, 574] width 59 height 19
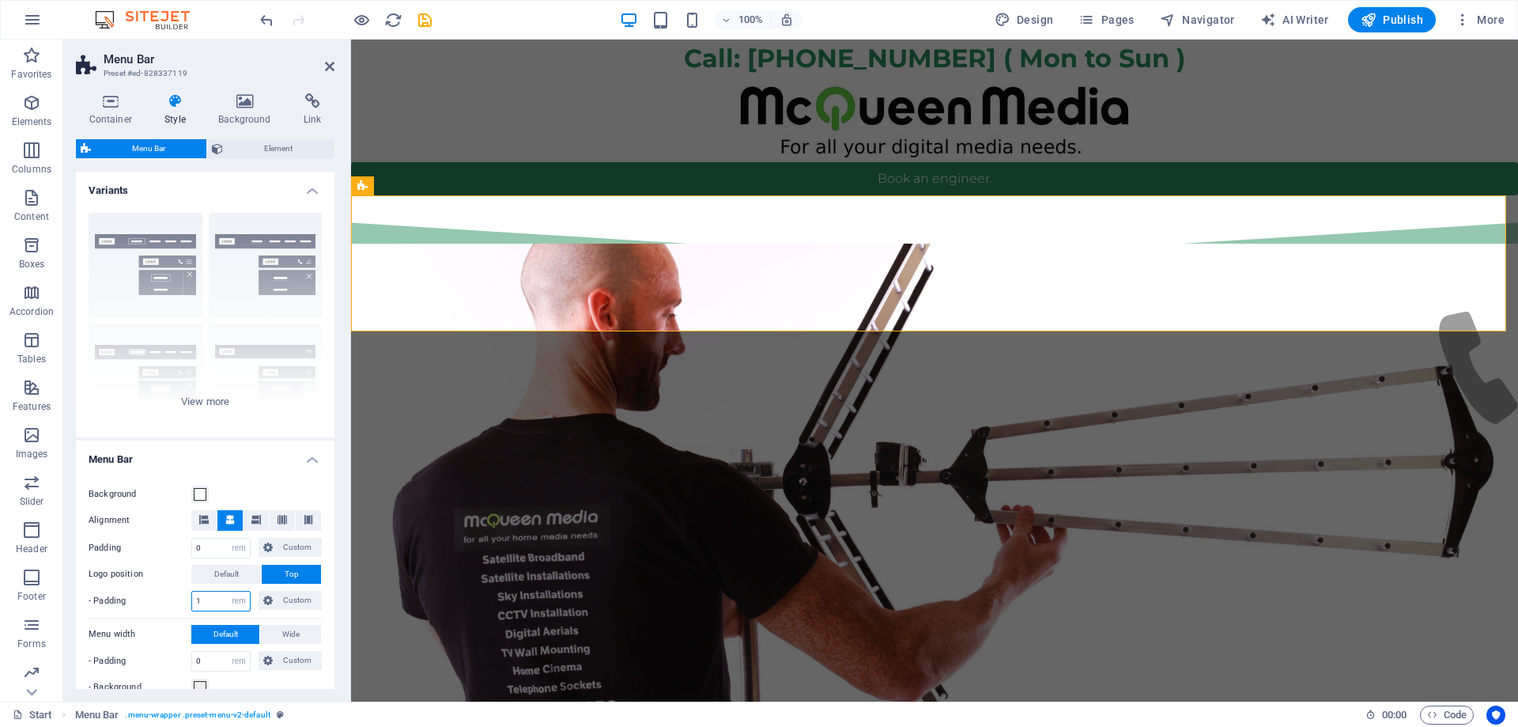
drag, startPoint x: 213, startPoint y: 595, endPoint x: 193, endPoint y: 598, distance: 20.8
click at [195, 598] on input "1" at bounding box center [221, 600] width 58 height 19
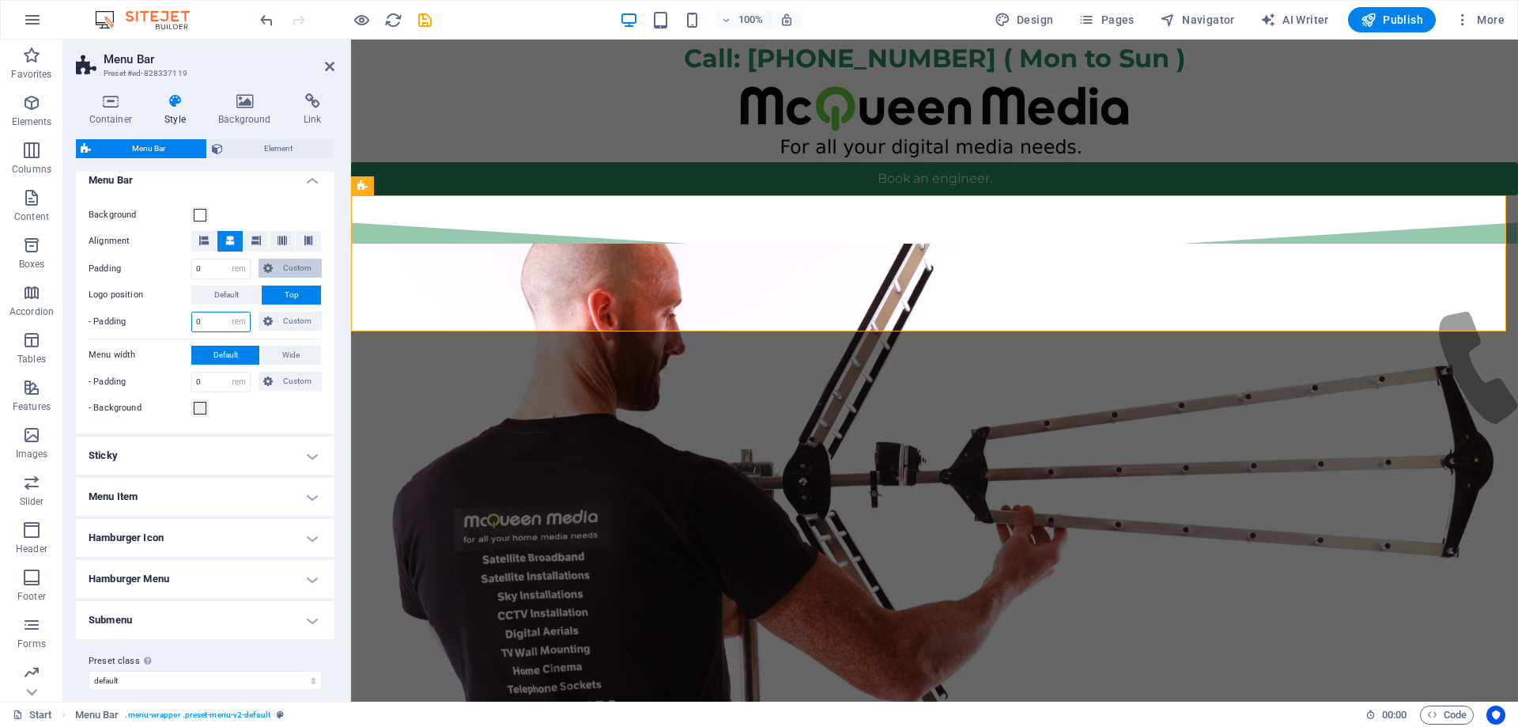
scroll to position [293, 0]
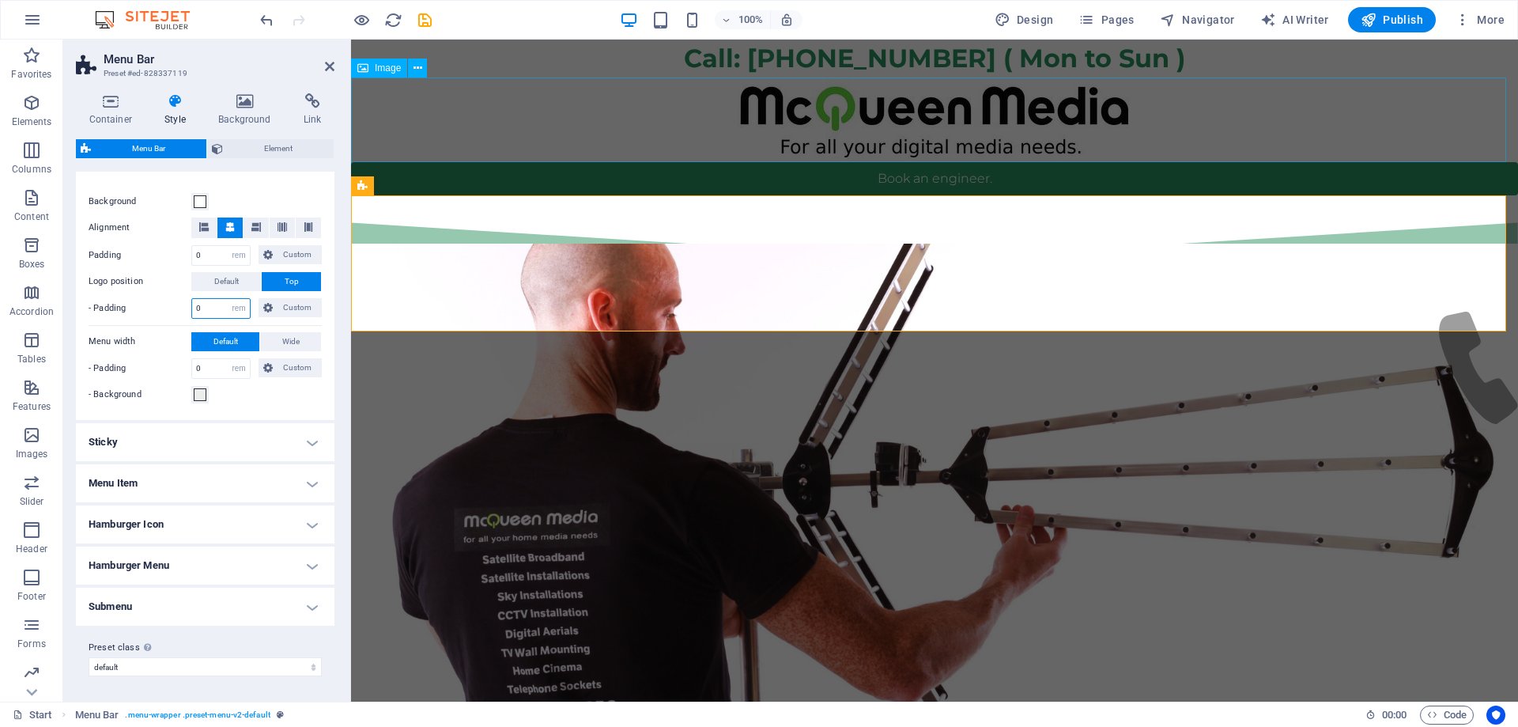
type input "0"
click at [623, 144] on figure at bounding box center [934, 119] width 1167 height 85
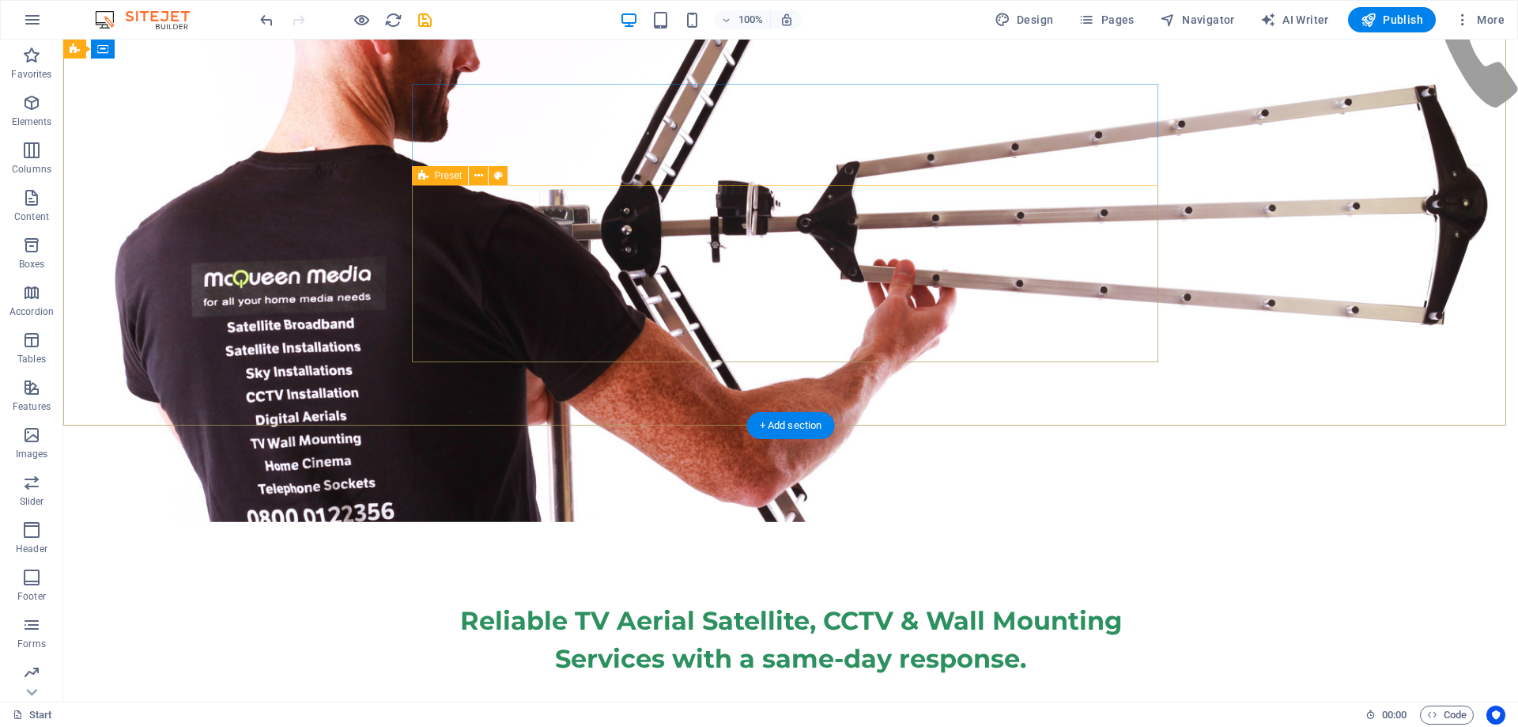
scroll to position [0, 0]
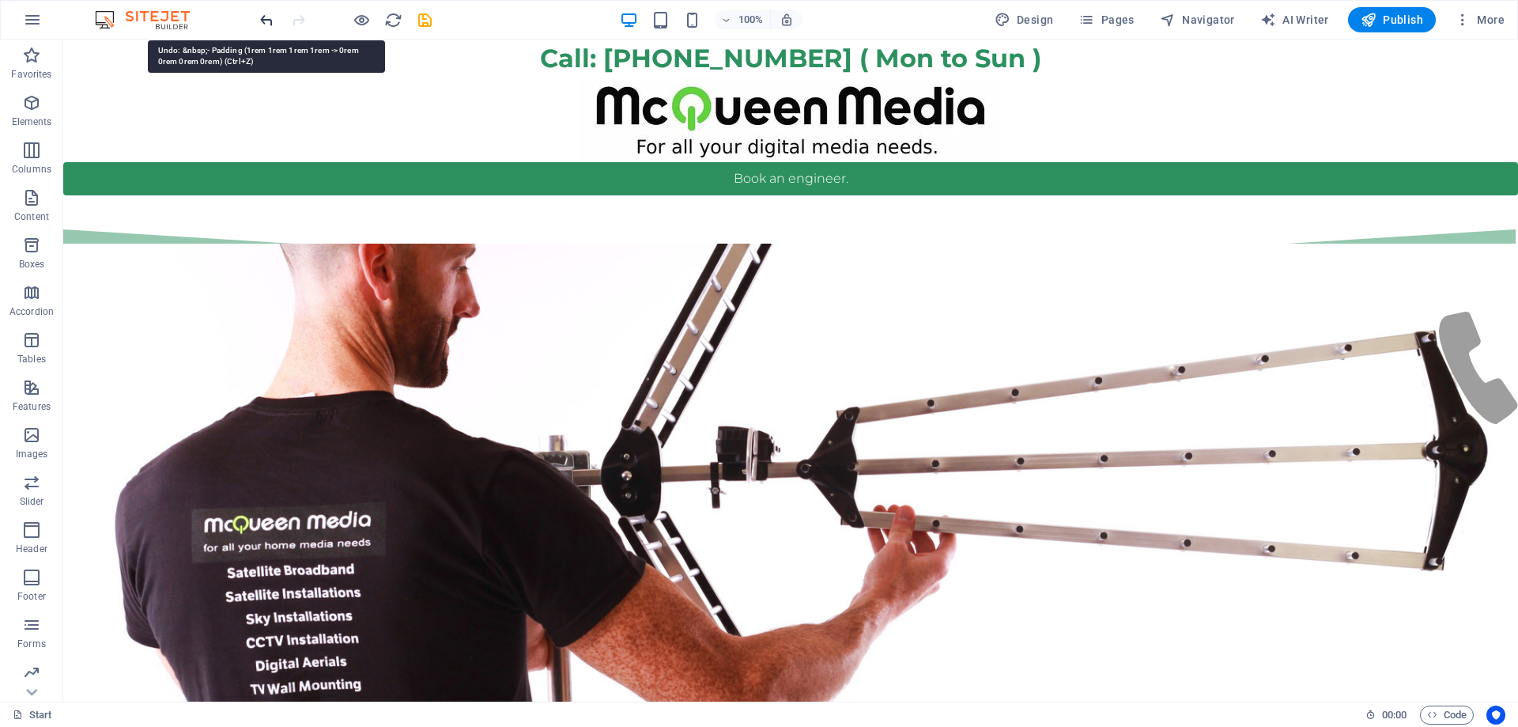
click at [264, 19] on icon "undo" at bounding box center [267, 20] width 18 height 18
click at [265, 17] on icon "undo" at bounding box center [267, 20] width 18 height 18
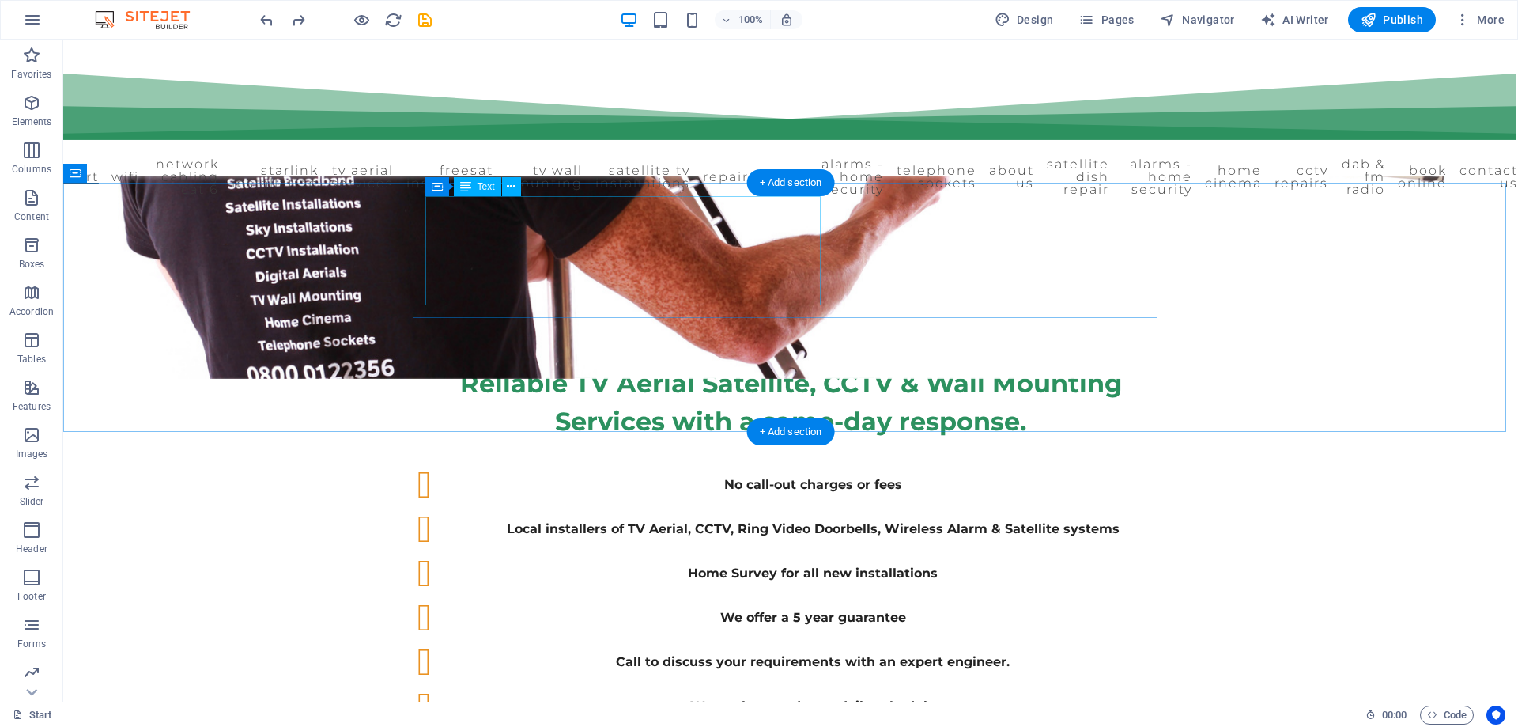
scroll to position [316, 0]
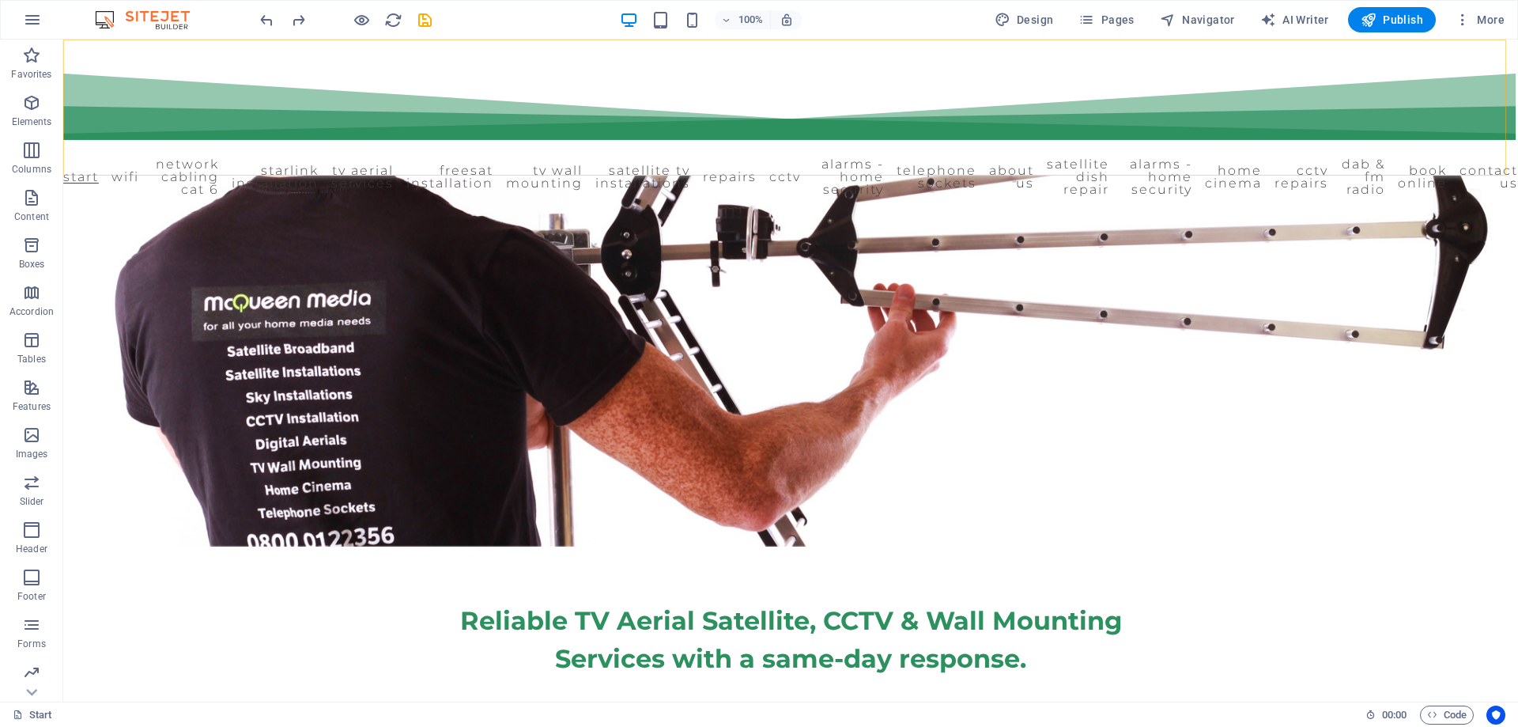
click at [126, 129] on div "Start WiFi Network Cabling CAT 6 Starlink Installation TV Aerial Services Frees…" at bounding box center [790, 108] width 1455 height 136
select select "px"
select select "%"
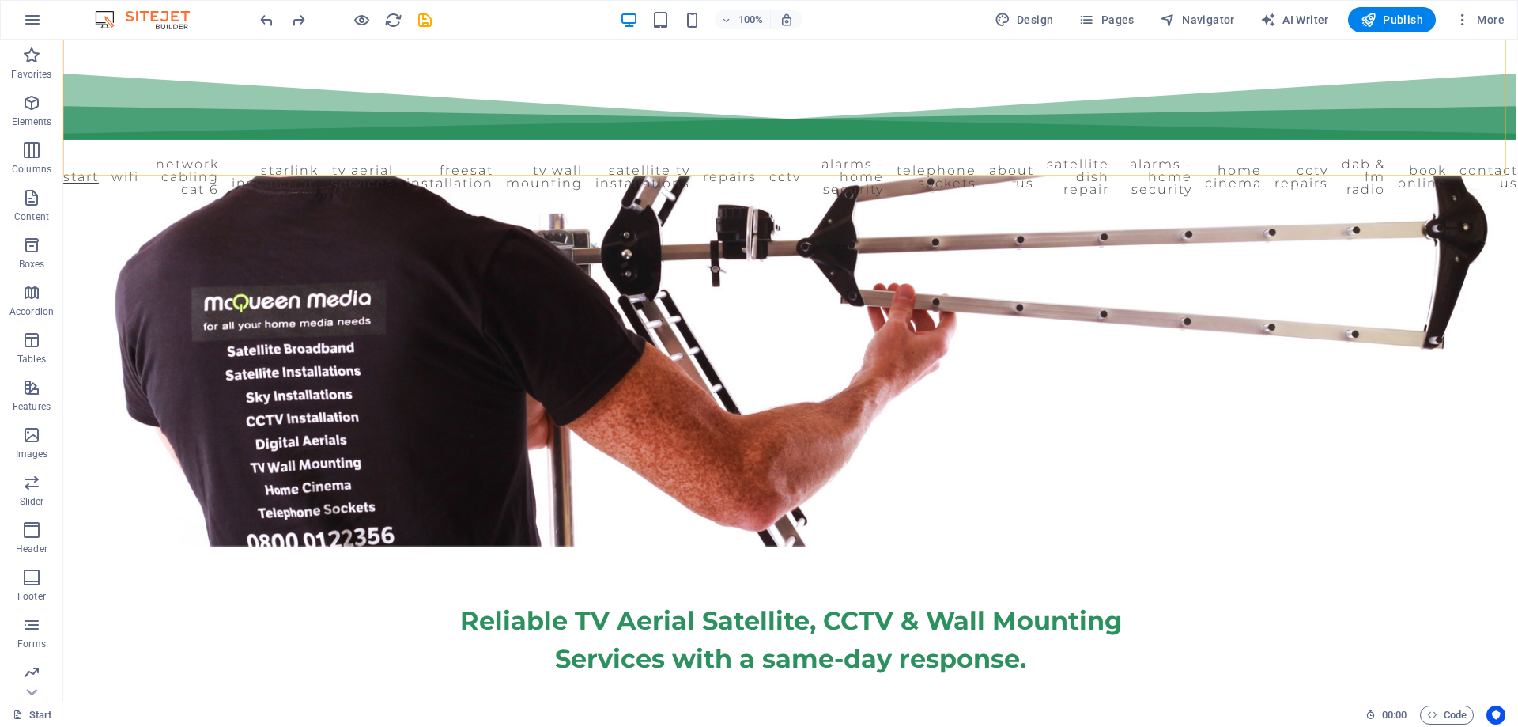
select select "%"
select select "header"
select select "fan"
select select "rem"
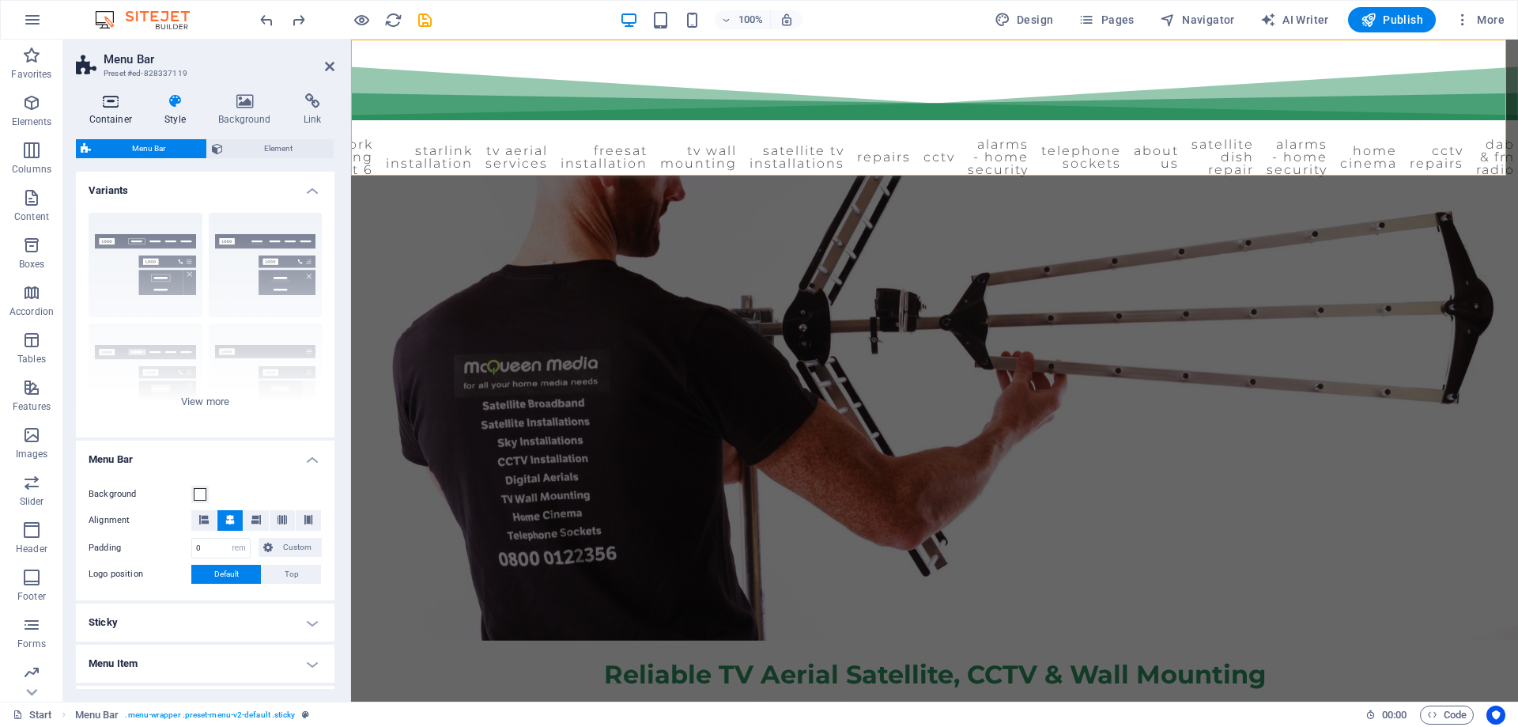
click at [112, 103] on icon at bounding box center [111, 101] width 70 height 16
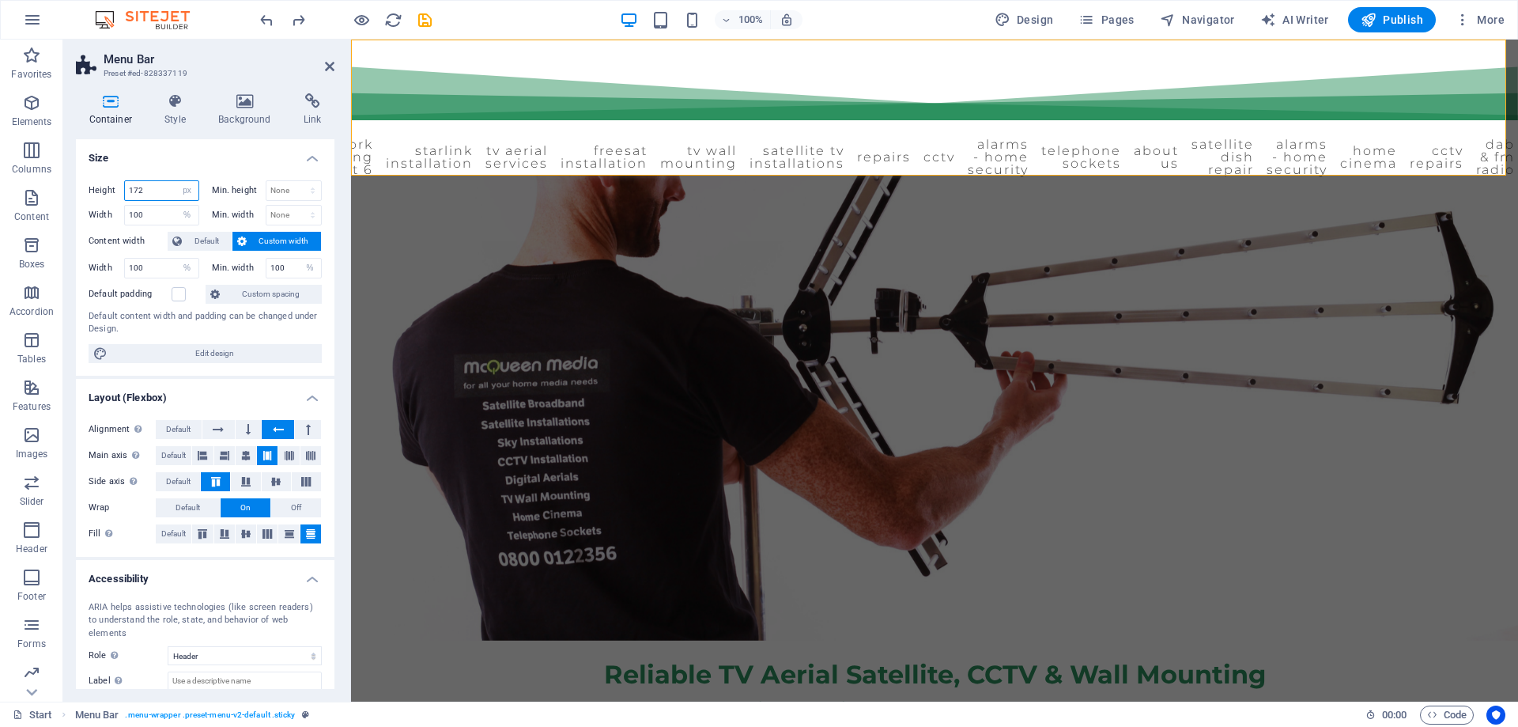
drag, startPoint x: 154, startPoint y: 191, endPoint x: 117, endPoint y: 192, distance: 37.2
click at [120, 191] on div "Height 172 Default px rem % vh vw" at bounding box center [144, 190] width 111 height 21
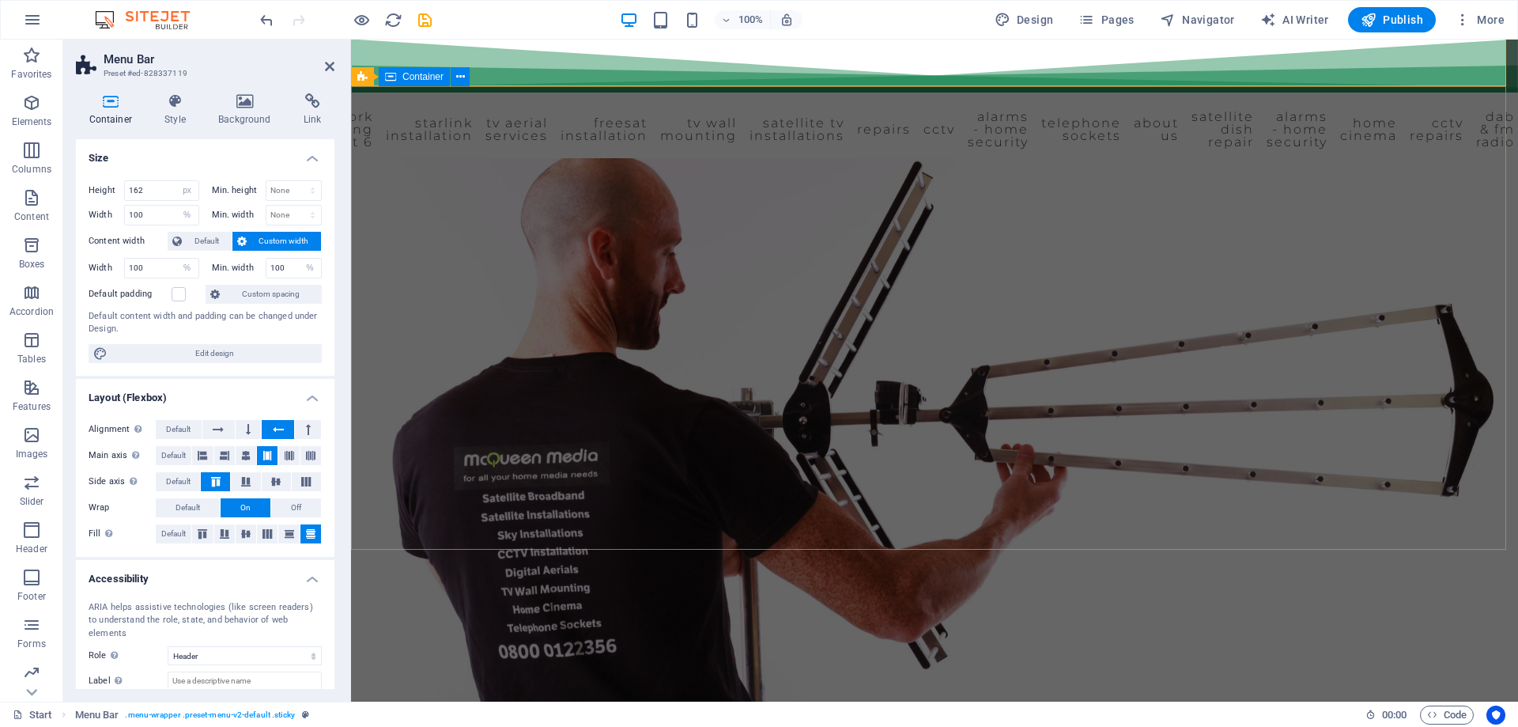
scroll to position [158, 0]
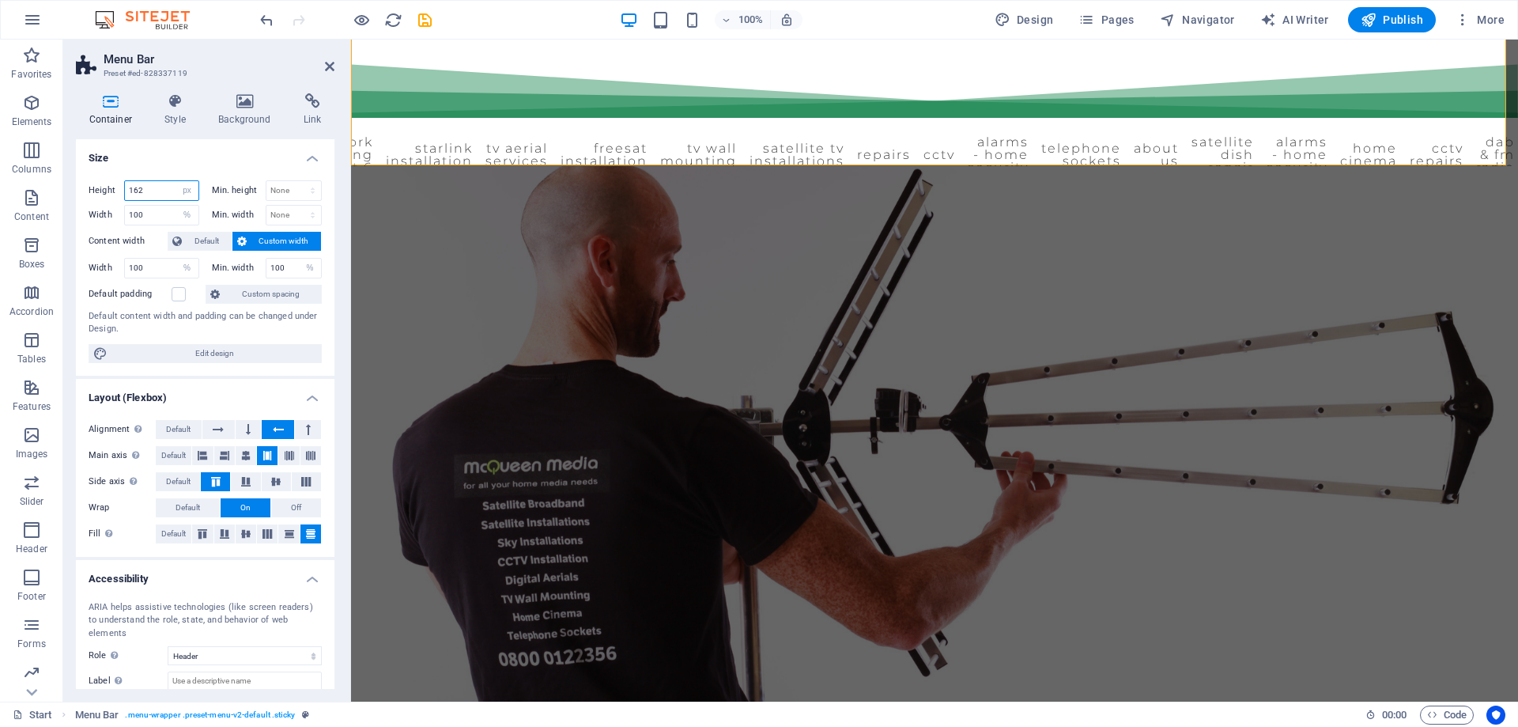
drag, startPoint x: 142, startPoint y: 191, endPoint x: 123, endPoint y: 196, distance: 19.0
click at [123, 196] on div "Height 162 Default px rem % vh vw" at bounding box center [144, 190] width 111 height 21
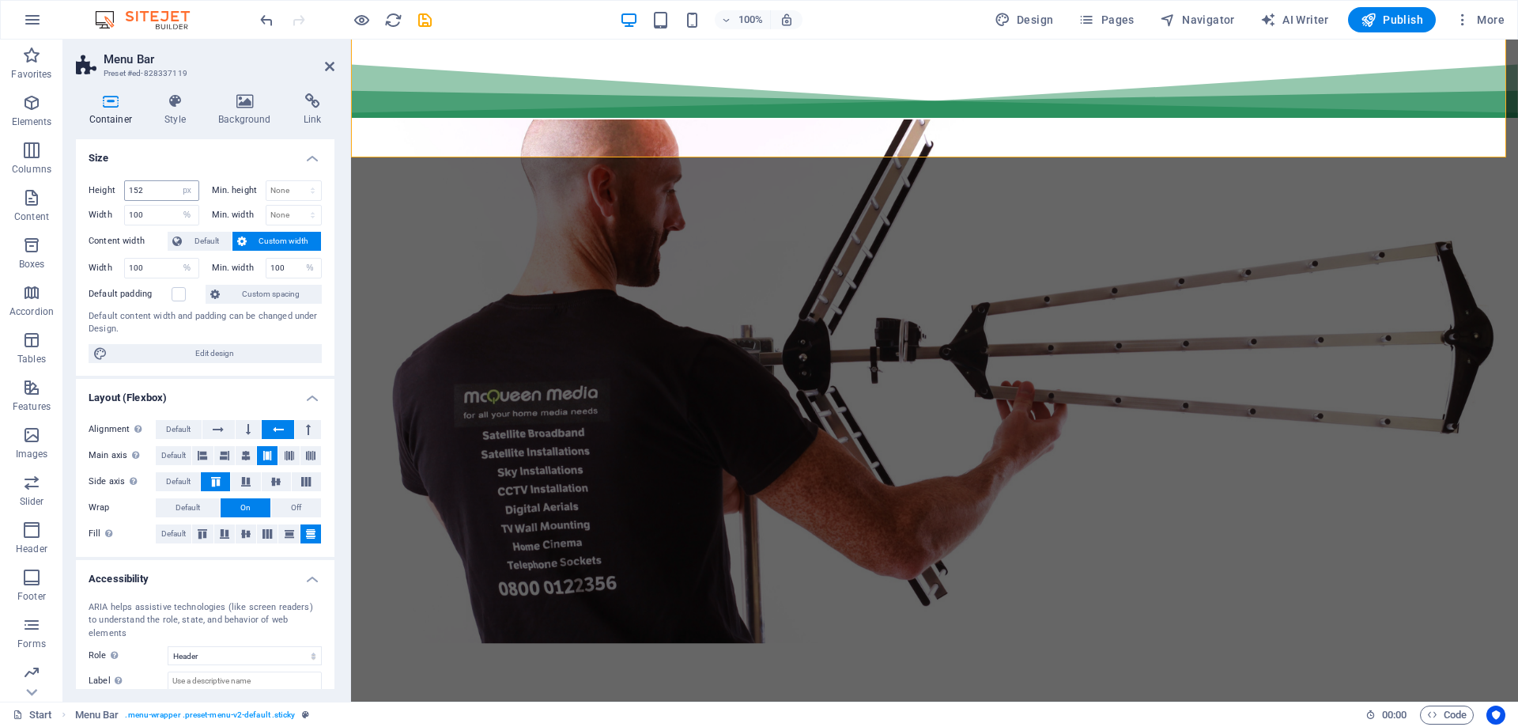
drag, startPoint x: 149, startPoint y: 179, endPoint x: 134, endPoint y: 183, distance: 16.3
click at [134, 183] on div "152 Default px rem % vh vw" at bounding box center [161, 190] width 75 height 21
drag, startPoint x: 148, startPoint y: 187, endPoint x: 96, endPoint y: 192, distance: 52.4
click at [96, 192] on div "Height 152 Default px rem % vh vw" at bounding box center [144, 190] width 111 height 21
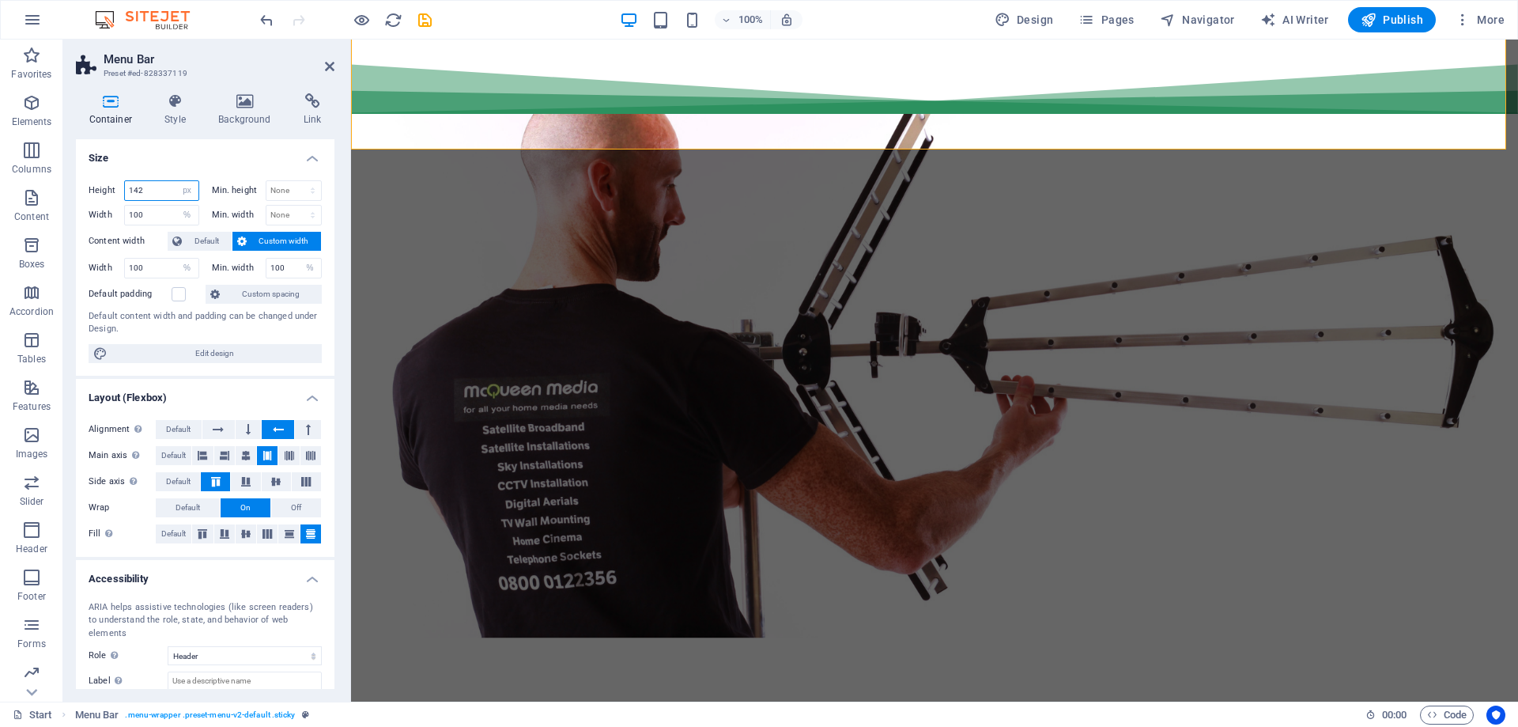
drag, startPoint x: 142, startPoint y: 188, endPoint x: 110, endPoint y: 191, distance: 32.6
click at [110, 191] on div "Height 142 Default px rem % vh vw" at bounding box center [144, 190] width 111 height 21
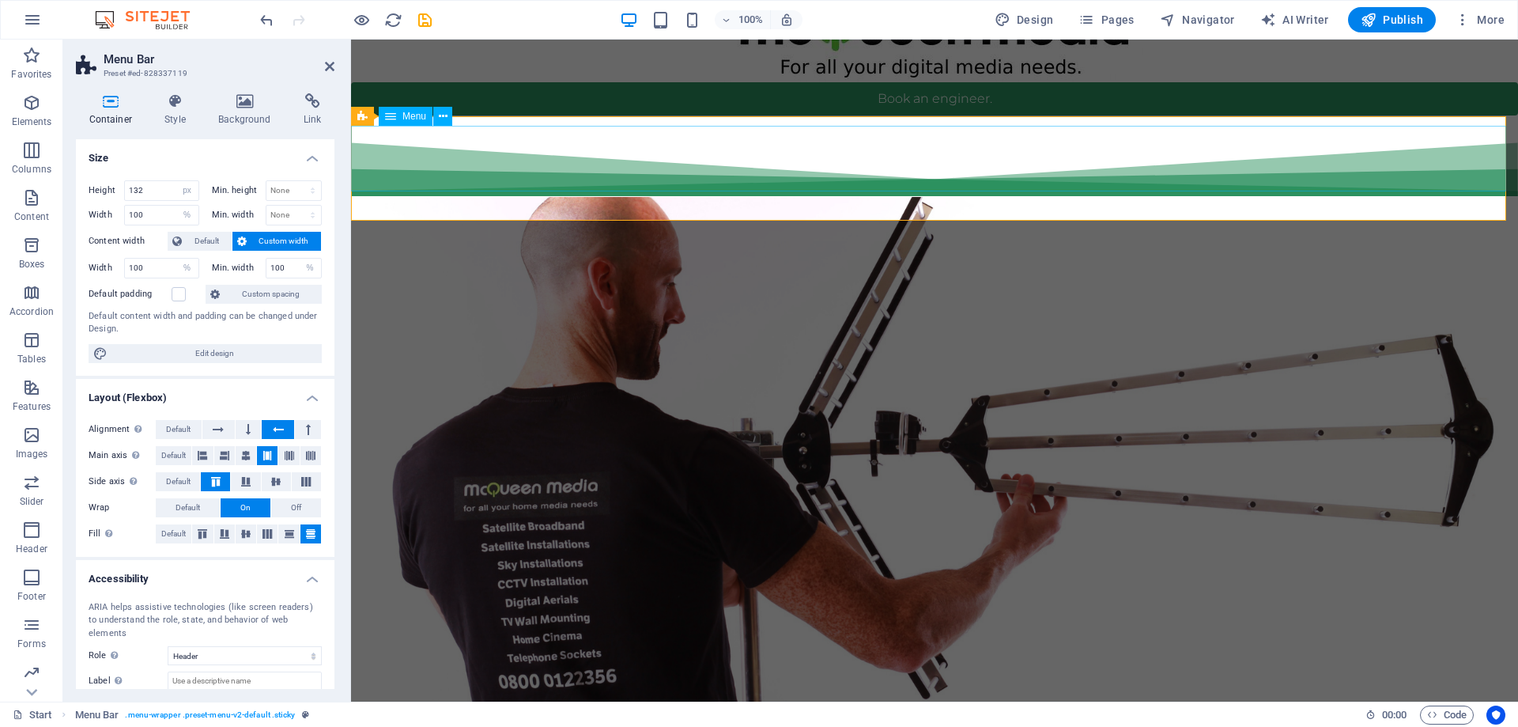
scroll to position [79, 0]
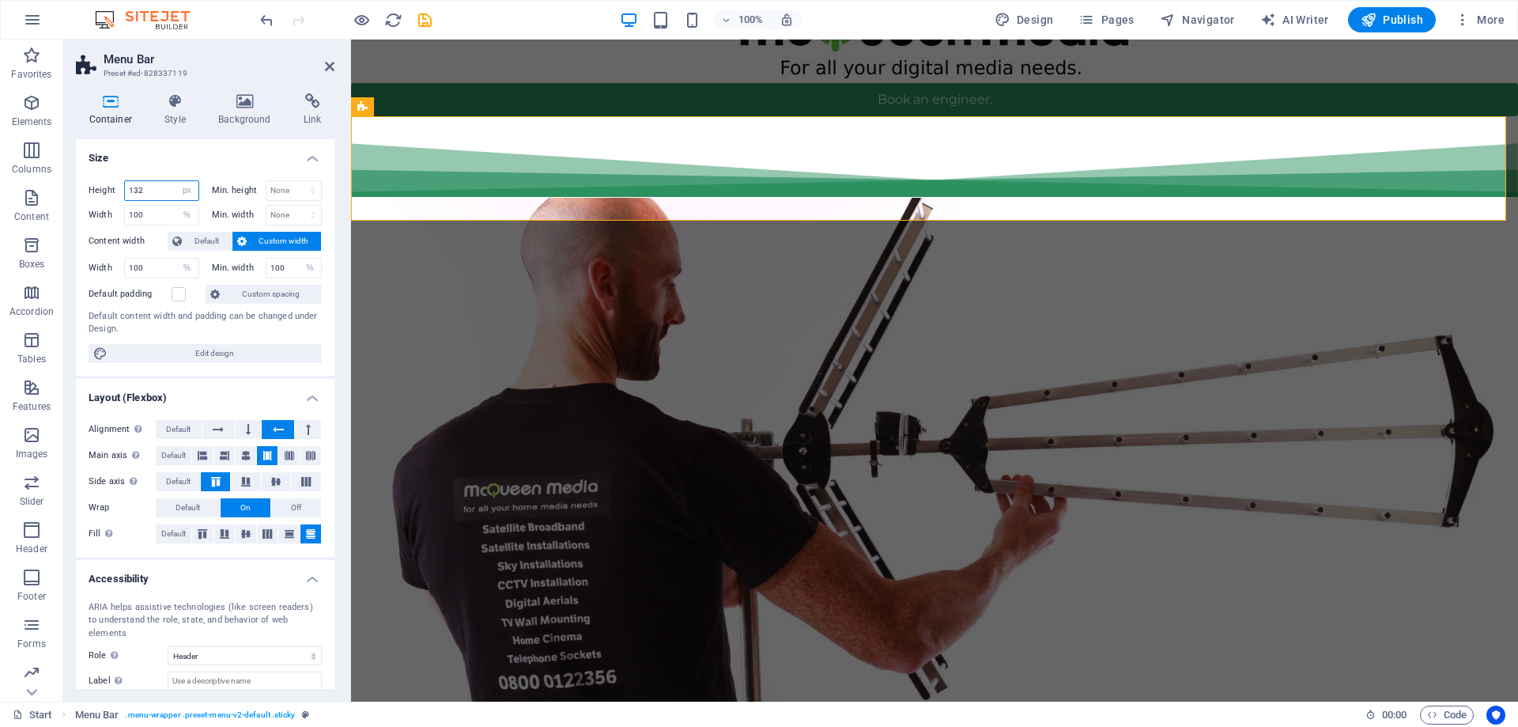
drag, startPoint x: 149, startPoint y: 189, endPoint x: 133, endPoint y: 190, distance: 15.8
click at [133, 190] on input "132" at bounding box center [162, 190] width 74 height 19
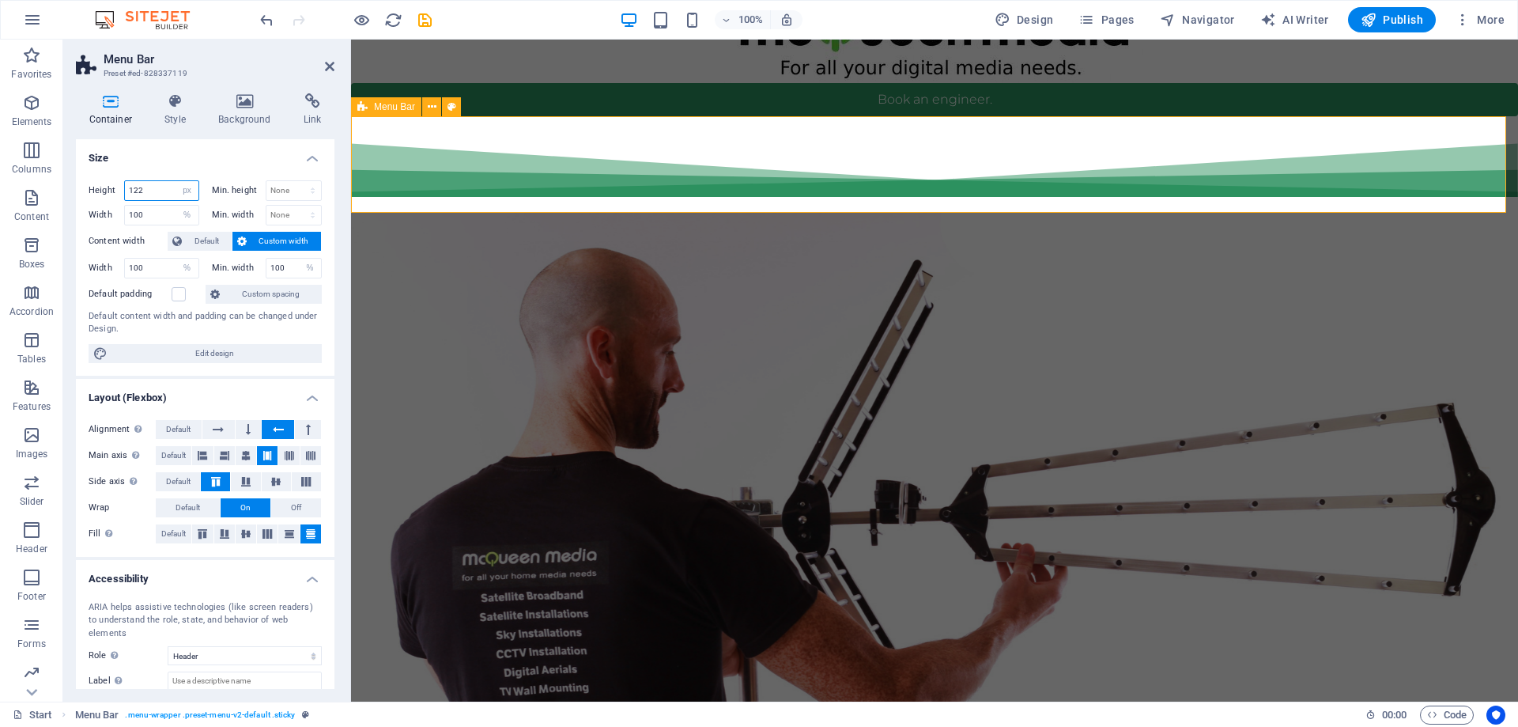
type input "122"
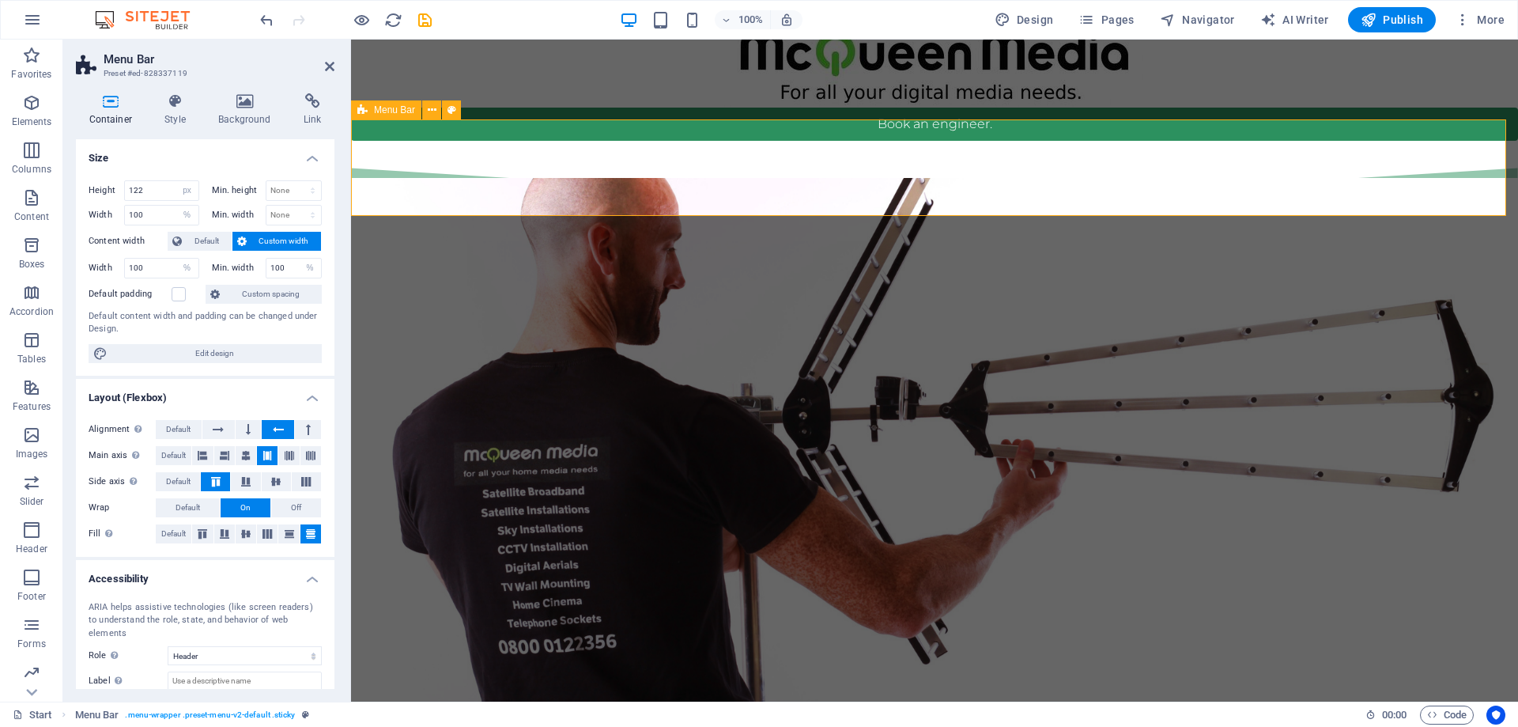
scroll to position [0, 0]
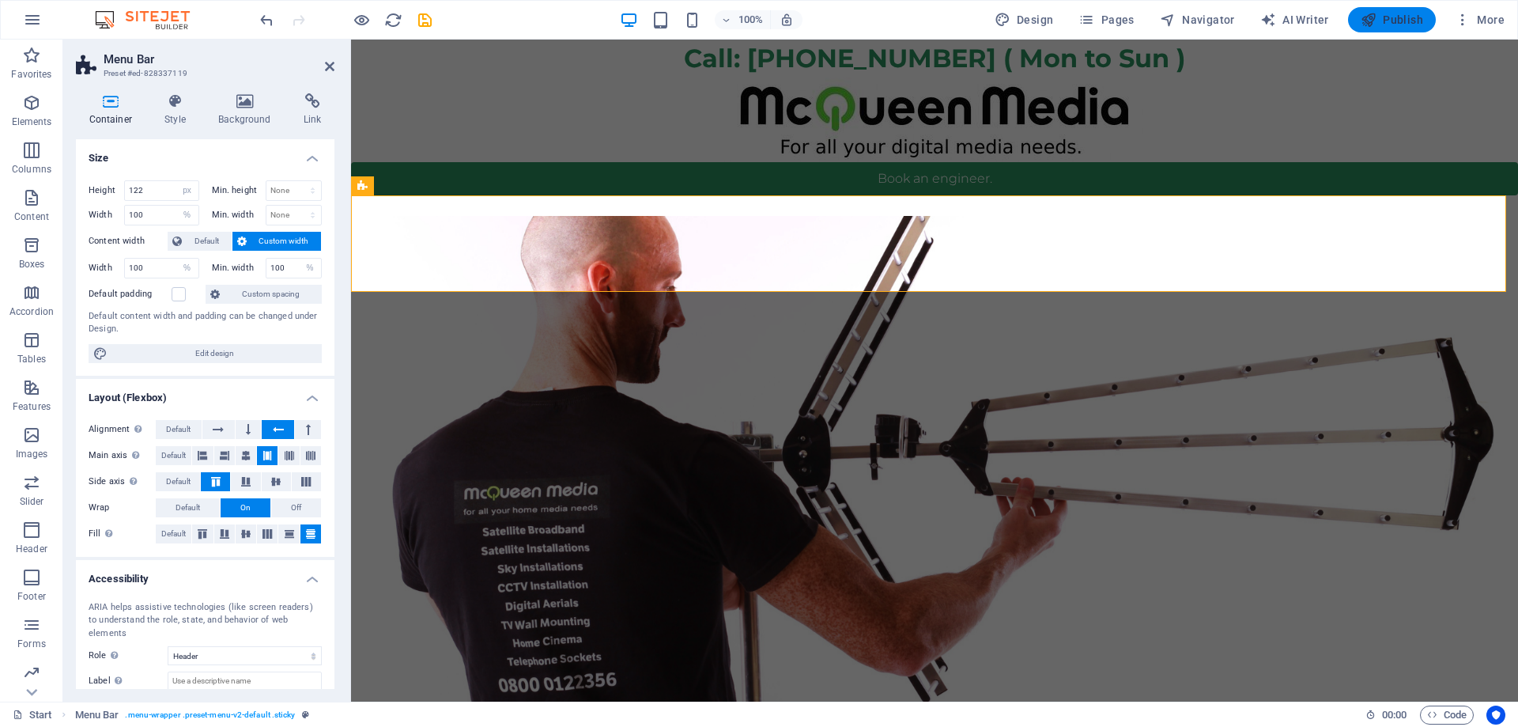
click at [1377, 15] on icon "button" at bounding box center [1369, 20] width 16 height 16
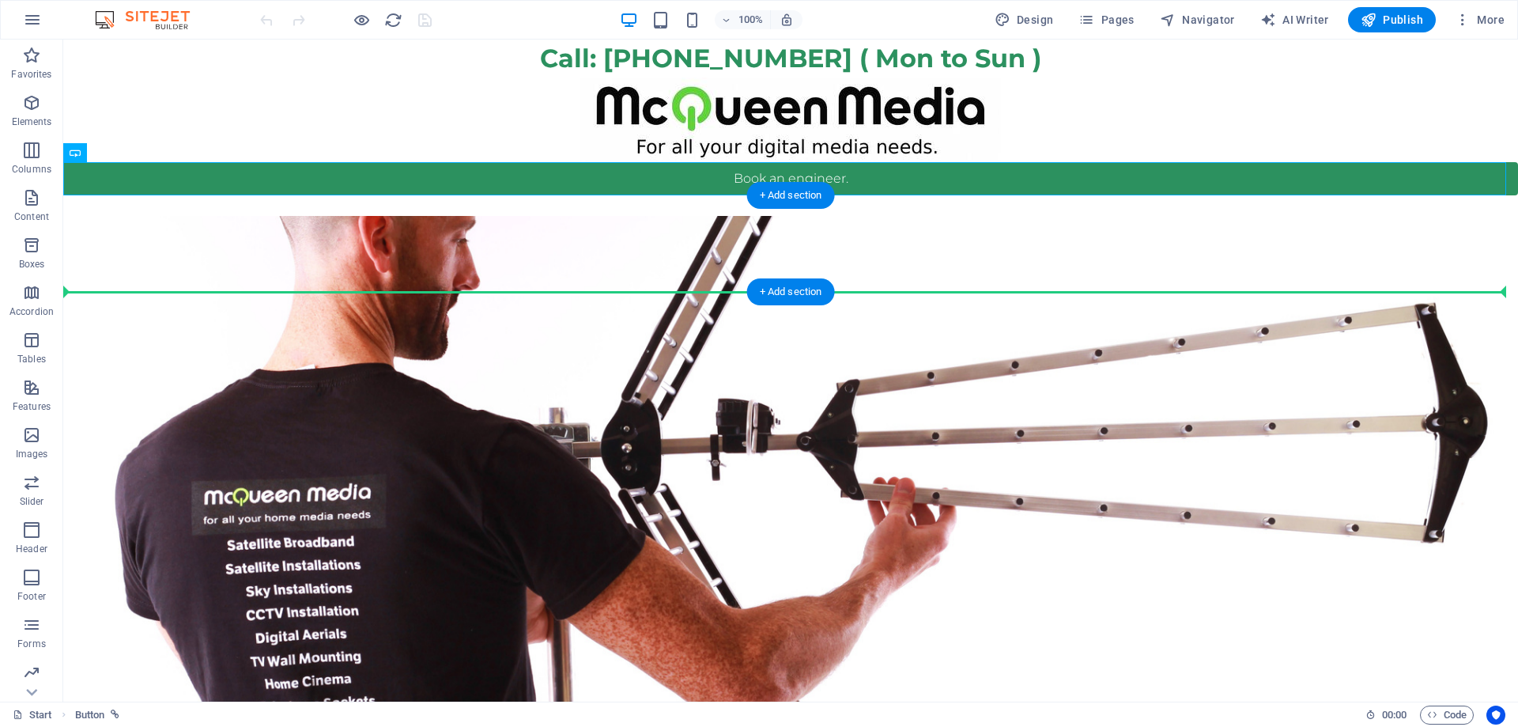
drag, startPoint x: 708, startPoint y: 187, endPoint x: 706, endPoint y: 264, distance: 77.5
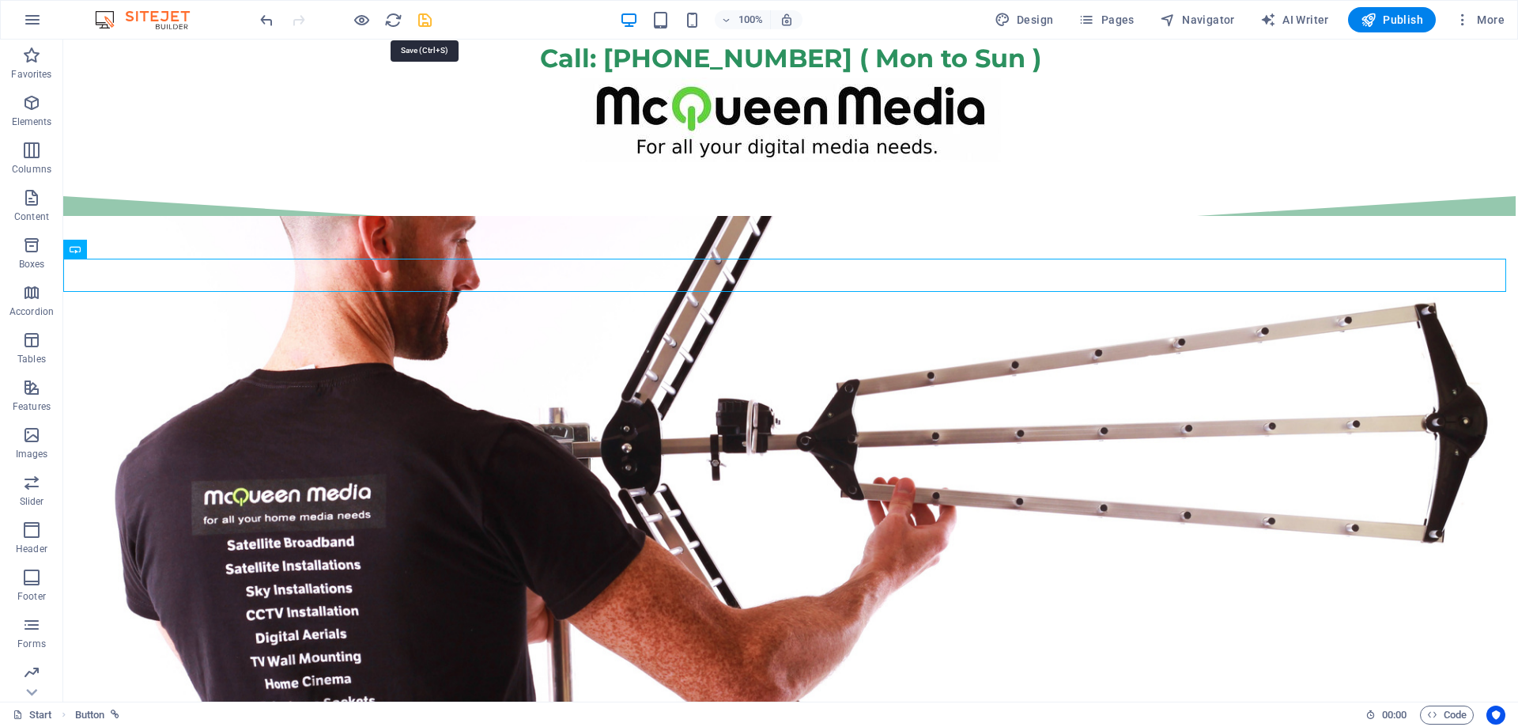
click at [424, 11] on icon "save" at bounding box center [425, 20] width 18 height 18
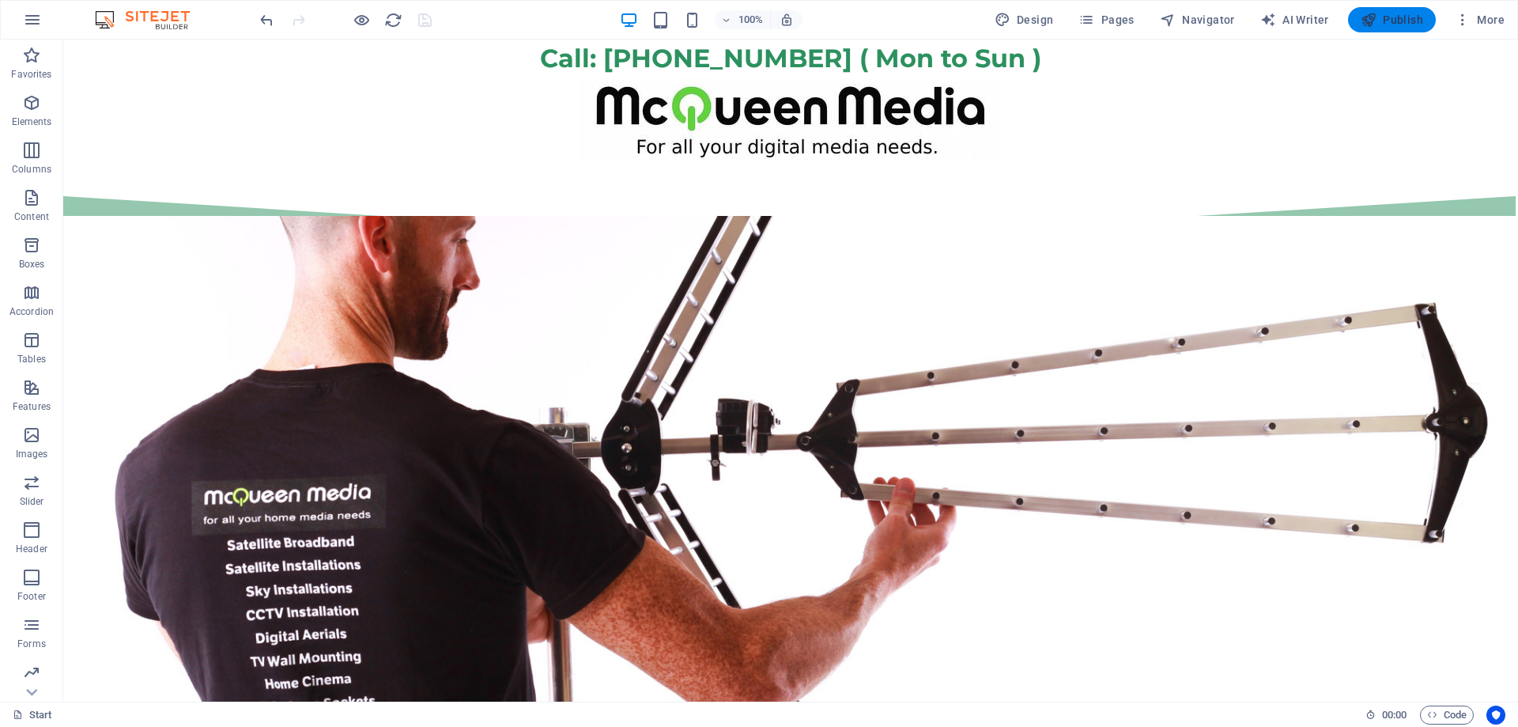
click at [1395, 17] on span "Publish" at bounding box center [1392, 20] width 62 height 16
click at [1471, 16] on icon "button" at bounding box center [1463, 20] width 16 height 16
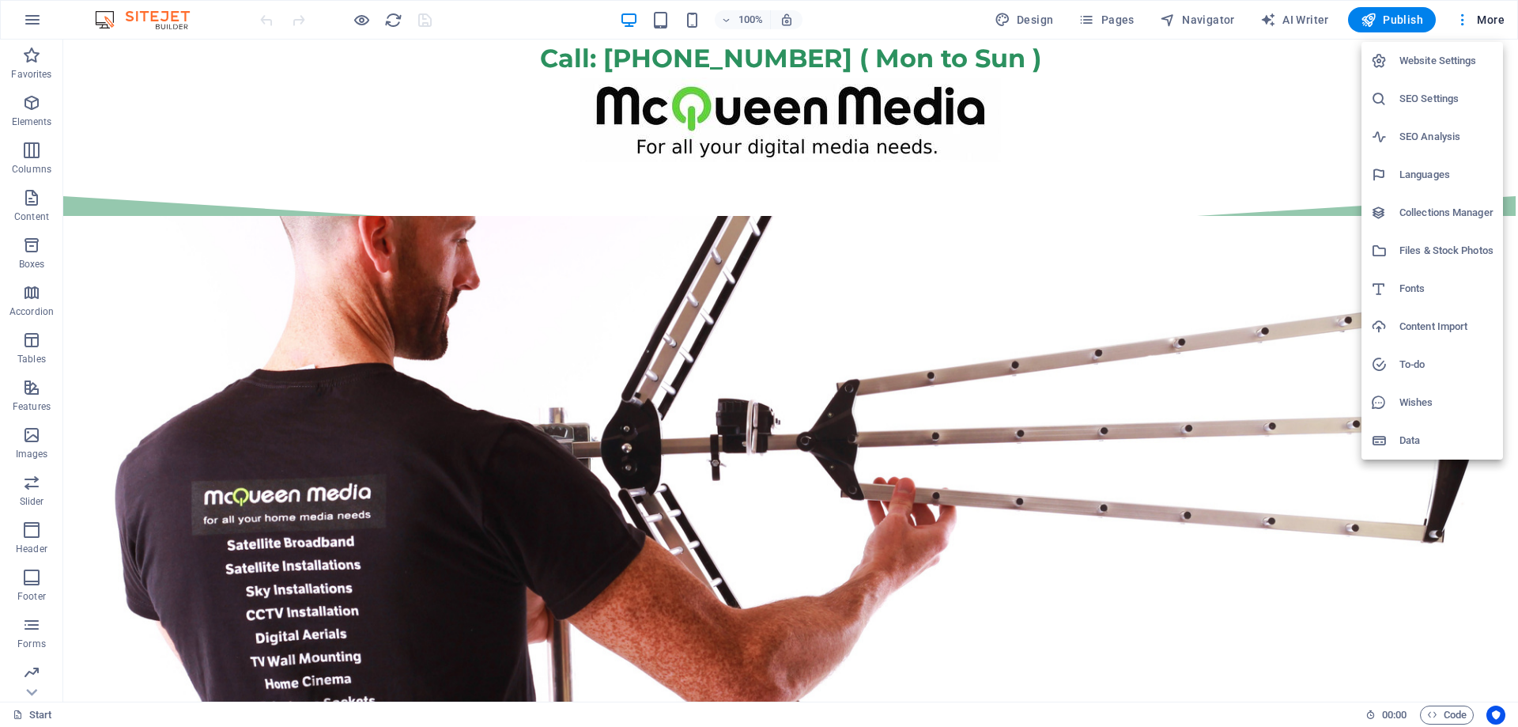
click at [1454, 68] on h6 "Website Settings" at bounding box center [1447, 60] width 94 height 19
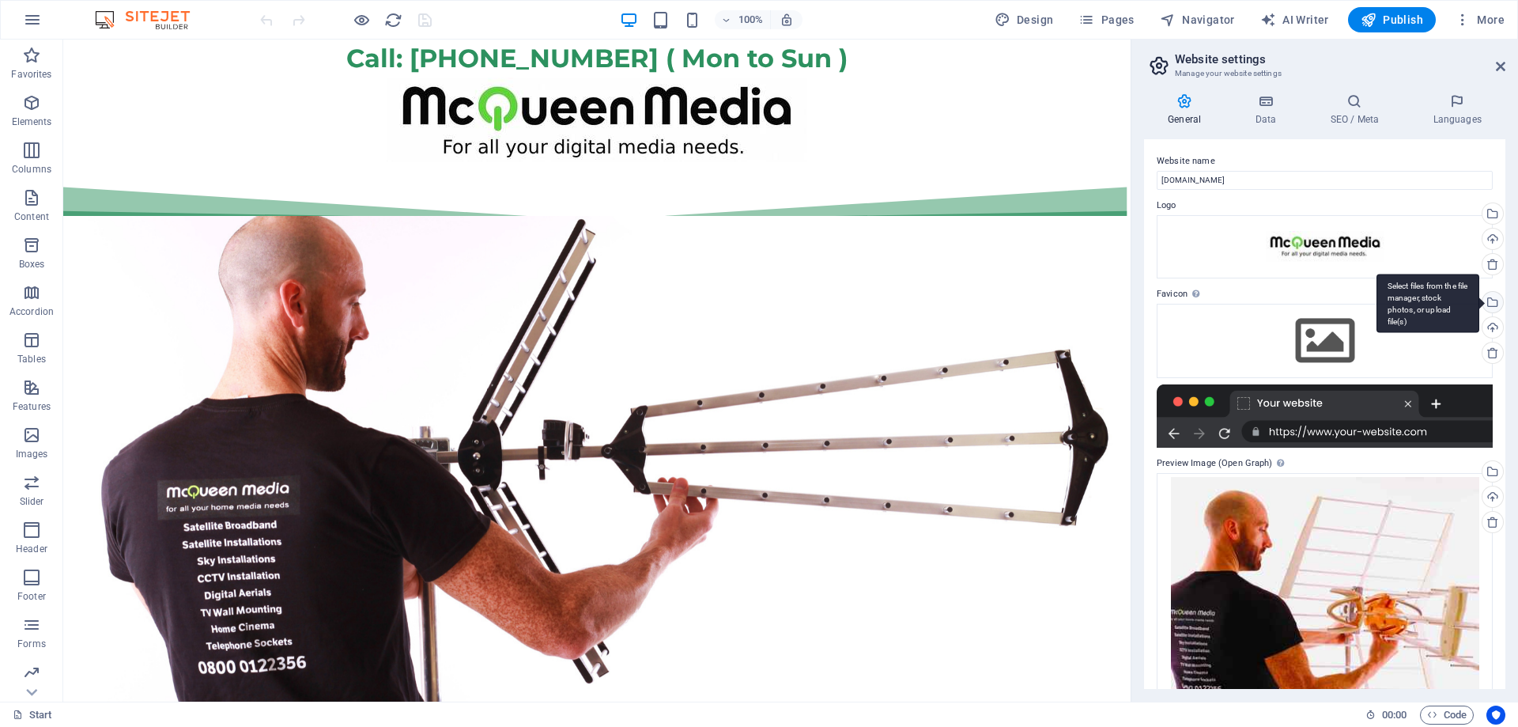
click at [1489, 302] on div "Select files from the file manager, stock photos, or upload file(s)" at bounding box center [1491, 304] width 24 height 24
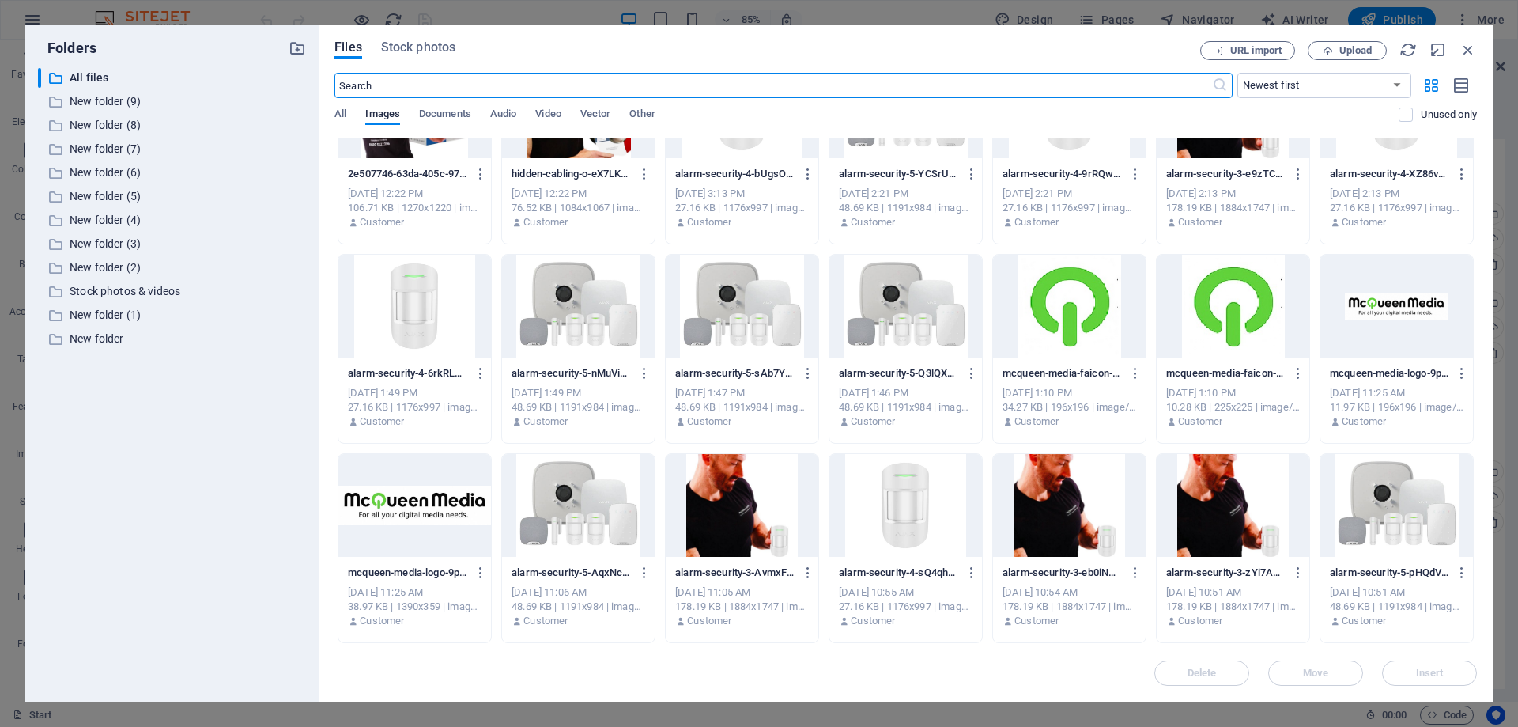
scroll to position [1277, 0]
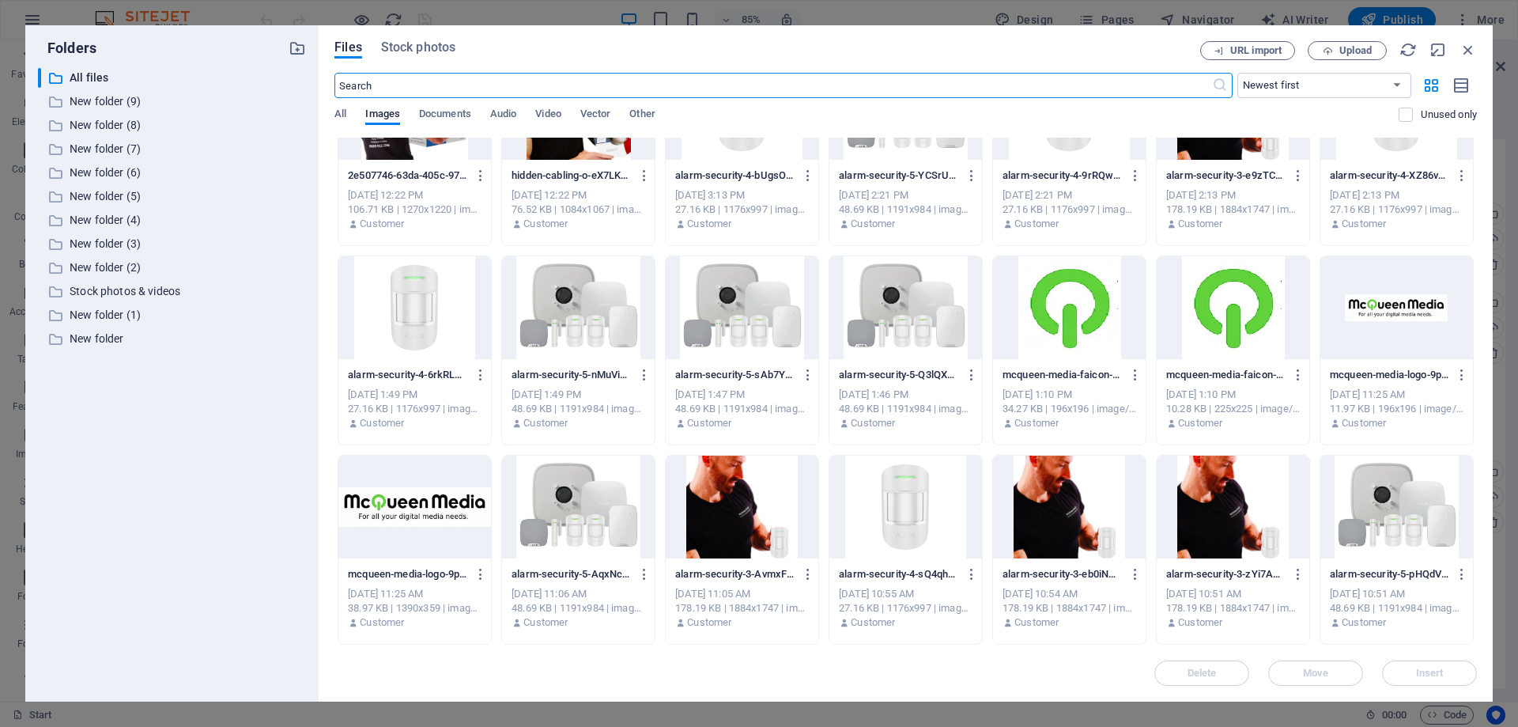
click at [1235, 313] on div at bounding box center [1233, 307] width 153 height 103
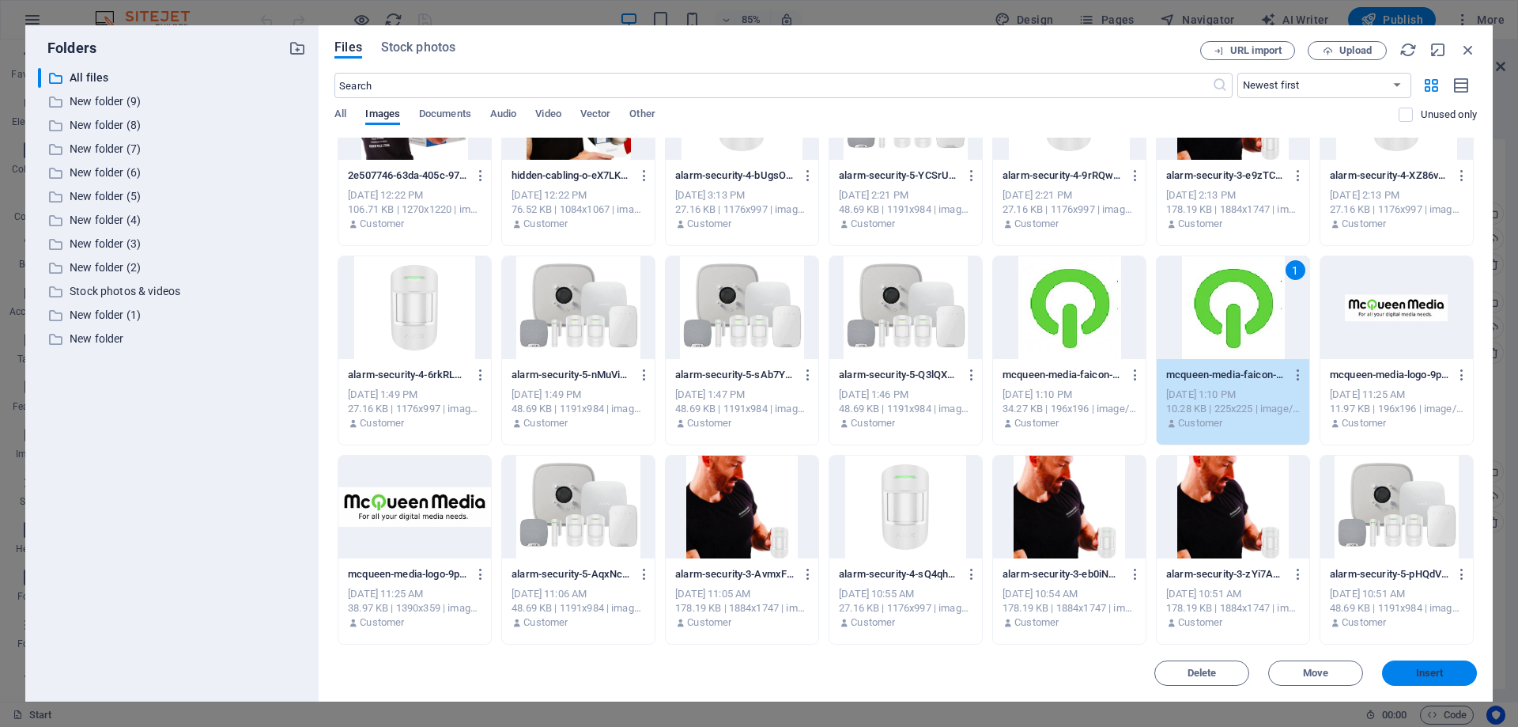
click at [1420, 678] on button "Insert" at bounding box center [1429, 672] width 95 height 25
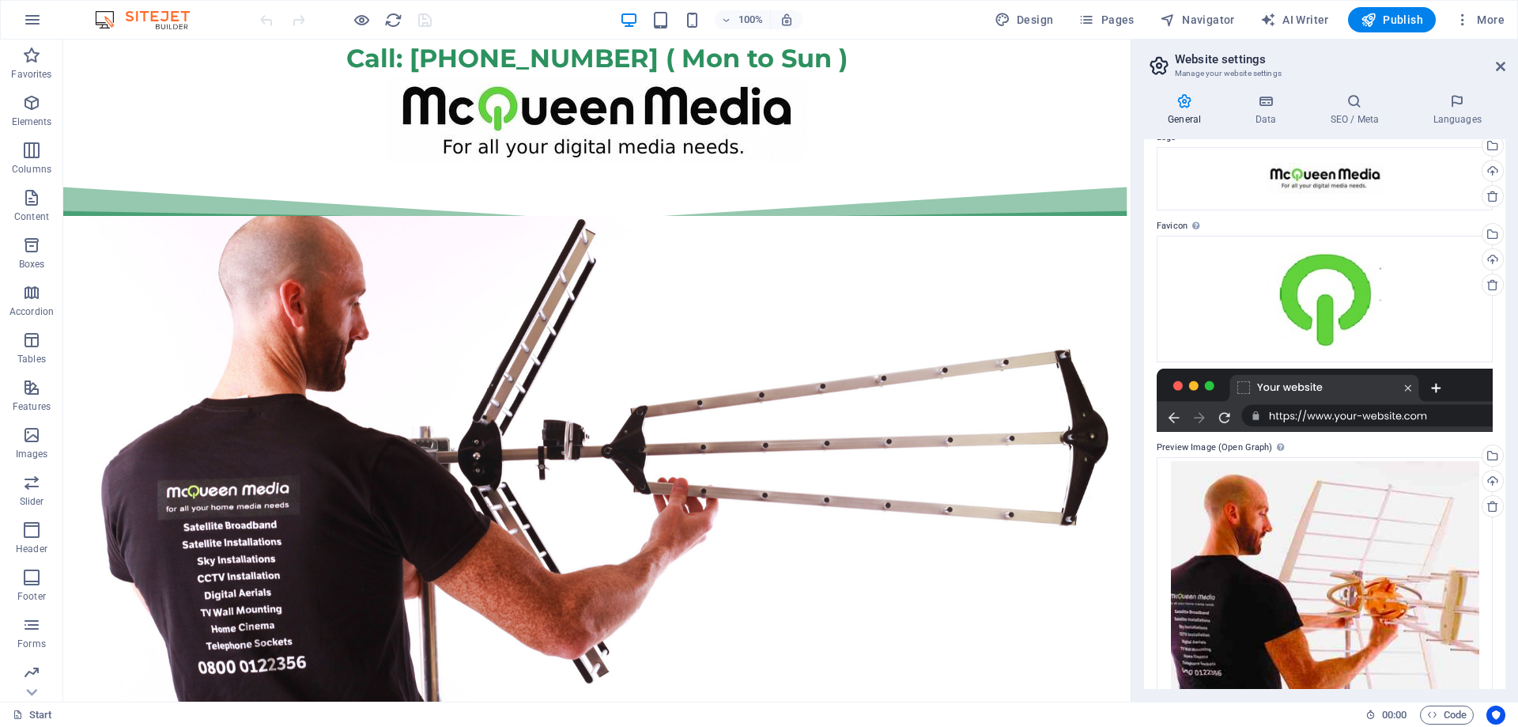
scroll to position [0, 0]
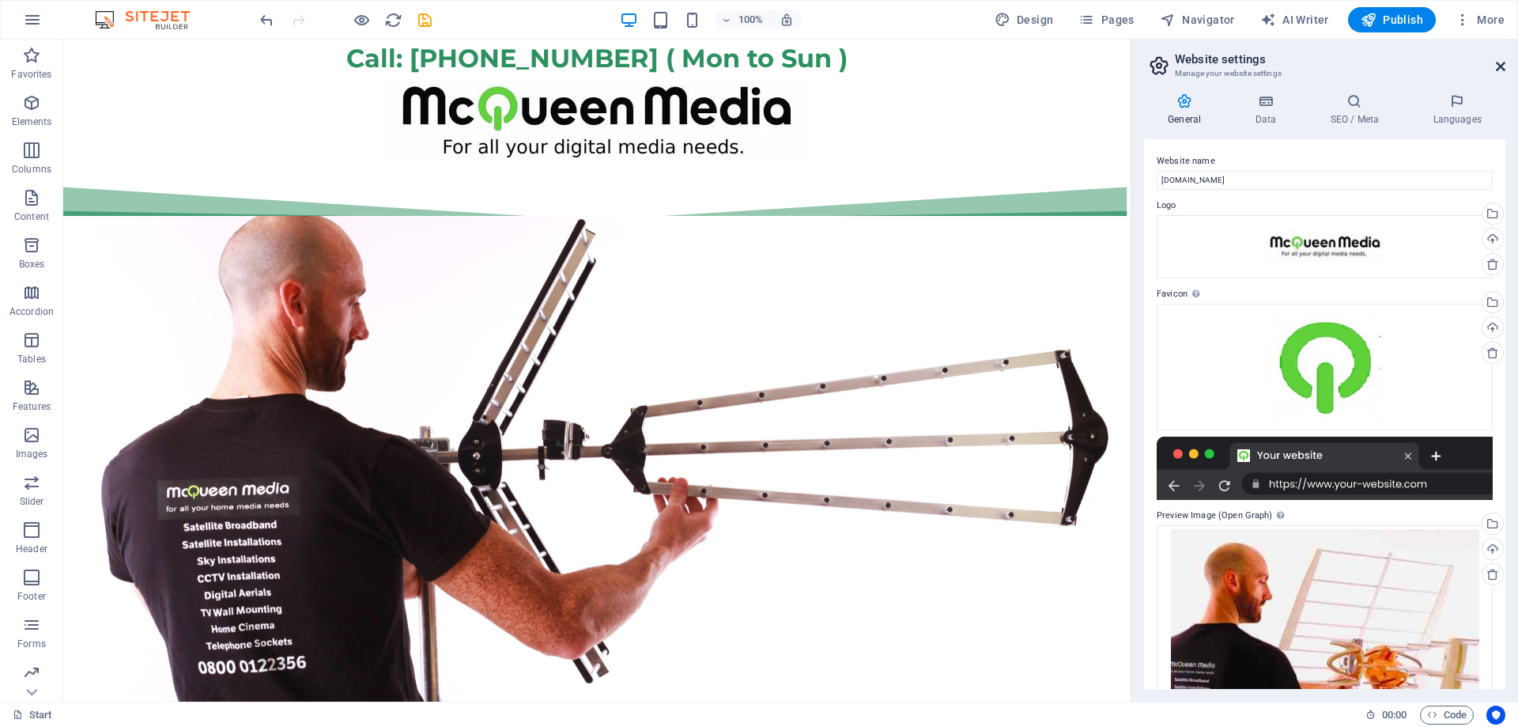
click at [1500, 66] on icon at bounding box center [1500, 66] width 9 height 13
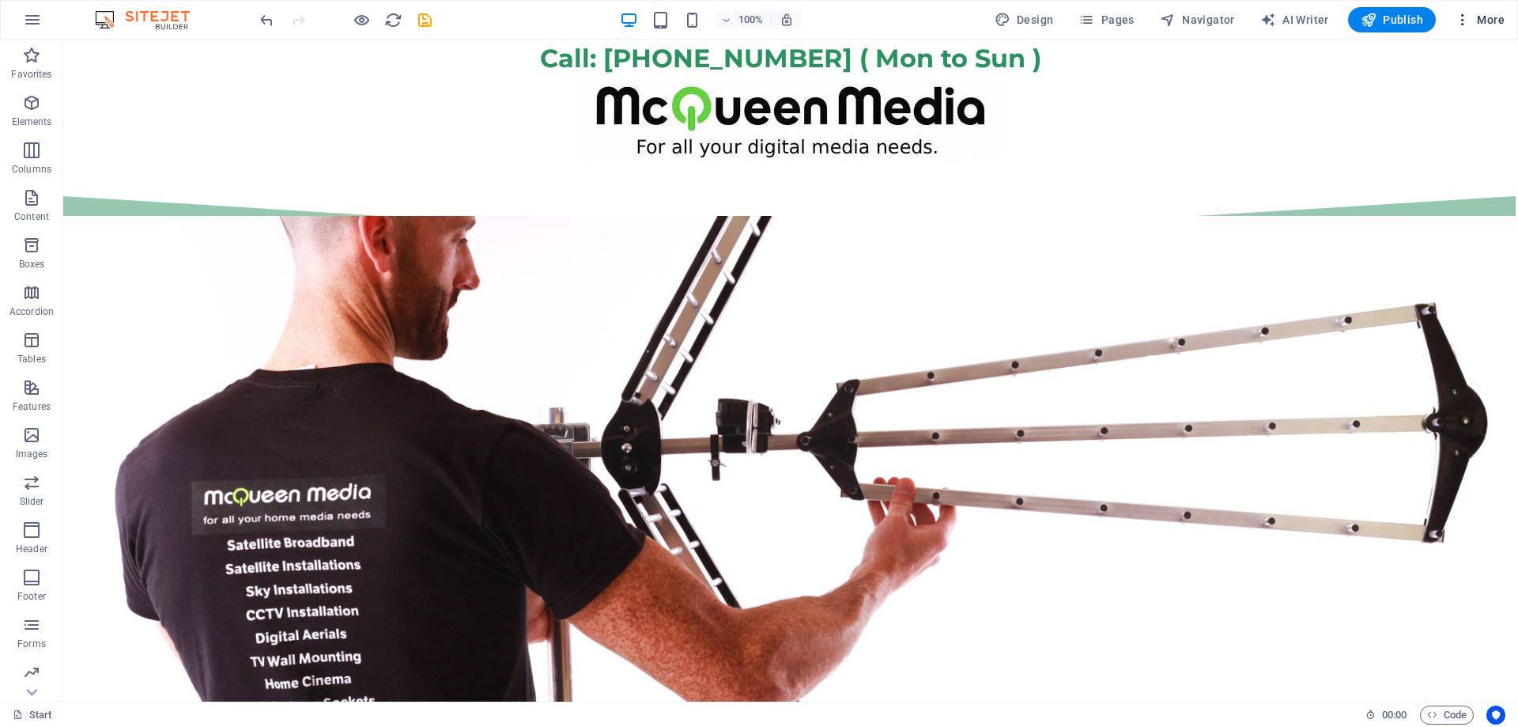
click at [1477, 20] on span "More" at bounding box center [1480, 20] width 50 height 16
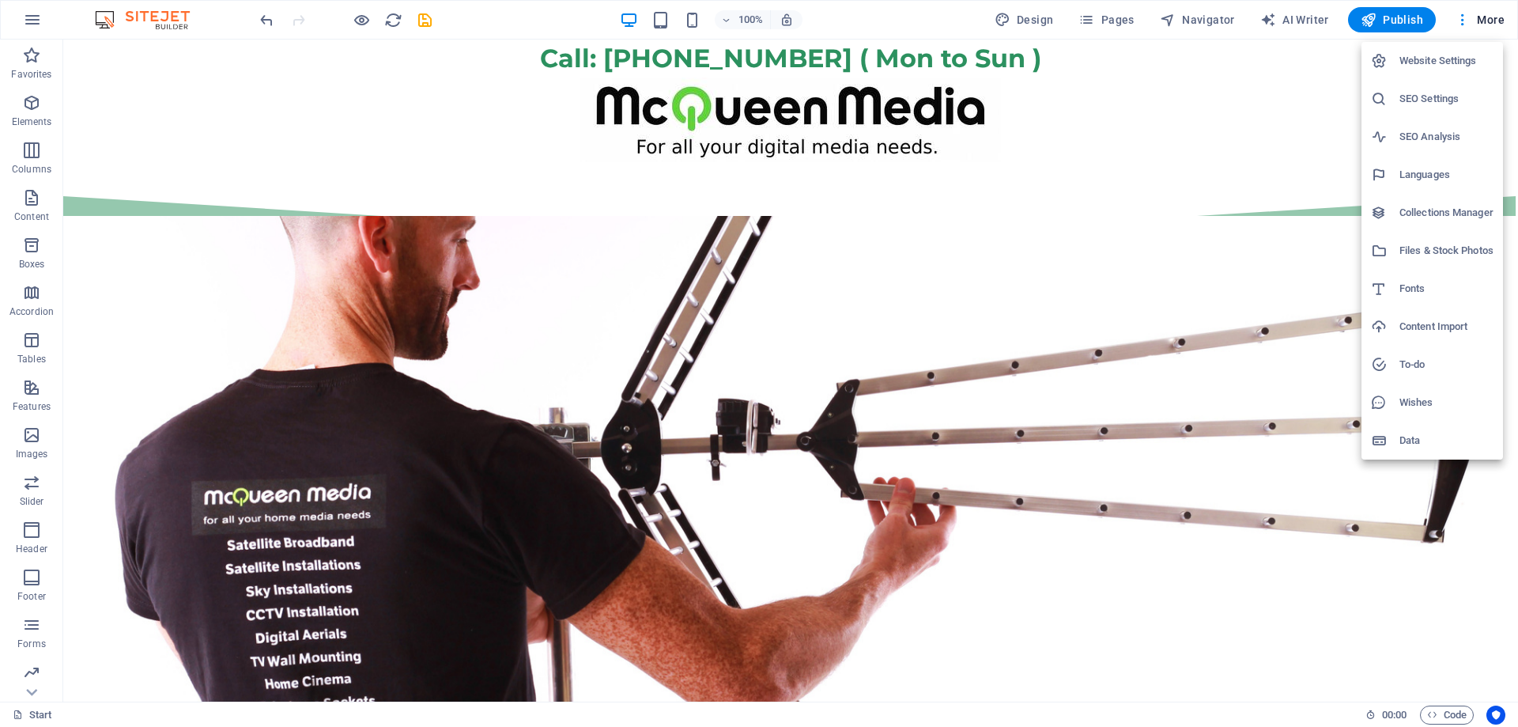
click at [1426, 287] on h6 "Fonts" at bounding box center [1447, 288] width 94 height 19
select select "popularity"
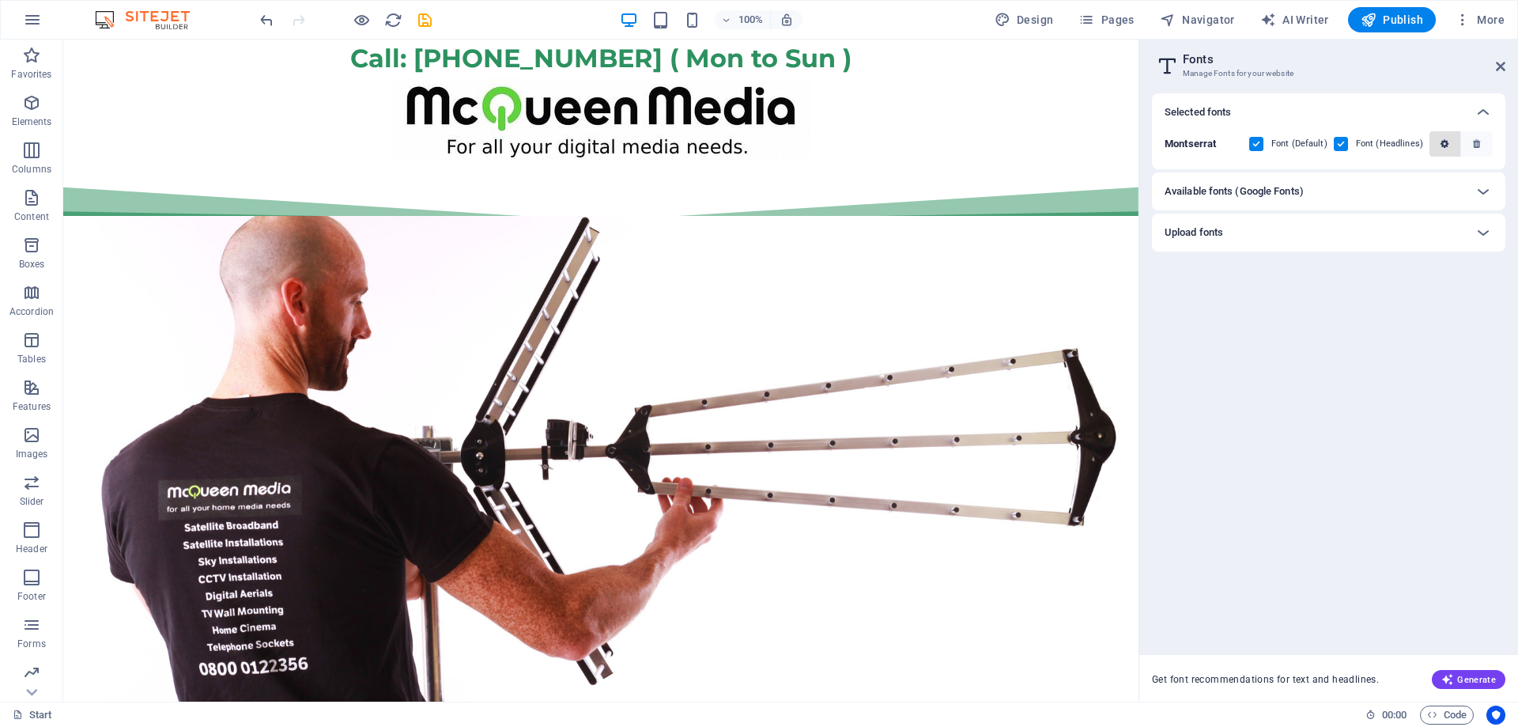
click at [1447, 145] on icon "button" at bounding box center [1445, 143] width 8 height 9
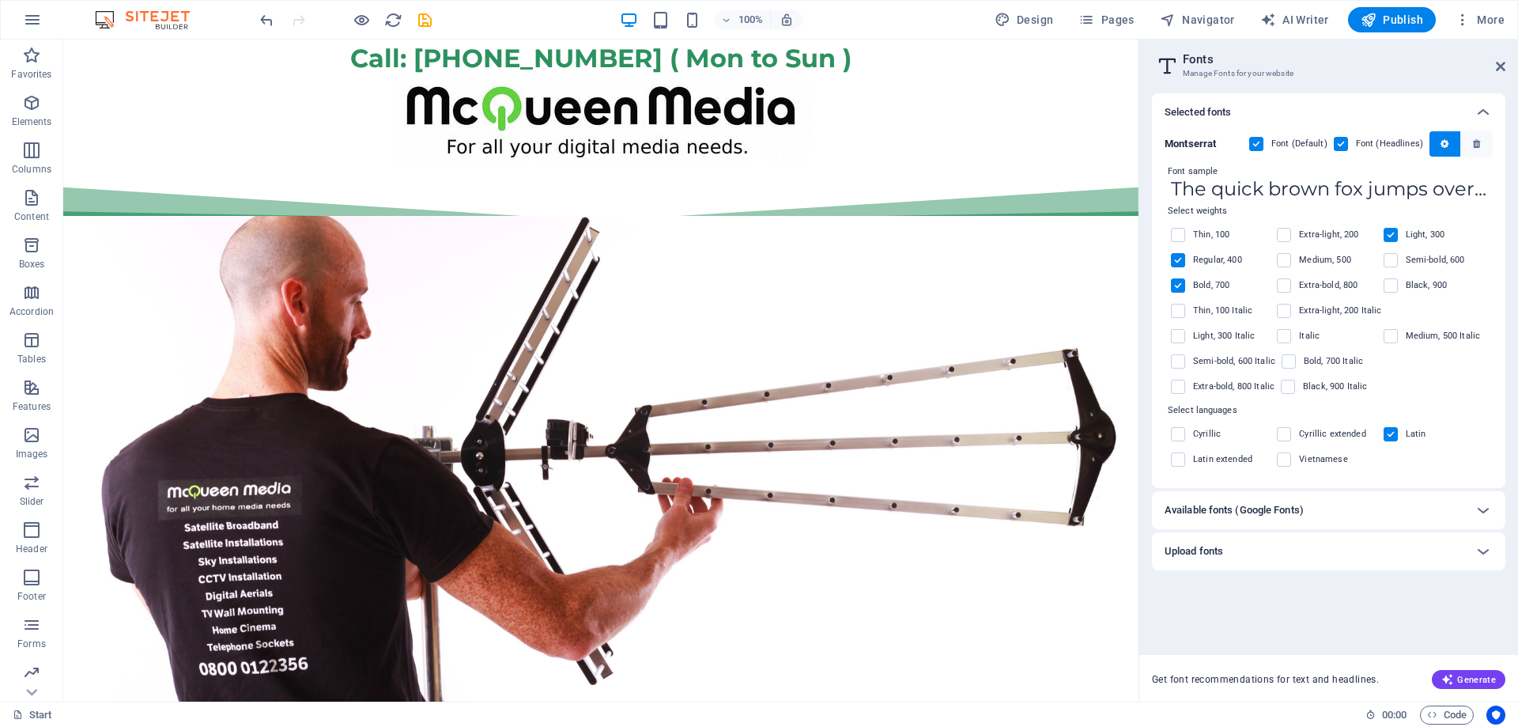
click at [1279, 542] on div "Upload fonts" at bounding box center [1315, 551] width 300 height 19
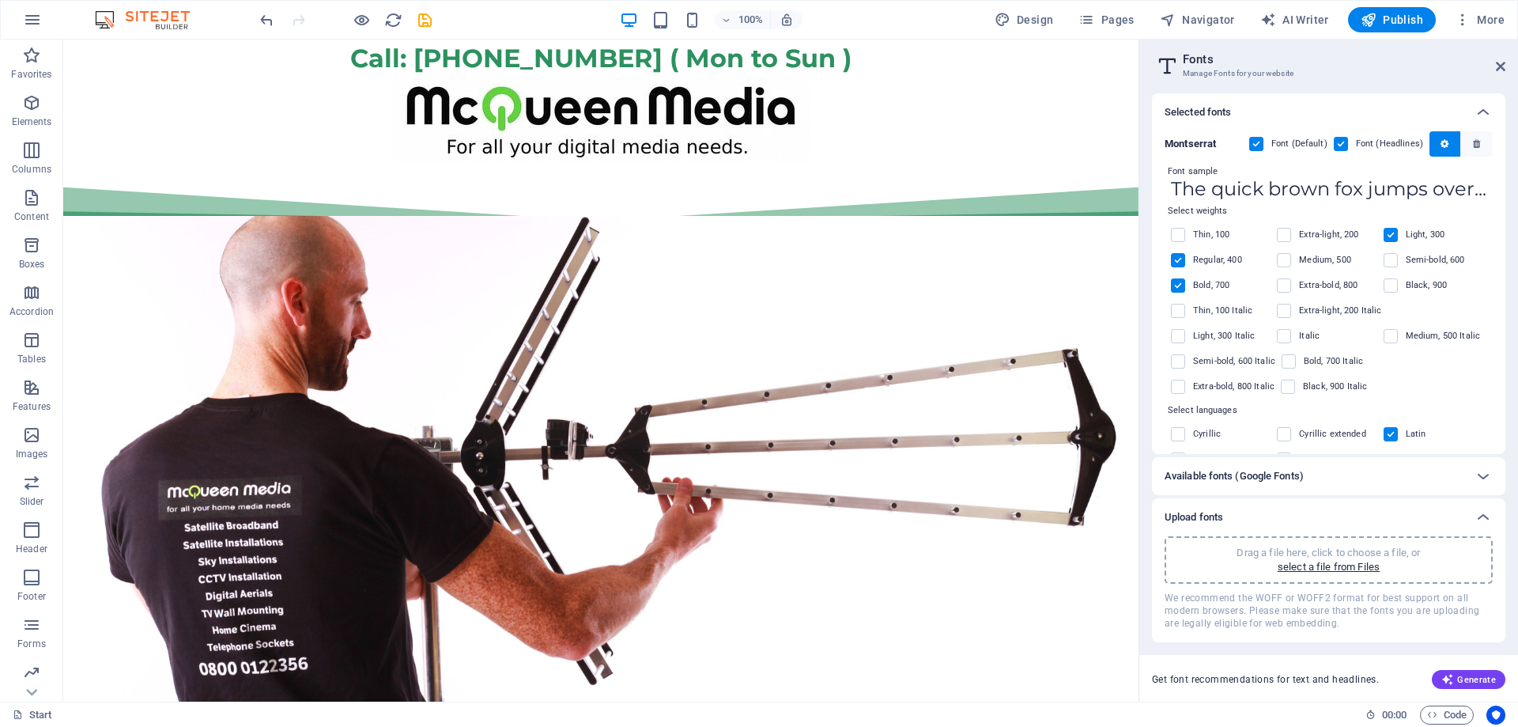
click at [1281, 478] on h6 "Available fonts (Google Fonts)" at bounding box center [1234, 476] width 139 height 19
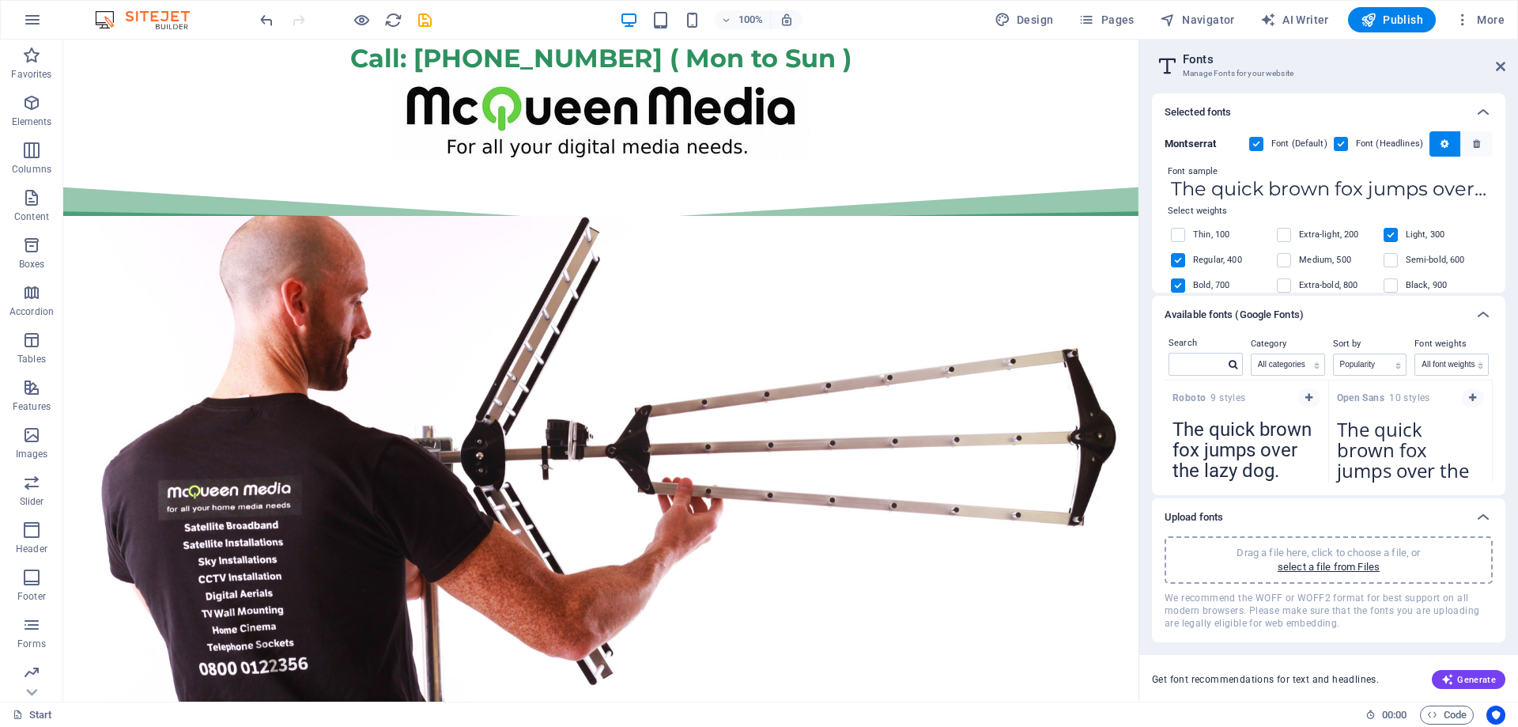
click at [1237, 56] on h2 "Fonts" at bounding box center [1344, 59] width 323 height 14
click at [1498, 63] on icon at bounding box center [1500, 66] width 9 height 13
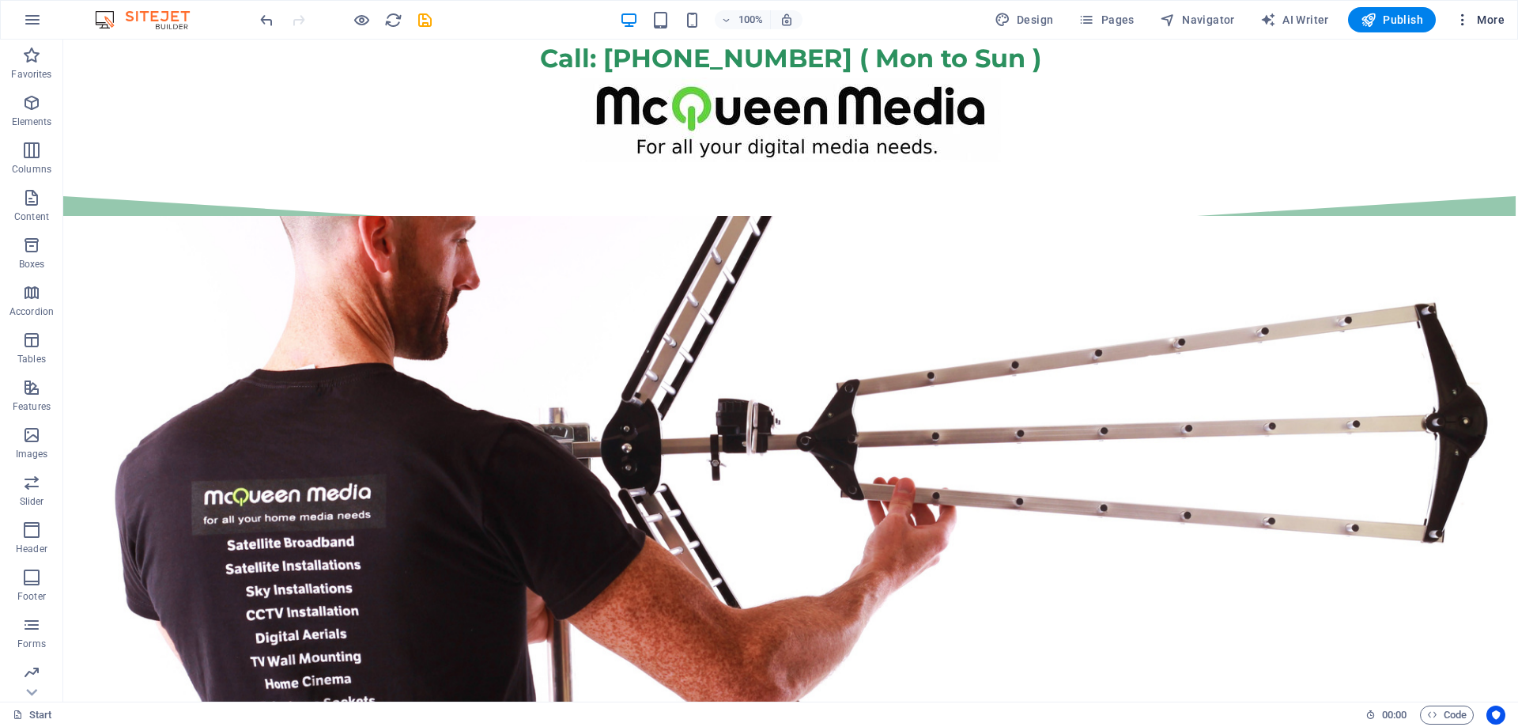
click at [1493, 28] on button "More" at bounding box center [1480, 19] width 62 height 25
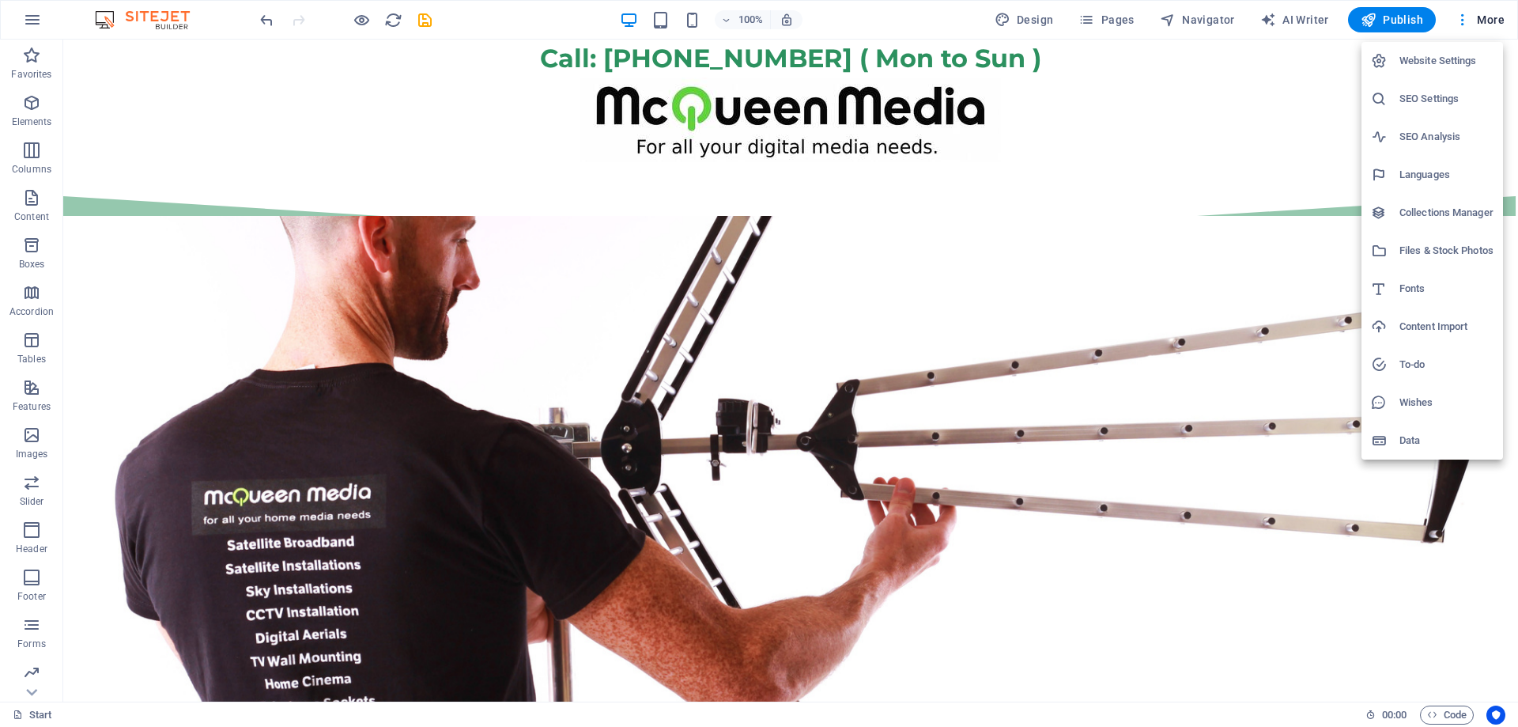
click at [1422, 293] on h6 "Fonts" at bounding box center [1447, 288] width 94 height 19
select select "popularity"
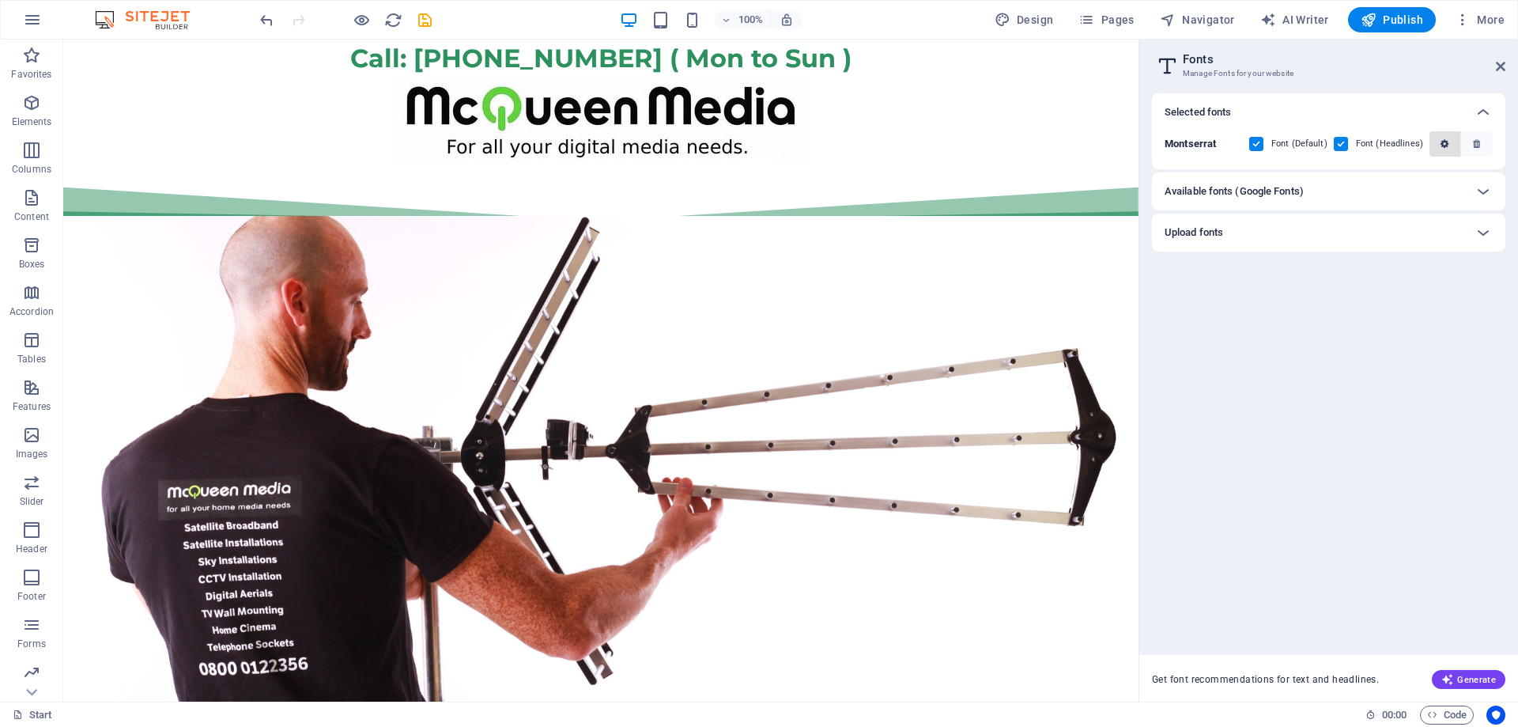
click at [1441, 144] on icon "button" at bounding box center [1445, 143] width 8 height 9
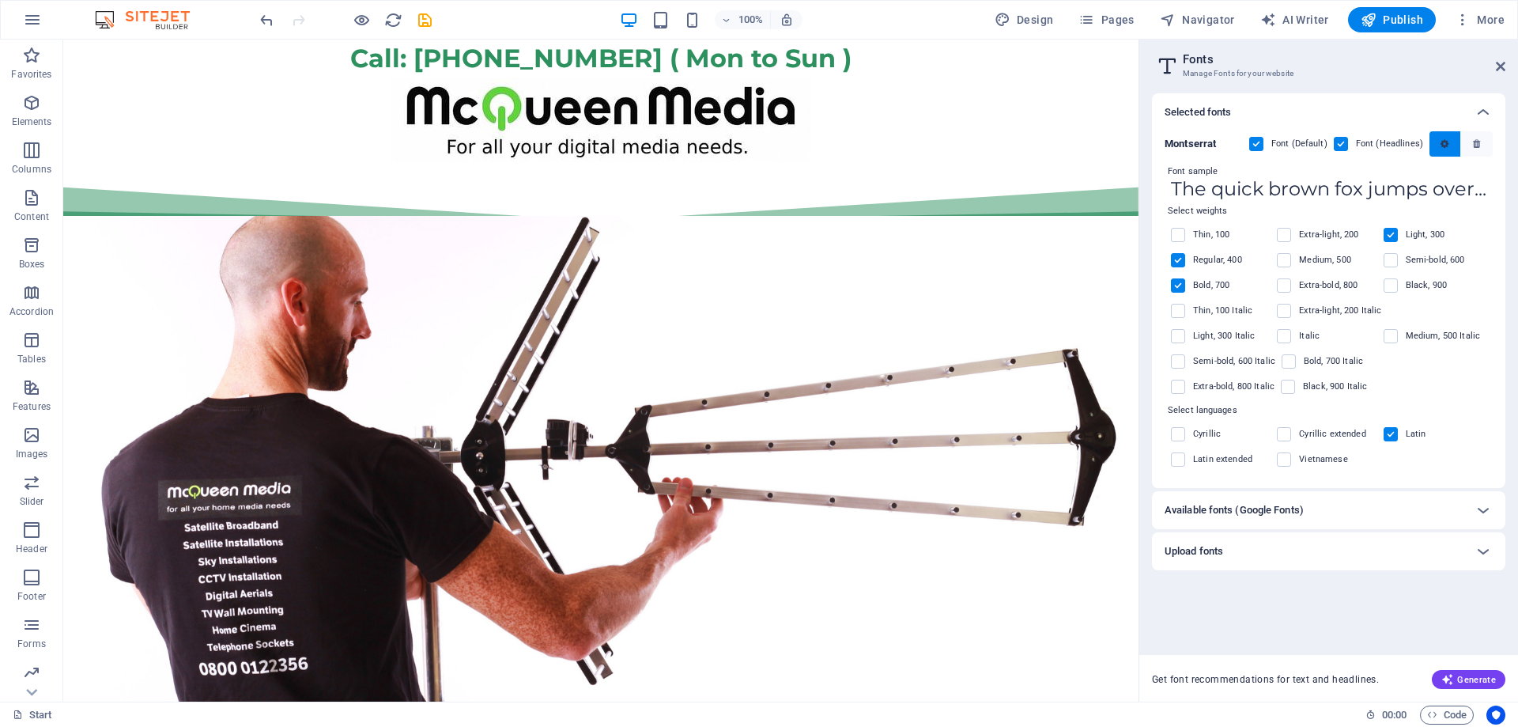
click at [1445, 148] on icon "button" at bounding box center [1445, 143] width 8 height 9
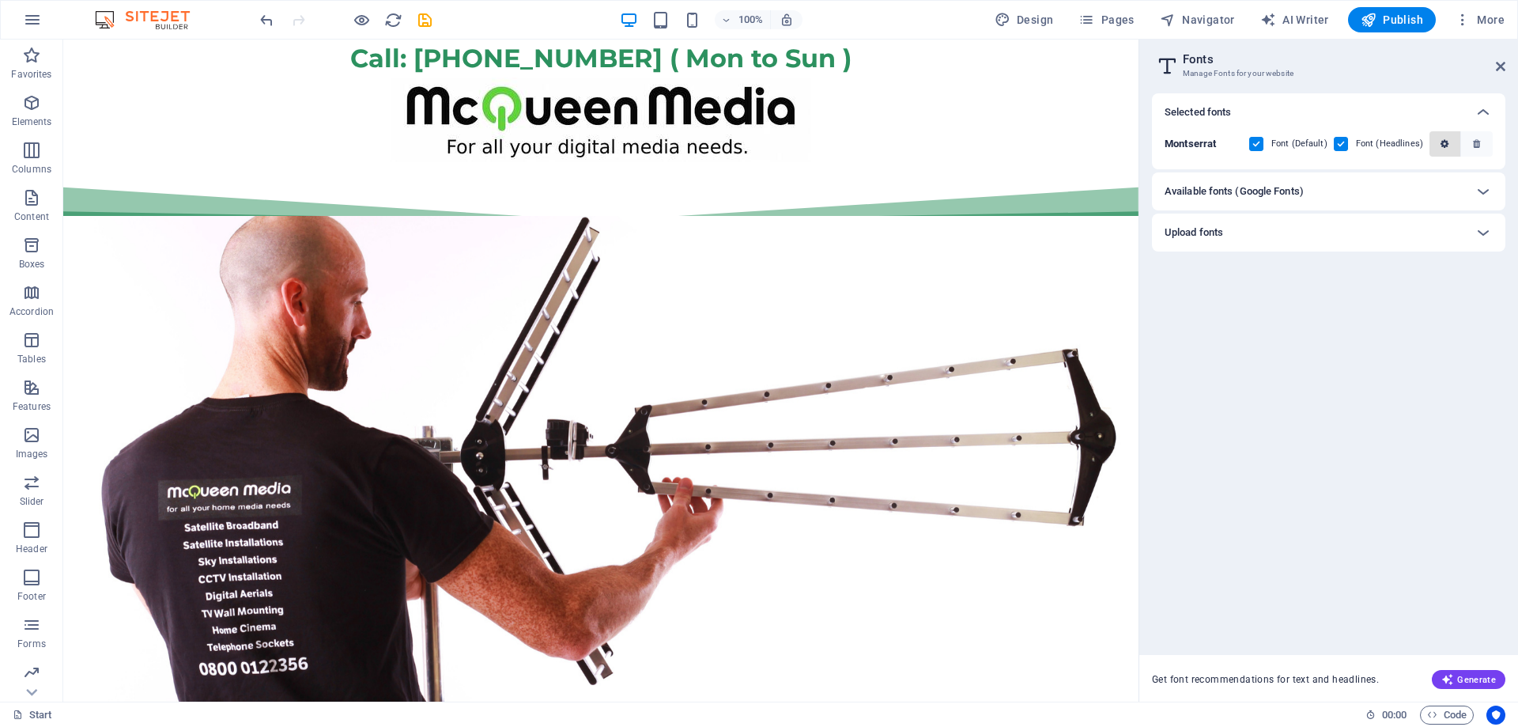
click at [1445, 148] on icon "button" at bounding box center [1445, 143] width 8 height 9
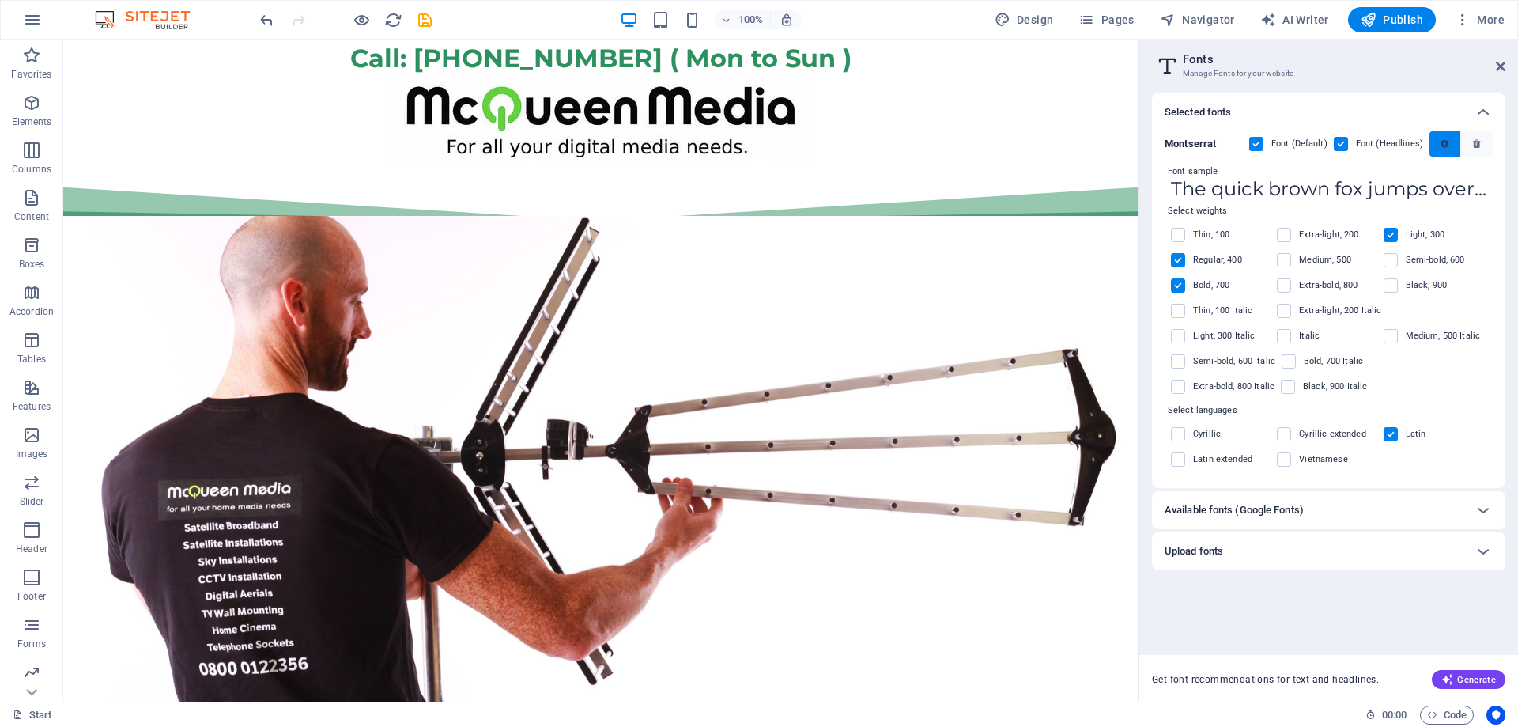
click at [1445, 148] on icon "button" at bounding box center [1445, 143] width 8 height 9
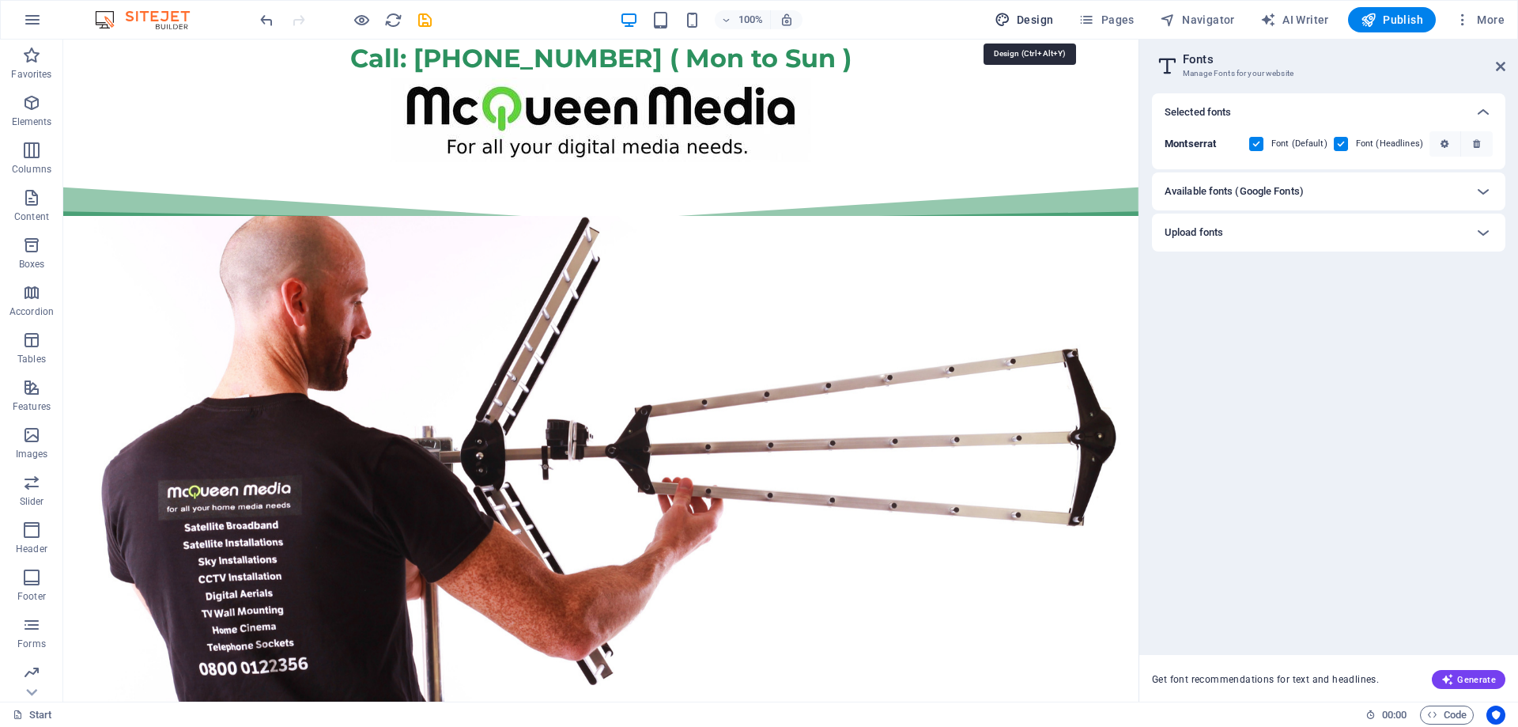
click at [1033, 13] on span "Design" at bounding box center [1024, 20] width 59 height 16
select select "px"
select select "300"
select select "px"
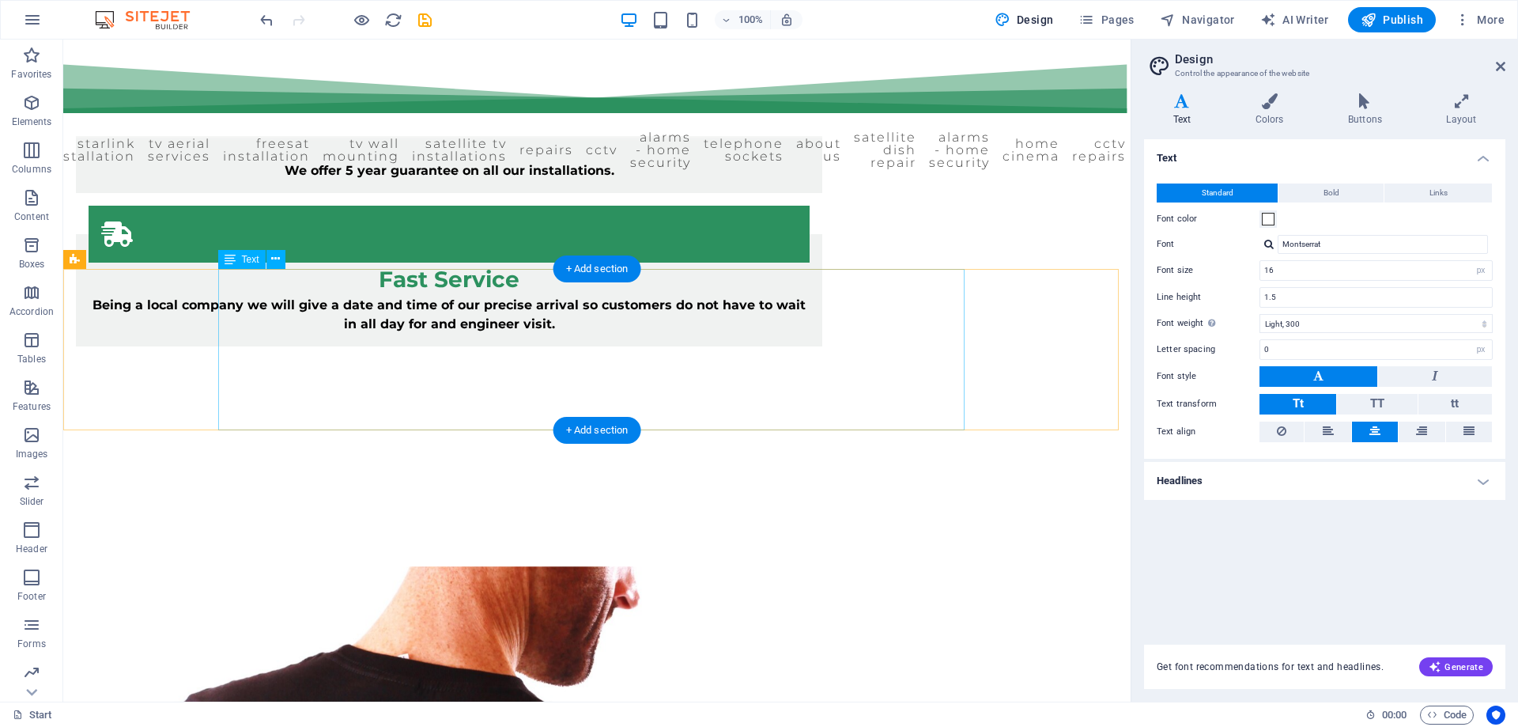
scroll to position [2056, 0]
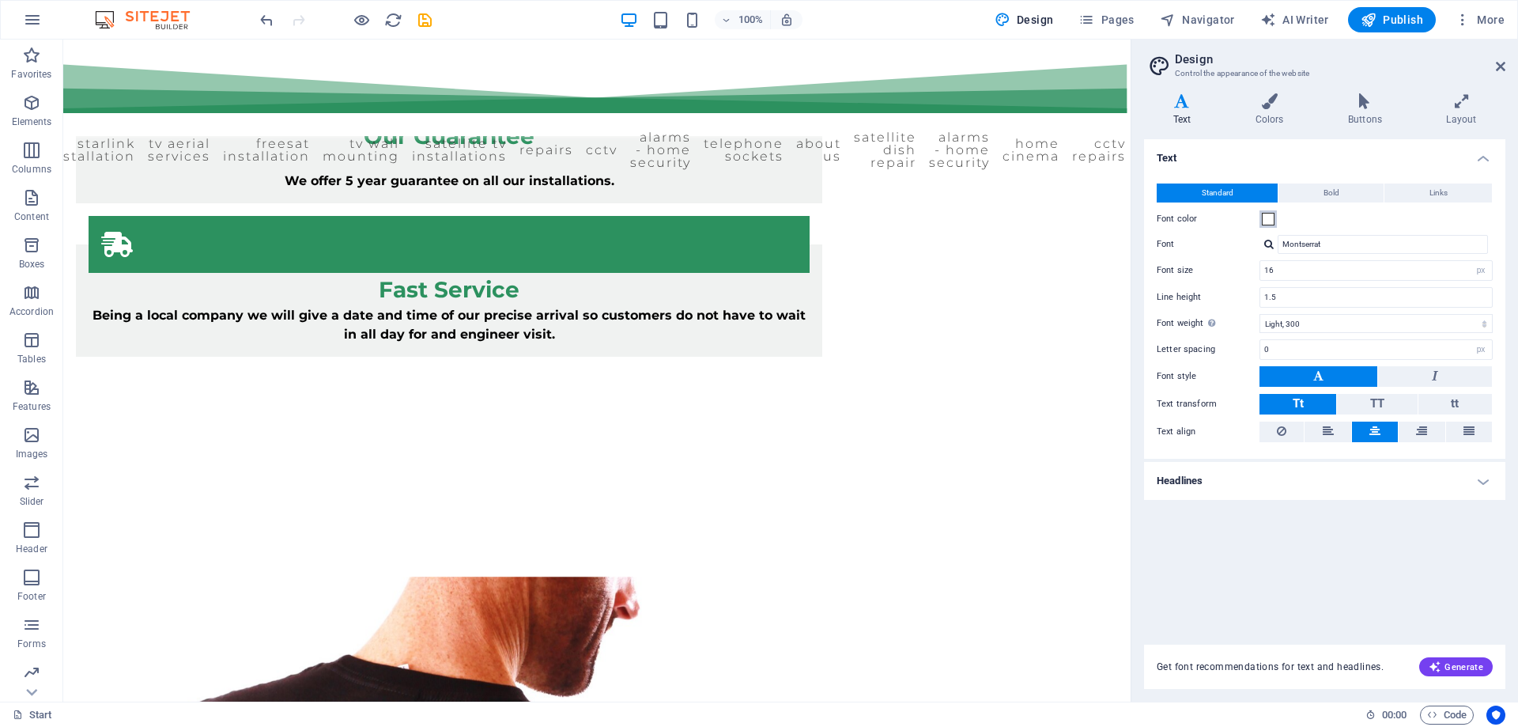
click at [1266, 220] on span at bounding box center [1268, 219] width 13 height 13
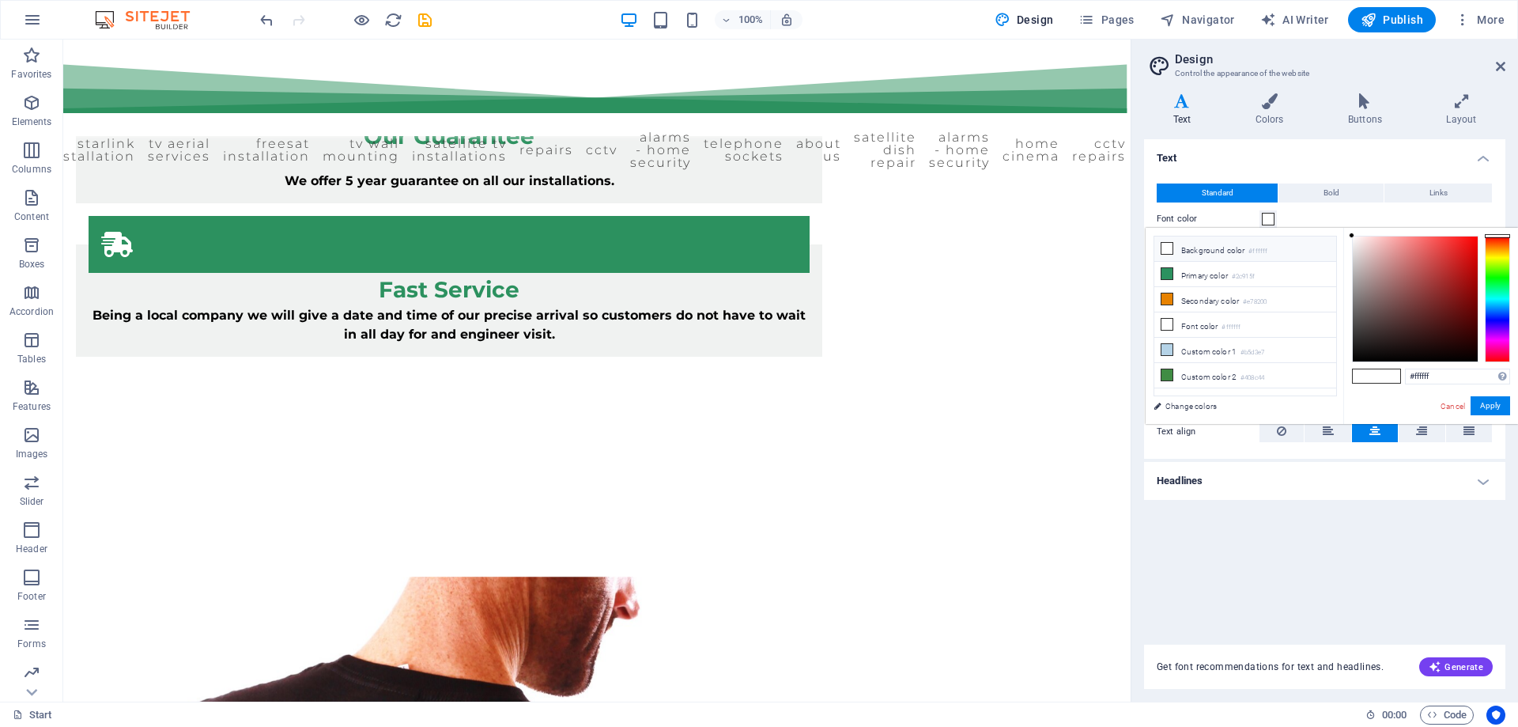
click at [1365, 376] on span at bounding box center [1365, 375] width 24 height 13
drag, startPoint x: 1362, startPoint y: 355, endPoint x: 1351, endPoint y: 365, distance: 14.0
click at [1352, 365] on div "#000000 Supported formats #0852ed rgb(8, 82, 237) rgba(8, 82, 237, 90%) hsv(221…" at bounding box center [1430, 440] width 175 height 425
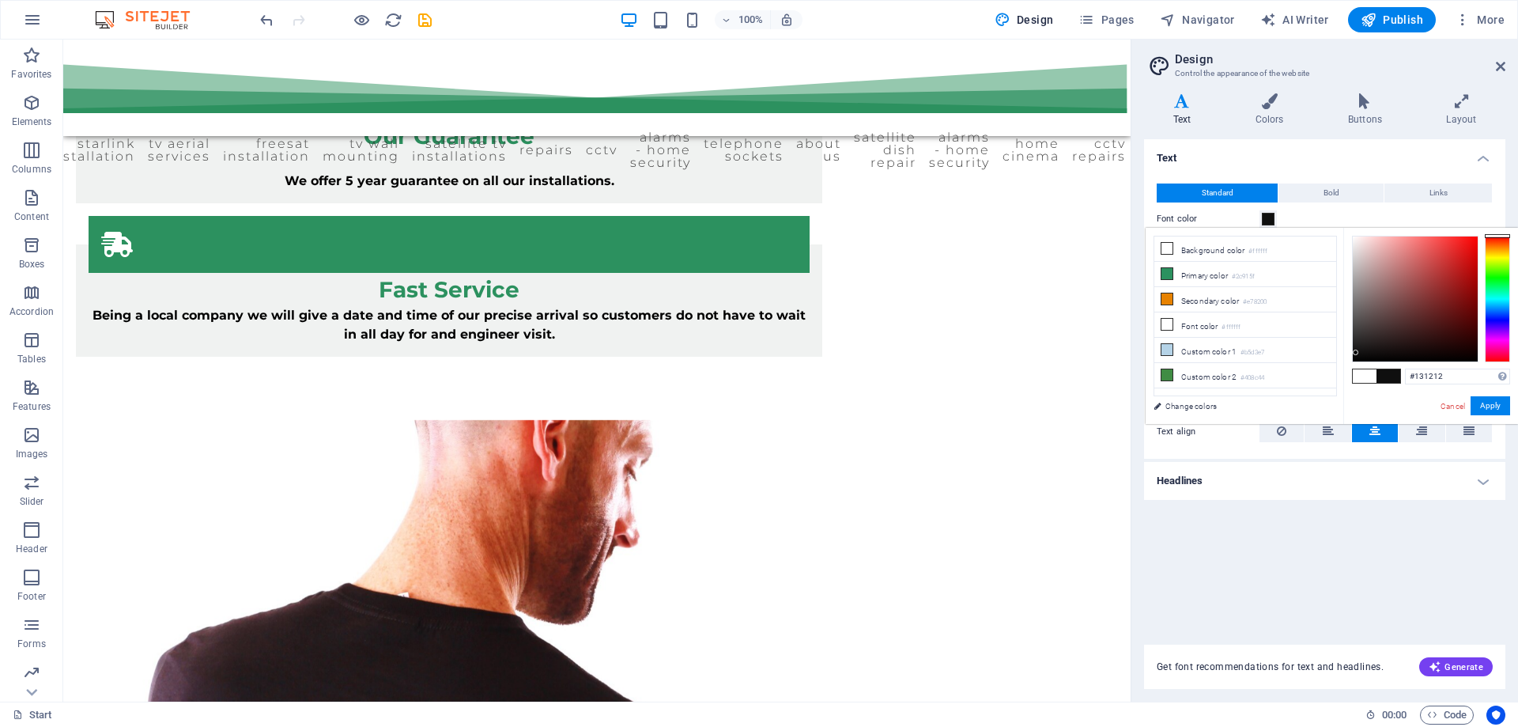
type input "#161616"
click at [1353, 349] on div at bounding box center [1415, 298] width 125 height 125
click at [1490, 402] on button "Apply" at bounding box center [1491, 405] width 40 height 19
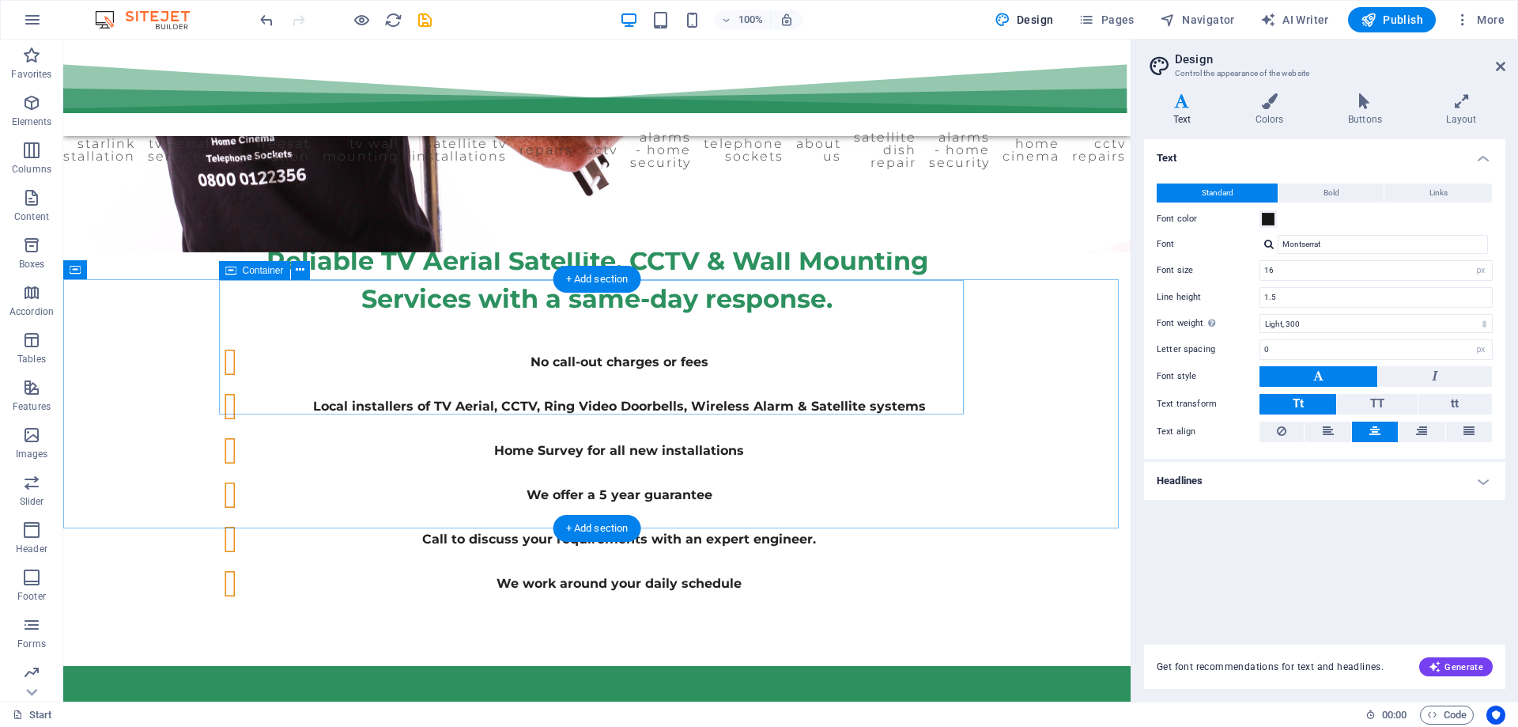
scroll to position [474, 0]
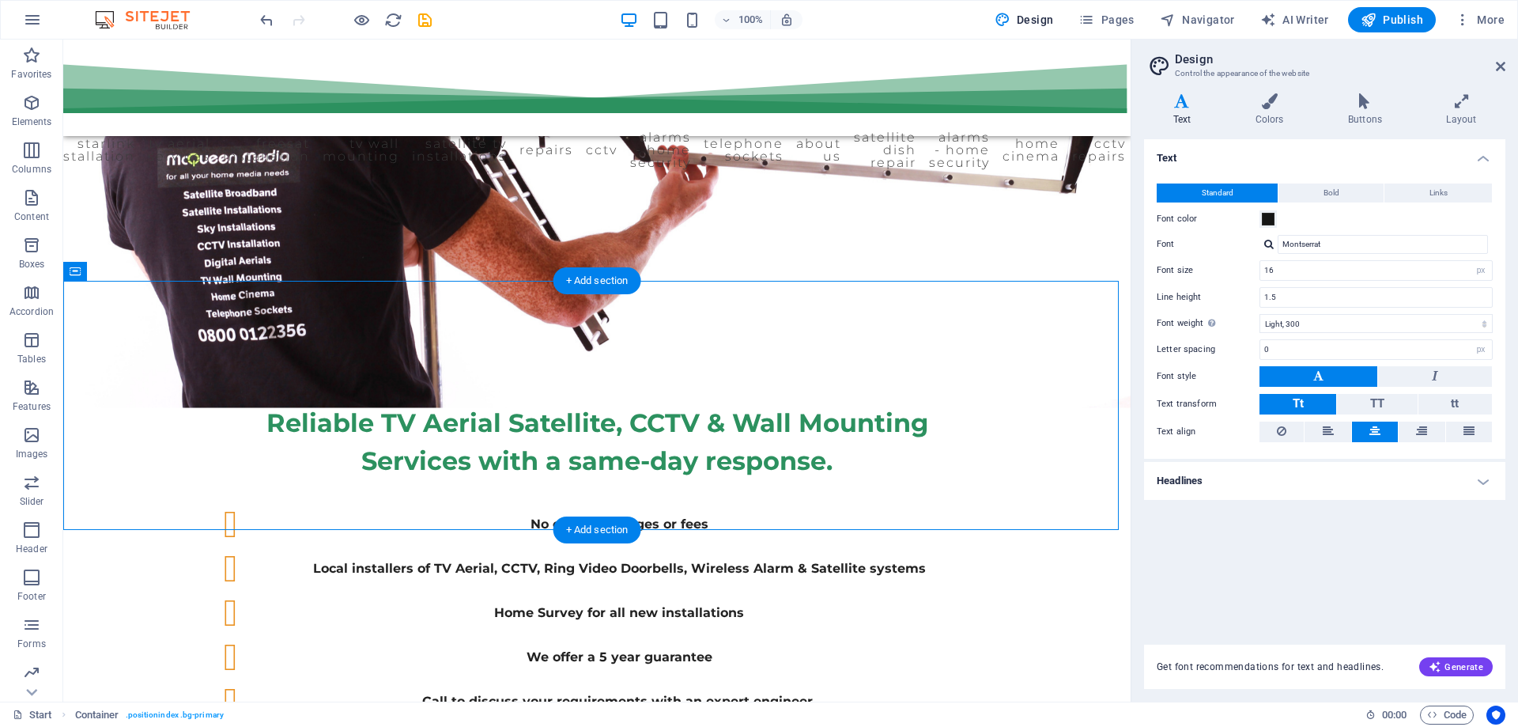
drag, startPoint x: 598, startPoint y: 467, endPoint x: 596, endPoint y: 387, distance: 80.7
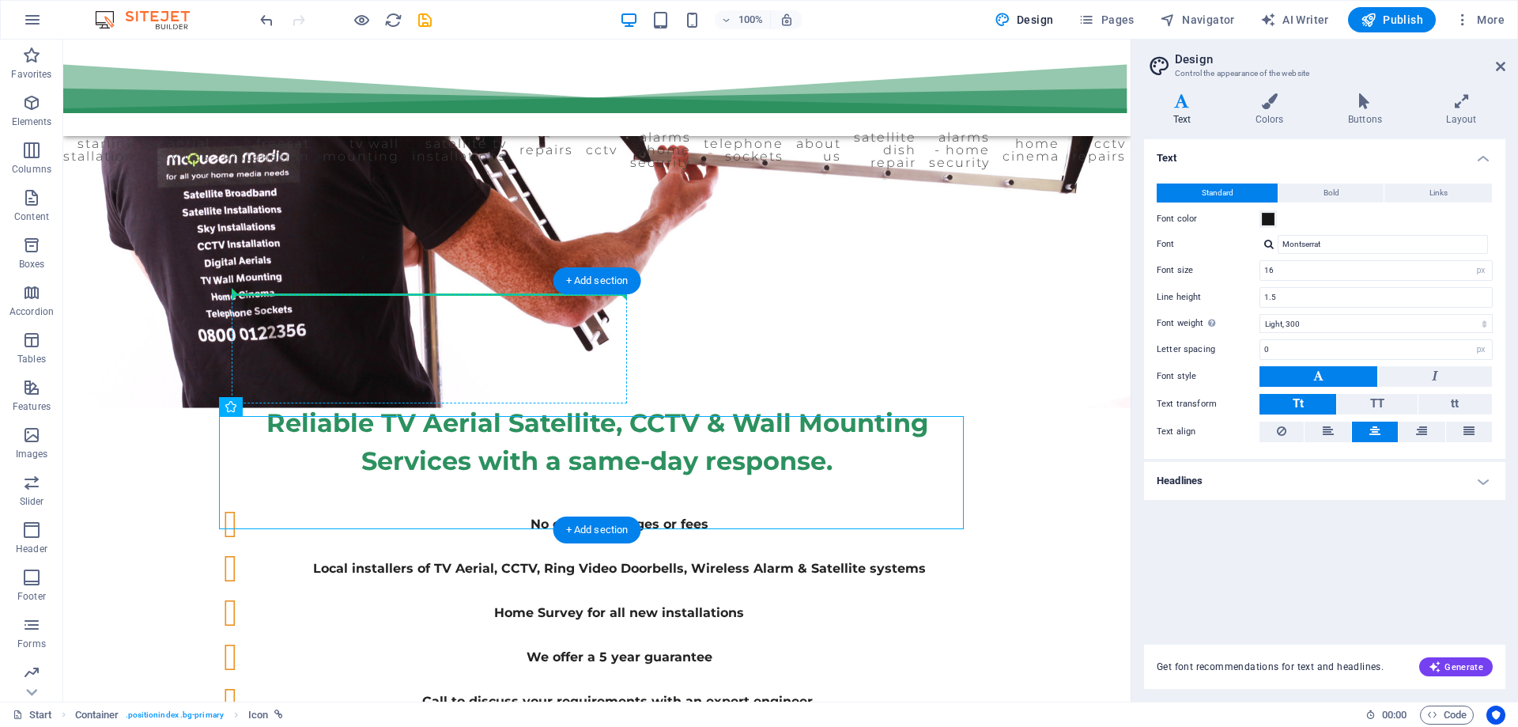
drag, startPoint x: 559, startPoint y: 447, endPoint x: 612, endPoint y: 339, distance: 119.9
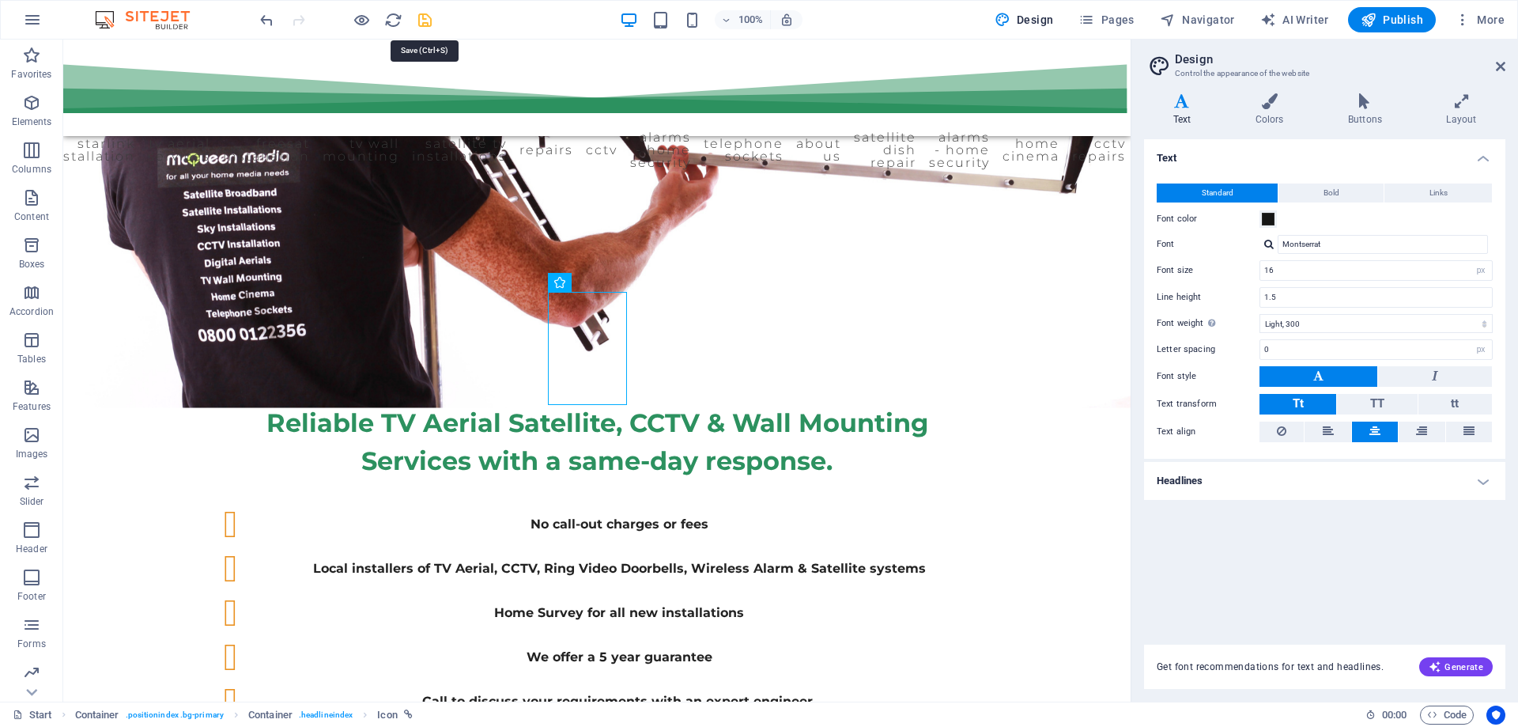
click at [425, 19] on icon "save" at bounding box center [425, 20] width 18 height 18
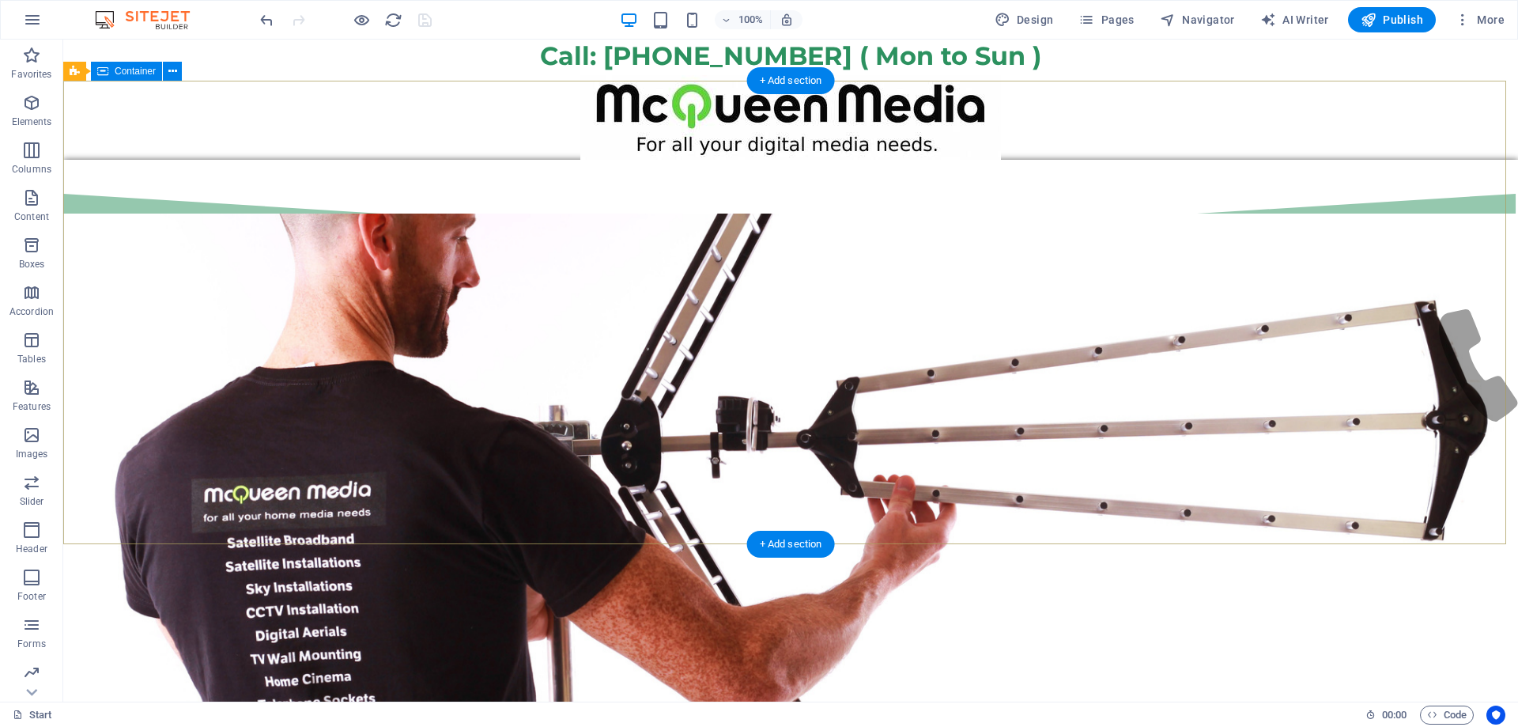
scroll to position [0, 0]
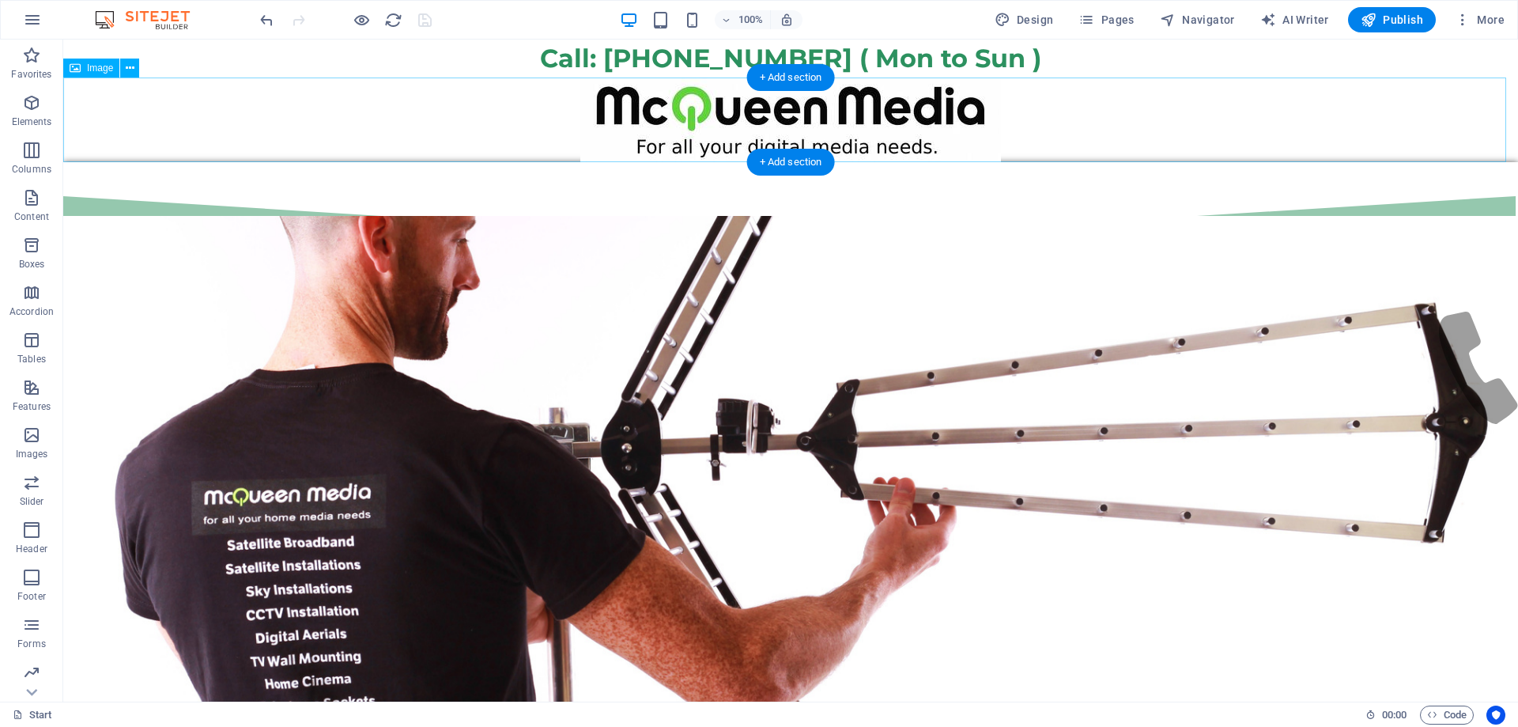
click at [168, 133] on figure at bounding box center [790, 119] width 1455 height 85
select select "px"
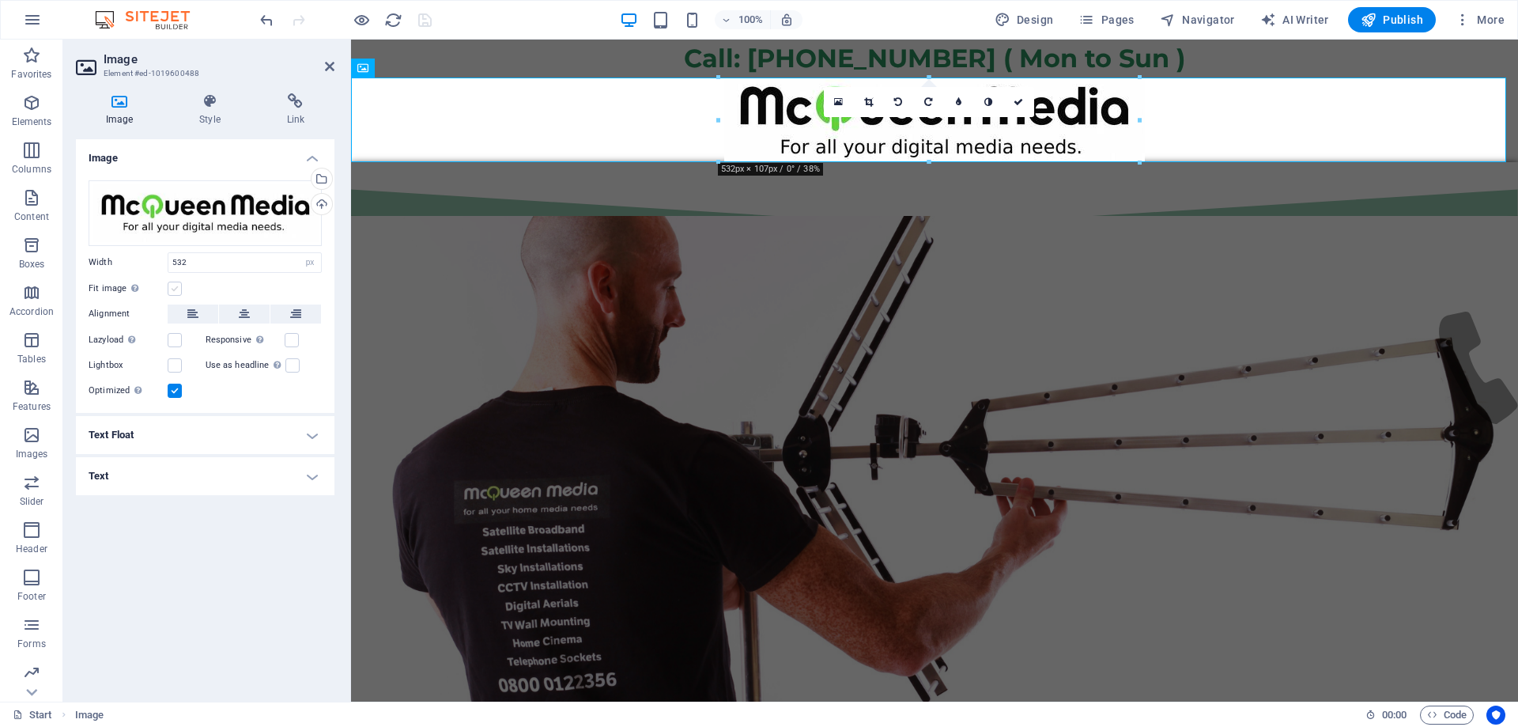
click at [178, 289] on label at bounding box center [175, 288] width 14 height 14
click at [0, 0] on input "Fit image Automatically fit image to a fixed width and height" at bounding box center [0, 0] width 0 height 0
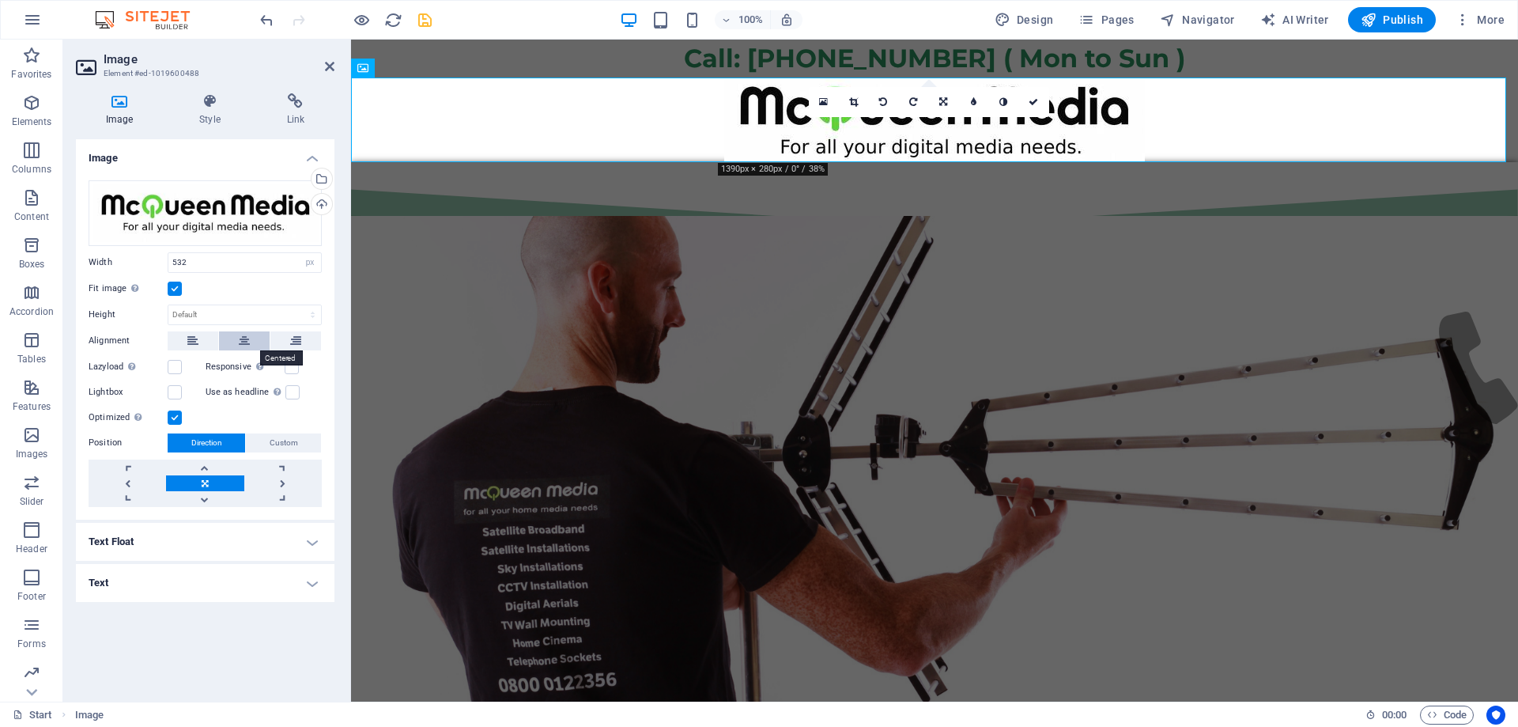
click at [244, 337] on icon at bounding box center [244, 340] width 11 height 19
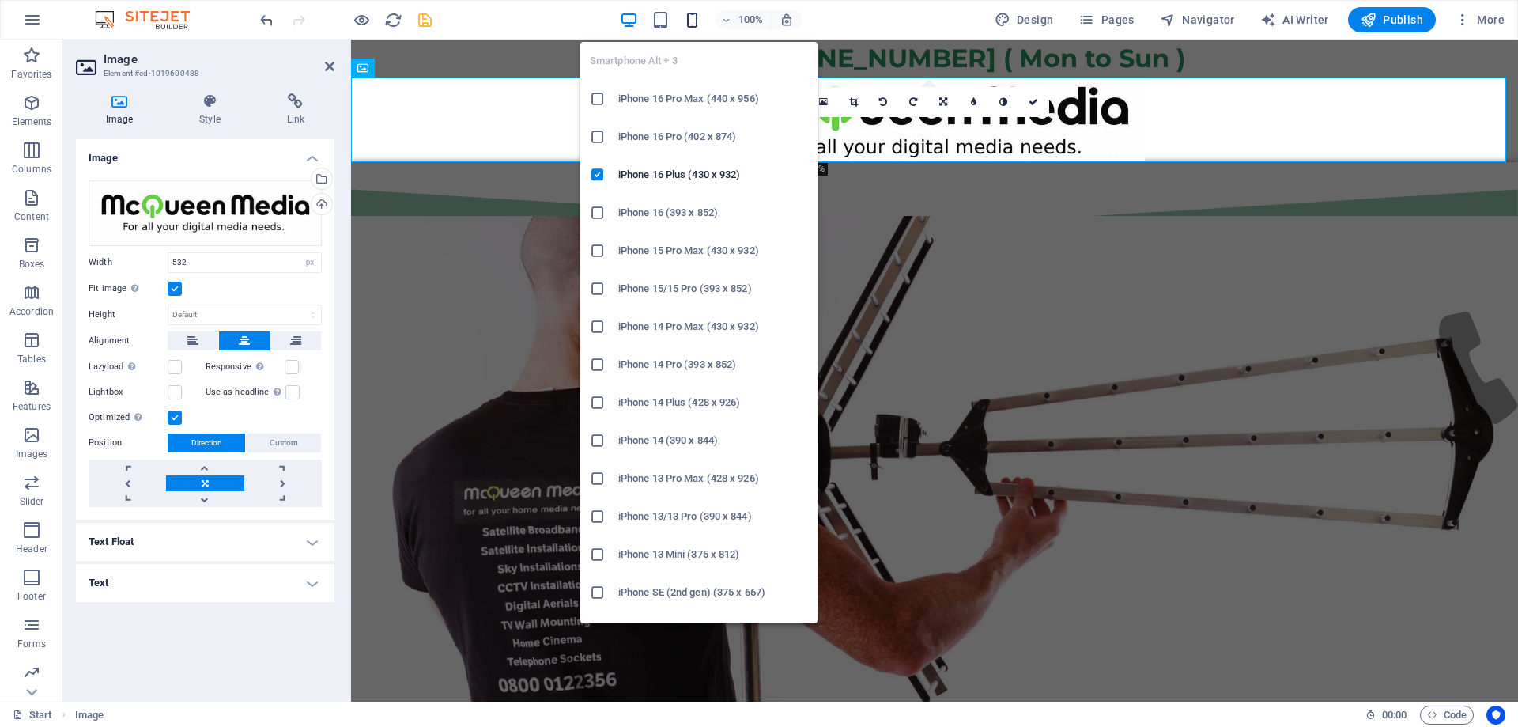
click at [689, 22] on icon "button" at bounding box center [692, 20] width 18 height 18
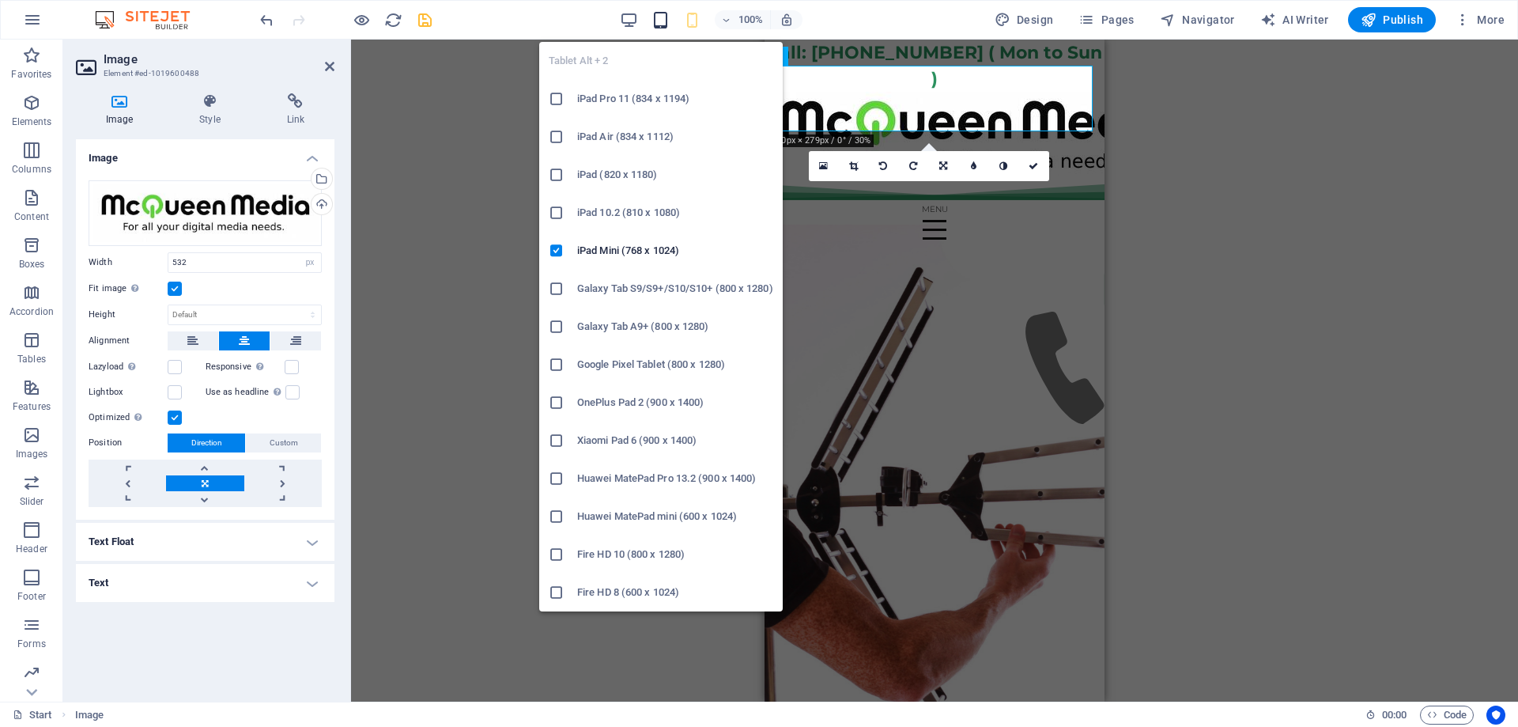
click at [665, 13] on icon "button" at bounding box center [661, 20] width 18 height 18
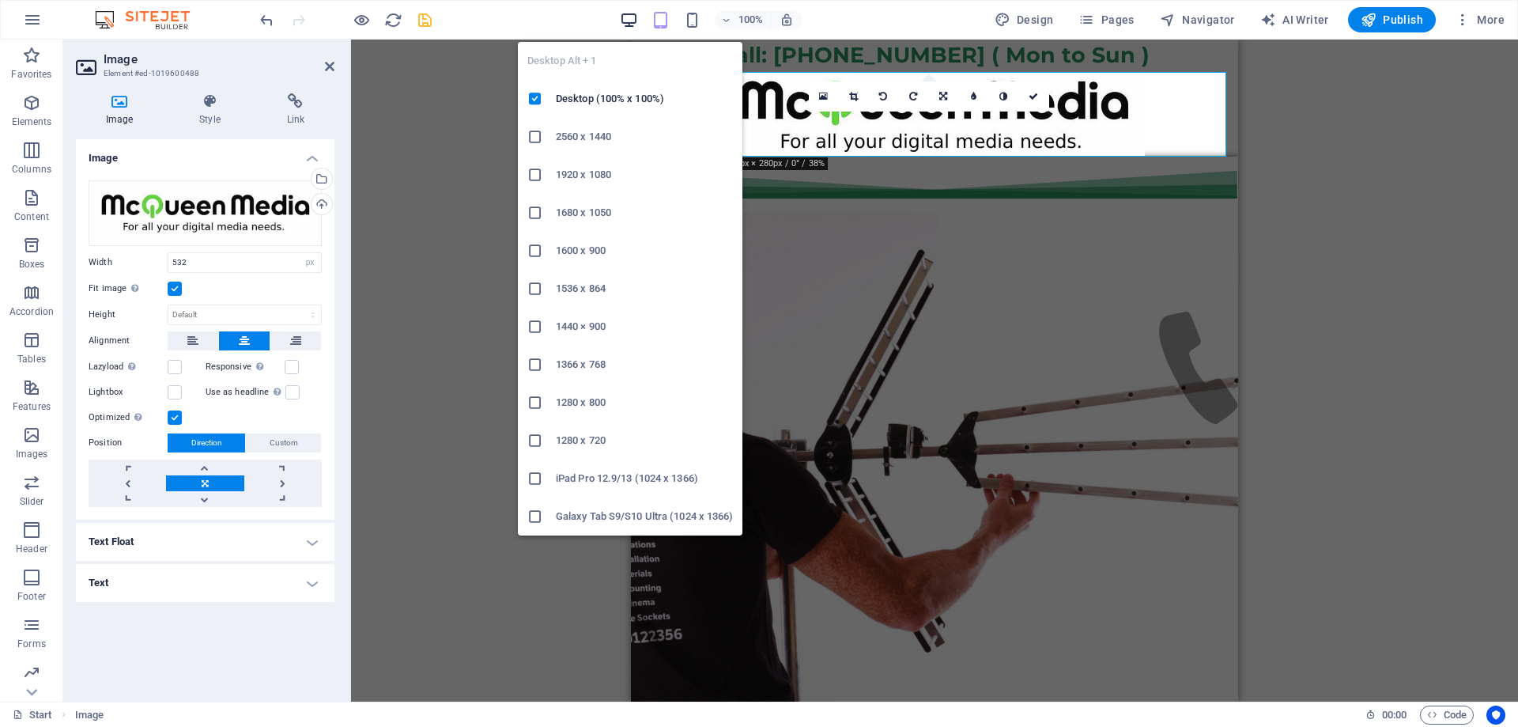
click at [638, 15] on icon "button" at bounding box center [629, 20] width 18 height 18
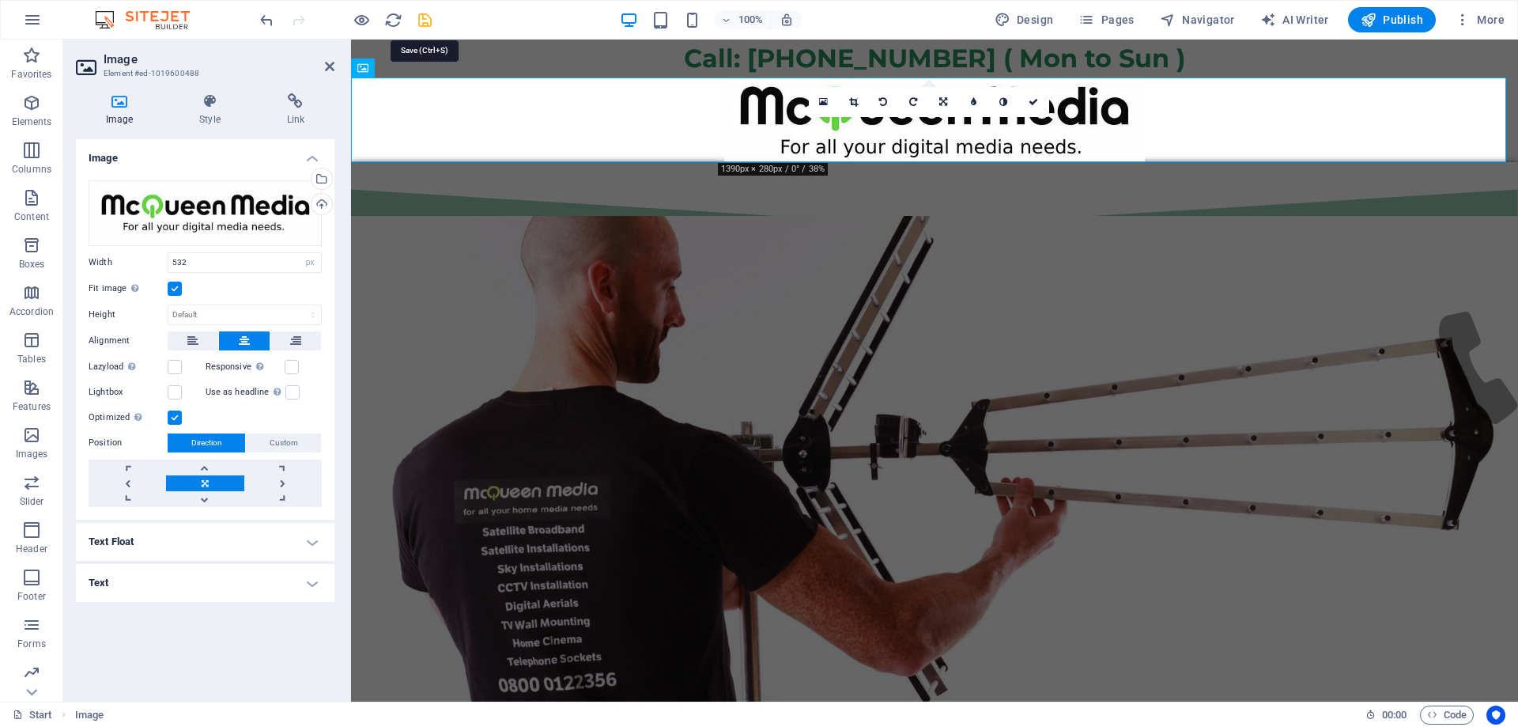
click at [426, 16] on icon "save" at bounding box center [425, 20] width 18 height 18
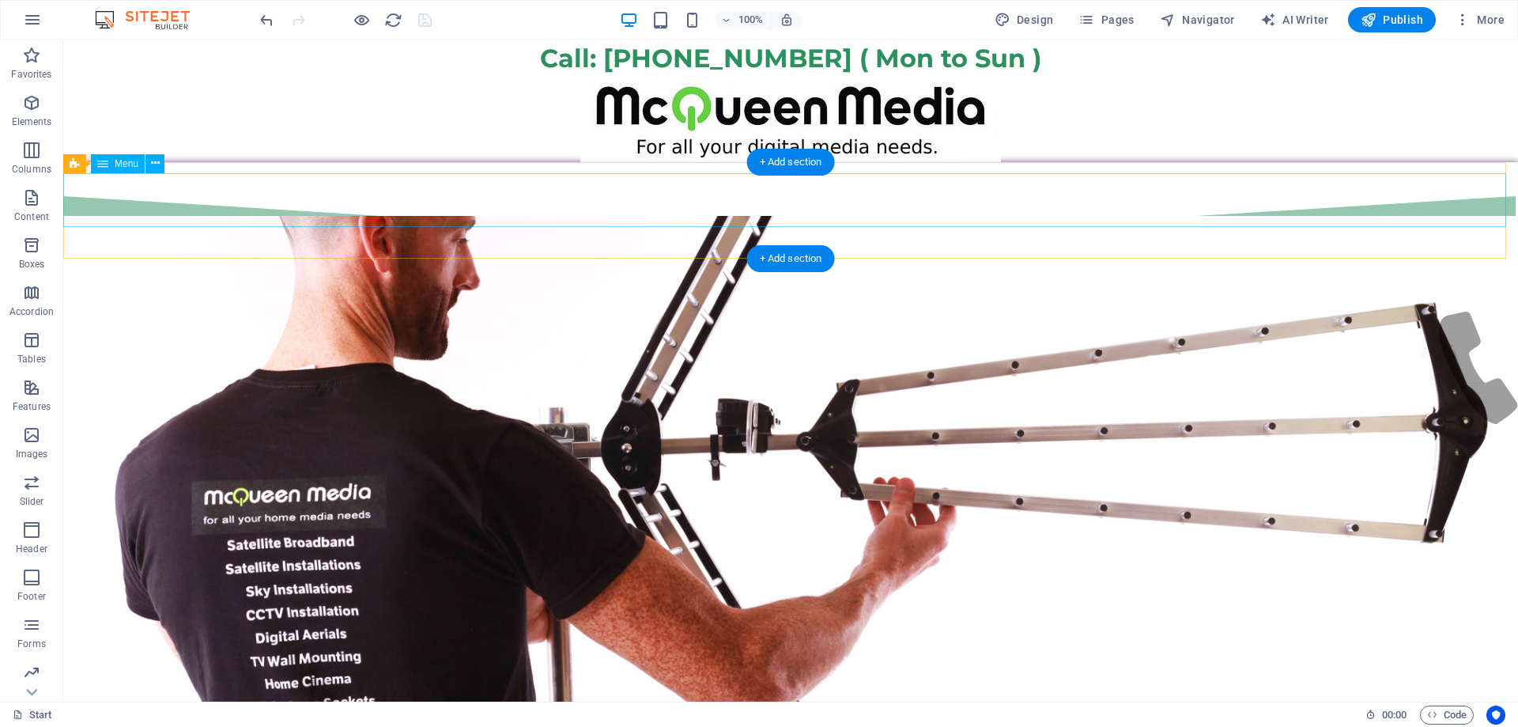
click at [446, 268] on nav "Start WiFi Network Cabling CAT 6 Starlink Installation TV Aerial Services Frees…" at bounding box center [790, 295] width 1455 height 54
select select
select select "16"
select select
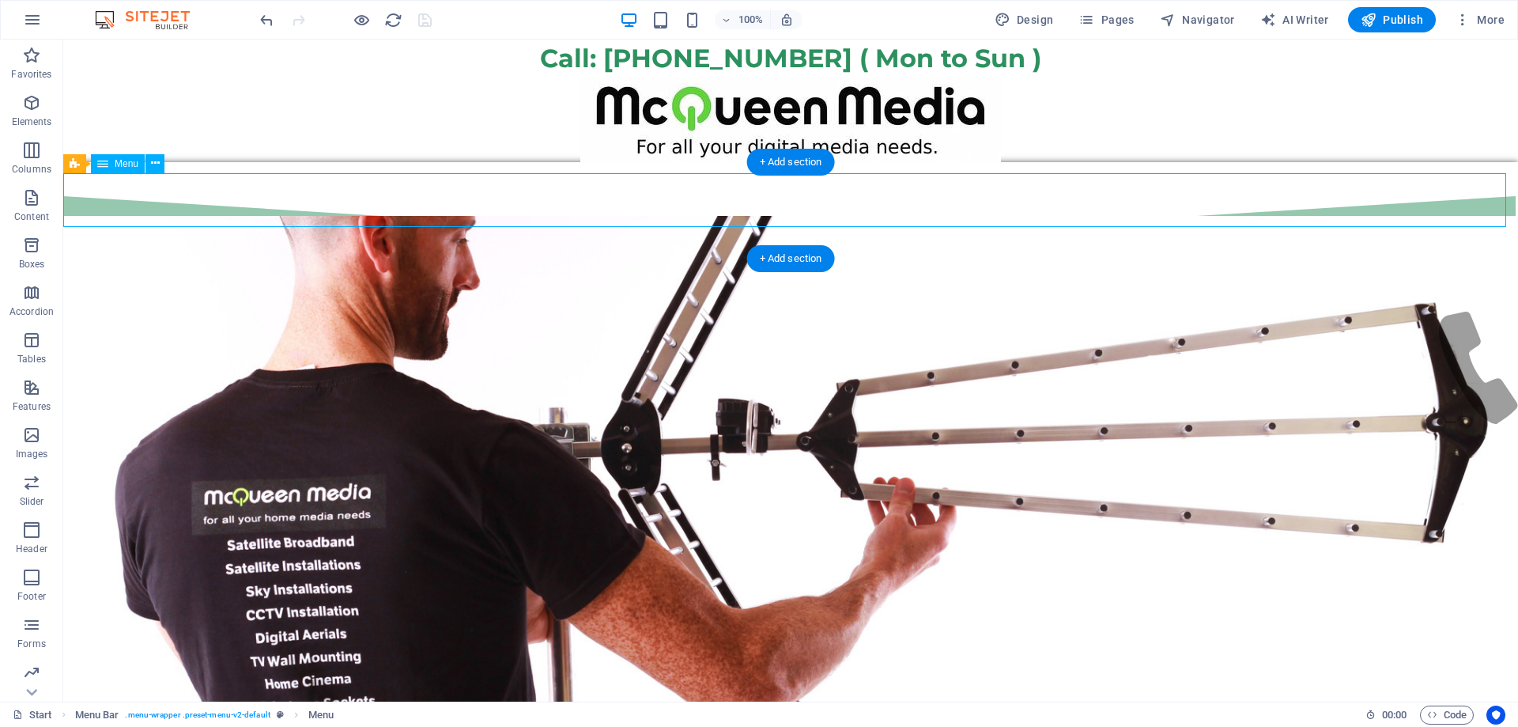
select select "28"
select select
select select "12"
select select
select select "8"
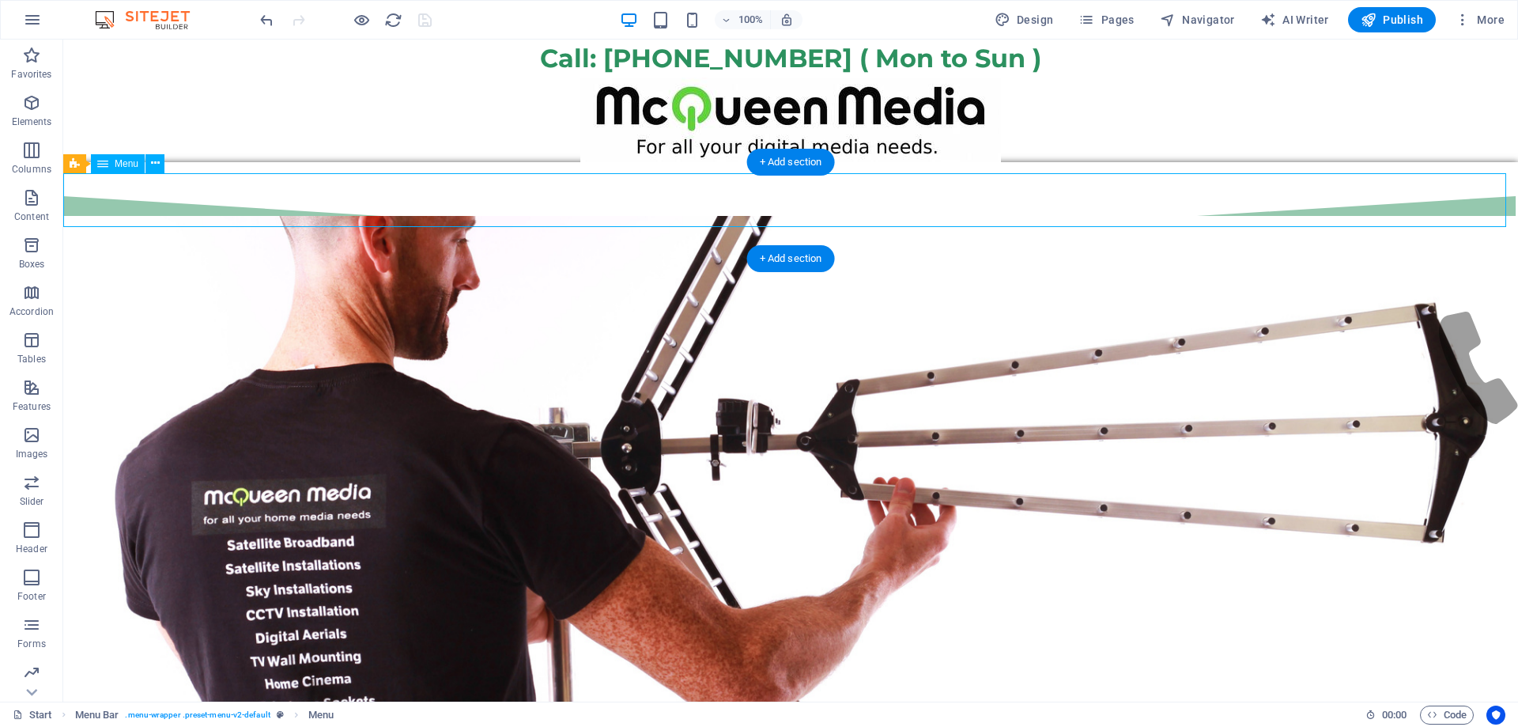
select select
select select "11"
select select
select select "9"
select select
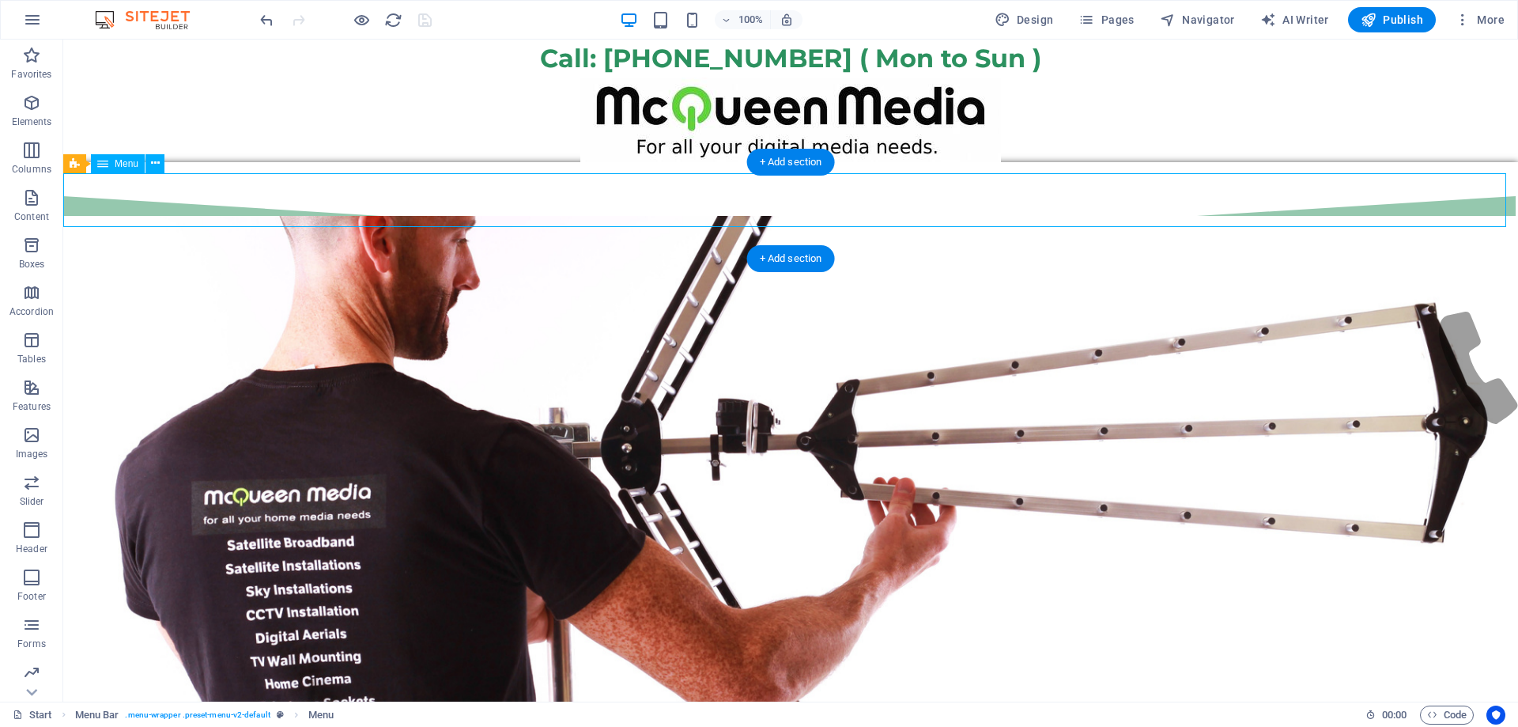
select select "23"
select select
select select "7"
select select
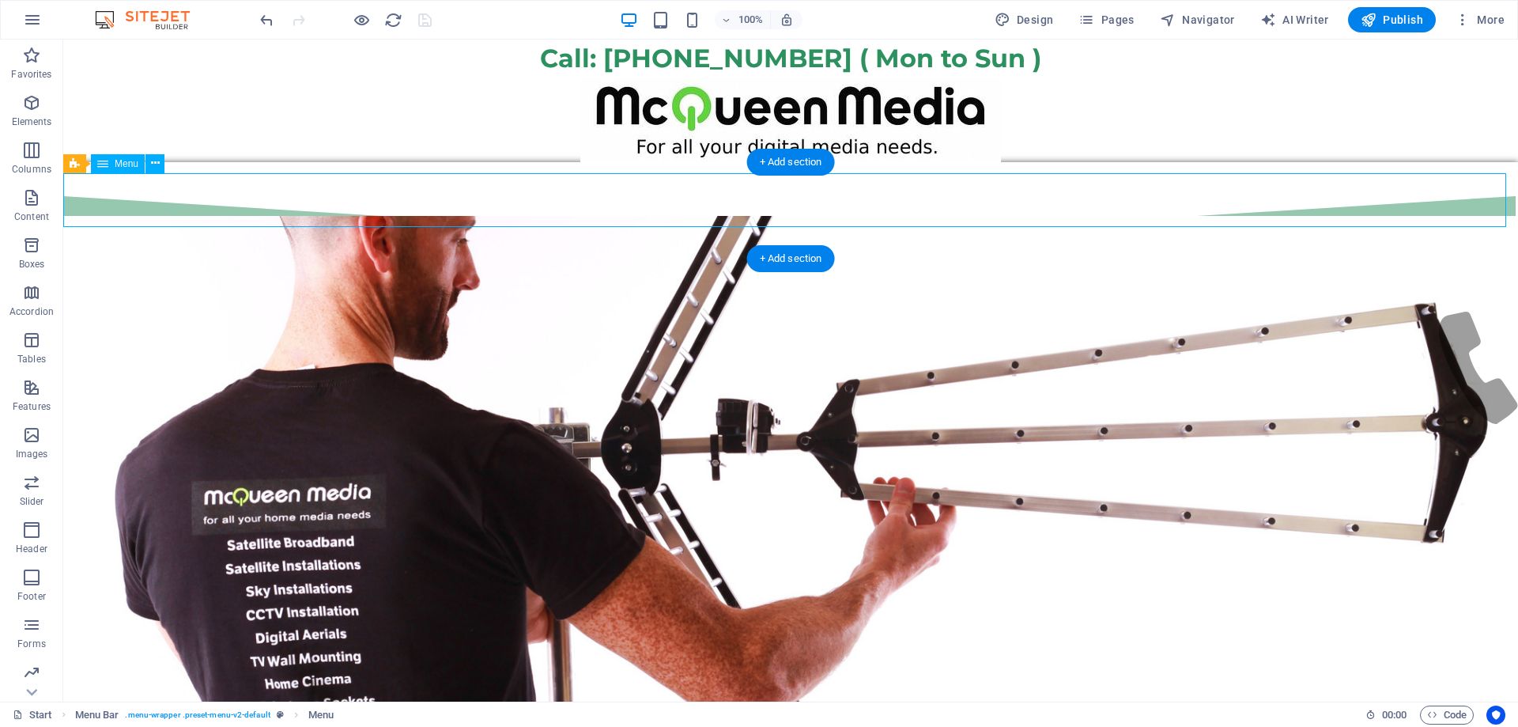
select select "24"
select select
select select "13"
select select
select select "15"
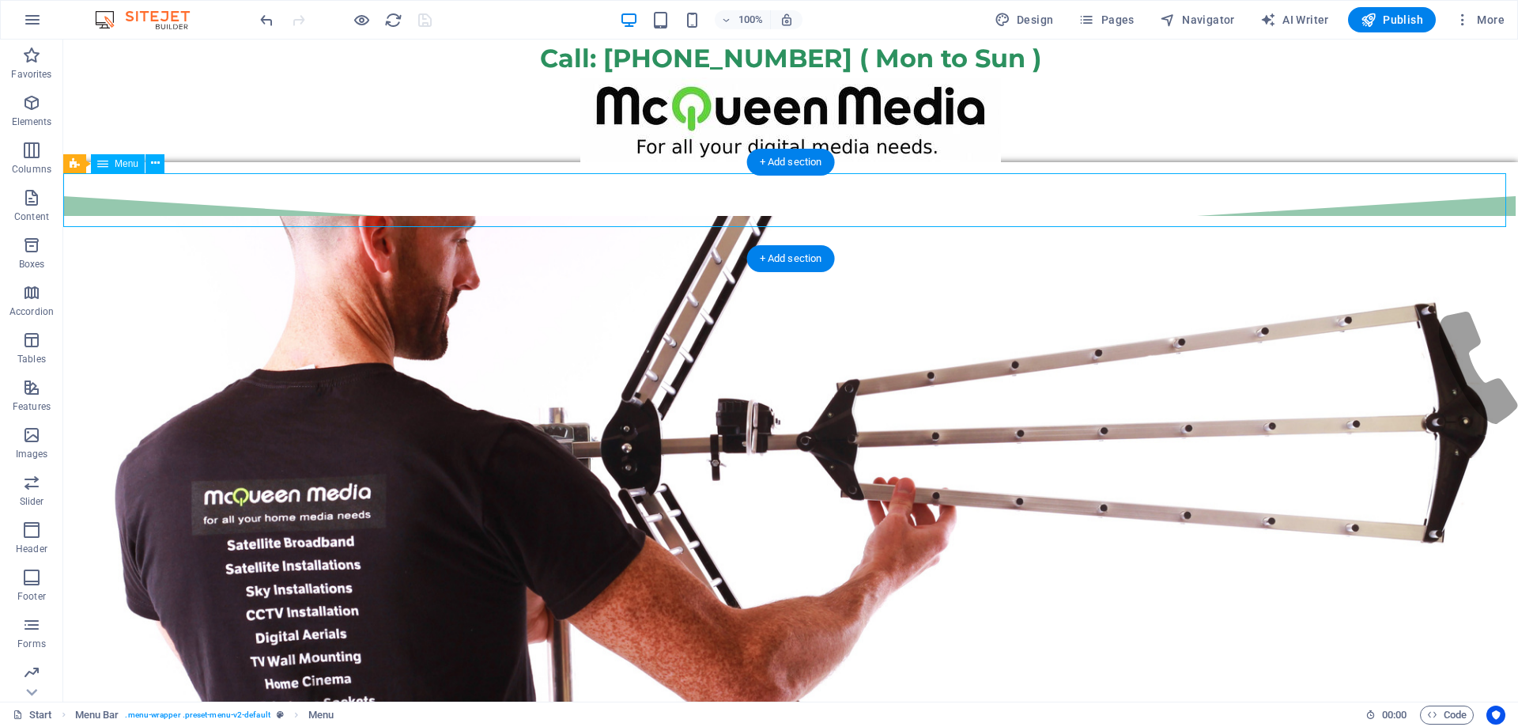
select select
select select "25"
select select
select select "24"
select select
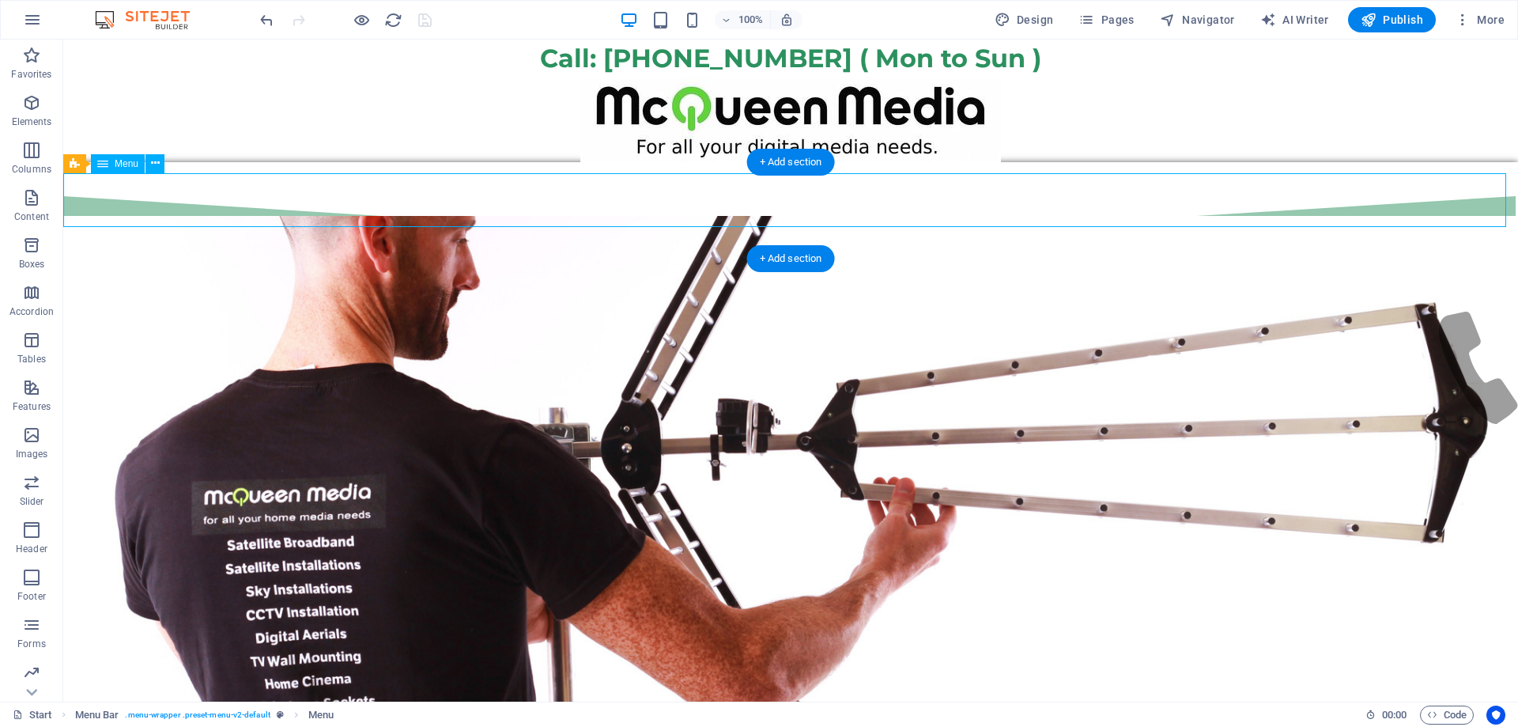
select select "10"
select select
select select "27"
select select
select select "14"
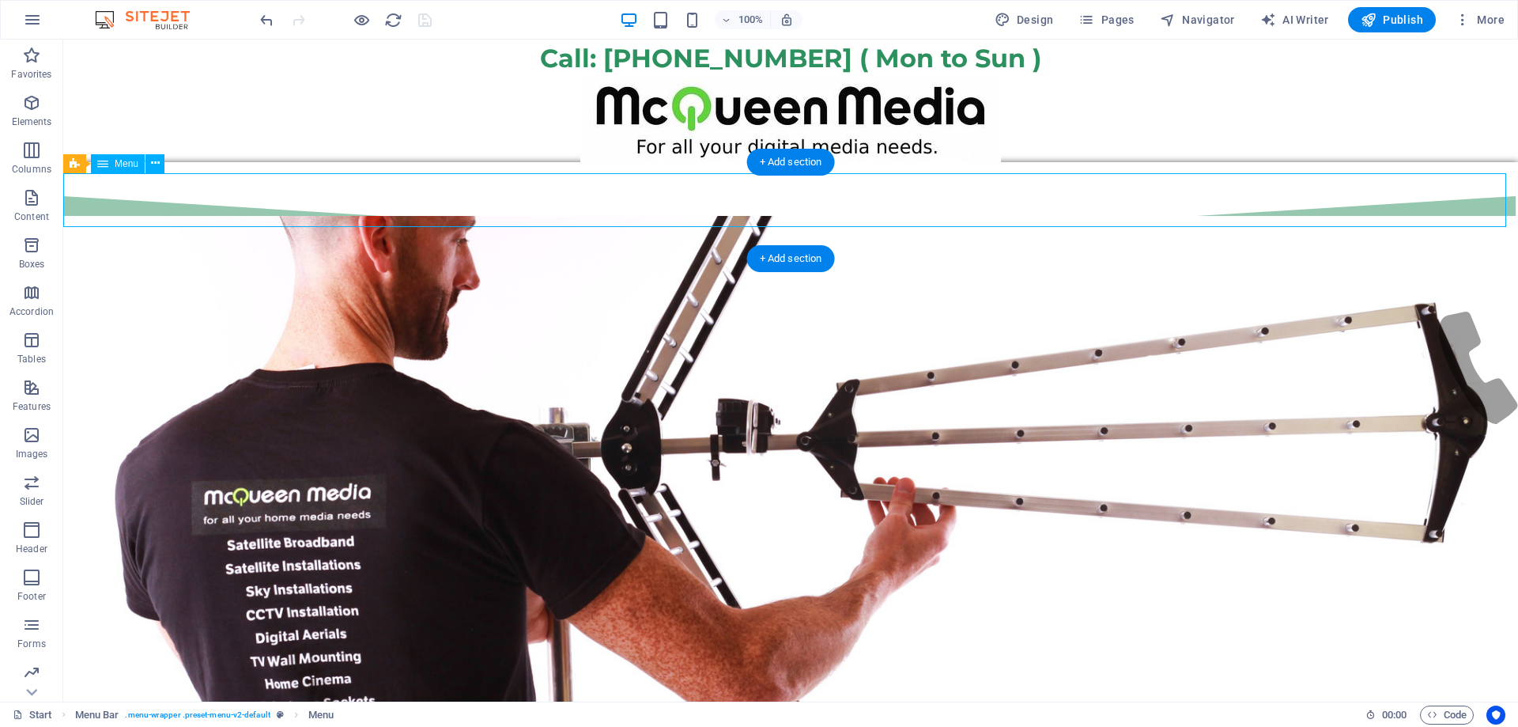
select select
select select "17"
select select
select select "18"
select select
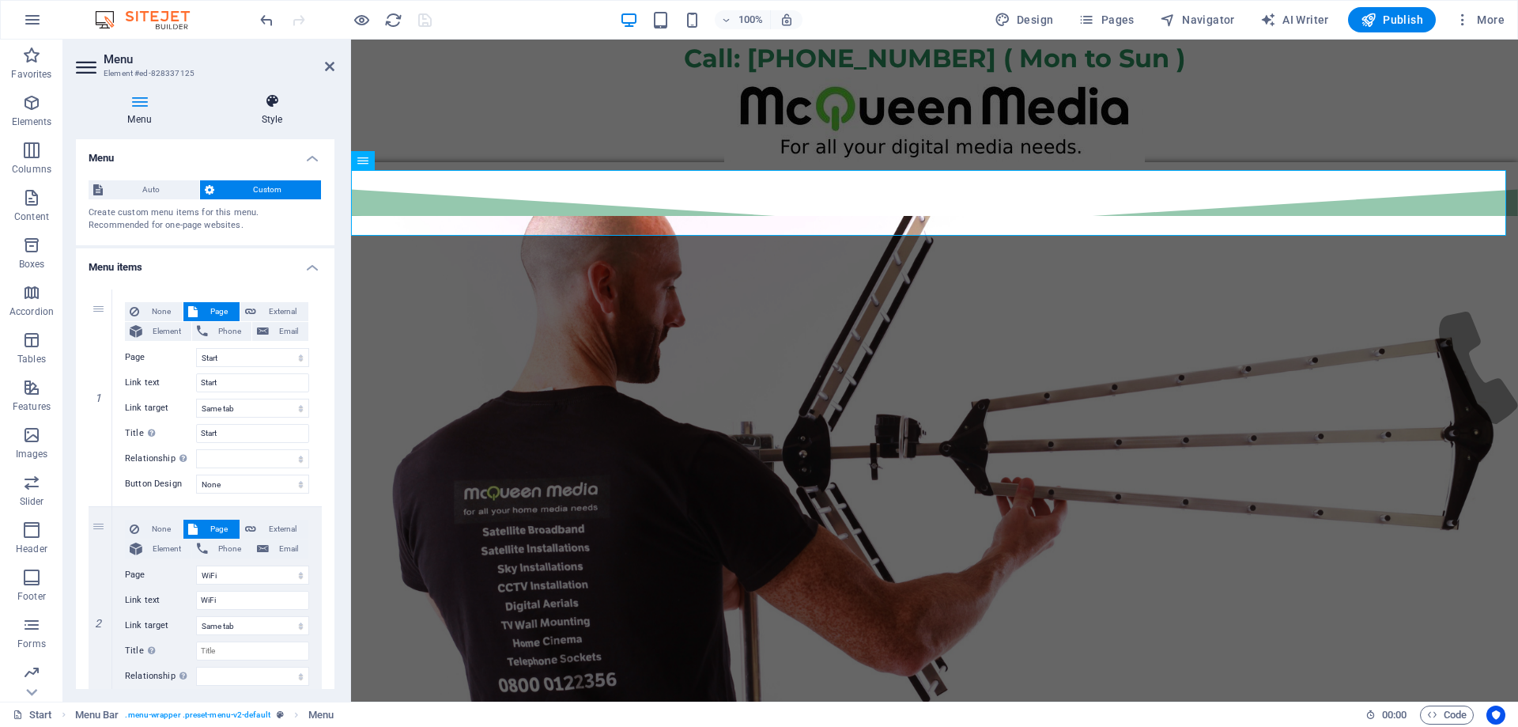
click at [265, 108] on icon at bounding box center [272, 101] width 125 height 16
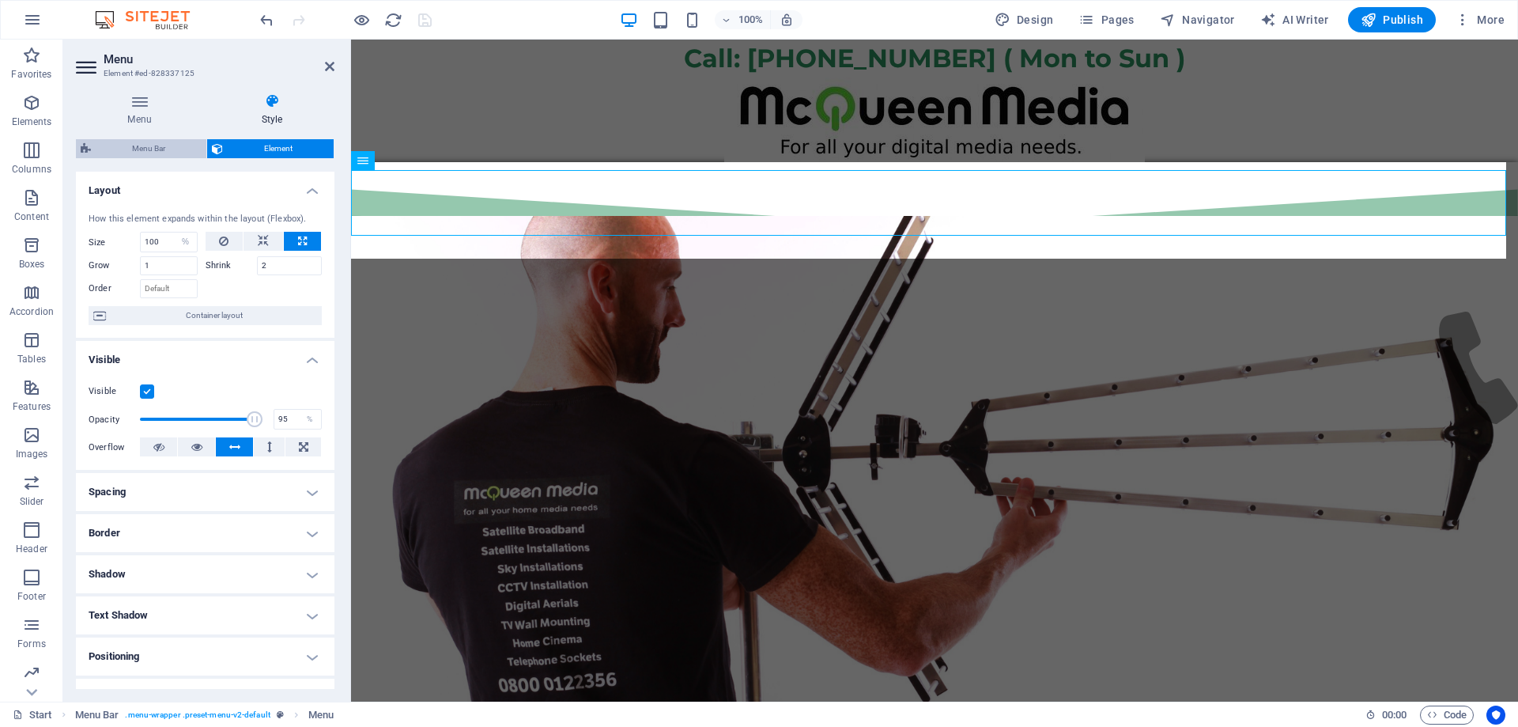
click at [170, 146] on span "Menu Bar" at bounding box center [149, 148] width 106 height 19
select select "rem"
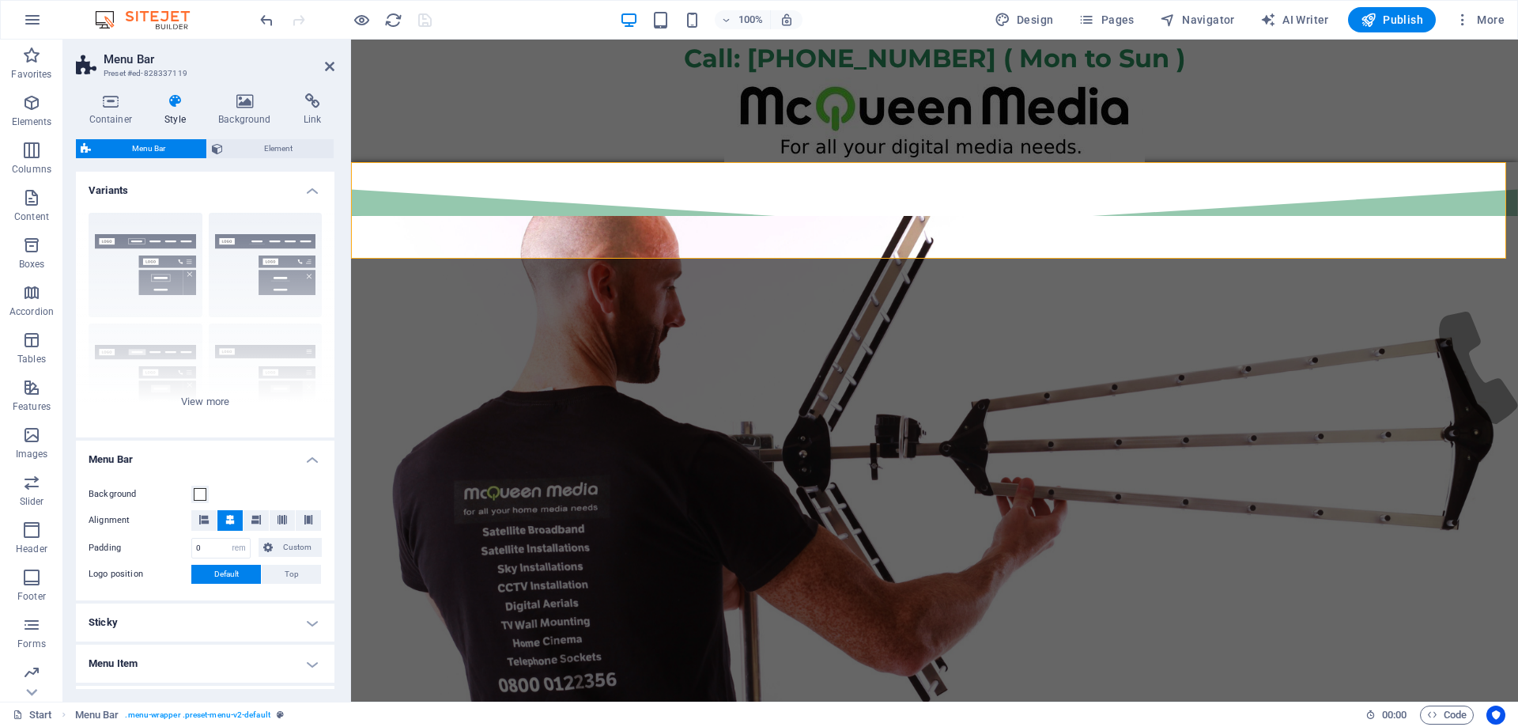
scroll to position [79, 0]
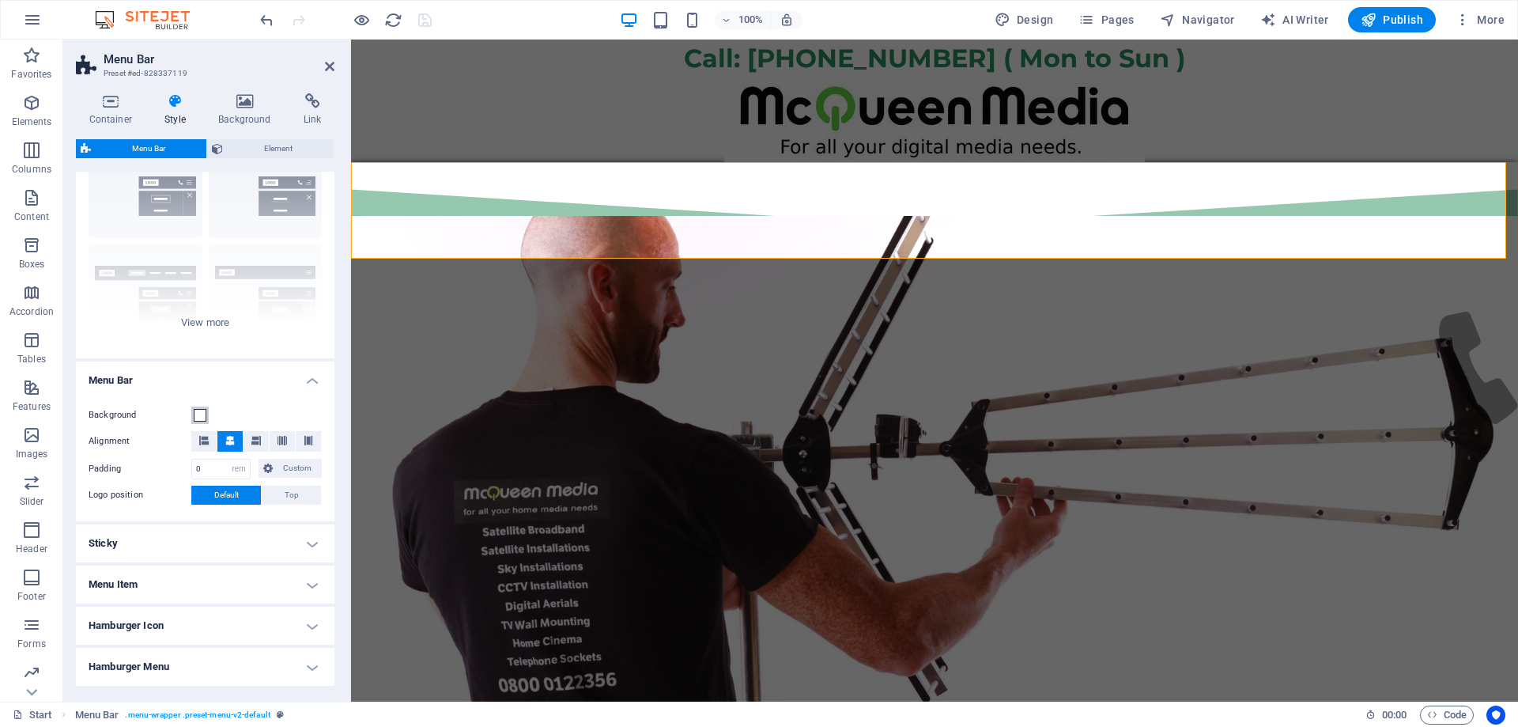
click at [199, 414] on span at bounding box center [200, 415] width 13 height 13
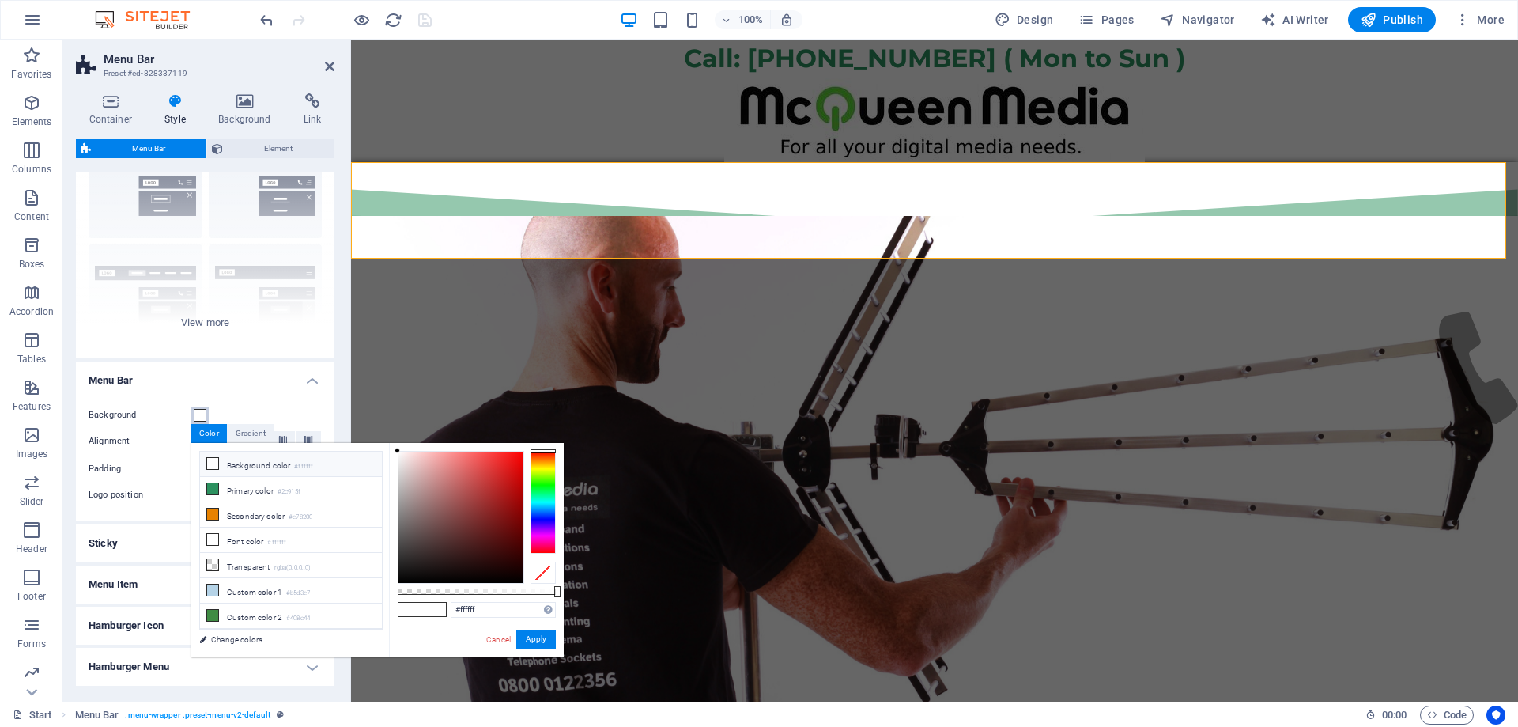
click at [199, 414] on span at bounding box center [200, 415] width 13 height 13
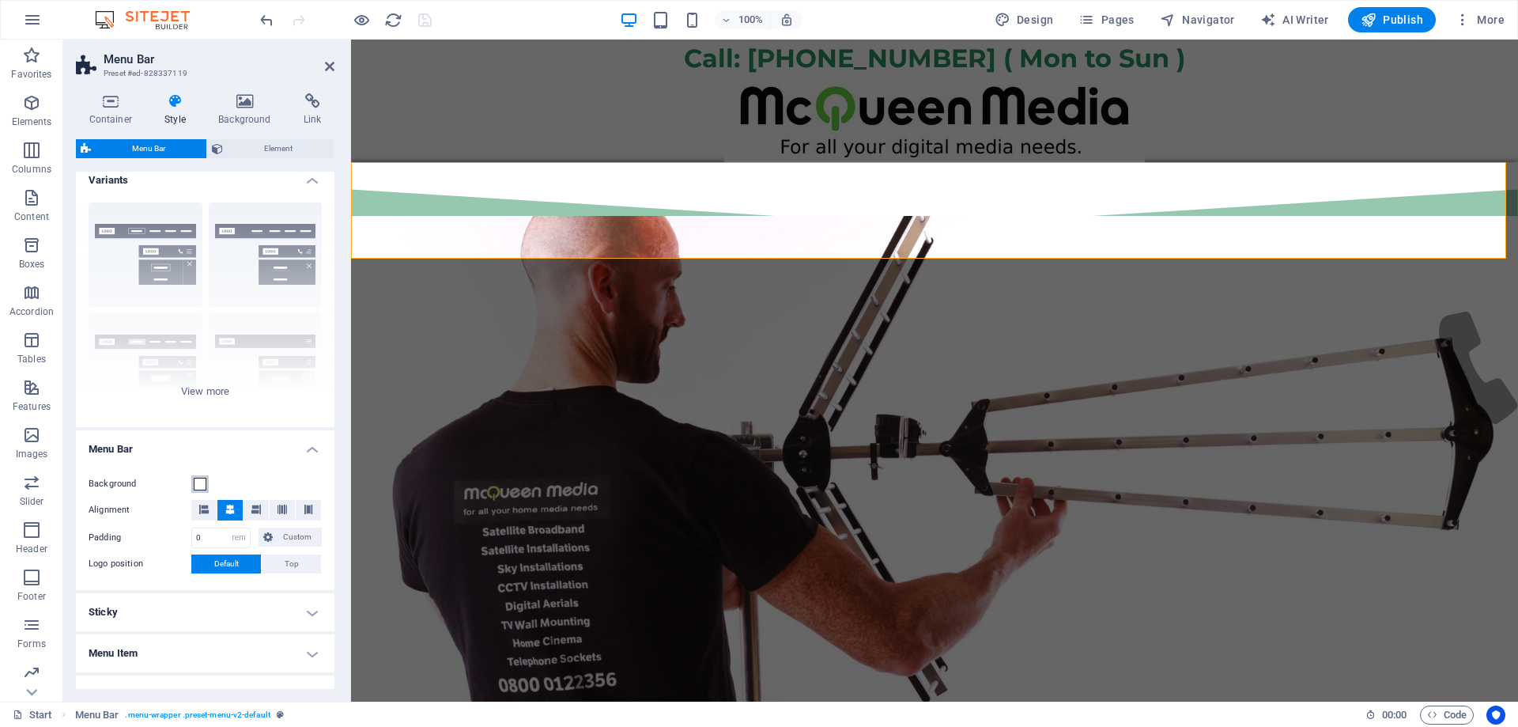
scroll to position [0, 0]
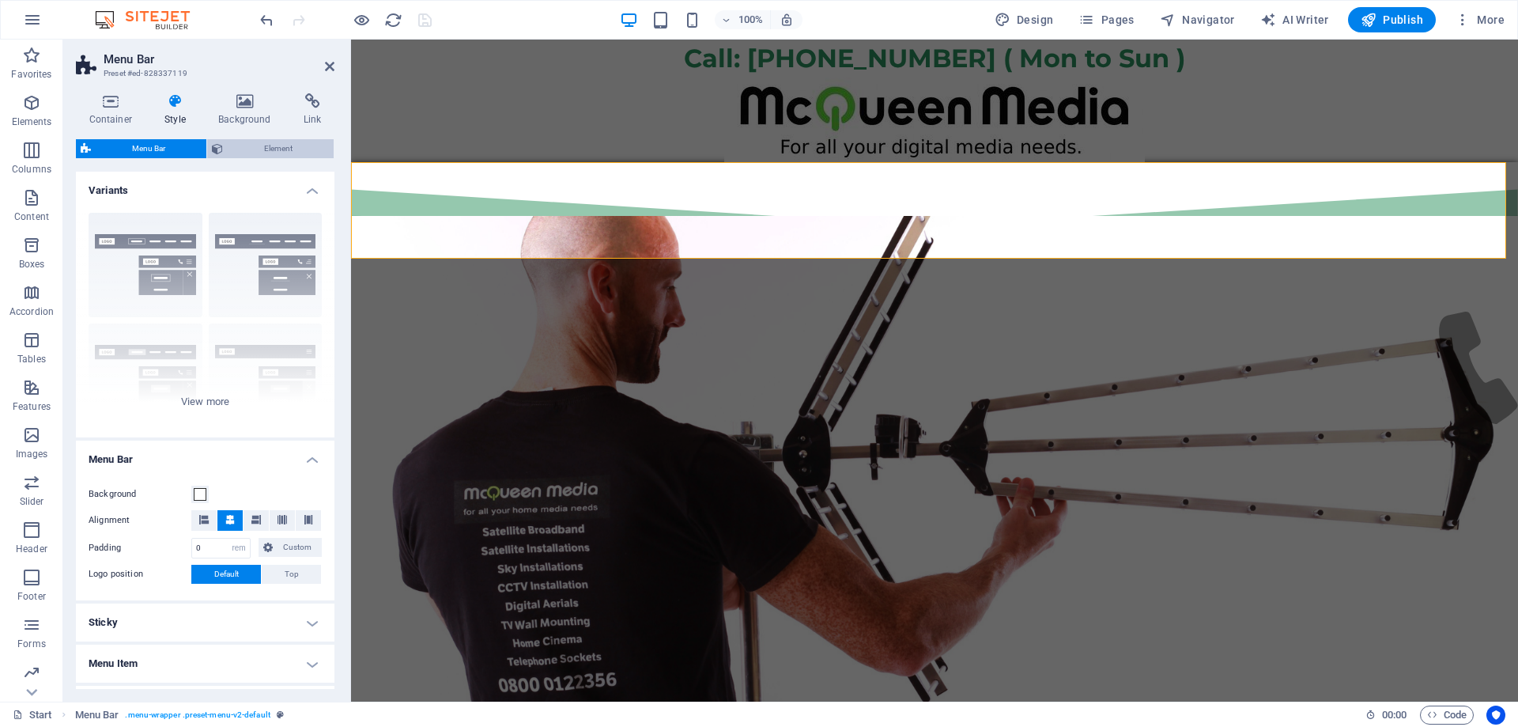
click at [316, 148] on span "Element" at bounding box center [278, 148] width 101 height 19
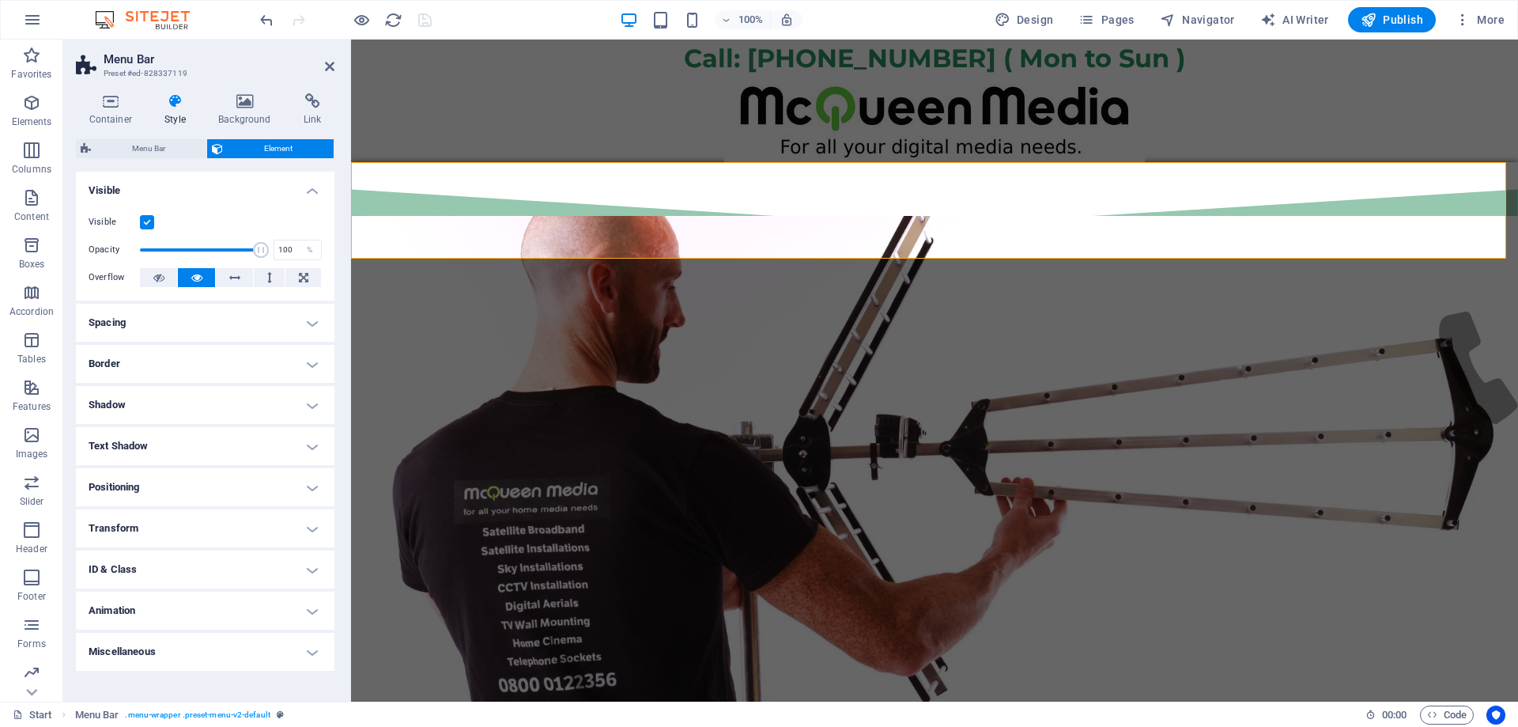
click at [174, 108] on icon at bounding box center [175, 101] width 47 height 16
click at [1366, 15] on icon "button" at bounding box center [1369, 20] width 16 height 16
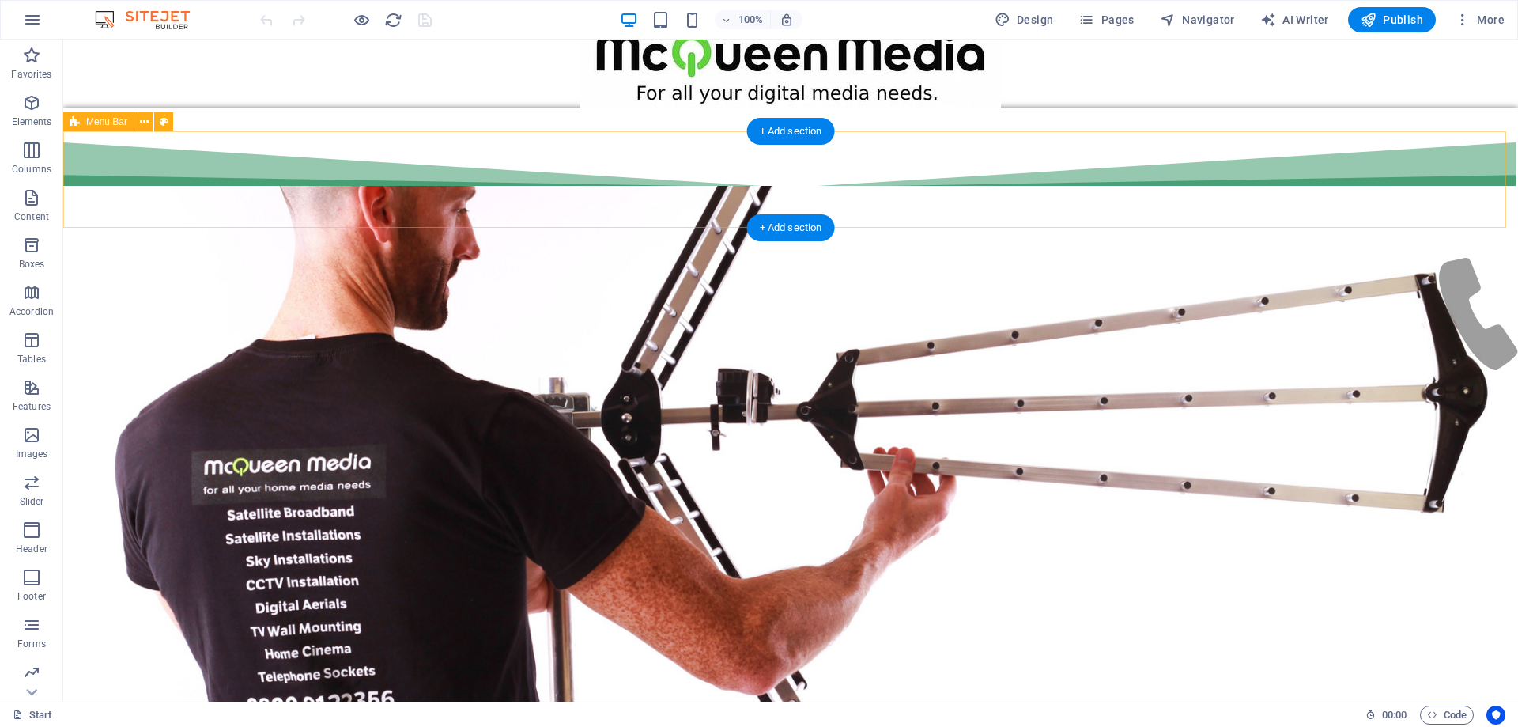
scroll to position [79, 0]
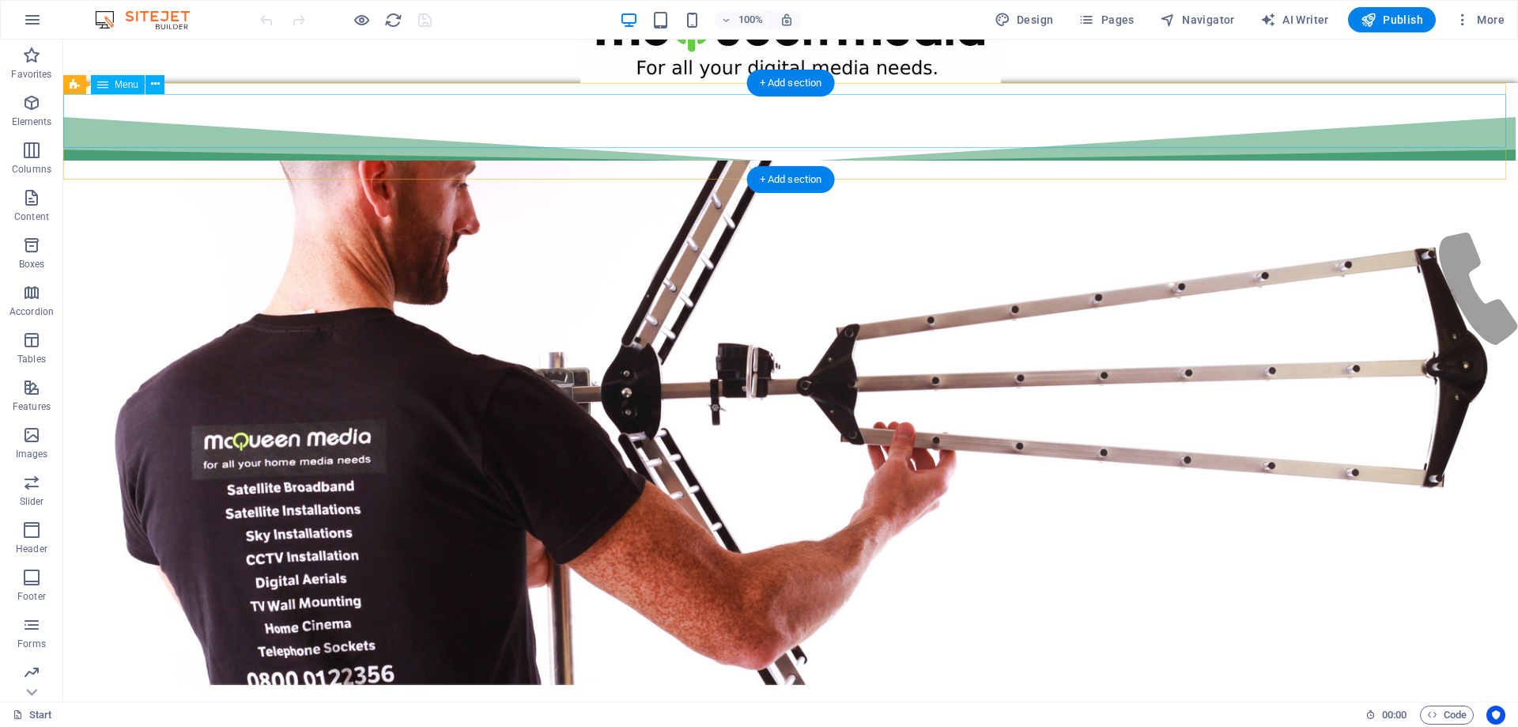
click at [143, 189] on nav "Start WiFi Network Cabling CAT 6 Starlink Installation TV Aerial Services Frees…" at bounding box center [790, 216] width 1455 height 54
select select
select select "16"
select select
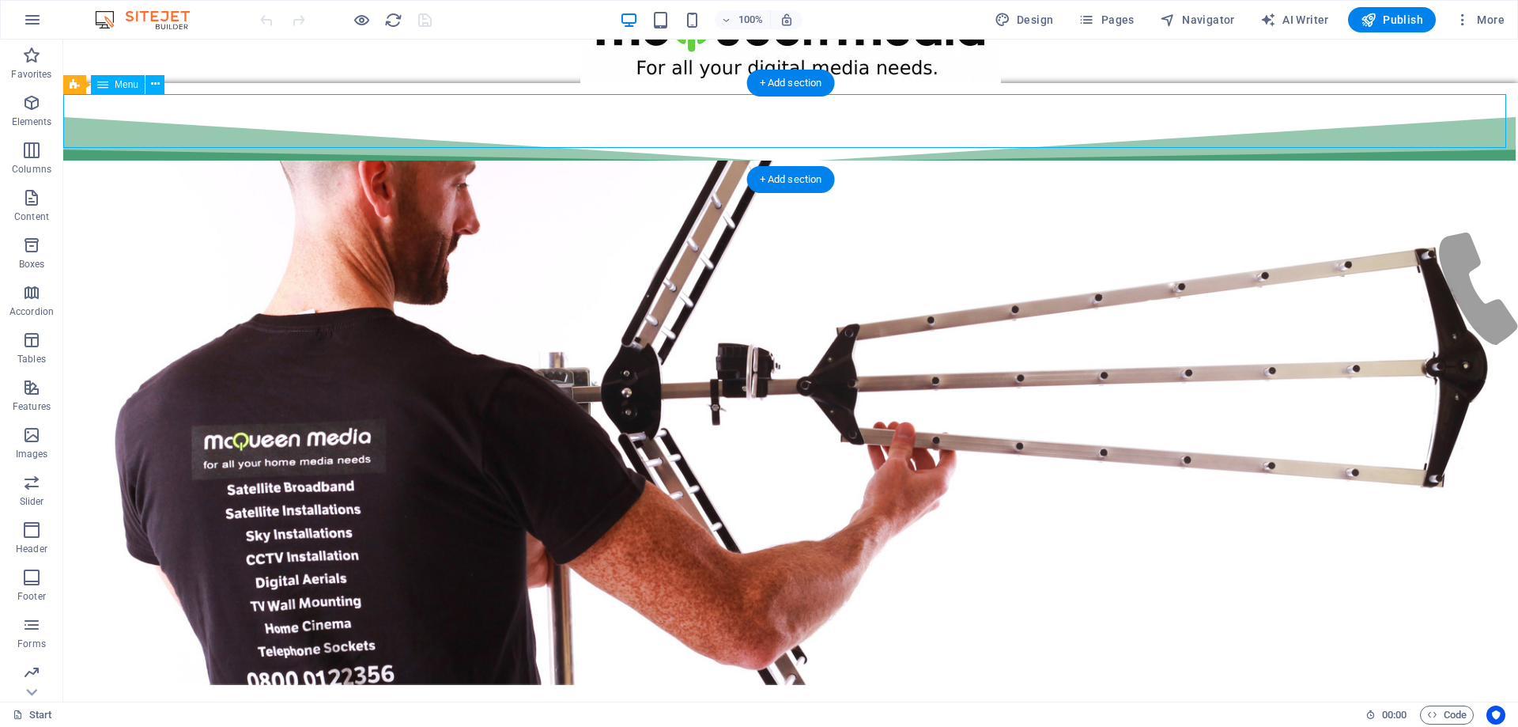
select select "28"
select select
select select "12"
select select
select select "8"
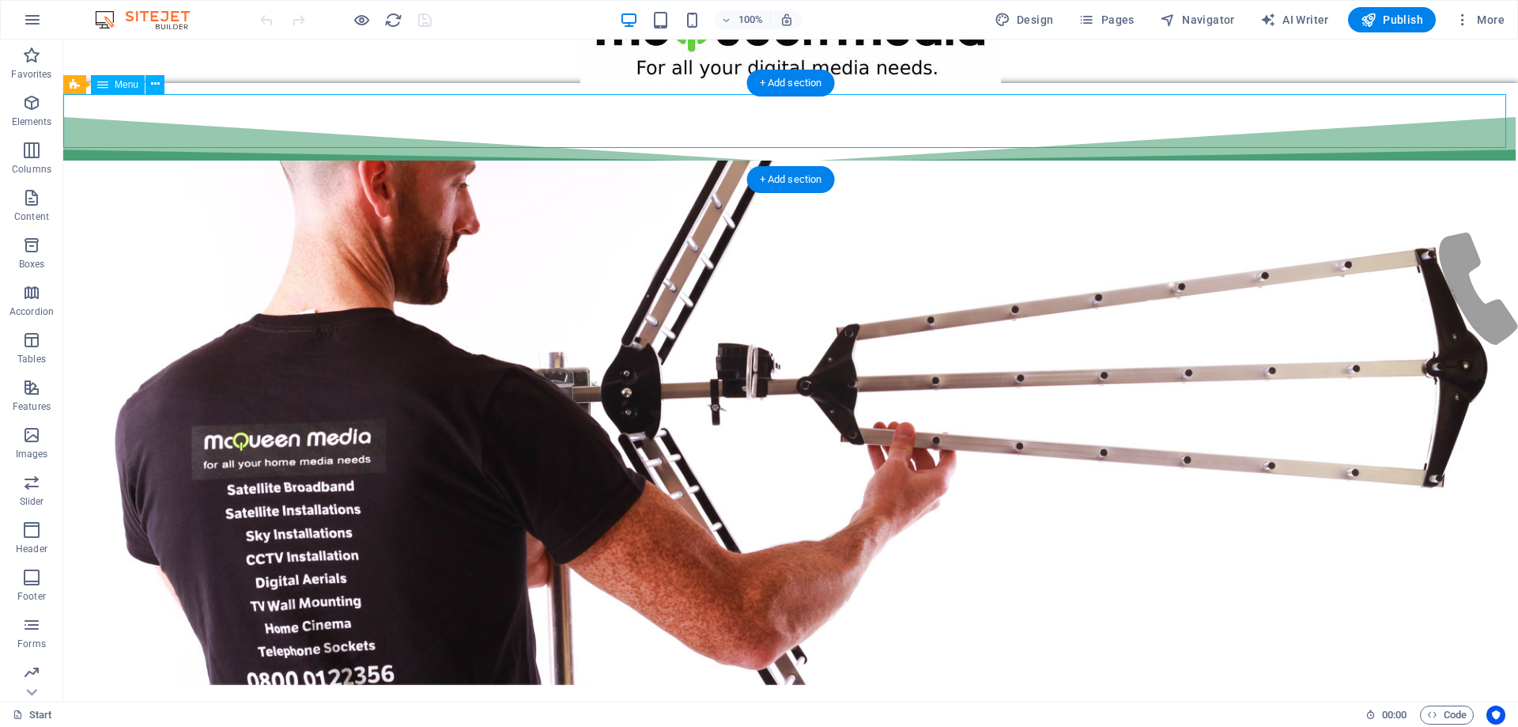
select select
select select "11"
select select
select select "9"
select select
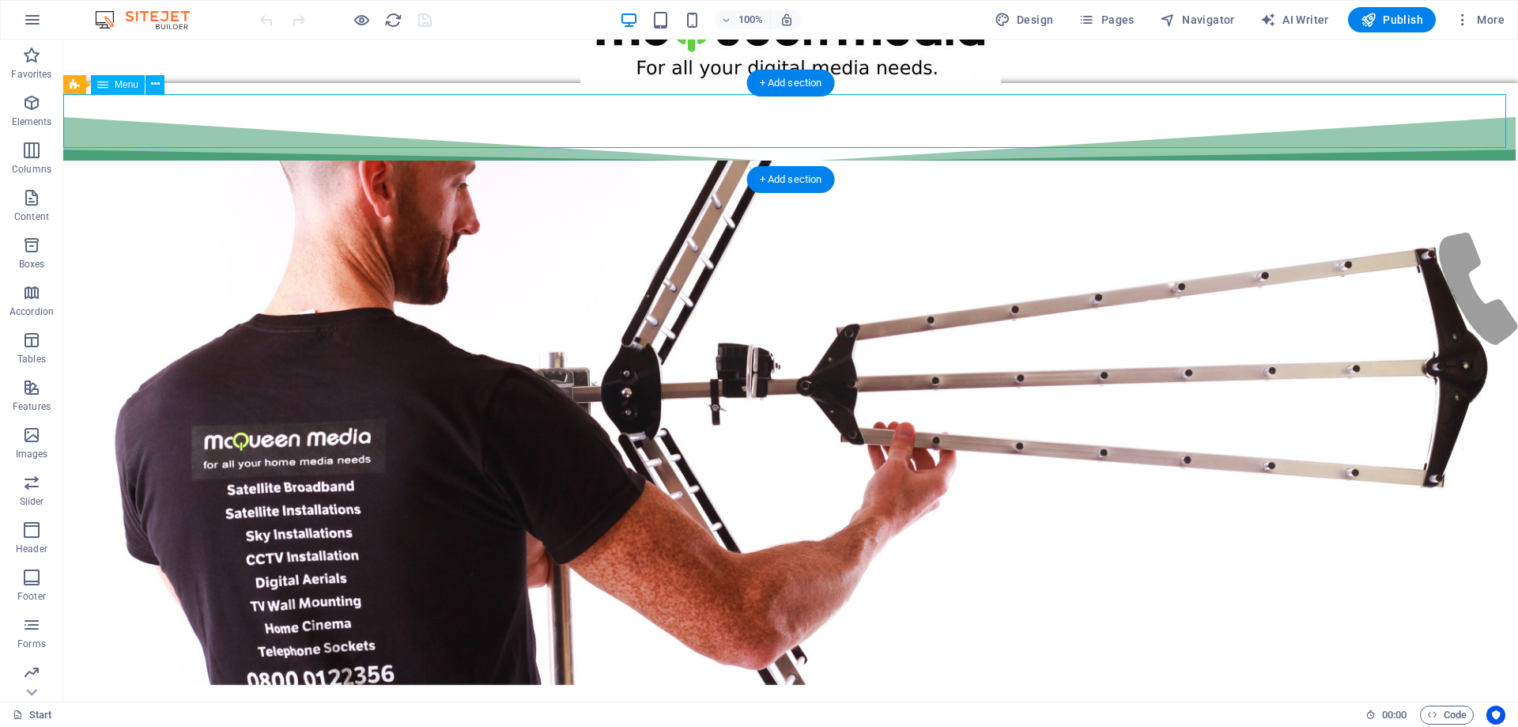
select select "23"
select select
select select "7"
select select
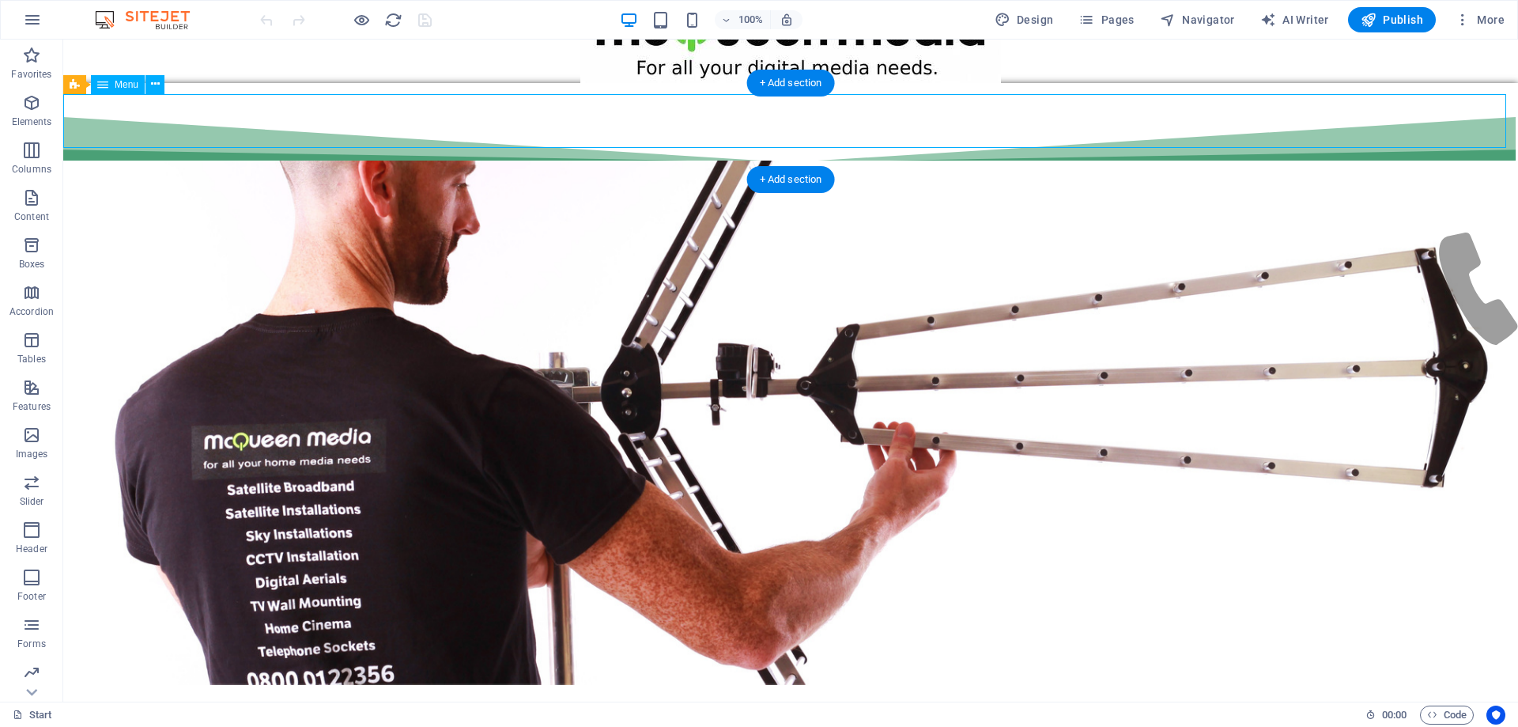
select select "24"
select select
select select "13"
select select
select select "15"
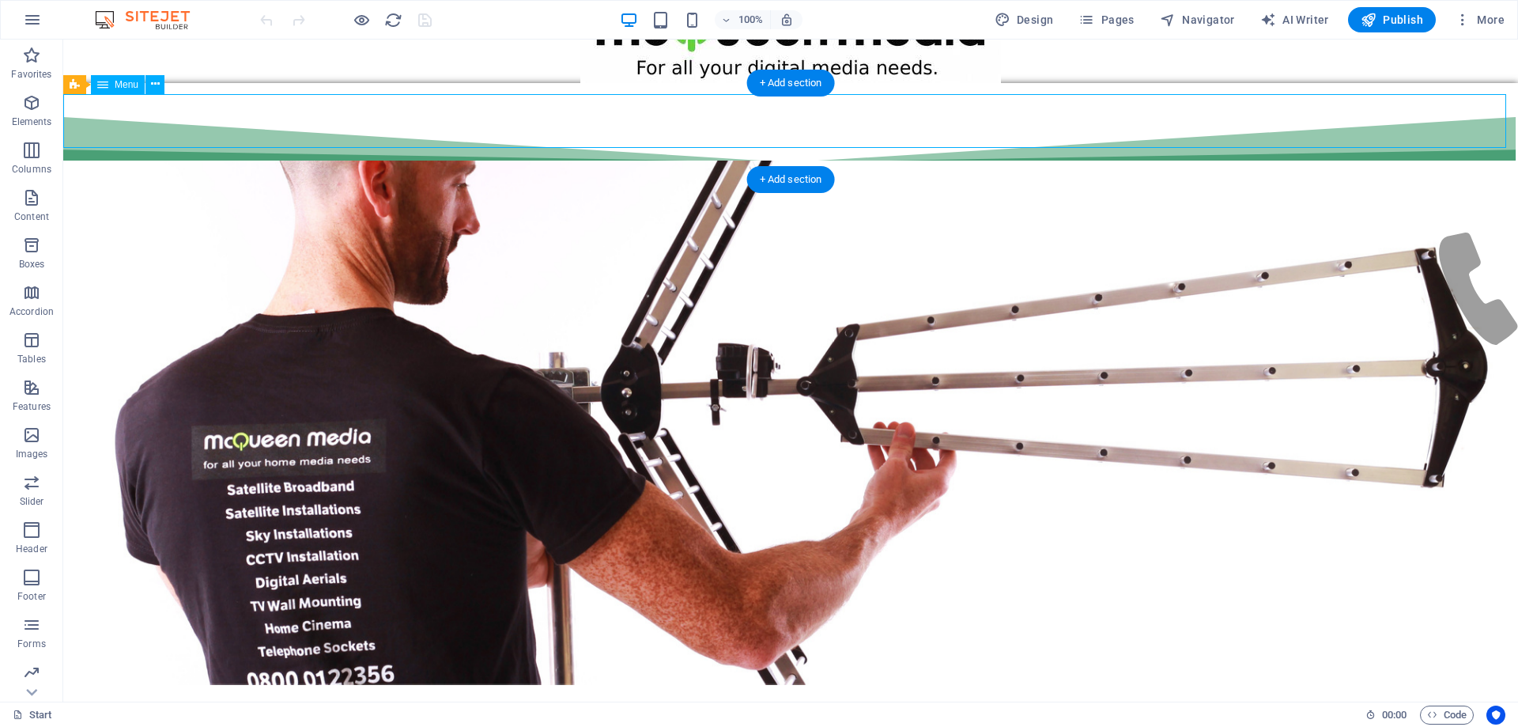
select select
select select "25"
select select
select select "24"
select select
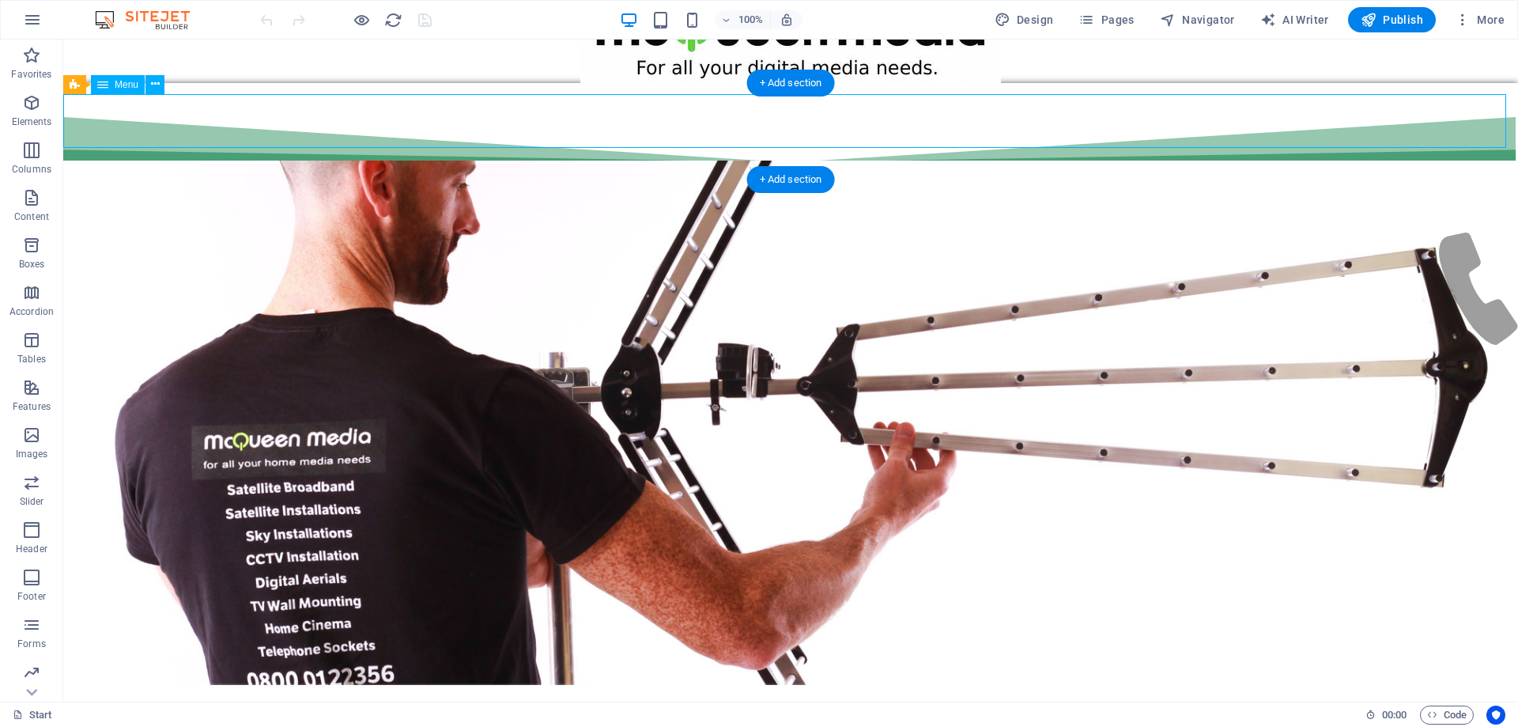
select select "10"
select select
select select "27"
select select
select select "14"
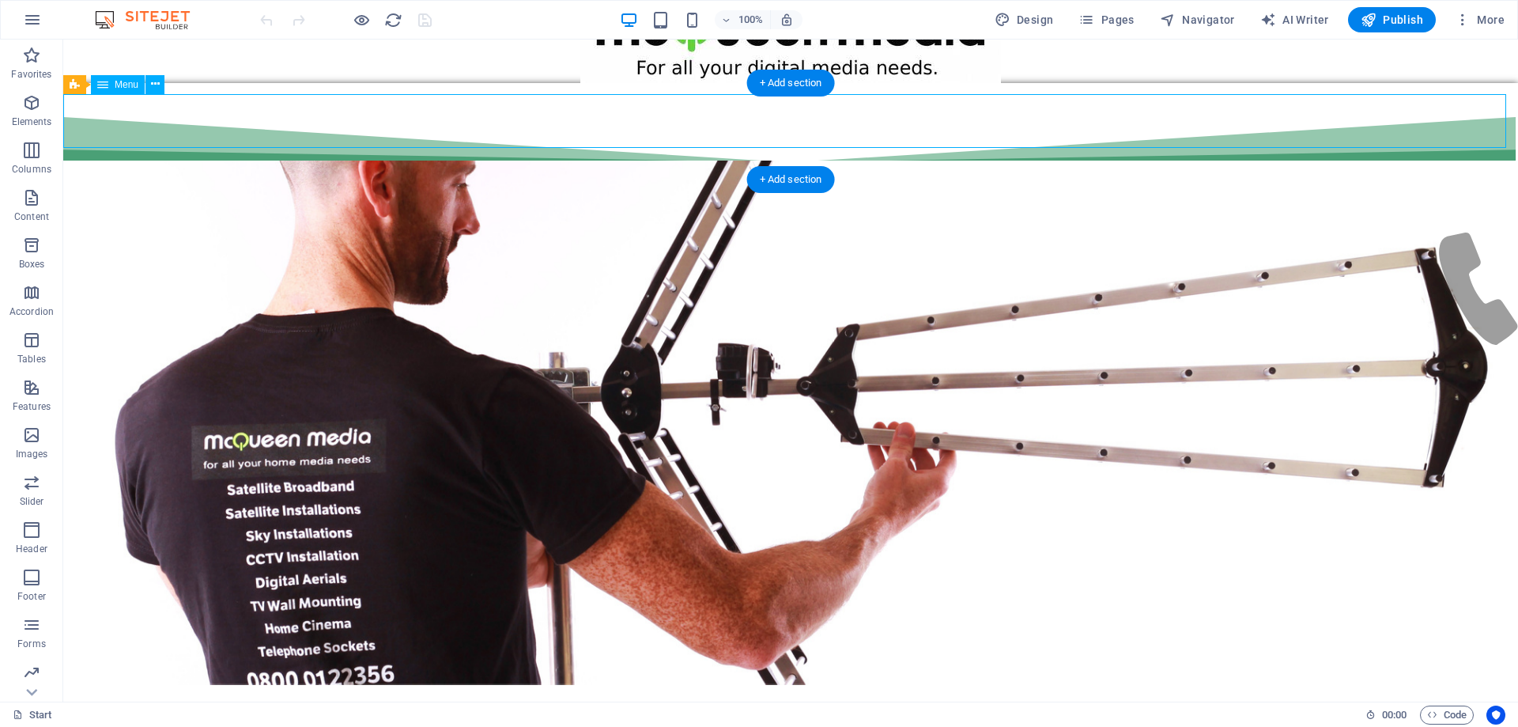
select select
select select "17"
select select
select select "18"
select select
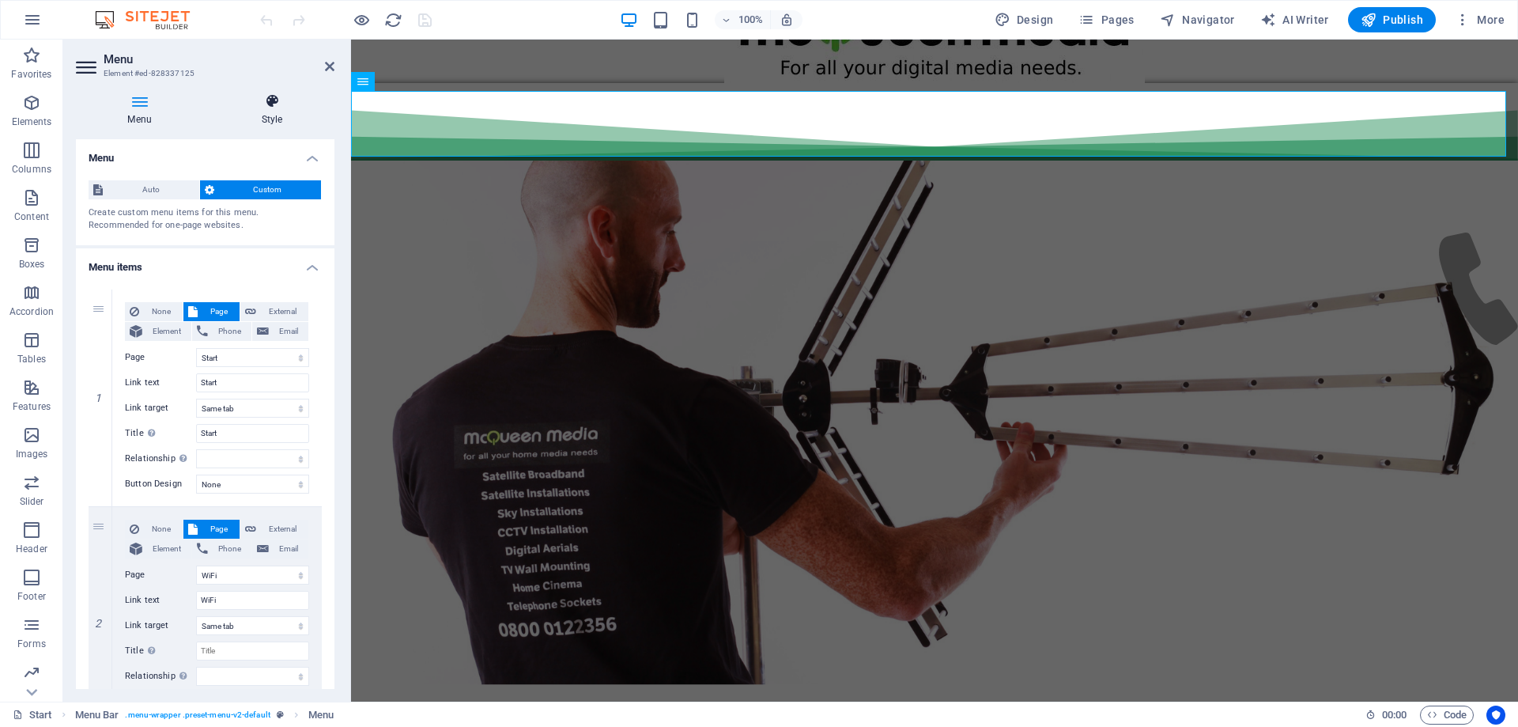
click at [274, 109] on h4 "Style" at bounding box center [272, 109] width 125 height 33
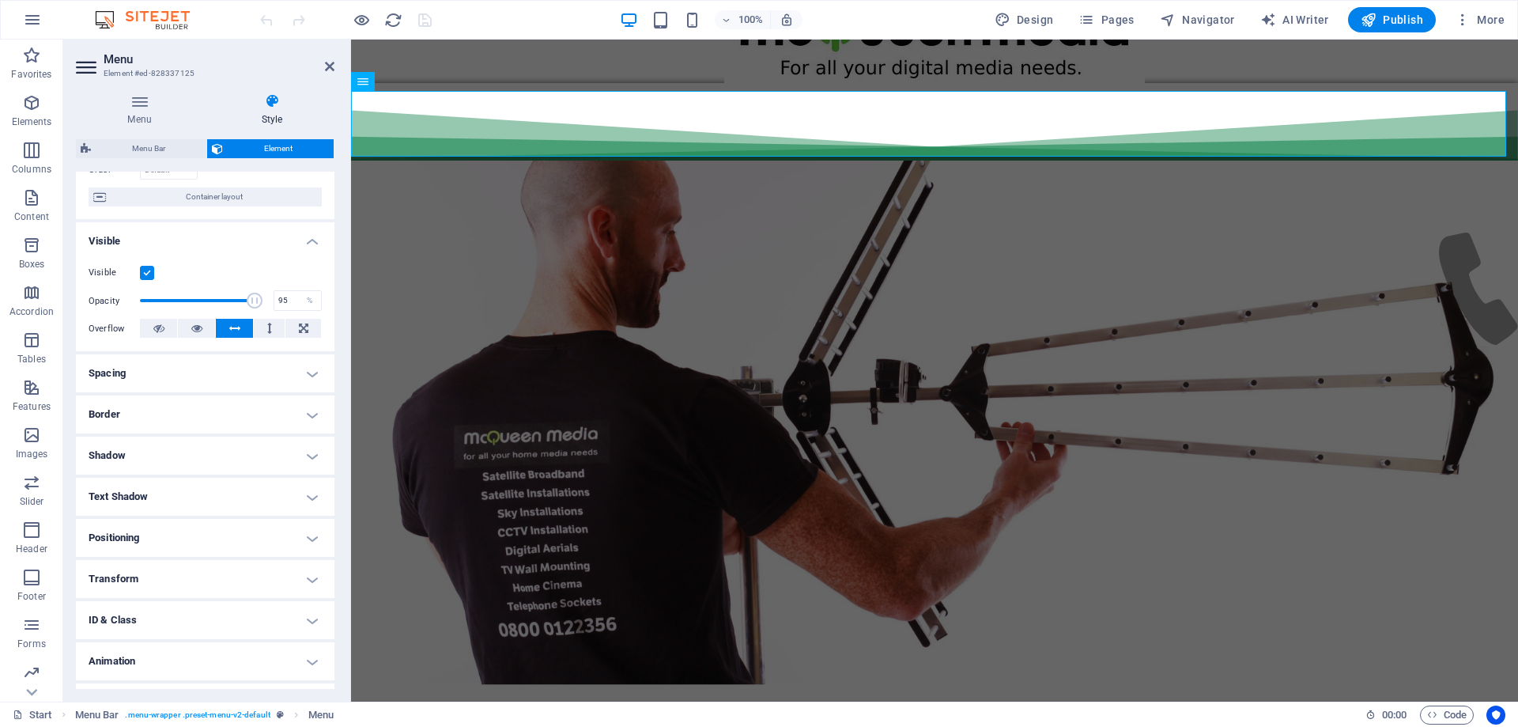
scroll to position [151, 0]
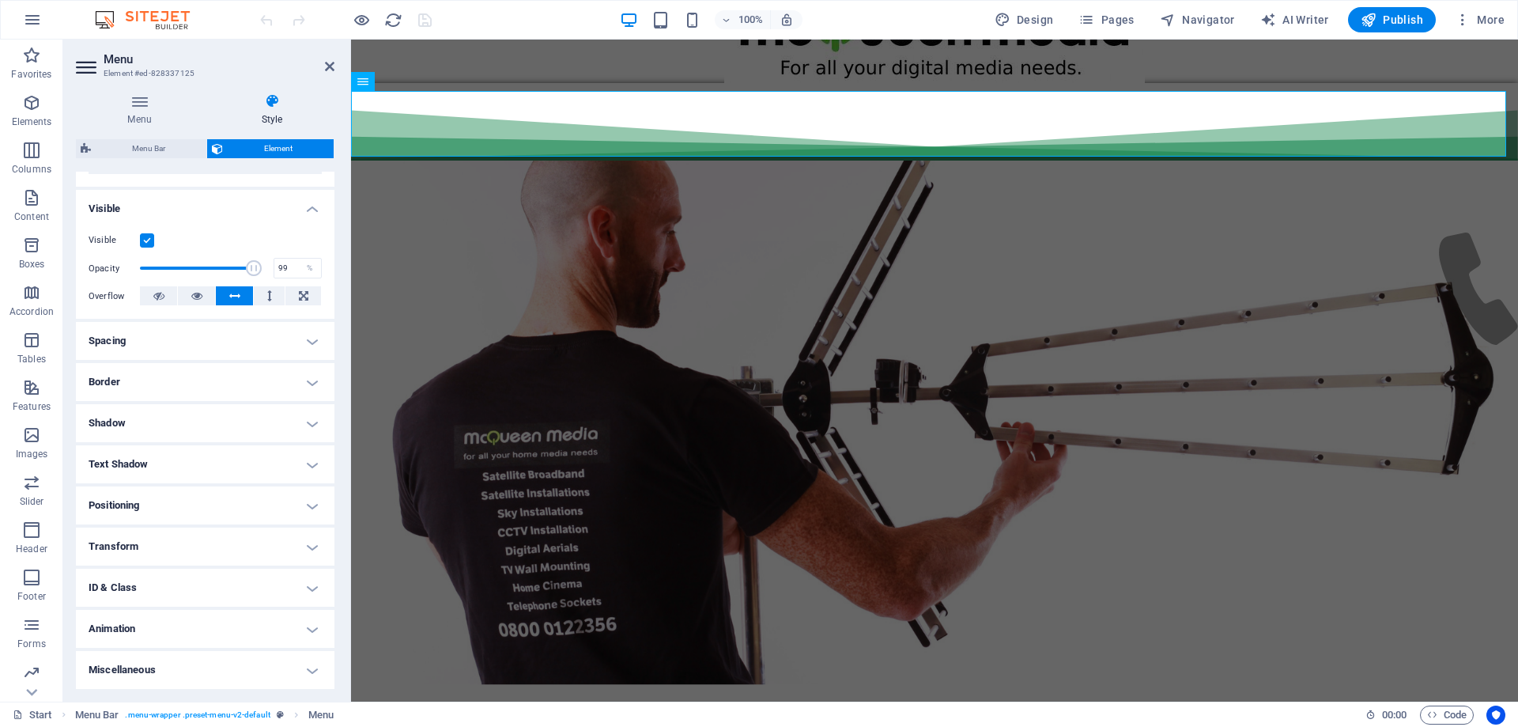
type input "100"
drag, startPoint x: 246, startPoint y: 266, endPoint x: 268, endPoint y: 263, distance: 22.3
click at [268, 264] on div "Opacity 100 %" at bounding box center [205, 268] width 233 height 24
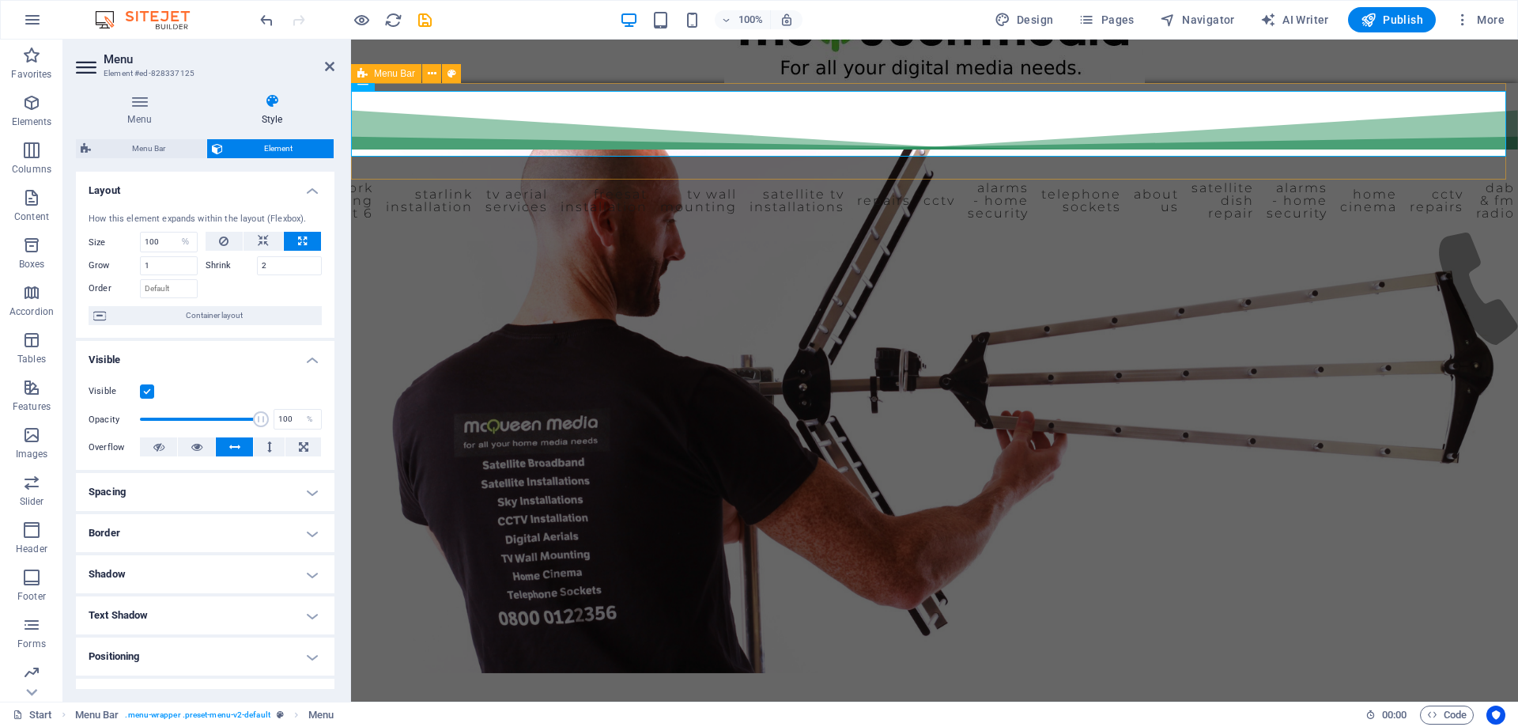
scroll to position [0, 0]
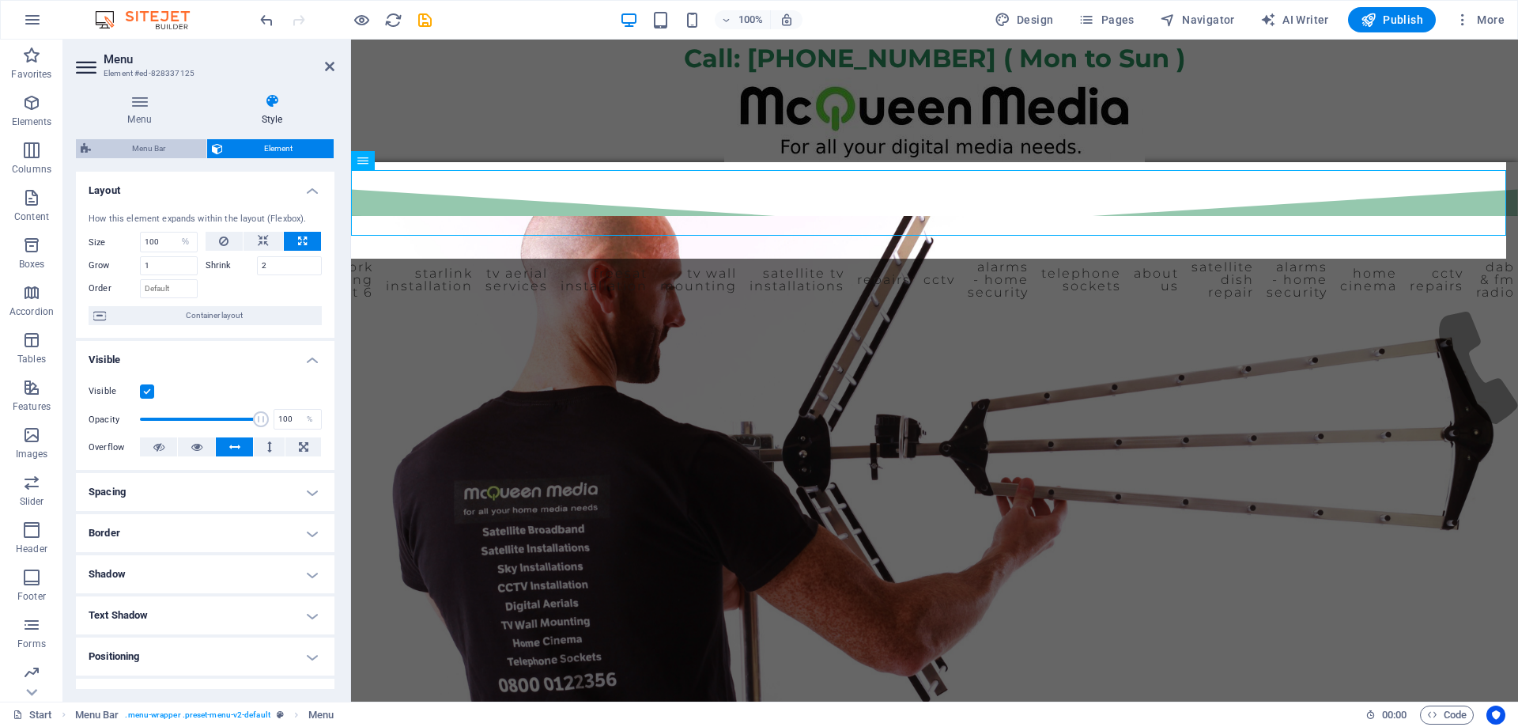
click at [131, 152] on span "Menu Bar" at bounding box center [149, 148] width 106 height 19
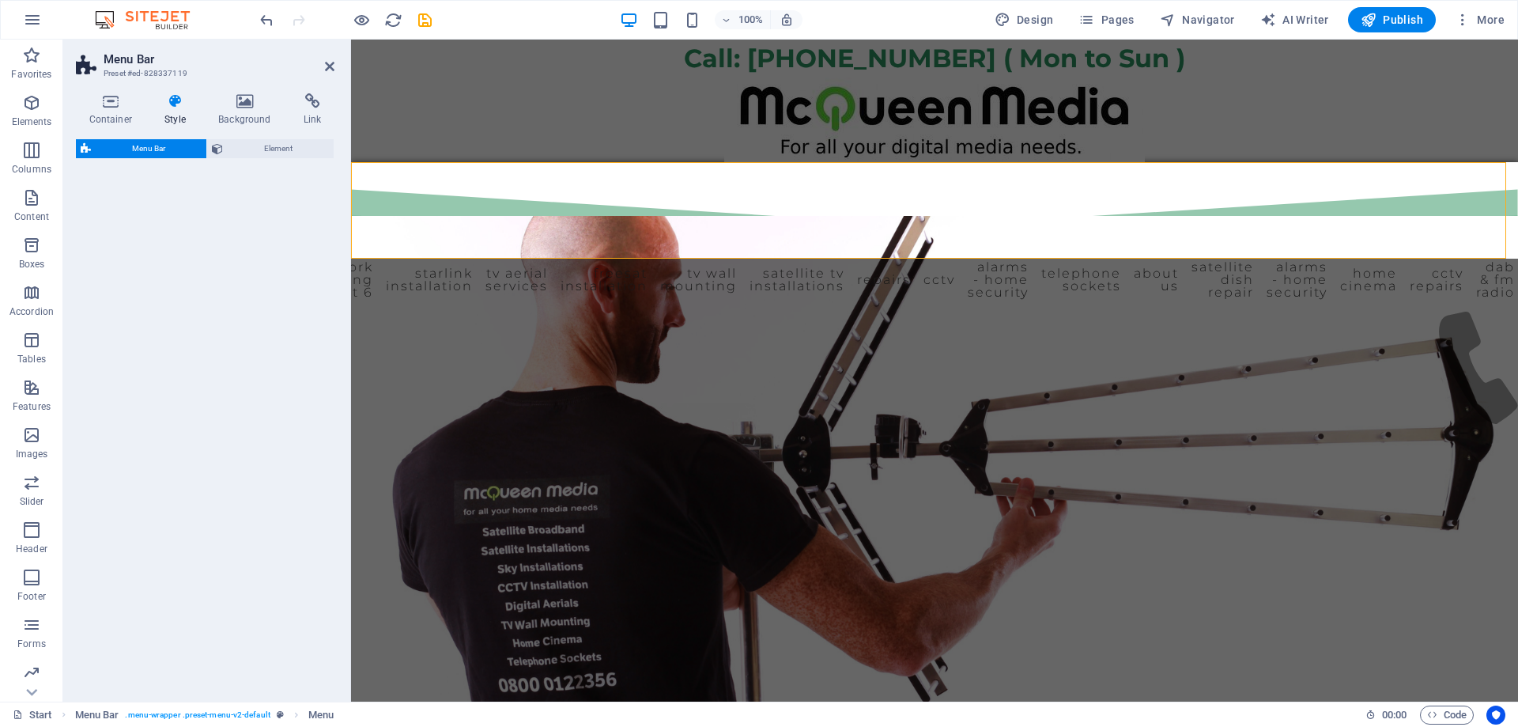
select select "rem"
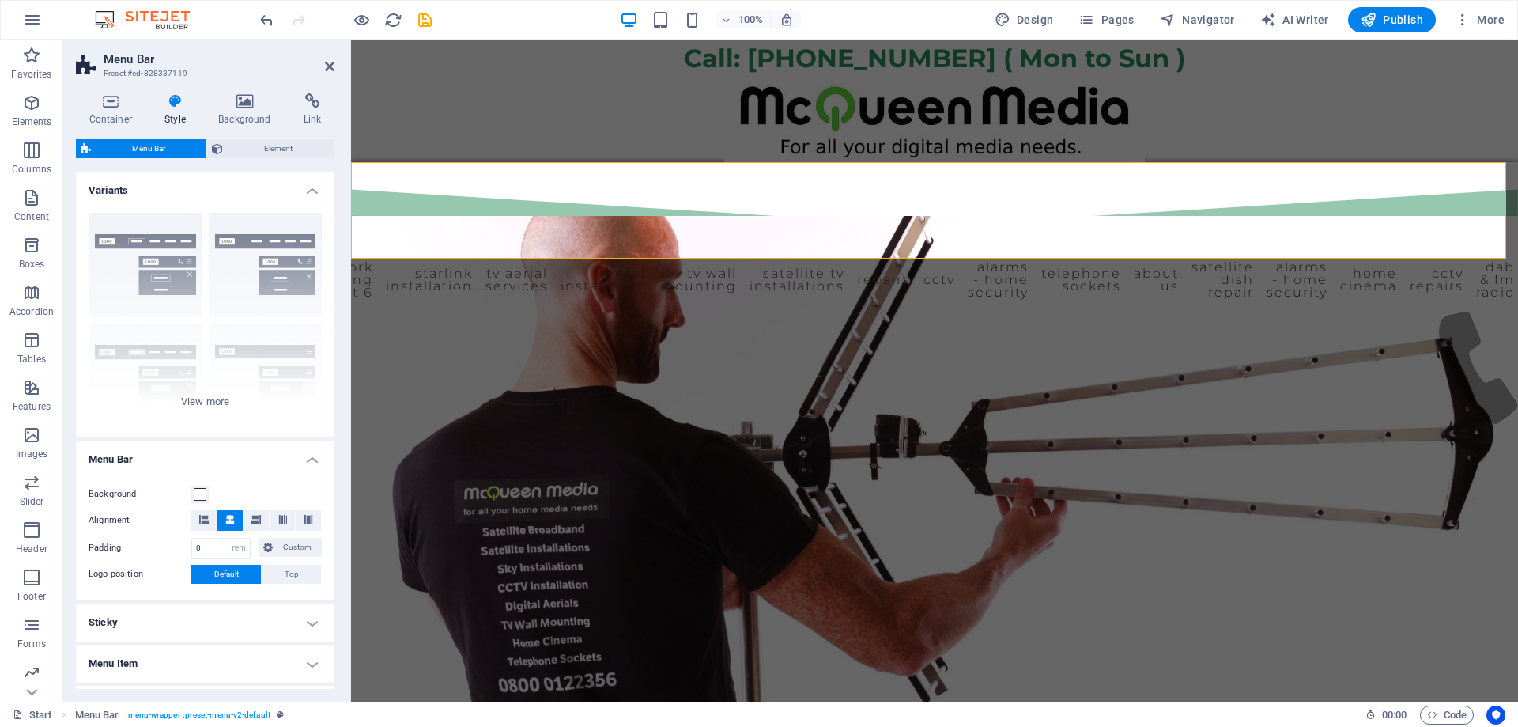
click at [434, 19] on div "100% Design Pages Navigator AI Writer Publish More" at bounding box center [884, 19] width 1254 height 25
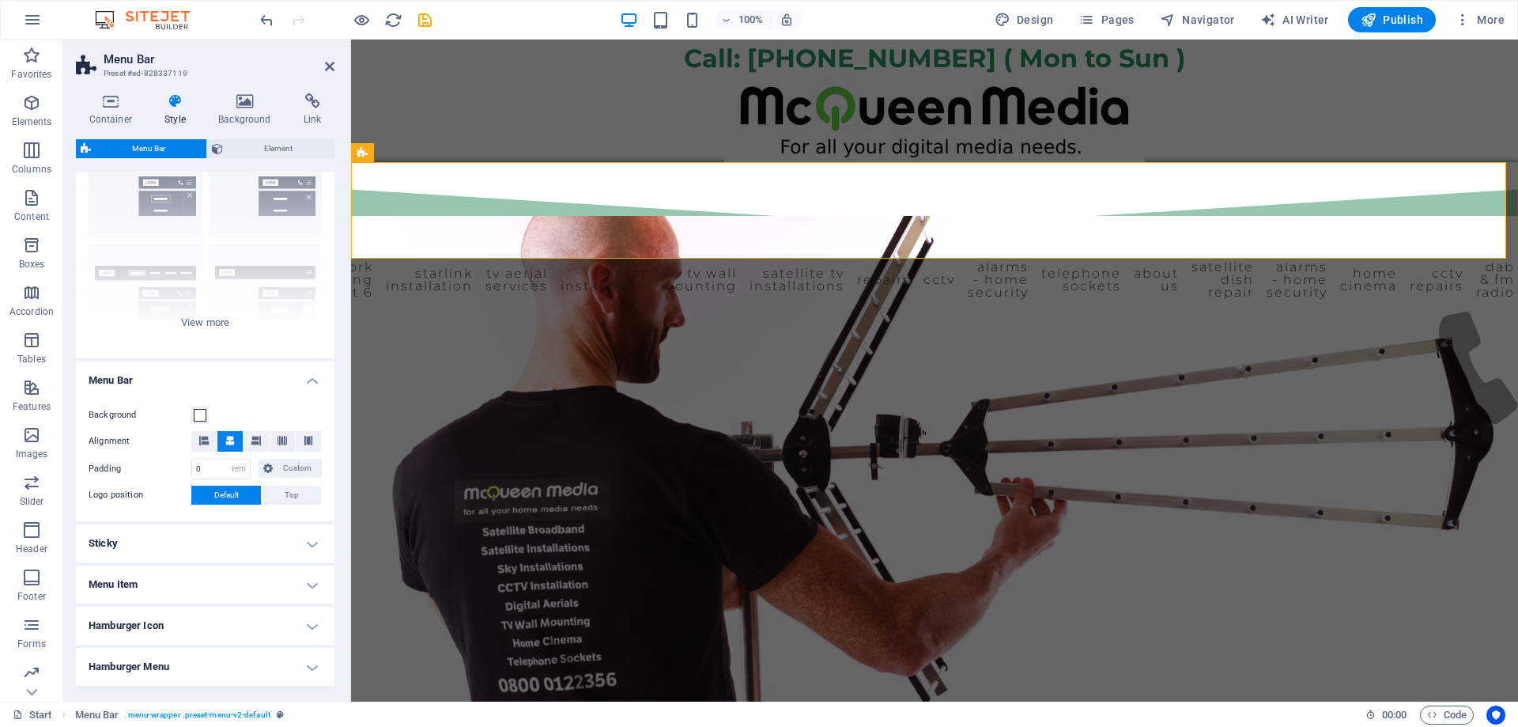
scroll to position [180, 0]
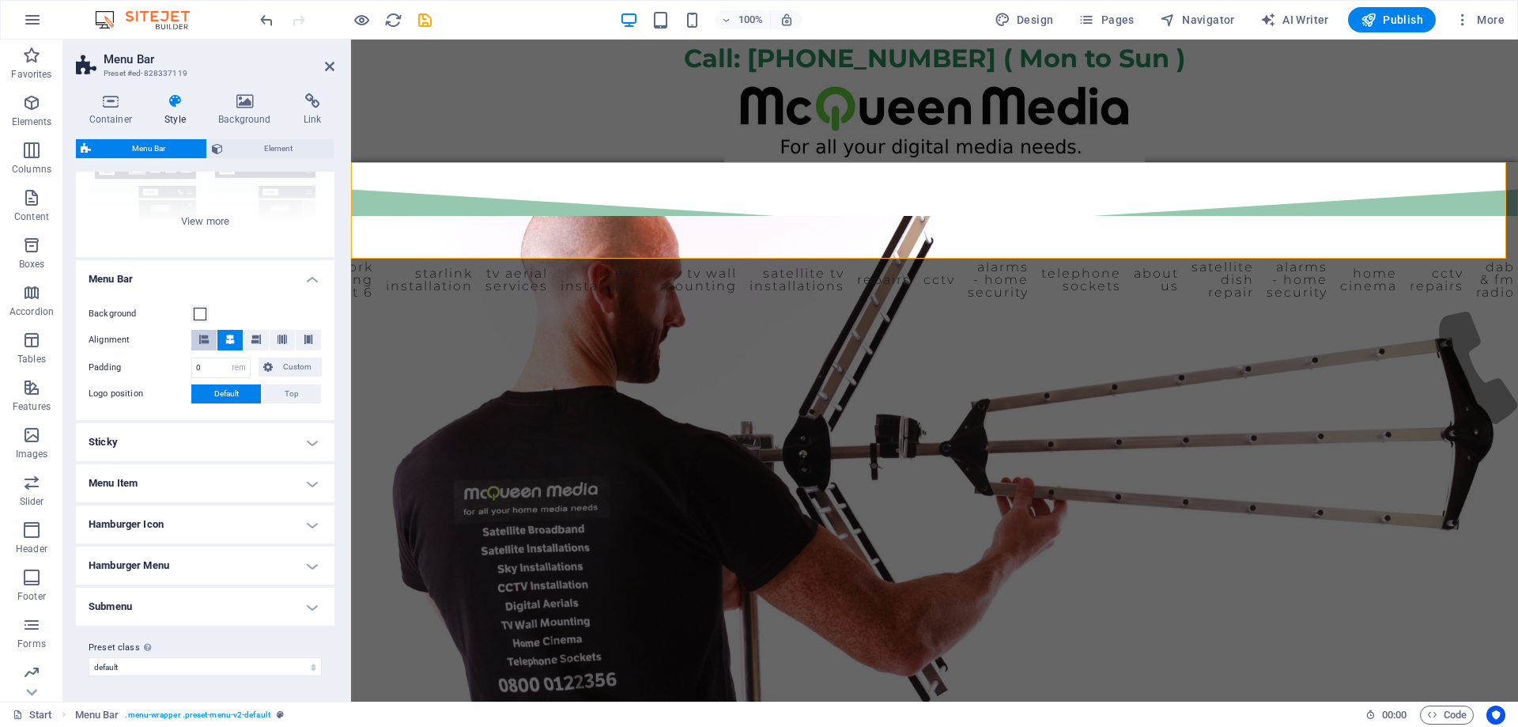
click at [207, 342] on icon at bounding box center [203, 338] width 9 height 9
click at [251, 338] on icon at bounding box center [255, 338] width 9 height 9
click at [234, 338] on button at bounding box center [229, 340] width 25 height 21
click at [273, 337] on button at bounding box center [282, 340] width 25 height 21
click at [231, 337] on icon at bounding box center [229, 338] width 9 height 9
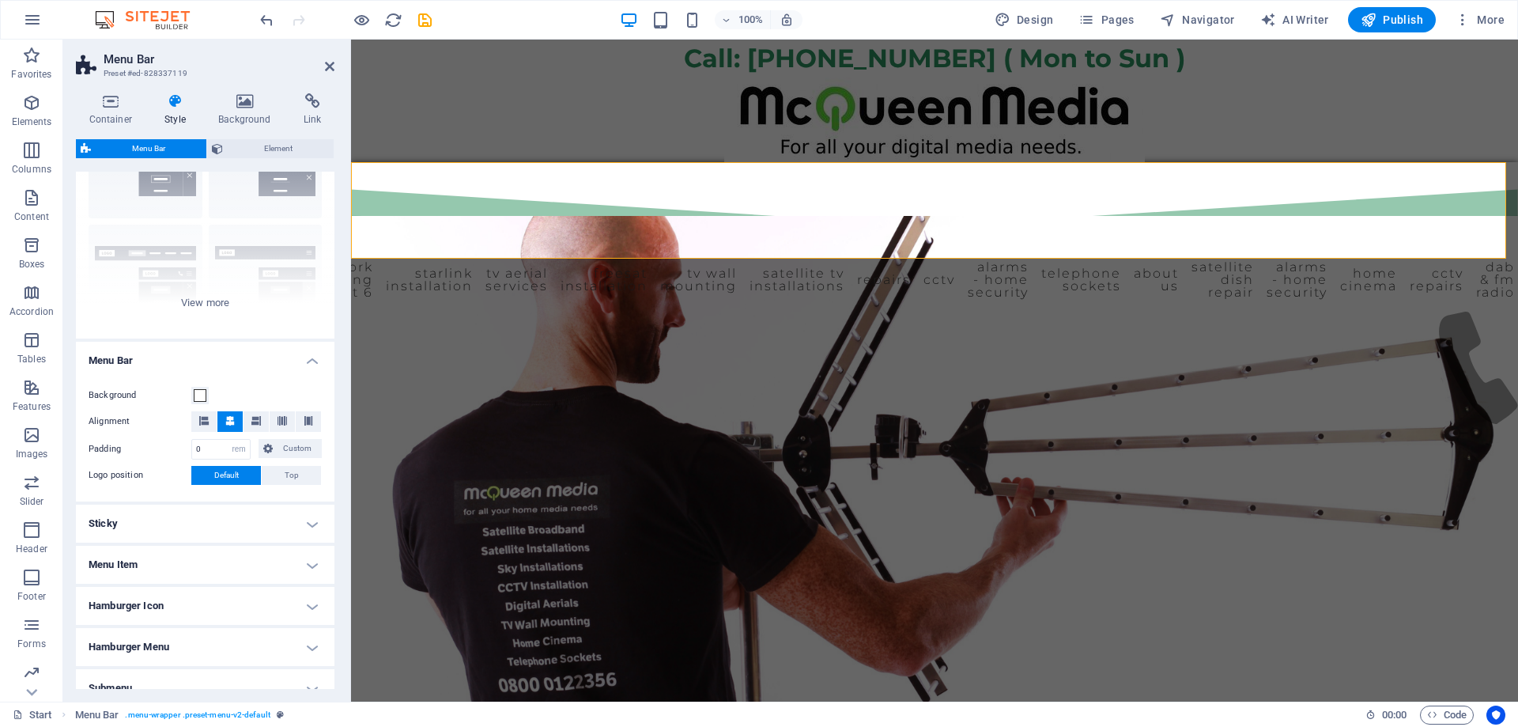
scroll to position [0, 0]
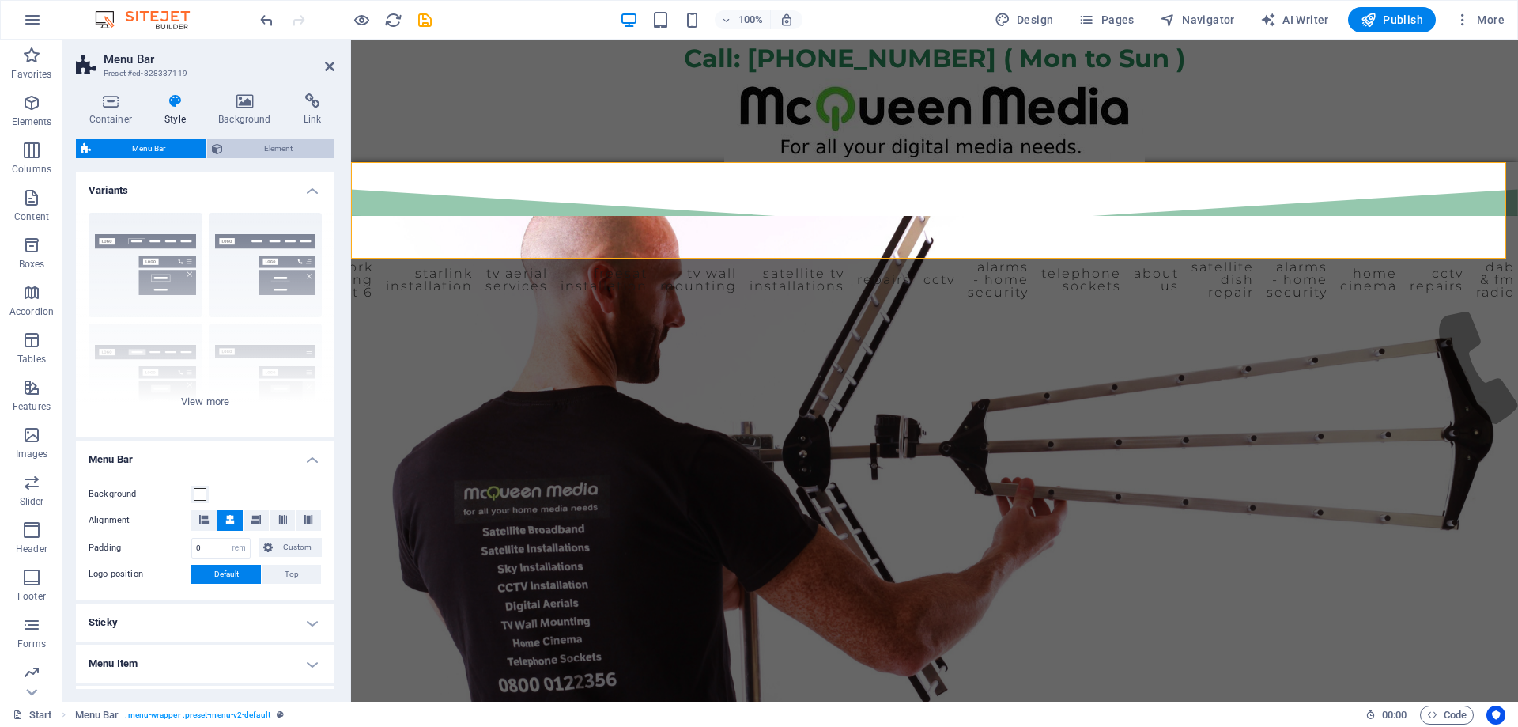
click at [264, 142] on span "Element" at bounding box center [278, 148] width 101 height 19
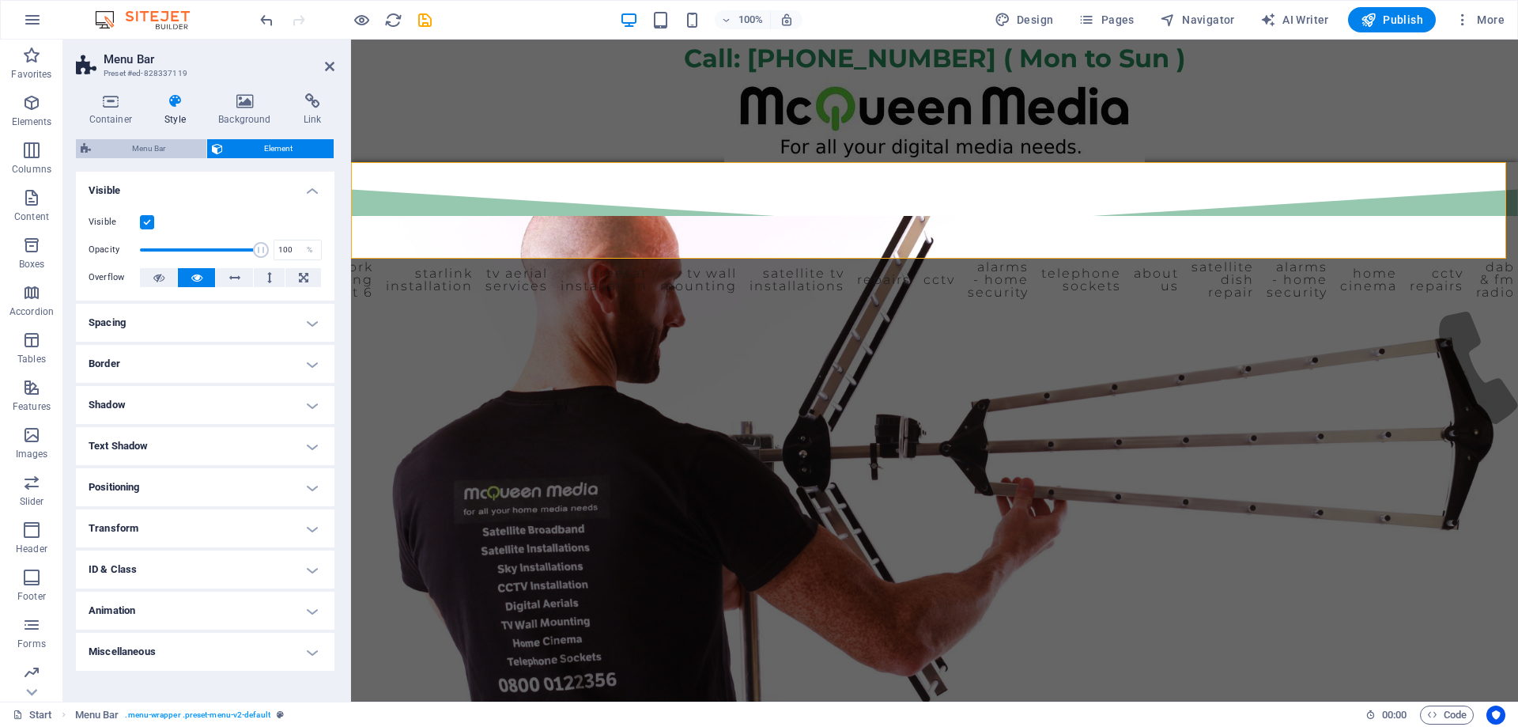
click at [166, 145] on span "Menu Bar" at bounding box center [149, 148] width 106 height 19
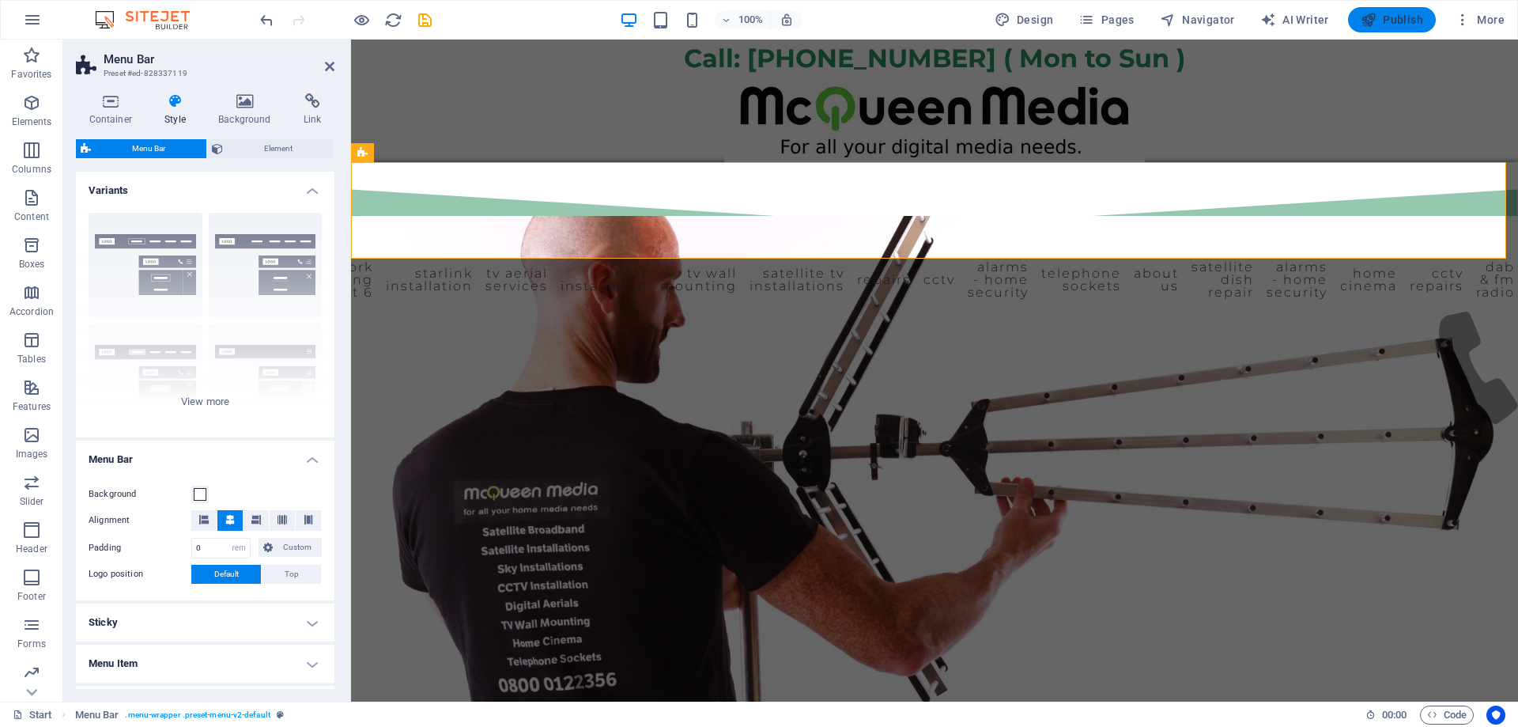
click at [1371, 22] on icon "button" at bounding box center [1369, 20] width 16 height 16
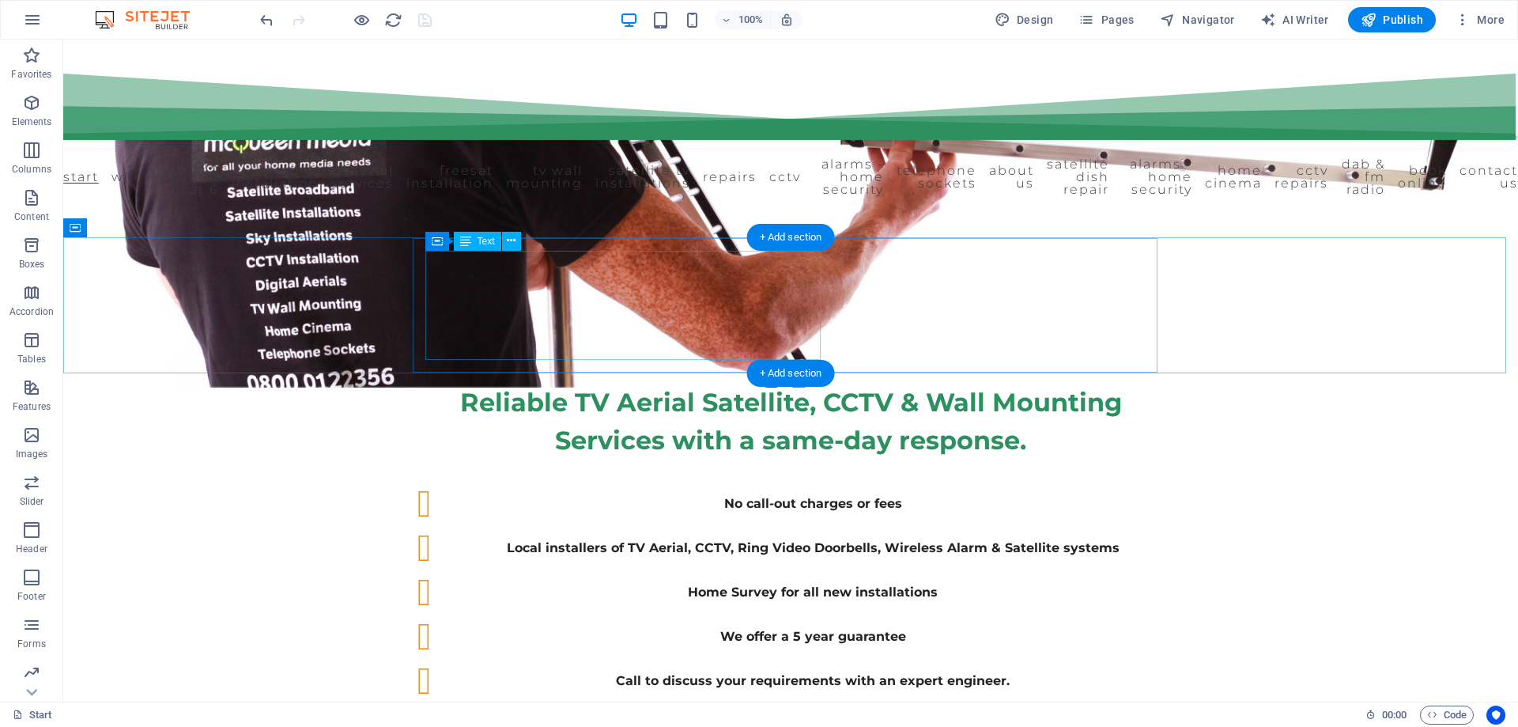
scroll to position [553, 0]
